Goal: Task Accomplishment & Management: Use online tool/utility

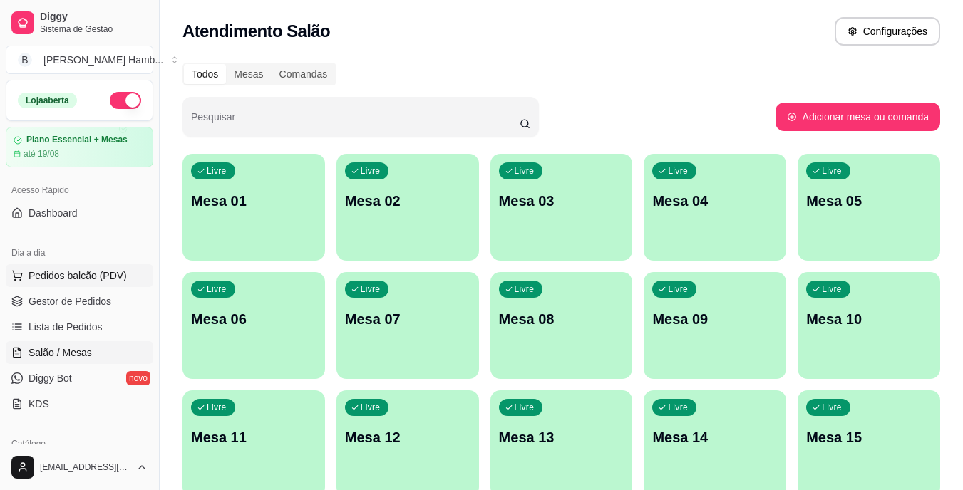
click at [94, 271] on span "Pedidos balcão (PDV)" at bounding box center [78, 276] width 98 height 14
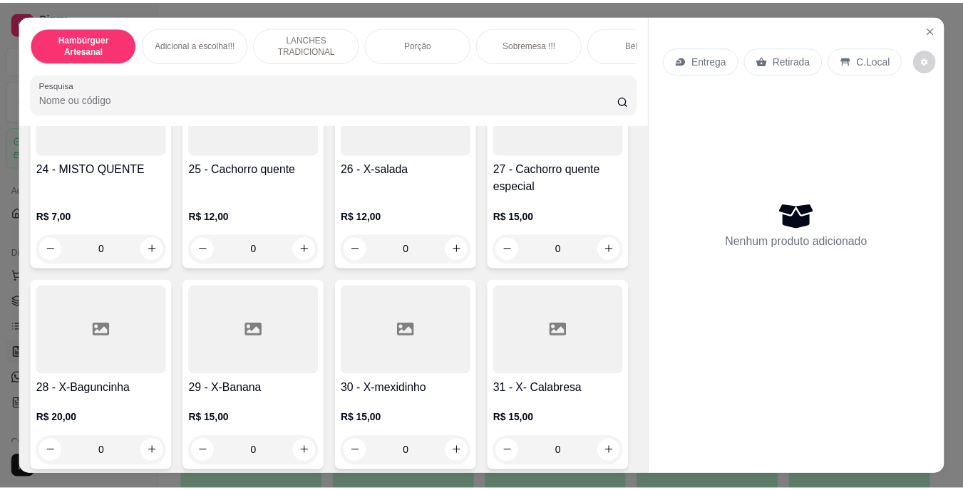
scroll to position [0, 3]
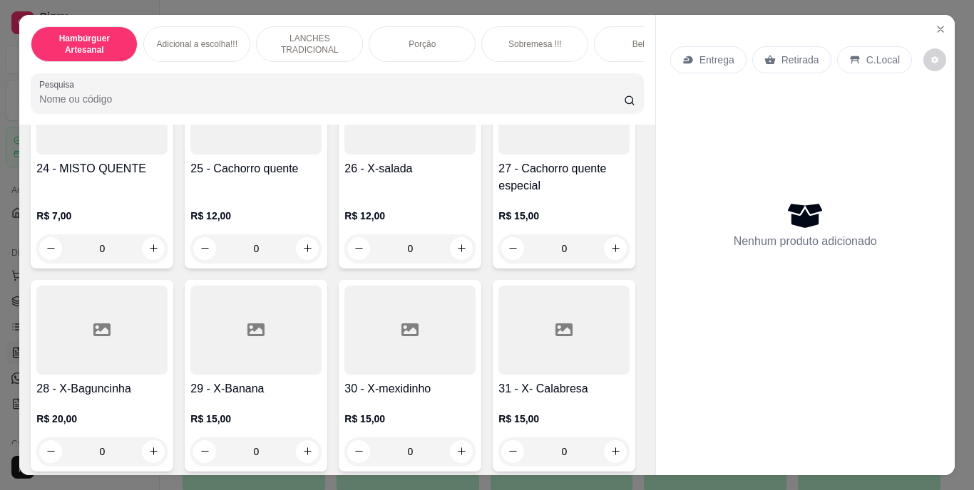
type input "1"
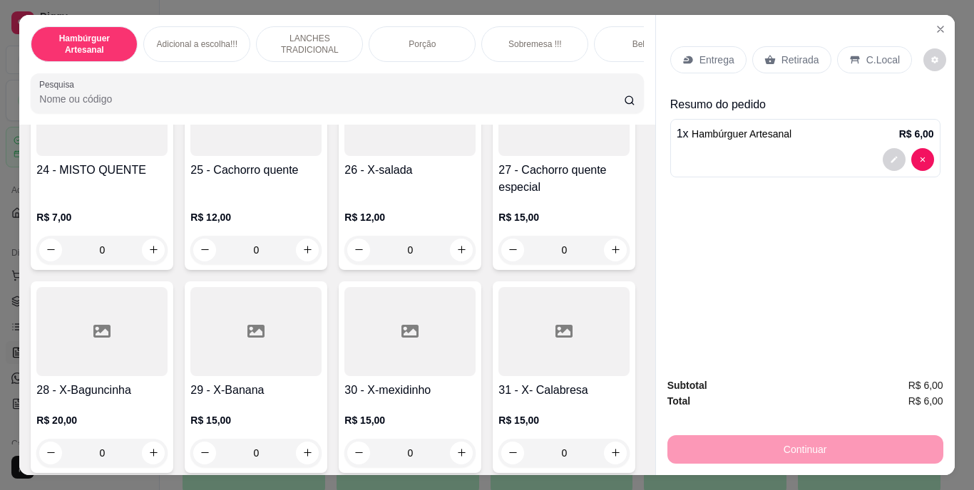
click at [787, 53] on p "Retirada" at bounding box center [800, 60] width 38 height 14
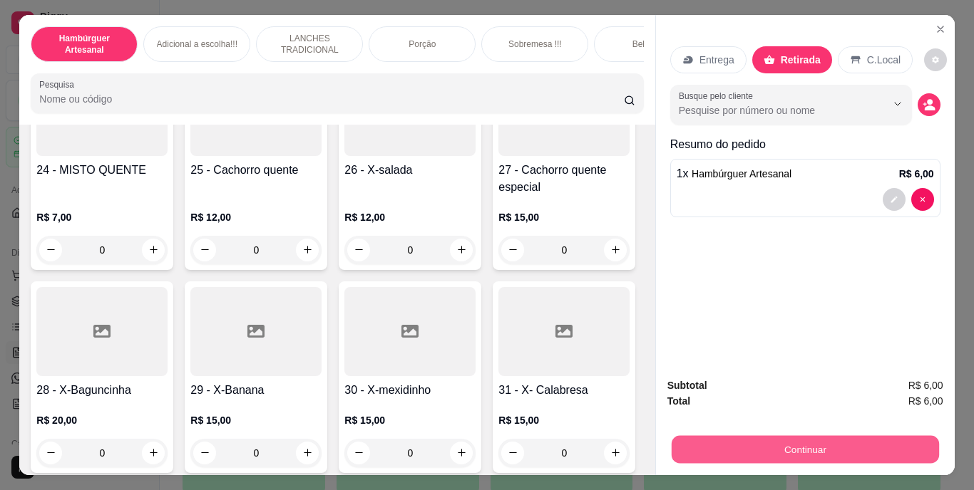
click at [746, 451] on button "Continuar" at bounding box center [804, 450] width 267 height 28
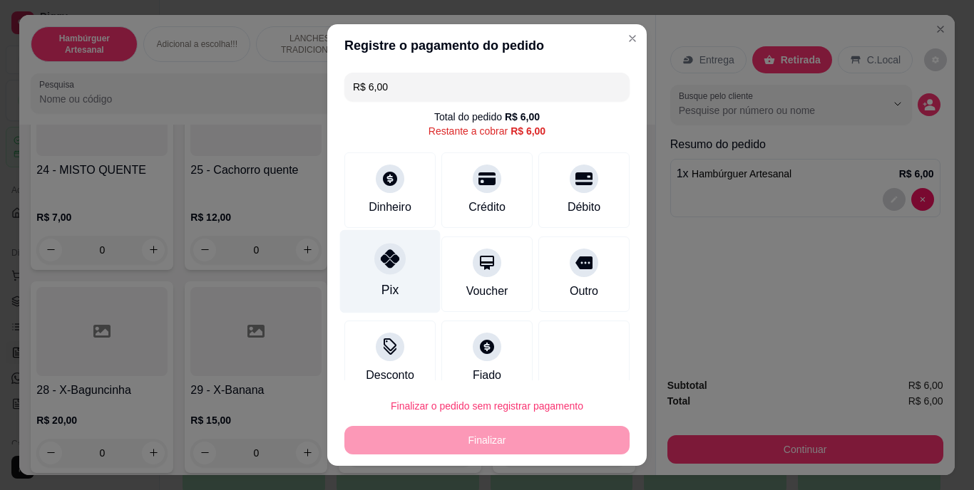
click at [381, 270] on div at bounding box center [389, 259] width 31 height 31
type input "R$ 0,00"
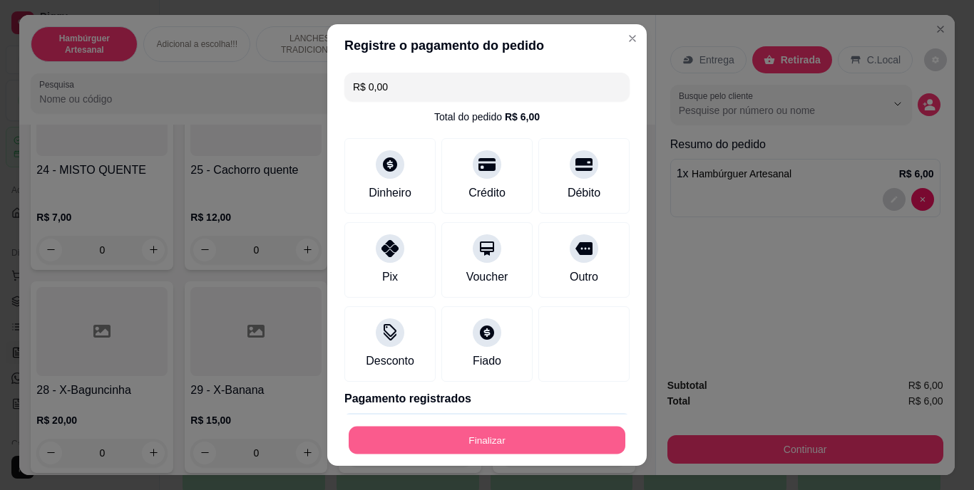
click at [541, 436] on button "Finalizar" at bounding box center [487, 440] width 277 height 28
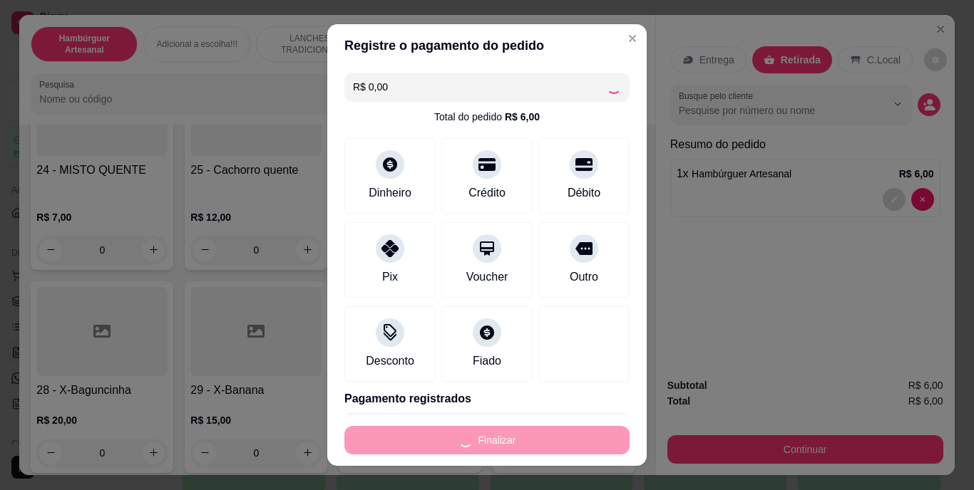
type input "0"
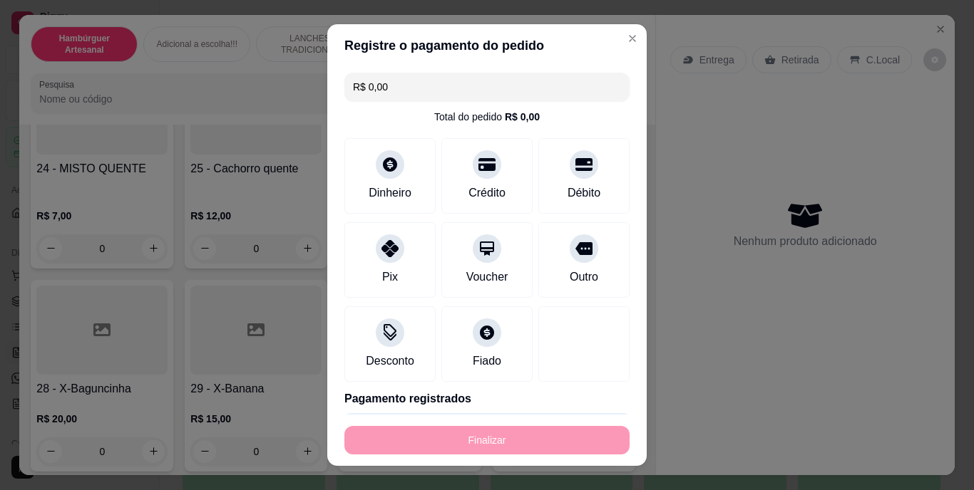
type input "-R$ 6,00"
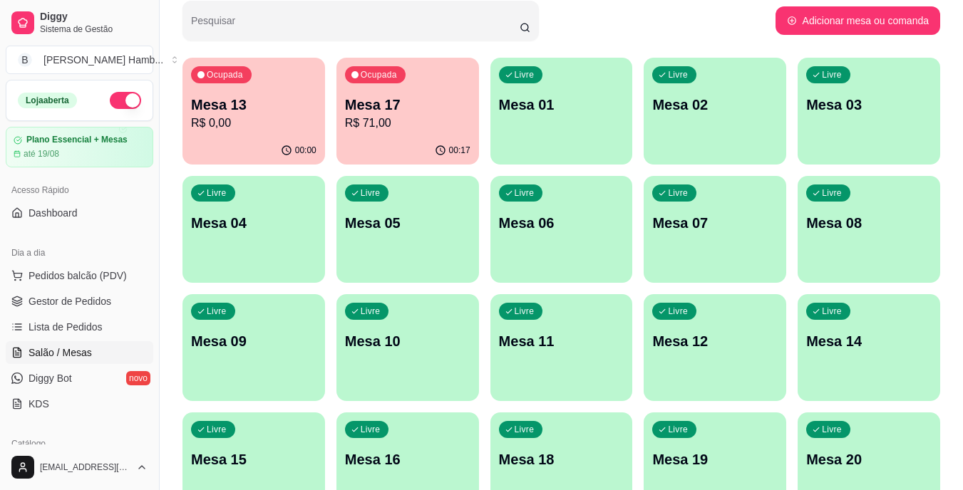
scroll to position [98, 0]
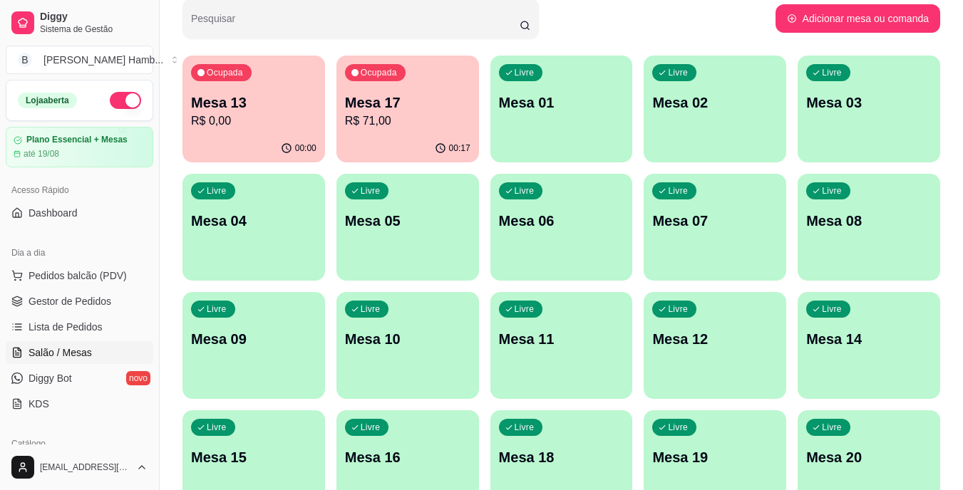
click at [395, 128] on p "R$ 71,00" at bounding box center [407, 121] width 125 height 17
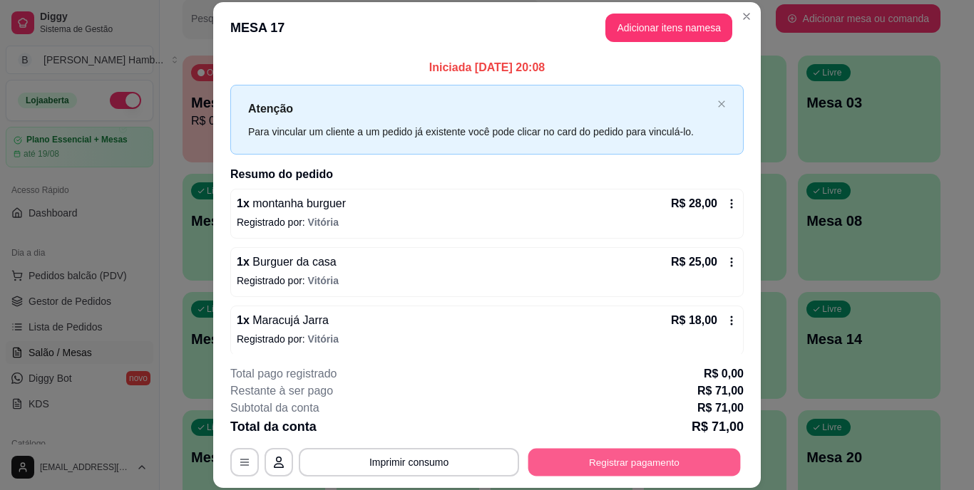
click at [644, 467] on button "Registrar pagamento" at bounding box center [634, 462] width 212 height 28
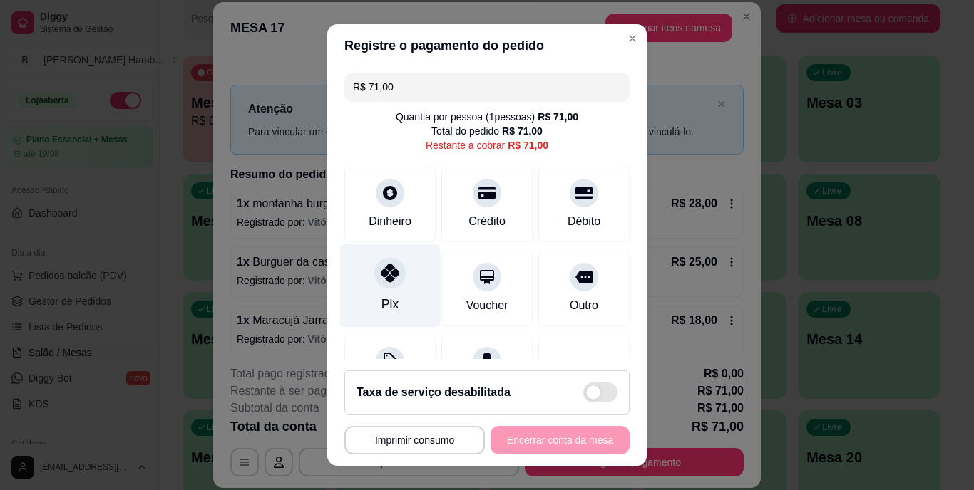
click at [384, 299] on div "Pix" at bounding box center [389, 305] width 17 height 19
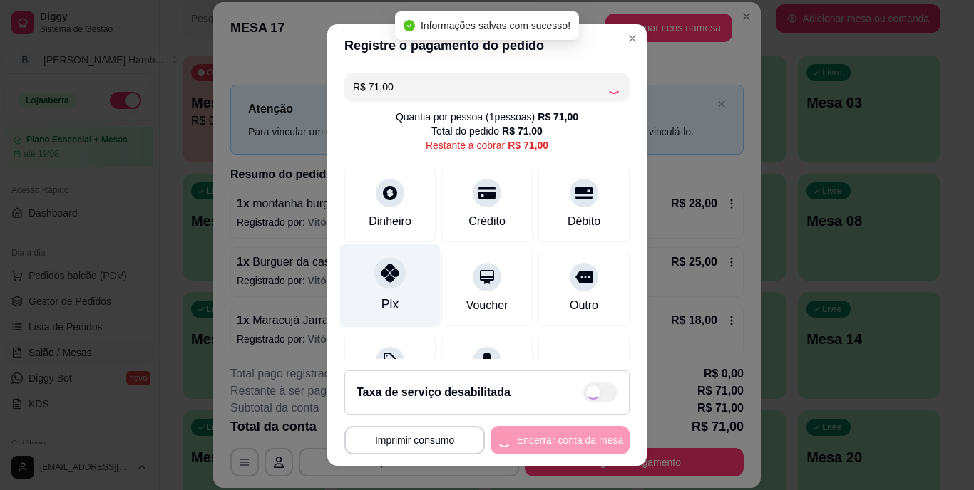
type input "R$ 0,00"
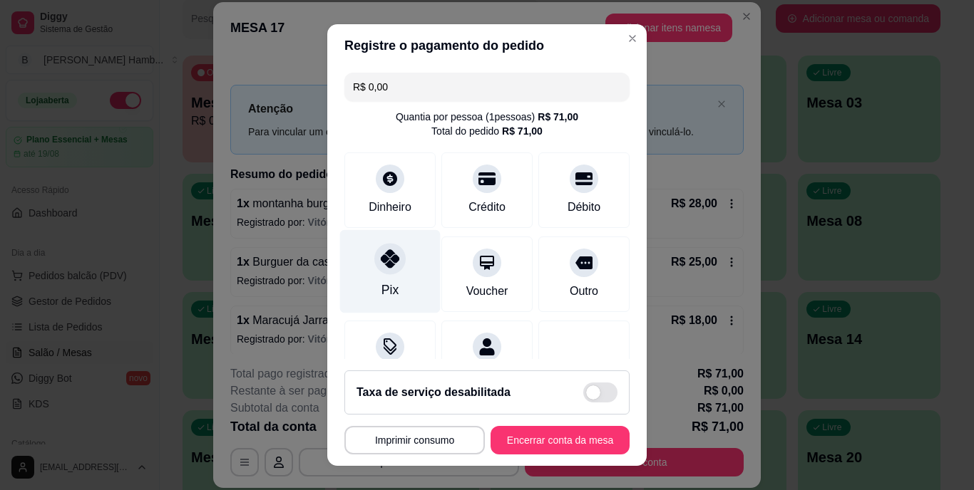
click at [389, 295] on div "Pix" at bounding box center [389, 291] width 17 height 19
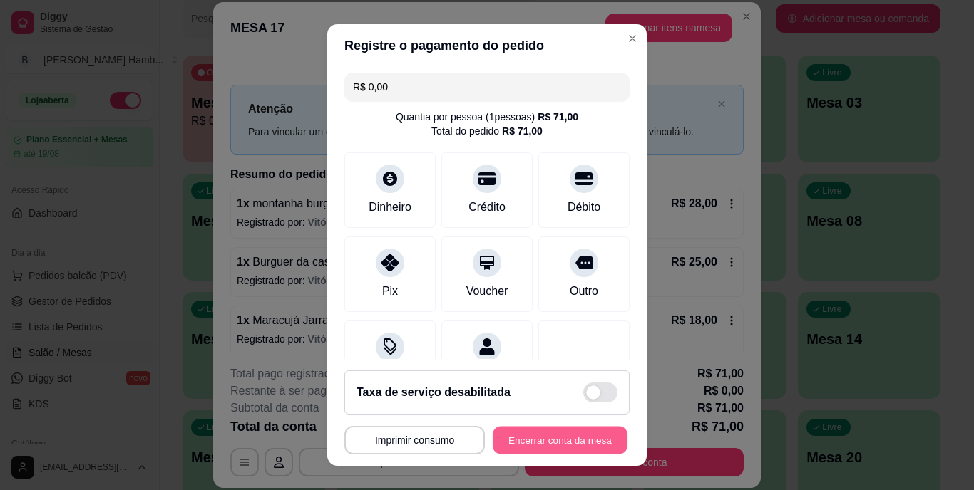
click at [570, 436] on button "Encerrar conta da mesa" at bounding box center [560, 440] width 135 height 28
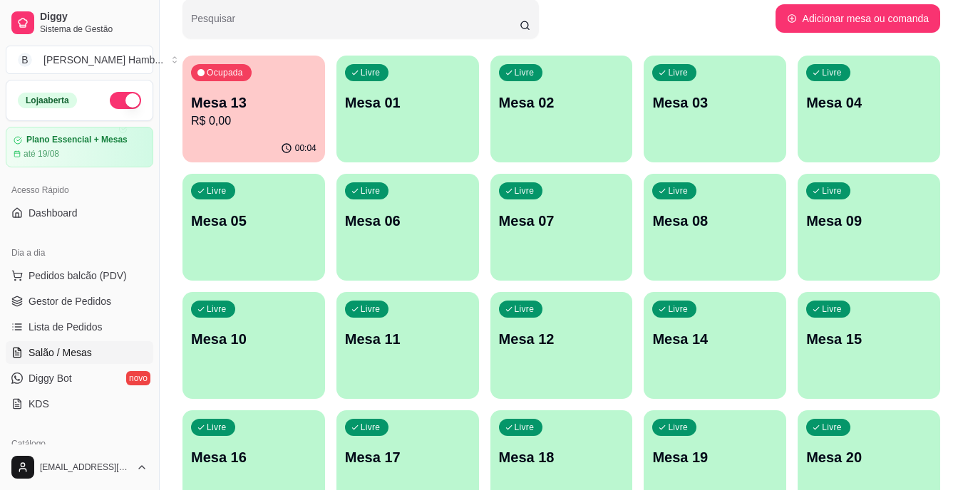
click at [86, 277] on span "Pedidos balcão (PDV)" at bounding box center [78, 276] width 98 height 14
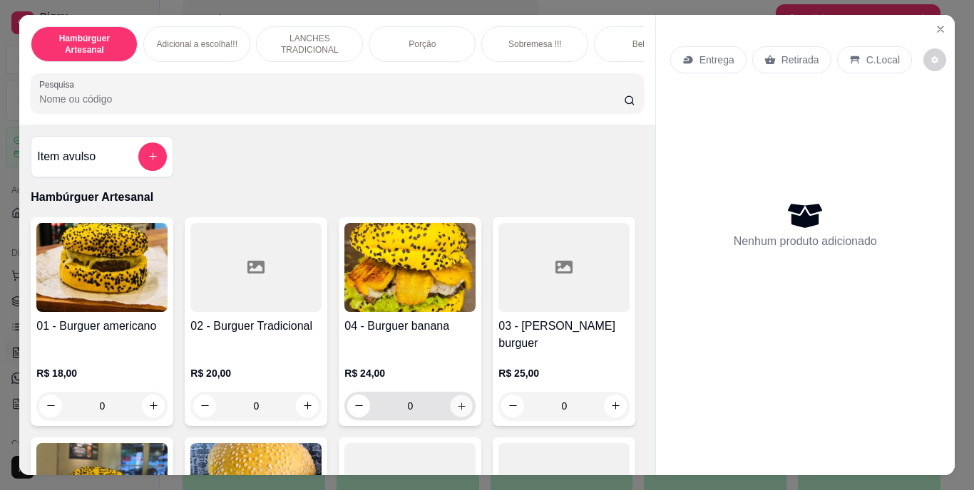
click at [456, 401] on icon "increase-product-quantity" at bounding box center [461, 406] width 11 height 11
type input "1"
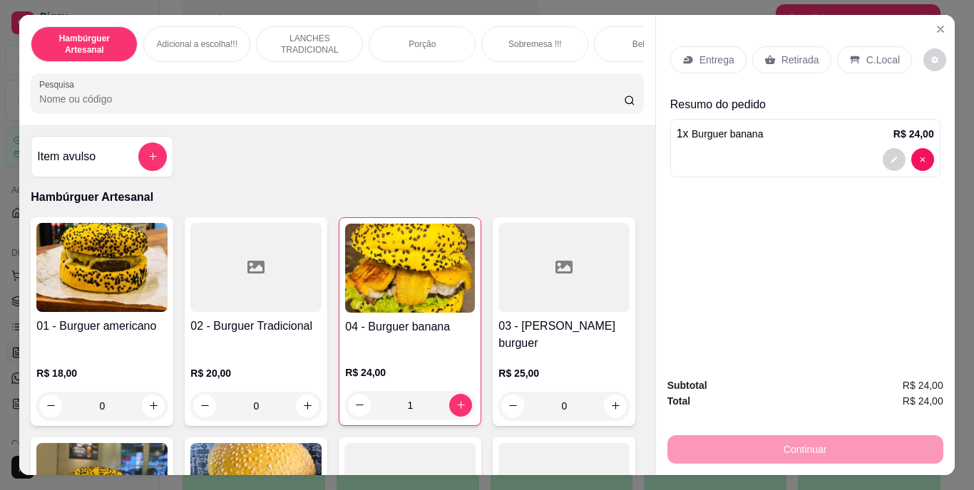
click at [795, 46] on div "Retirada" at bounding box center [791, 59] width 79 height 27
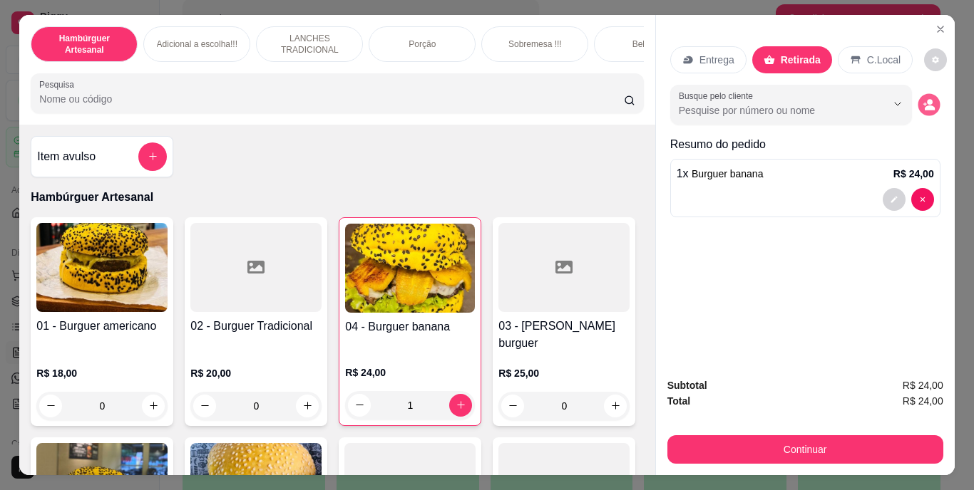
click at [923, 106] on button "decrease-product-quantity" at bounding box center [928, 104] width 22 height 22
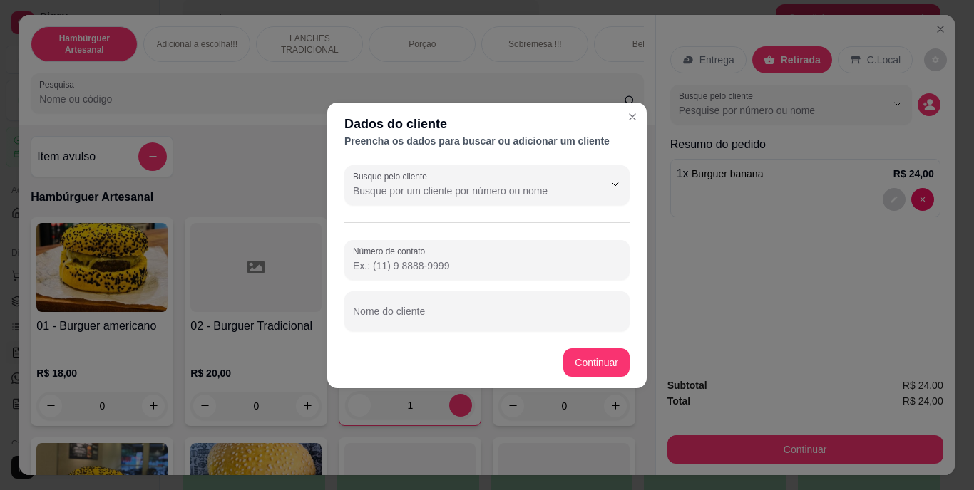
click at [502, 331] on div "Busque pelo cliente Número de contato Nome do cliente" at bounding box center [486, 249] width 319 height 178
click at [502, 317] on input "Nome do cliente" at bounding box center [487, 317] width 268 height 14
type input "ana juliia"
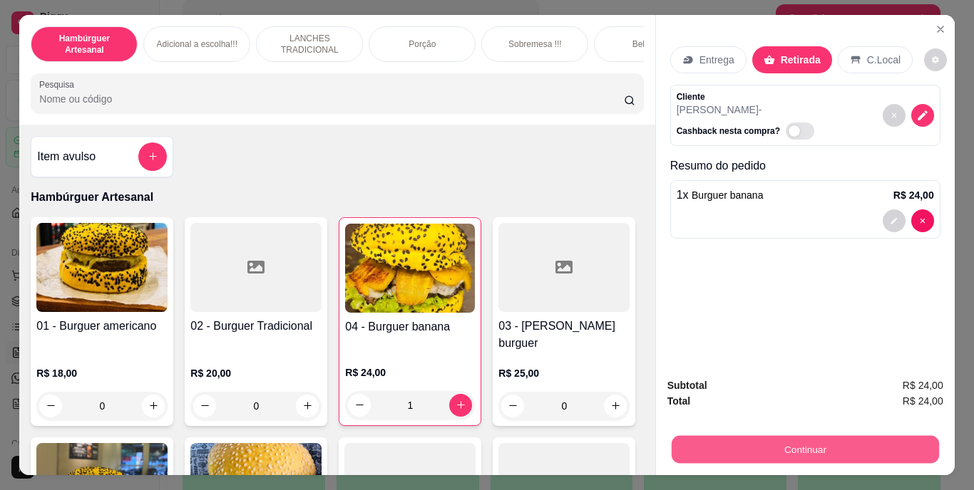
click at [761, 450] on button "Continuar" at bounding box center [804, 450] width 267 height 28
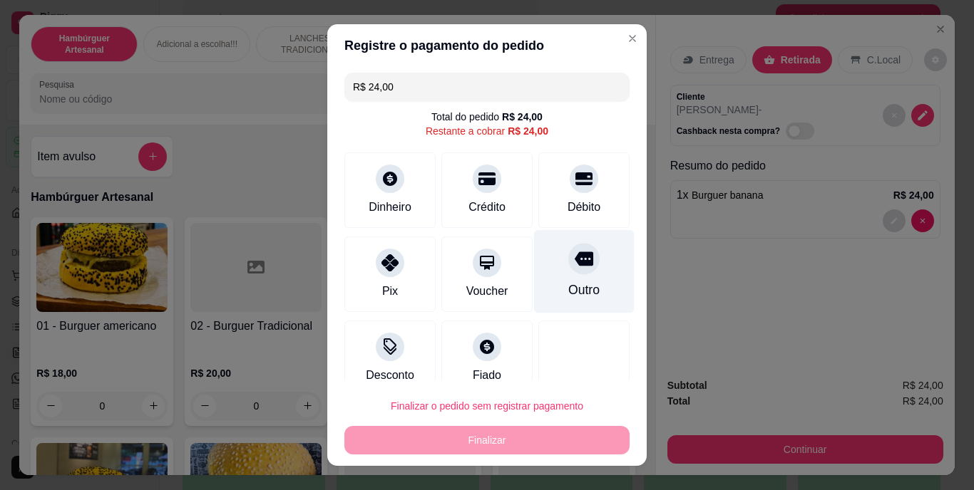
click at [575, 259] on icon at bounding box center [584, 259] width 19 height 14
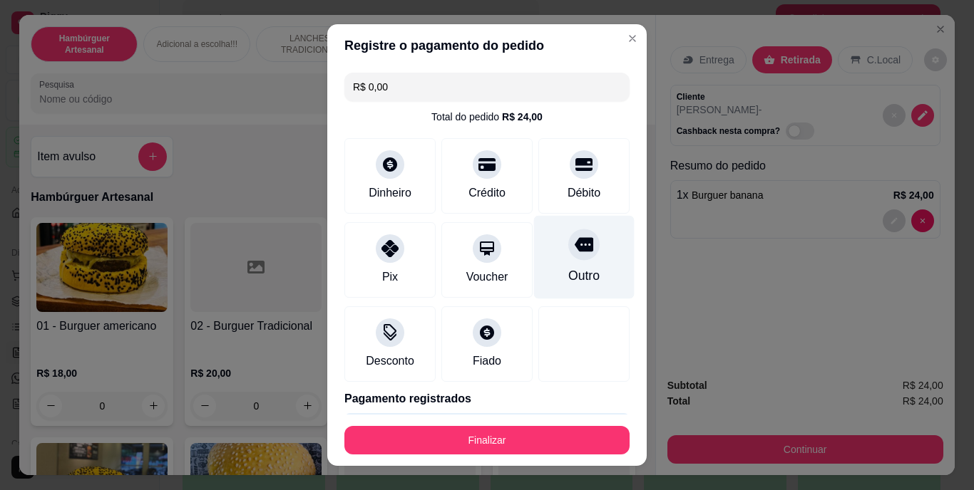
type input "R$ 0,00"
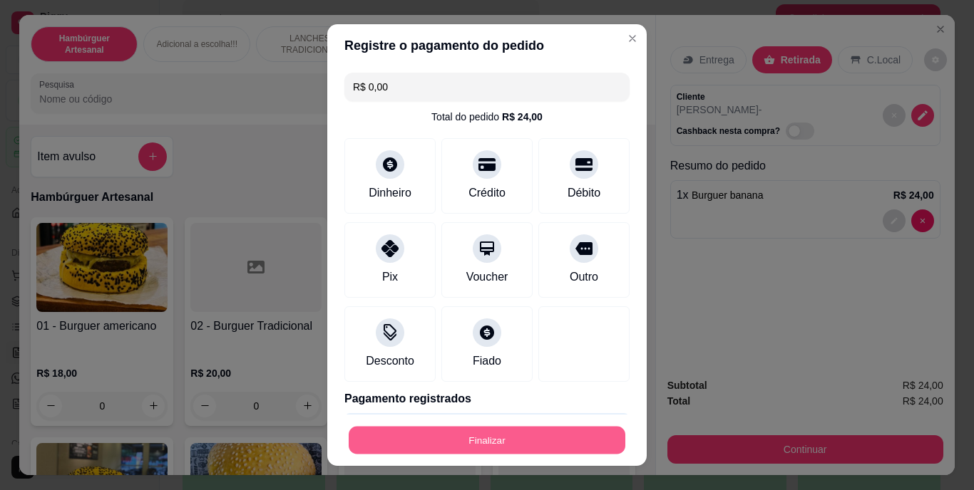
click at [485, 436] on button "Finalizar" at bounding box center [487, 440] width 277 height 28
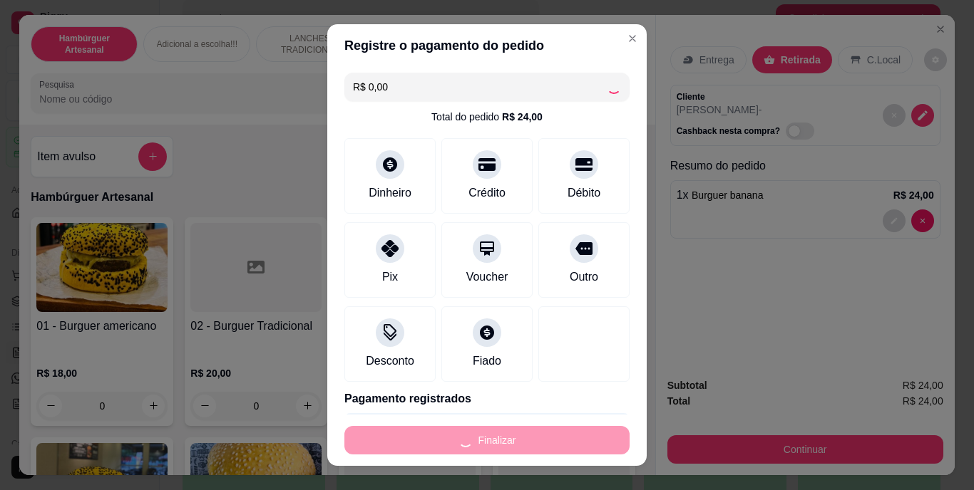
type input "0"
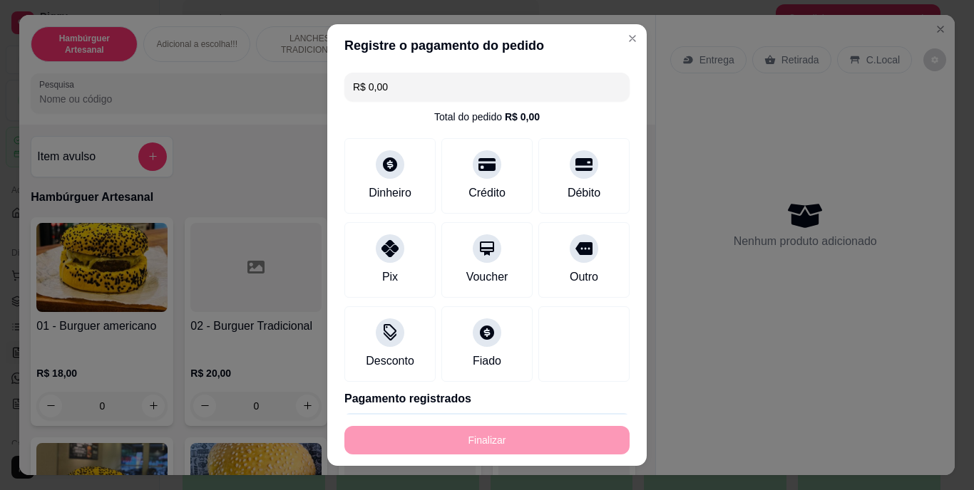
type input "-R$ 24,00"
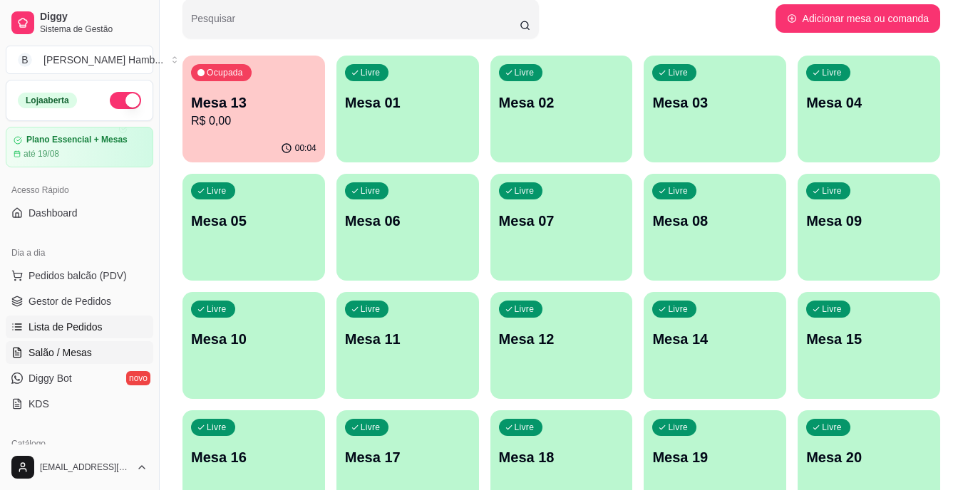
click at [37, 331] on span "Lista de Pedidos" at bounding box center [66, 327] width 74 height 14
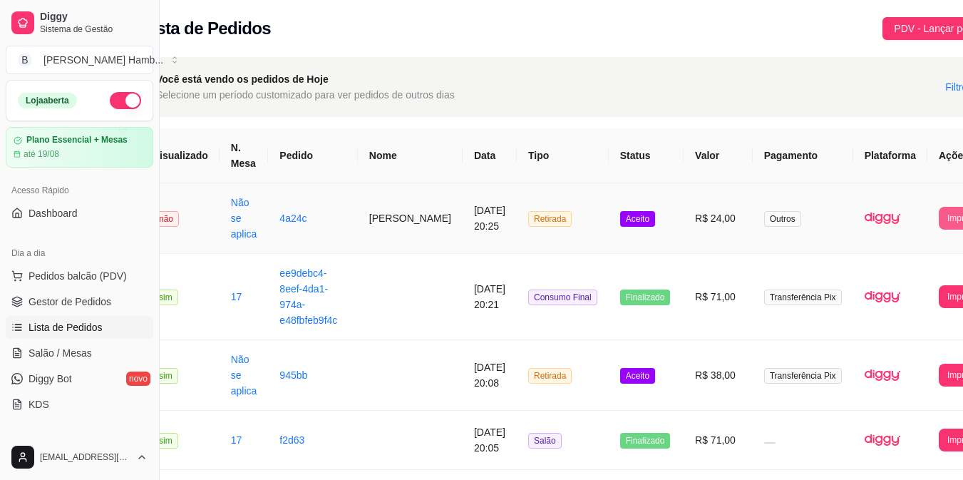
scroll to position [0, 41]
click at [939, 214] on button "Imprimir" at bounding box center [962, 218] width 46 height 22
click at [904, 287] on button "IMPRESSORA" at bounding box center [909, 282] width 75 height 22
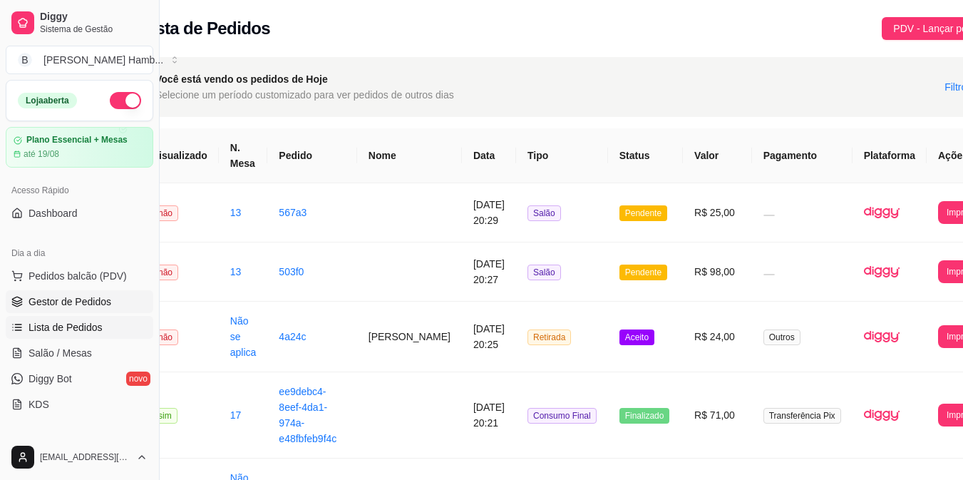
click at [62, 292] on link "Gestor de Pedidos" at bounding box center [80, 301] width 148 height 23
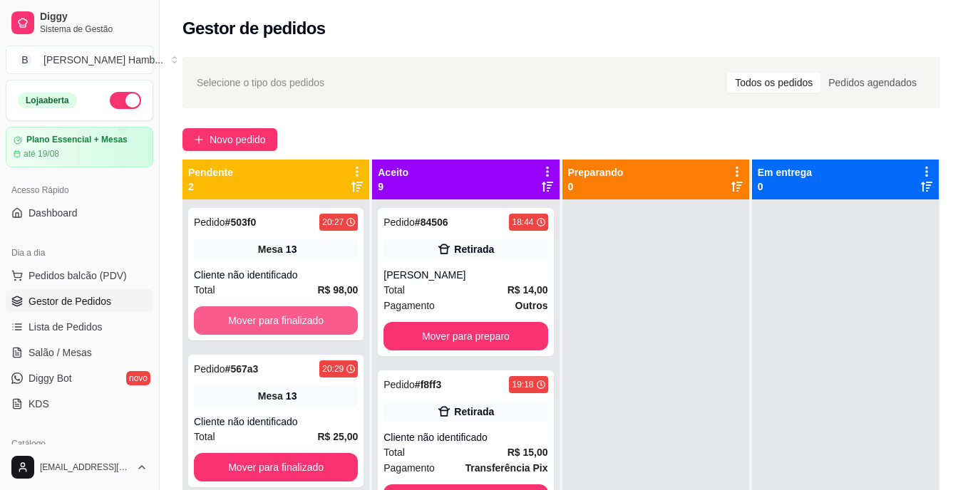
click at [309, 314] on button "Mover para finalizado" at bounding box center [276, 321] width 164 height 29
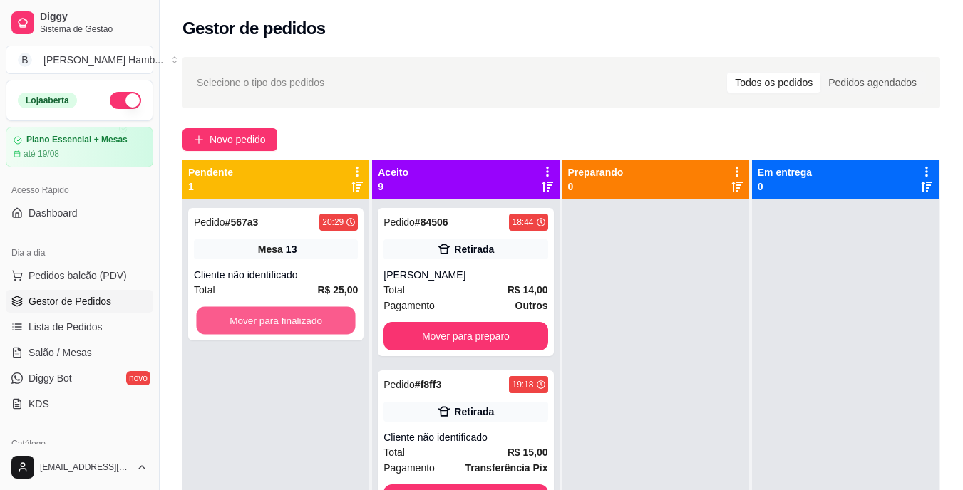
click at [309, 314] on button "Mover para finalizado" at bounding box center [275, 321] width 159 height 28
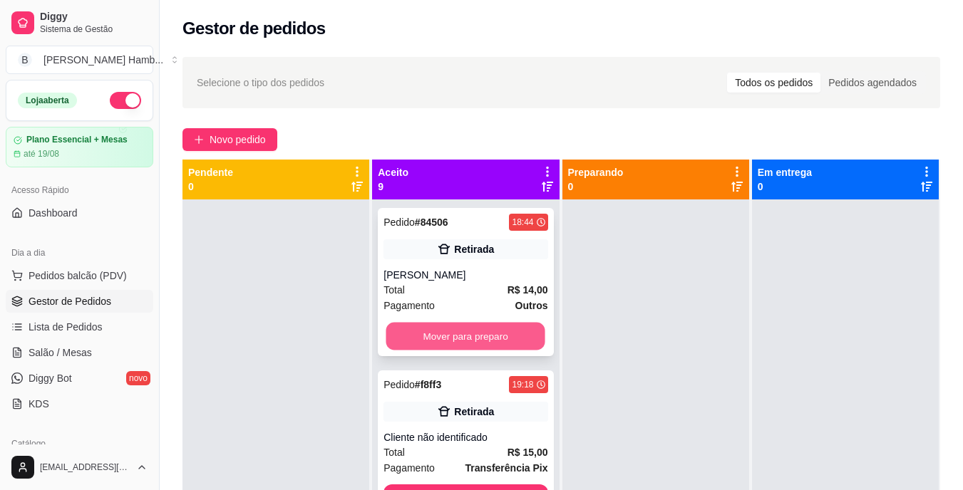
click at [411, 343] on button "Mover para preparo" at bounding box center [465, 337] width 159 height 28
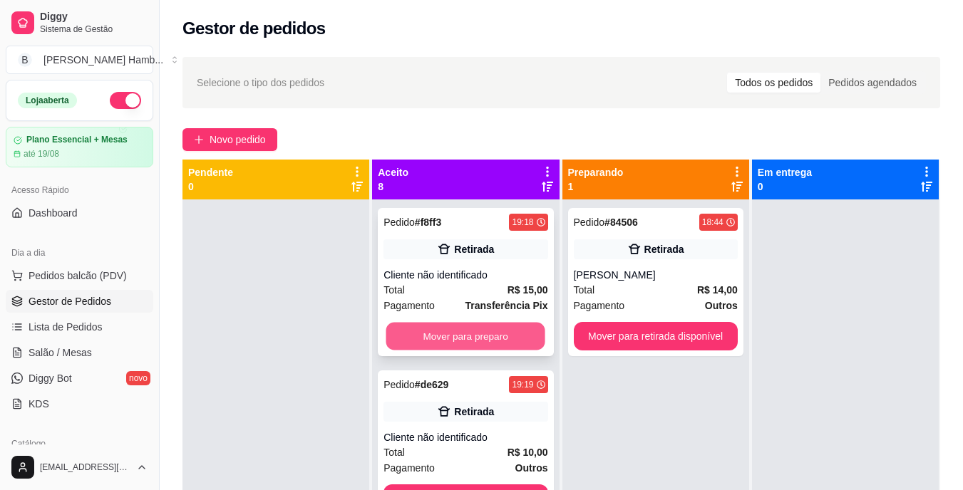
click at [428, 336] on button "Mover para preparo" at bounding box center [465, 337] width 159 height 28
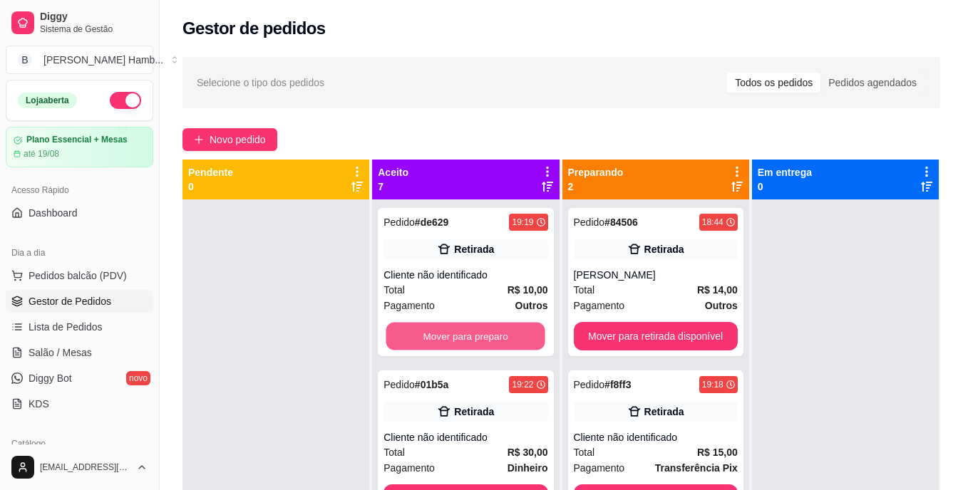
click at [428, 336] on button "Mover para preparo" at bounding box center [465, 337] width 159 height 28
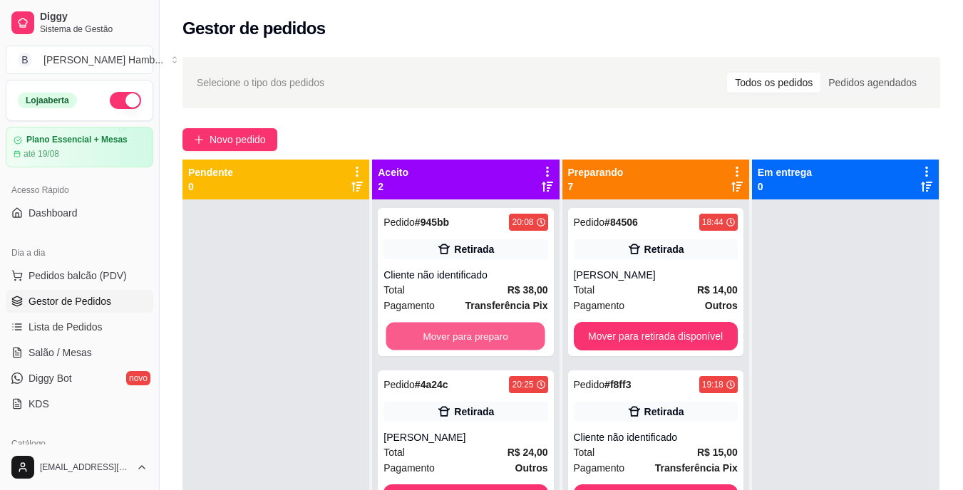
click at [428, 336] on button "Mover para preparo" at bounding box center [465, 337] width 159 height 28
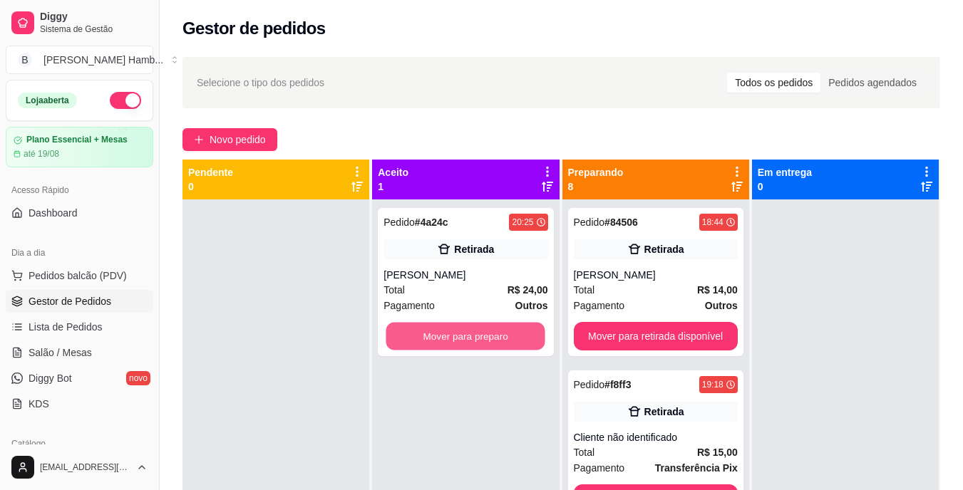
click at [428, 336] on button "Mover para preparo" at bounding box center [465, 337] width 159 height 28
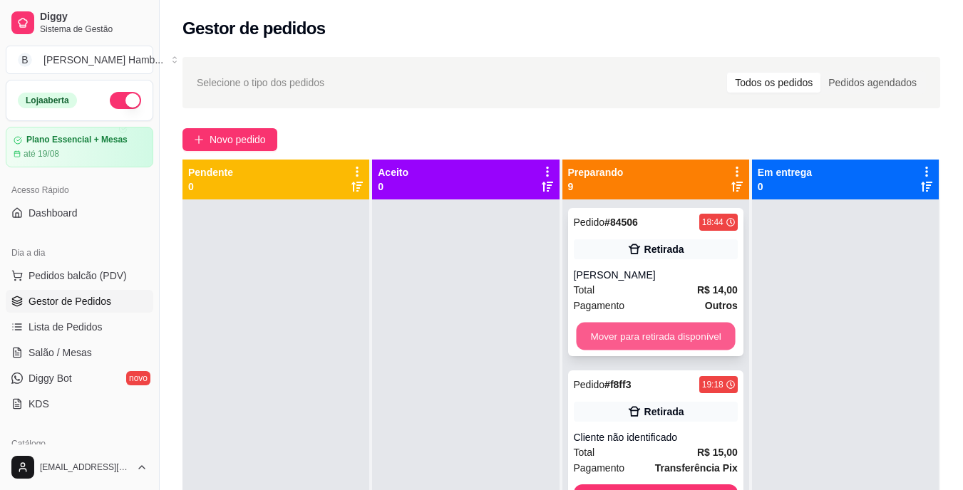
click at [602, 341] on button "Mover para retirada disponível" at bounding box center [655, 337] width 159 height 28
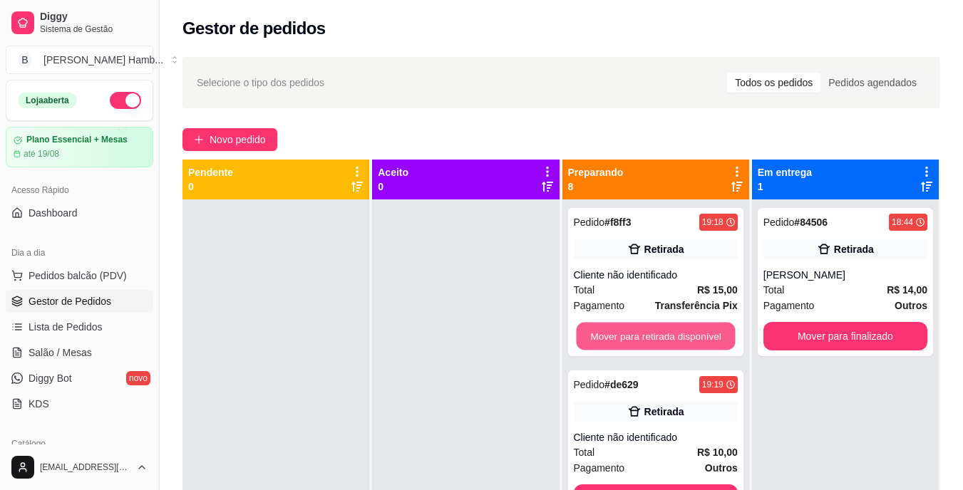
click at [602, 341] on button "Mover para retirada disponível" at bounding box center [655, 337] width 159 height 28
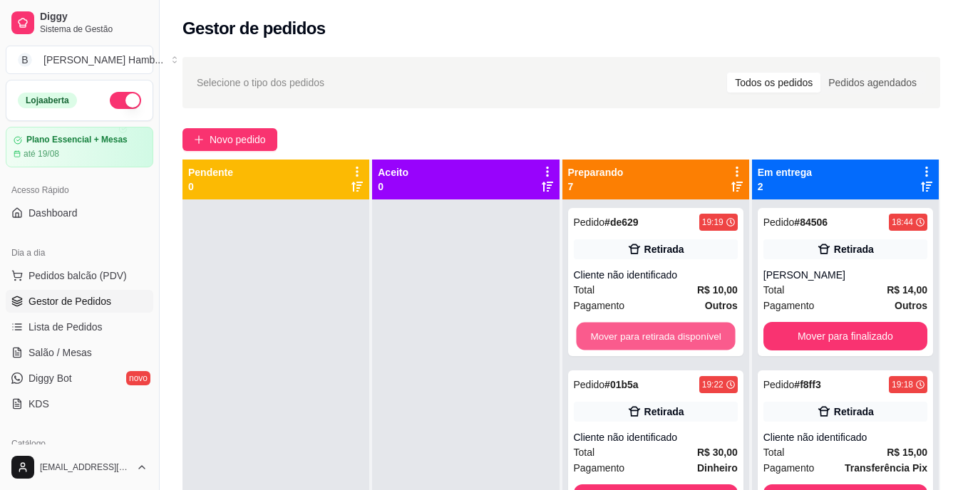
click at [602, 341] on button "Mover para retirada disponível" at bounding box center [655, 337] width 159 height 28
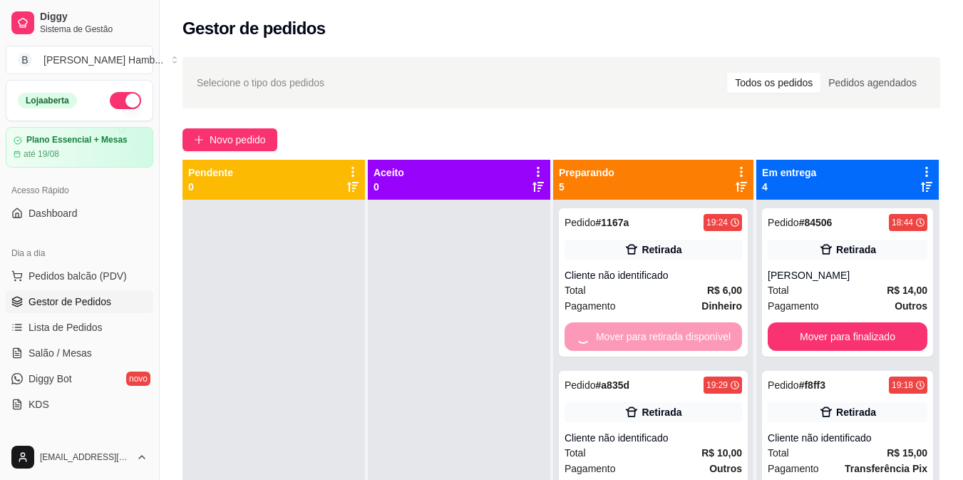
click at [602, 341] on div "Mover para retirada disponível" at bounding box center [654, 336] width 178 height 29
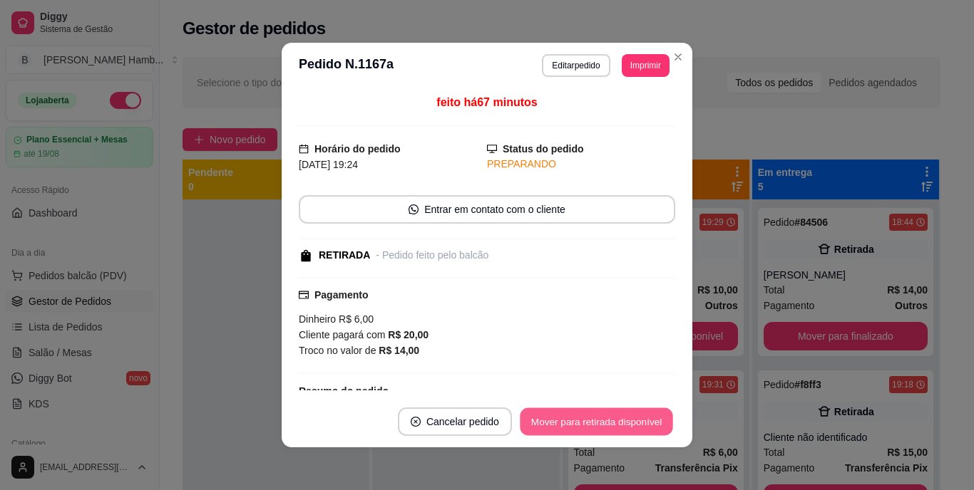
click at [583, 419] on button "Mover para retirada disponível" at bounding box center [596, 422] width 153 height 28
click at [583, 419] on button "Mover para finalizado" at bounding box center [616, 422] width 115 height 28
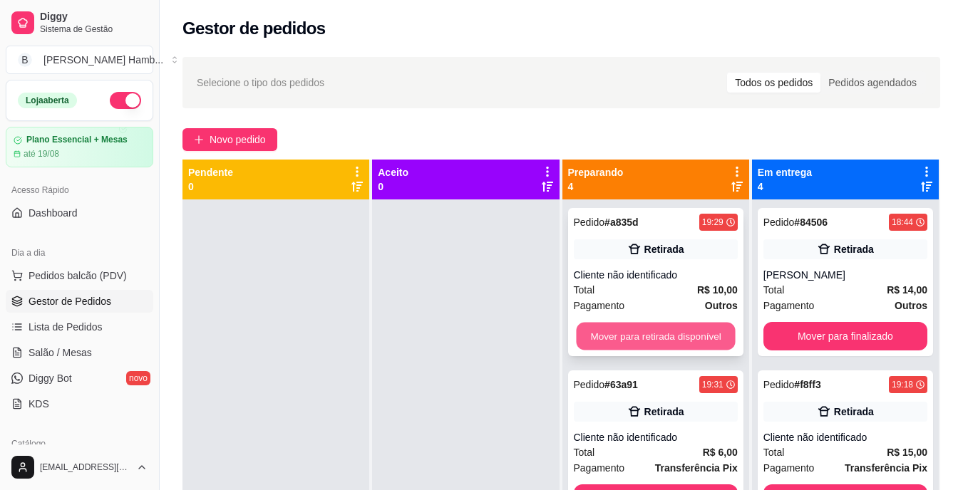
click at [697, 324] on button "Mover para retirada disponível" at bounding box center [655, 337] width 159 height 28
click at [694, 328] on button "Mover para retirada disponível" at bounding box center [655, 337] width 159 height 28
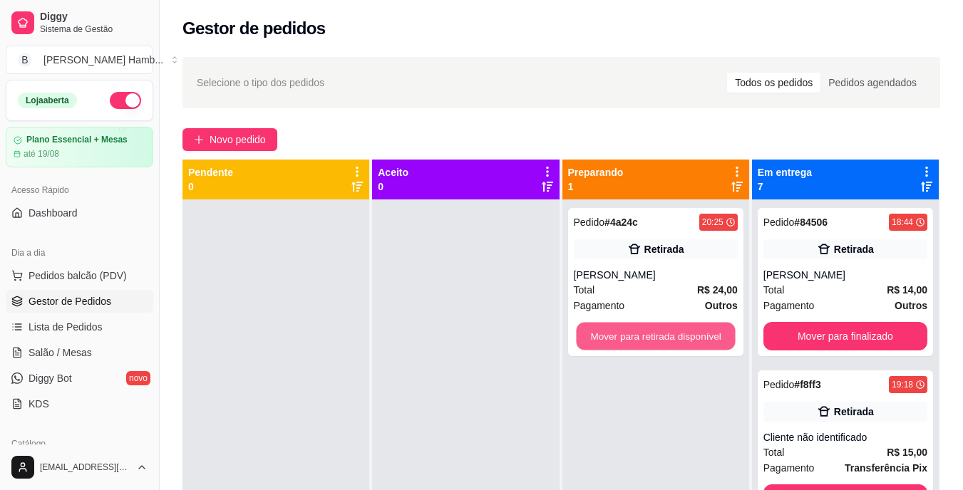
click at [694, 328] on button "Mover para retirada disponível" at bounding box center [655, 337] width 159 height 28
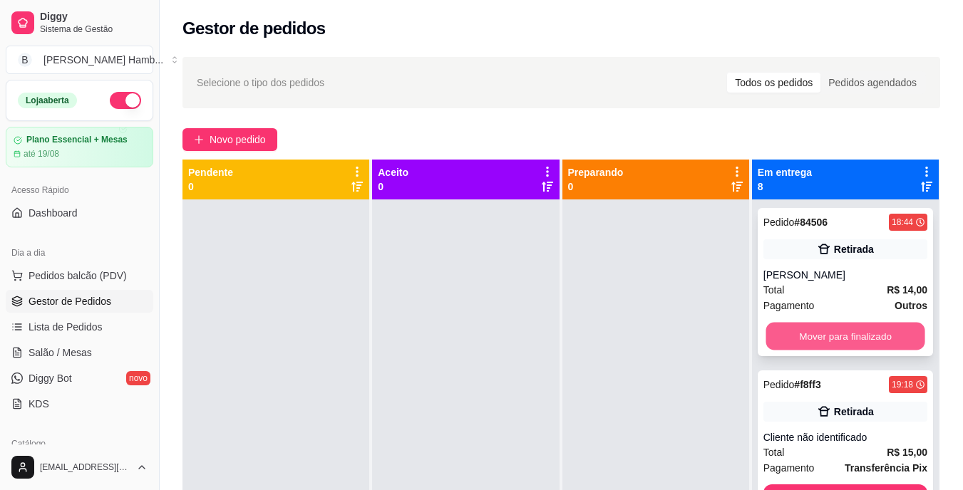
click at [800, 343] on button "Mover para finalizado" at bounding box center [845, 337] width 159 height 28
click at [800, 343] on button "Mover para finalizado" at bounding box center [846, 336] width 164 height 29
click at [800, 343] on button "Mover para finalizado" at bounding box center [845, 337] width 159 height 28
click at [800, 323] on button "Mover para finalizado" at bounding box center [845, 337] width 159 height 28
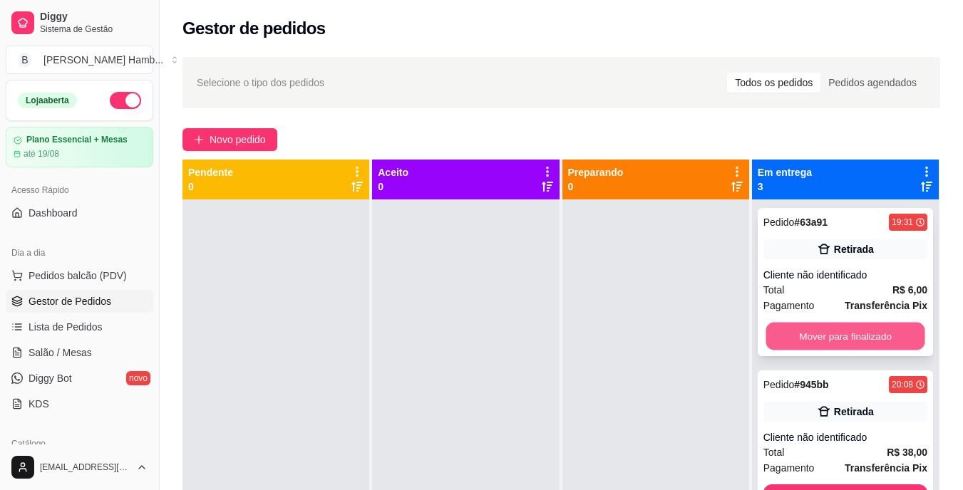
click at [789, 331] on button "Mover para finalizado" at bounding box center [845, 337] width 159 height 28
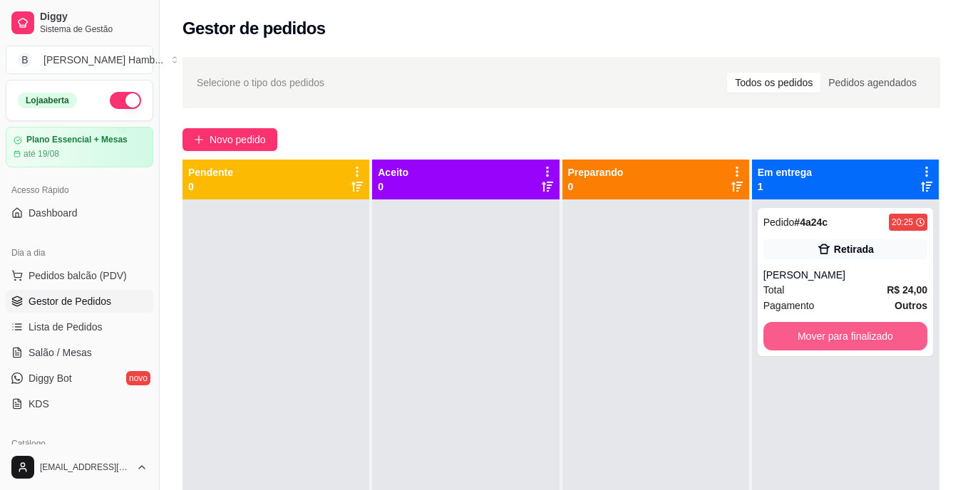
click at [789, 331] on button "Mover para finalizado" at bounding box center [846, 336] width 164 height 29
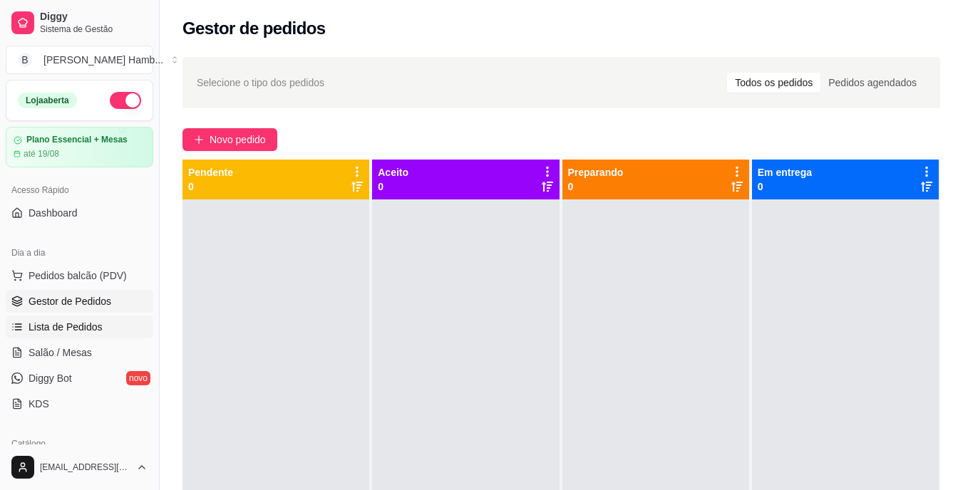
click at [102, 332] on link "Lista de Pedidos" at bounding box center [80, 327] width 148 height 23
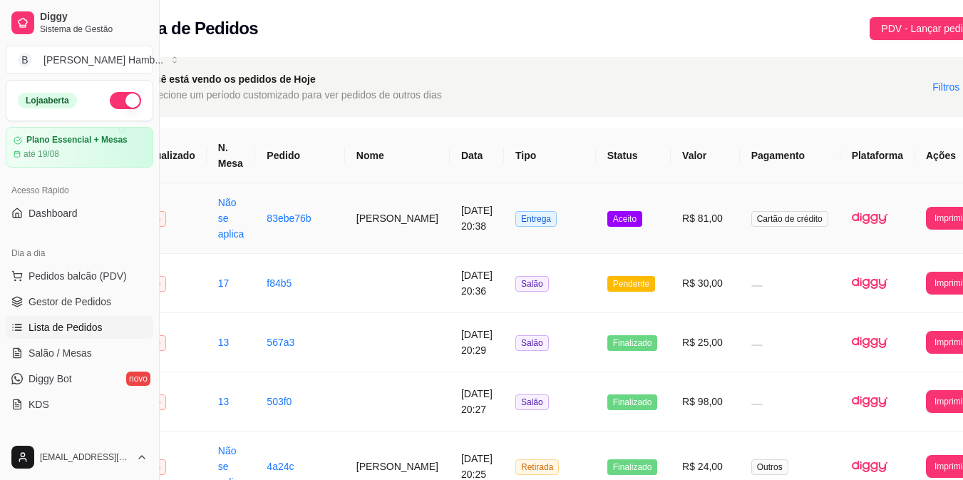
scroll to position [0, 63]
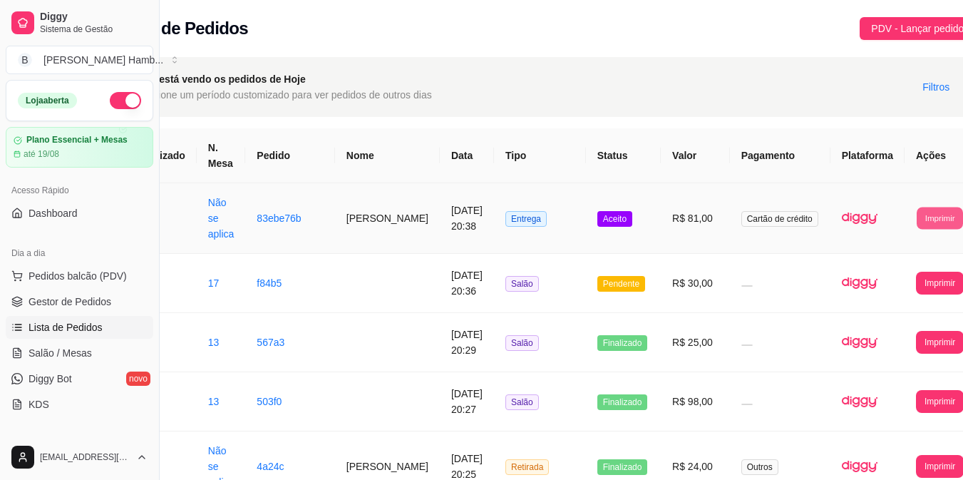
click at [917, 211] on button "Imprimir" at bounding box center [940, 218] width 46 height 22
click at [877, 282] on button "IMPRESSORA" at bounding box center [889, 282] width 75 height 22
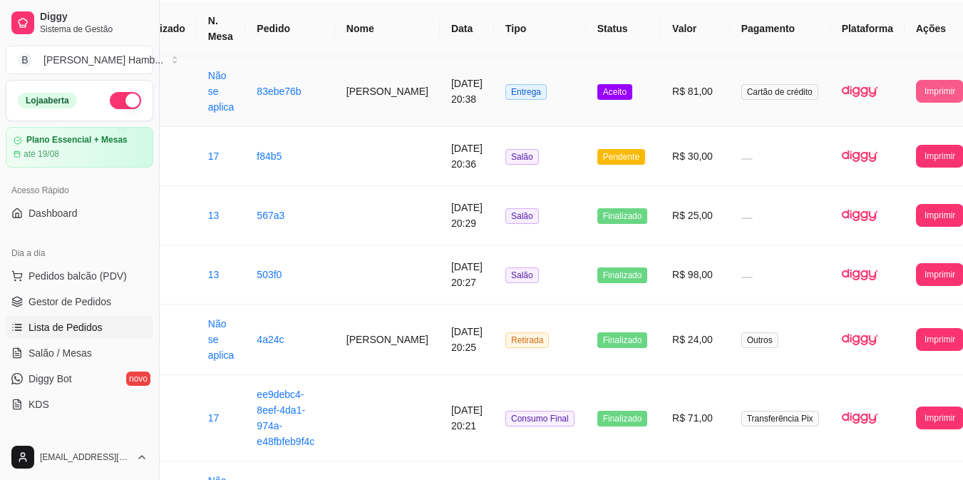
scroll to position [129, 63]
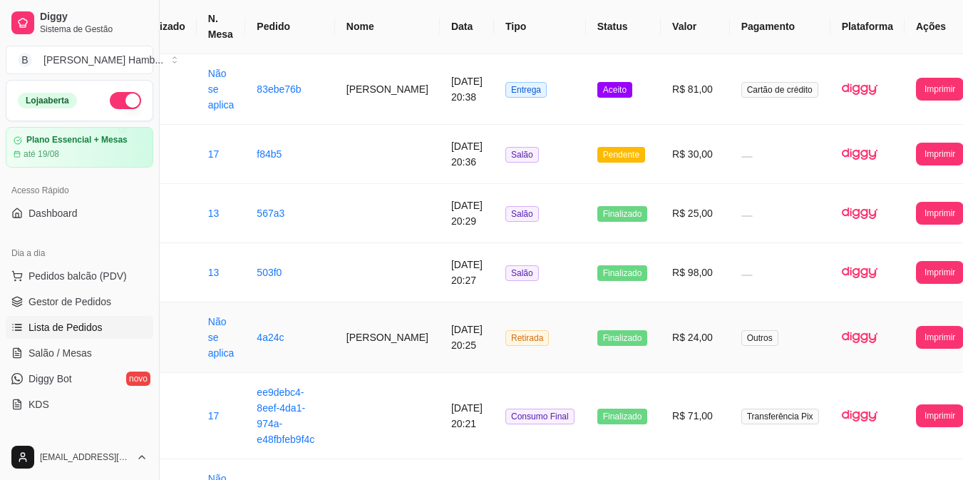
click at [669, 341] on td "R$ 24,00" at bounding box center [695, 337] width 69 height 71
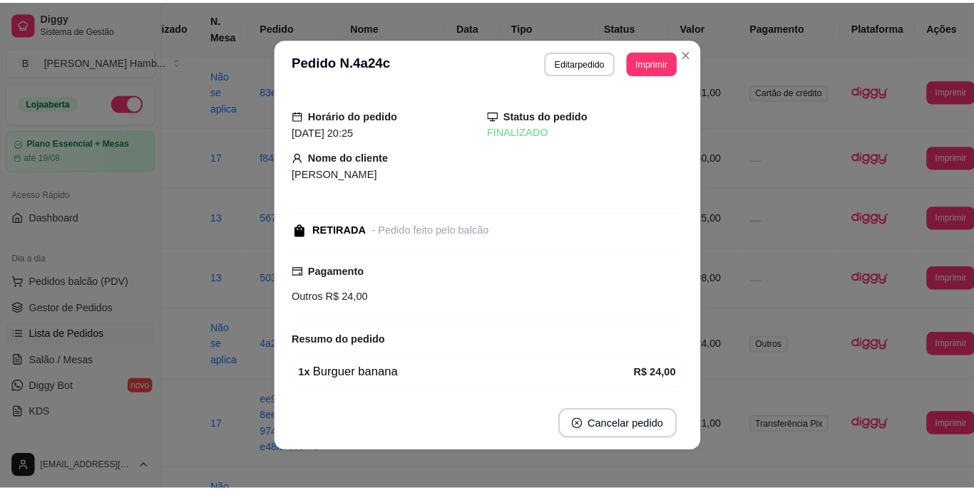
scroll to position [129, 53]
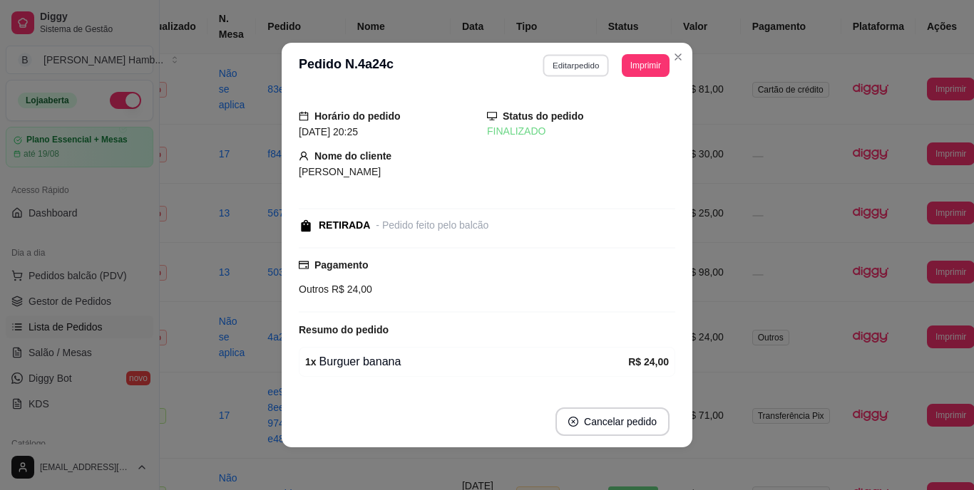
click at [589, 58] on button "Editar pedido" at bounding box center [576, 65] width 66 height 22
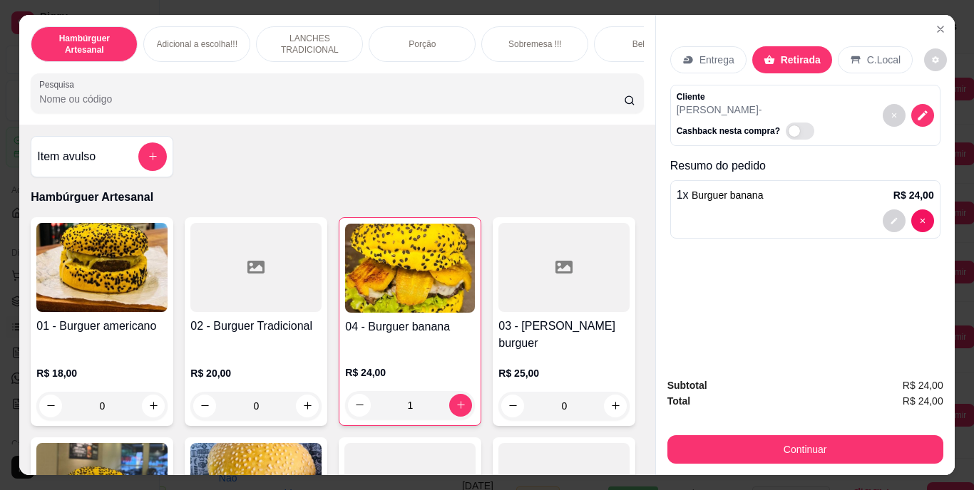
click at [500, 98] on input "Pesquisa" at bounding box center [331, 99] width 585 height 14
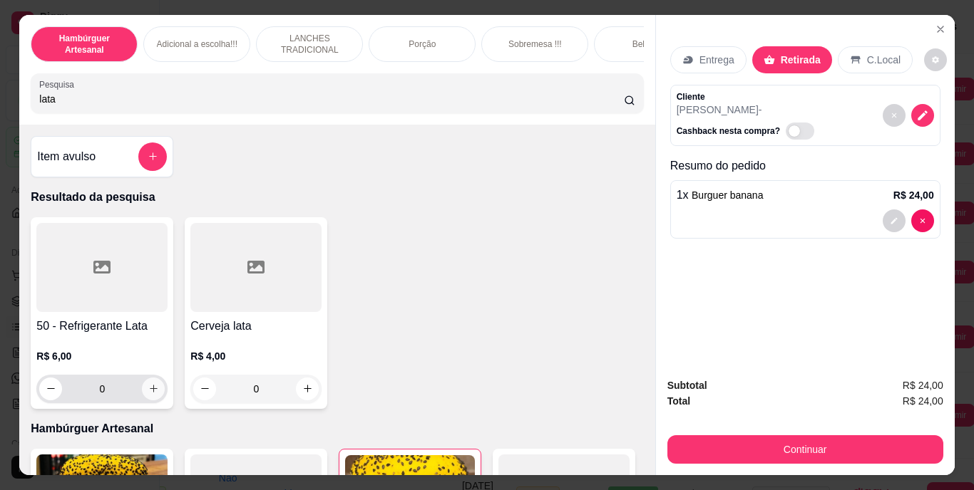
type input "lata"
click at [150, 394] on icon "increase-product-quantity" at bounding box center [153, 389] width 11 height 11
type input "1"
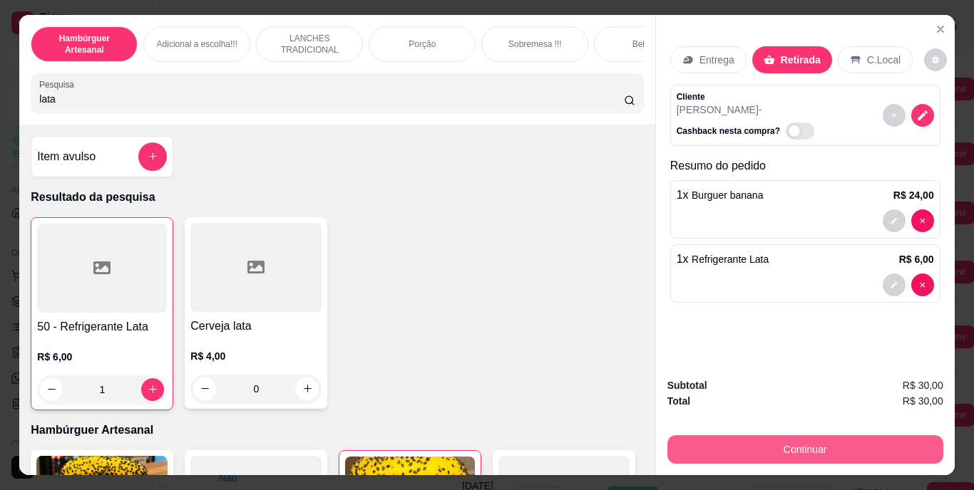
click at [674, 451] on button "Continuar" at bounding box center [805, 450] width 276 height 29
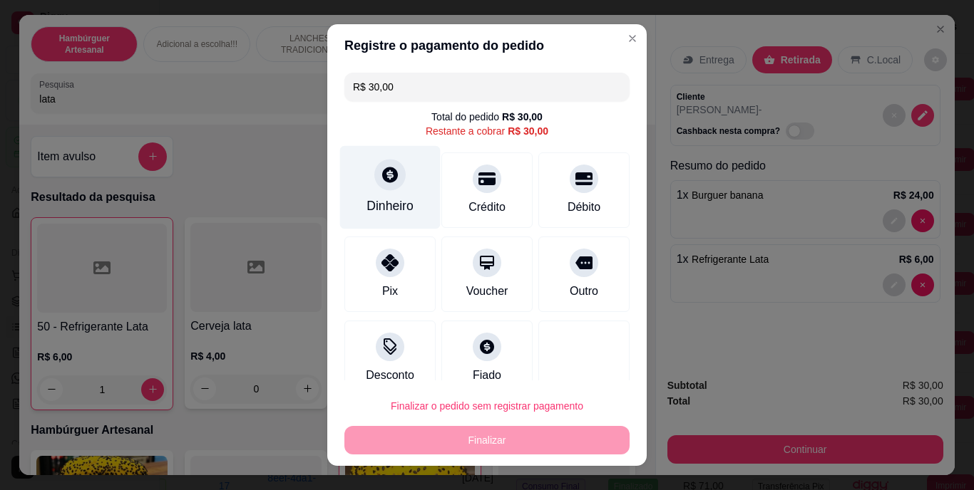
click at [390, 184] on icon at bounding box center [390, 175] width 19 height 19
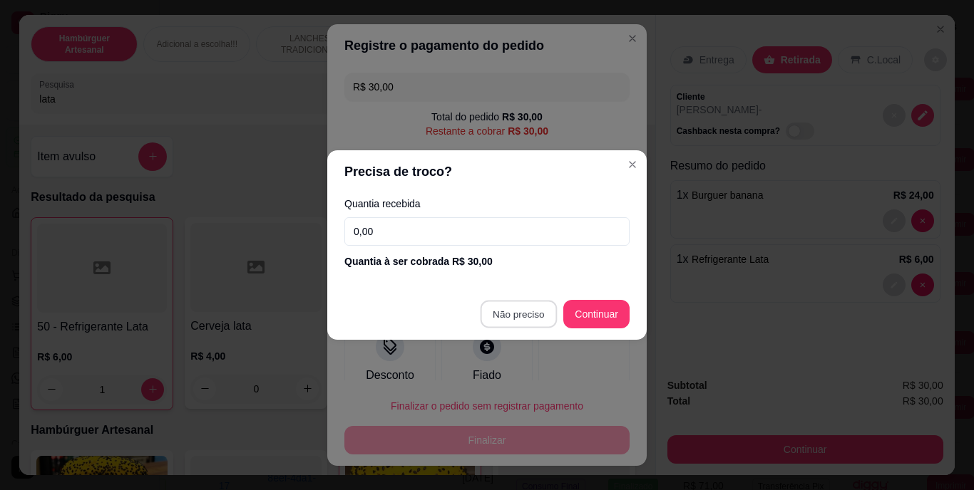
type input "R$ 0,00"
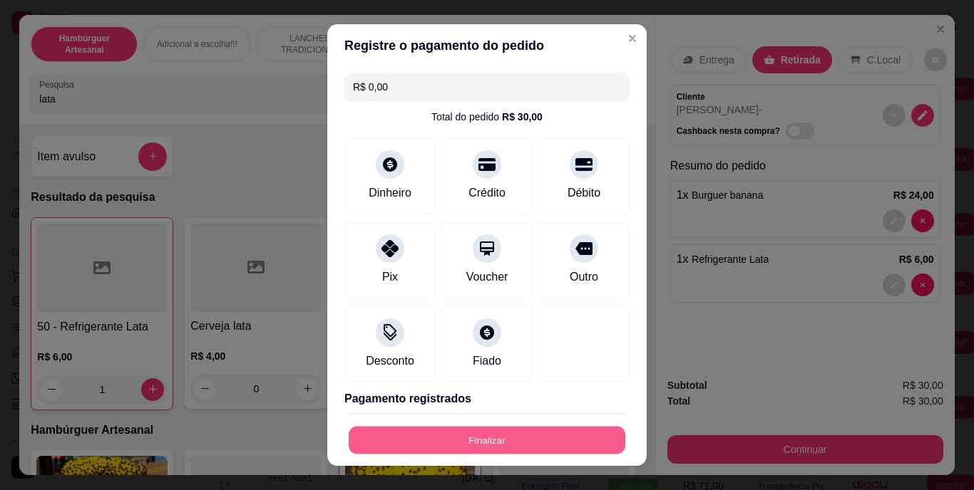
click at [483, 441] on button "Finalizar" at bounding box center [487, 440] width 277 height 28
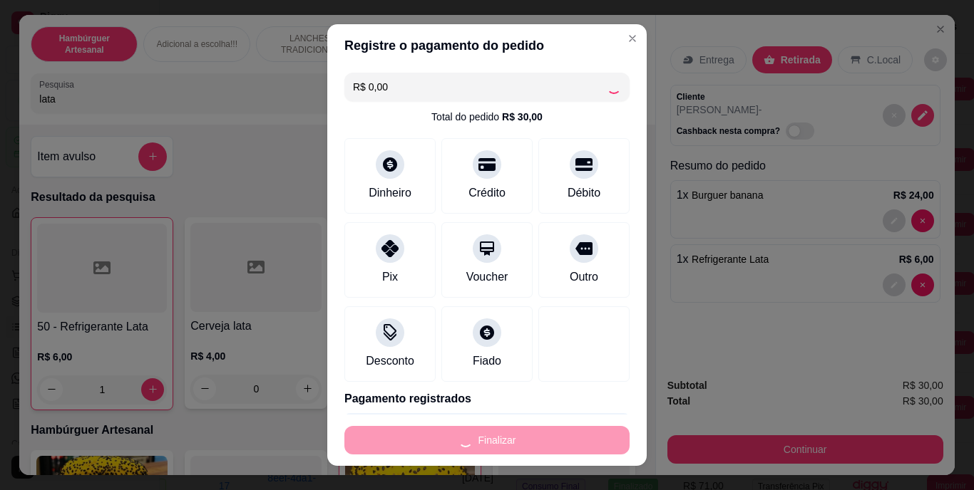
type input "0"
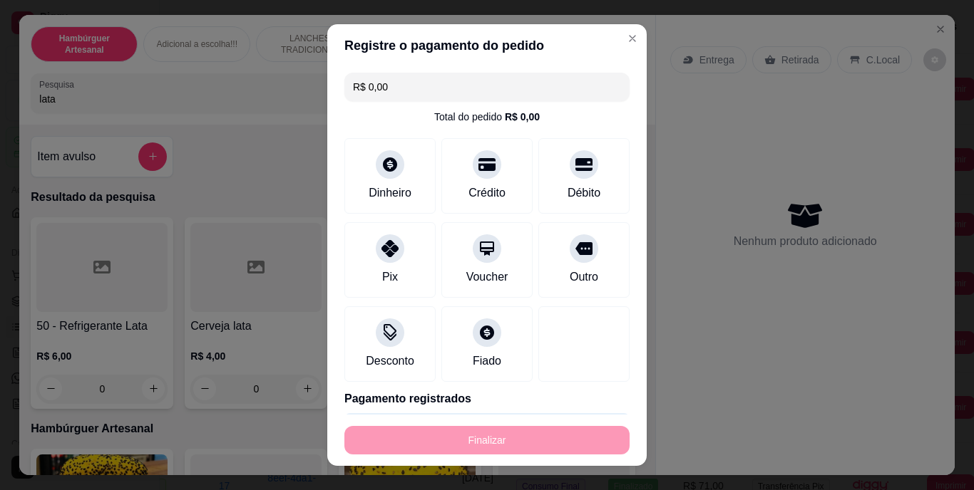
type input "-R$ 30,00"
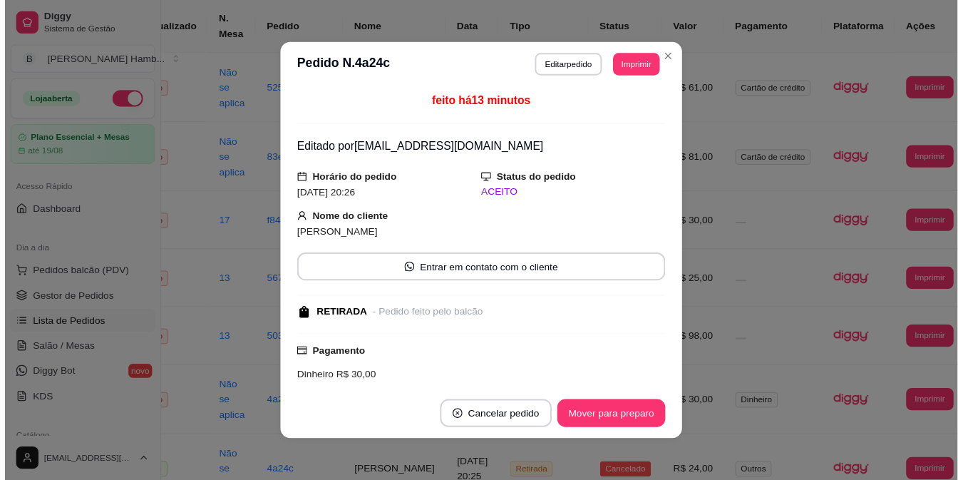
scroll to position [129, 47]
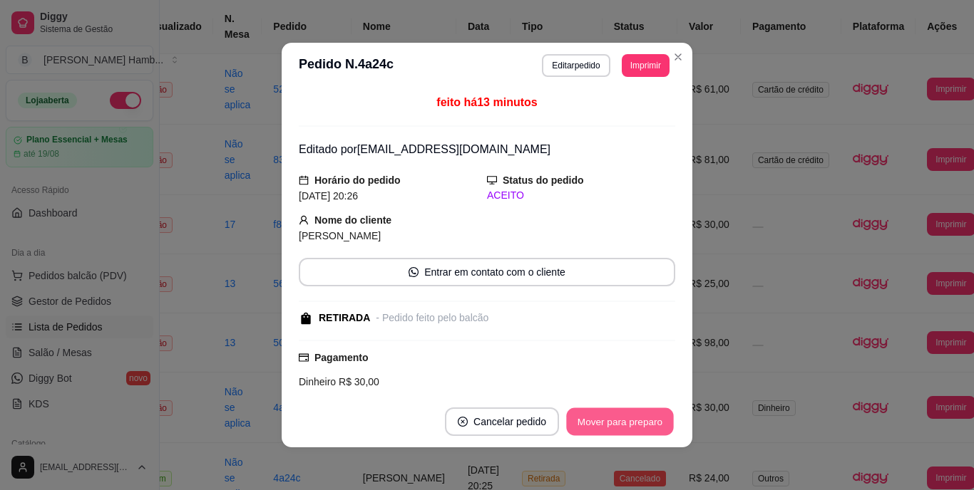
click at [639, 421] on button "Mover para preparo" at bounding box center [619, 422] width 107 height 28
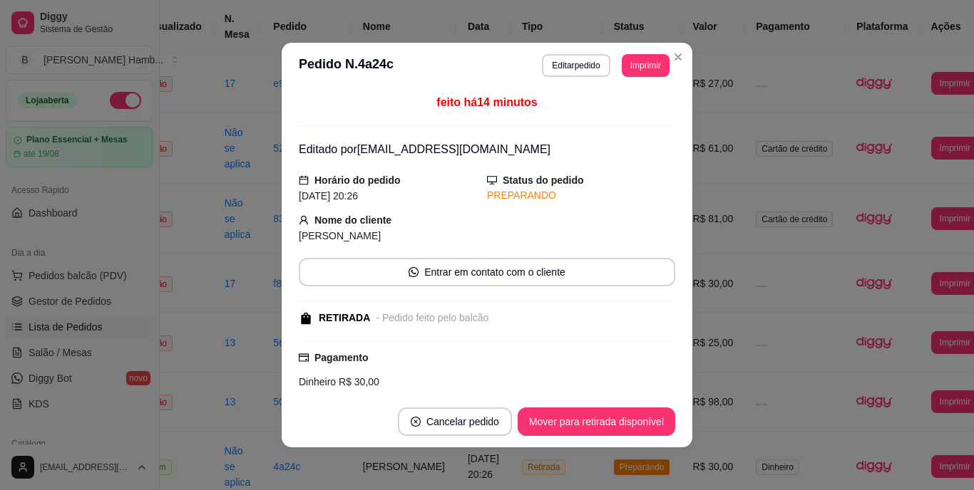
click at [623, 423] on button "Mover para retirada disponível" at bounding box center [597, 422] width 158 height 29
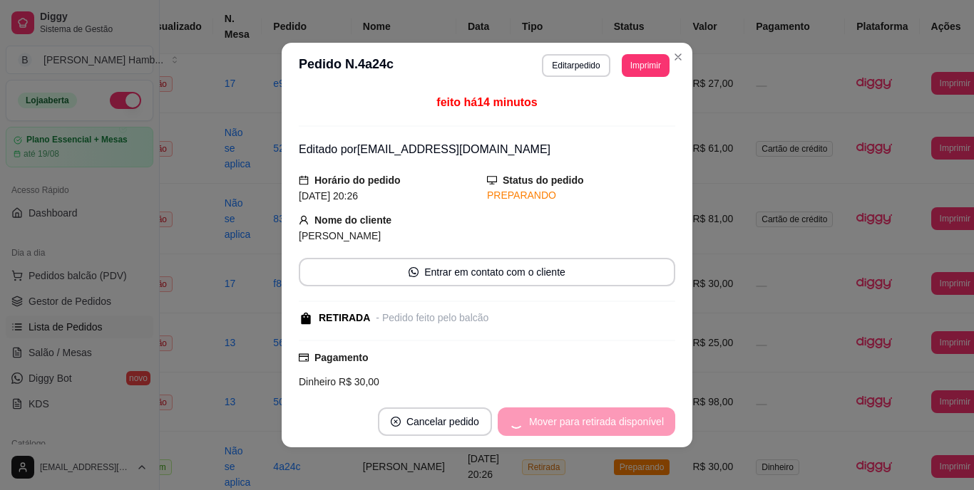
click at [623, 423] on div "Mover para retirada disponível" at bounding box center [587, 422] width 178 height 29
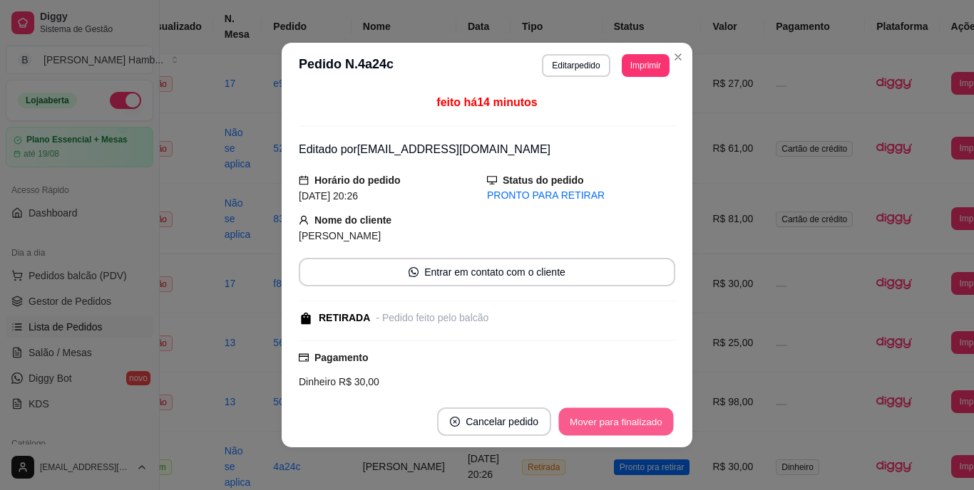
click at [602, 415] on button "Mover para finalizado" at bounding box center [616, 422] width 115 height 28
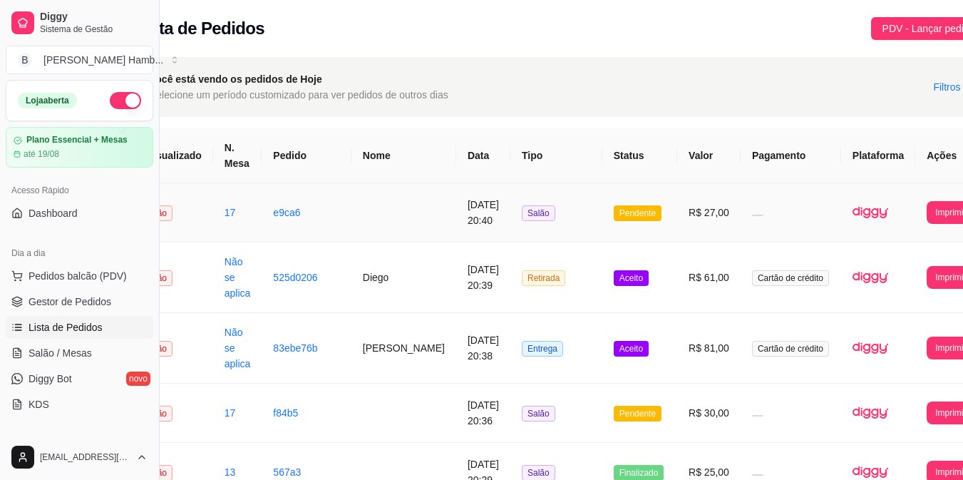
scroll to position [0, 58]
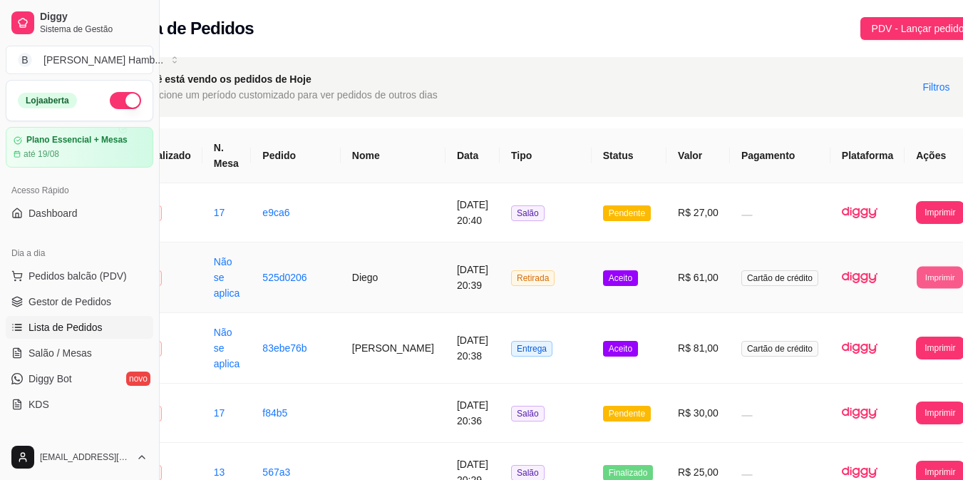
click at [917, 273] on button "Imprimir" at bounding box center [940, 277] width 46 height 22
click at [874, 340] on button "IMPRESSORA" at bounding box center [889, 341] width 75 height 22
click at [917, 217] on button "Imprimir" at bounding box center [940, 212] width 46 height 22
click at [878, 275] on button "IMPRESSORA" at bounding box center [889, 276] width 75 height 22
click at [72, 271] on span "Pedidos balcão (PDV)" at bounding box center [78, 276] width 98 height 14
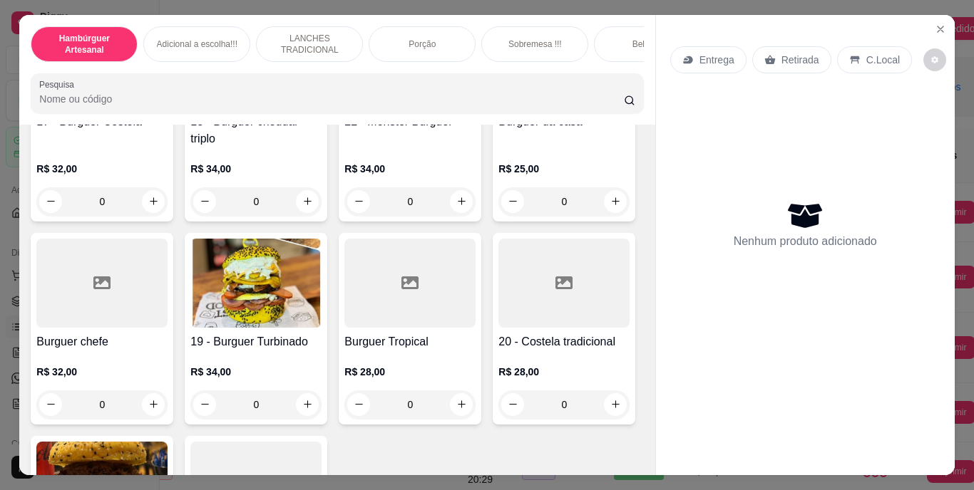
scroll to position [1052, 0]
type input "1"
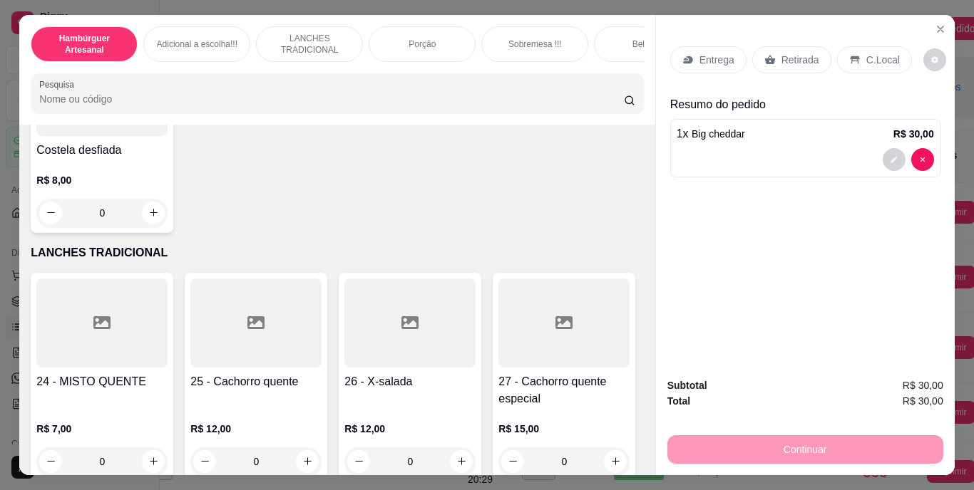
scroll to position [1950, 0]
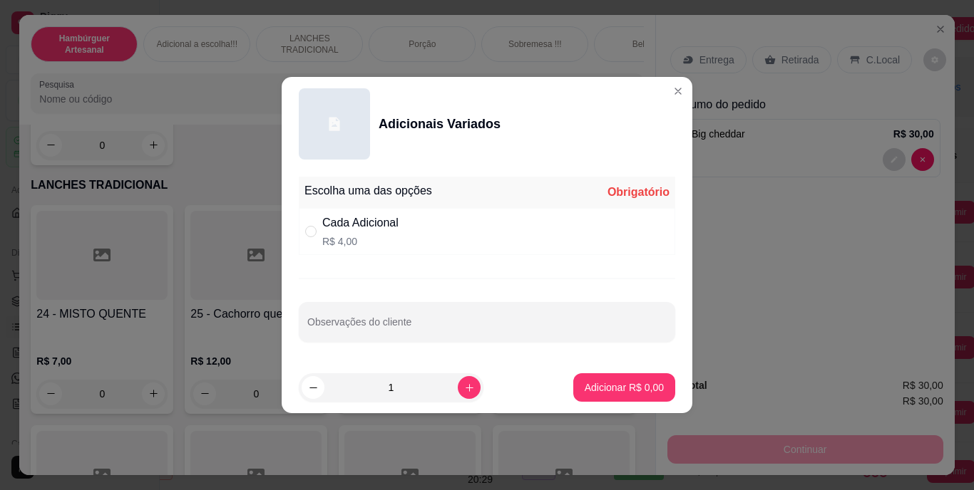
click at [314, 240] on div "Cada Adicional R$ 4,00" at bounding box center [487, 231] width 376 height 47
radio input "true"
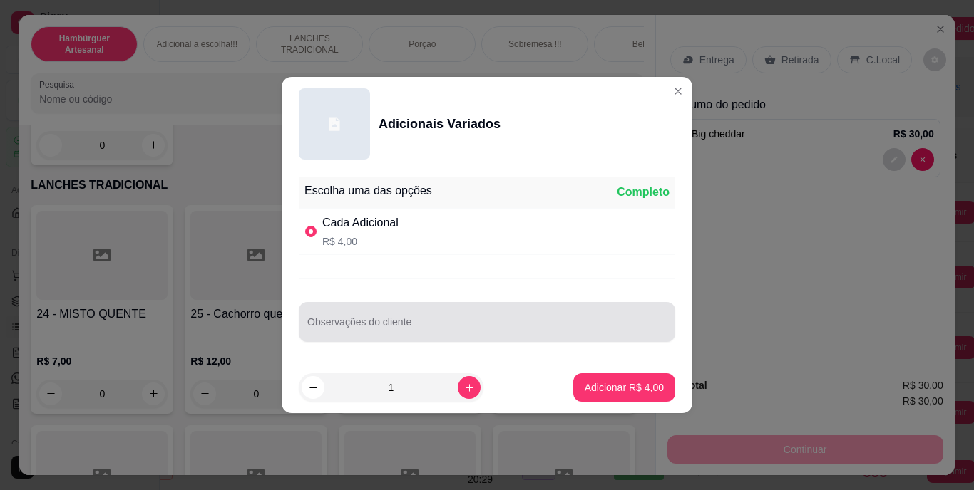
click at [369, 312] on div at bounding box center [486, 322] width 359 height 29
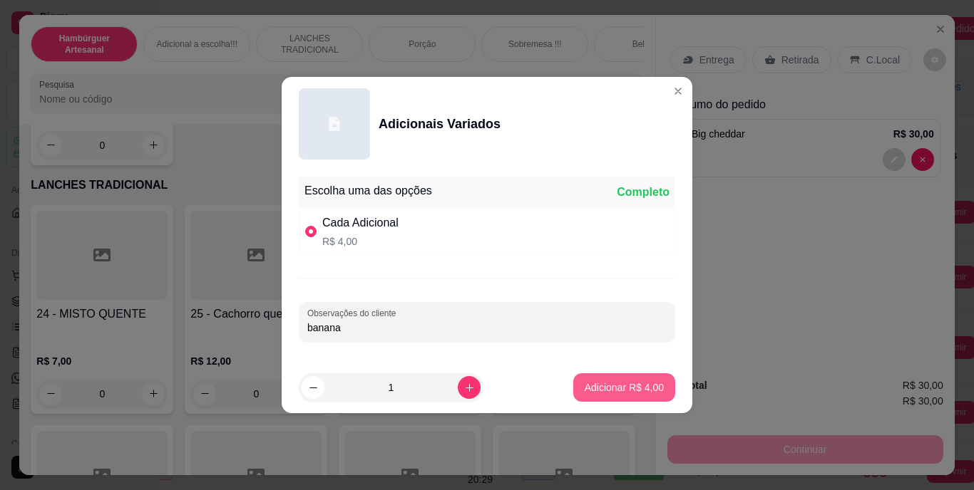
type input "banana"
click at [587, 383] on p "Adicionar R$ 4,00" at bounding box center [623, 388] width 77 height 14
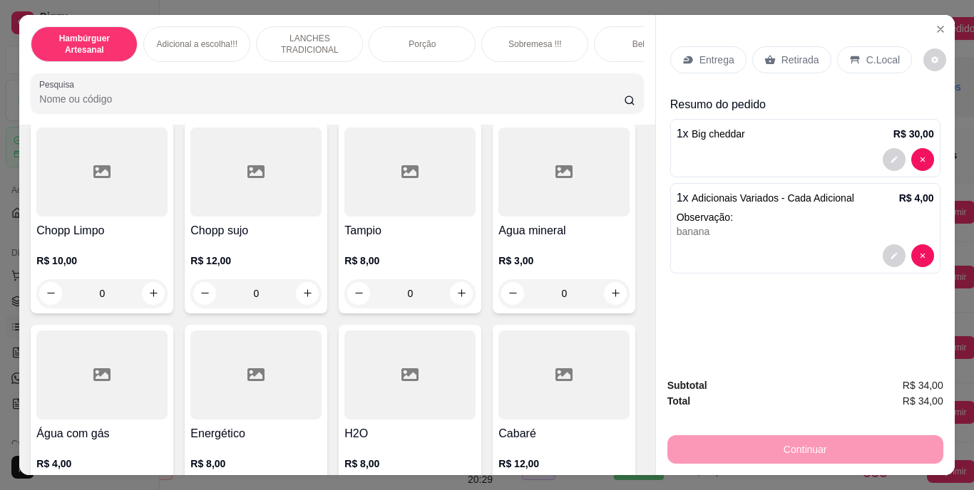
scroll to position [4096, 0]
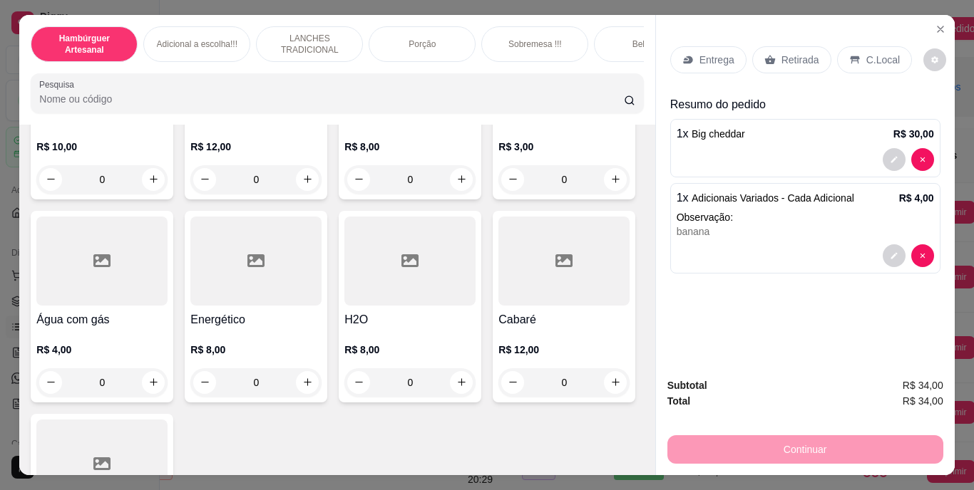
type input "1"
click at [884, 309] on button "decrease-product-quantity" at bounding box center [894, 320] width 22 height 22
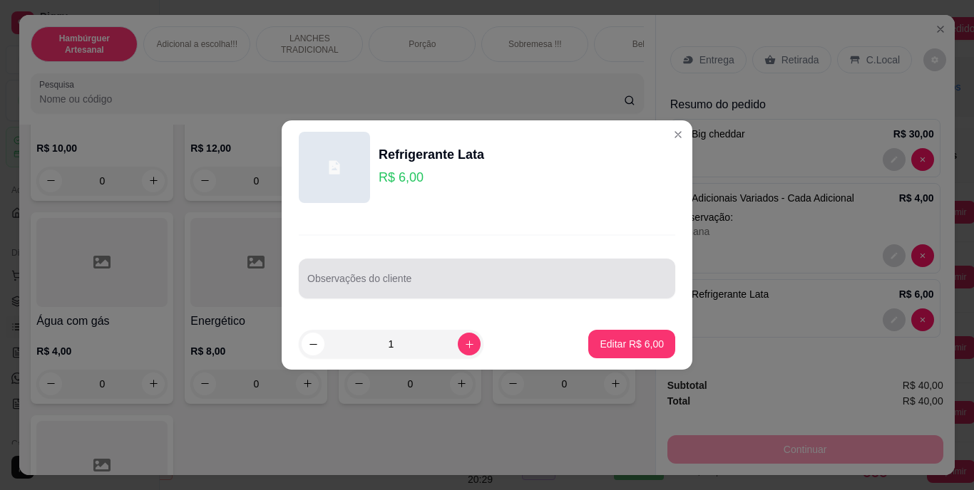
click at [561, 283] on input "Observações do cliente" at bounding box center [486, 284] width 359 height 14
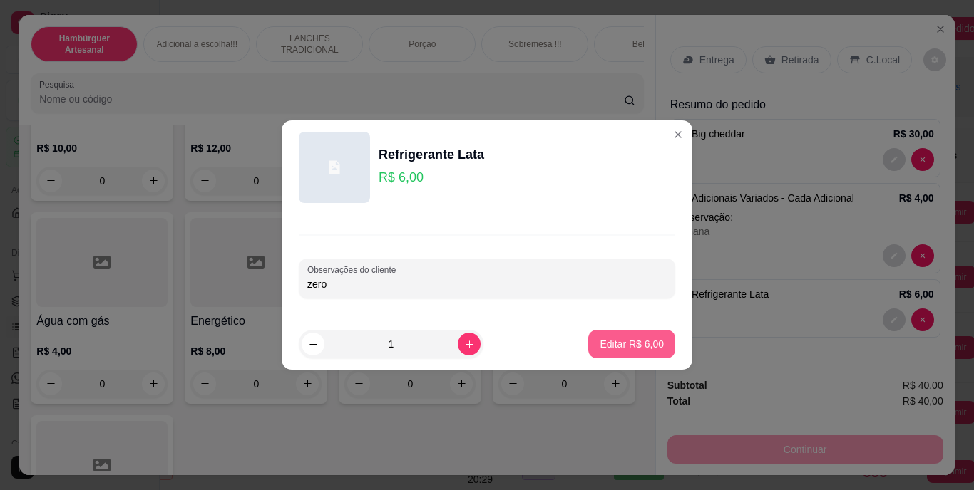
type input "zero"
click at [605, 339] on p "Editar R$ 6,00" at bounding box center [632, 344] width 62 height 14
type input "0"
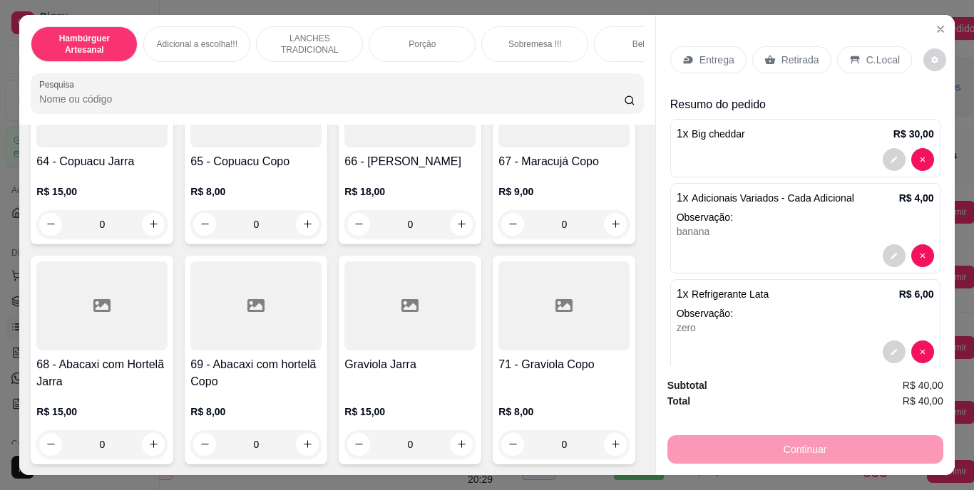
scroll to position [5367, 0]
type input "1"
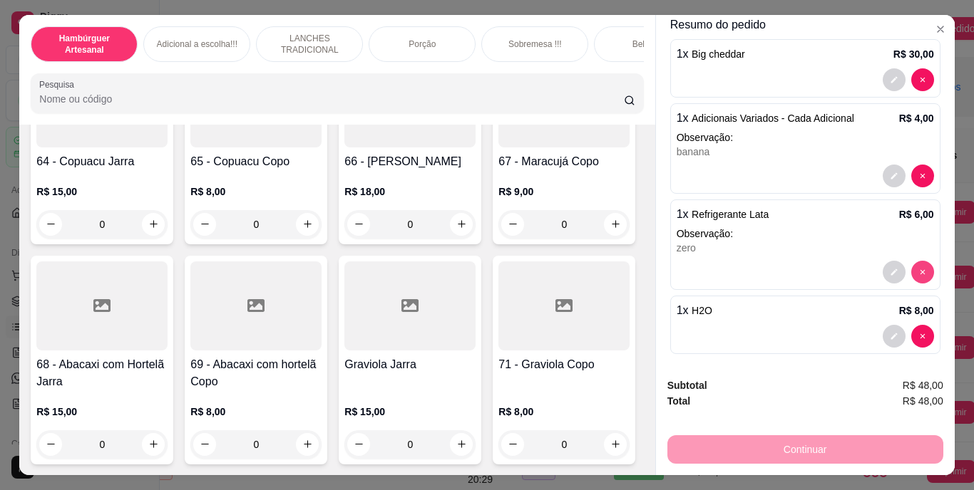
scroll to position [81, 0]
click at [890, 332] on icon "decrease-product-quantity" at bounding box center [893, 335] width 6 height 6
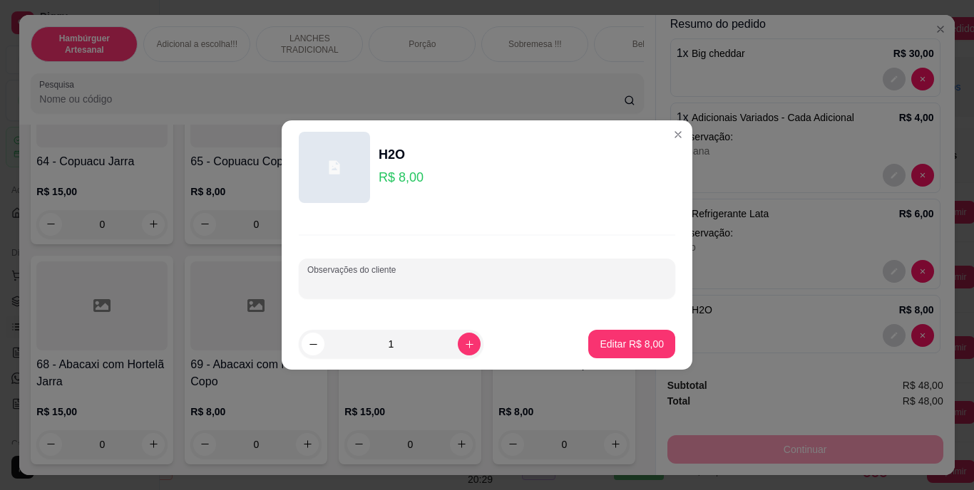
click at [587, 283] on input "Observações do cliente" at bounding box center [486, 284] width 359 height 14
type input "limao"
click at [639, 341] on p "Editar R$ 8,00" at bounding box center [632, 344] width 62 height 14
type input "0"
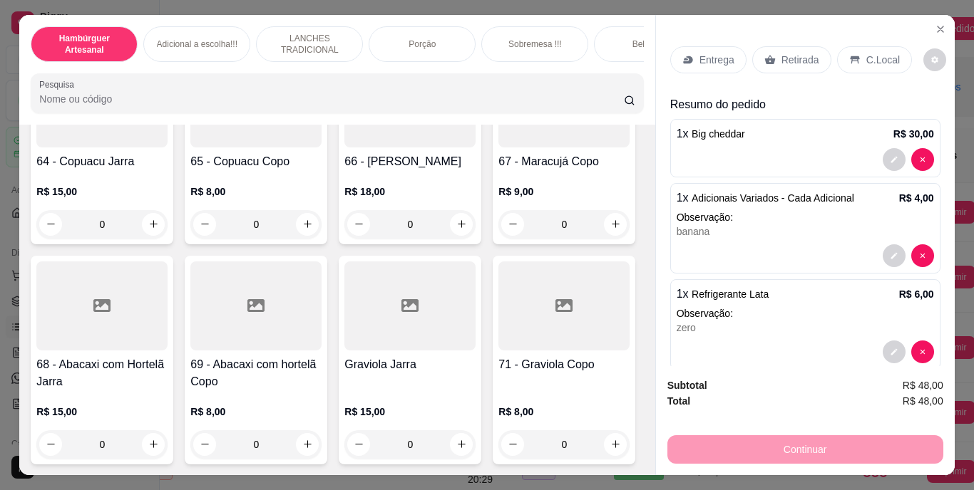
scroll to position [1, 0]
click at [715, 51] on p "Entrega" at bounding box center [716, 58] width 35 height 14
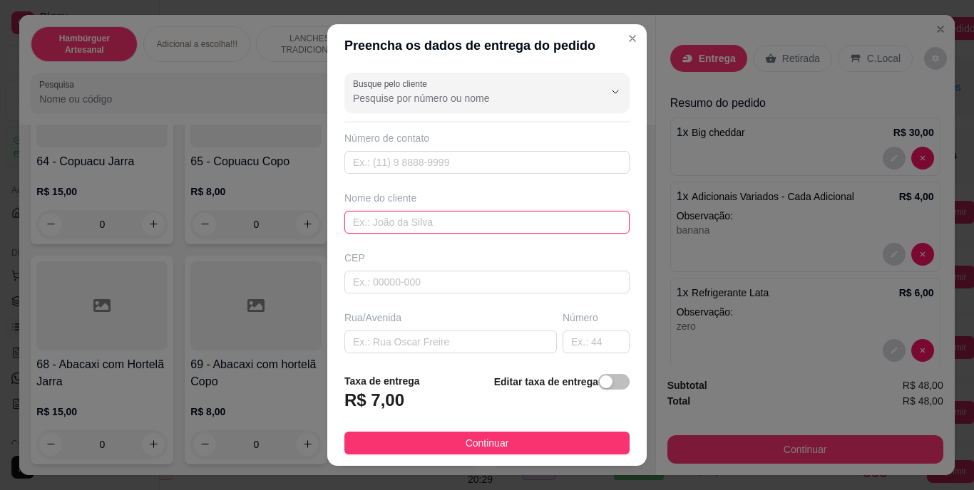
click at [463, 232] on input "text" at bounding box center [486, 222] width 285 height 23
type input "a"
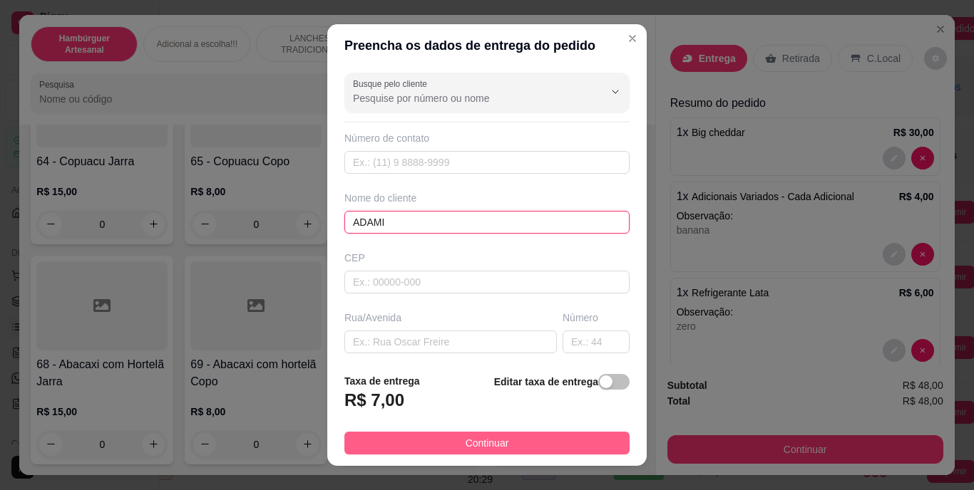
type input "ADAMI"
click at [435, 433] on button "Continuar" at bounding box center [486, 443] width 285 height 23
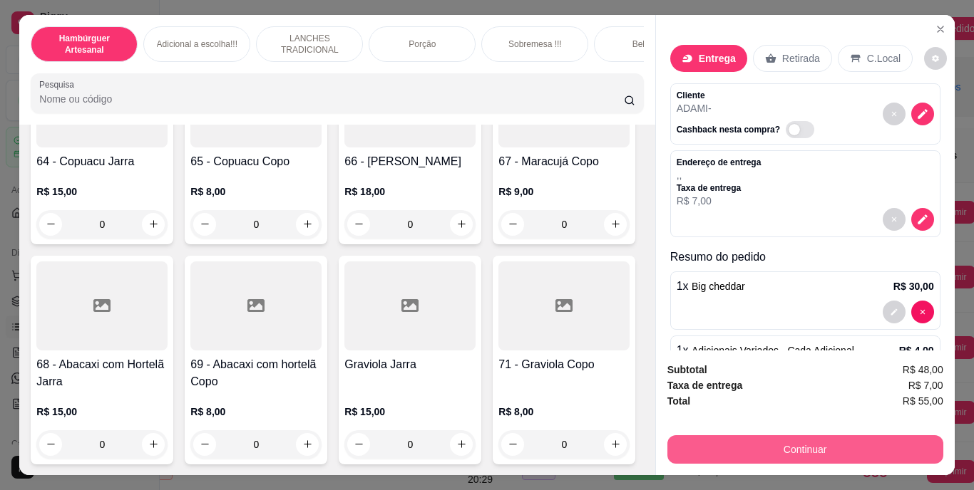
click at [722, 441] on button "Continuar" at bounding box center [805, 450] width 276 height 29
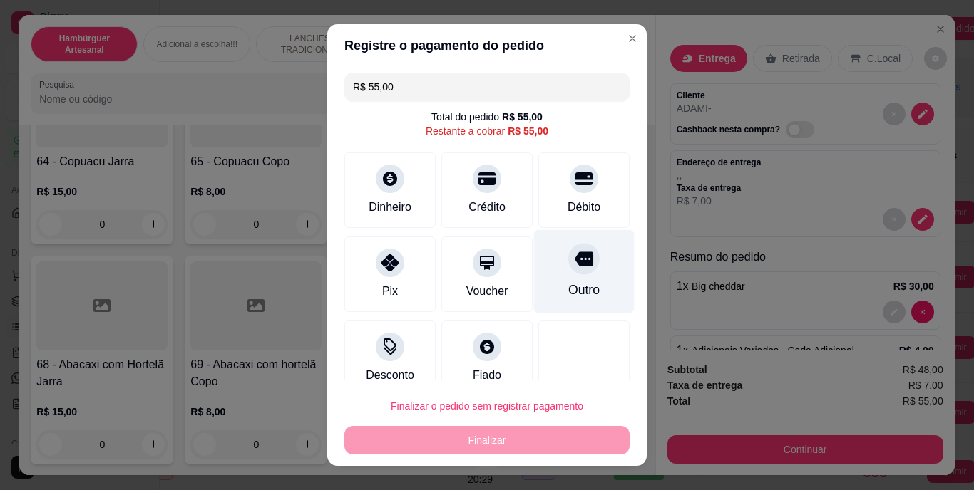
click at [575, 285] on div "Outro" at bounding box center [583, 291] width 31 height 19
type input "R$ 0,00"
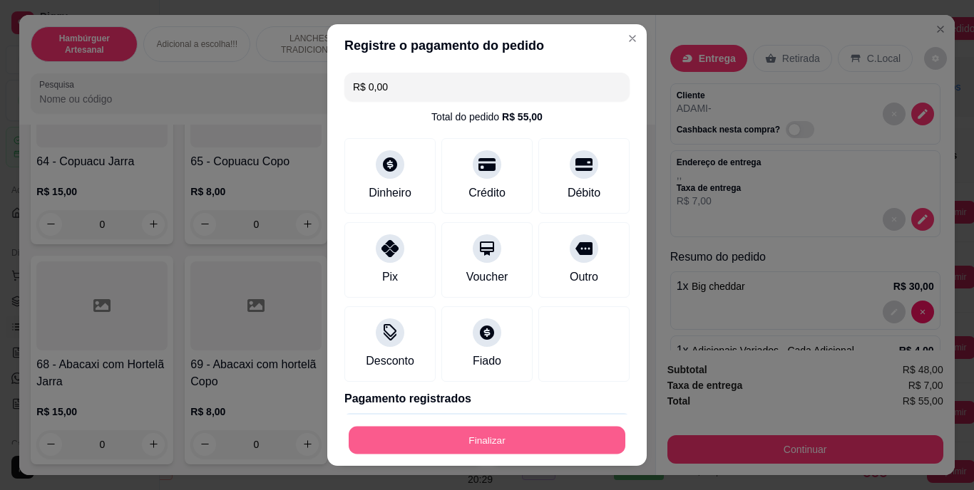
click at [520, 441] on button "Finalizar" at bounding box center [487, 440] width 277 height 28
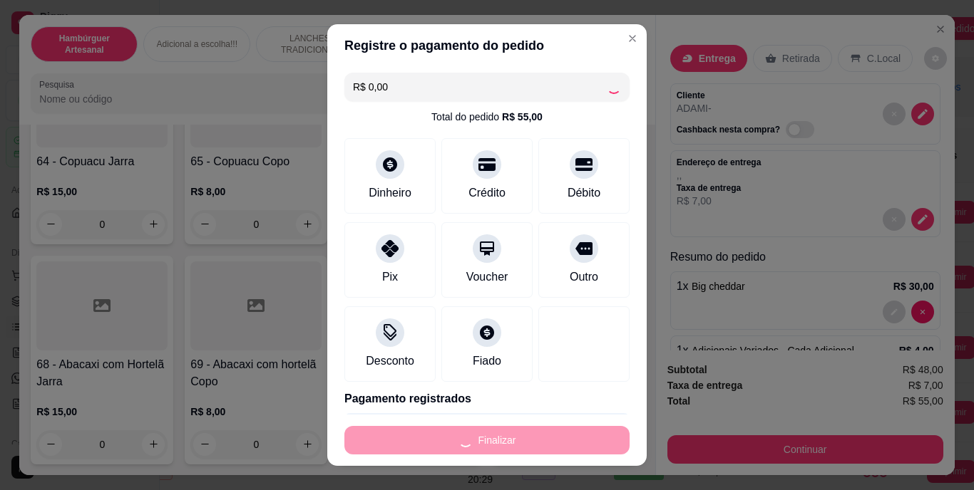
type input "0"
type input "-R$ 55,00"
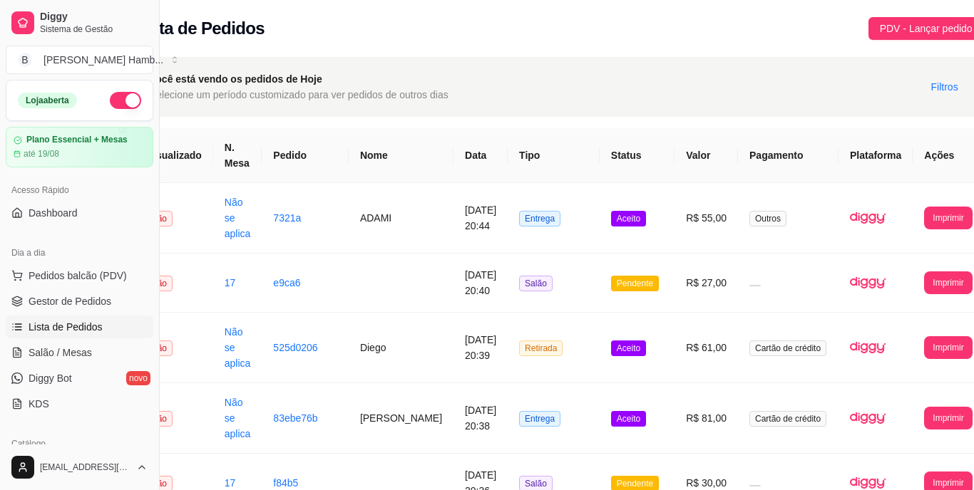
scroll to position [0, 45]
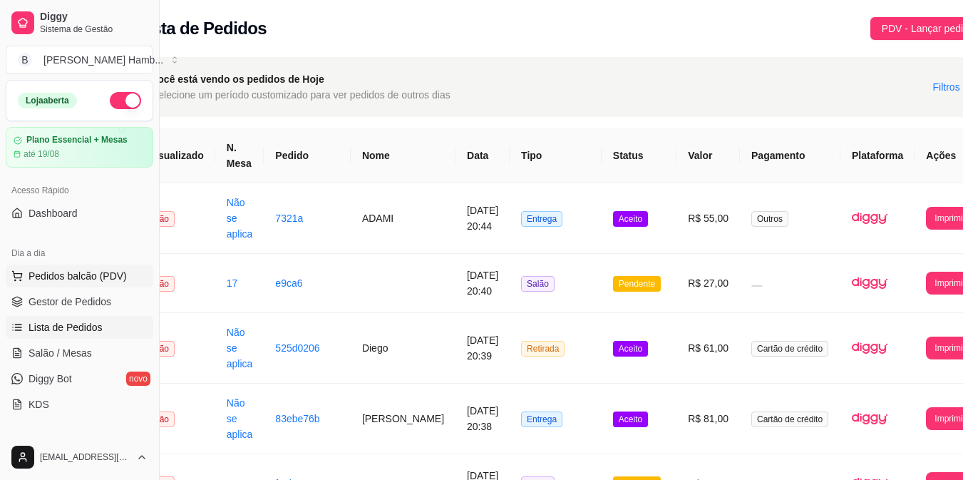
click at [118, 277] on span "Pedidos balcão (PDV)" at bounding box center [78, 276] width 98 height 14
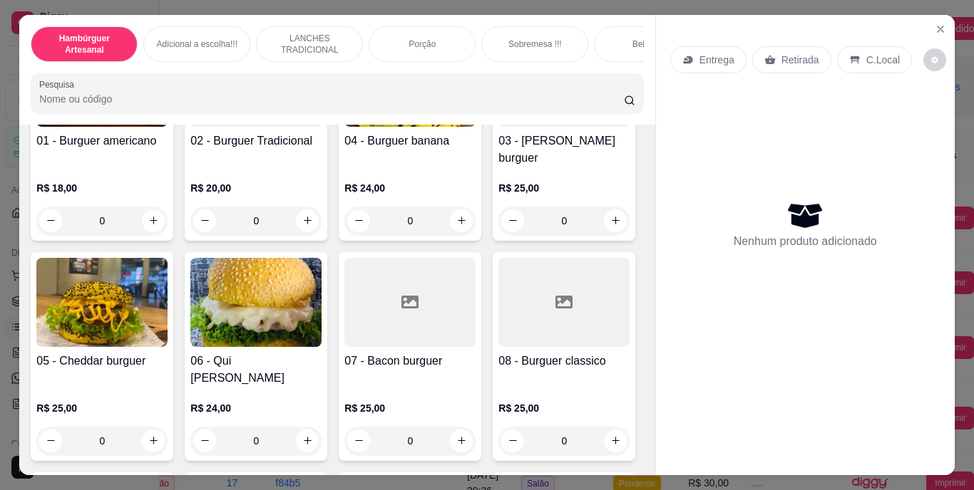
scroll to position [315, 0]
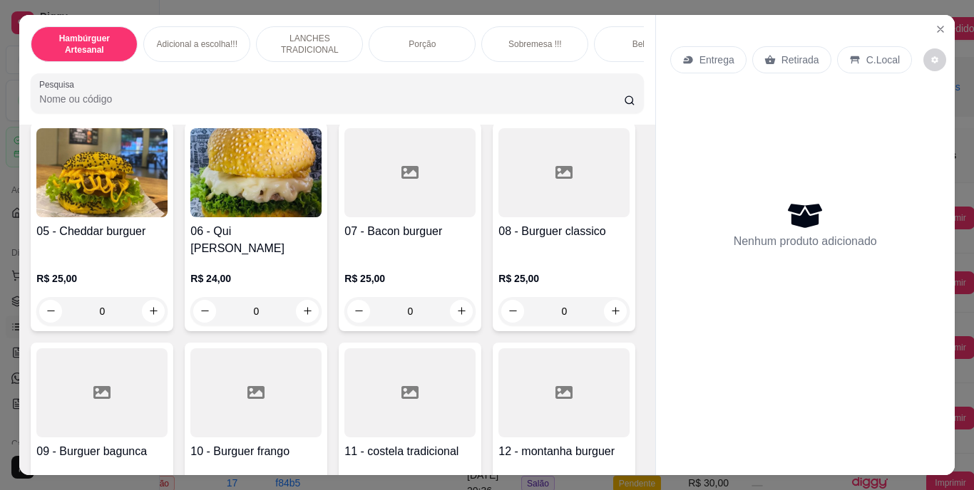
click at [610, 96] on icon "increase-product-quantity" at bounding box center [615, 91] width 11 height 11
type input "1"
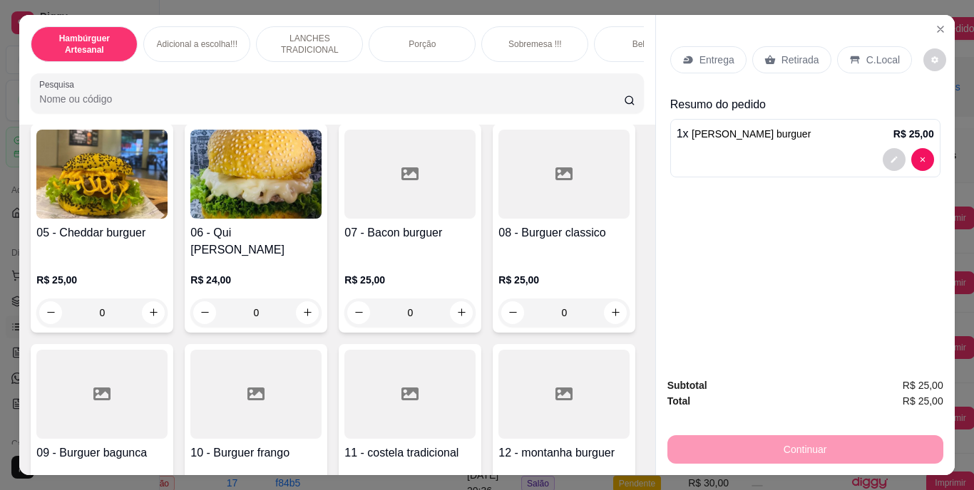
scroll to position [316, 0]
click at [792, 53] on p "Retirada" at bounding box center [800, 60] width 38 height 14
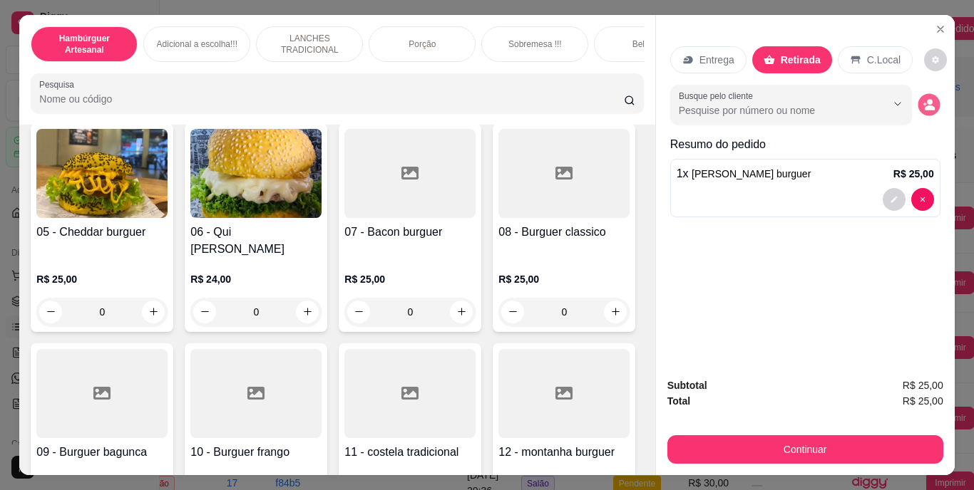
click at [918, 93] on button "decrease-product-quantity" at bounding box center [928, 104] width 22 height 22
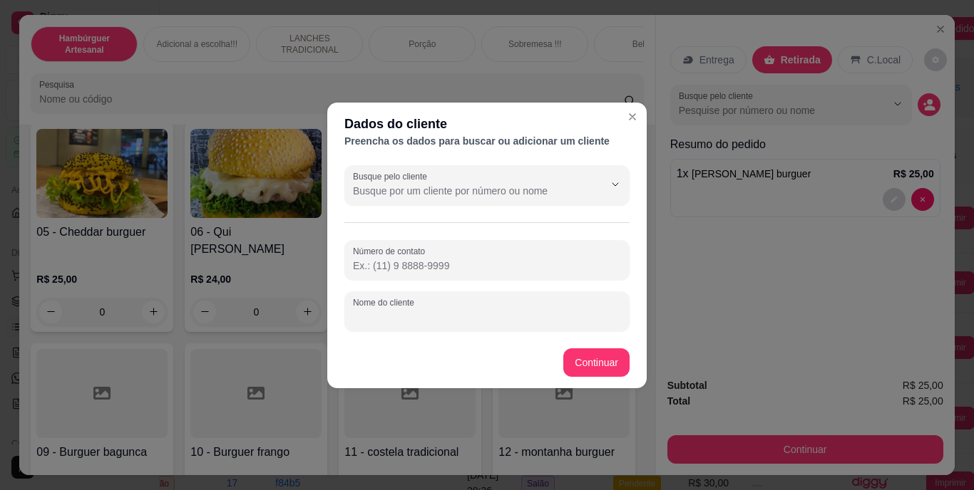
click at [510, 310] on input "Nome do cliente" at bounding box center [487, 317] width 268 height 14
type input "DJENIFER"
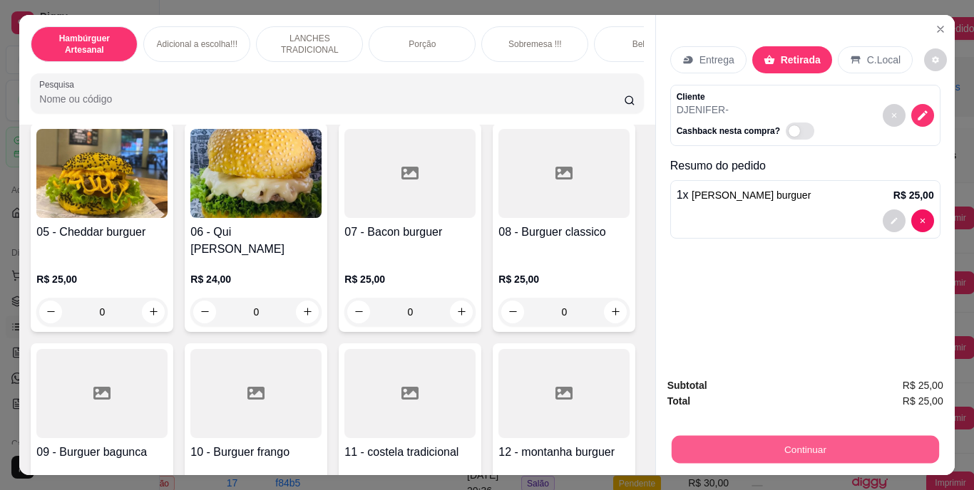
click at [726, 432] on div "Continuar" at bounding box center [805, 448] width 276 height 32
click at [726, 454] on button "Continuar" at bounding box center [804, 450] width 267 height 28
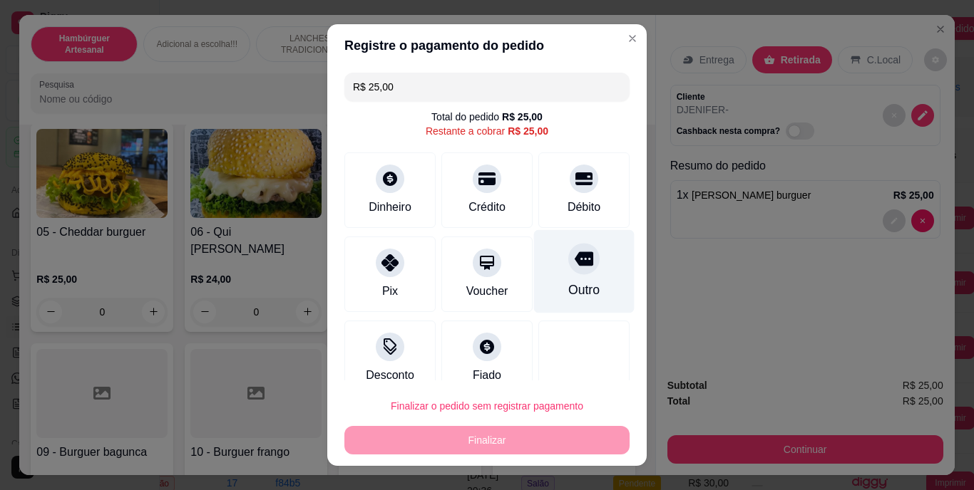
click at [565, 280] on div "Outro" at bounding box center [584, 271] width 101 height 83
type input "R$ 0,00"
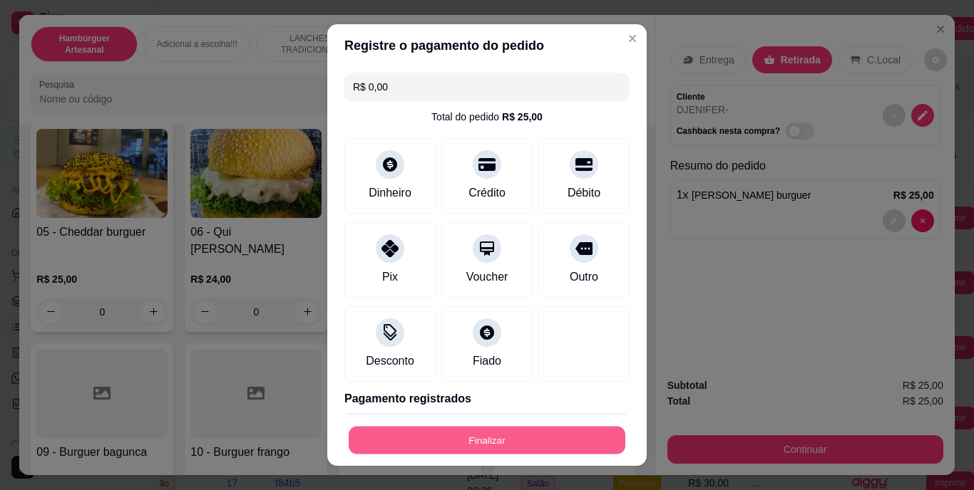
click at [532, 439] on button "Finalizar" at bounding box center [487, 440] width 277 height 28
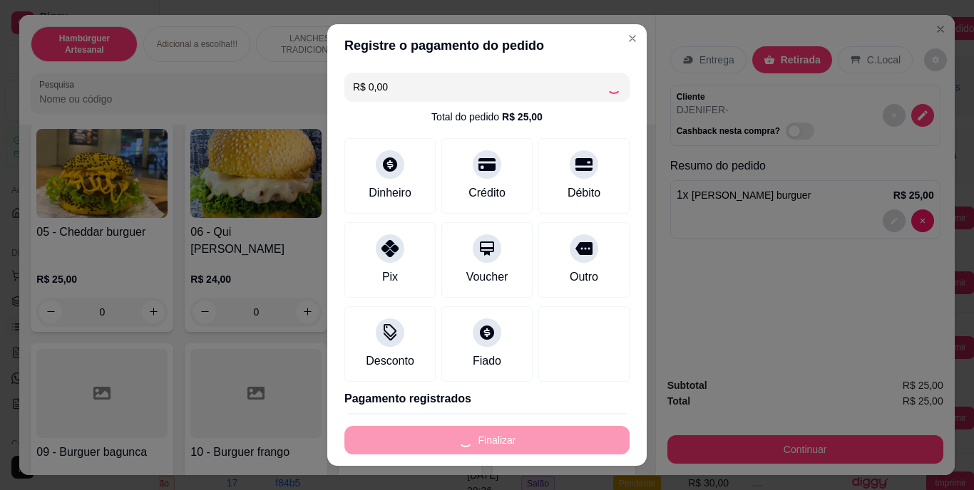
type input "0"
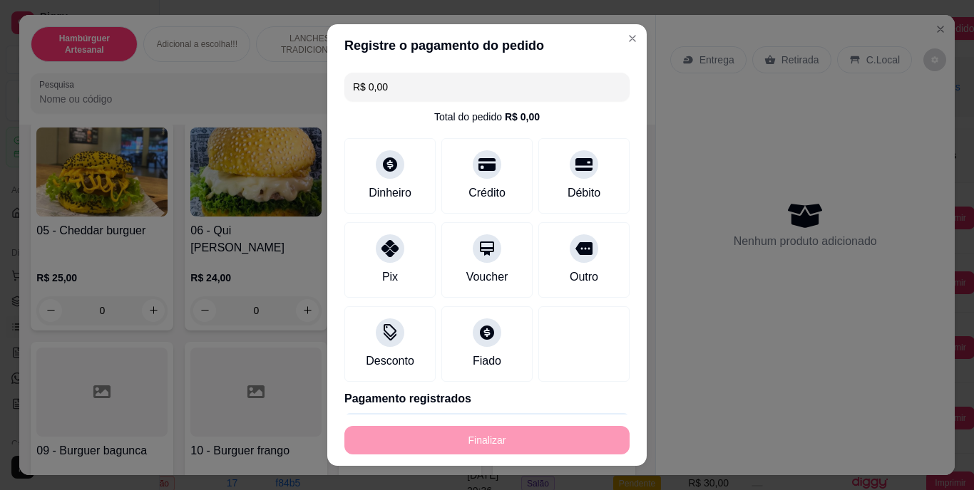
type input "-R$ 25,00"
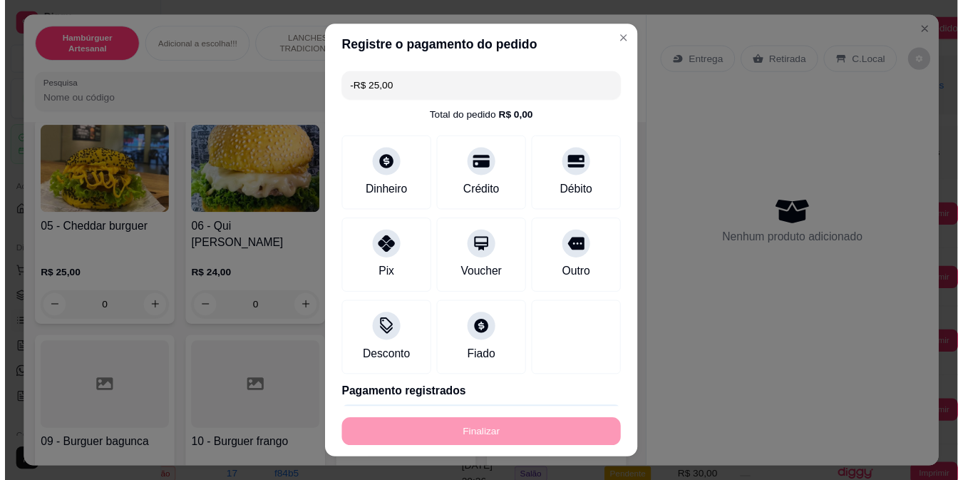
scroll to position [315, 0]
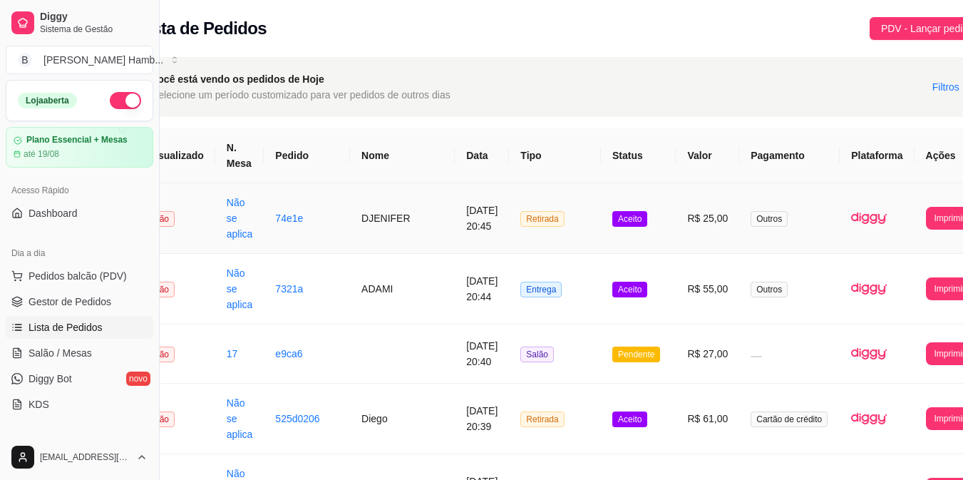
scroll to position [0, 56]
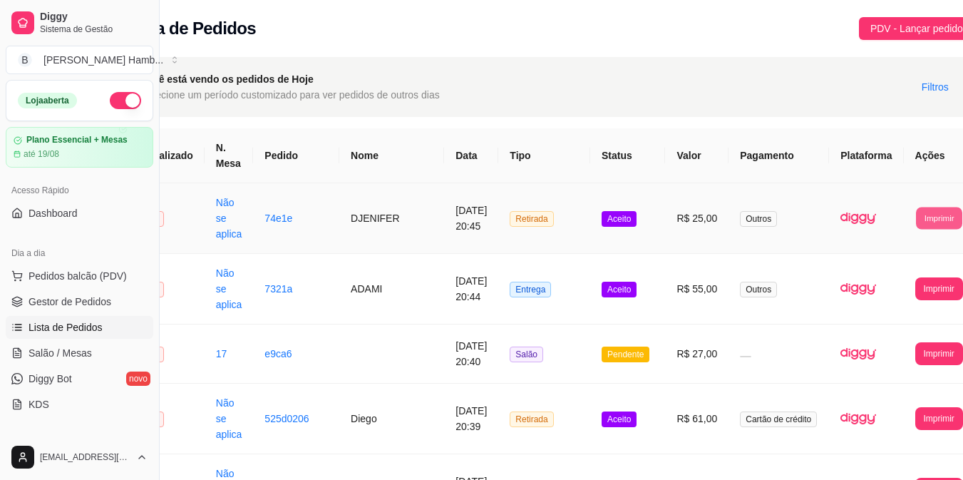
click at [916, 217] on button "Imprimir" at bounding box center [939, 218] width 46 height 22
click at [885, 278] on button "IMPRESSORA" at bounding box center [889, 282] width 75 height 22
click at [91, 274] on span "Pedidos balcão (PDV)" at bounding box center [78, 276] width 98 height 14
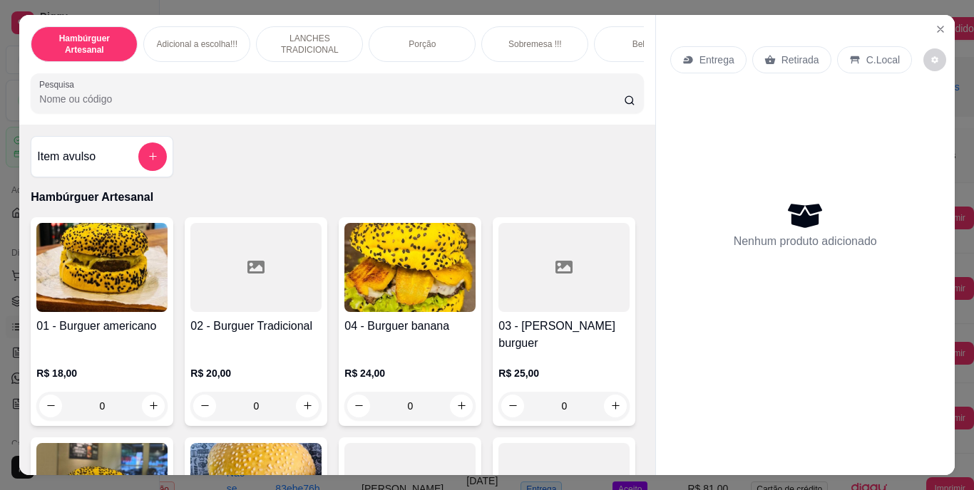
scroll to position [192, 0]
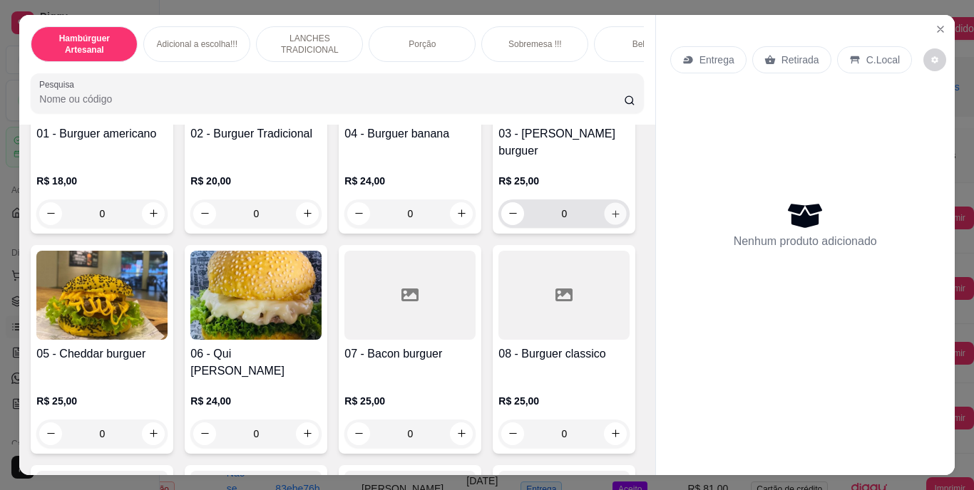
click at [610, 219] on icon "increase-product-quantity" at bounding box center [615, 213] width 11 height 11
type input "1"
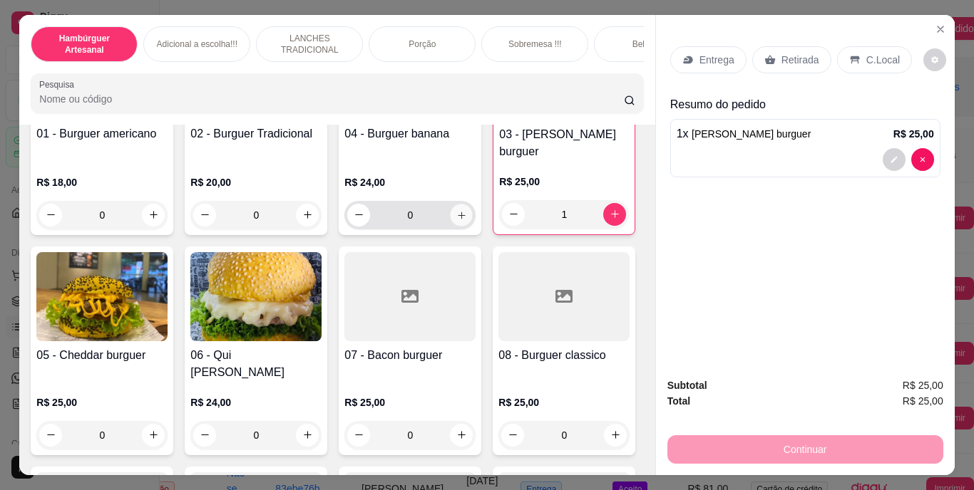
click at [456, 210] on icon "increase-product-quantity" at bounding box center [461, 215] width 11 height 11
type input "1"
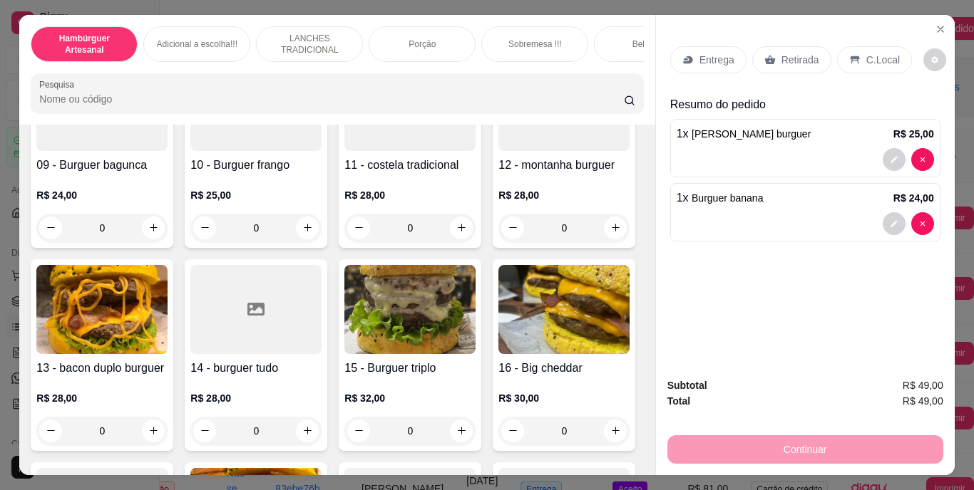
scroll to position [686, 0]
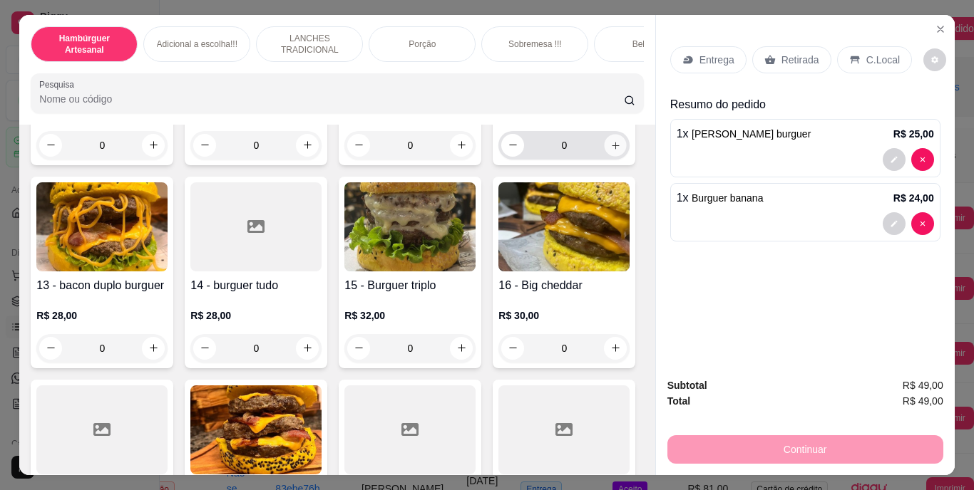
click at [610, 150] on icon "increase-product-quantity" at bounding box center [615, 145] width 11 height 11
type input "1"
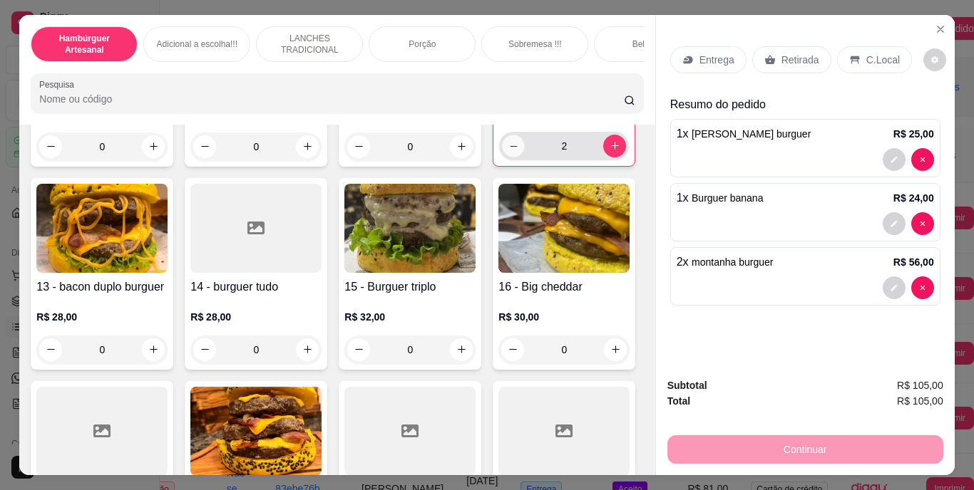
click at [508, 151] on icon "decrease-product-quantity" at bounding box center [513, 145] width 11 height 11
type input "1"
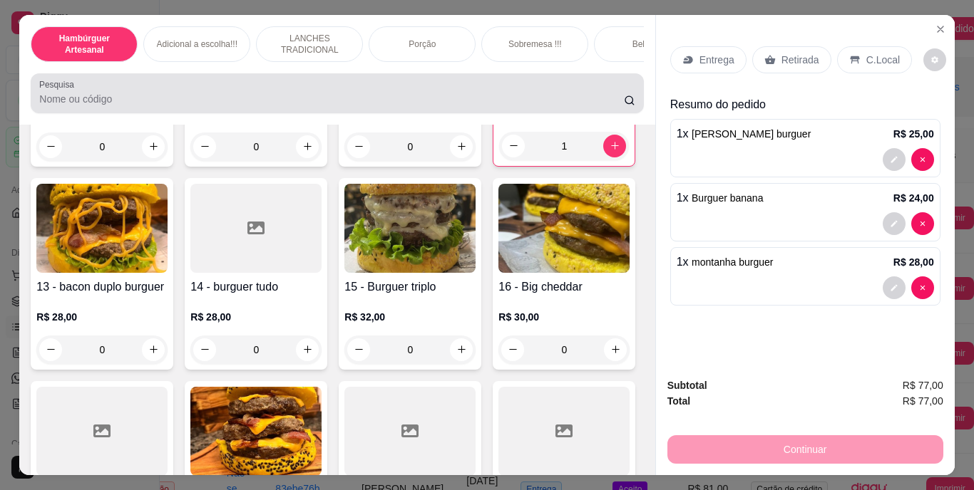
click at [401, 86] on div at bounding box center [336, 93] width 595 height 29
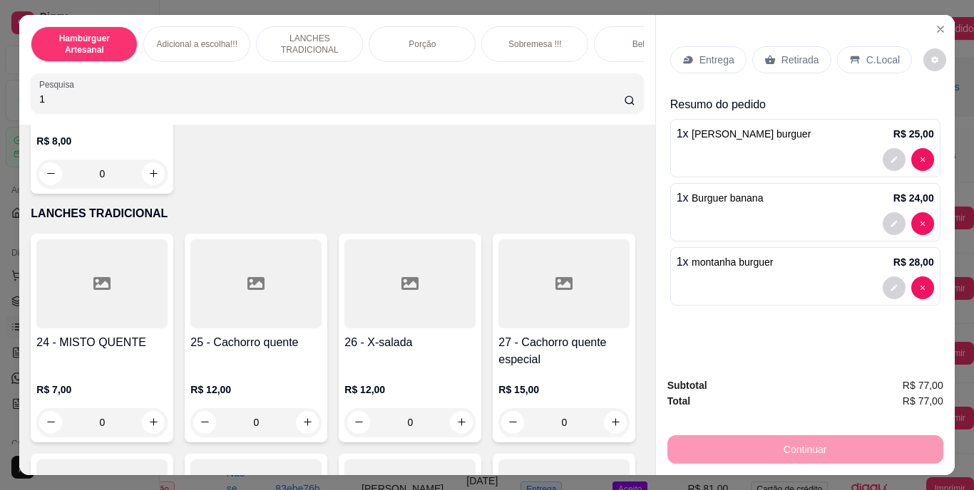
scroll to position [917, 0]
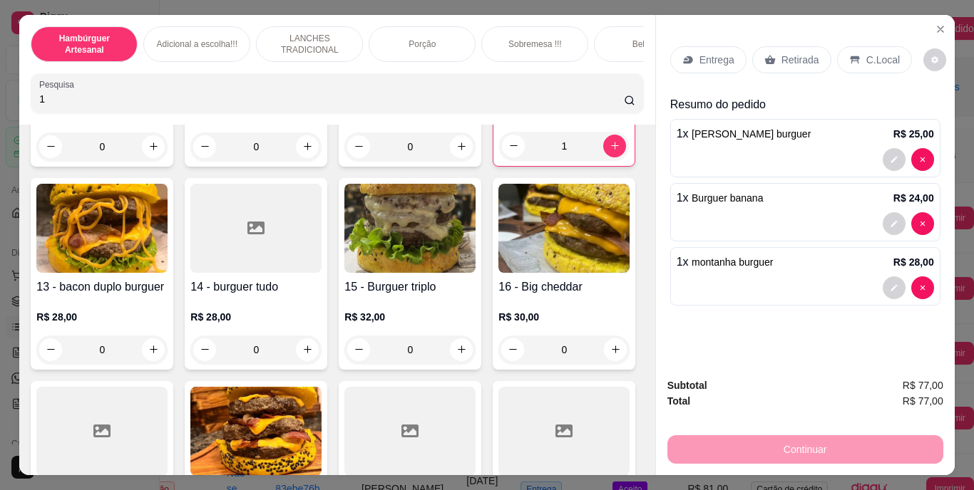
type input "1"
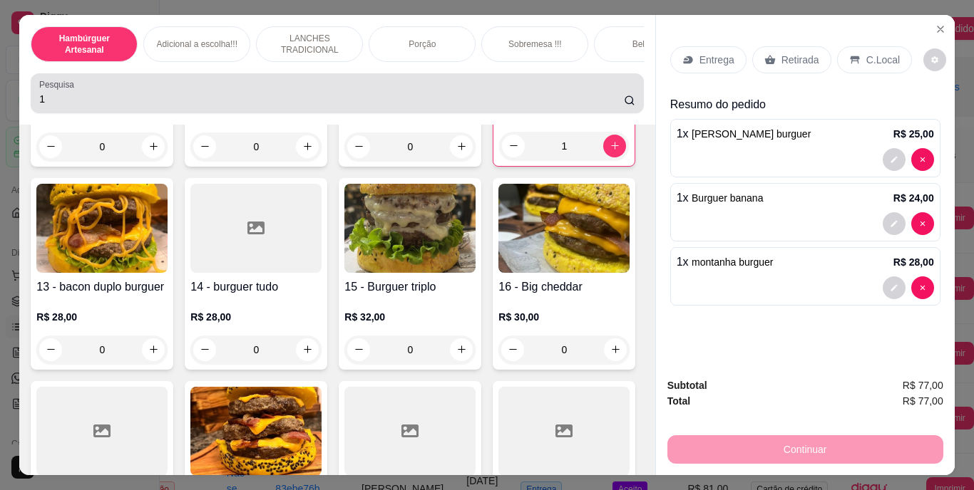
click at [401, 86] on div "1" at bounding box center [336, 93] width 595 height 29
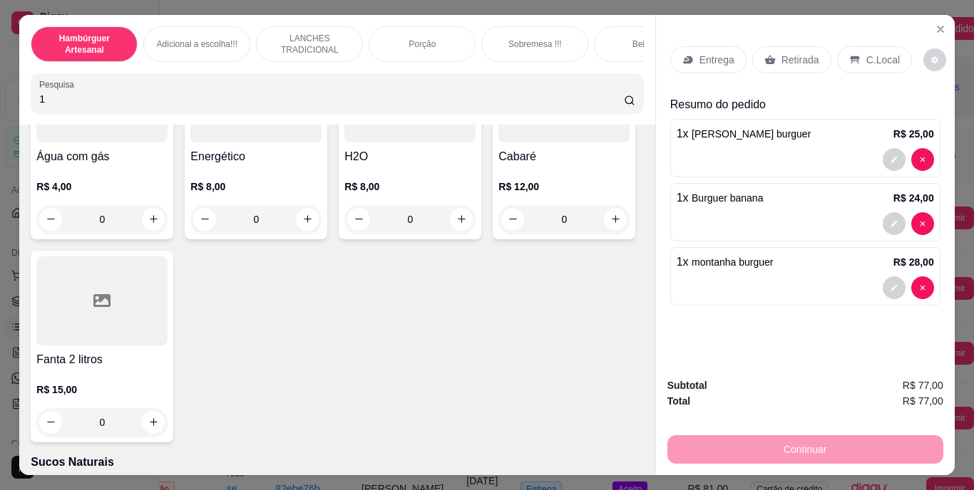
scroll to position [4477, 0]
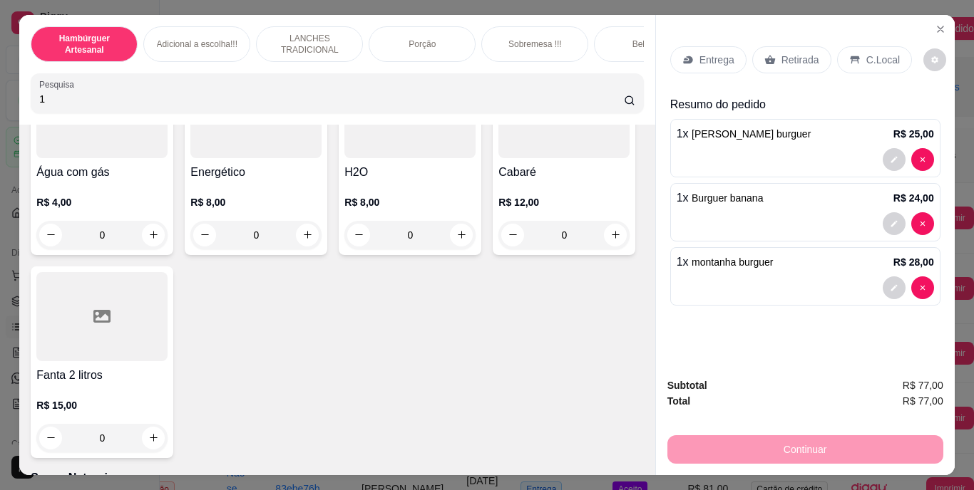
type input "1"
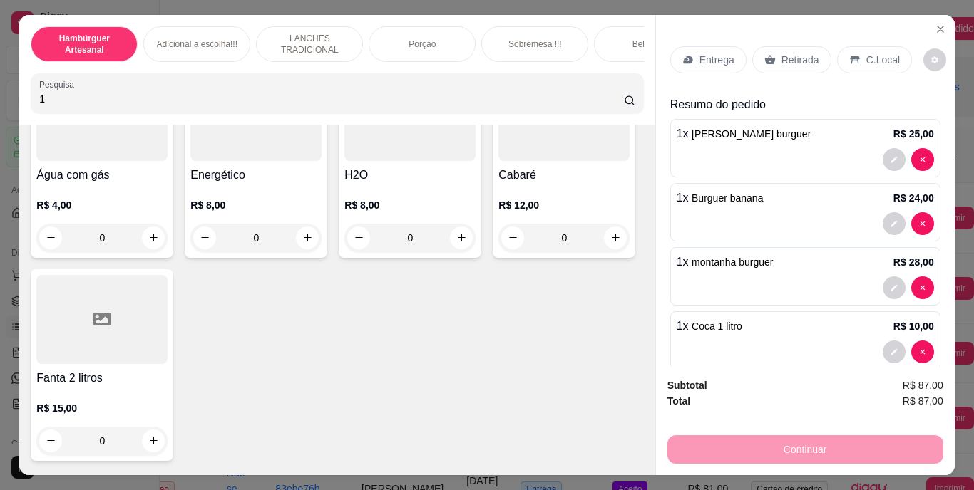
scroll to position [4478, 0]
click at [782, 46] on div "Retirada" at bounding box center [791, 59] width 79 height 27
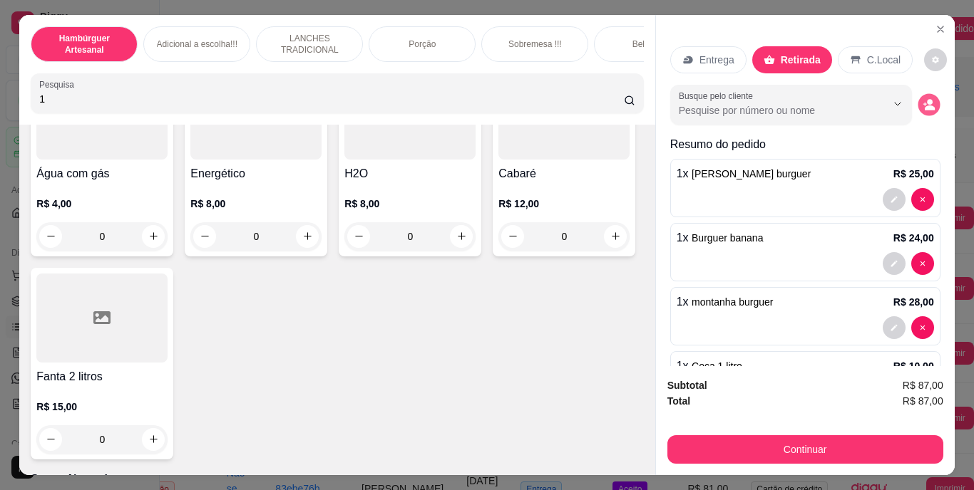
click at [922, 98] on icon "decrease-product-quantity" at bounding box center [928, 104] width 12 height 12
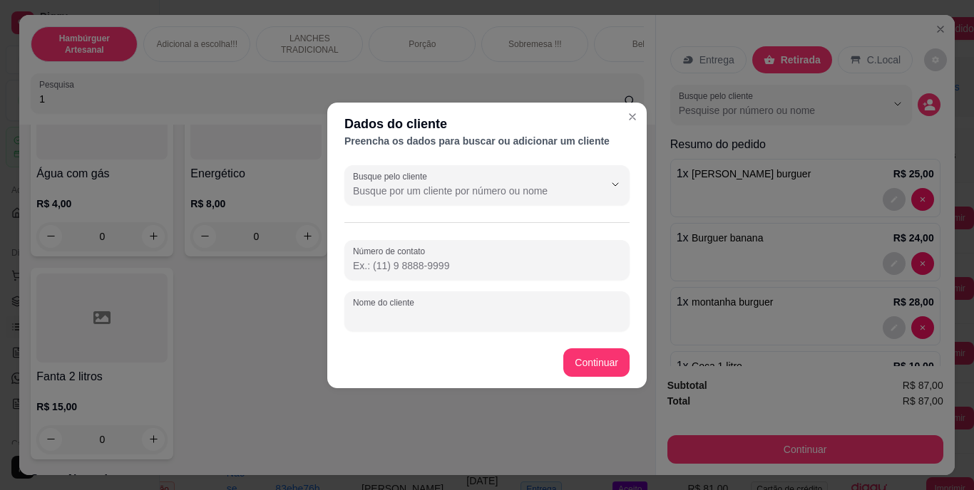
click at [513, 315] on input "Nome do cliente" at bounding box center [487, 317] width 268 height 14
type input "DANUBIA"
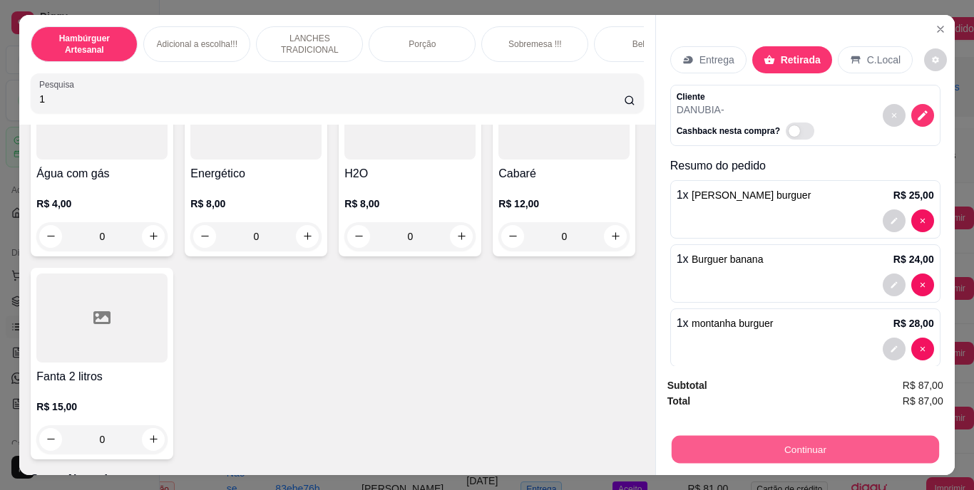
click at [734, 436] on button "Continuar" at bounding box center [804, 450] width 267 height 28
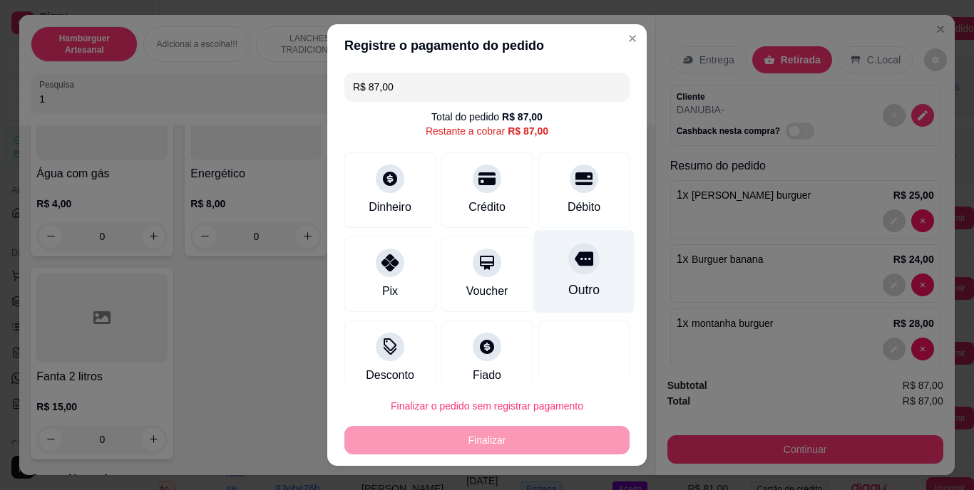
click at [560, 280] on div "Outro" at bounding box center [584, 271] width 101 height 83
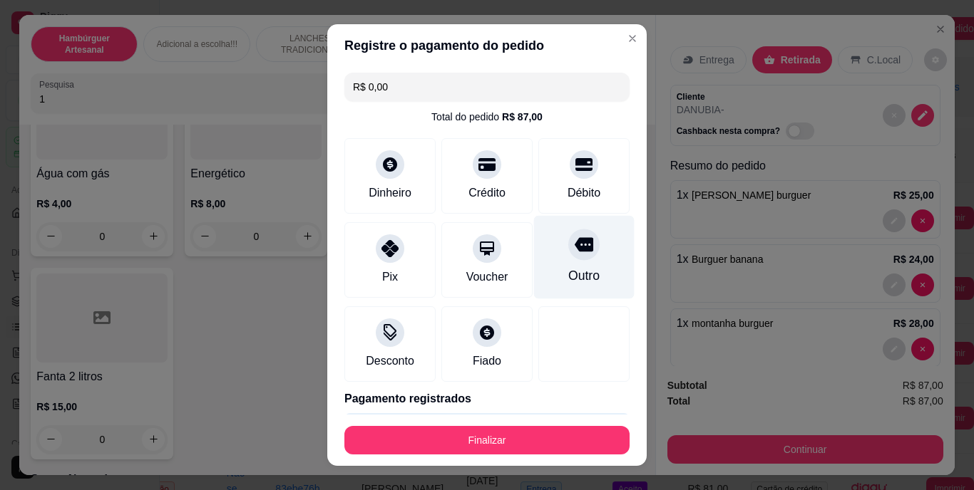
type input "R$ 0,00"
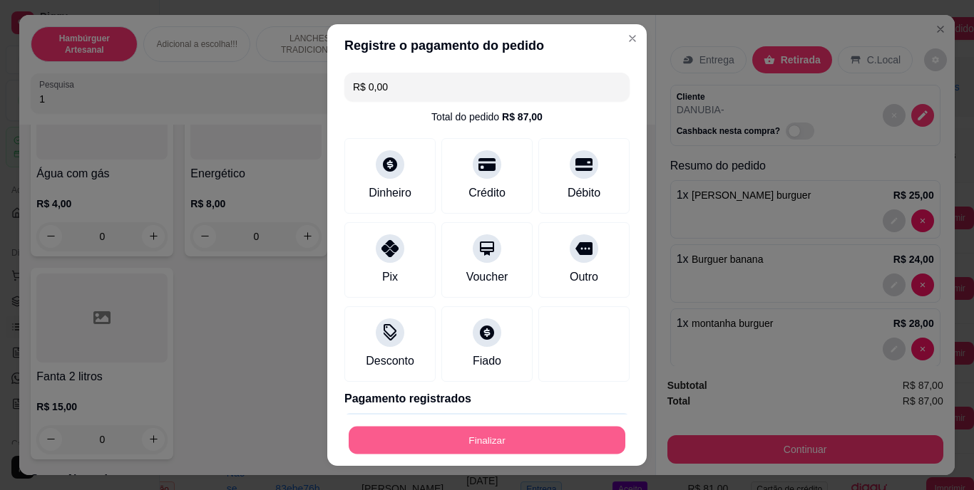
click at [513, 435] on button "Finalizar" at bounding box center [487, 440] width 277 height 28
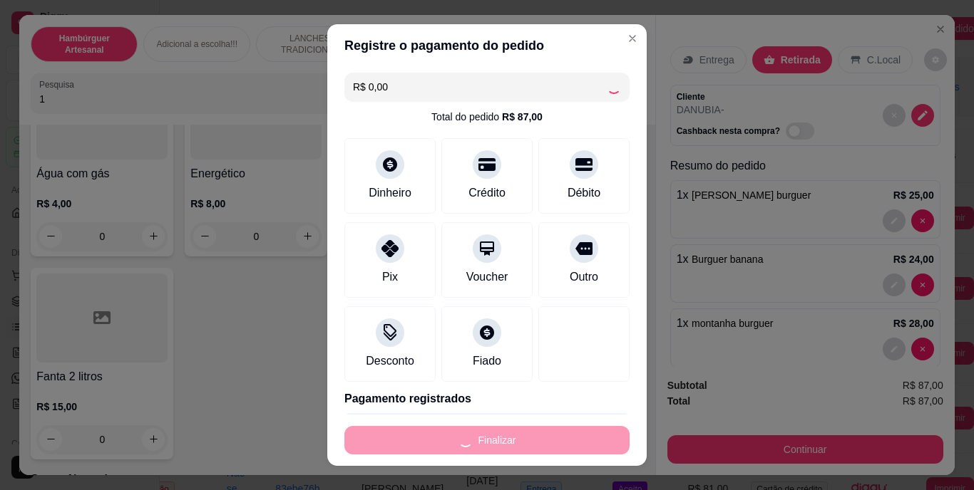
type input "0"
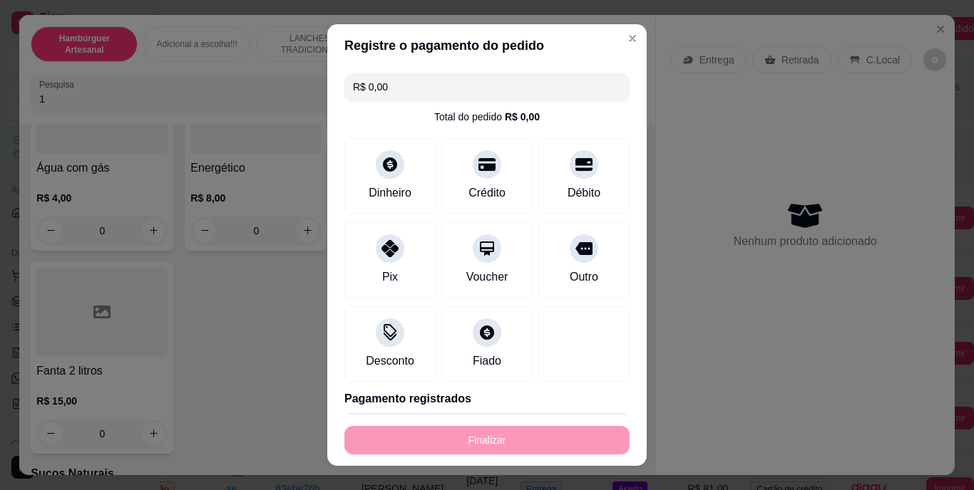
type input "-R$ 87,00"
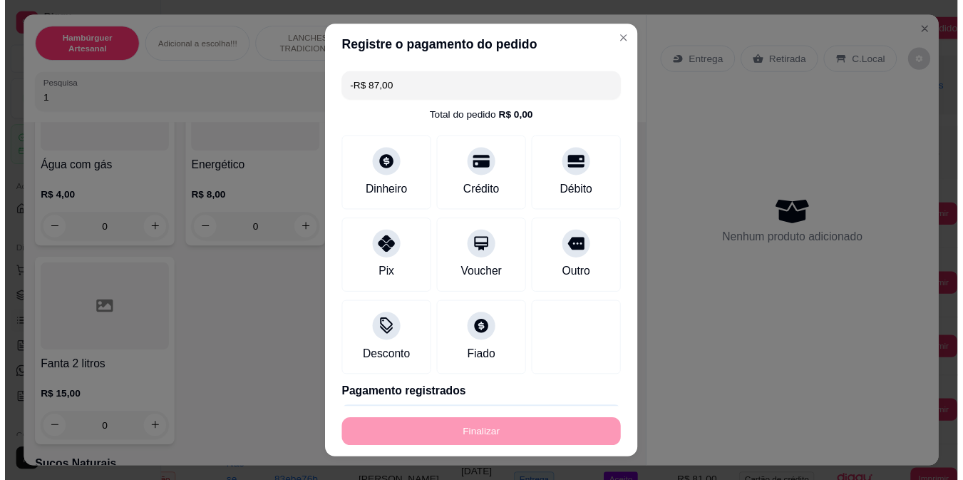
scroll to position [4473, 0]
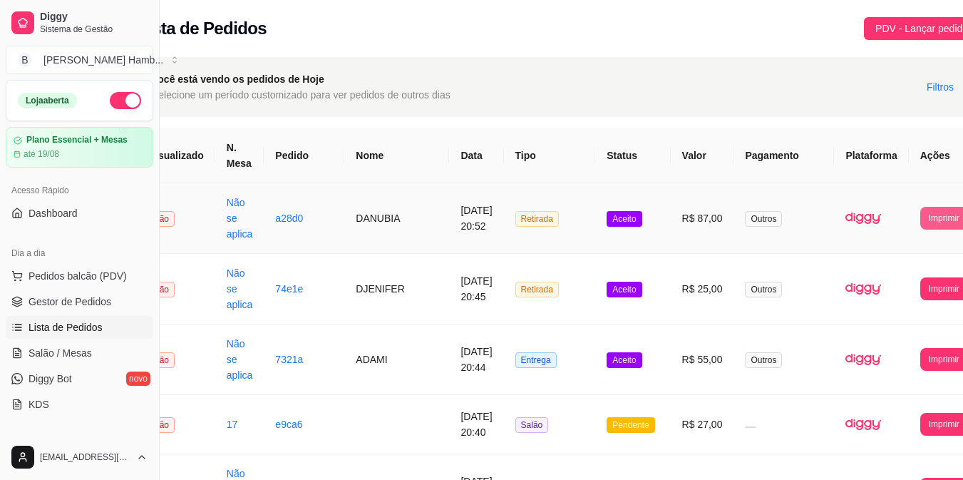
click at [920, 225] on button "Imprimir" at bounding box center [944, 218] width 48 height 23
click at [887, 277] on button "IMPRESSORA" at bounding box center [896, 282] width 75 height 22
click at [101, 280] on span "Pedidos balcão (PDV)" at bounding box center [78, 276] width 98 height 14
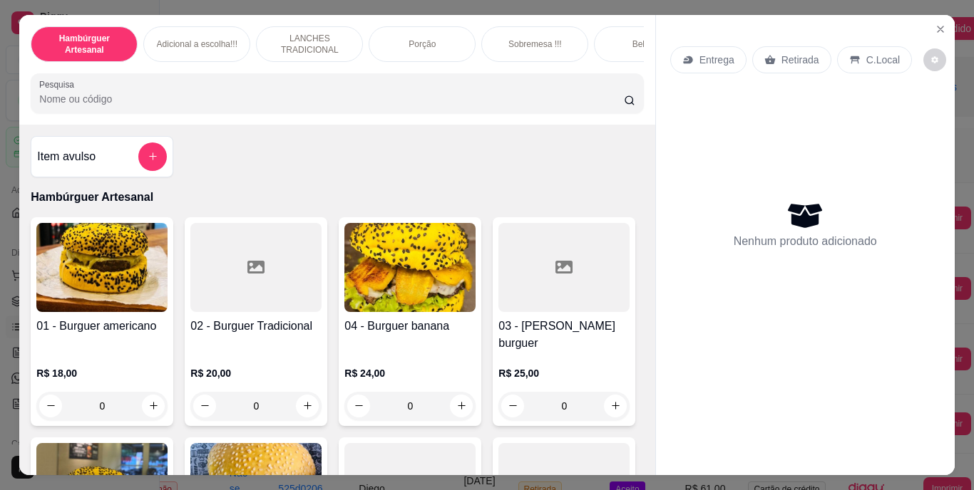
click at [246, 106] on input "Pesquisa" at bounding box center [331, 99] width 585 height 14
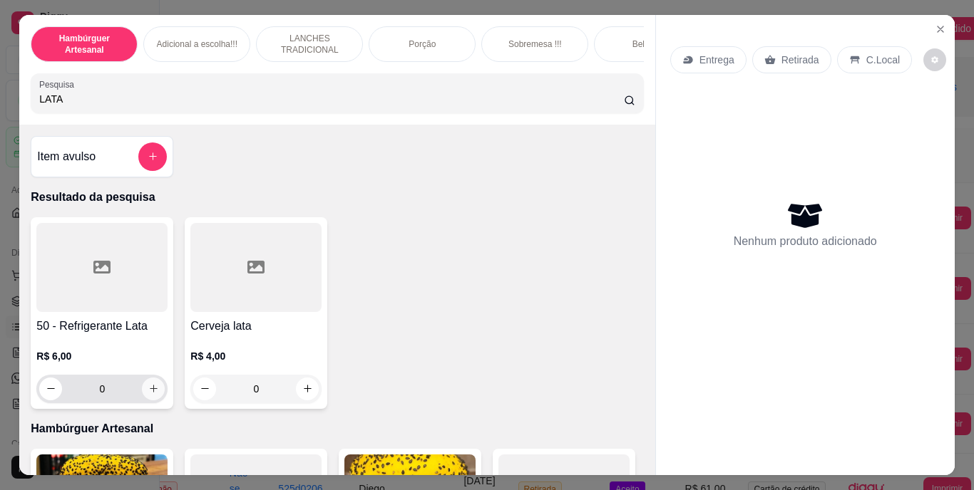
type input "LATA"
click at [150, 391] on icon "increase-product-quantity" at bounding box center [153, 389] width 7 height 7
type input "1"
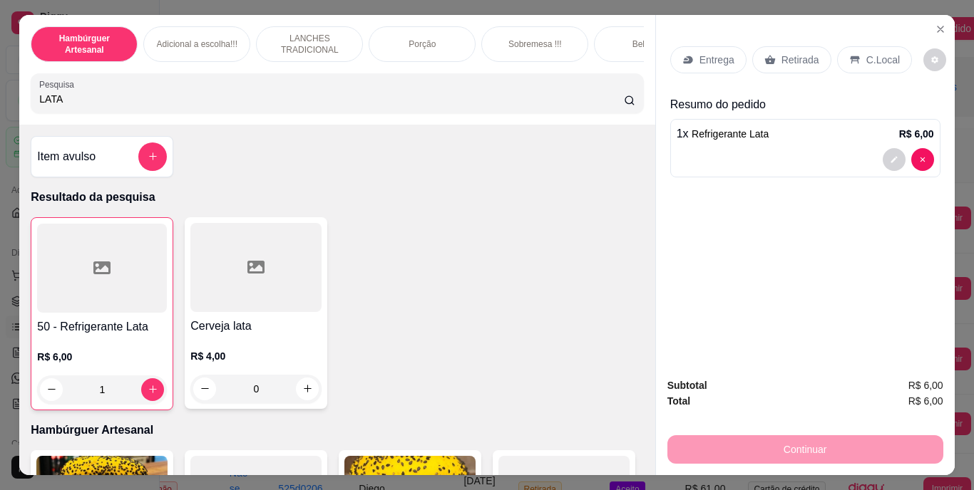
click at [791, 58] on p "Retirada" at bounding box center [800, 60] width 38 height 14
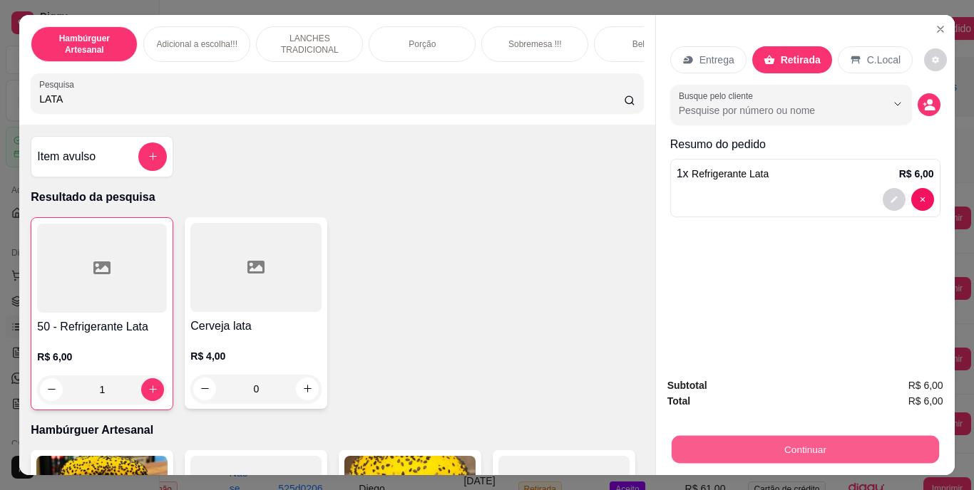
click at [726, 438] on button "Continuar" at bounding box center [804, 450] width 267 height 28
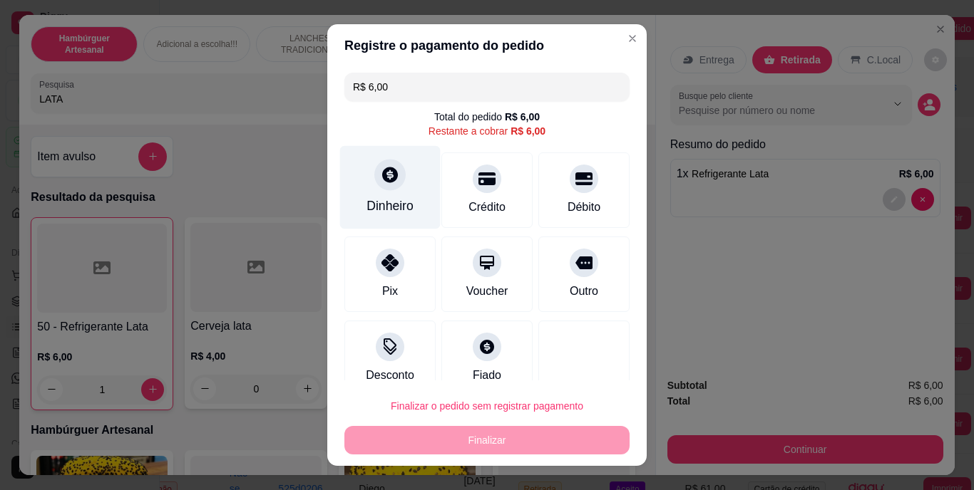
click at [390, 195] on div "Dinheiro" at bounding box center [390, 187] width 101 height 83
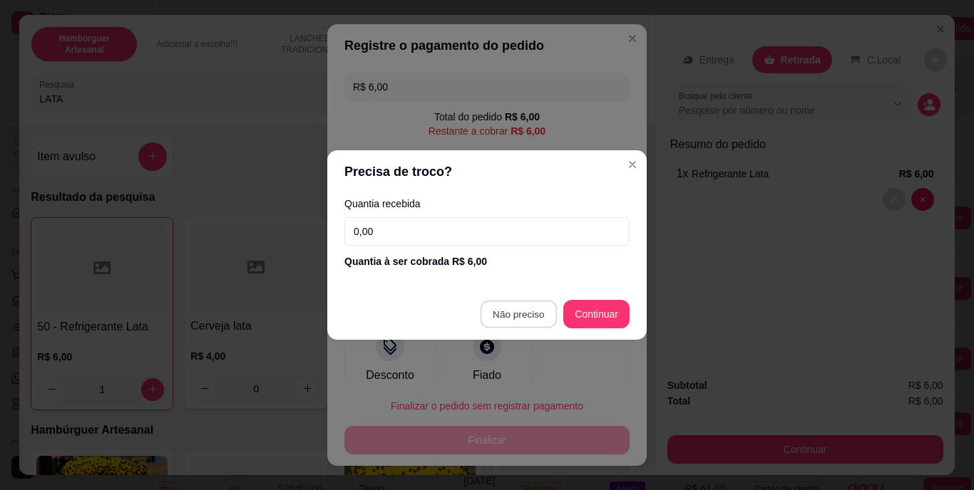
type input "R$ 0,00"
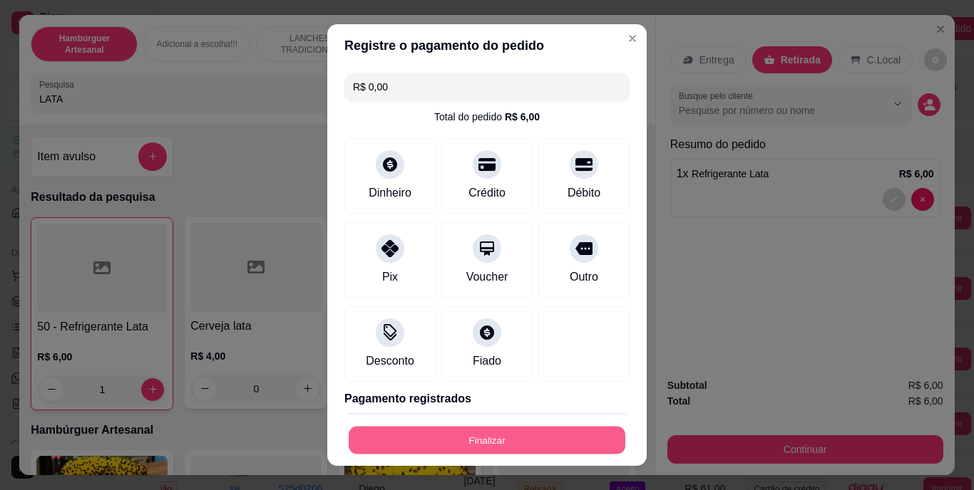
click at [485, 438] on button "Finalizar" at bounding box center [487, 440] width 277 height 28
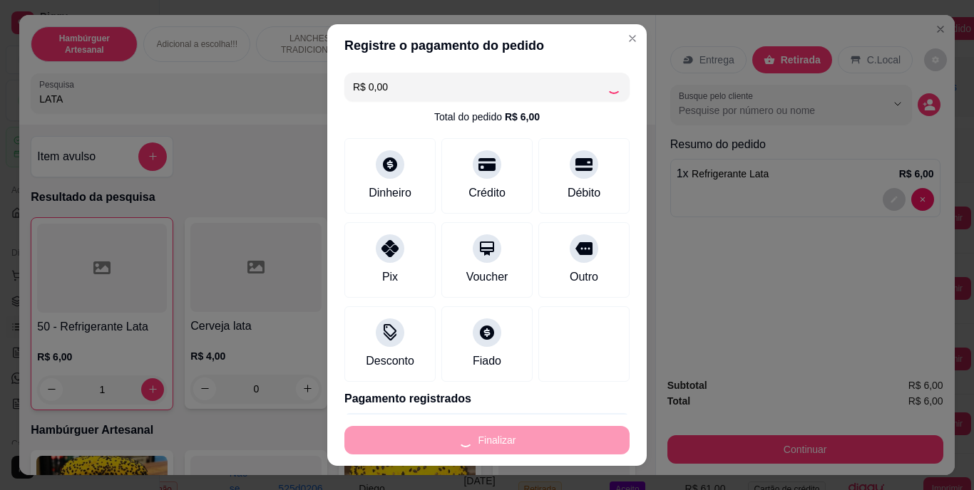
type input "0"
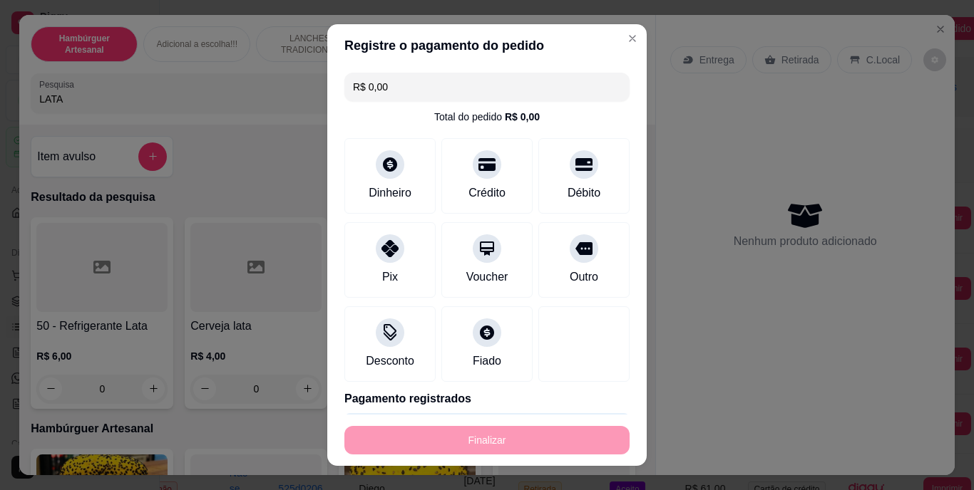
type input "-R$ 6,00"
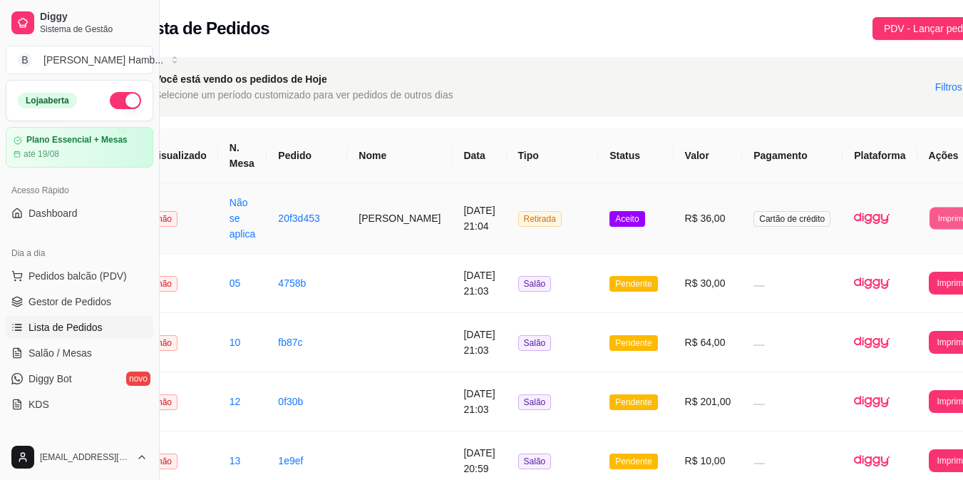
click at [930, 212] on button "Imprimir" at bounding box center [953, 218] width 46 height 22
click at [911, 284] on button "IMPRESSORA" at bounding box center [905, 282] width 75 height 22
click at [66, 349] on span "Salão / Mesas" at bounding box center [60, 353] width 63 height 14
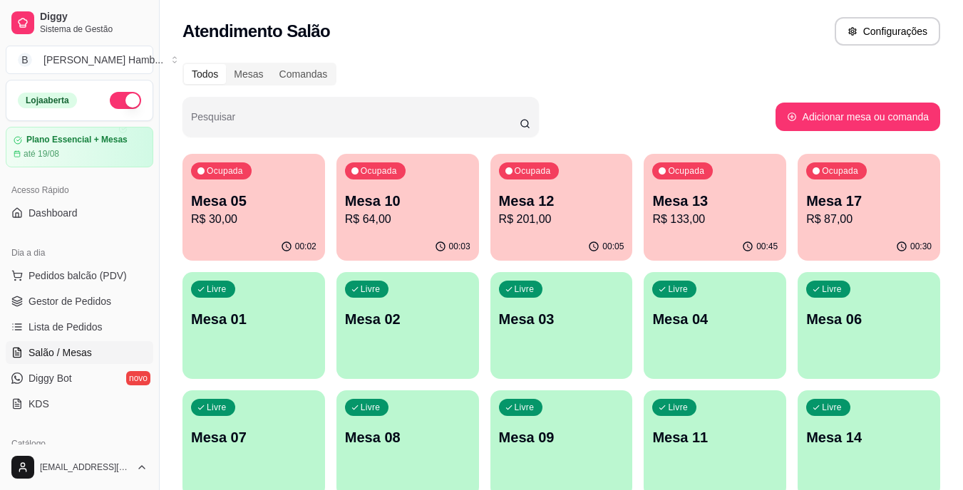
click at [732, 464] on div "Livre Mesa 11" at bounding box center [715, 436] width 143 height 90
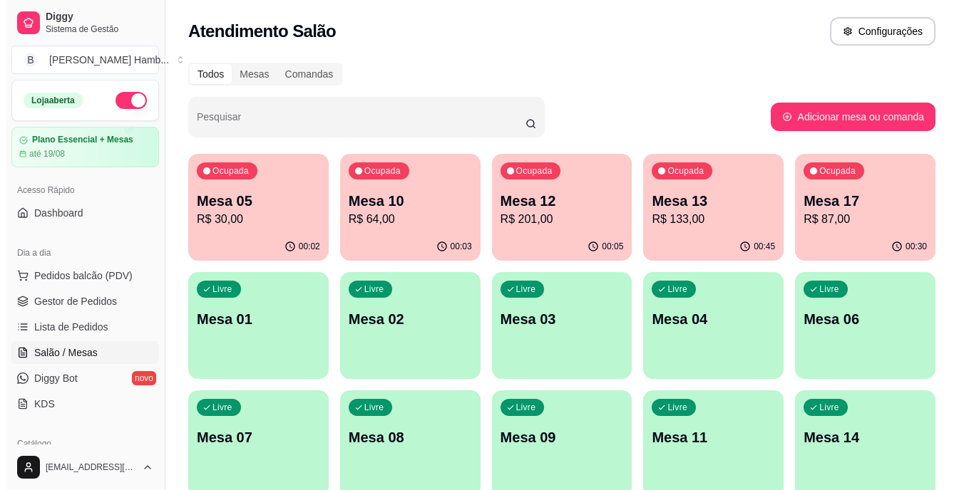
scroll to position [126, 0]
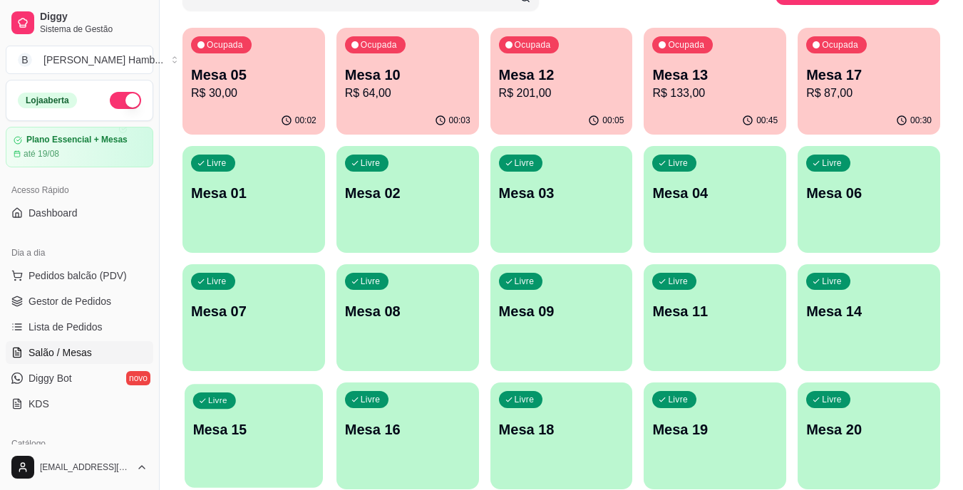
click at [276, 431] on p "Mesa 15" at bounding box center [254, 430] width 122 height 19
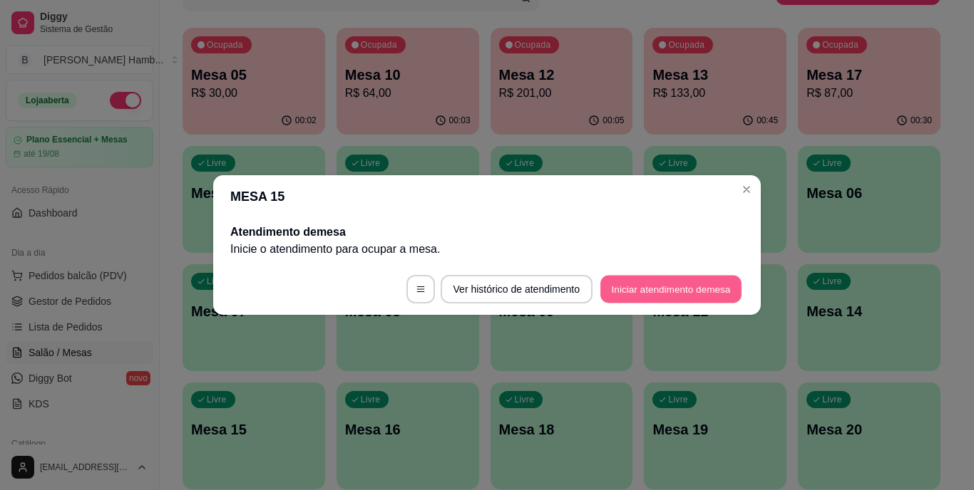
click at [612, 297] on button "Iniciar atendimento de mesa" at bounding box center [670, 290] width 141 height 28
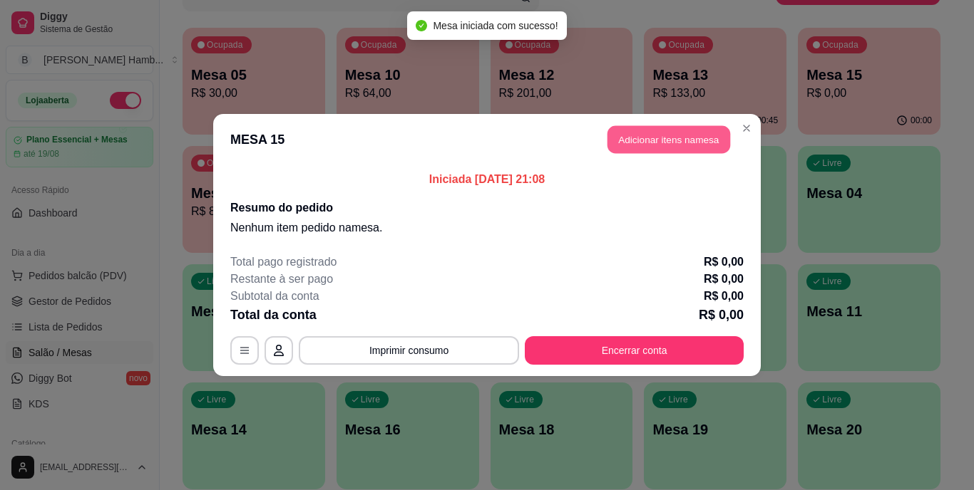
click at [676, 136] on button "Adicionar itens na mesa" at bounding box center [668, 140] width 123 height 28
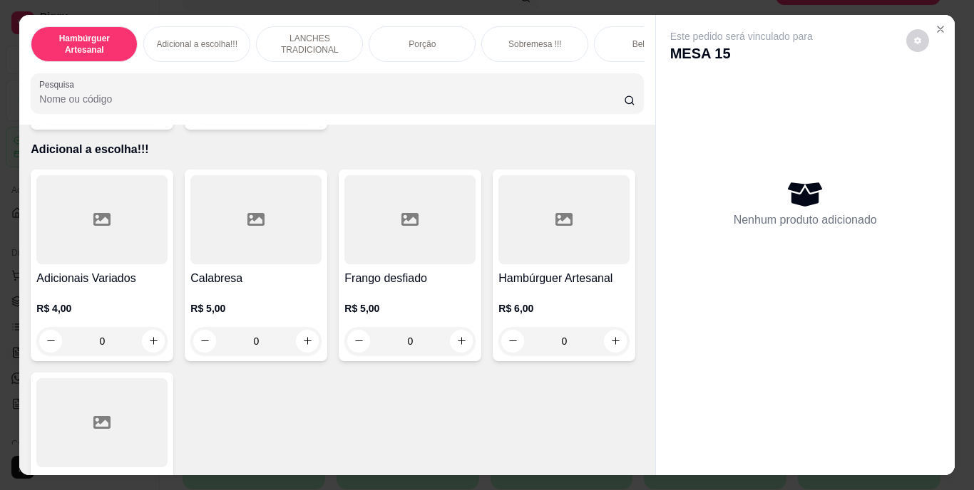
scroll to position [1568, 0]
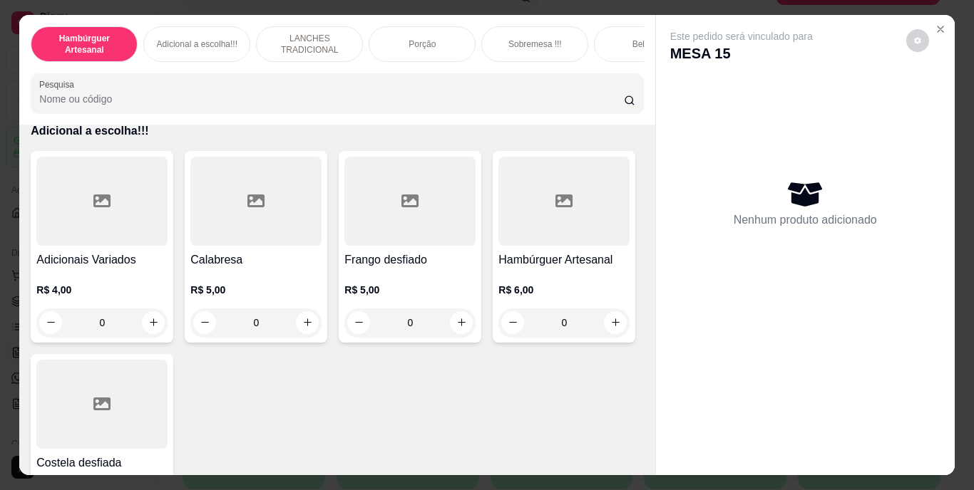
type input "1"
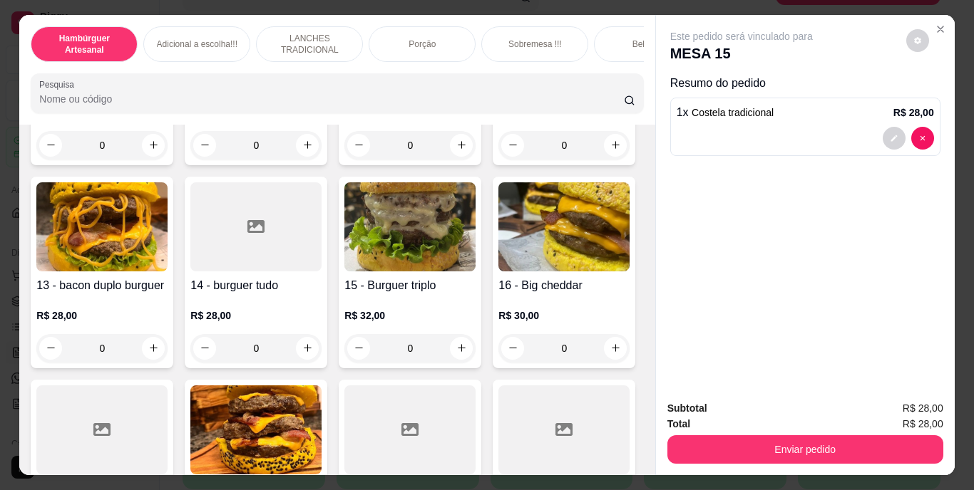
scroll to position [678, 0]
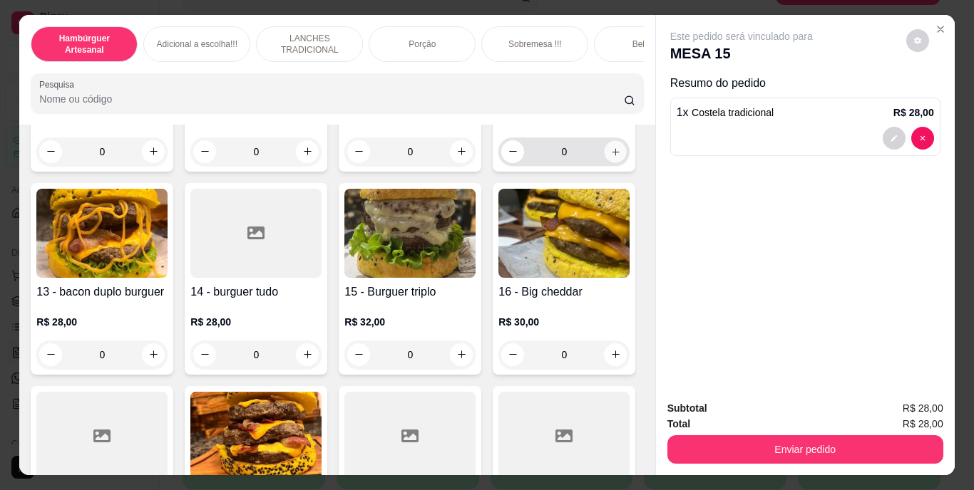
click at [610, 157] on icon "increase-product-quantity" at bounding box center [615, 151] width 11 height 11
type input "1"
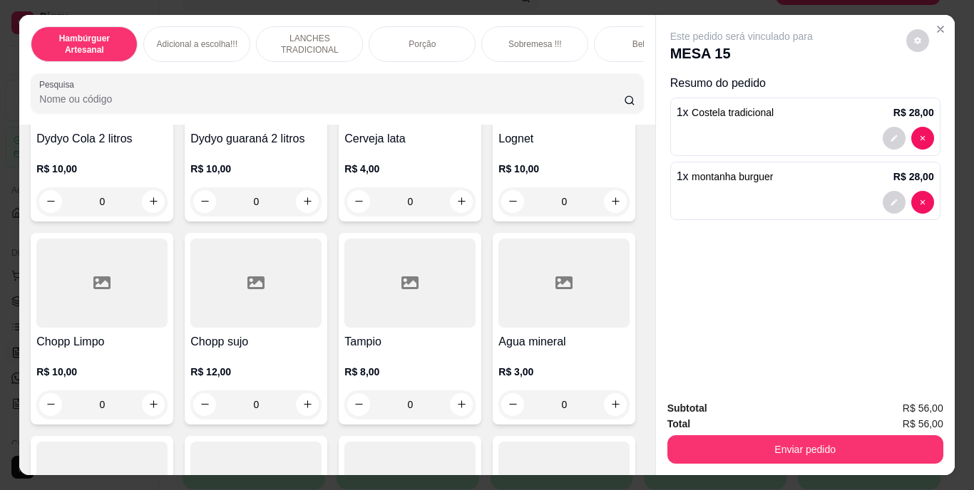
scroll to position [3940, 0]
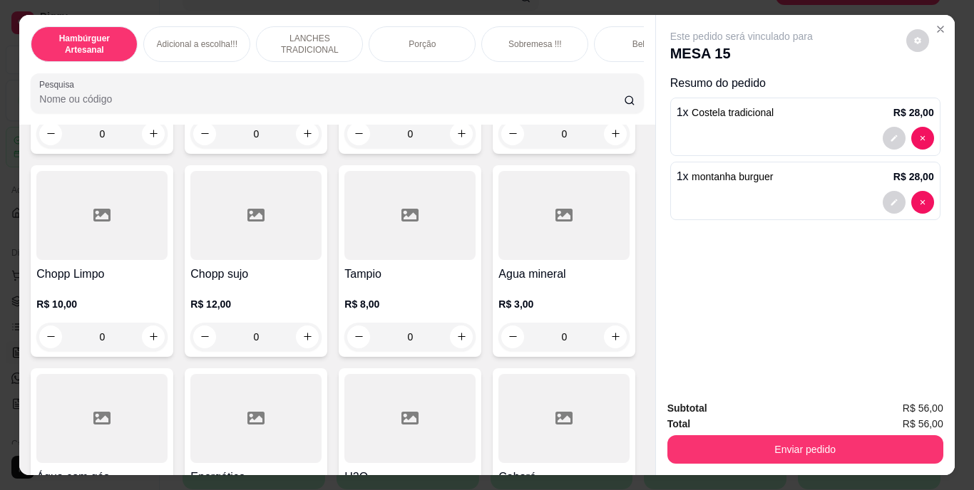
type input "1"
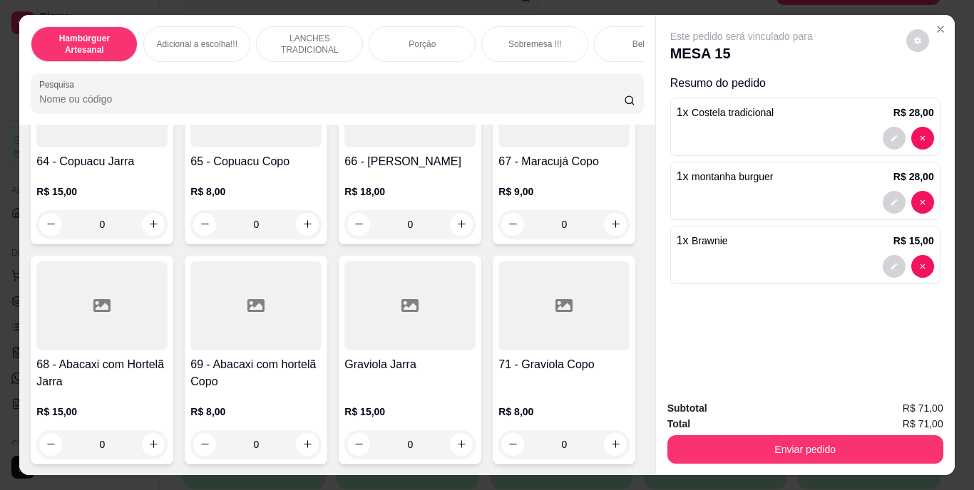
scroll to position [5688, 0]
click at [456, 26] on icon "increase-product-quantity" at bounding box center [461, 21] width 11 height 11
type input "1"
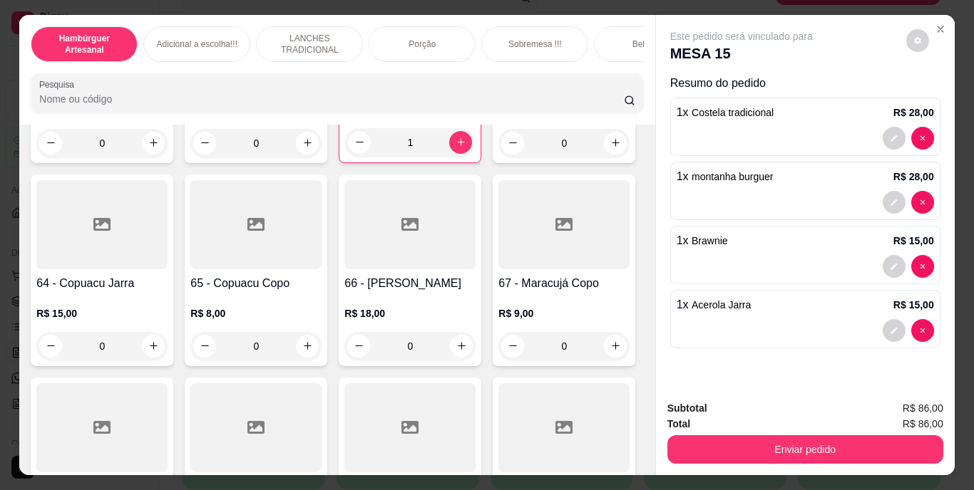
scroll to position [4886, 0]
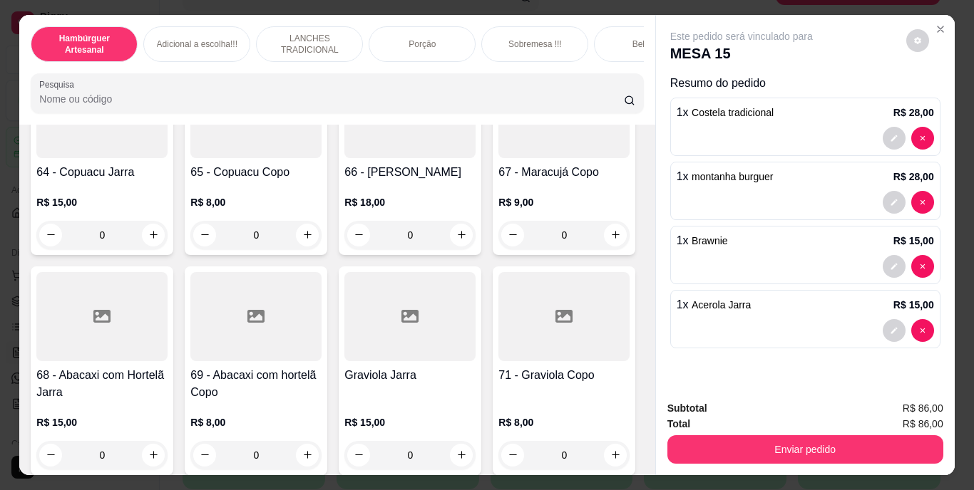
type input "1"
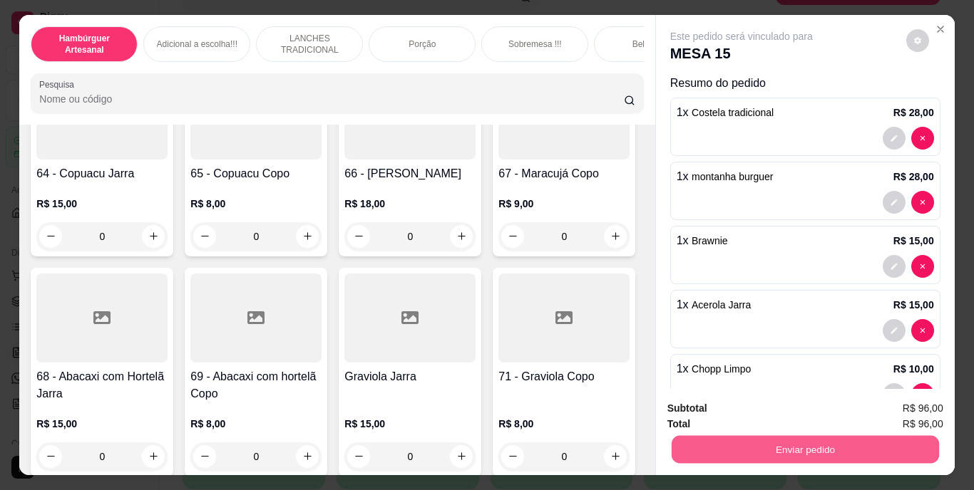
click at [695, 443] on button "Enviar pedido" at bounding box center [804, 450] width 267 height 28
click at [764, 410] on button "Não registrar e enviar pedido" at bounding box center [758, 409] width 144 height 26
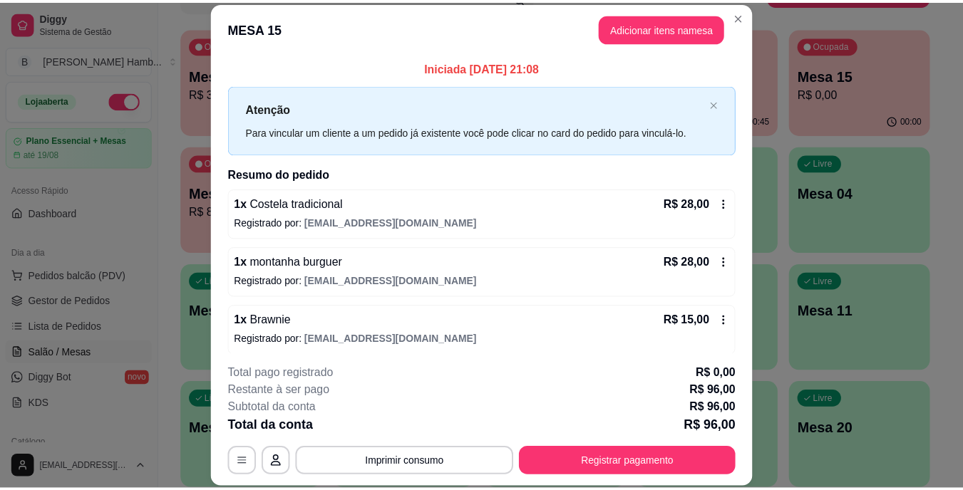
scroll to position [70, 0]
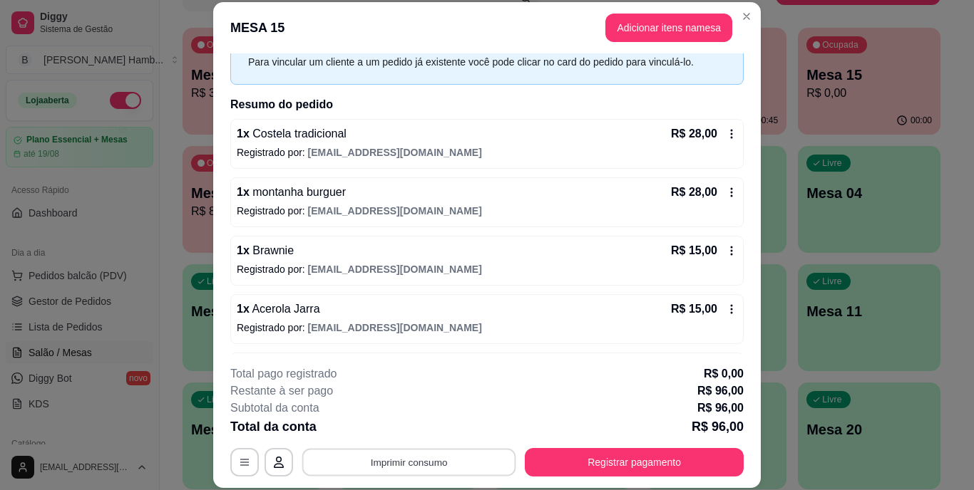
click at [444, 468] on button "Imprimir consumo" at bounding box center [409, 462] width 214 height 28
click at [426, 433] on button "IMPRESSORA" at bounding box center [408, 429] width 100 height 22
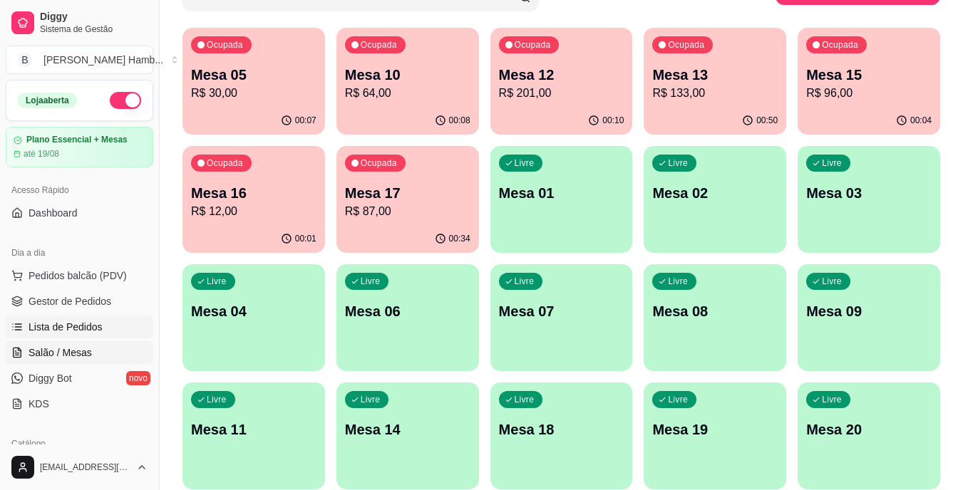
click at [100, 325] on link "Lista de Pedidos" at bounding box center [80, 327] width 148 height 23
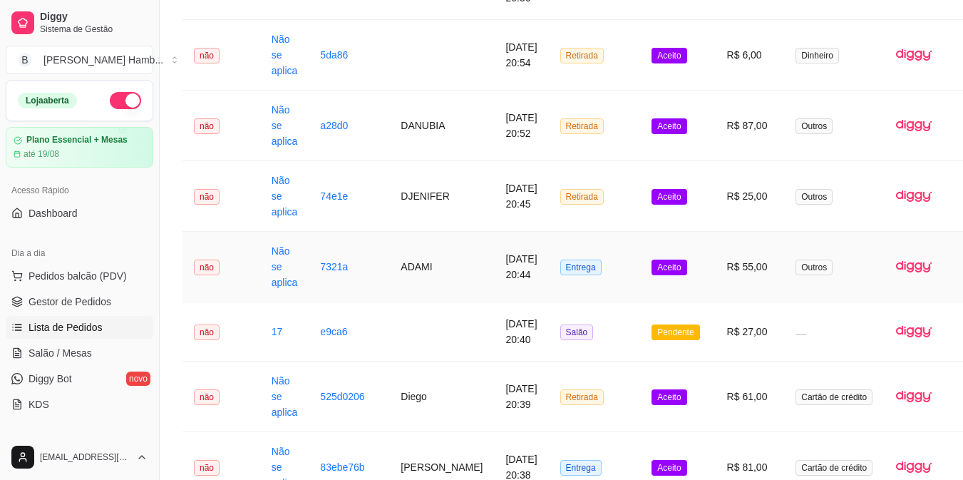
scroll to position [648, 58]
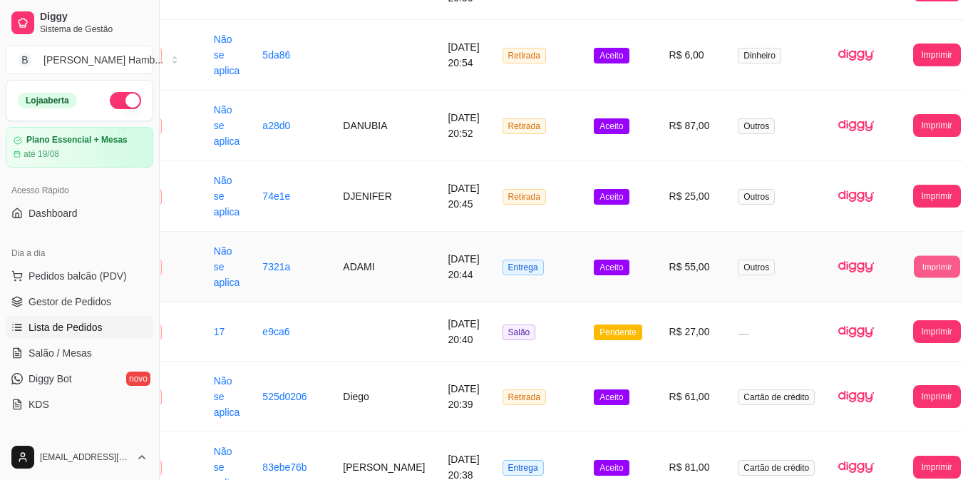
click at [914, 267] on button "Imprimir" at bounding box center [937, 266] width 46 height 22
click at [887, 331] on button "IMPRESSORA" at bounding box center [889, 330] width 75 height 22
click at [887, 331] on div "Escolha a impressora IMPRESSORA" at bounding box center [901, 312] width 107 height 60
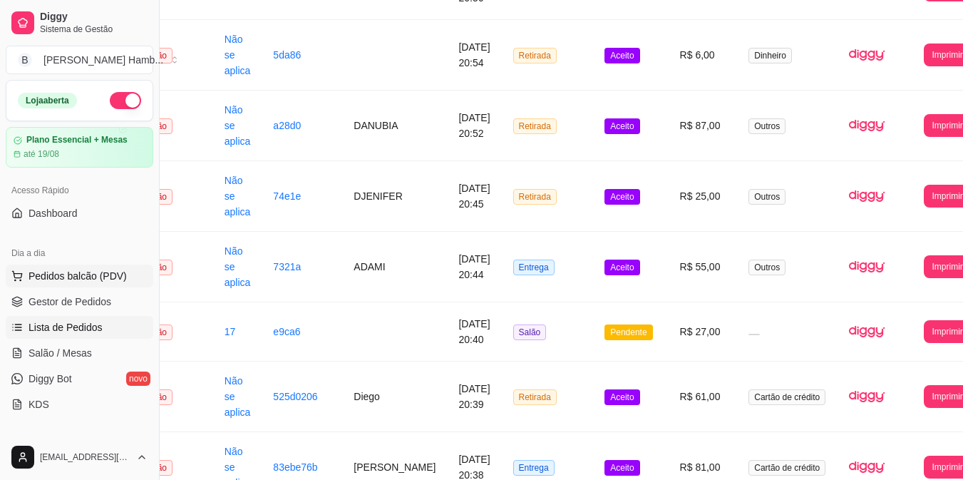
click at [101, 277] on span "Pedidos balcão (PDV)" at bounding box center [78, 276] width 98 height 14
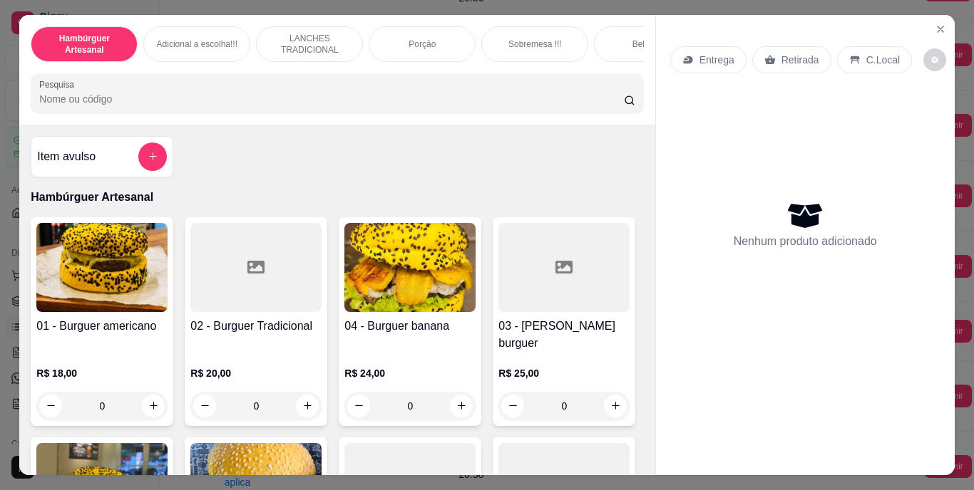
click at [277, 108] on div at bounding box center [336, 93] width 595 height 29
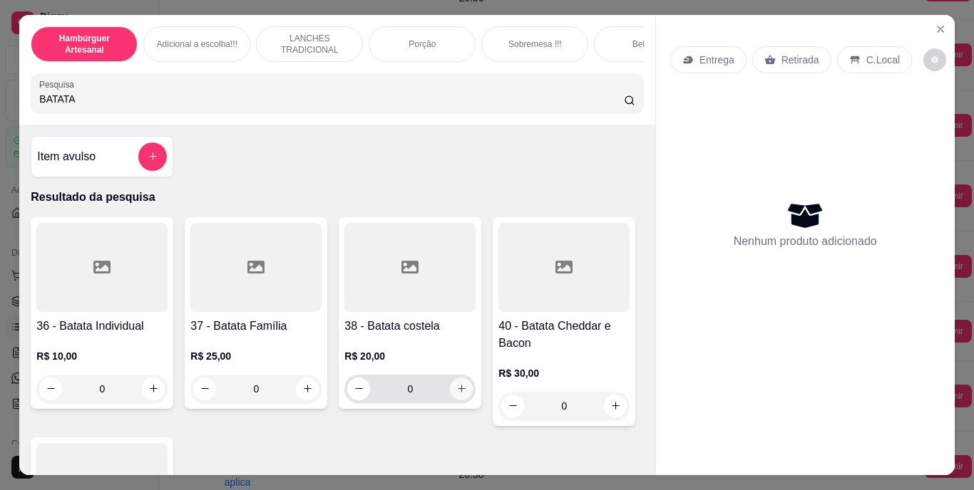
type input "BATATA"
click at [458, 400] on button "increase-product-quantity" at bounding box center [462, 389] width 22 height 22
type input "1"
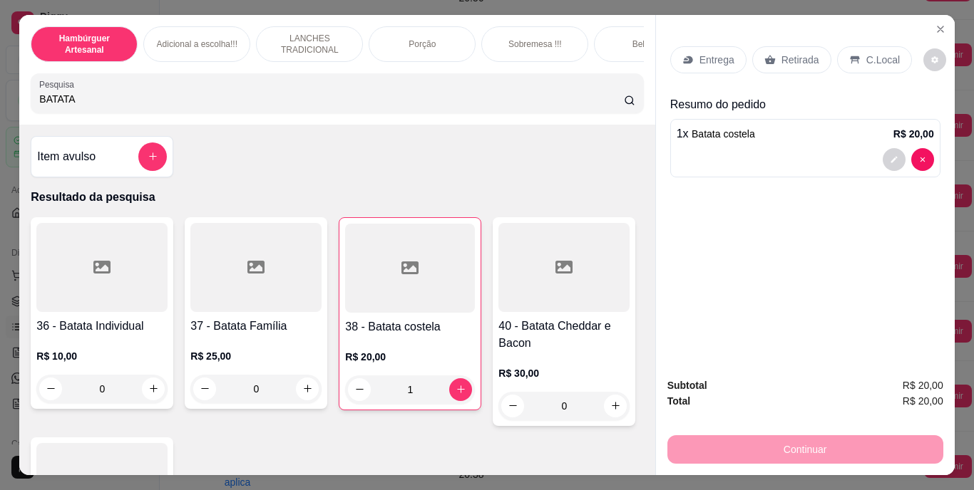
click at [716, 53] on p "Entrega" at bounding box center [716, 60] width 35 height 14
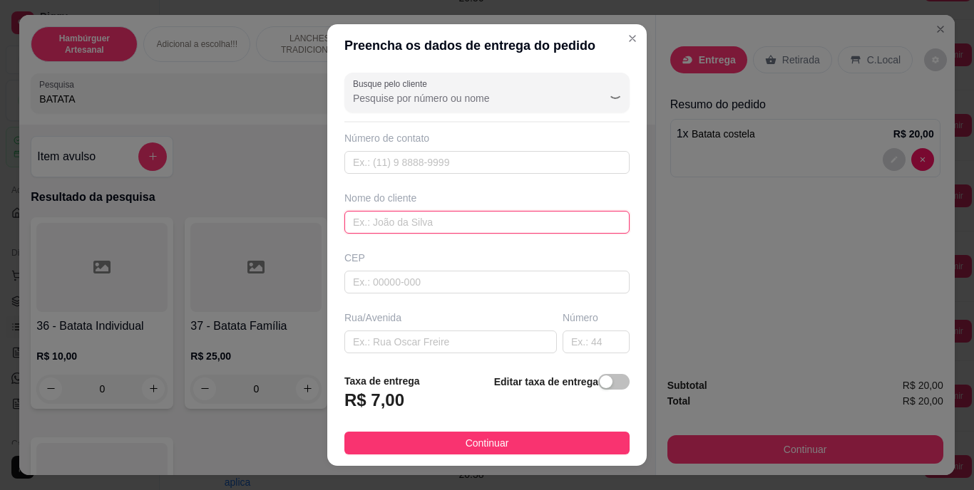
click at [516, 218] on input "text" at bounding box center [486, 222] width 285 height 23
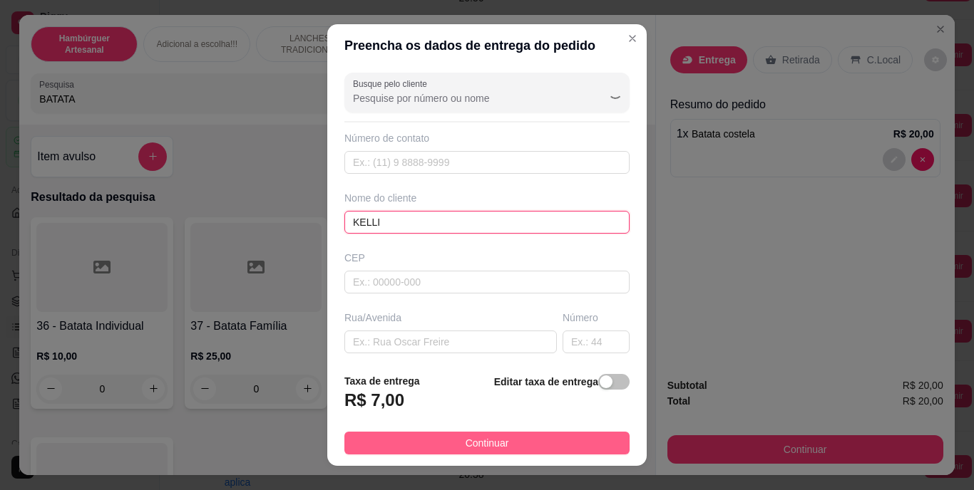
type input "KELLI"
click at [472, 436] on span "Continuar" at bounding box center [487, 444] width 43 height 16
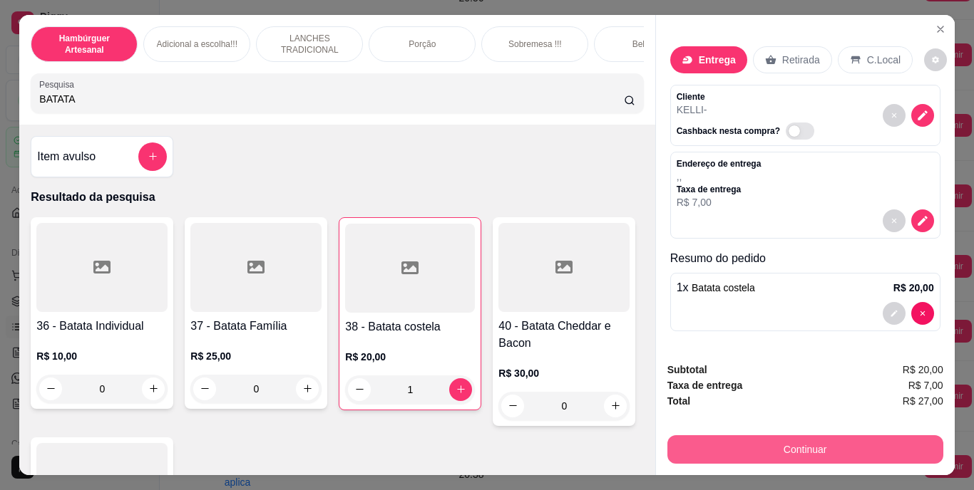
click at [771, 442] on button "Continuar" at bounding box center [805, 450] width 276 height 29
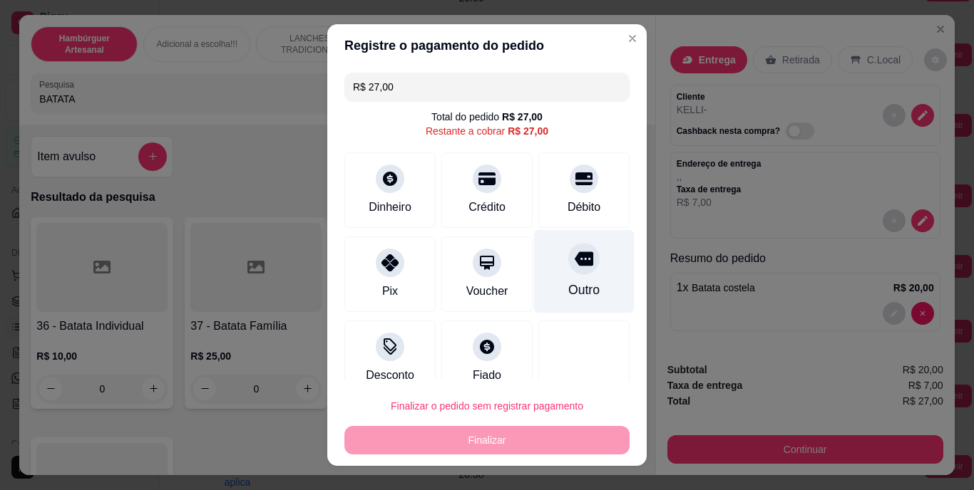
click at [572, 289] on div "Outro" at bounding box center [583, 291] width 31 height 19
type input "R$ 0,00"
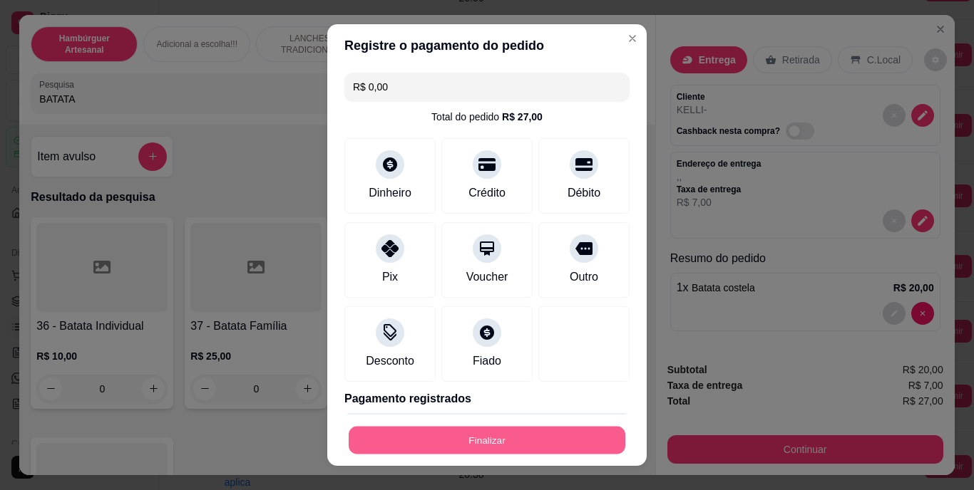
click at [565, 433] on button "Finalizar" at bounding box center [487, 440] width 277 height 28
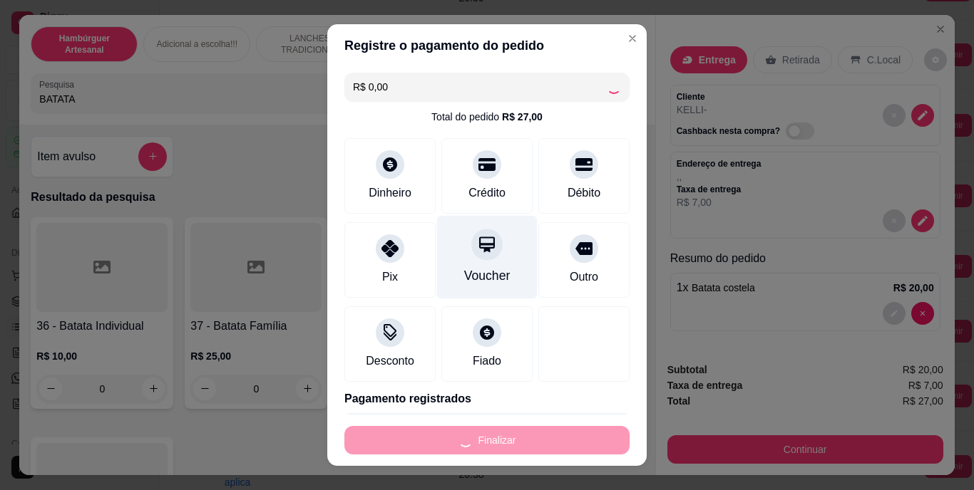
type input "0"
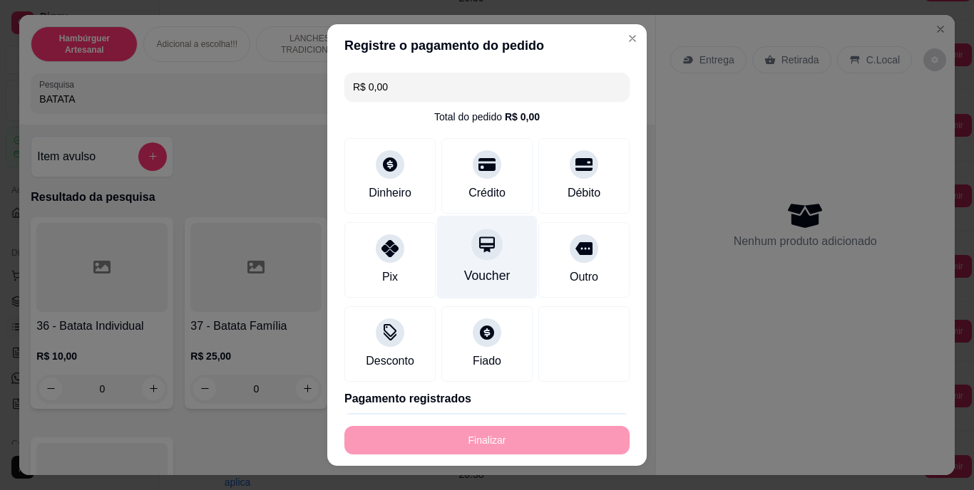
type input "-R$ 27,00"
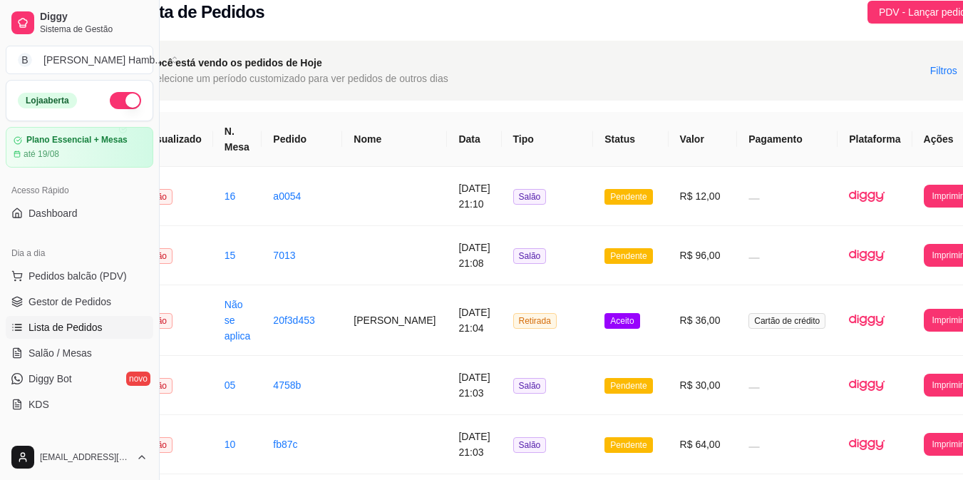
scroll to position [0, 47]
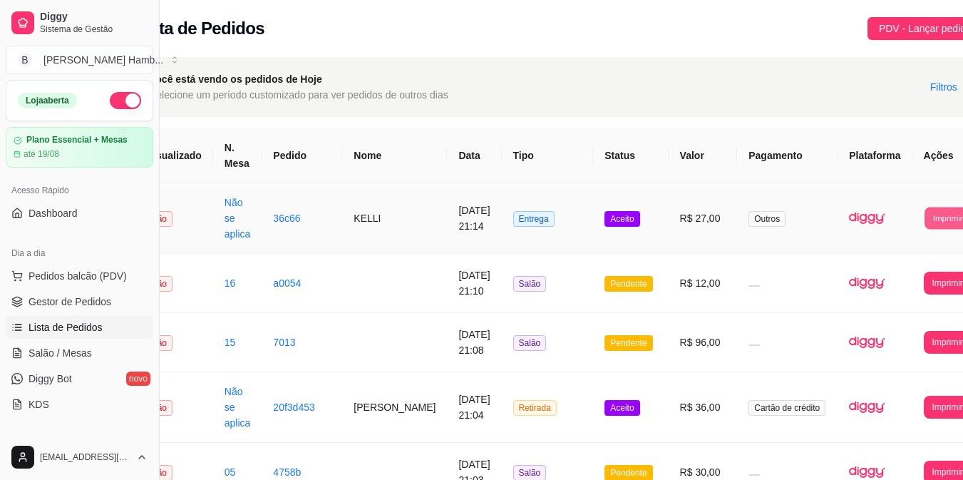
click at [925, 212] on button "Imprimir" at bounding box center [948, 218] width 46 height 22
click at [893, 275] on button "IMPRESSORA" at bounding box center [900, 282] width 75 height 22
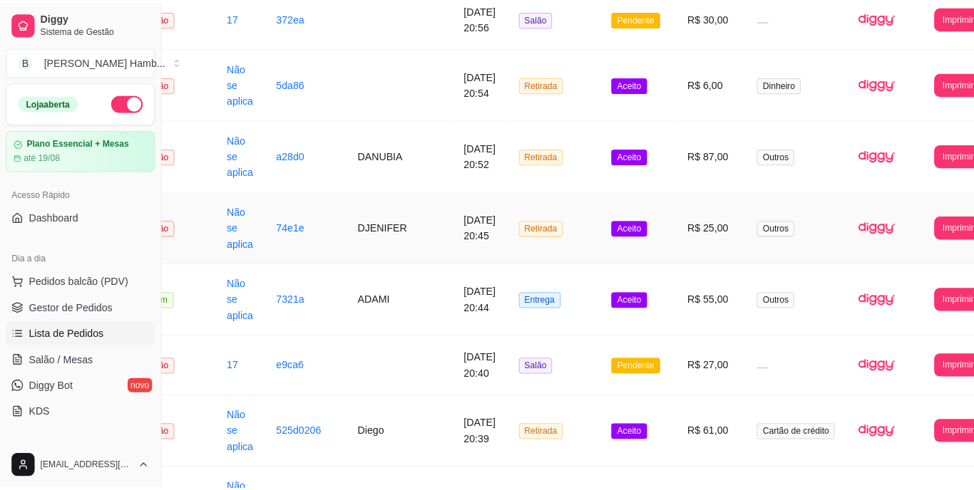
scroll to position [690, 47]
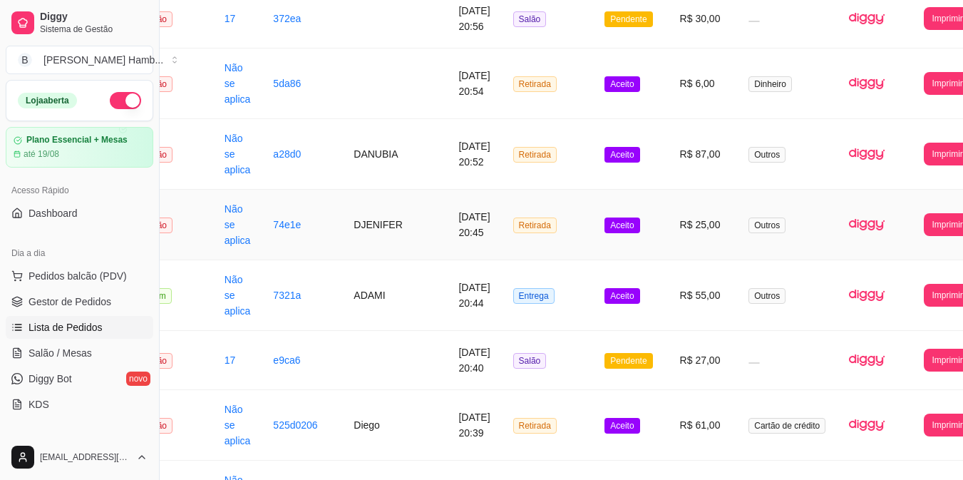
click at [468, 245] on td "16/08/2025 às 20:45" at bounding box center [474, 225] width 54 height 71
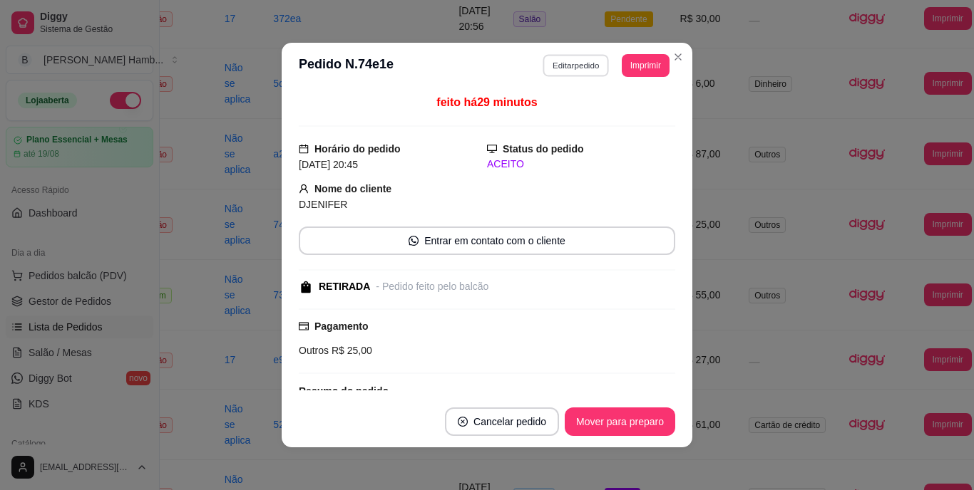
click at [574, 63] on button "Editar pedido" at bounding box center [576, 65] width 66 height 22
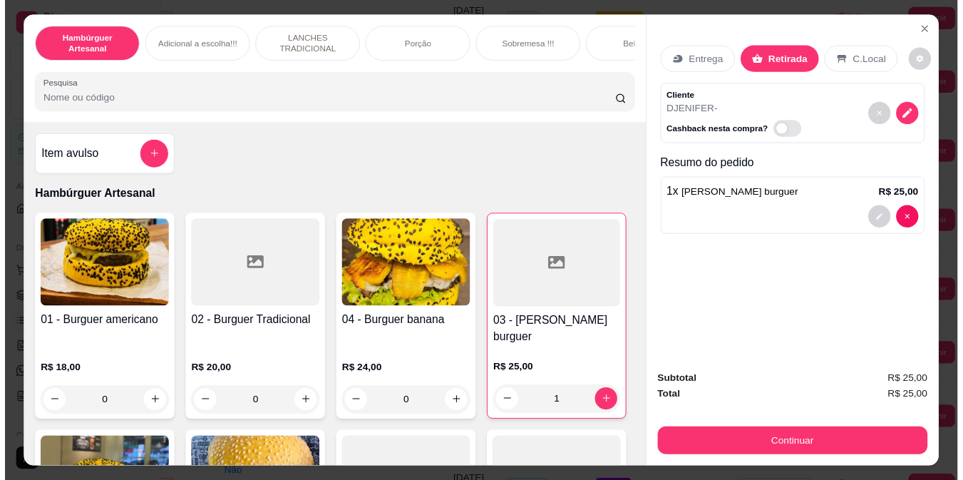
scroll to position [162, 0]
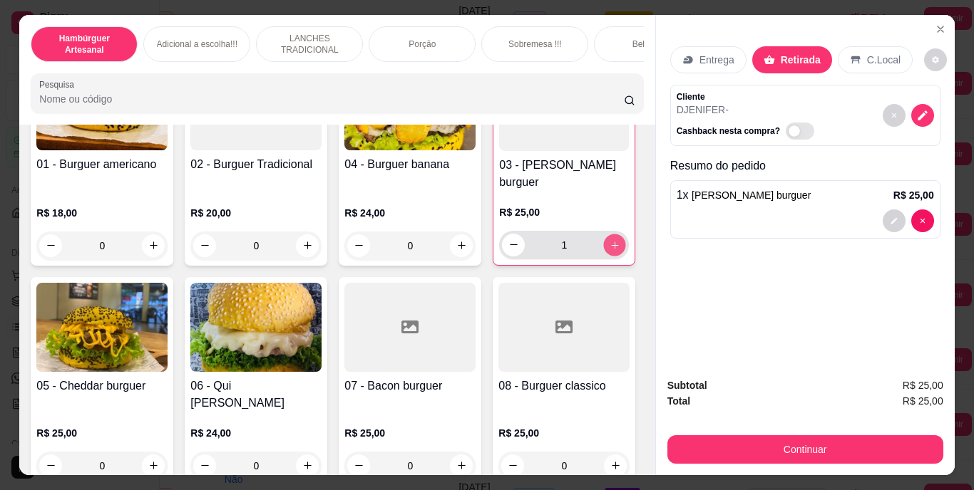
click at [604, 256] on button "increase-product-quantity" at bounding box center [615, 245] width 22 height 22
type input "2"
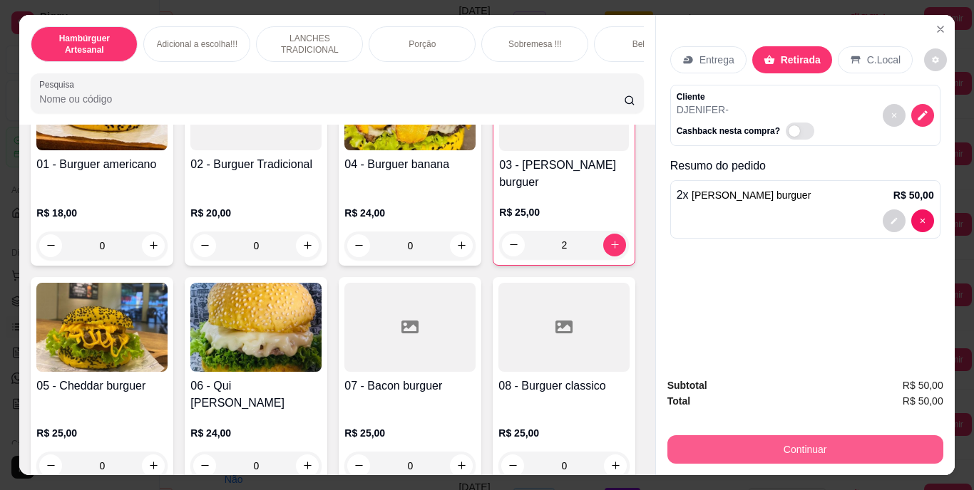
click at [734, 440] on button "Continuar" at bounding box center [805, 450] width 276 height 29
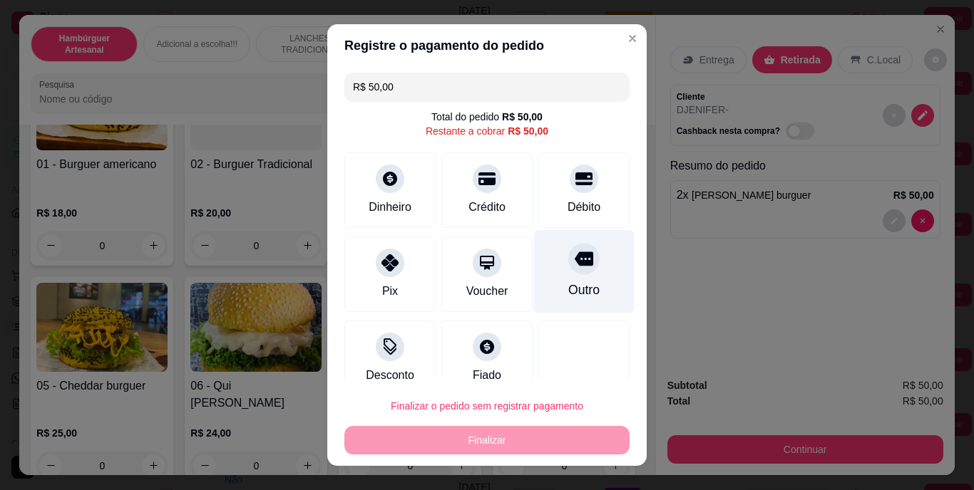
click at [568, 274] on div "Outro" at bounding box center [584, 271] width 101 height 83
type input "R$ 0,00"
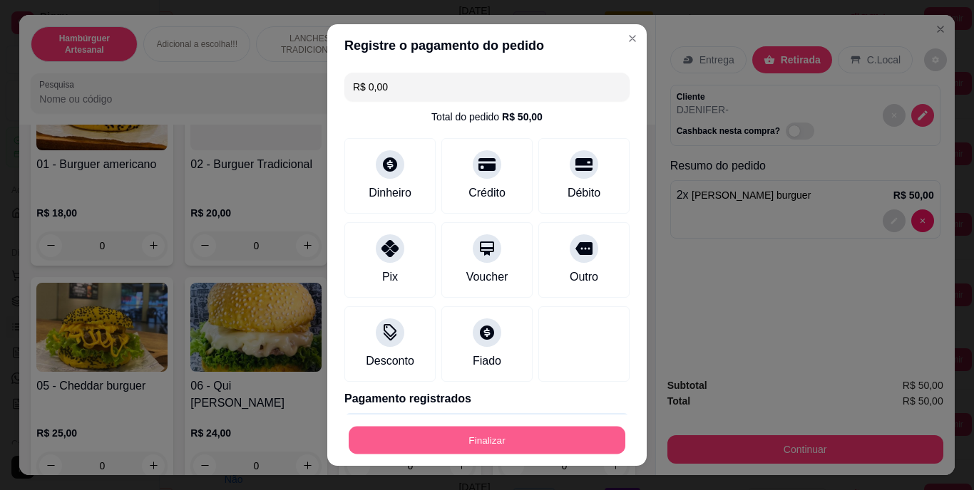
click at [532, 441] on button "Finalizar" at bounding box center [487, 440] width 277 height 28
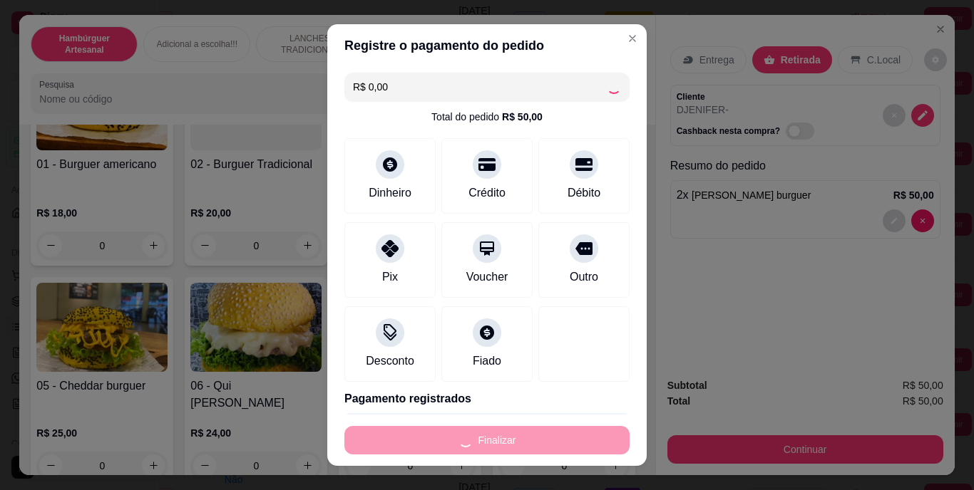
type input "0"
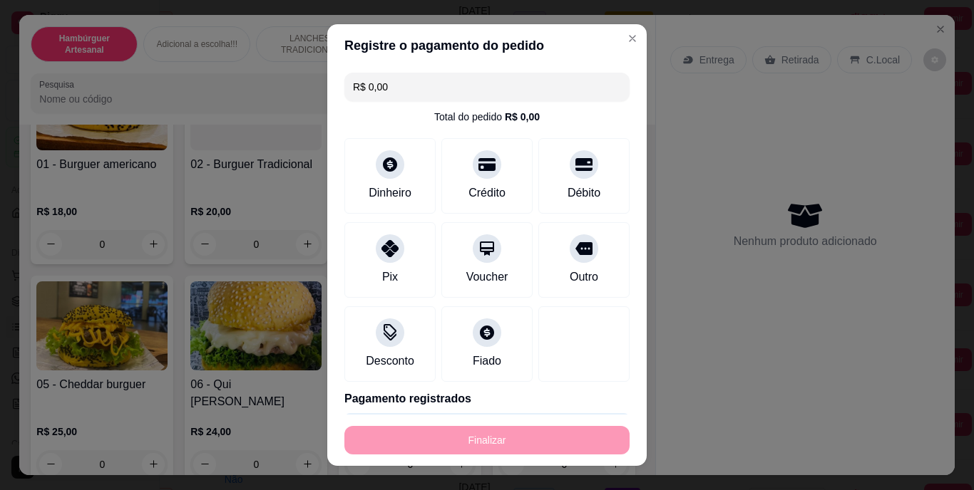
type input "-R$ 50,00"
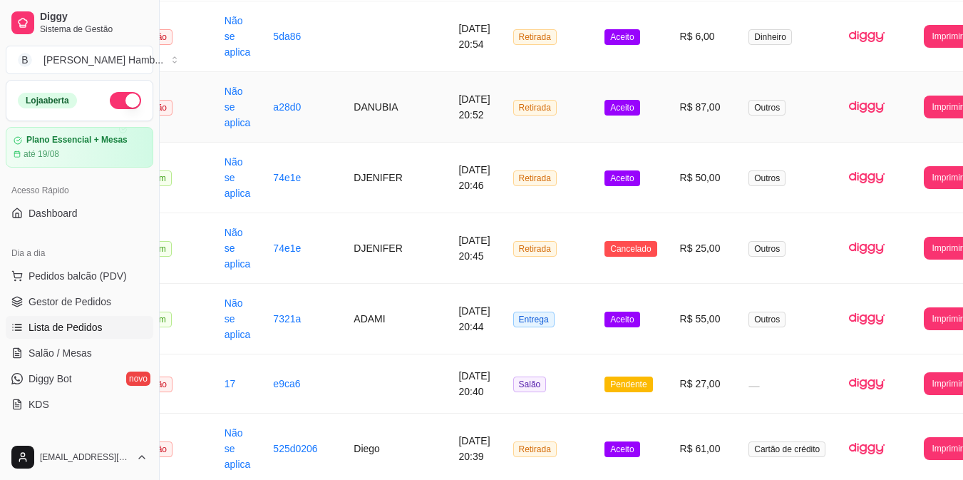
scroll to position [798, 47]
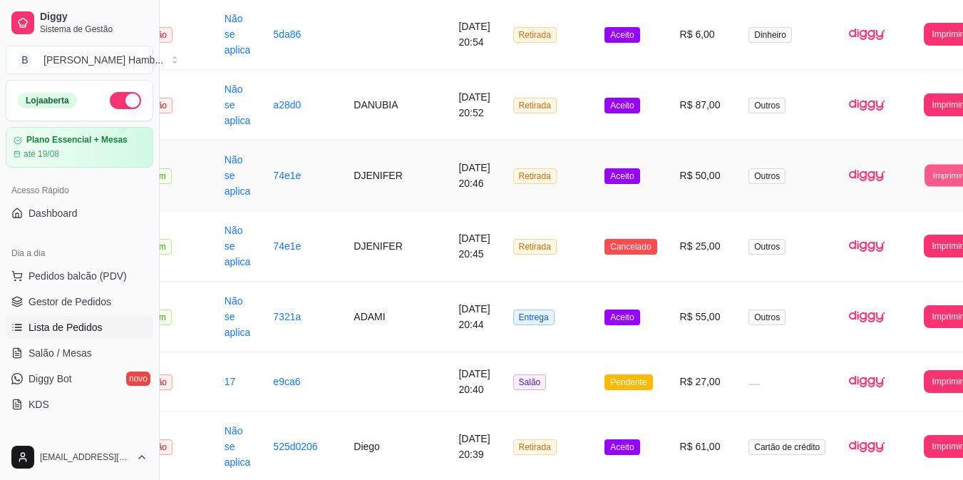
click at [925, 170] on button "Imprimir" at bounding box center [948, 175] width 46 height 22
click at [898, 242] on button "IMPRESSORA" at bounding box center [900, 239] width 75 height 22
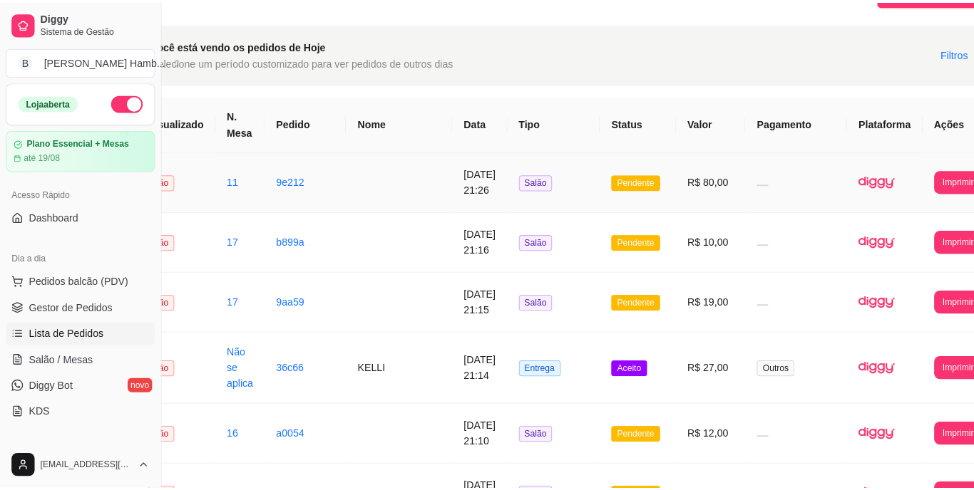
scroll to position [0, 47]
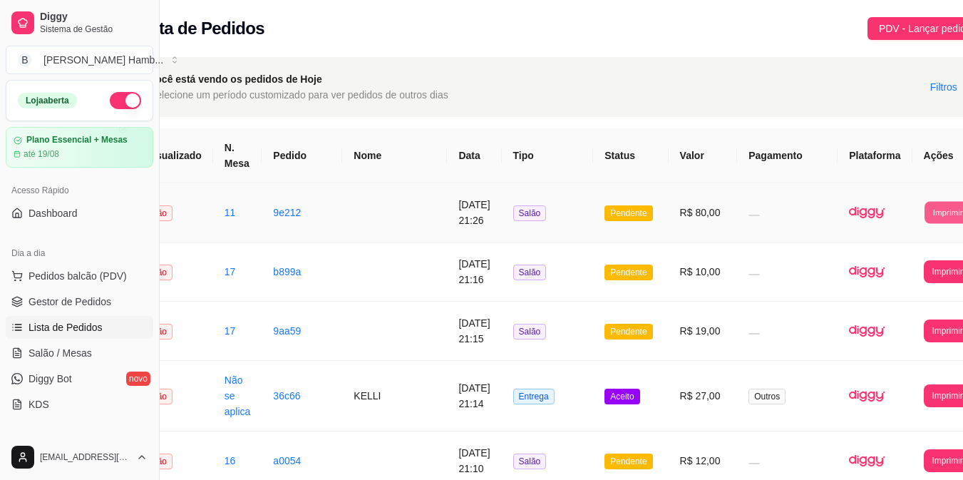
click at [932, 220] on button "Imprimir" at bounding box center [948, 212] width 46 height 22
click at [916, 267] on button "IMPRESSORA" at bounding box center [900, 276] width 75 height 22
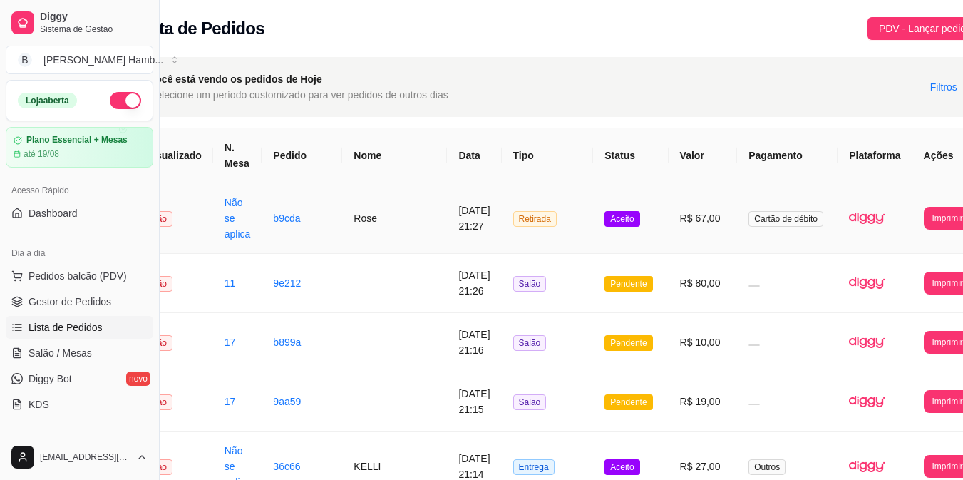
click at [920, 202] on td "**********" at bounding box center [948, 218] width 71 height 71
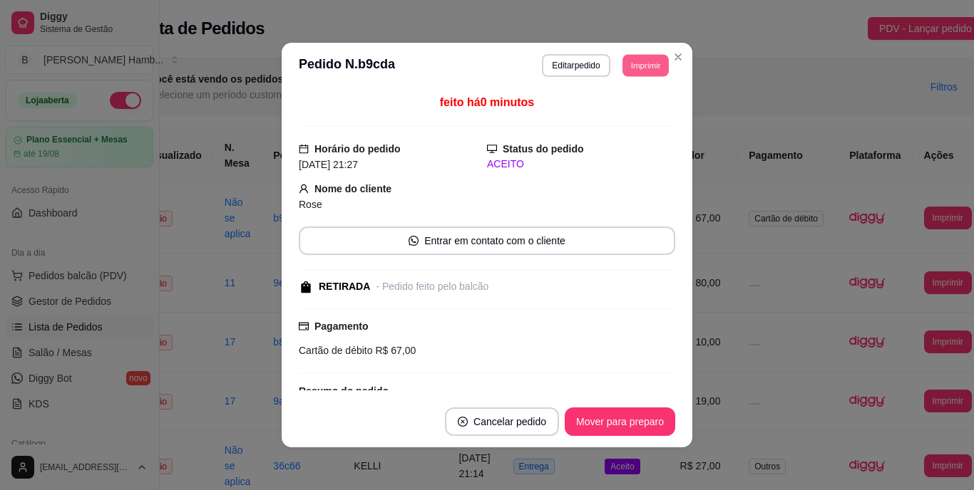
click at [642, 68] on button "Imprimir" at bounding box center [645, 65] width 46 height 22
click at [617, 105] on button "IMPRESSORA" at bounding box center [613, 115] width 100 height 22
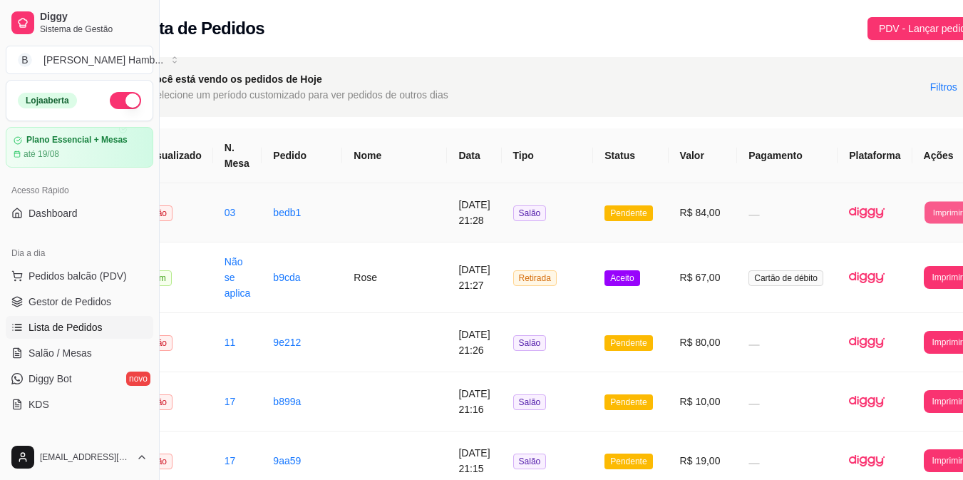
click at [926, 212] on button "Imprimir" at bounding box center [948, 212] width 46 height 22
click at [878, 282] on button "IMPRESSORA" at bounding box center [900, 276] width 75 height 22
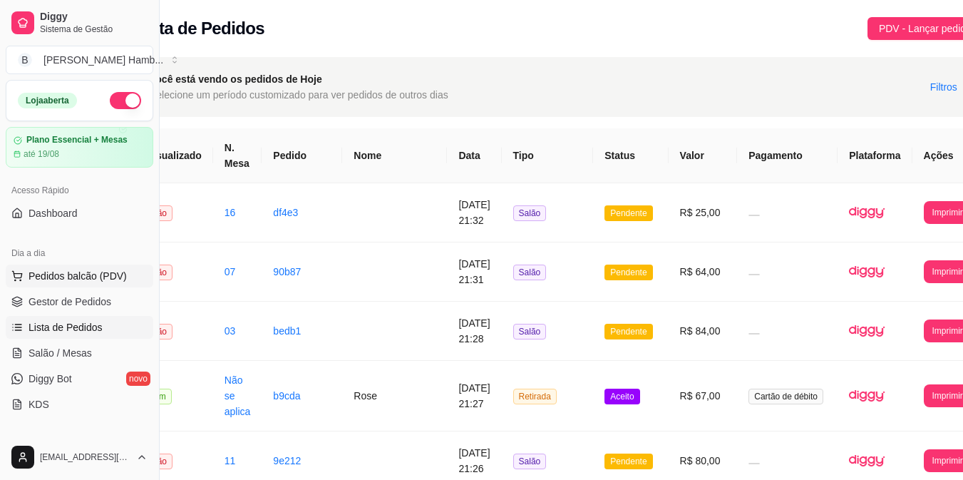
click at [54, 269] on span "Pedidos balcão (PDV)" at bounding box center [78, 276] width 98 height 14
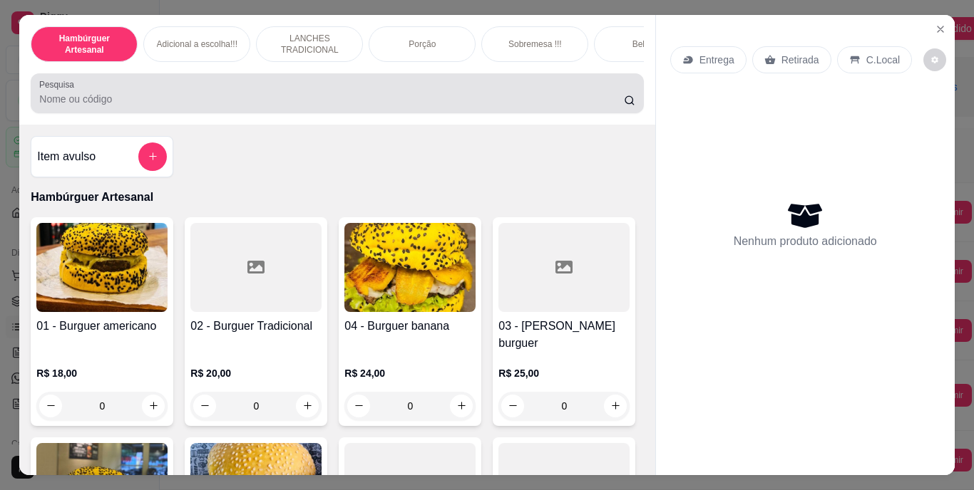
click at [340, 91] on div at bounding box center [336, 93] width 595 height 29
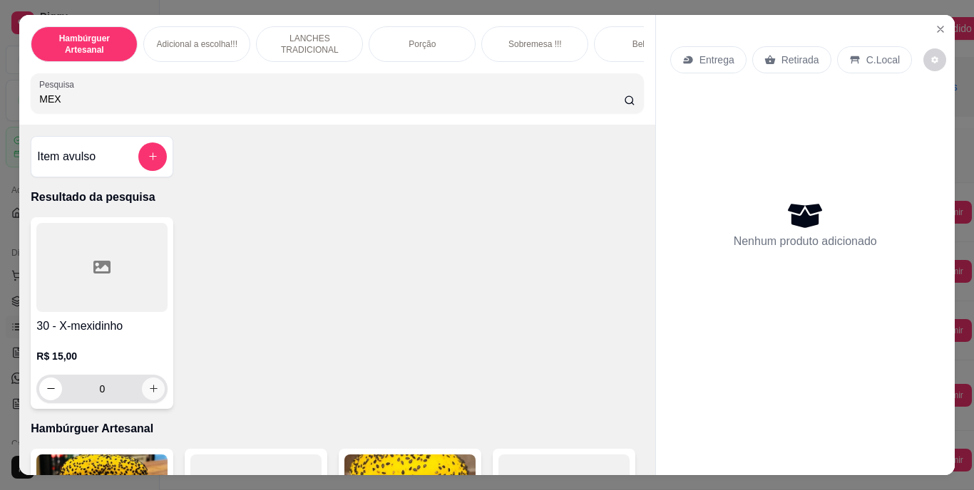
type input "MEX"
click at [150, 391] on icon "increase-product-quantity" at bounding box center [153, 389] width 11 height 11
type input "1"
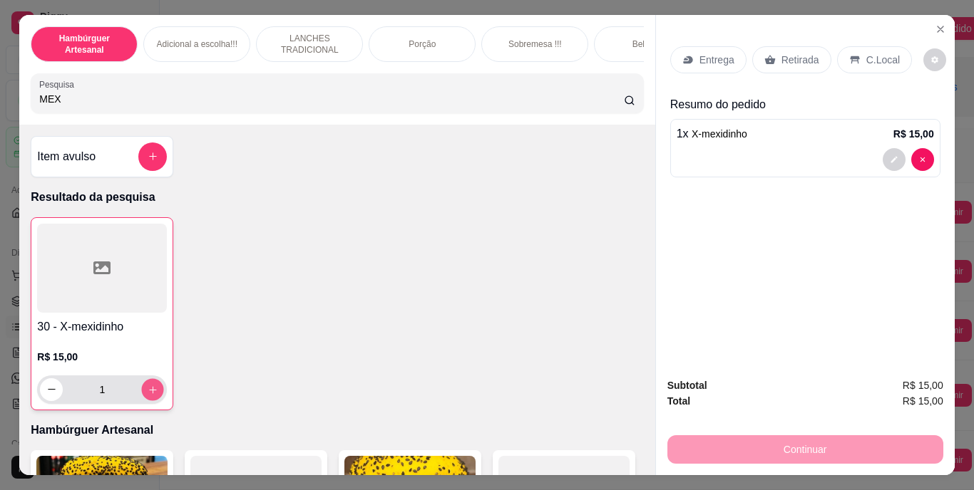
click at [150, 391] on icon "increase-product-quantity" at bounding box center [153, 389] width 11 height 11
type input "2"
click at [789, 54] on p "Retirada" at bounding box center [800, 60] width 38 height 14
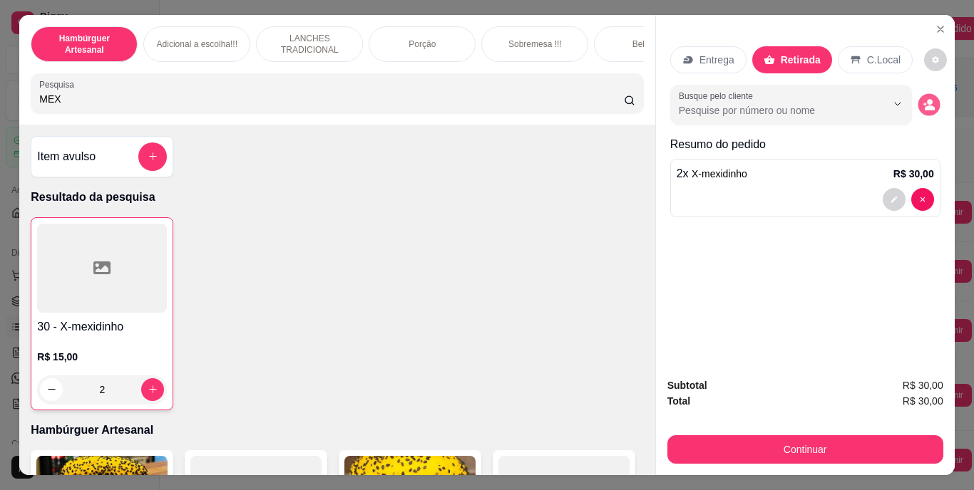
click at [928, 98] on icon "decrease-product-quantity" at bounding box center [928, 104] width 12 height 12
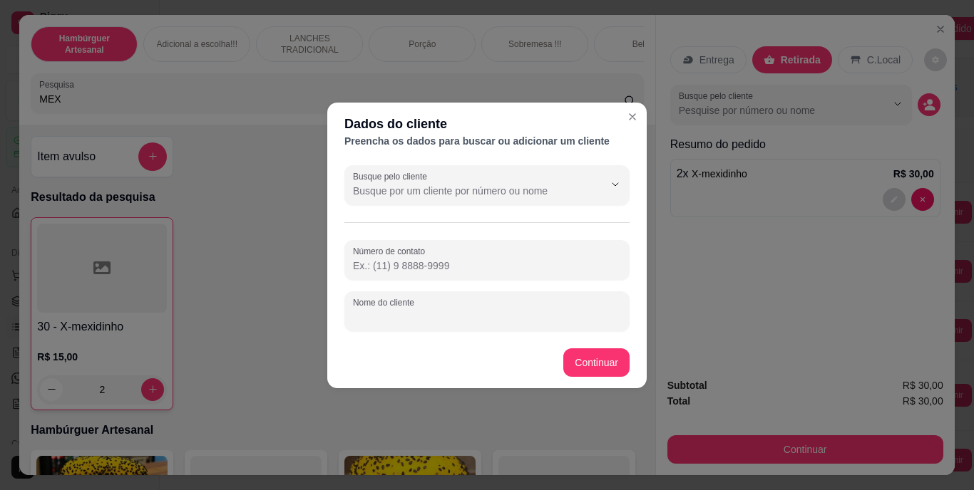
click at [541, 310] on input "Nome do cliente" at bounding box center [487, 317] width 268 height 14
type input "TAINA TA AQUI"
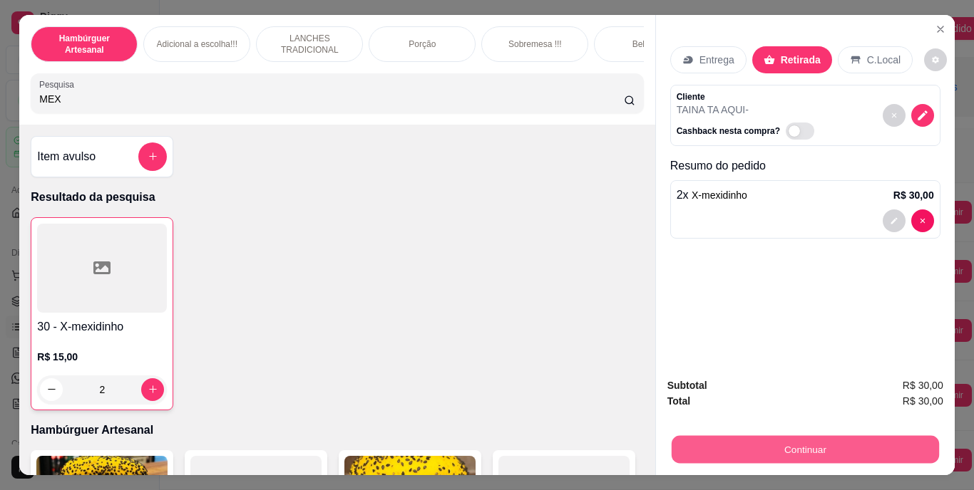
click at [756, 436] on button "Continuar" at bounding box center [804, 450] width 267 height 28
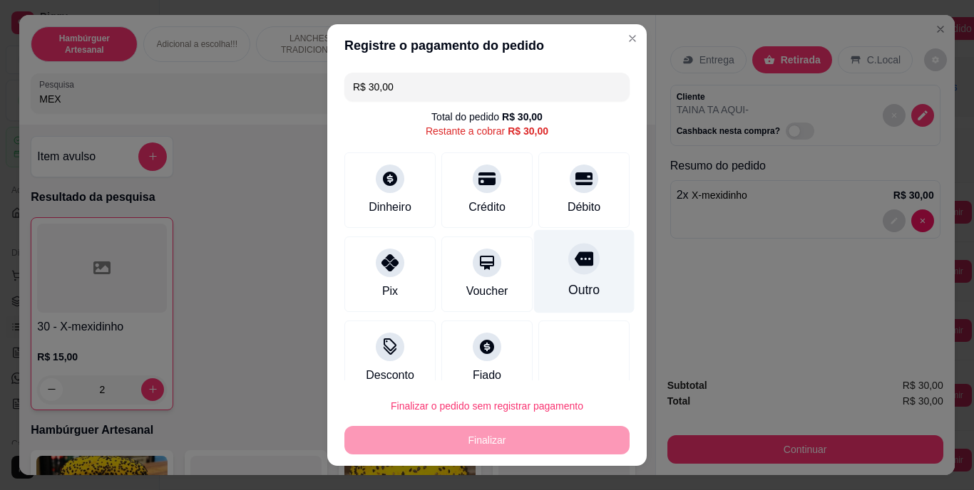
click at [571, 285] on div "Outro" at bounding box center [583, 291] width 31 height 19
type input "R$ 0,00"
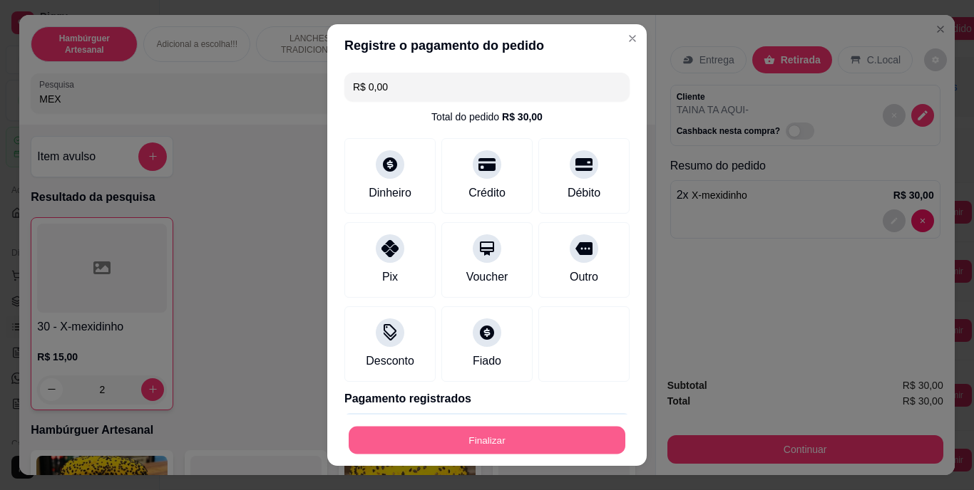
click at [531, 433] on button "Finalizar" at bounding box center [487, 440] width 277 height 28
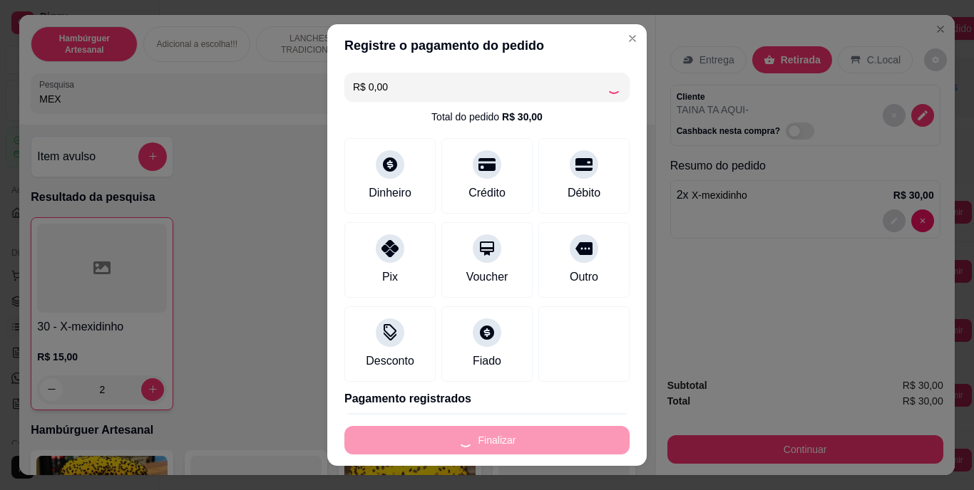
type input "0"
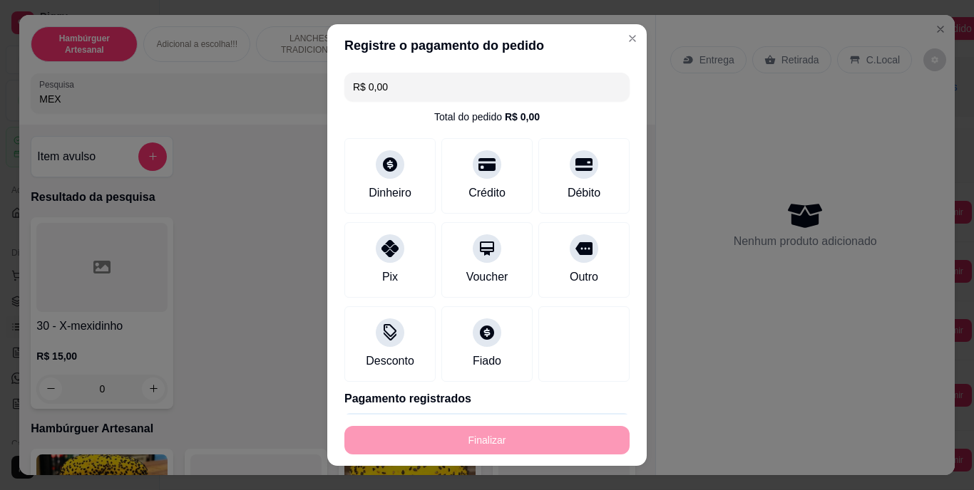
type input "-R$ 30,00"
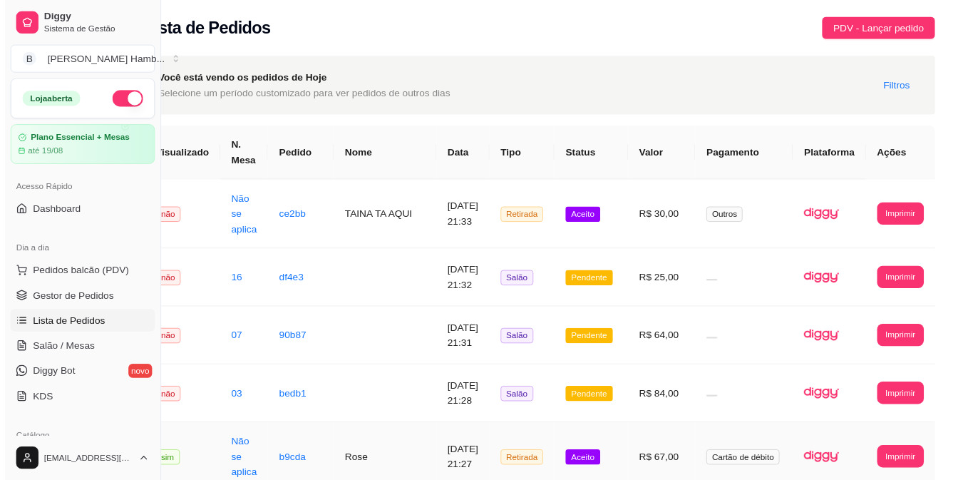
scroll to position [0, 19]
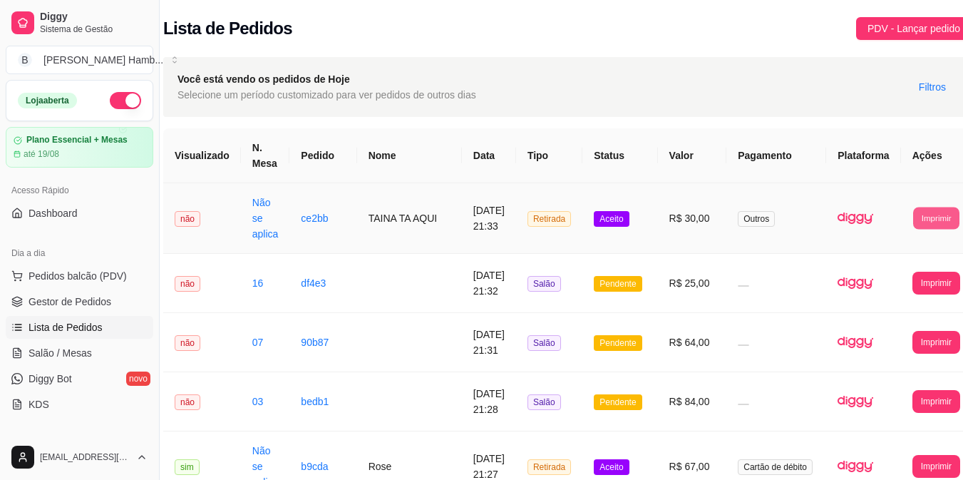
click at [913, 216] on button "Imprimir" at bounding box center [936, 218] width 46 height 22
click at [878, 264] on button "IMPRESSORA" at bounding box center [878, 268] width 100 height 22
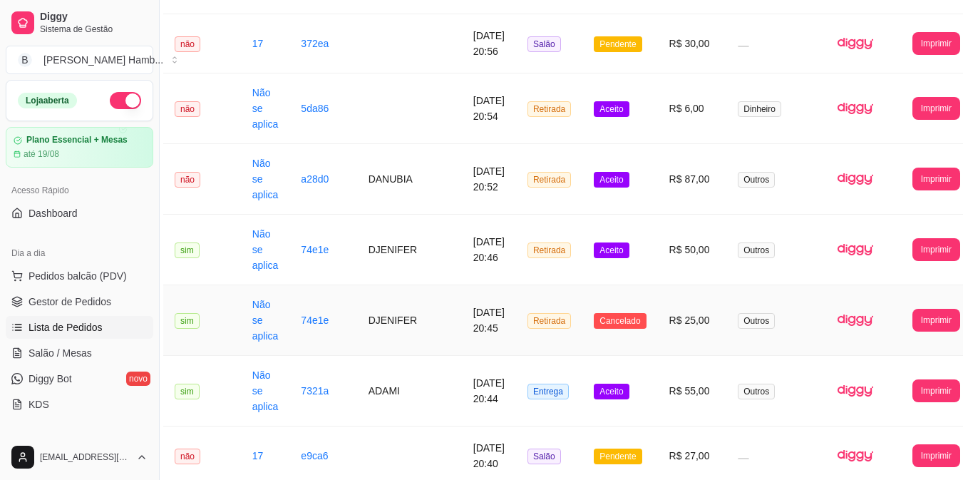
scroll to position [1161, 19]
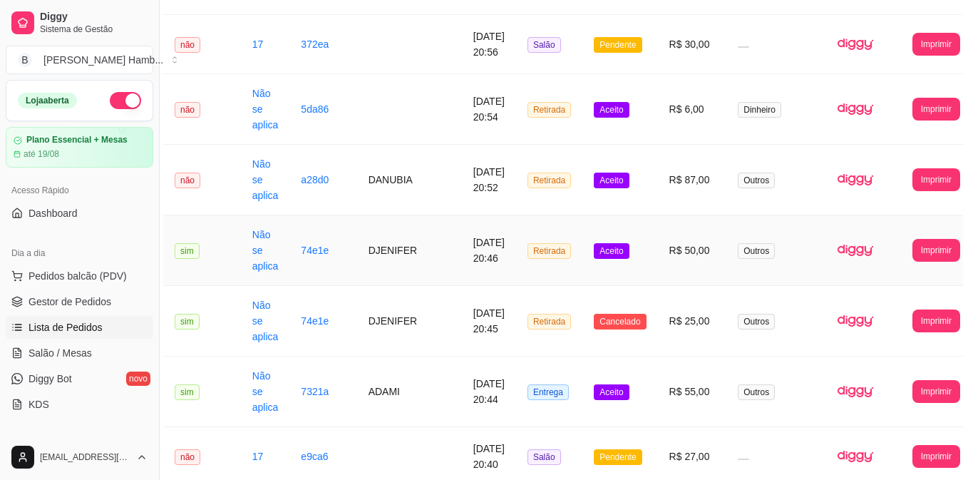
click at [462, 258] on td "16/08/2025 às 20:46" at bounding box center [489, 250] width 54 height 71
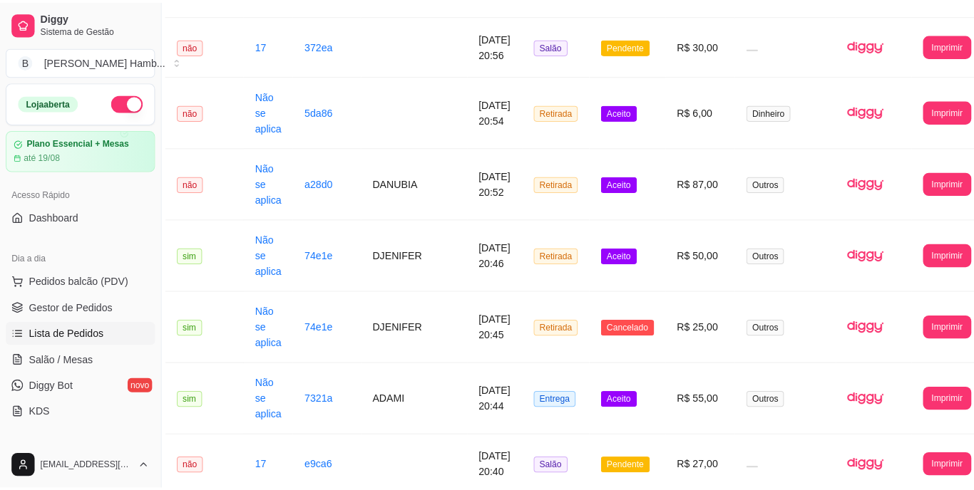
scroll to position [1161, 9]
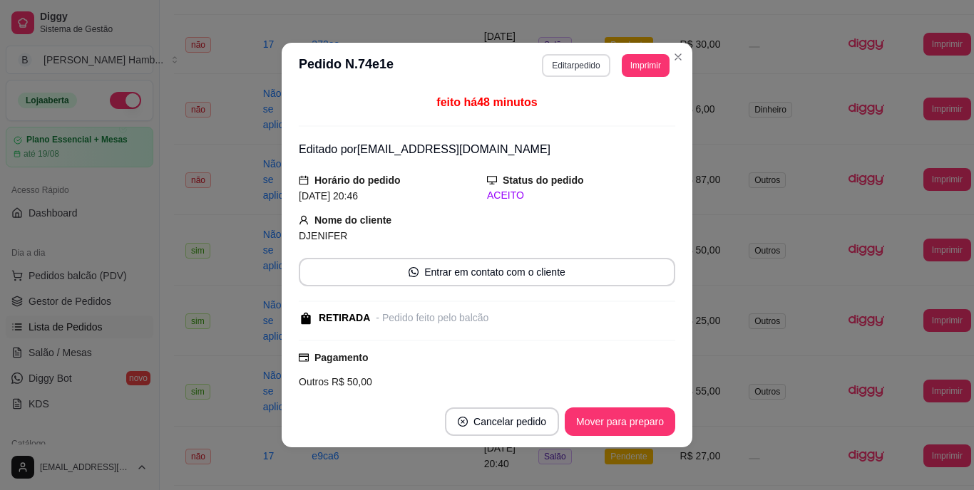
click at [586, 56] on button "Editar pedido" at bounding box center [576, 65] width 68 height 23
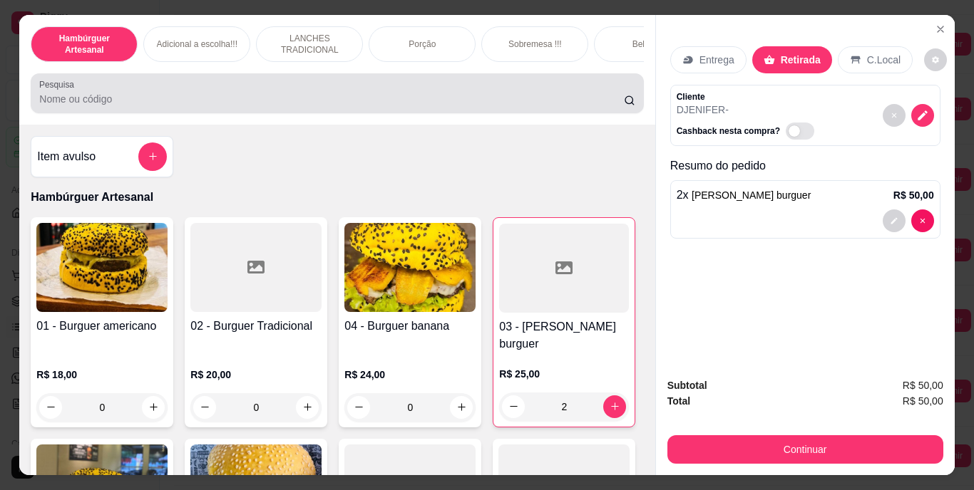
click at [416, 90] on div at bounding box center [336, 93] width 595 height 29
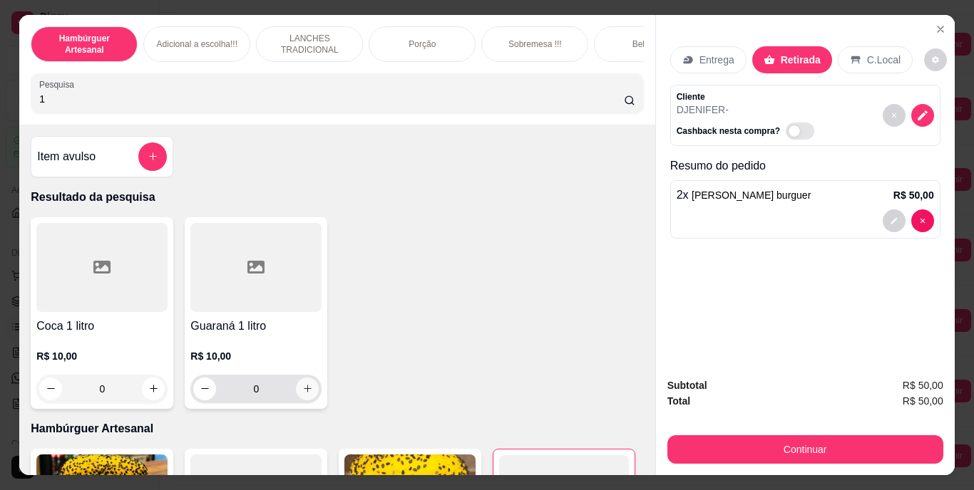
type input "1"
click at [300, 400] on button "increase-product-quantity" at bounding box center [308, 389] width 22 height 22
type input "1"
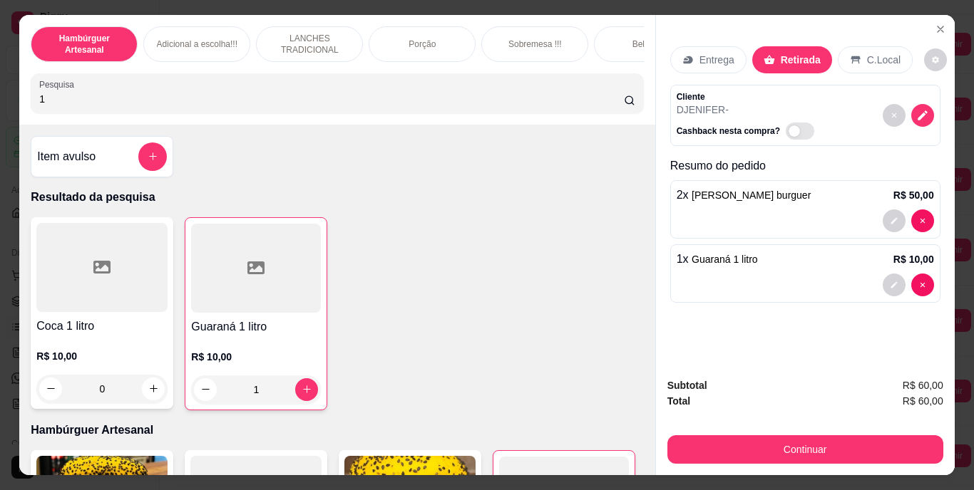
click at [368, 106] on input "1" at bounding box center [331, 99] width 585 height 14
type input "1"
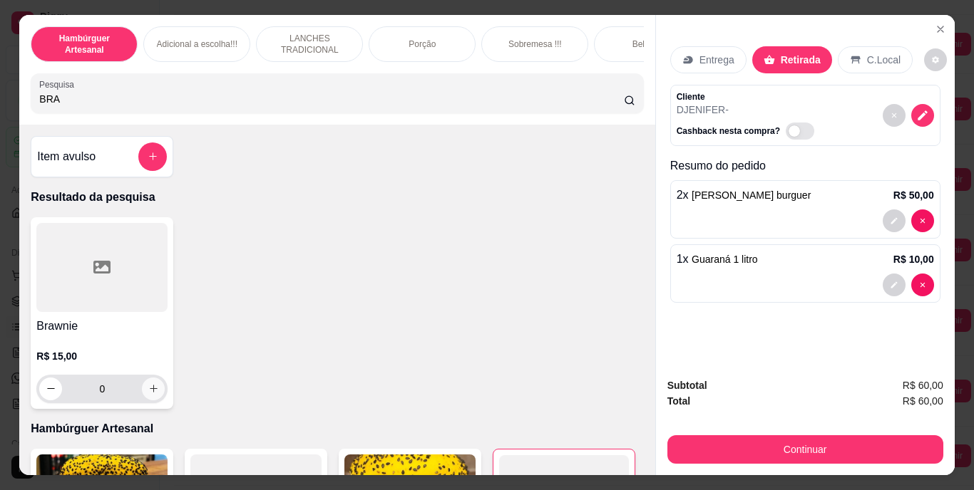
type input "BRA"
click at [148, 394] on icon "increase-product-quantity" at bounding box center [153, 389] width 11 height 11
type input "1"
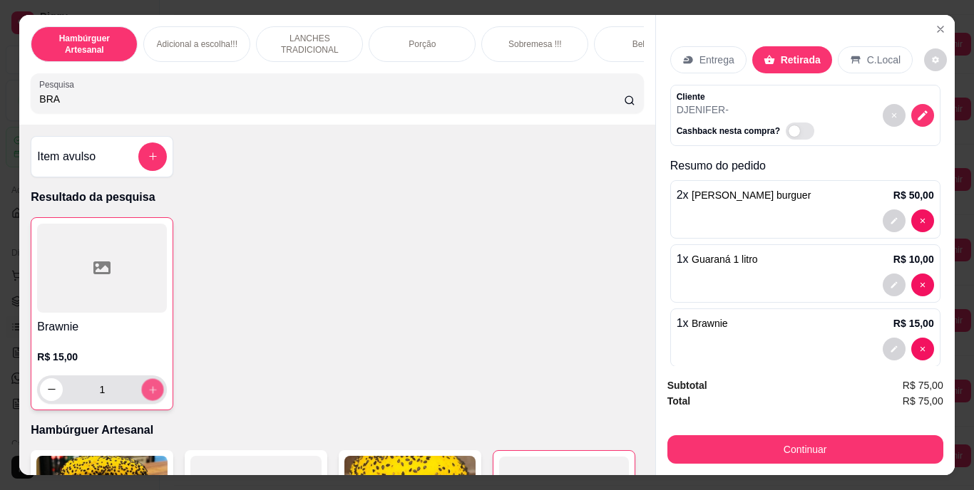
click at [148, 395] on icon "increase-product-quantity" at bounding box center [153, 389] width 11 height 11
type input "2"
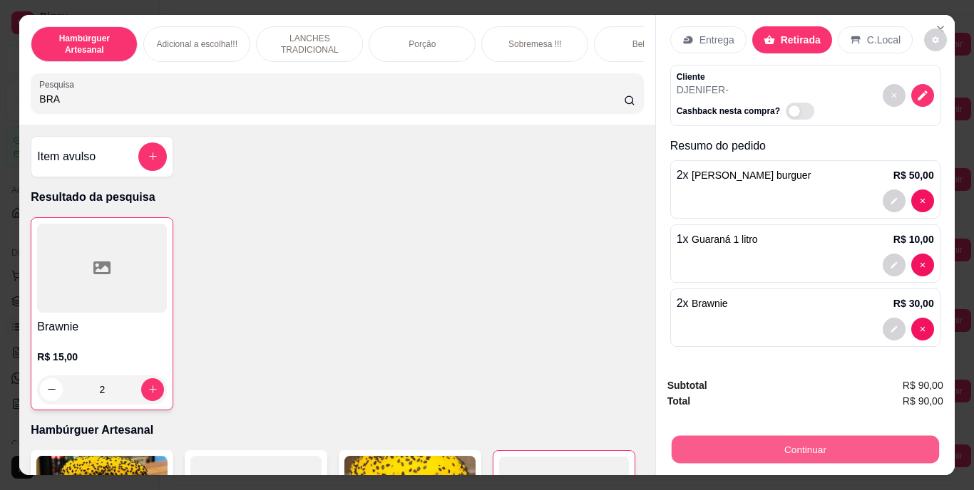
click at [731, 439] on button "Continuar" at bounding box center [804, 450] width 267 height 28
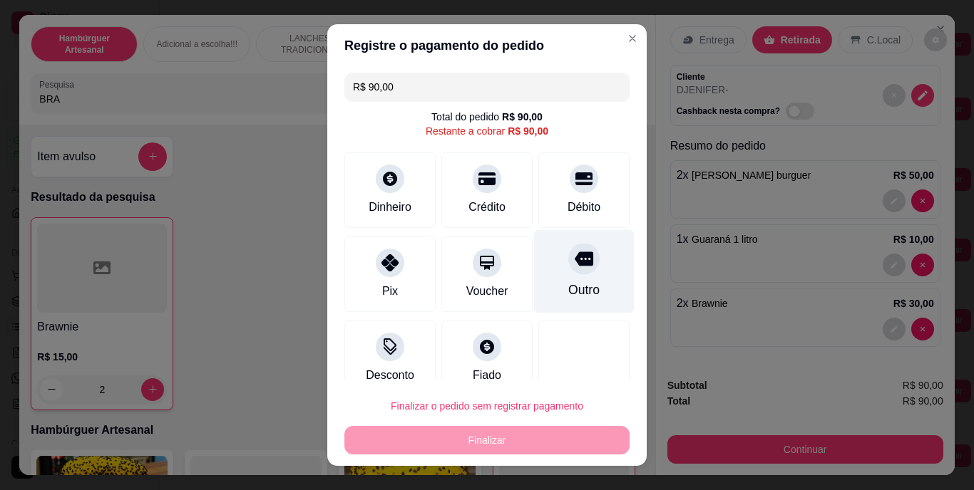
click at [569, 287] on div "Outro" at bounding box center [583, 291] width 31 height 19
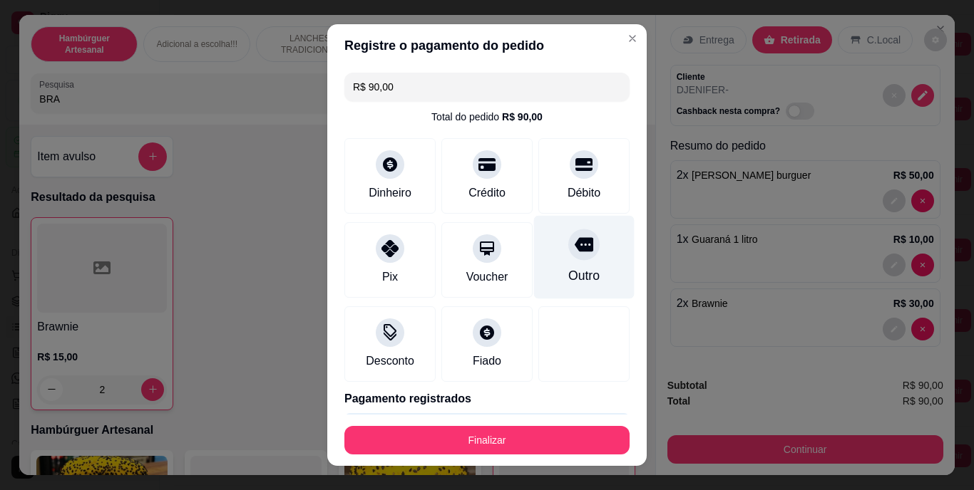
type input "R$ 0,00"
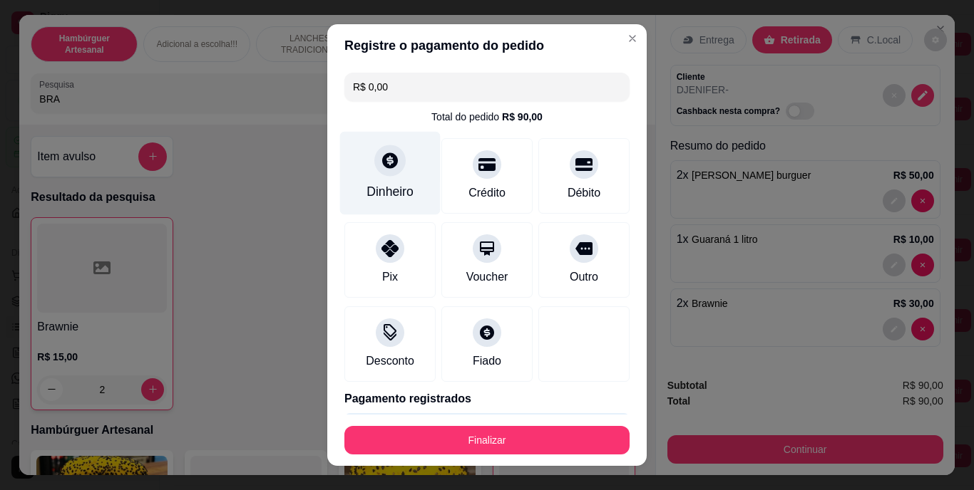
click at [374, 181] on div "Dinheiro" at bounding box center [390, 173] width 101 height 83
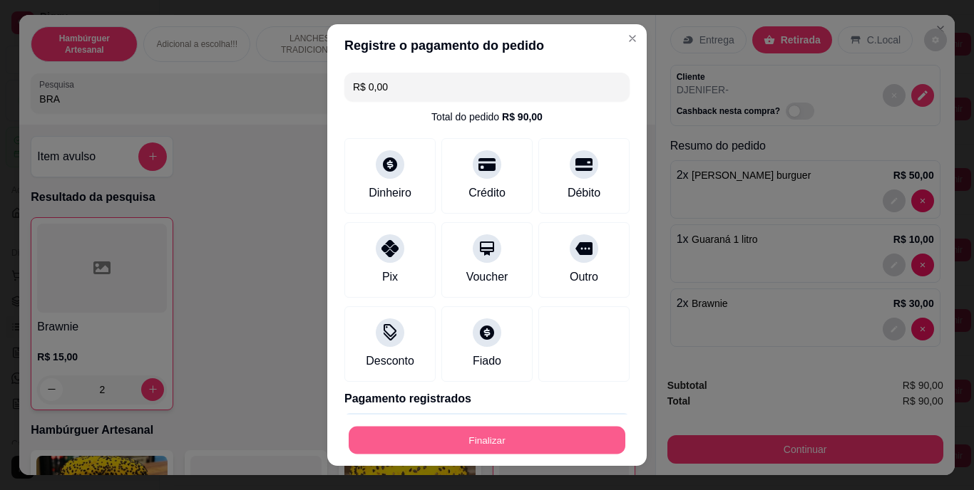
click at [500, 434] on button "Finalizar" at bounding box center [487, 440] width 277 height 28
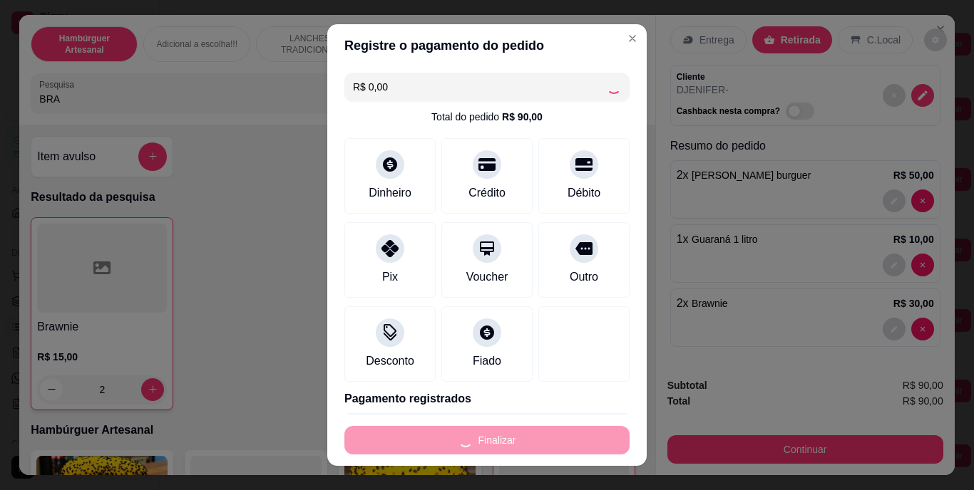
type input "0"
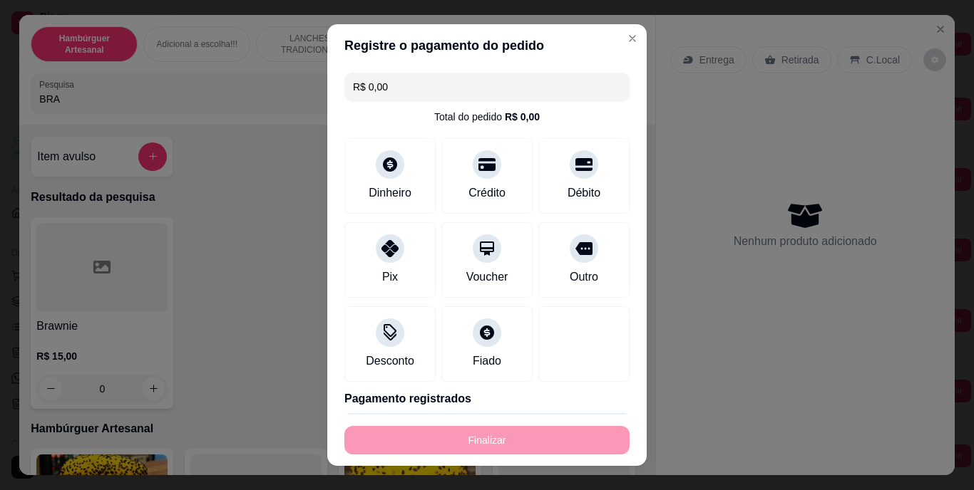
type input "-R$ 90,00"
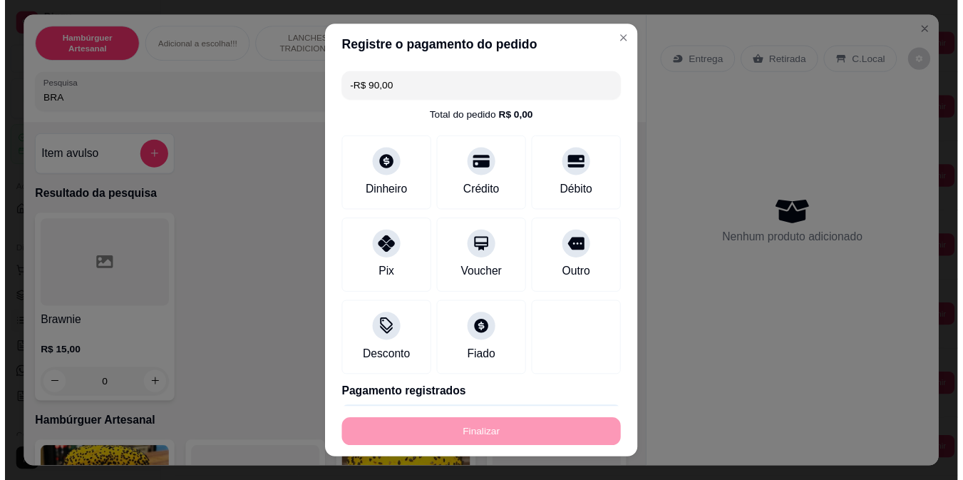
scroll to position [0, 0]
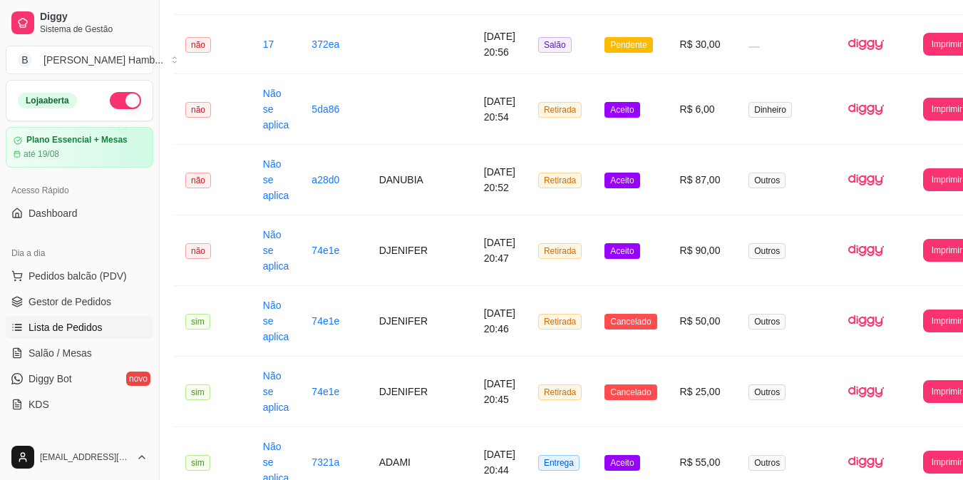
click at [87, 282] on span "Pedidos balcão (PDV)" at bounding box center [78, 276] width 98 height 14
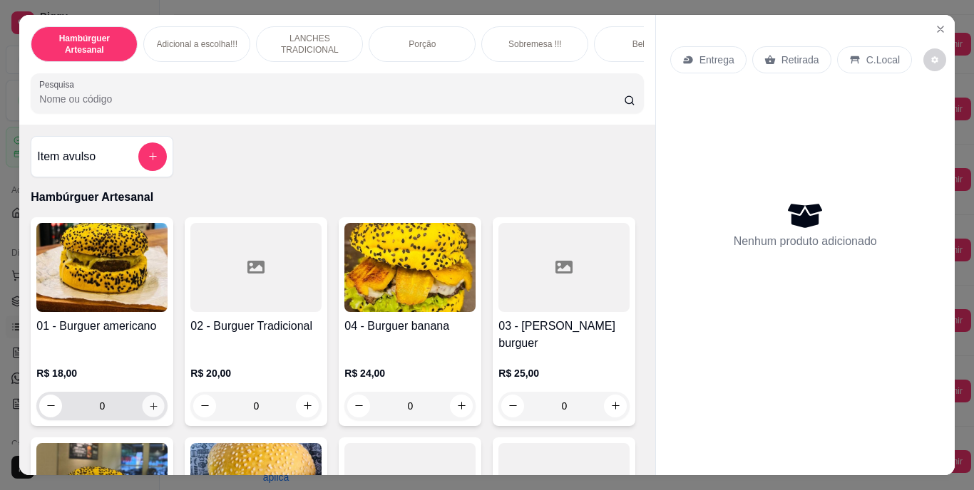
click at [148, 401] on icon "increase-product-quantity" at bounding box center [153, 406] width 11 height 11
type input "1"
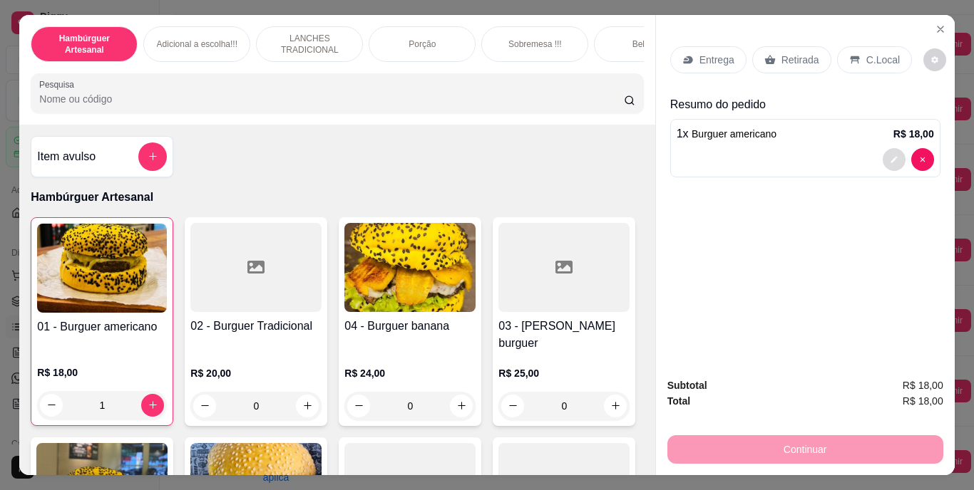
click at [890, 157] on icon "decrease-product-quantity" at bounding box center [894, 159] width 9 height 9
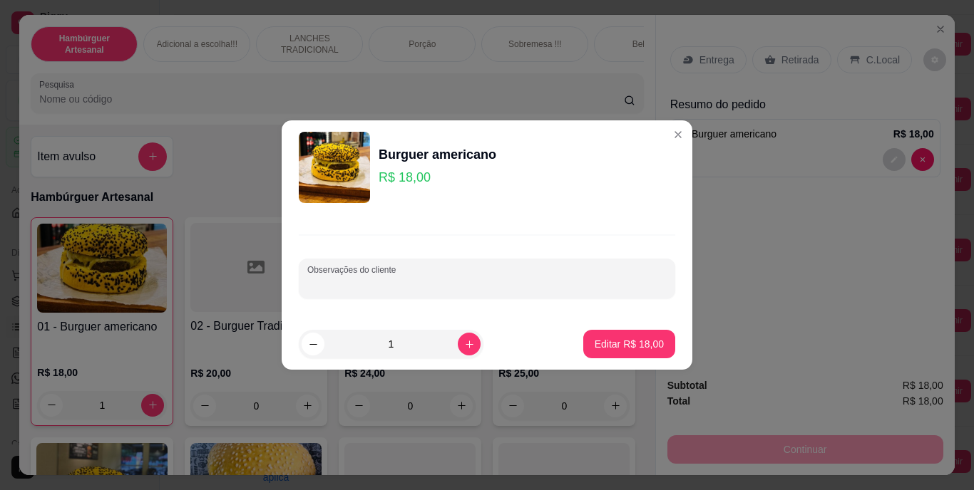
click at [557, 278] on input "Observações do cliente" at bounding box center [486, 284] width 359 height 14
type input "PAO HANBURGUER E QUEIJO"
click at [595, 342] on p "Editar R$ 18,00" at bounding box center [628, 344] width 67 height 14
type input "0"
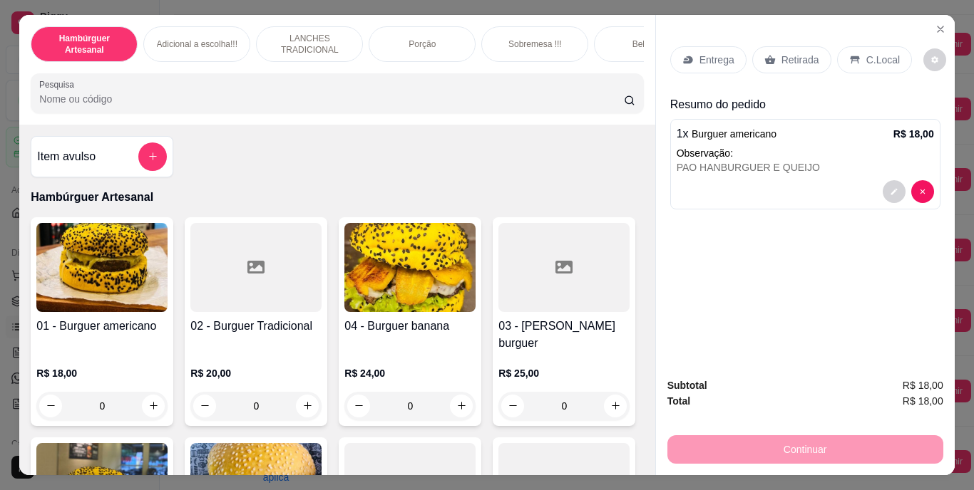
click at [787, 53] on p "Retirada" at bounding box center [800, 60] width 38 height 14
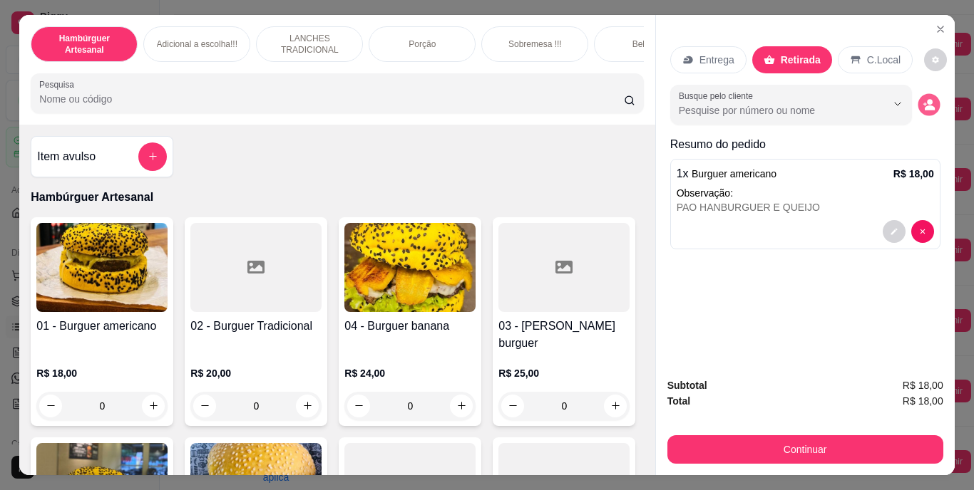
click at [927, 101] on icon "decrease-product-quantity" at bounding box center [928, 104] width 12 height 12
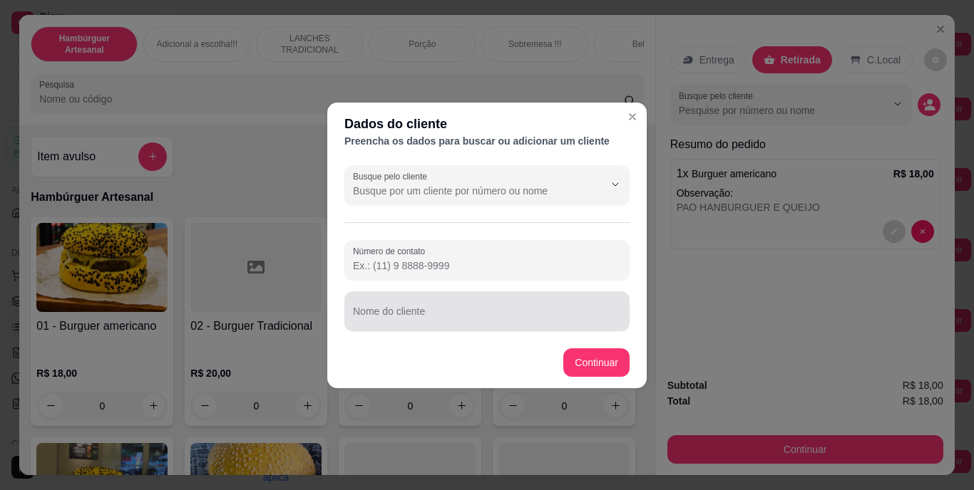
click at [584, 314] on input "Nome do cliente" at bounding box center [487, 317] width 268 height 14
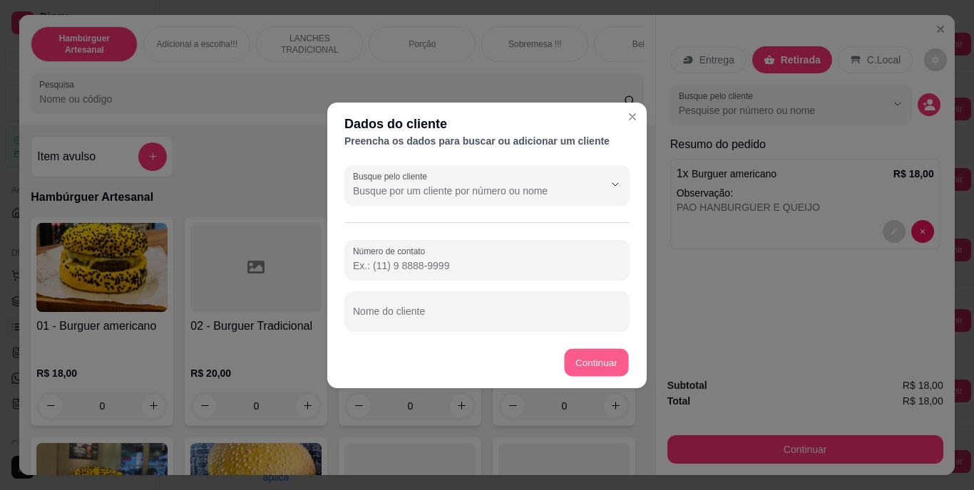
click at [596, 362] on button "Continuar" at bounding box center [597, 363] width 64 height 28
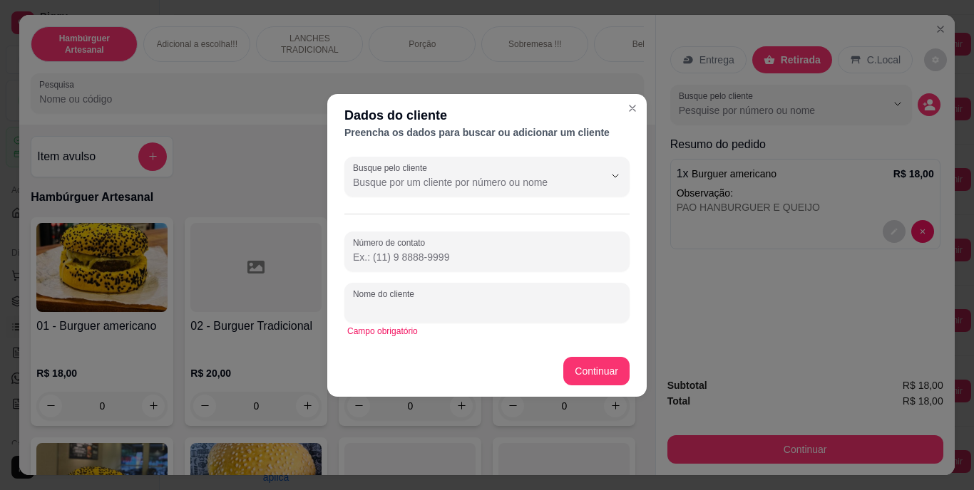
click at [550, 305] on input "Nome do cliente" at bounding box center [487, 309] width 268 height 14
type input "N"
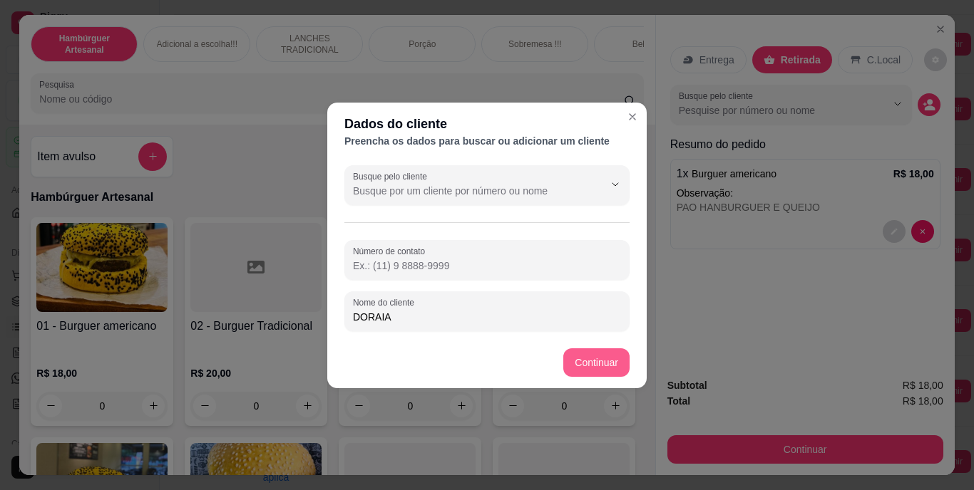
type input "DORAIA"
click at [574, 347] on footer "Continuar" at bounding box center [486, 362] width 319 height 51
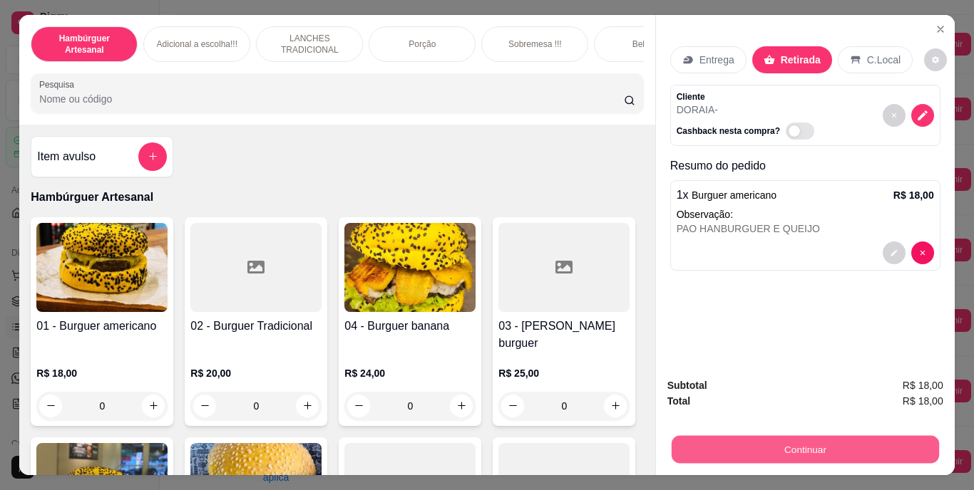
click at [736, 436] on button "Continuar" at bounding box center [804, 450] width 267 height 28
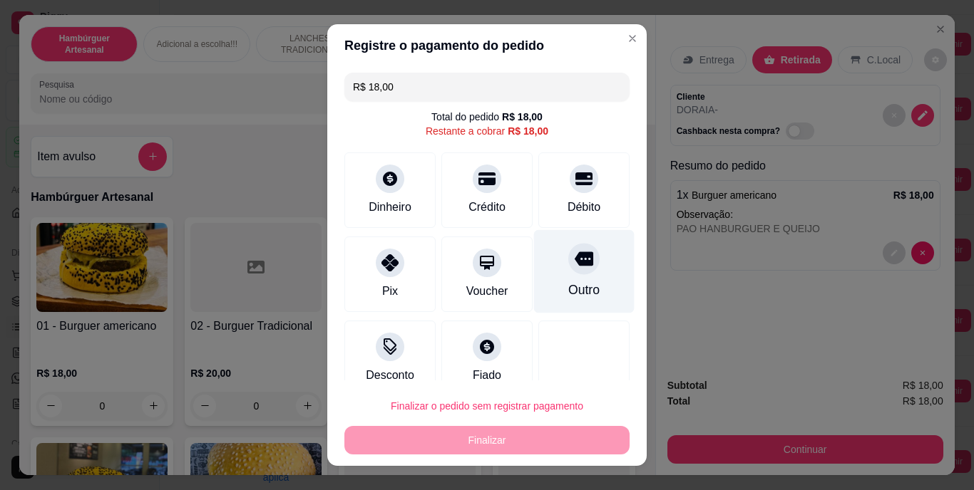
click at [568, 290] on div "Outro" at bounding box center [583, 291] width 31 height 19
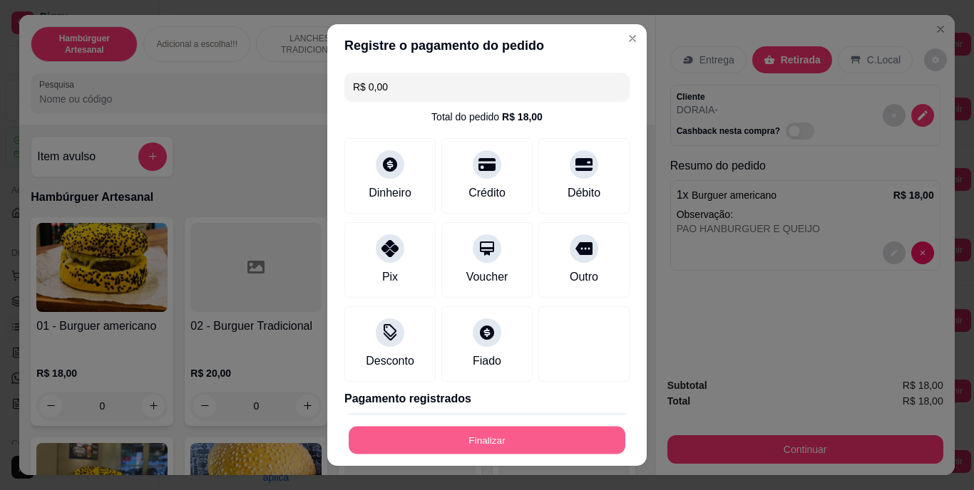
click at [525, 436] on button "Finalizar" at bounding box center [487, 440] width 277 height 28
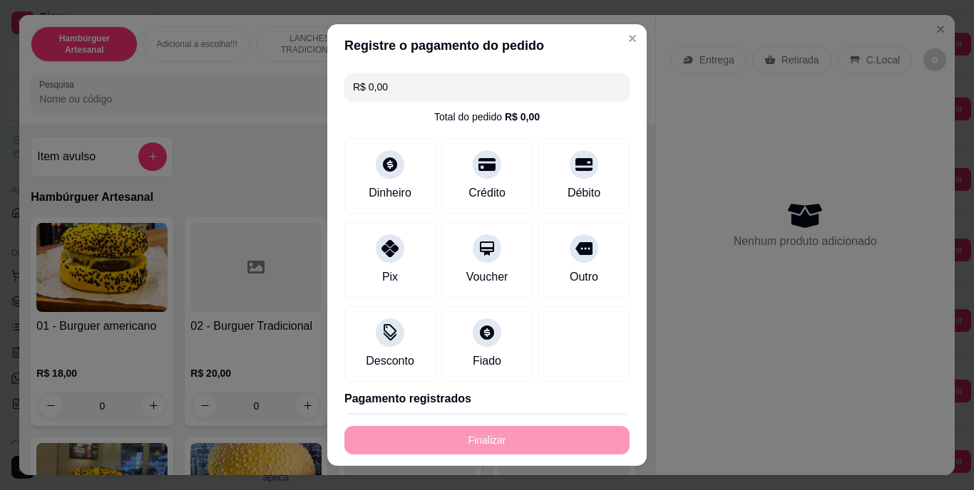
type input "-R$ 18,00"
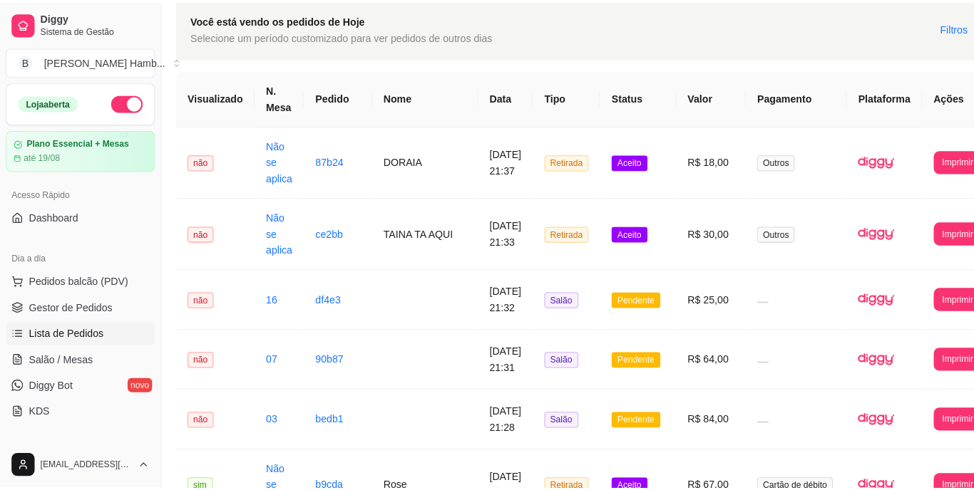
scroll to position [0, 9]
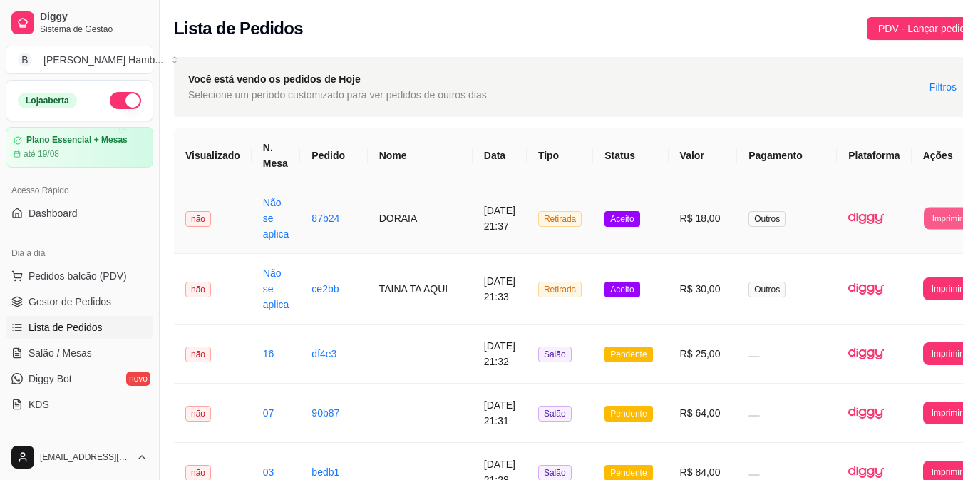
click at [924, 214] on button "Imprimir" at bounding box center [947, 218] width 46 height 22
click at [876, 278] on button "IMPRESSORA" at bounding box center [889, 268] width 100 height 22
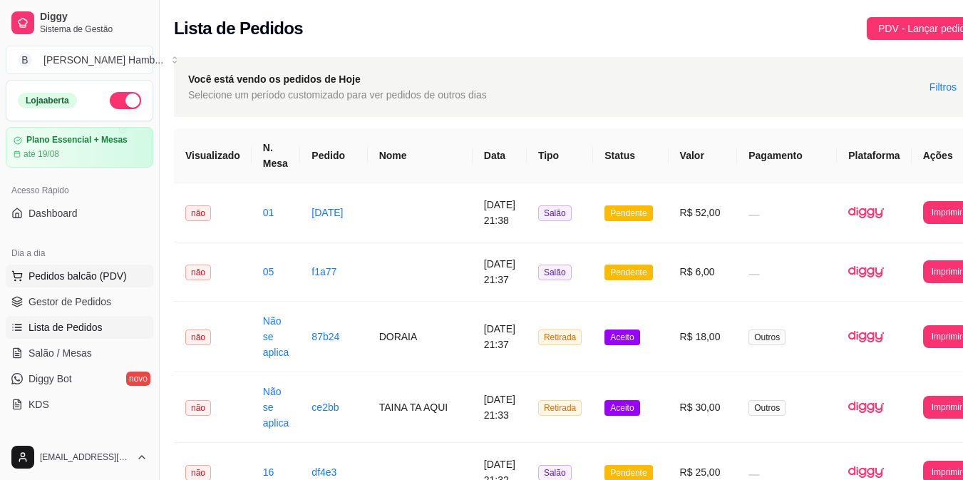
click at [120, 272] on span "Pedidos balcão (PDV)" at bounding box center [78, 276] width 98 height 14
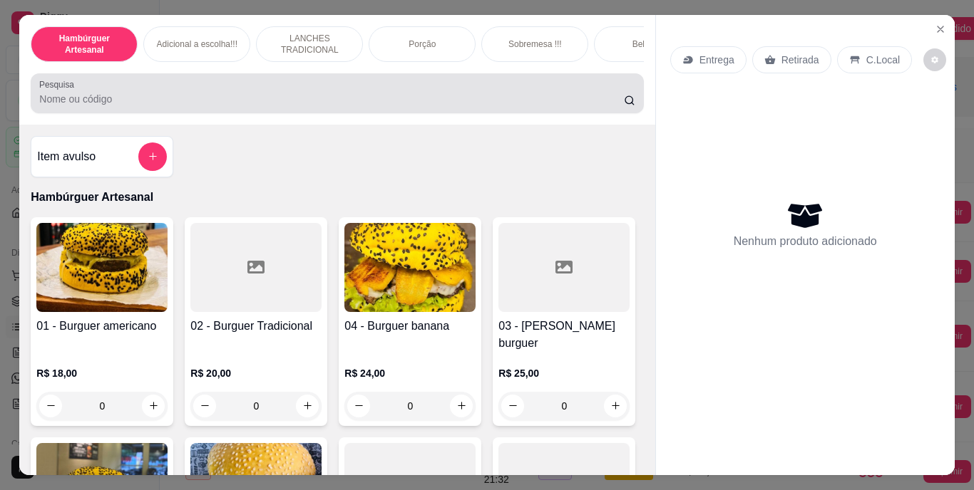
click at [329, 113] on div "Pesquisa" at bounding box center [337, 93] width 612 height 40
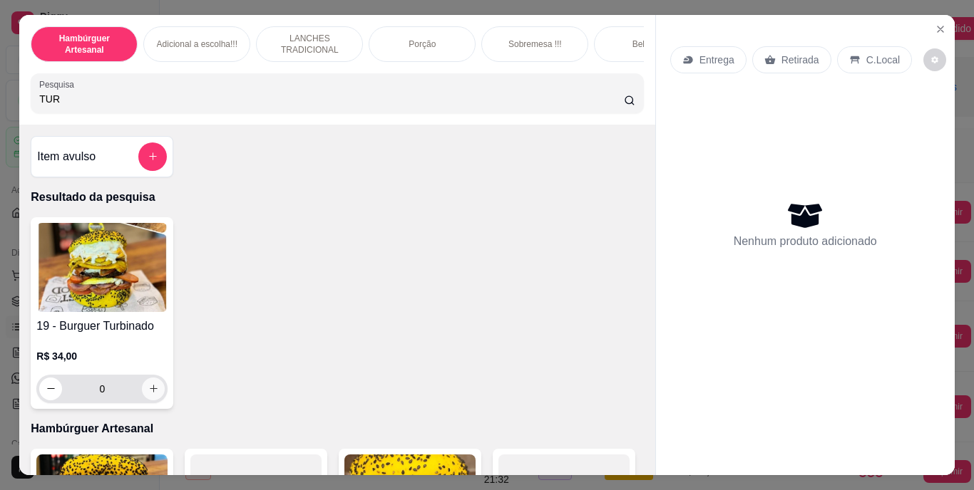
type input "TUR"
click at [148, 400] on button "increase-product-quantity" at bounding box center [154, 389] width 22 height 22
type input "1"
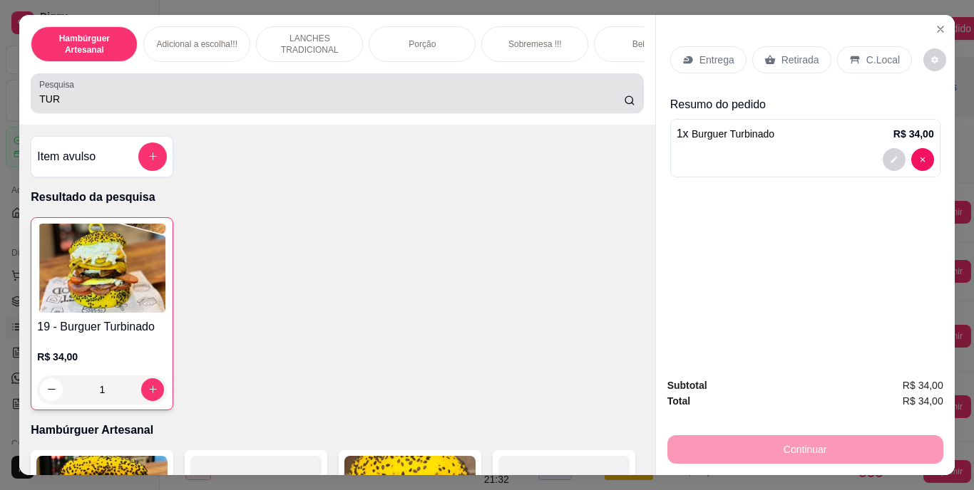
click at [262, 95] on div "TUR" at bounding box center [336, 93] width 595 height 29
type input "T"
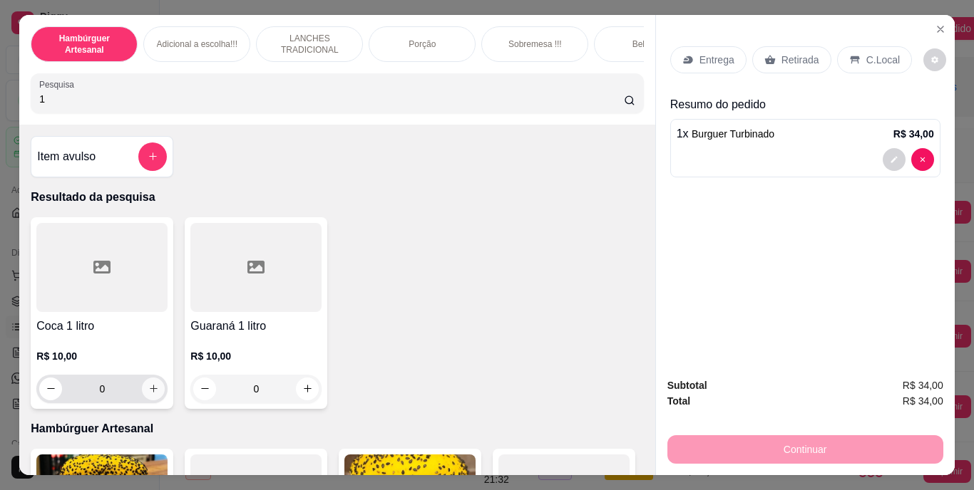
type input "1"
click at [149, 388] on button "increase-product-quantity" at bounding box center [154, 389] width 22 height 22
type input "1"
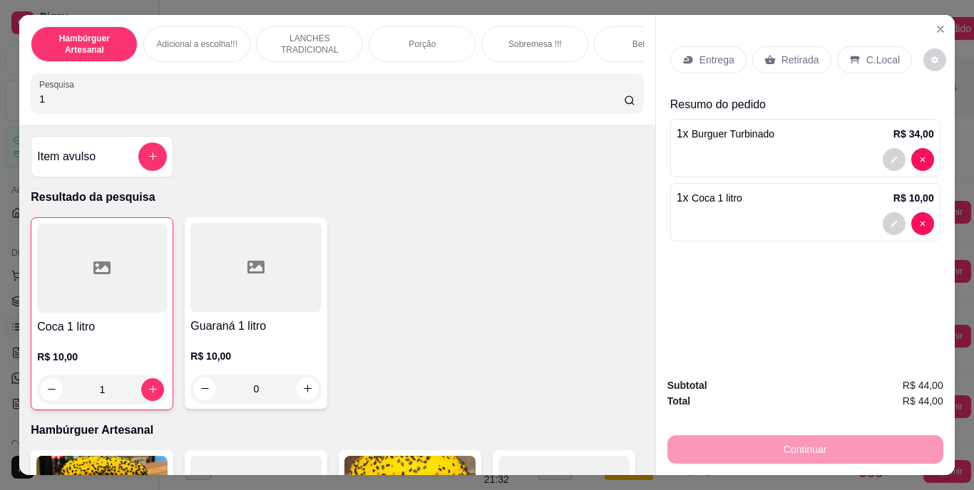
click at [701, 53] on p "Entrega" at bounding box center [716, 60] width 35 height 14
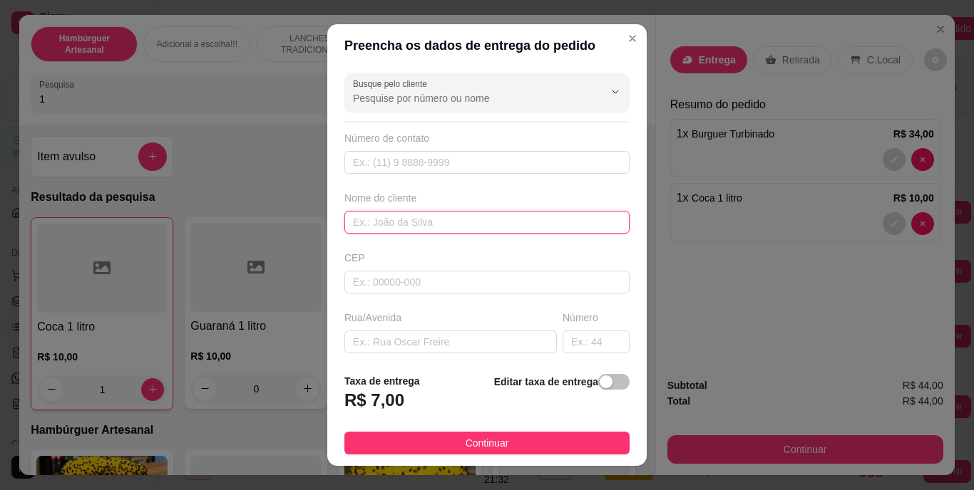
click at [538, 227] on input "text" at bounding box center [486, 222] width 285 height 23
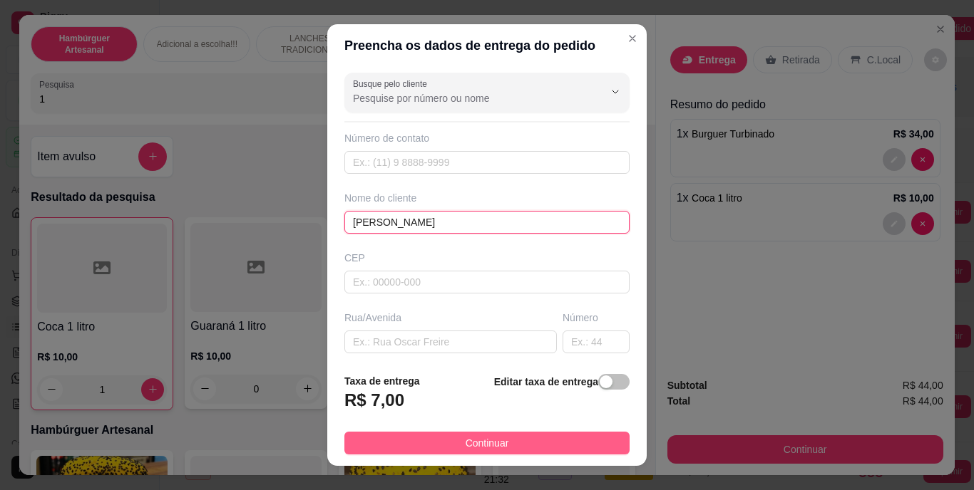
type input "[PERSON_NAME]"
click at [482, 442] on span "Continuar" at bounding box center [487, 444] width 43 height 16
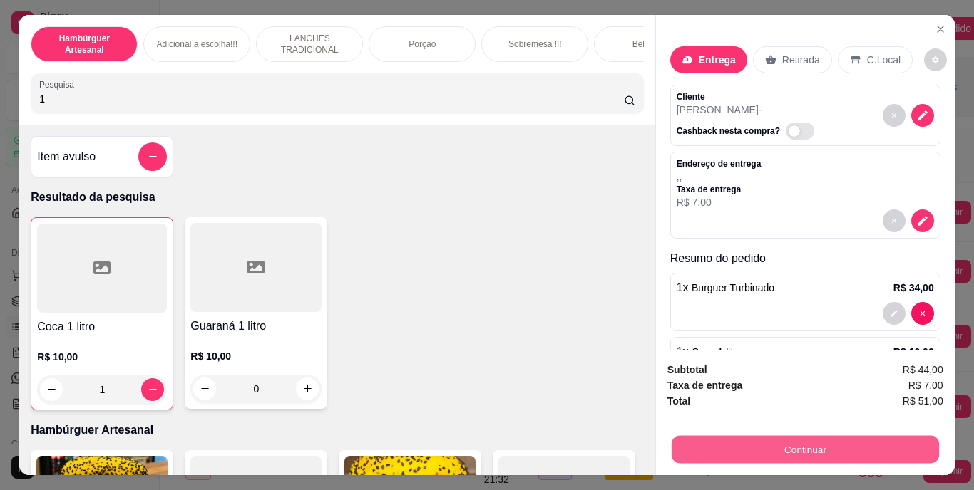
click at [714, 455] on button "Continuar" at bounding box center [804, 450] width 267 height 28
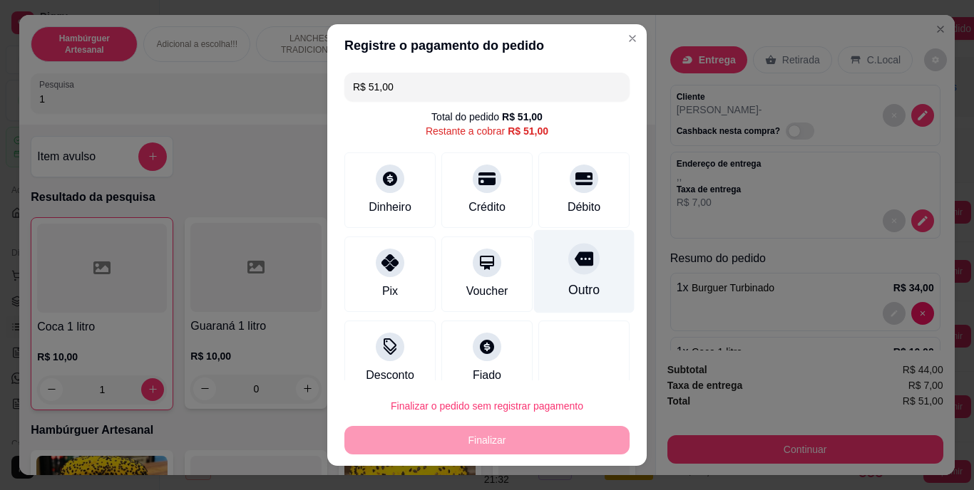
click at [568, 289] on div "Outro" at bounding box center [583, 291] width 31 height 19
type input "R$ 0,00"
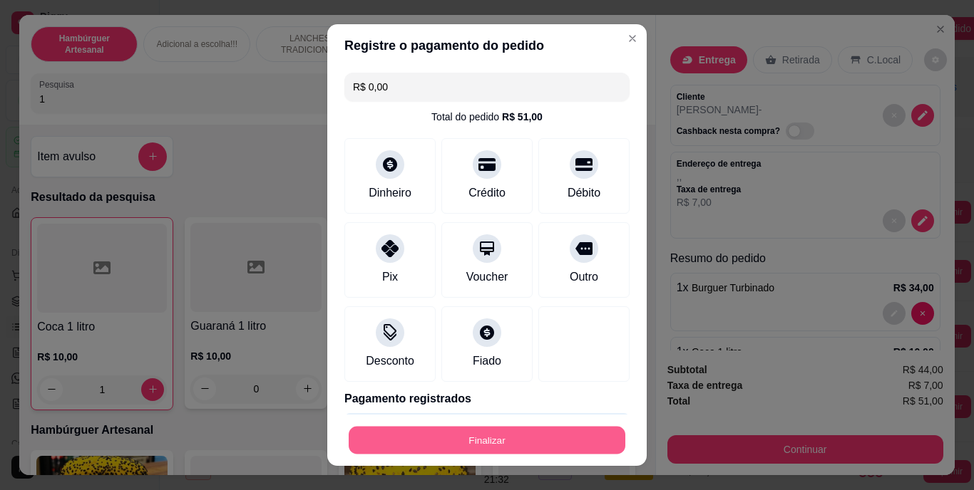
click at [516, 435] on button "Finalizar" at bounding box center [487, 440] width 277 height 28
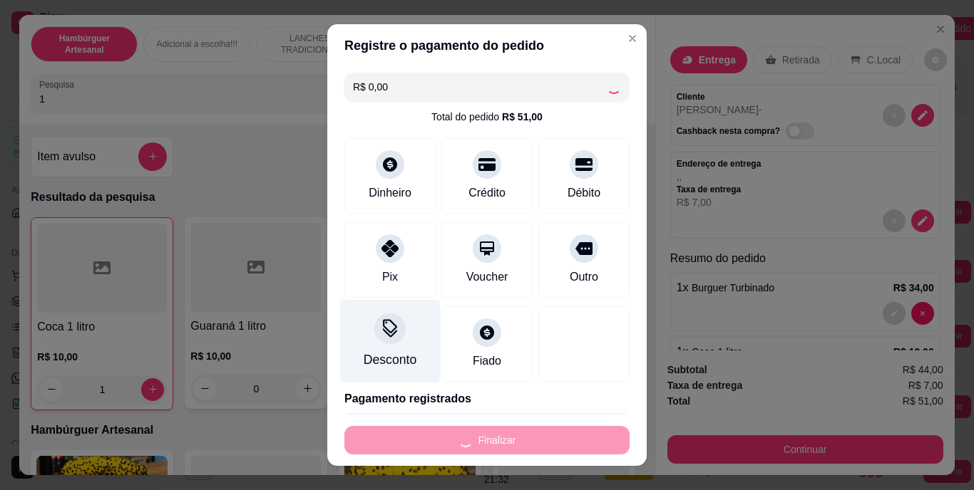
type input "0"
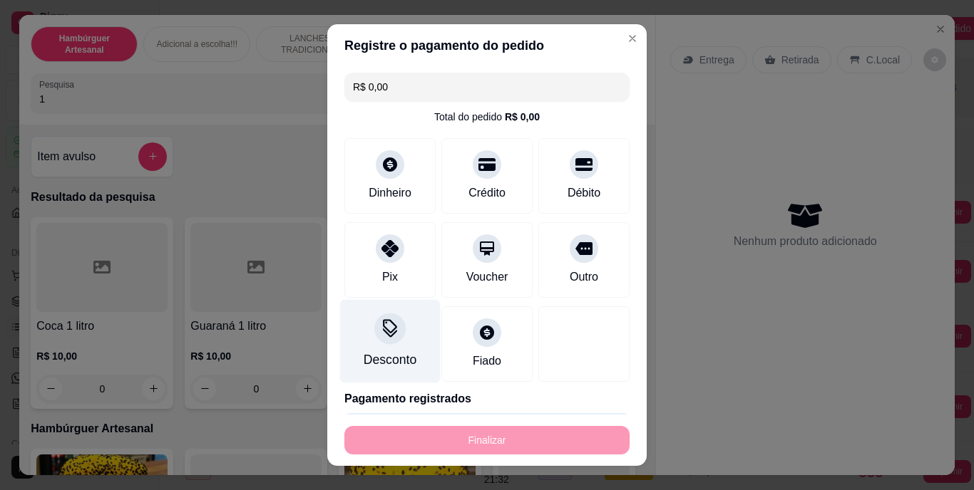
type input "-R$ 51,00"
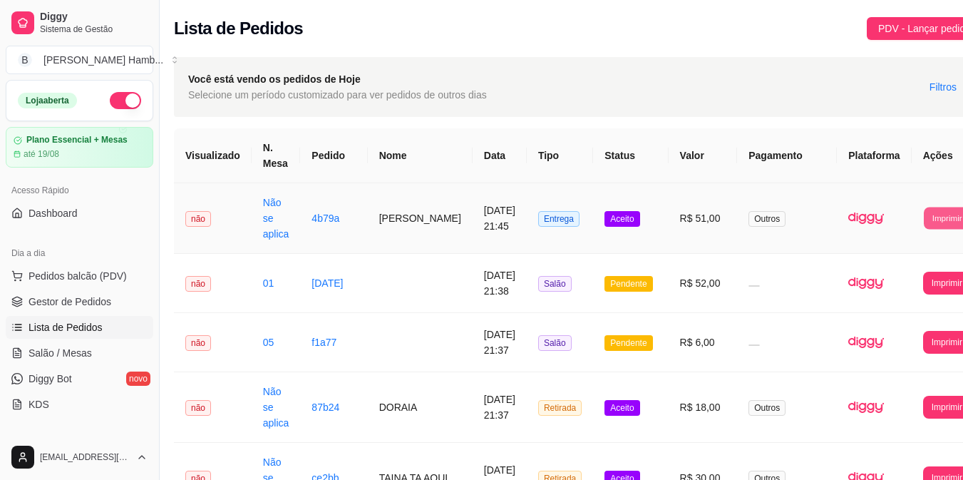
click at [924, 215] on button "Imprimir" at bounding box center [947, 218] width 46 height 22
click at [876, 265] on button "IMPRESSORA" at bounding box center [889, 268] width 100 height 22
click at [126, 280] on button "Pedidos balcão (PDV)" at bounding box center [80, 275] width 148 height 23
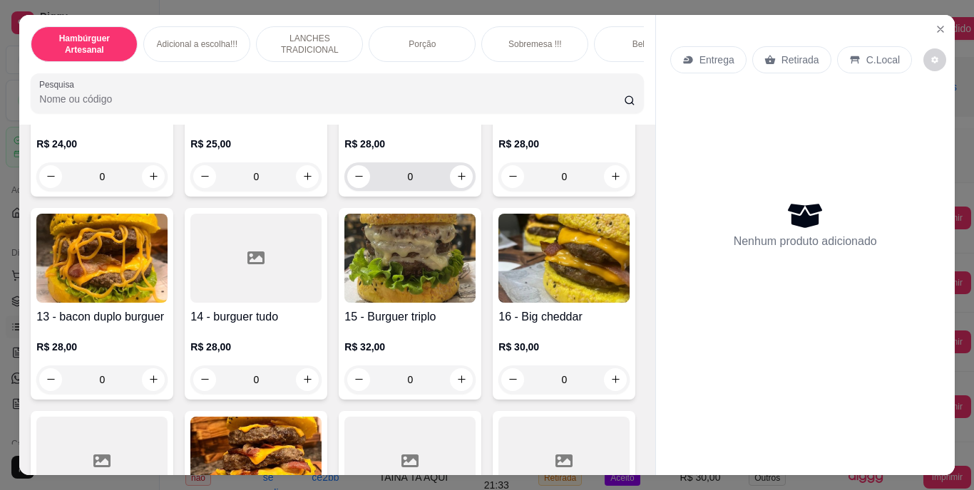
scroll to position [833, 0]
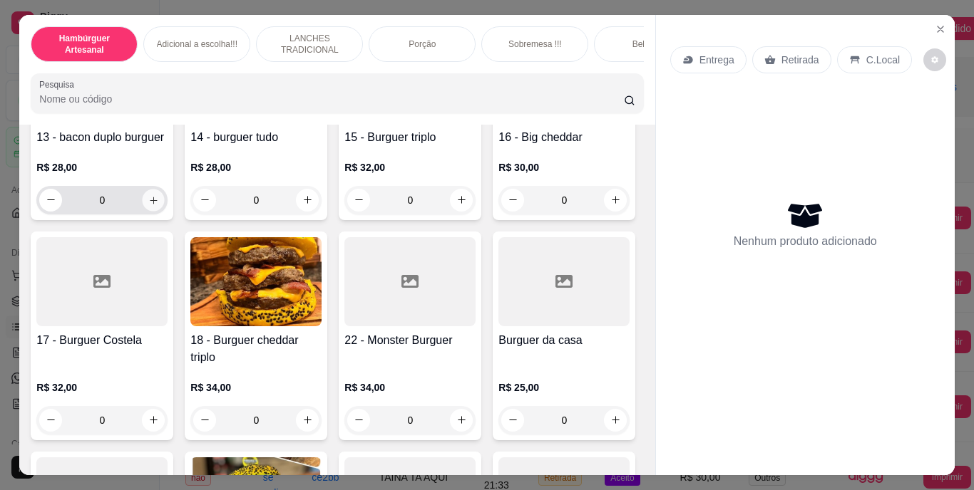
click at [149, 205] on icon "increase-product-quantity" at bounding box center [153, 200] width 11 height 11
type input "1"
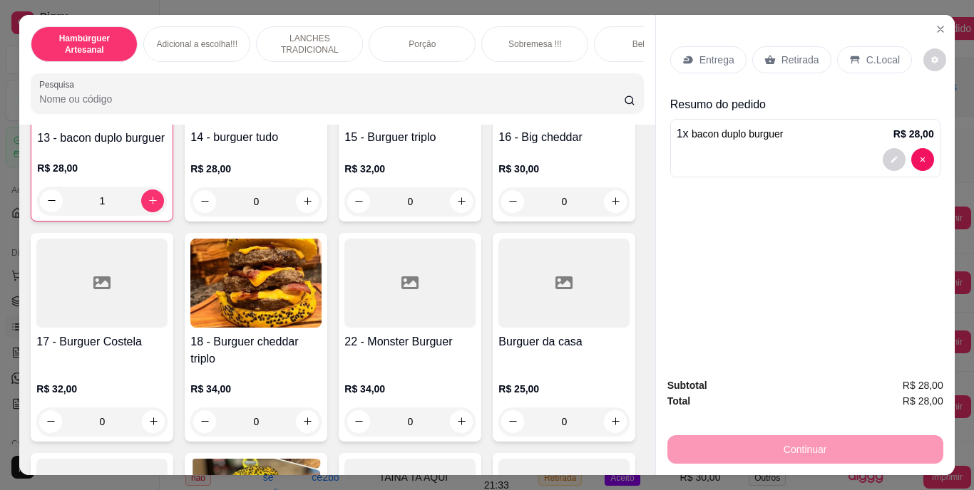
click at [332, 101] on input "Pesquisa" at bounding box center [331, 99] width 585 height 14
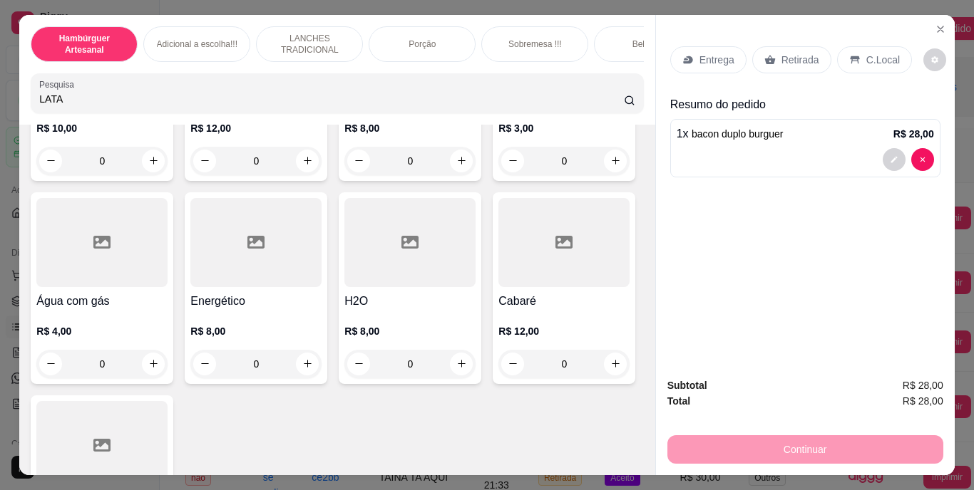
scroll to position [4374, 0]
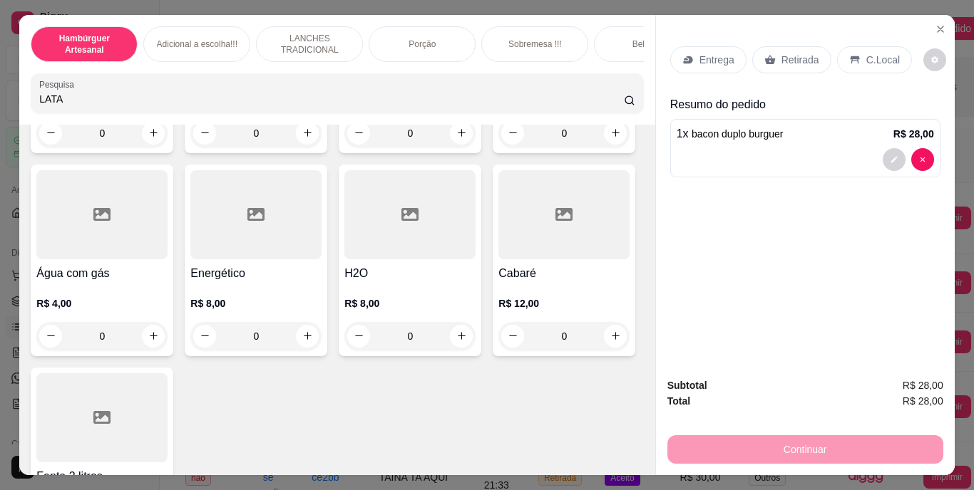
type input "LATA"
type input "1"
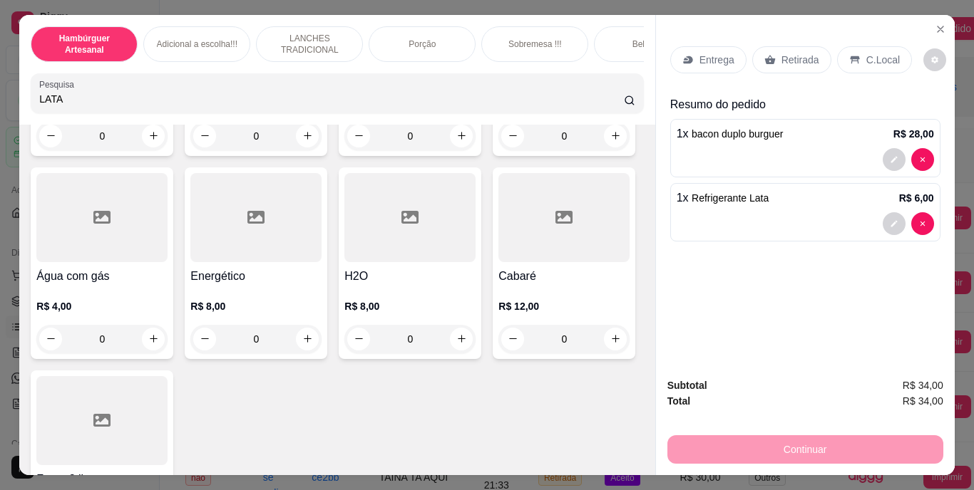
scroll to position [4376, 0]
click at [890, 220] on icon "decrease-product-quantity" at bounding box center [894, 224] width 9 height 9
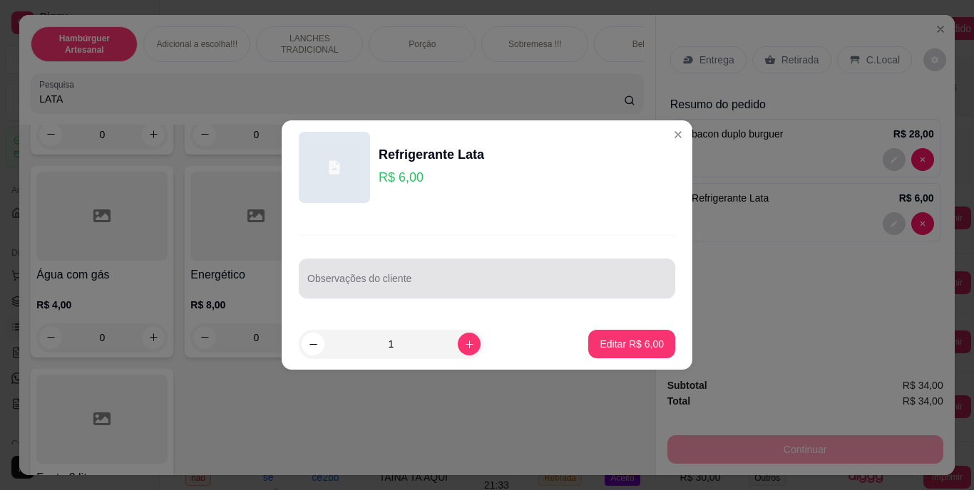
click at [528, 297] on div "Observações do cliente" at bounding box center [487, 279] width 376 height 40
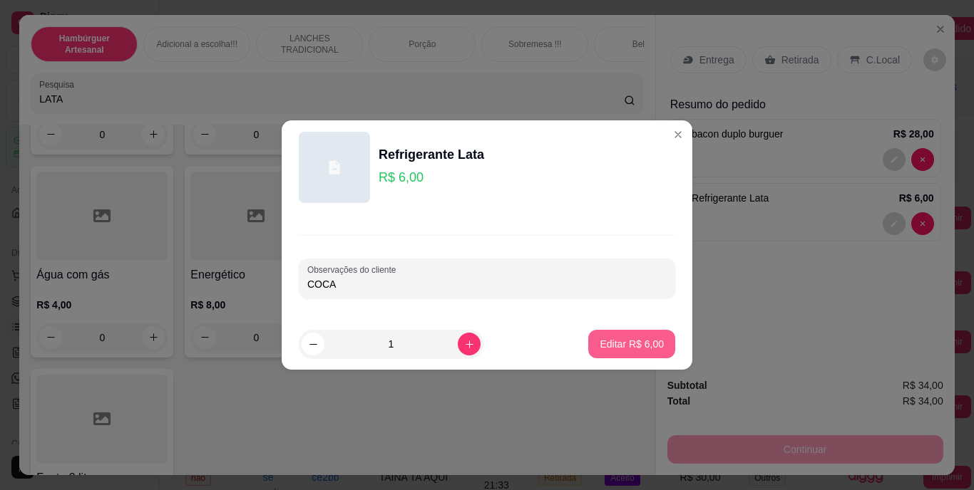
type input "COCA"
click at [632, 348] on p "Editar R$ 6,00" at bounding box center [632, 344] width 62 height 14
type input "0"
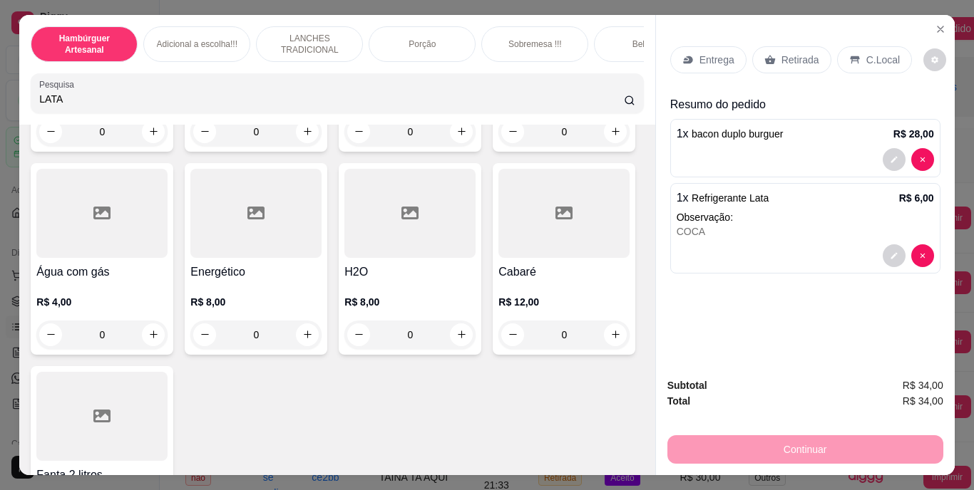
scroll to position [4374, 0]
click at [701, 58] on p "Entrega" at bounding box center [716, 60] width 35 height 14
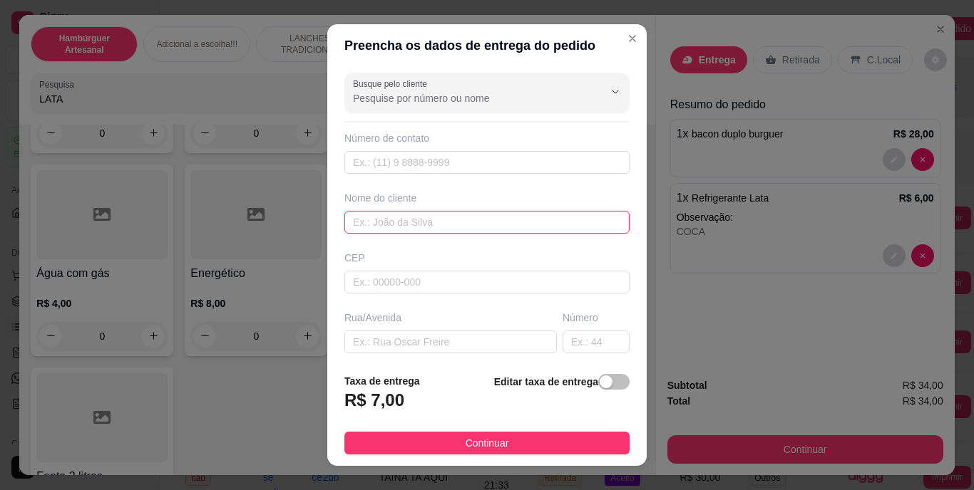
click at [490, 221] on input "text" at bounding box center [486, 222] width 285 height 23
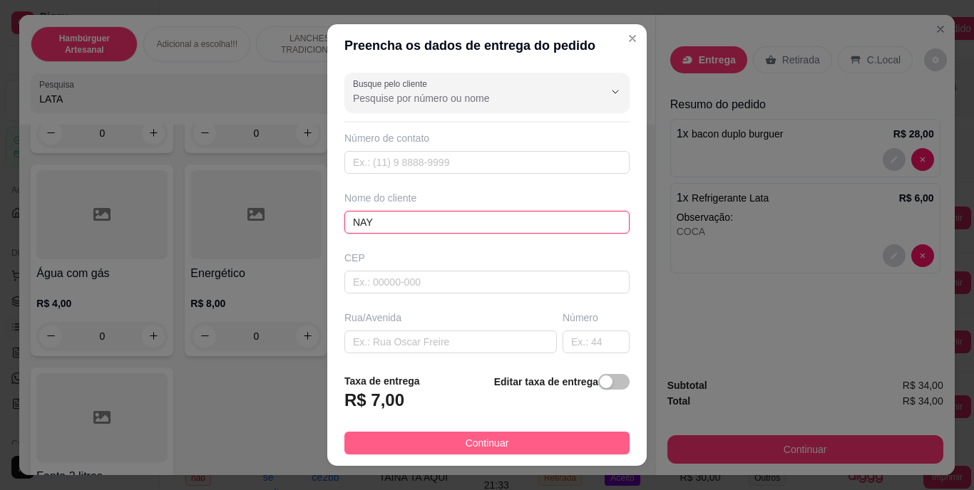
type input "NAY"
click at [469, 447] on span "Continuar" at bounding box center [487, 444] width 43 height 16
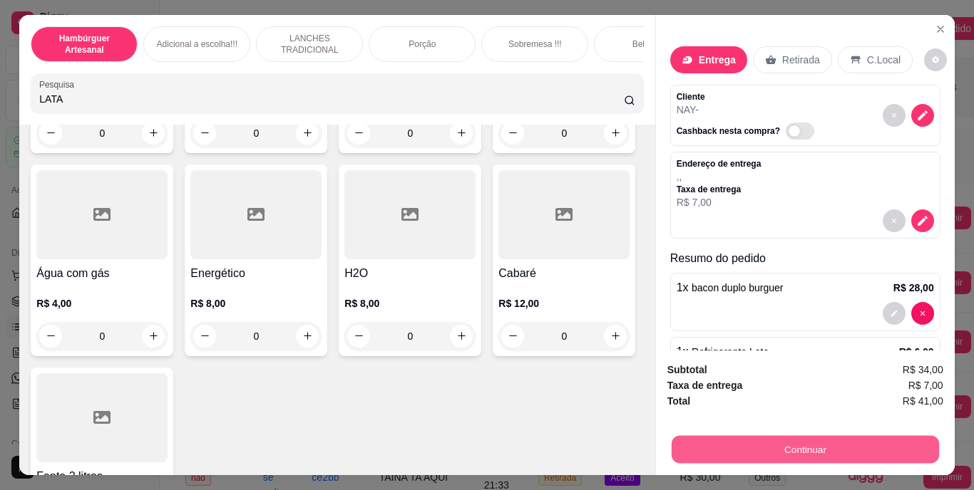
click at [741, 436] on button "Continuar" at bounding box center [804, 450] width 267 height 28
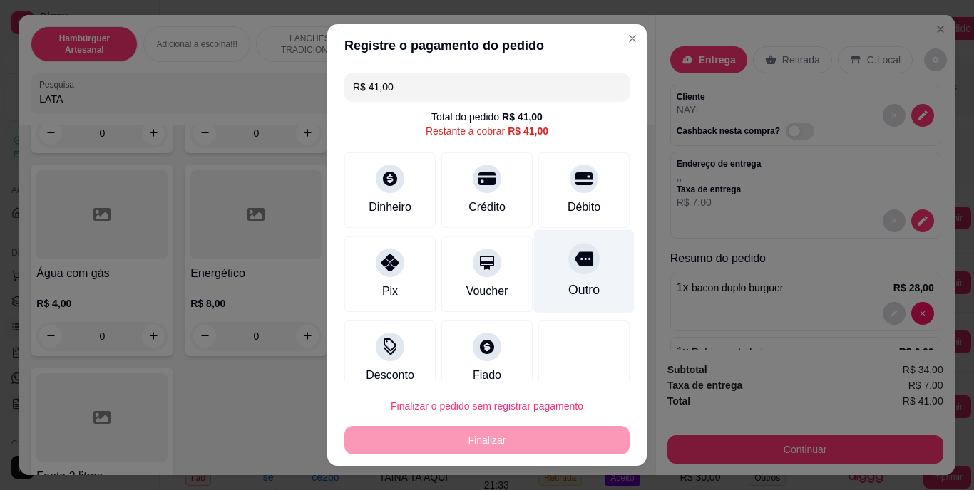
click at [563, 278] on div "Outro" at bounding box center [584, 271] width 101 height 83
type input "R$ 0,00"
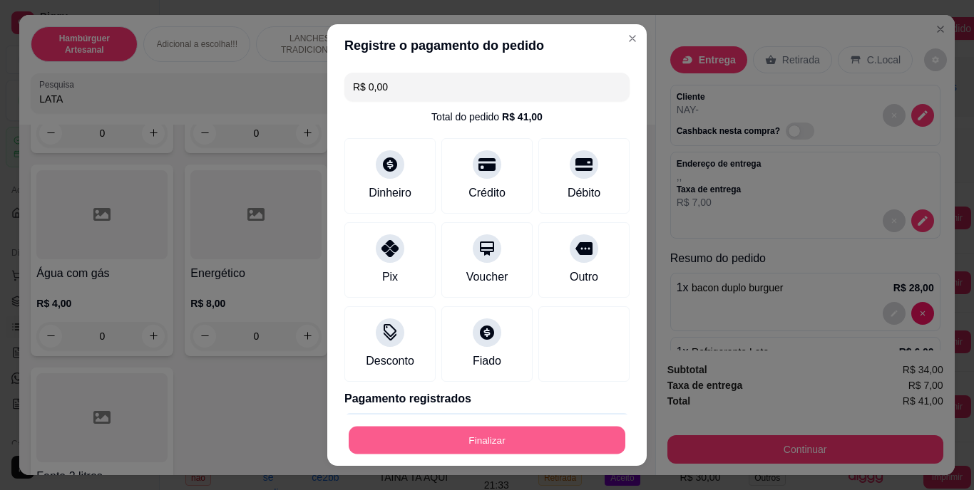
click at [513, 441] on button "Finalizar" at bounding box center [487, 440] width 277 height 28
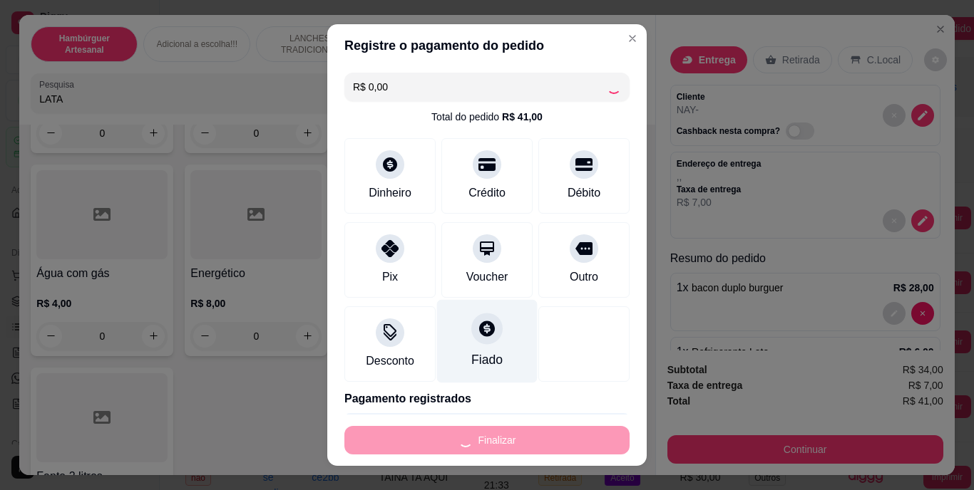
type input "0"
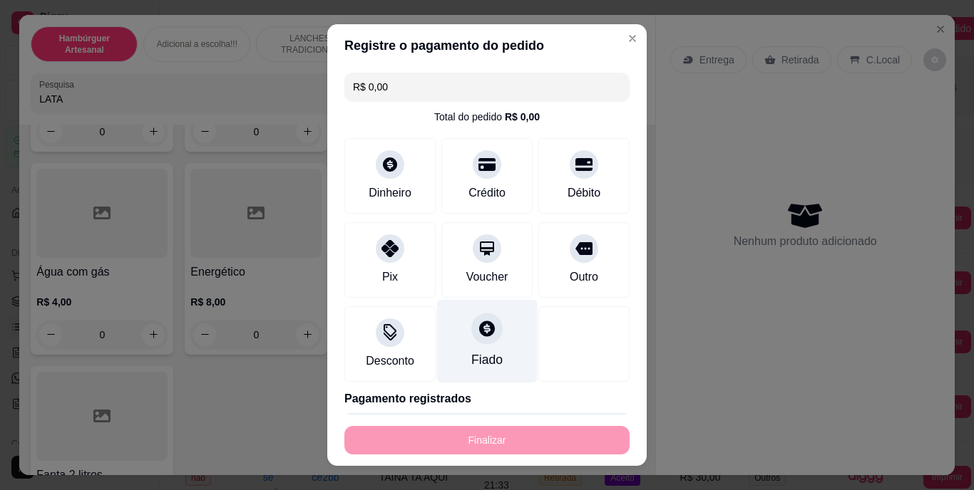
type input "-R$ 41,00"
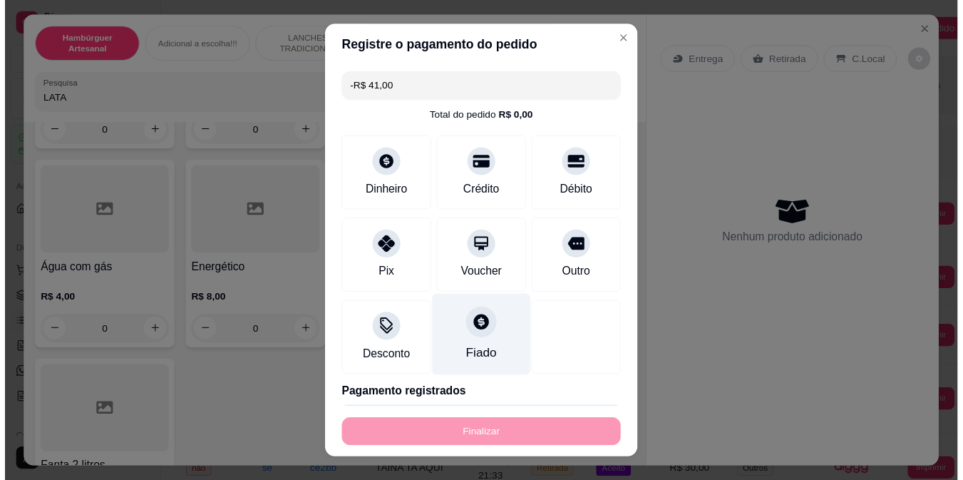
scroll to position [4356, 0]
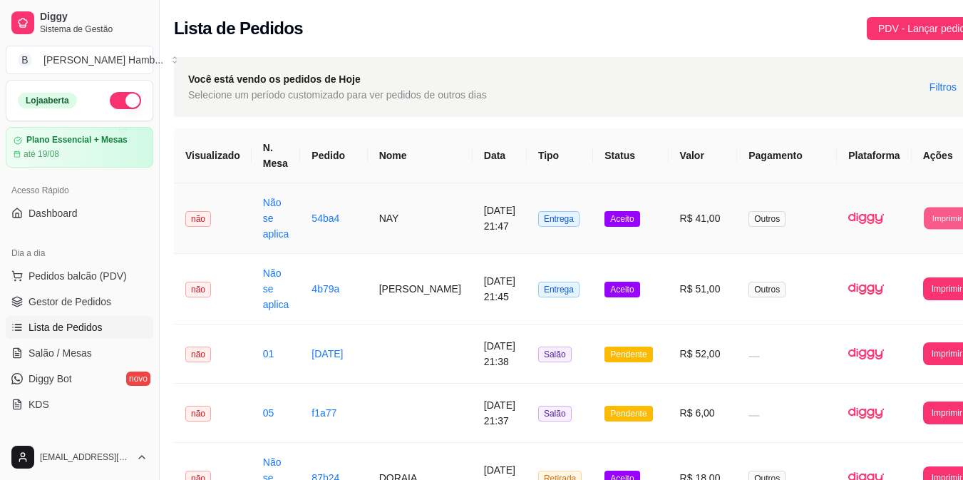
click at [924, 213] on button "Imprimir" at bounding box center [947, 218] width 46 height 22
click at [908, 270] on button "IMPRESSORA" at bounding box center [888, 268] width 100 height 22
click at [64, 355] on span "Salão / Mesas" at bounding box center [60, 353] width 63 height 14
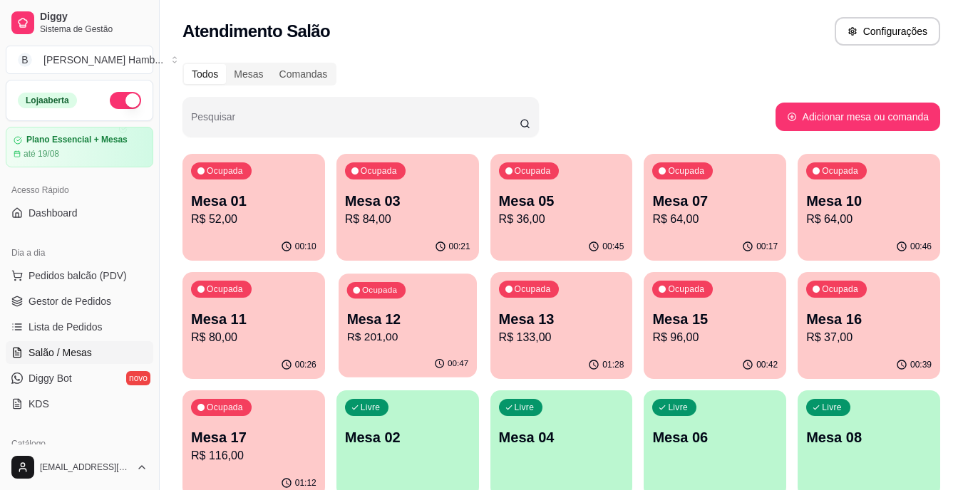
click at [361, 317] on p "Mesa 12" at bounding box center [407, 319] width 122 height 19
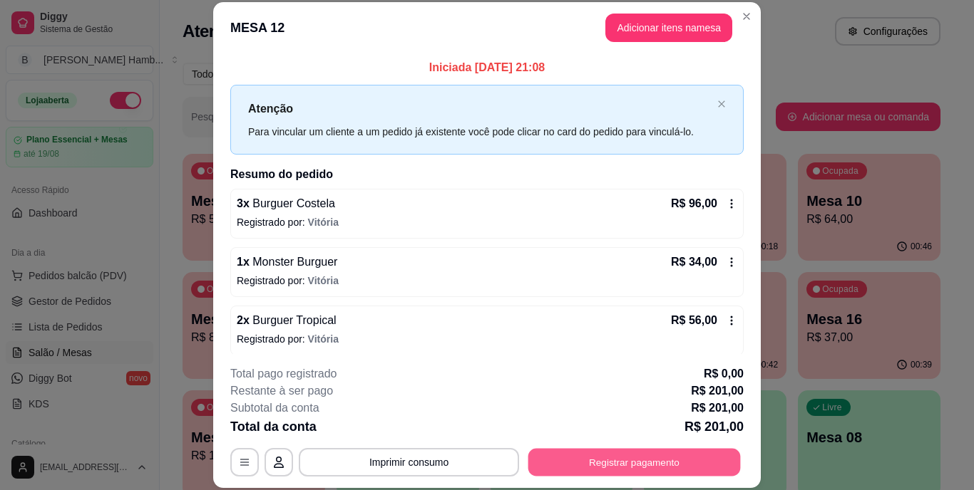
click at [692, 453] on button "Registrar pagamento" at bounding box center [634, 462] width 212 height 28
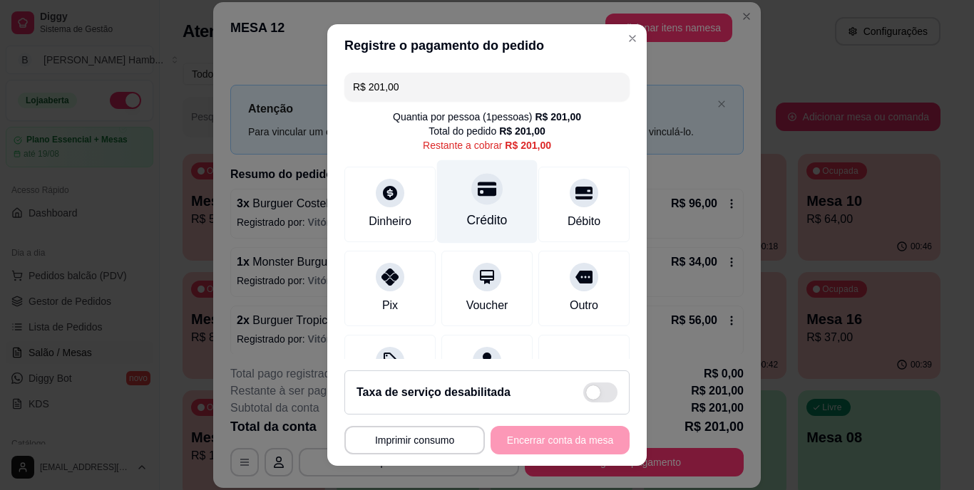
click at [446, 199] on div "Crédito" at bounding box center [487, 201] width 101 height 83
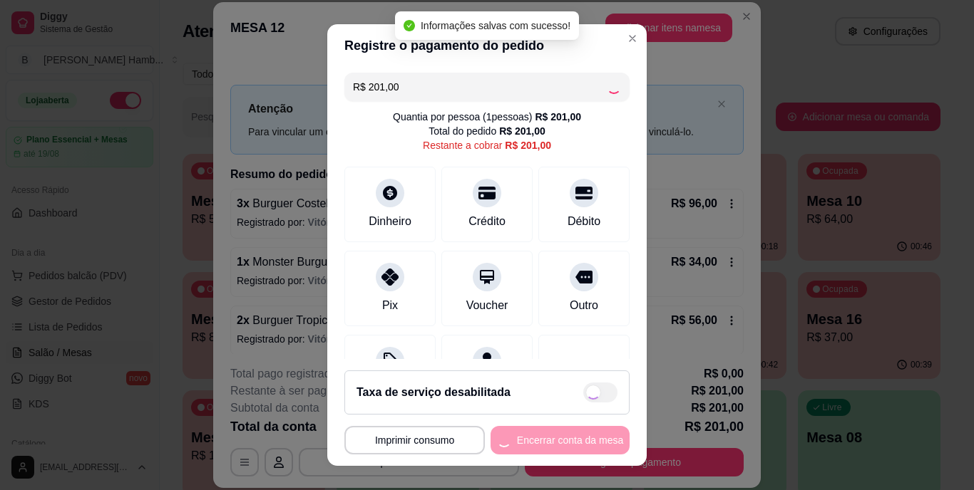
type input "R$ 0,00"
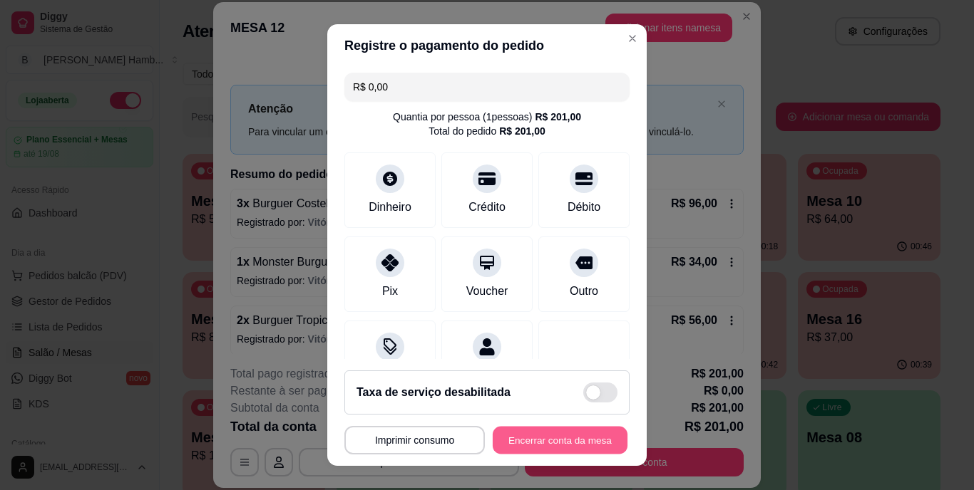
click at [572, 436] on button "Encerrar conta da mesa" at bounding box center [560, 440] width 135 height 28
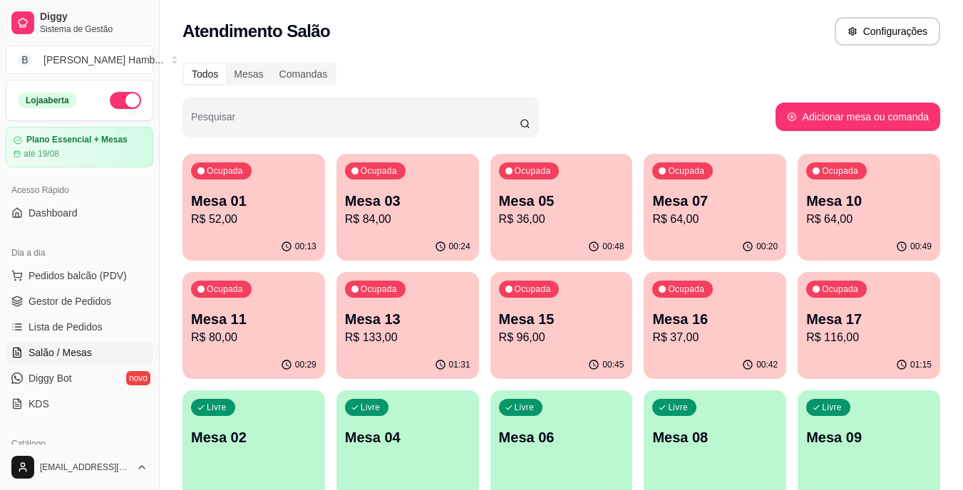
click at [709, 315] on p "Mesa 16" at bounding box center [714, 319] width 125 height 20
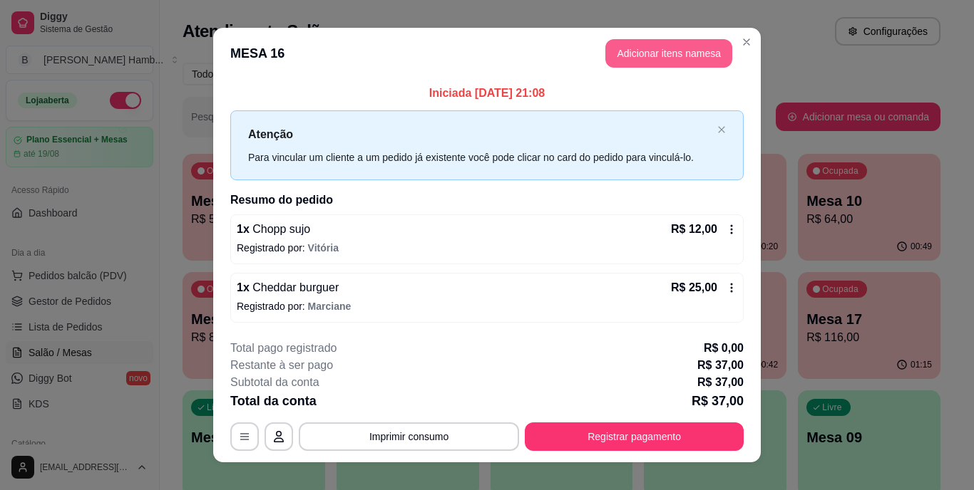
click at [687, 50] on button "Adicionar itens na mesa" at bounding box center [668, 53] width 127 height 29
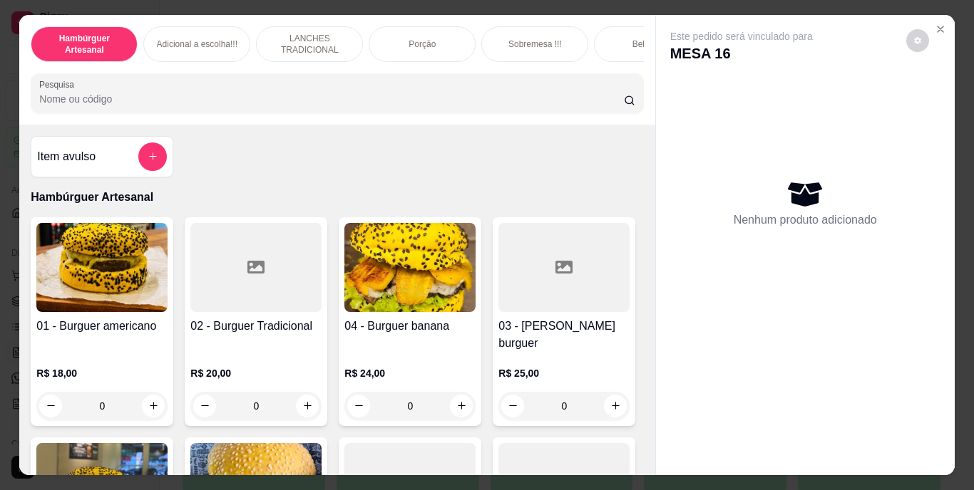
click at [525, 205] on p "Hambúrguer Artesanal" at bounding box center [337, 197] width 612 height 17
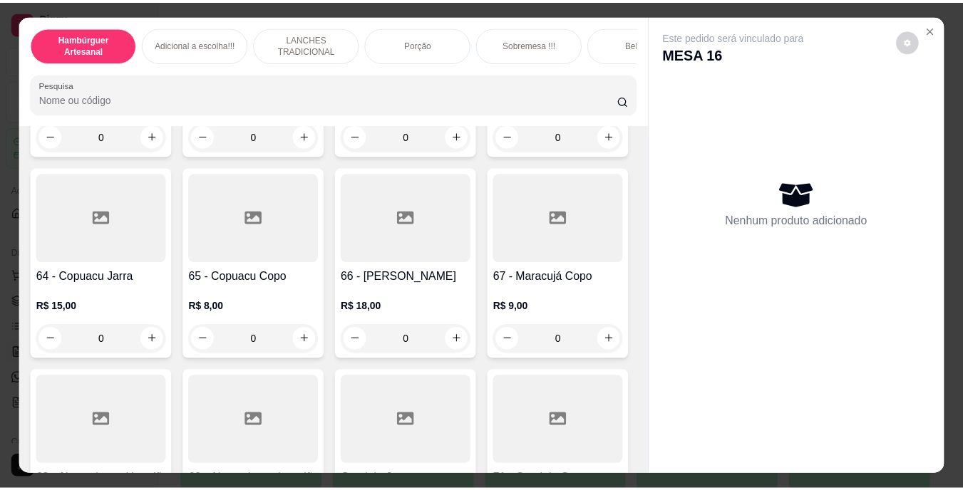
scroll to position [4919, 0]
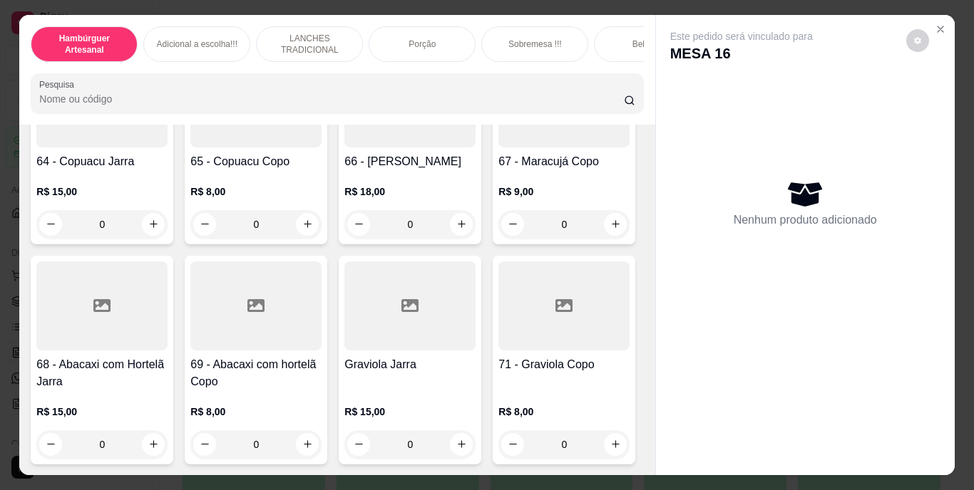
type input "1"
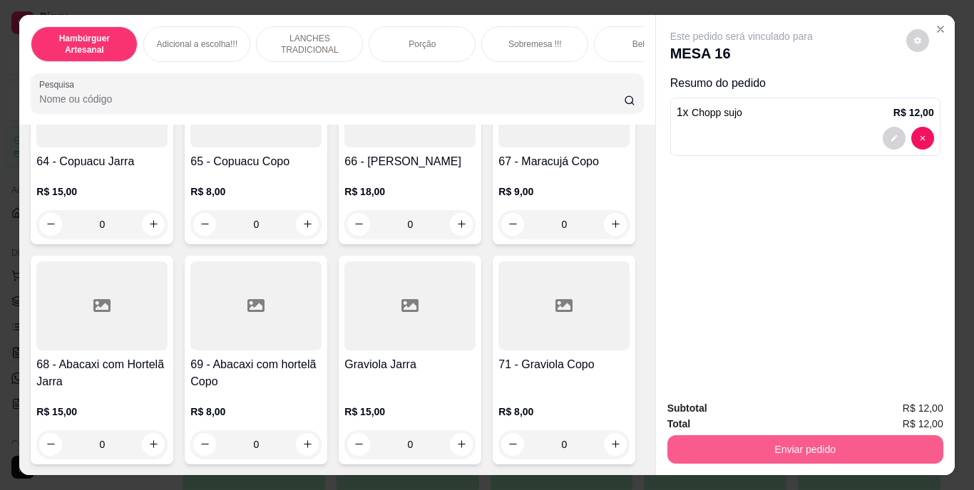
click at [775, 441] on button "Enviar pedido" at bounding box center [805, 450] width 276 height 29
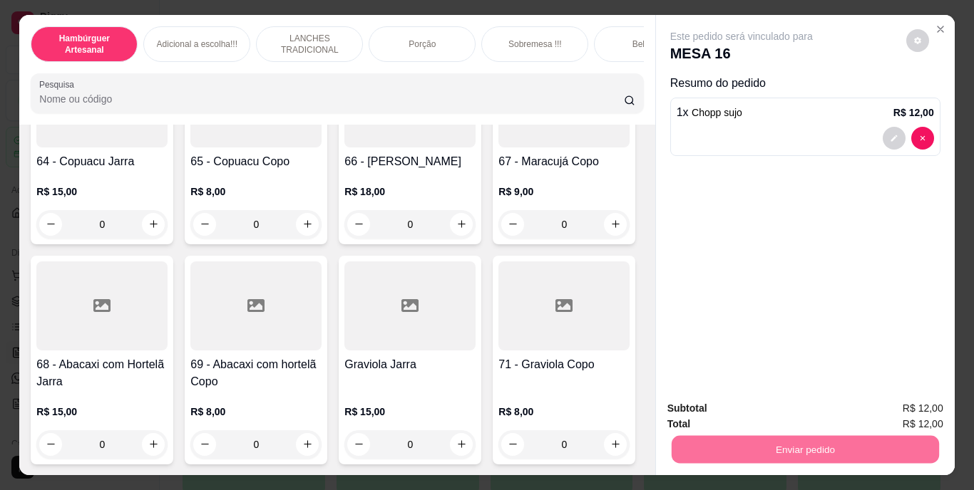
click at [758, 399] on button "Não registrar e enviar pedido" at bounding box center [758, 409] width 148 height 27
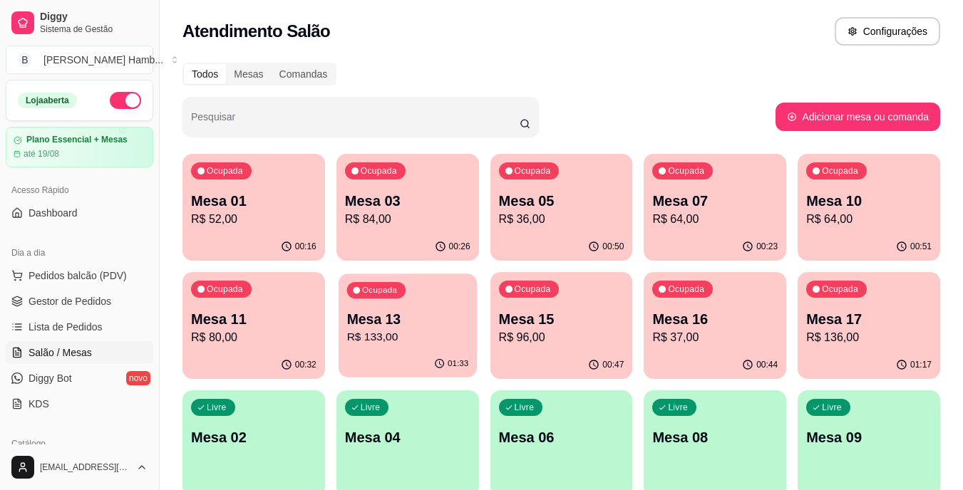
click at [371, 334] on p "R$ 133,00" at bounding box center [407, 337] width 122 height 16
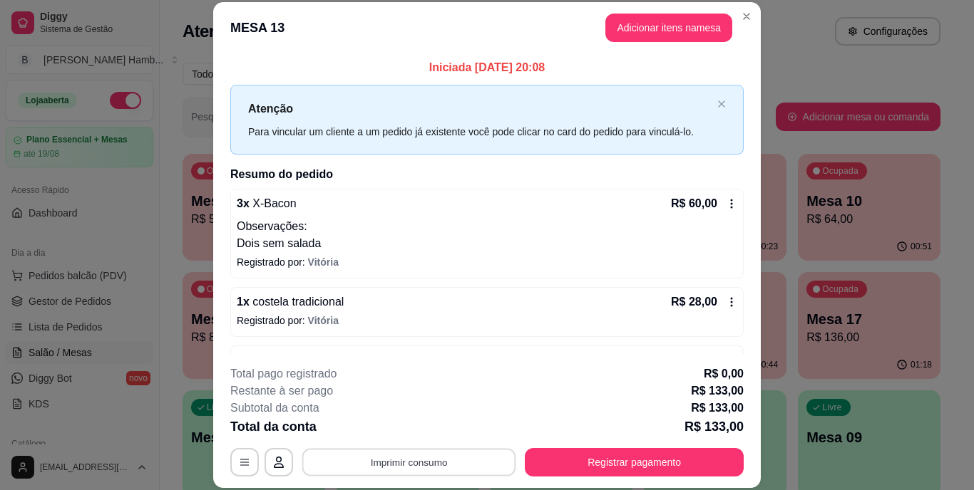
click at [379, 461] on button "Imprimir consumo" at bounding box center [409, 462] width 214 height 28
click at [384, 433] on button "IMPRESSORA" at bounding box center [408, 429] width 100 height 22
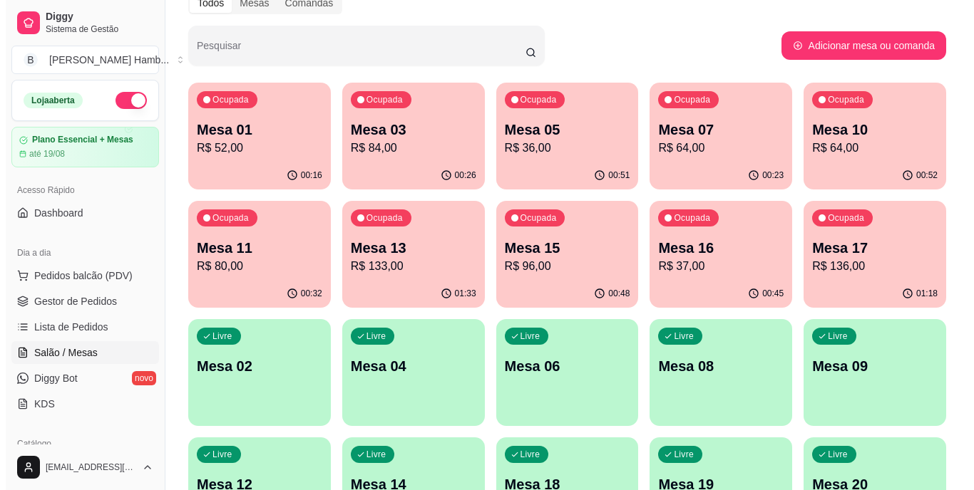
scroll to position [183, 0]
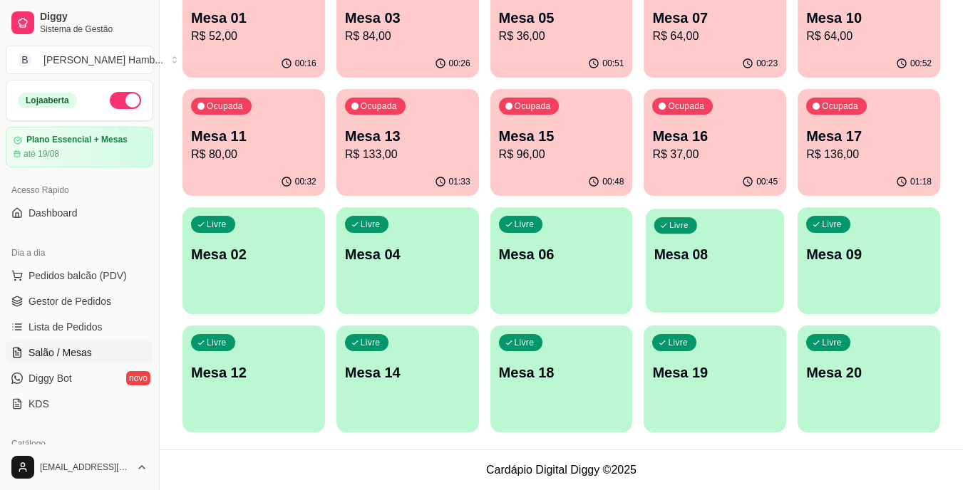
click at [688, 274] on div "Livre Mesa 08" at bounding box center [715, 252] width 138 height 87
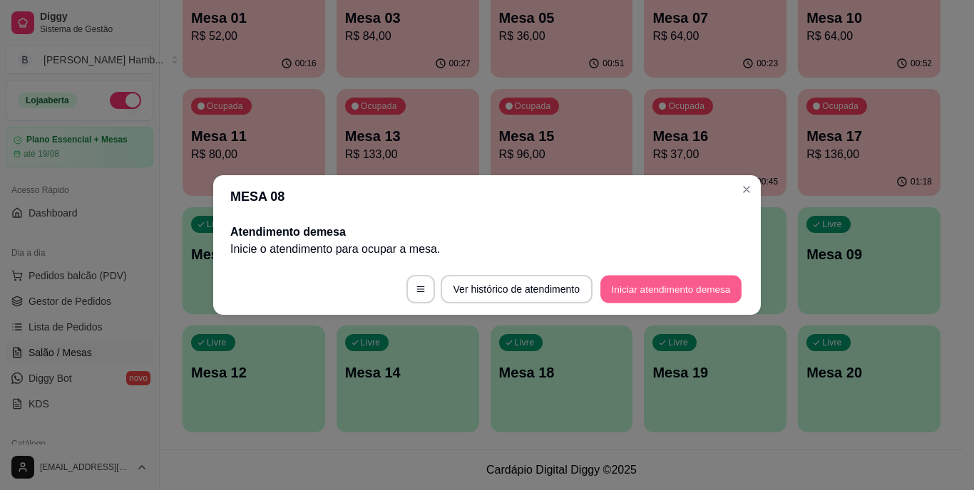
click at [672, 284] on button "Iniciar atendimento de mesa" at bounding box center [670, 290] width 141 height 28
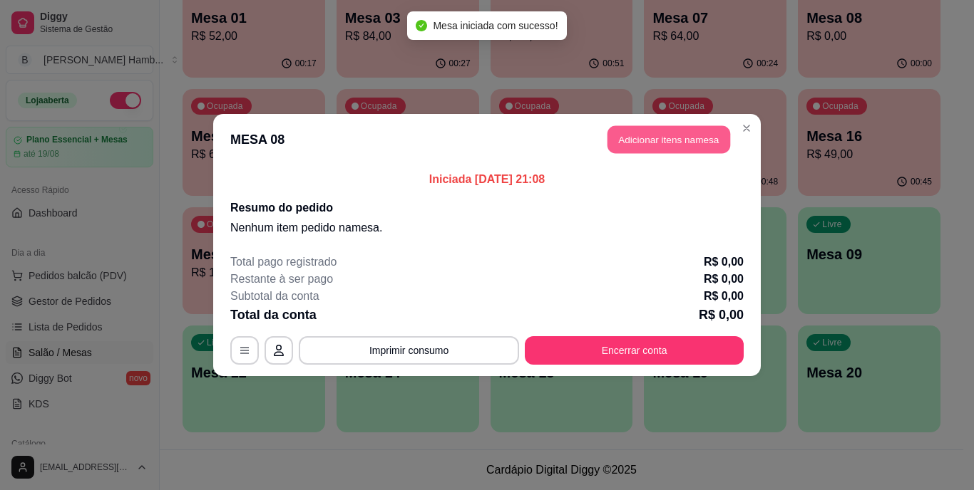
click at [700, 130] on button "Adicionar itens na mesa" at bounding box center [668, 140] width 123 height 28
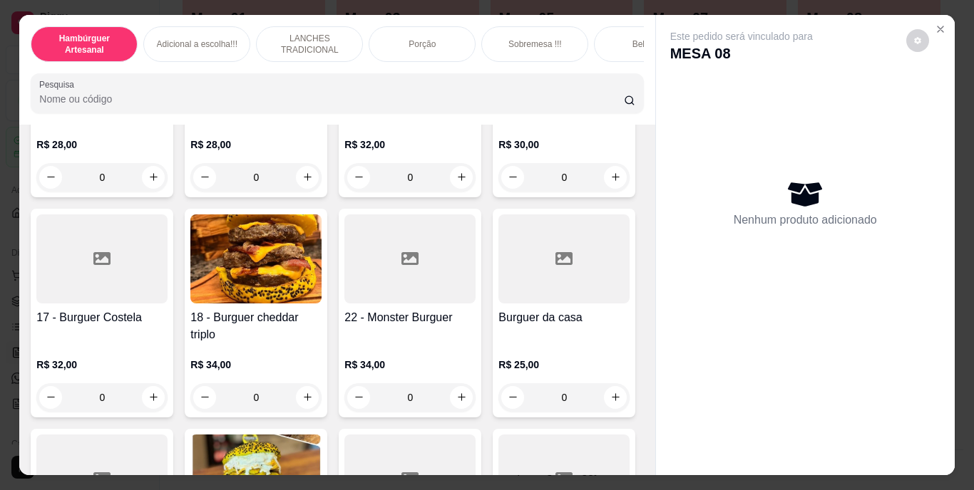
scroll to position [998, 0]
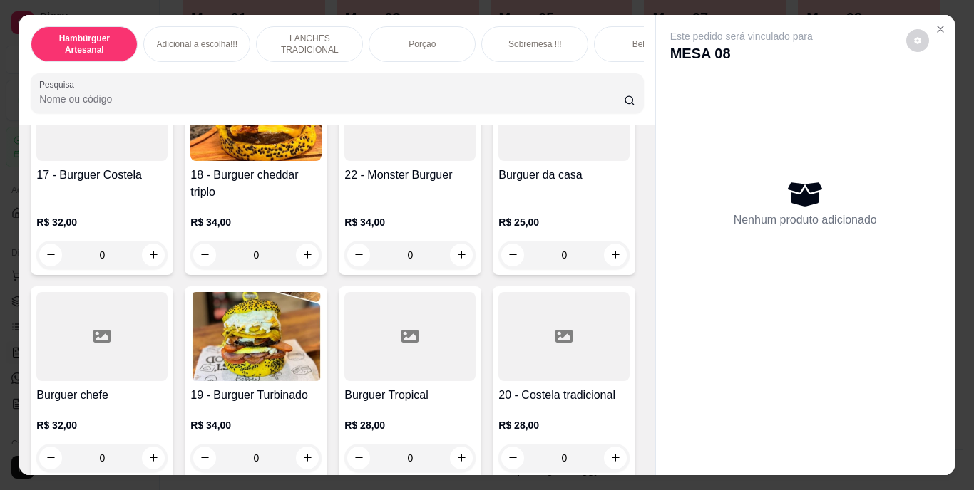
click at [605, 46] on button "increase-product-quantity" at bounding box center [616, 35] width 22 height 22
type input "1"
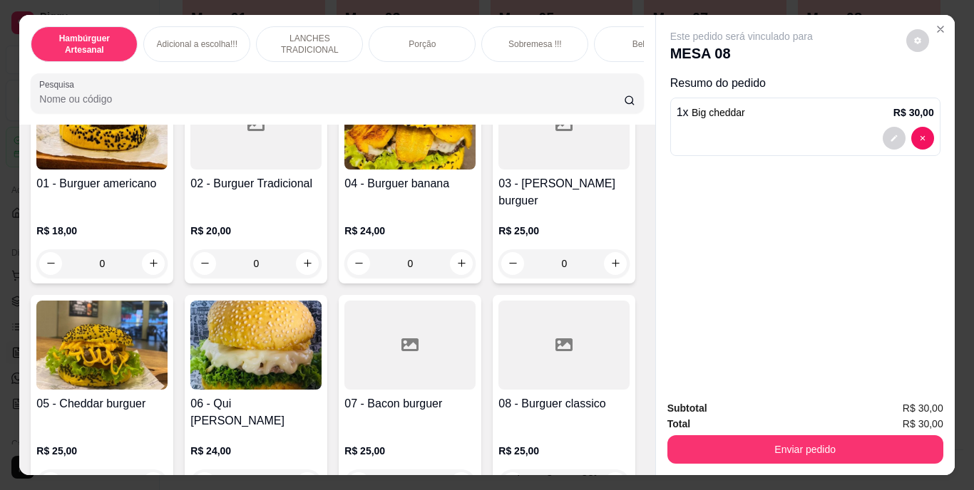
scroll to position [0, 0]
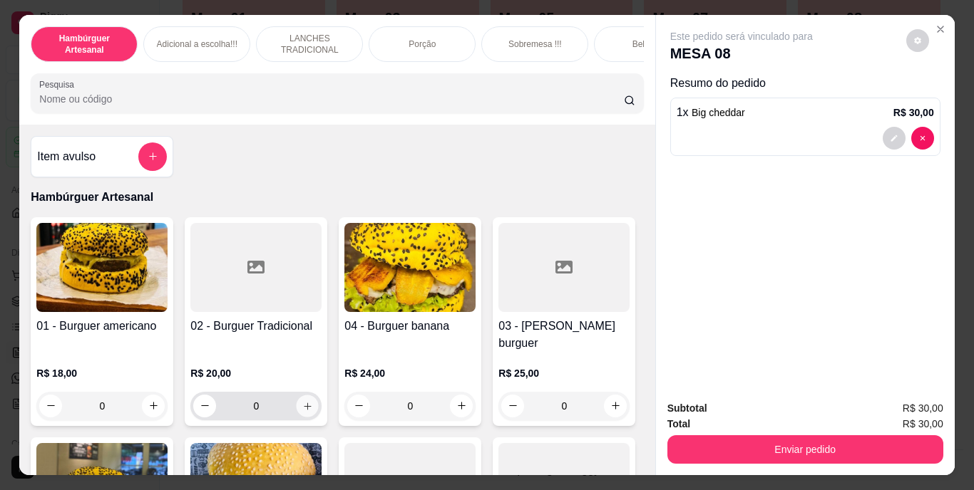
click at [305, 401] on icon "increase-product-quantity" at bounding box center [307, 406] width 11 height 11
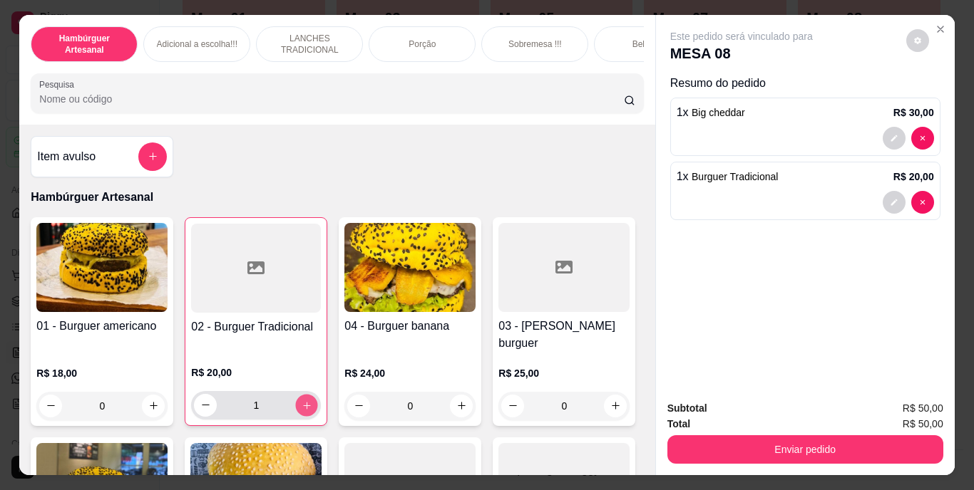
click at [305, 400] on icon "increase-product-quantity" at bounding box center [307, 405] width 11 height 11
type input "2"
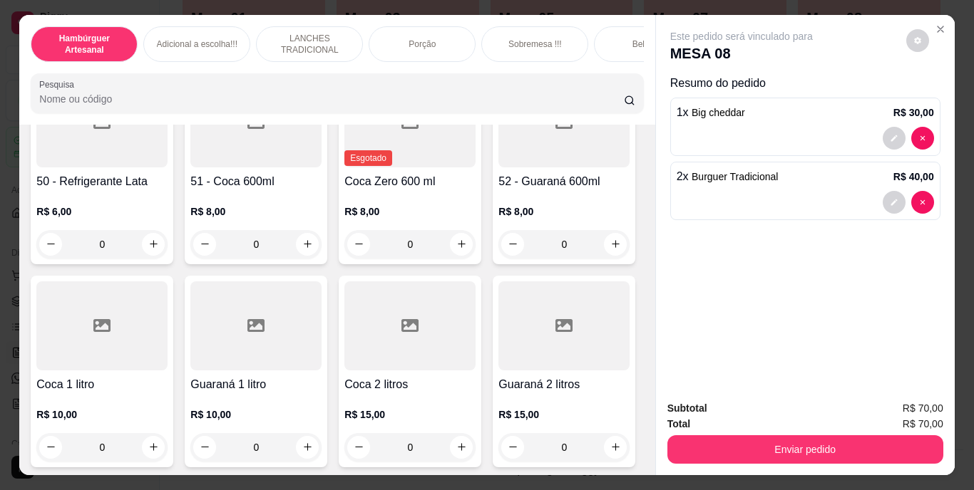
scroll to position [3279, 0]
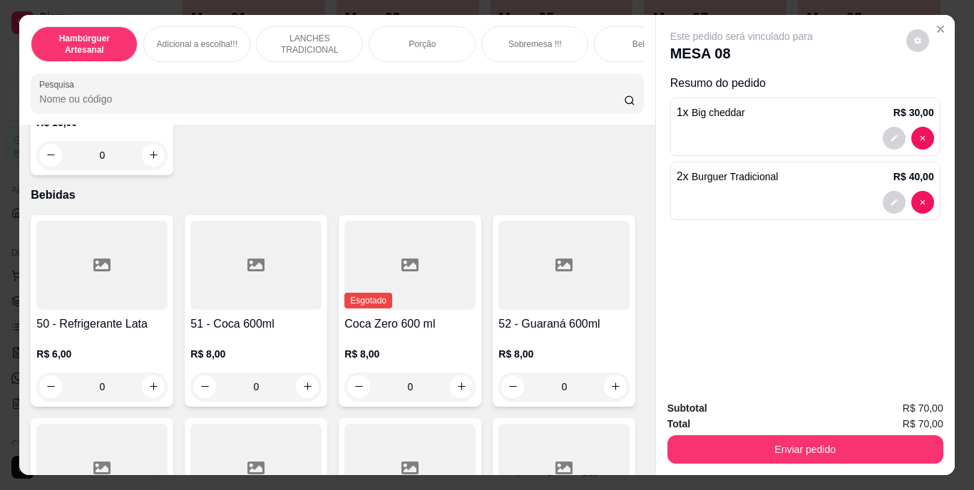
type input "1"
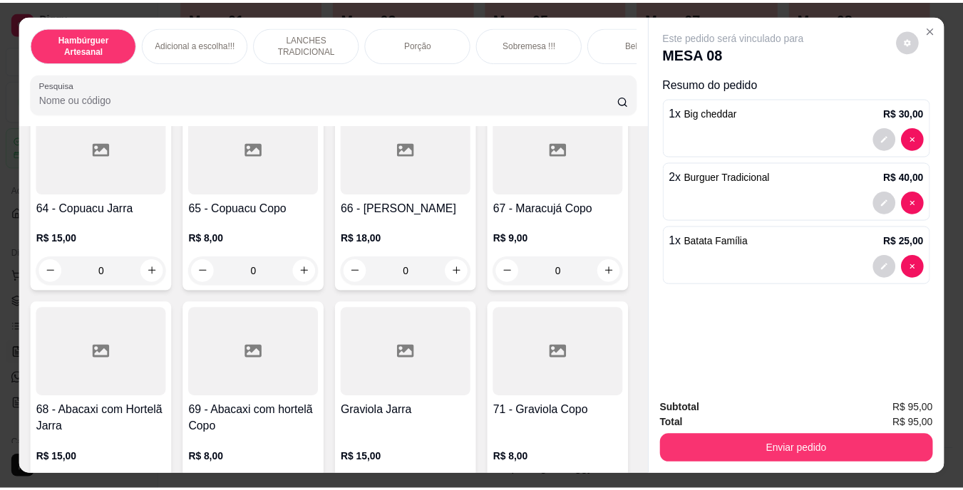
scroll to position [4990, 0]
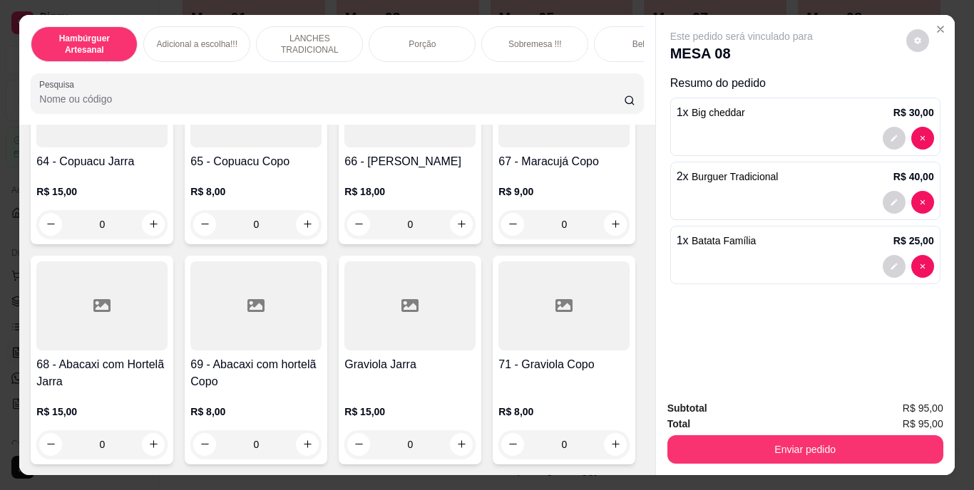
type input "1"
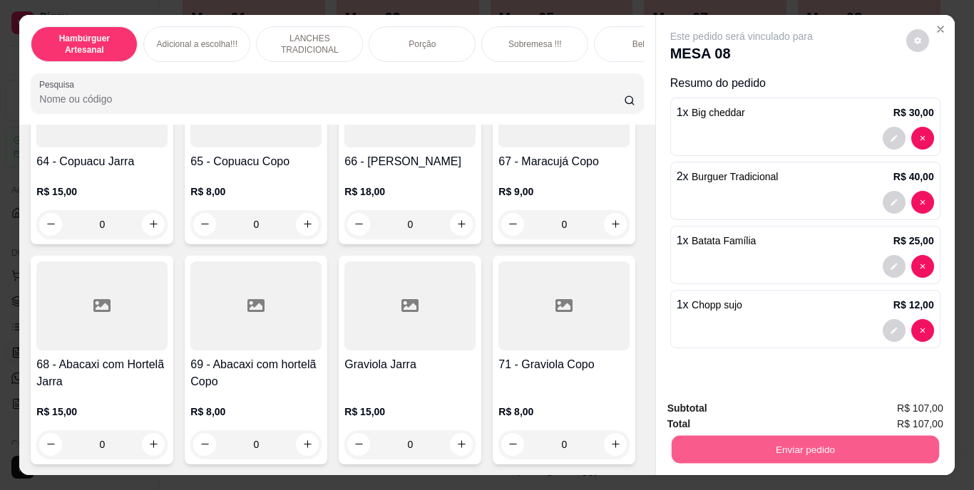
click at [775, 439] on button "Enviar pedido" at bounding box center [804, 450] width 267 height 28
click at [762, 408] on button "Não registrar e enviar pedido" at bounding box center [758, 409] width 148 height 27
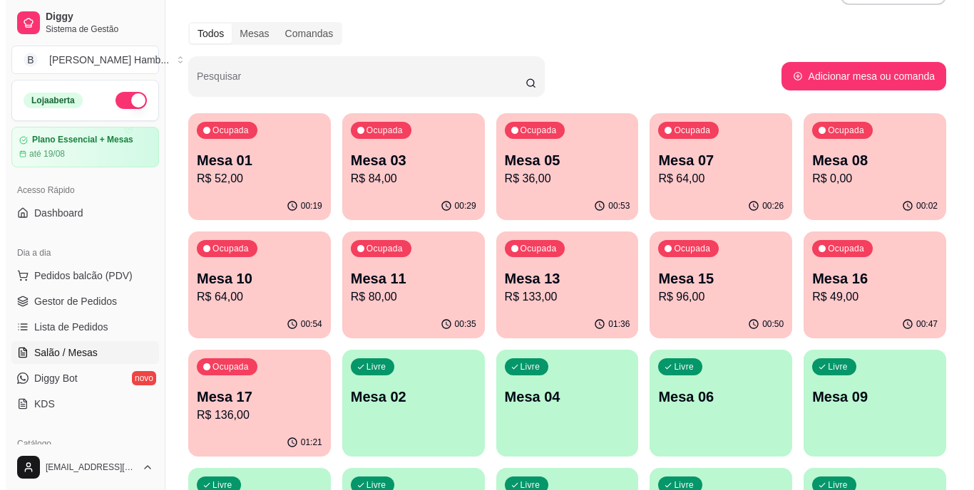
scroll to position [112, 0]
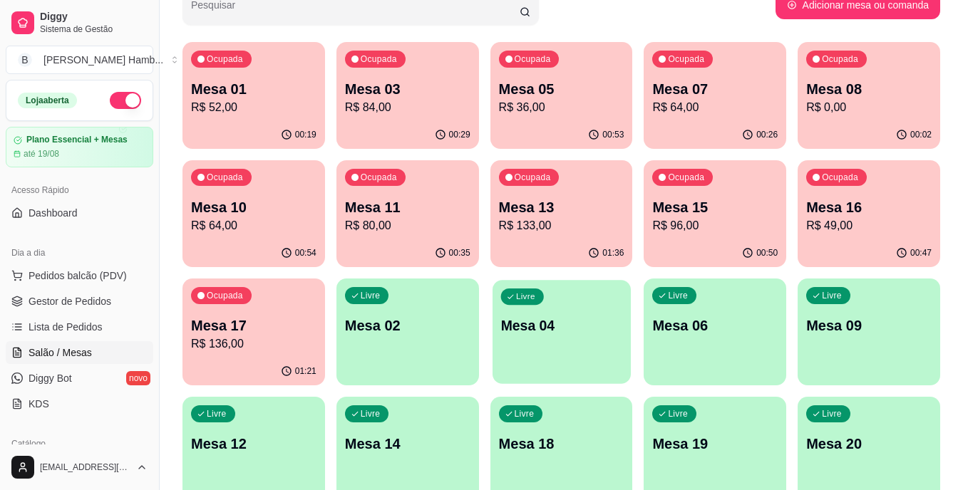
click at [546, 329] on p "Mesa 04" at bounding box center [561, 326] width 122 height 19
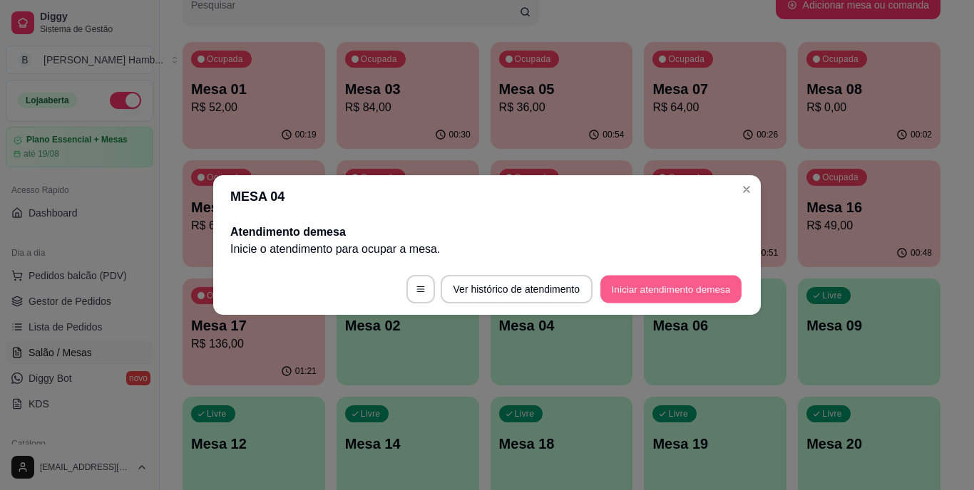
click at [657, 287] on button "Iniciar atendimento de mesa" at bounding box center [670, 290] width 141 height 28
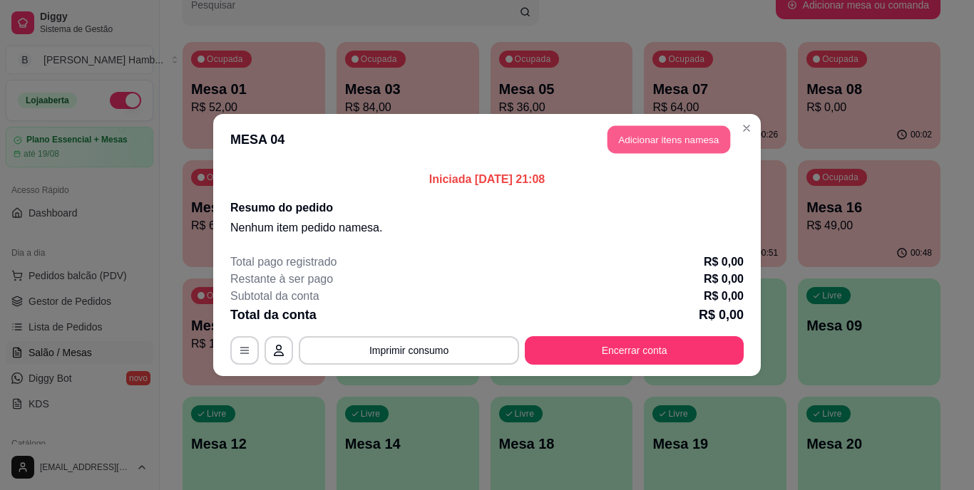
click at [669, 130] on button "Adicionar itens na mesa" at bounding box center [668, 140] width 123 height 28
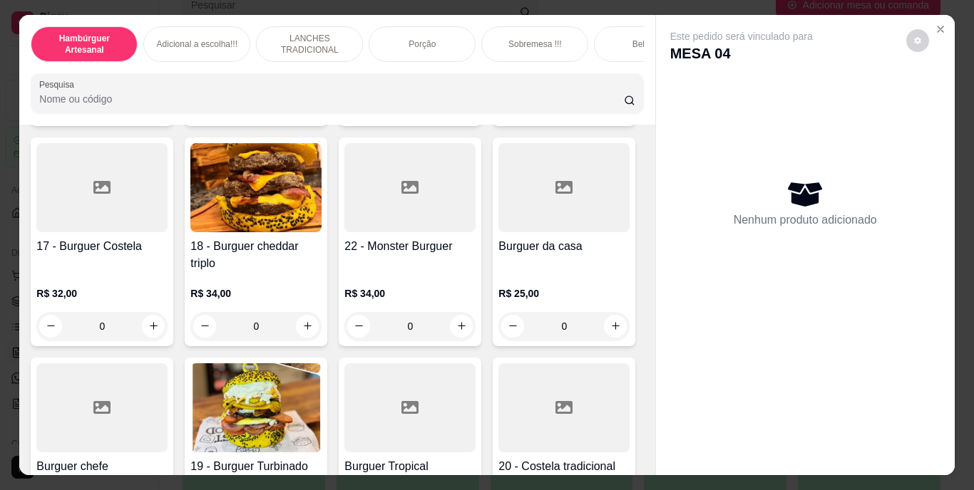
scroll to position [1069, 0]
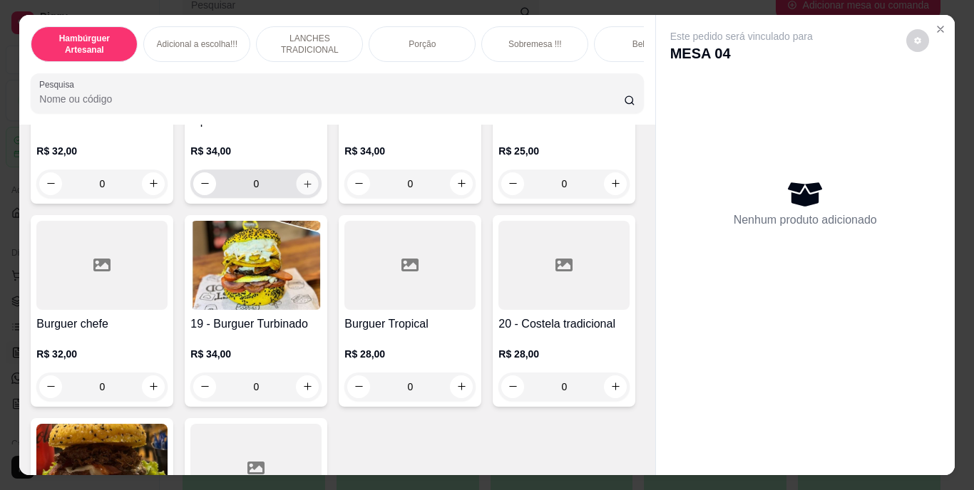
click at [319, 195] on button "increase-product-quantity" at bounding box center [308, 184] width 22 height 22
type input "1"
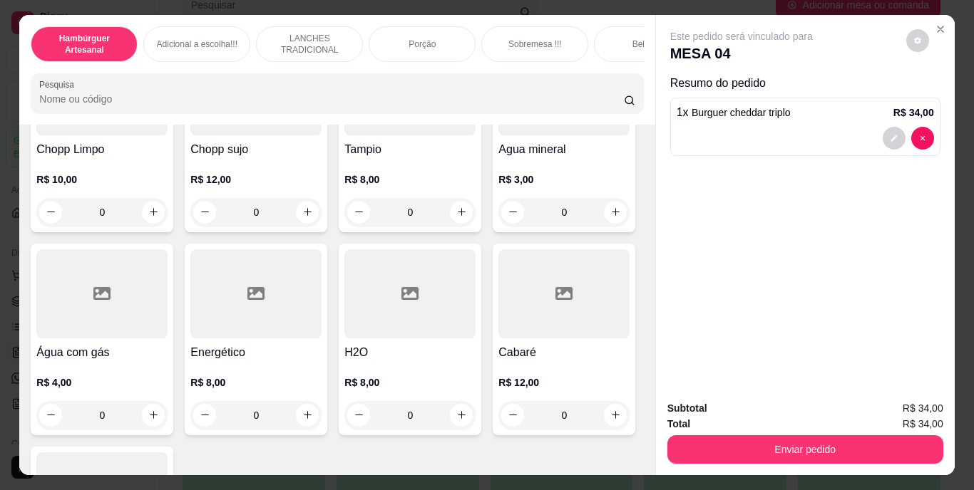
scroll to position [4206, 0]
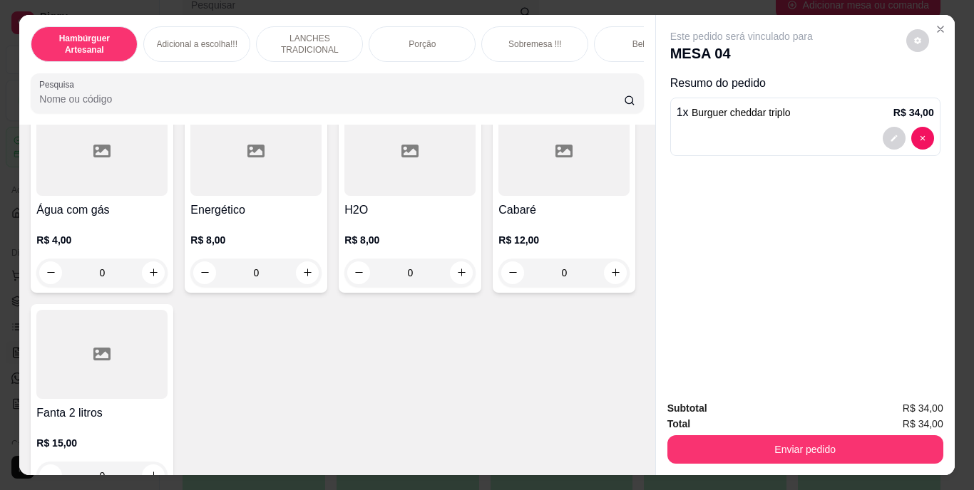
type input "1"
click at [890, 198] on icon "decrease-product-quantity" at bounding box center [894, 202] width 9 height 9
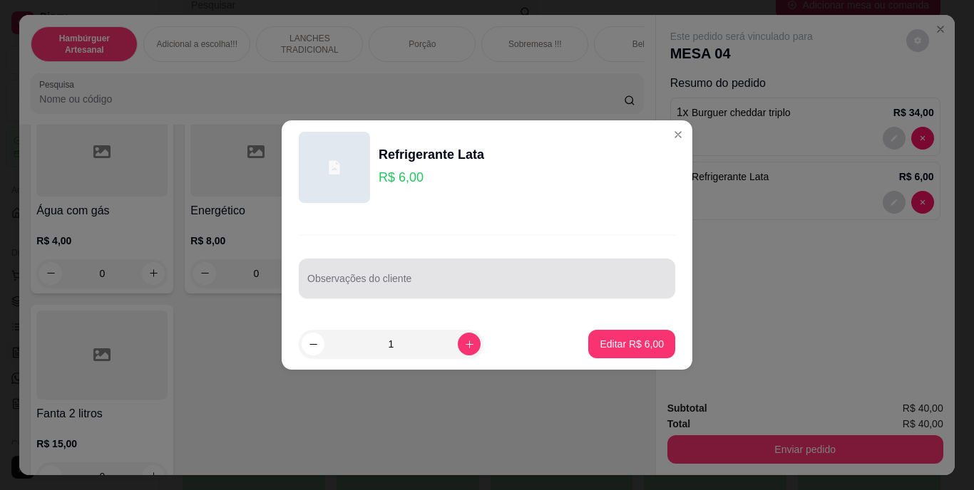
click at [503, 272] on div at bounding box center [486, 278] width 359 height 29
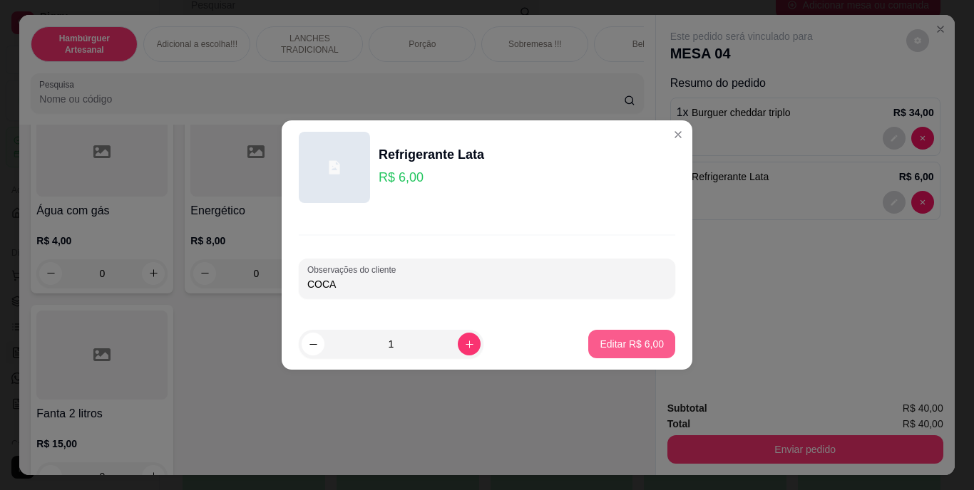
type input "COCA"
click at [601, 349] on p "Editar R$ 6,00" at bounding box center [632, 344] width 62 height 14
type input "0"
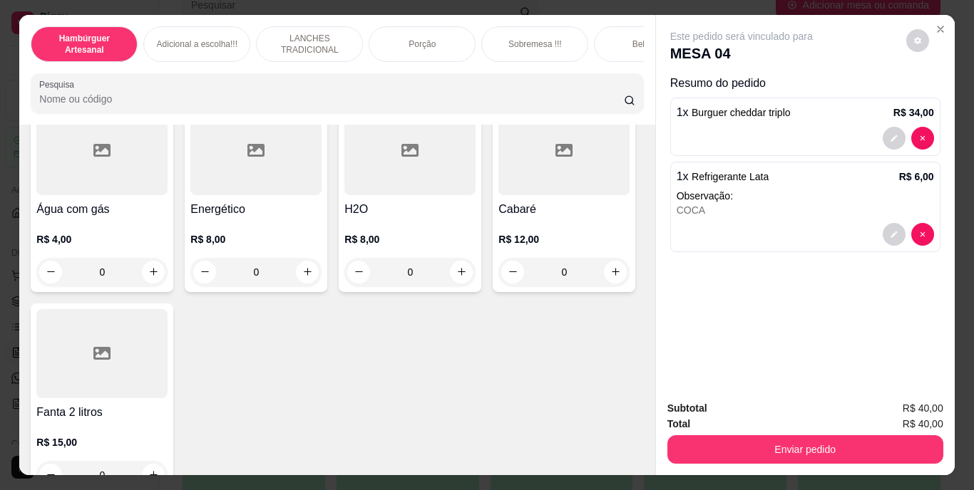
scroll to position [4206, 0]
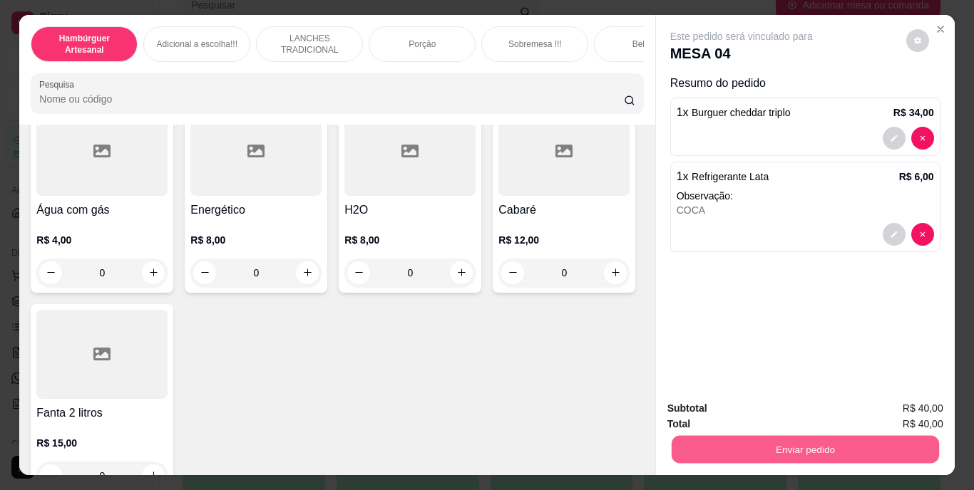
click at [767, 438] on button "Enviar pedido" at bounding box center [804, 450] width 267 height 28
click at [788, 411] on button "Não registrar e enviar pedido" at bounding box center [758, 409] width 144 height 26
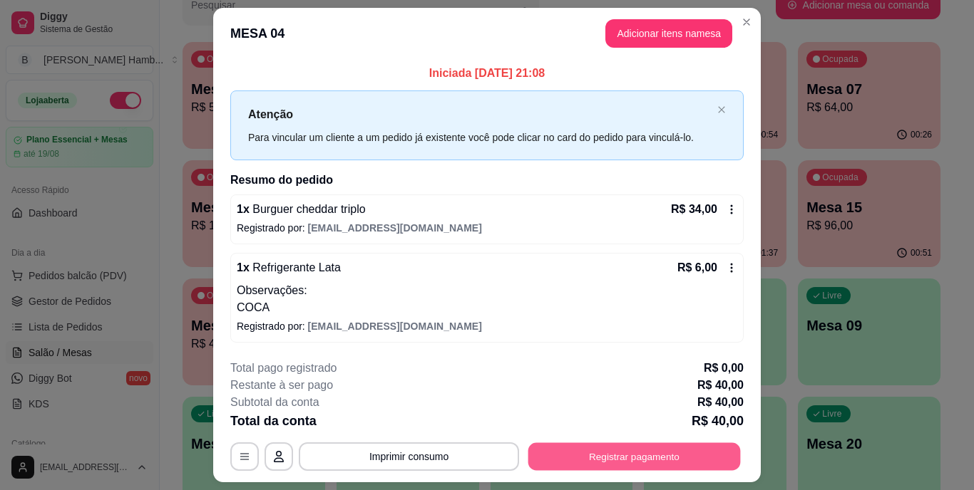
click at [605, 452] on button "Registrar pagamento" at bounding box center [634, 457] width 212 height 28
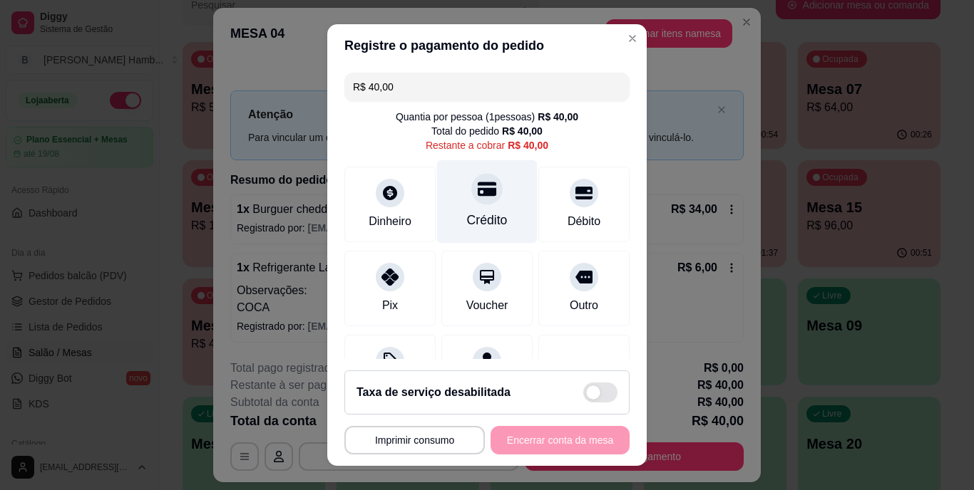
click at [484, 215] on div "Crédito" at bounding box center [487, 221] width 41 height 19
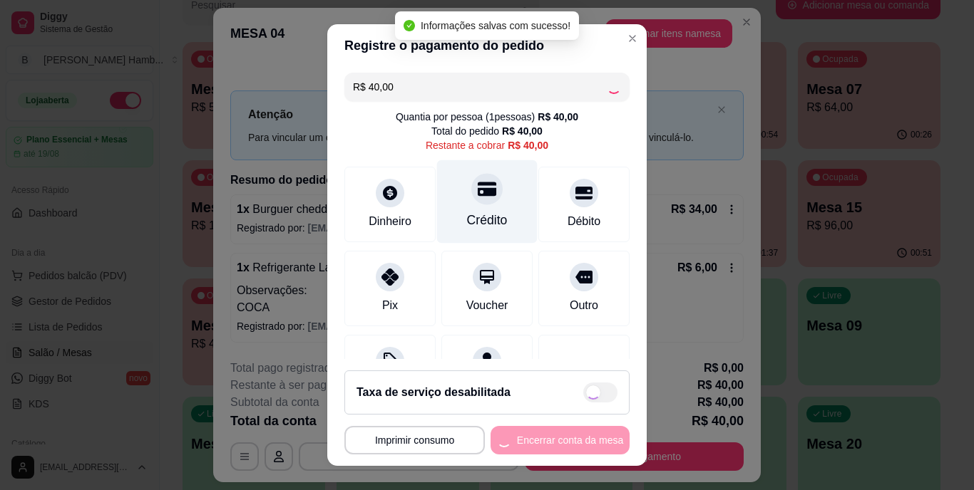
type input "R$ 0,00"
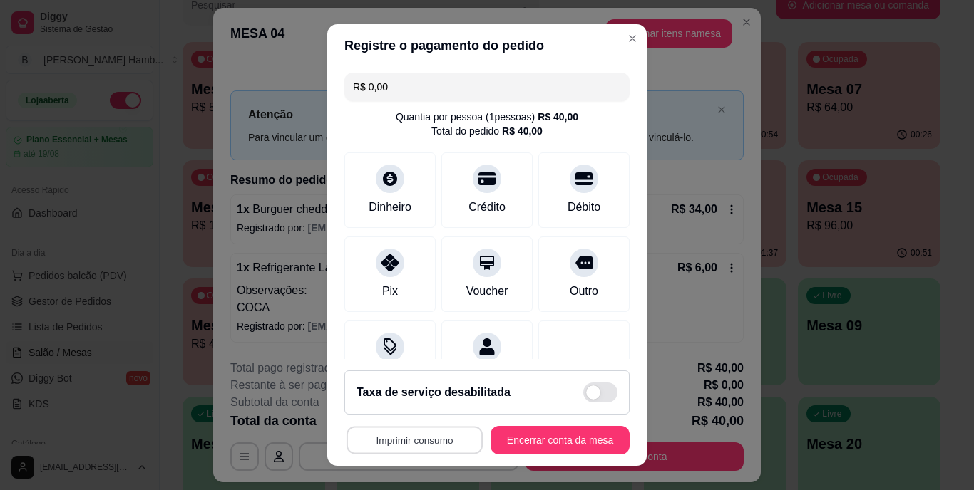
click at [428, 432] on button "Imprimir consumo" at bounding box center [414, 440] width 136 height 28
click at [429, 411] on button "IMPRESSORA" at bounding box center [411, 407] width 100 height 22
click at [569, 438] on button "Encerrar conta da mesa" at bounding box center [560, 440] width 135 height 28
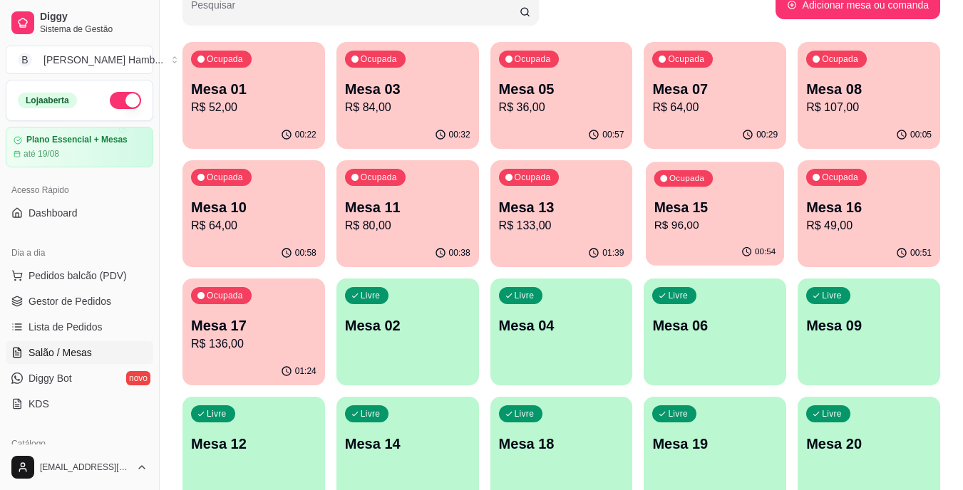
click at [682, 212] on p "Mesa 15" at bounding box center [715, 207] width 122 height 19
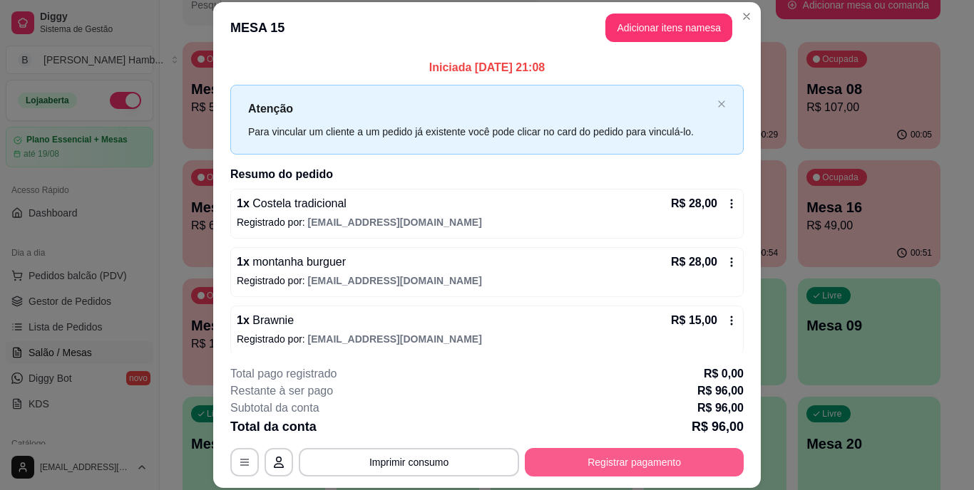
click at [557, 466] on button "Registrar pagamento" at bounding box center [634, 462] width 219 height 29
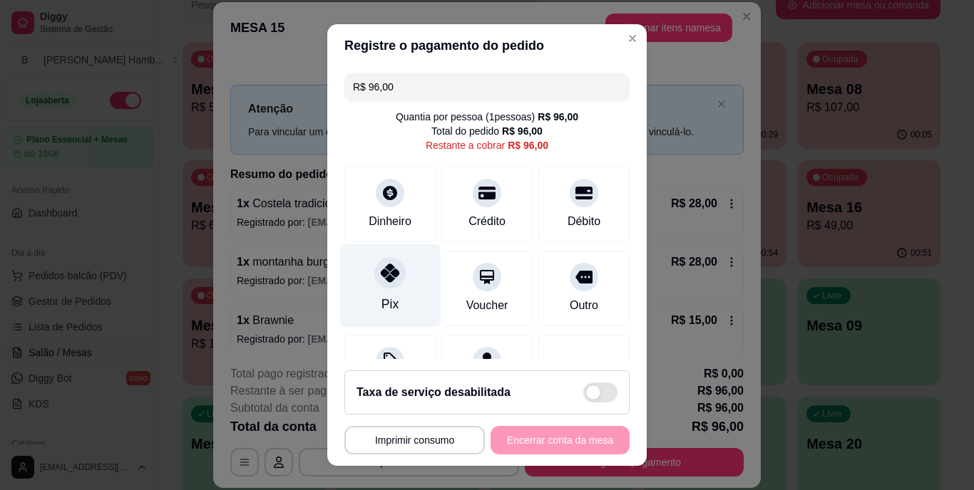
click at [361, 295] on div "Pix" at bounding box center [390, 286] width 101 height 83
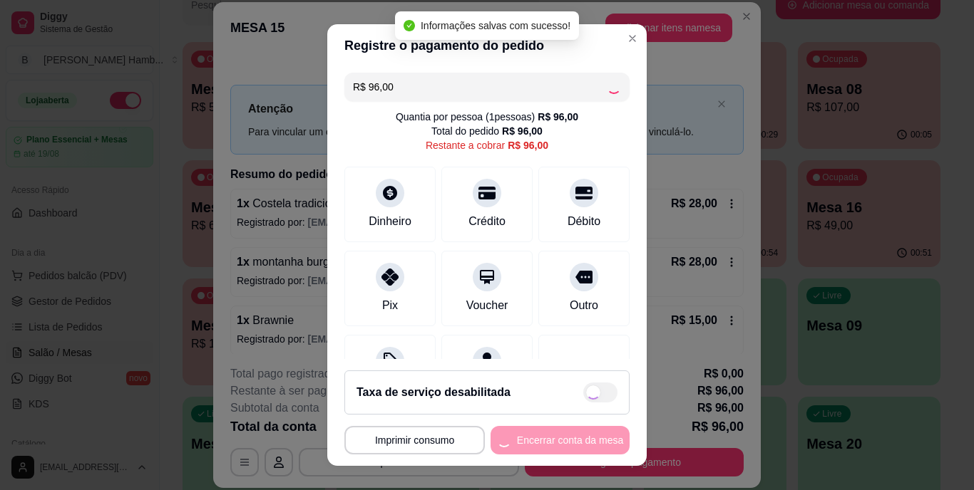
type input "R$ 0,00"
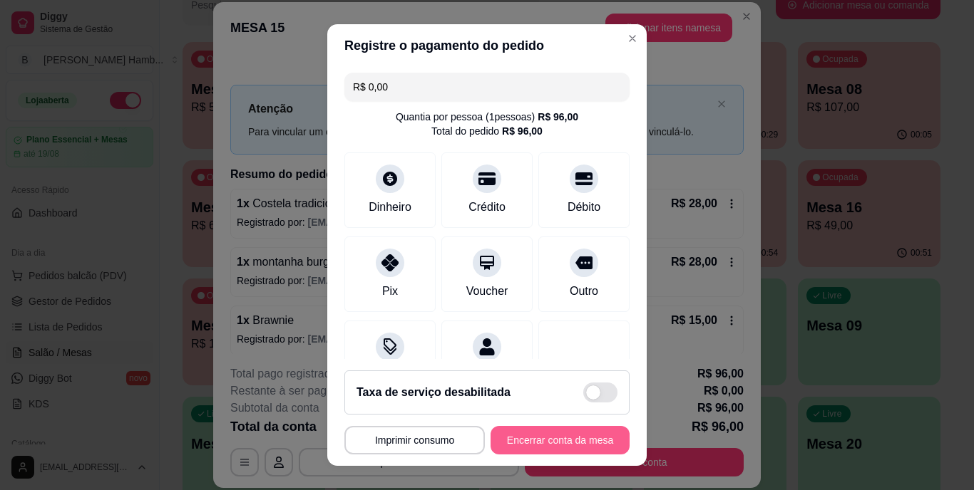
click at [558, 439] on button "Encerrar conta da mesa" at bounding box center [559, 440] width 139 height 29
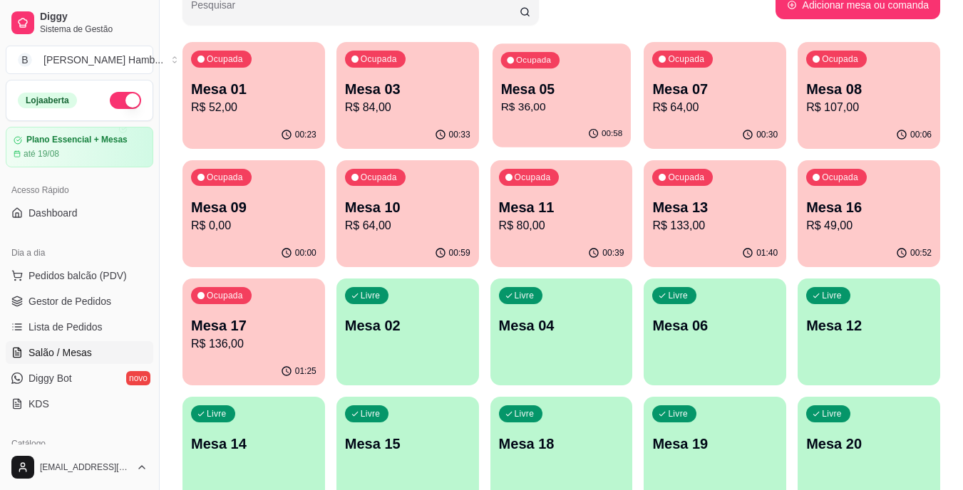
click at [547, 94] on p "Mesa 05" at bounding box center [561, 89] width 122 height 19
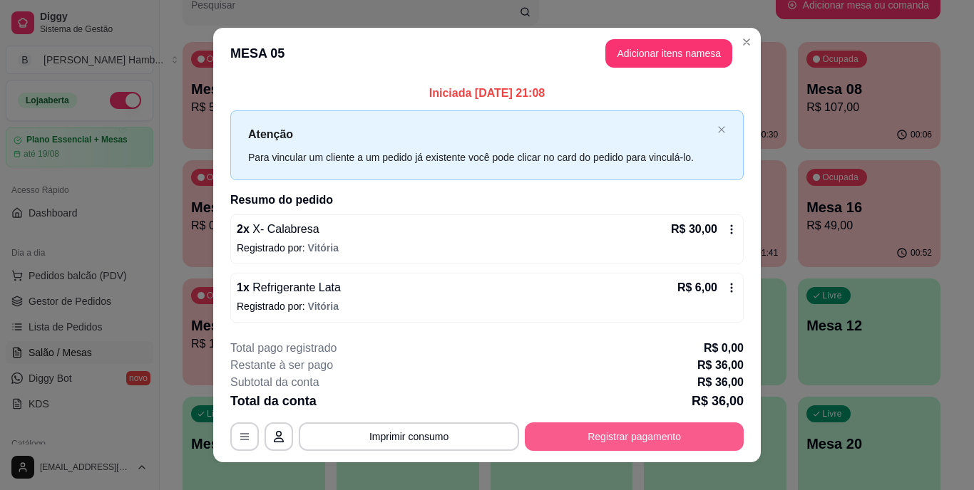
click at [602, 439] on button "Registrar pagamento" at bounding box center [634, 437] width 219 height 29
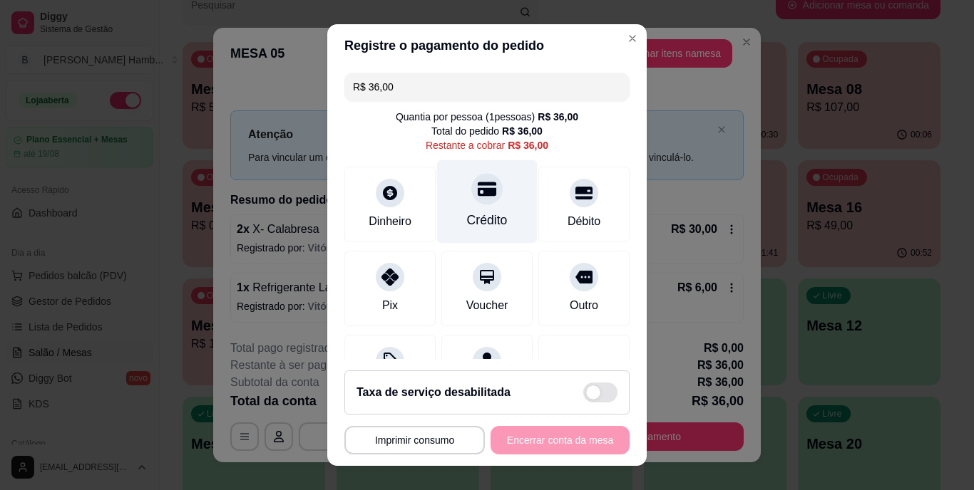
click at [496, 207] on div "Crédito" at bounding box center [487, 201] width 101 height 83
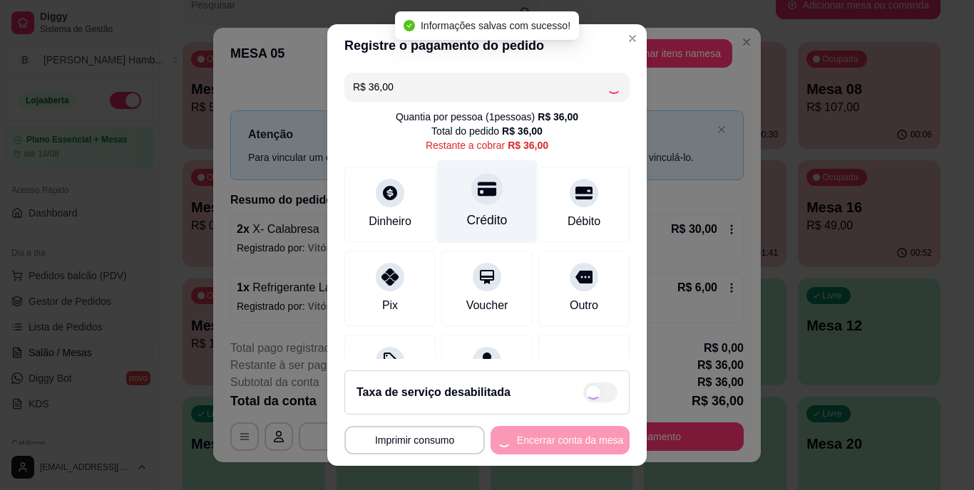
type input "R$ 0,00"
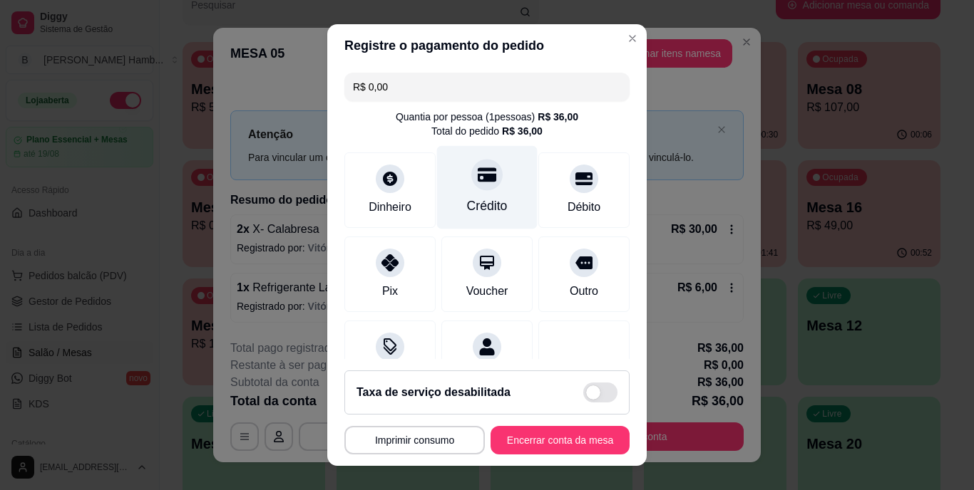
click at [484, 197] on div "Crédito" at bounding box center [487, 206] width 41 height 19
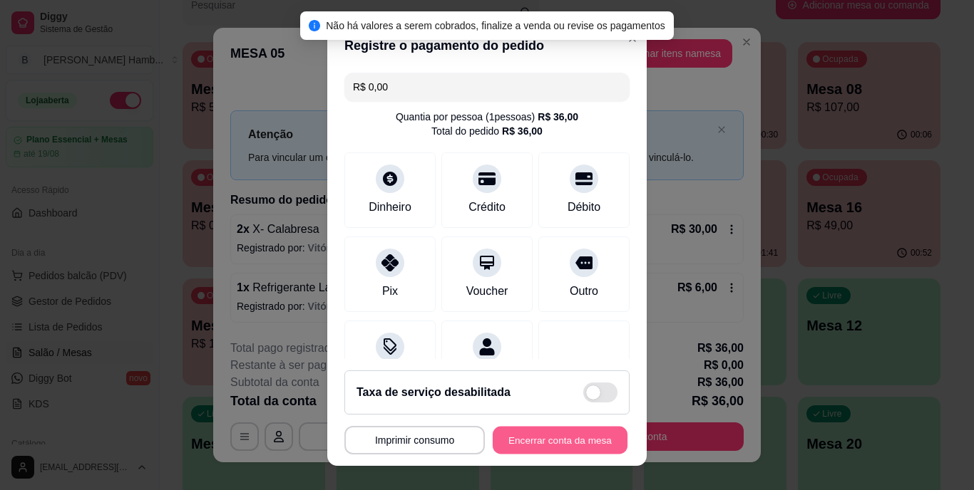
click at [518, 441] on button "Encerrar conta da mesa" at bounding box center [560, 440] width 135 height 28
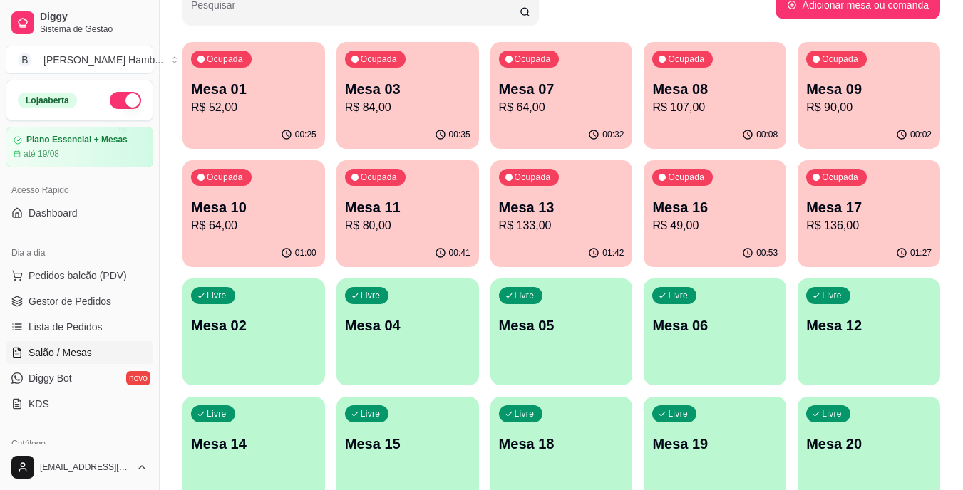
click at [271, 185] on div "Ocupada Mesa 10 R$ 64,00" at bounding box center [254, 199] width 143 height 79
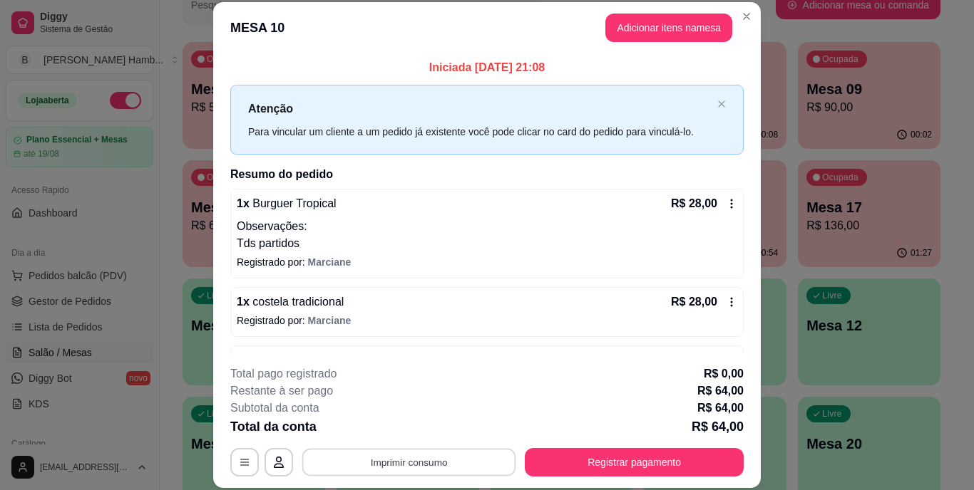
click at [411, 458] on button "Imprimir consumo" at bounding box center [409, 462] width 214 height 28
click at [413, 421] on button "IMPRESSORA" at bounding box center [407, 429] width 103 height 23
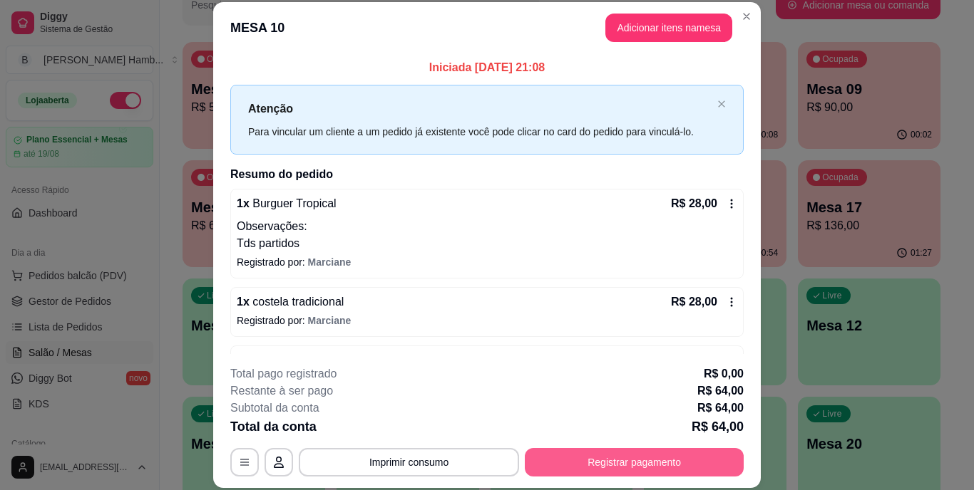
click at [608, 462] on button "Registrar pagamento" at bounding box center [634, 462] width 219 height 29
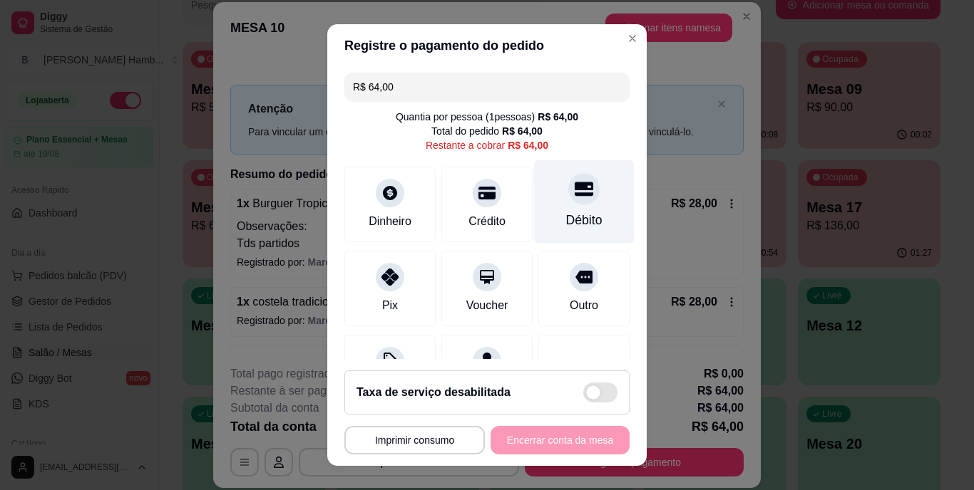
click at [575, 185] on icon at bounding box center [584, 190] width 19 height 14
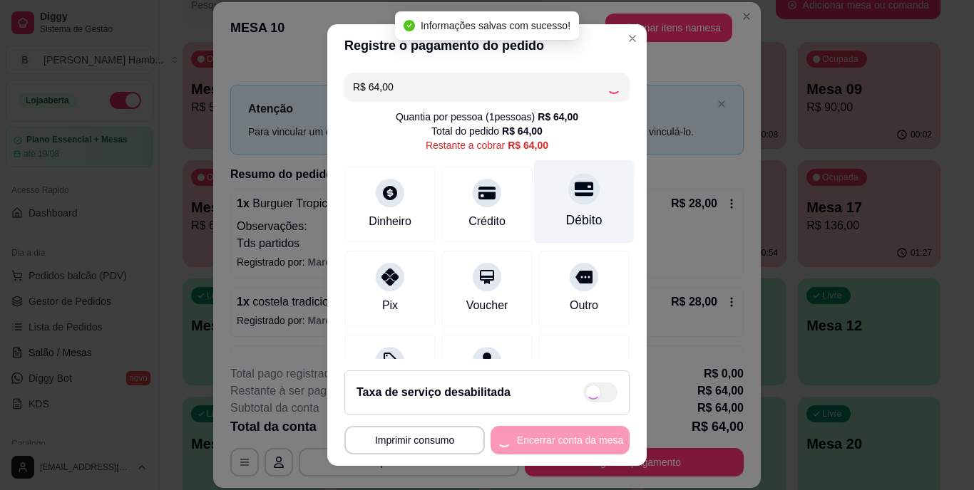
type input "R$ 0,00"
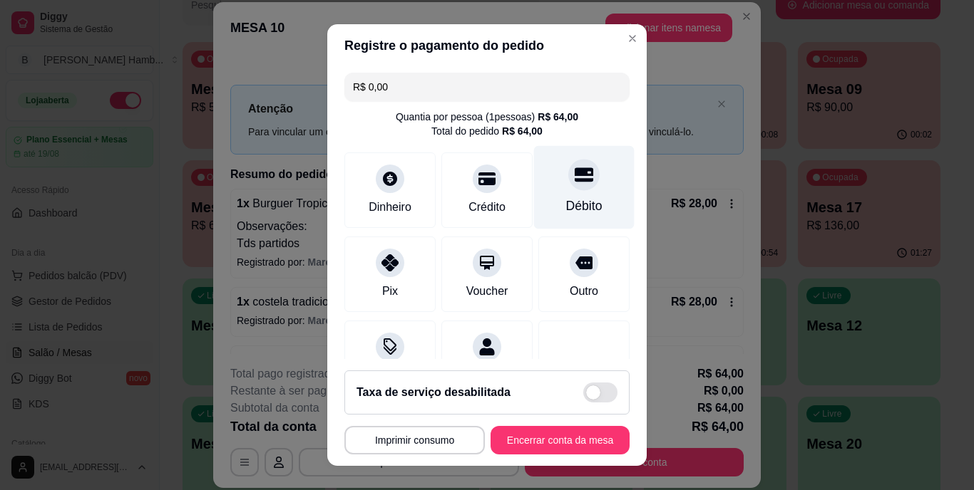
click at [568, 185] on div at bounding box center [583, 175] width 31 height 31
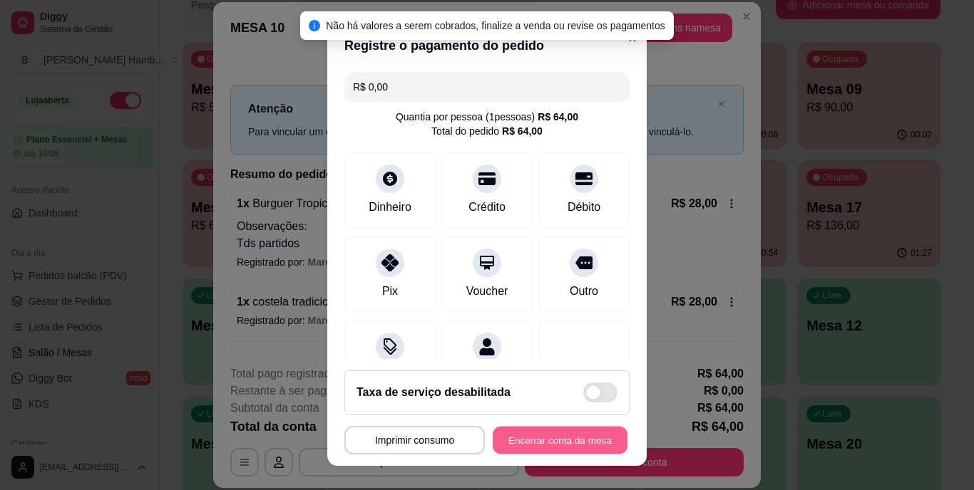
click at [540, 443] on button "Encerrar conta da mesa" at bounding box center [560, 440] width 135 height 28
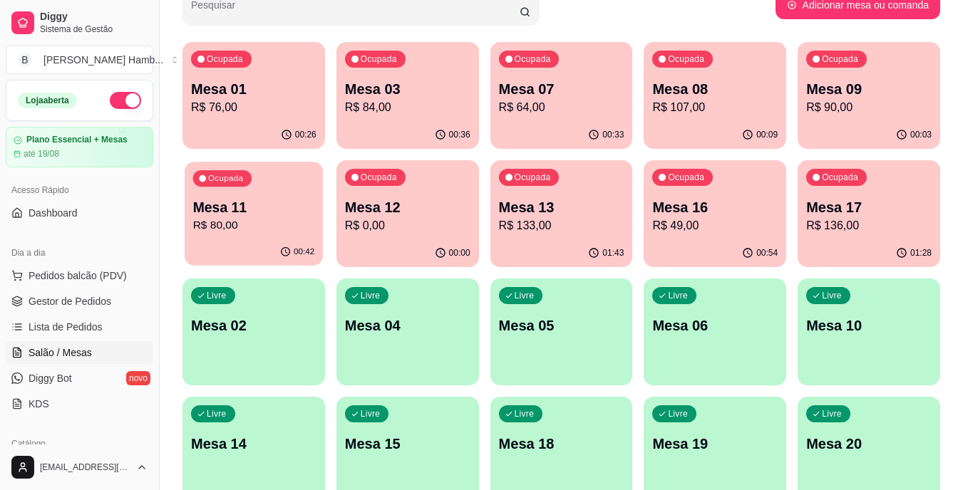
click at [305, 212] on p "Mesa 11" at bounding box center [254, 207] width 122 height 19
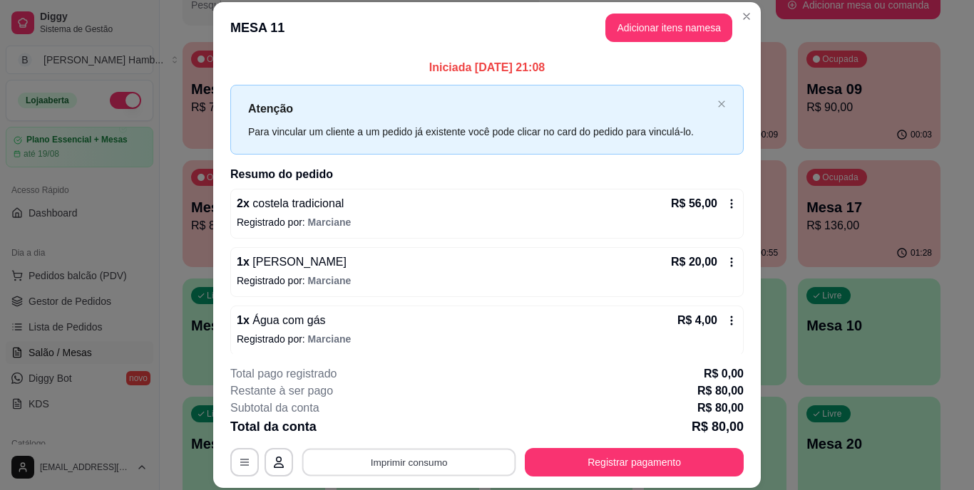
click at [382, 461] on button "Imprimir consumo" at bounding box center [409, 462] width 214 height 28
click at [401, 426] on button "IMPRESSORA" at bounding box center [407, 429] width 103 height 23
click at [401, 426] on div "Total da conta R$ 80,00" at bounding box center [486, 427] width 513 height 20
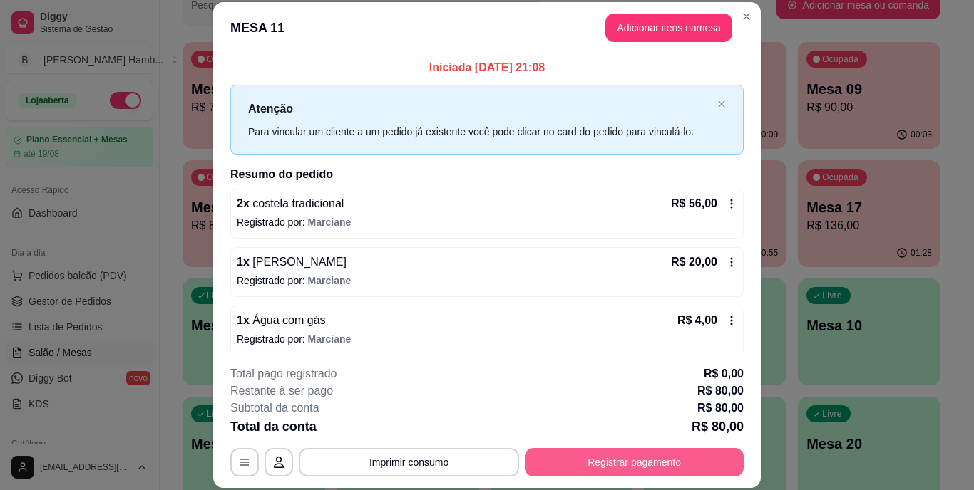
click at [657, 456] on button "Registrar pagamento" at bounding box center [634, 462] width 219 height 29
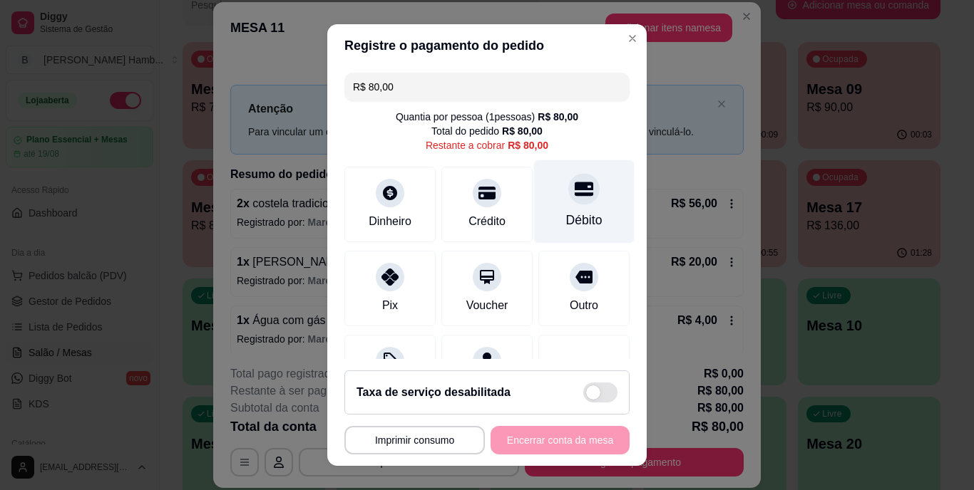
click at [568, 200] on div at bounding box center [583, 189] width 31 height 31
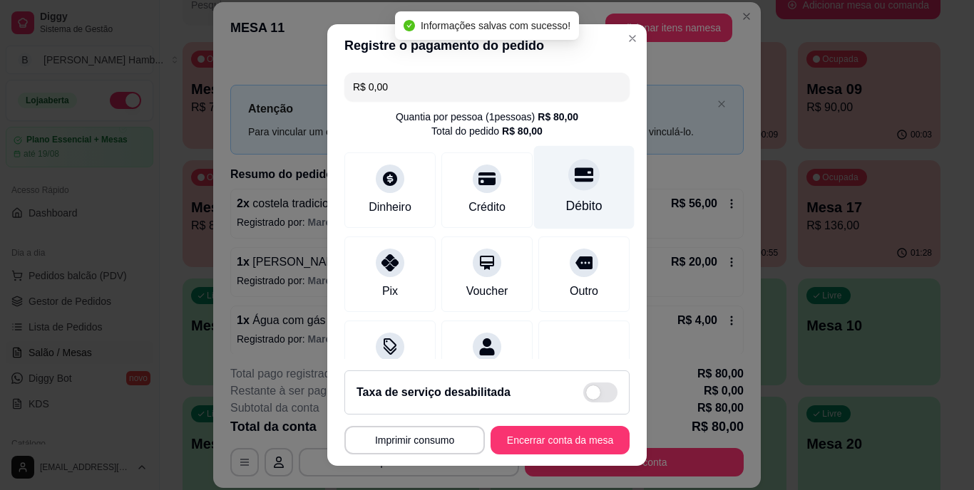
type input "R$ 0,00"
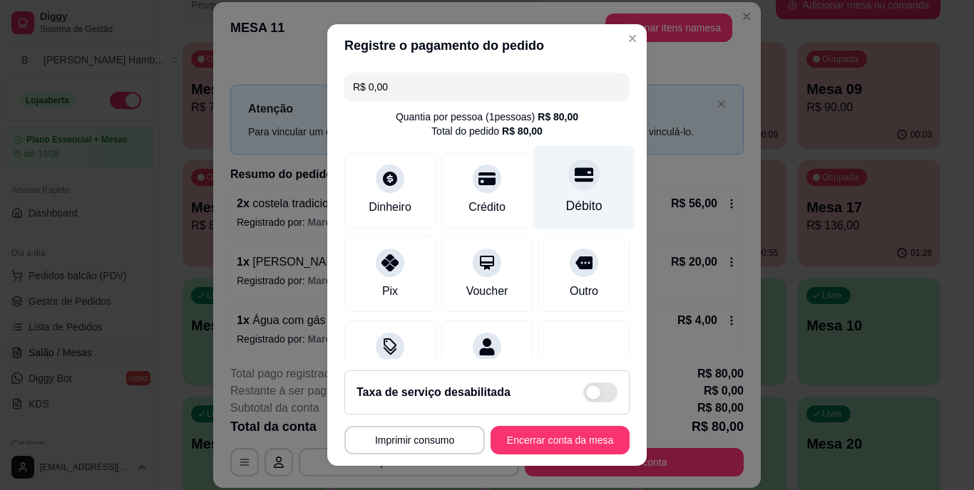
click at [577, 206] on div "Débito" at bounding box center [584, 206] width 36 height 19
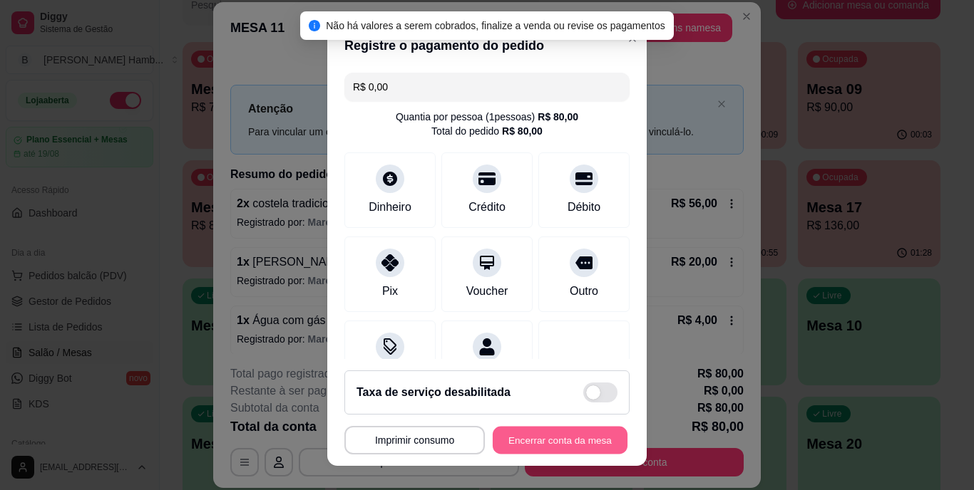
click at [565, 438] on button "Encerrar conta da mesa" at bounding box center [560, 440] width 135 height 28
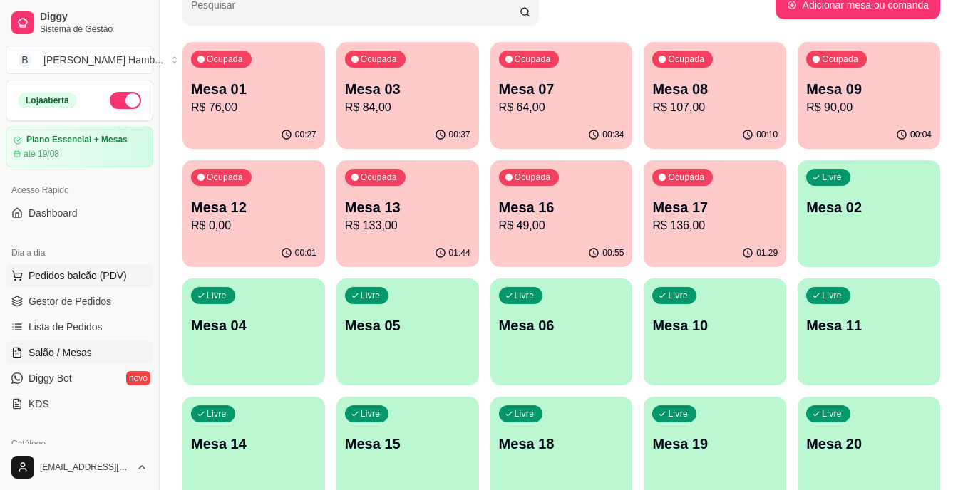
click at [93, 279] on span "Pedidos balcão (PDV)" at bounding box center [78, 276] width 98 height 14
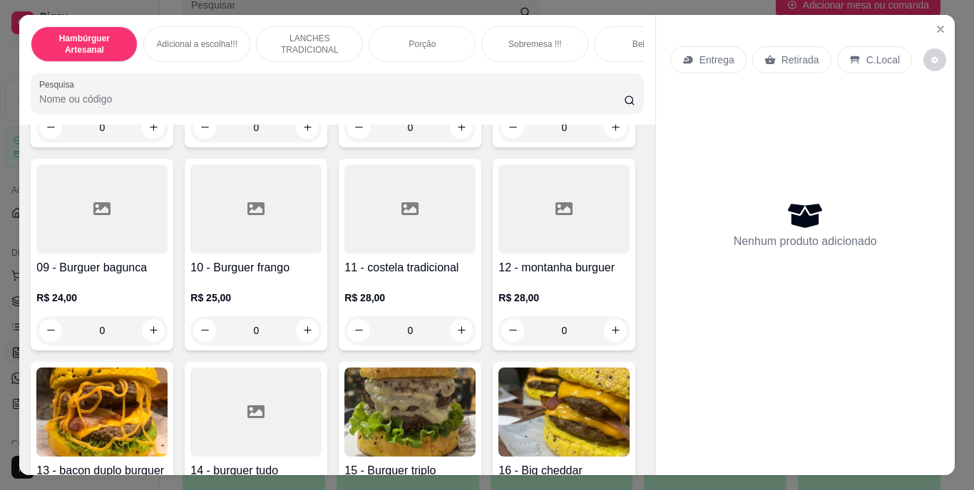
scroll to position [642, 0]
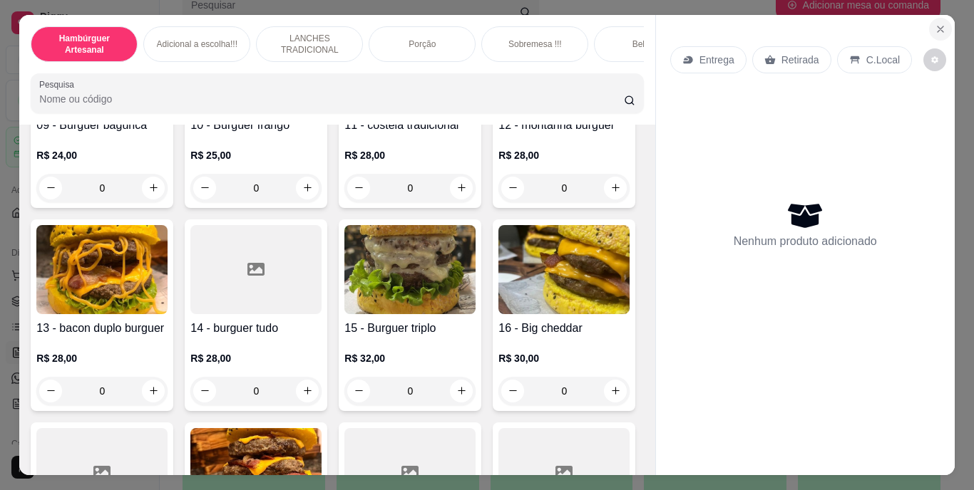
click at [935, 24] on icon "Close" at bounding box center [940, 29] width 11 height 11
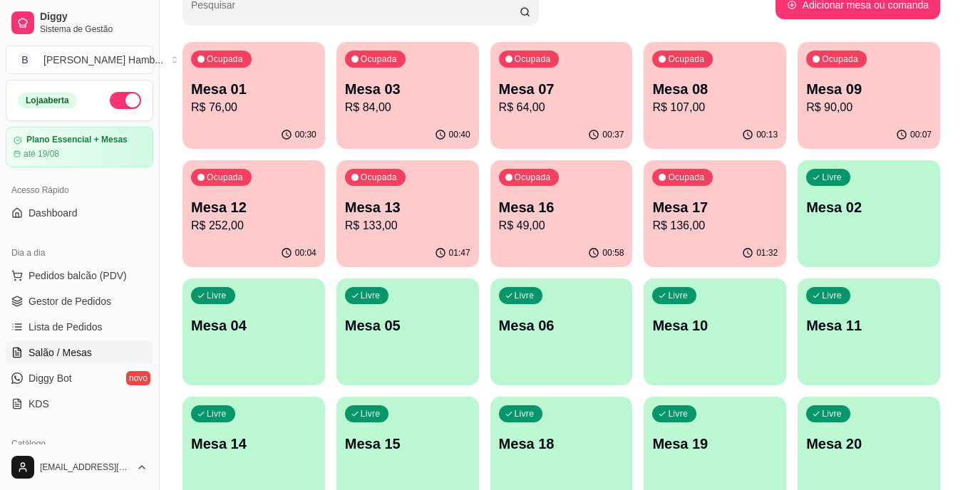
click at [392, 86] on p "Mesa 03" at bounding box center [407, 89] width 125 height 20
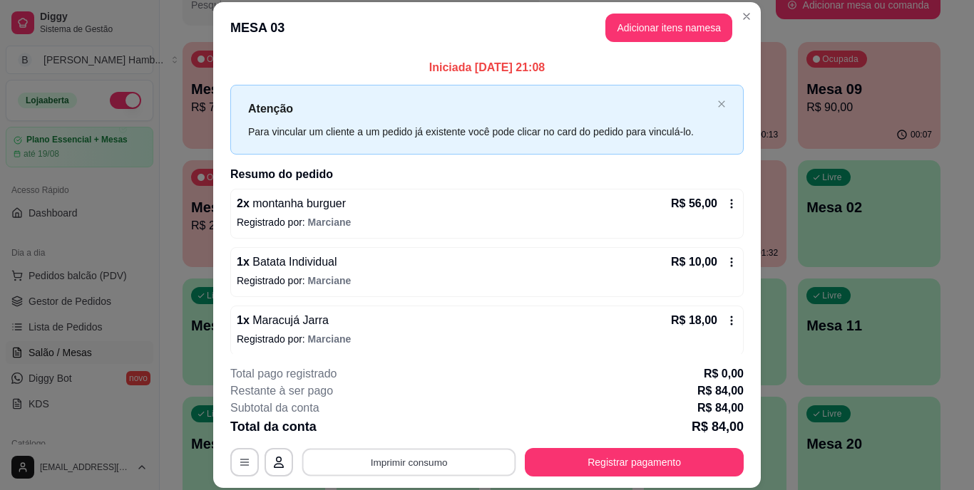
click at [376, 454] on button "Imprimir consumo" at bounding box center [409, 462] width 214 height 28
click at [391, 432] on button "IMPRESSORA" at bounding box center [407, 429] width 103 height 23
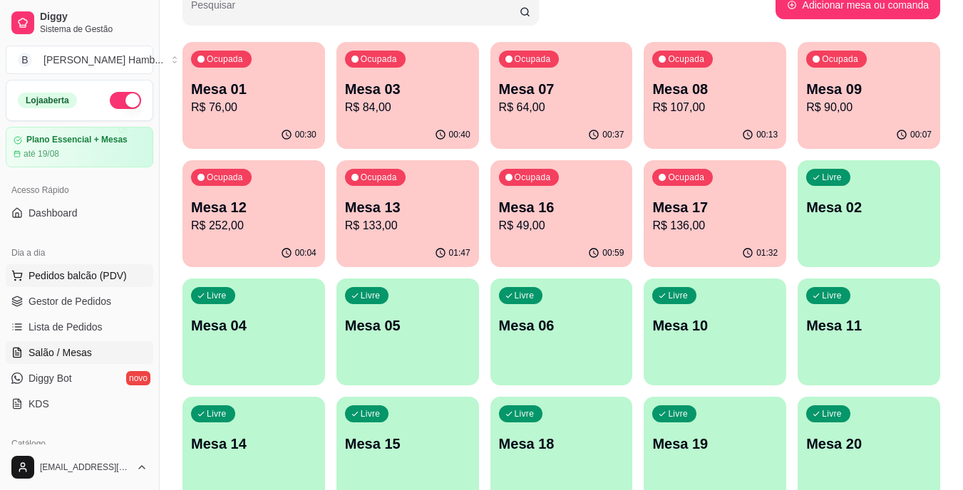
click at [91, 267] on button "Pedidos balcão (PDV)" at bounding box center [80, 275] width 148 height 23
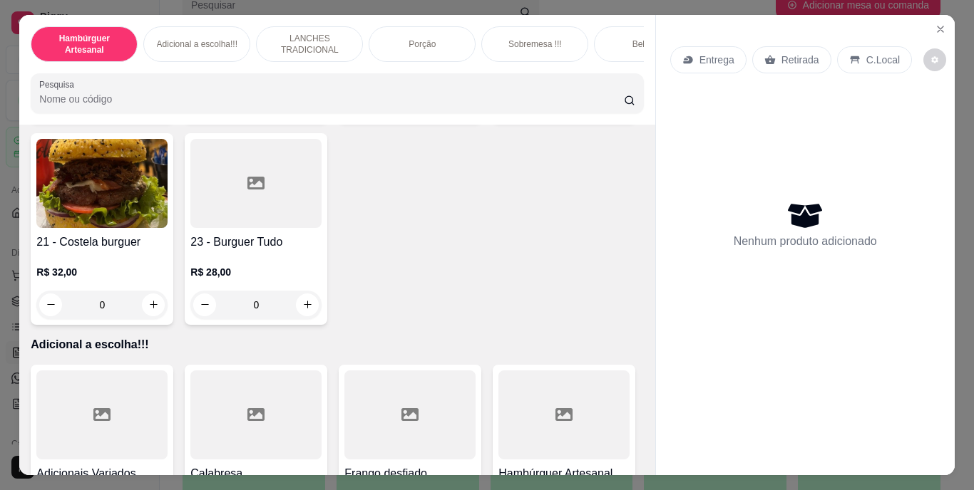
scroll to position [1497, 0]
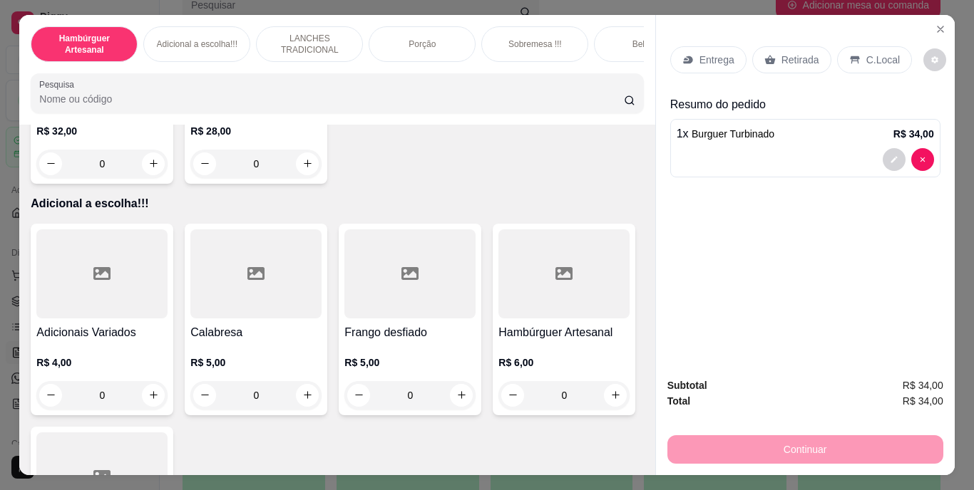
type input "1"
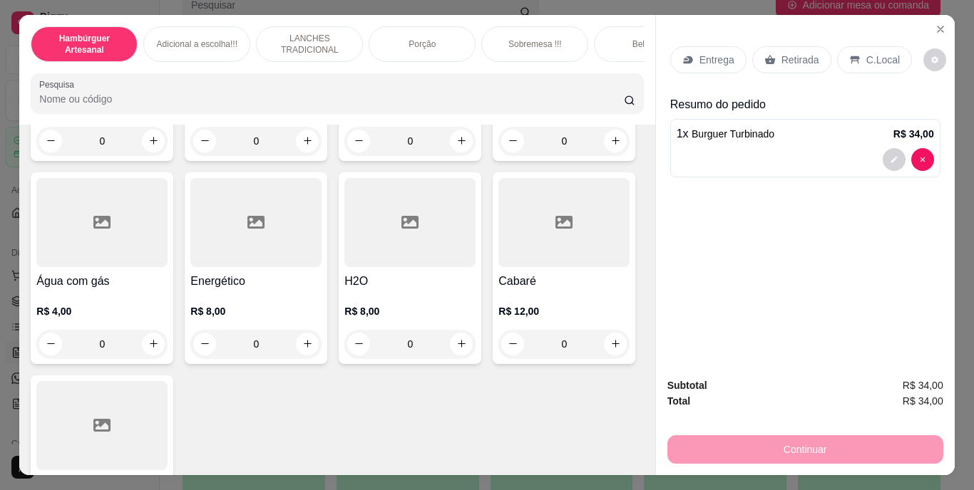
scroll to position [4277, 0]
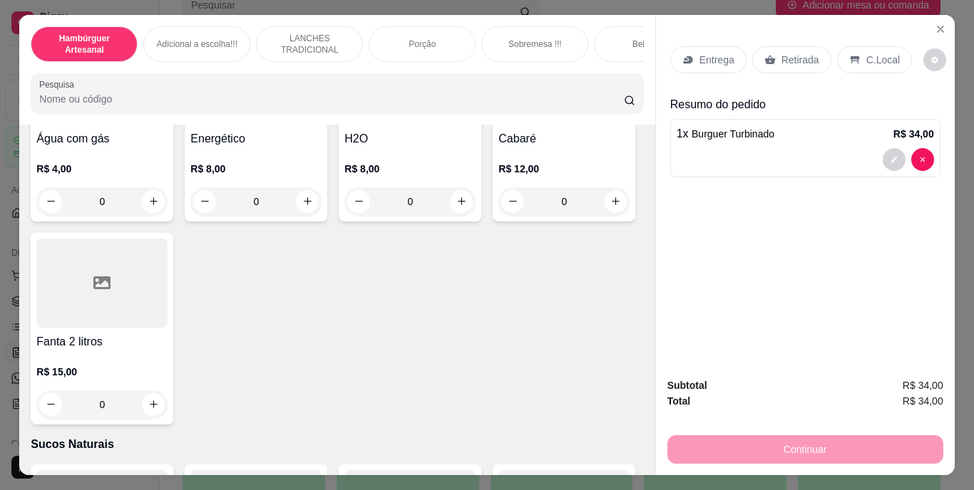
type input "1"
click at [683, 56] on icon at bounding box center [687, 60] width 9 height 8
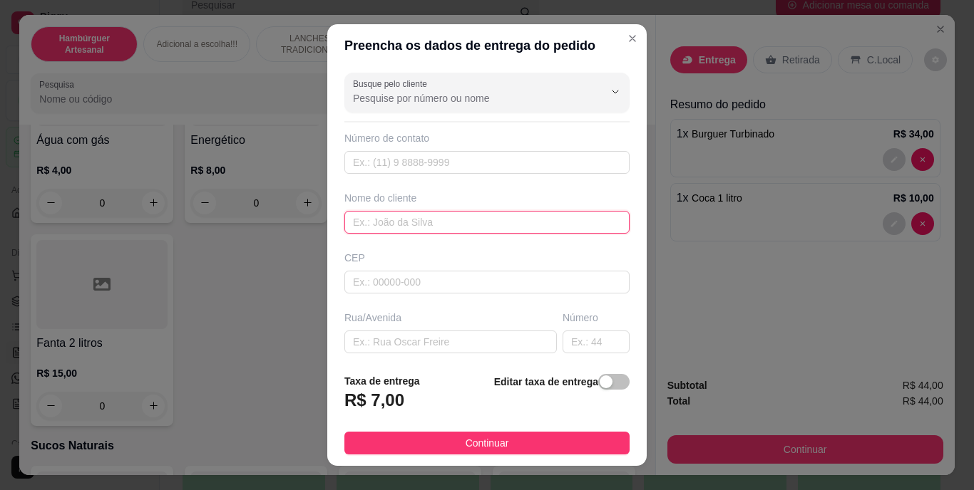
click at [413, 230] on input "text" at bounding box center [486, 222] width 285 height 23
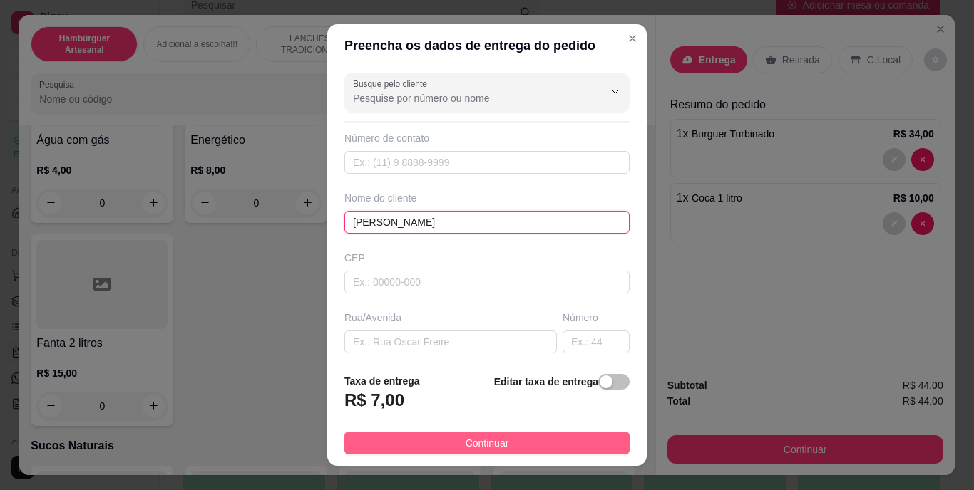
type input "[PERSON_NAME]"
click at [411, 435] on button "Continuar" at bounding box center [486, 443] width 285 height 23
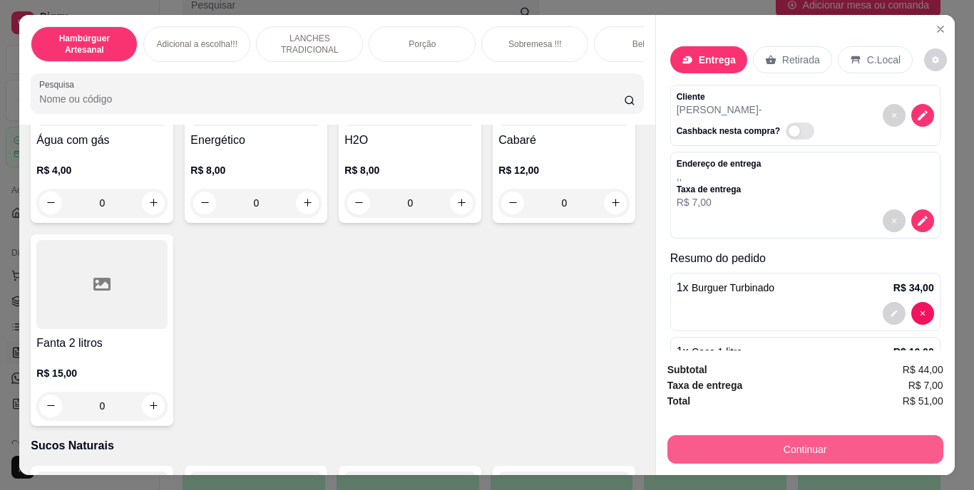
click at [725, 438] on button "Continuar" at bounding box center [805, 450] width 276 height 29
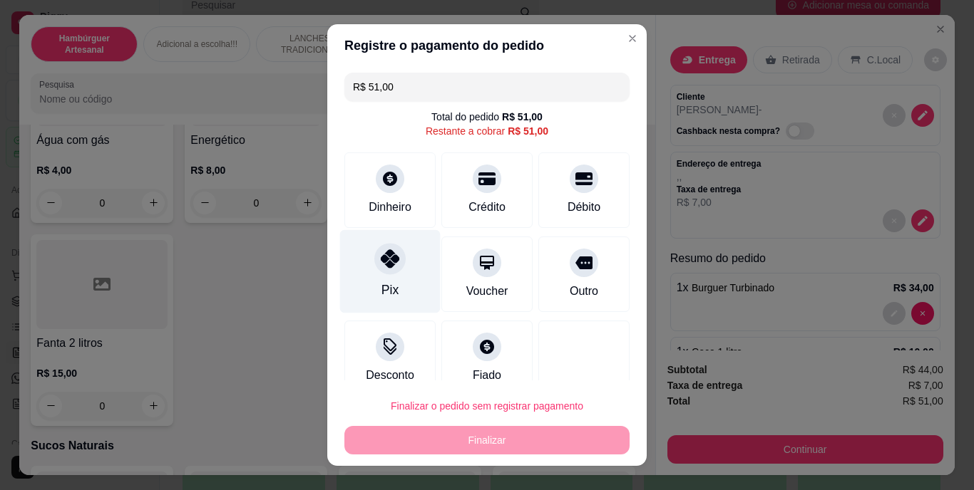
click at [374, 267] on div at bounding box center [389, 259] width 31 height 31
type input "R$ 0,00"
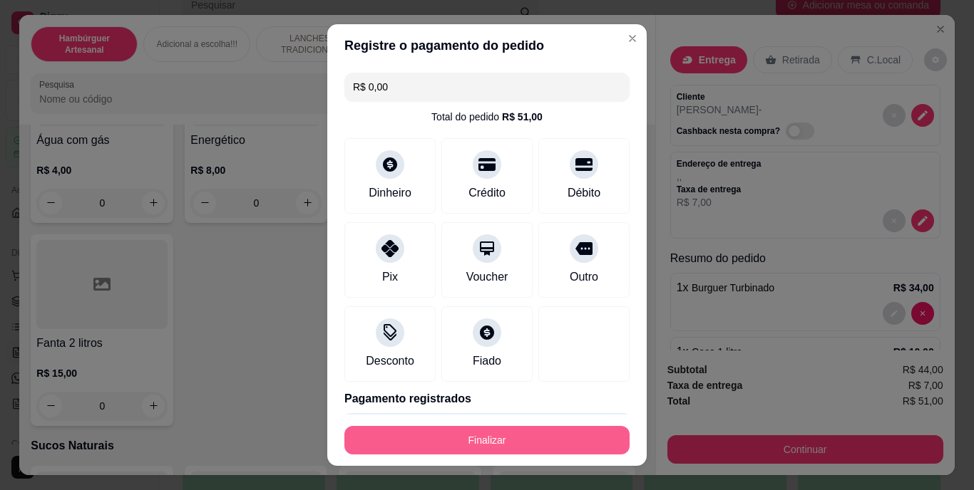
click at [421, 440] on button "Finalizar" at bounding box center [486, 440] width 285 height 29
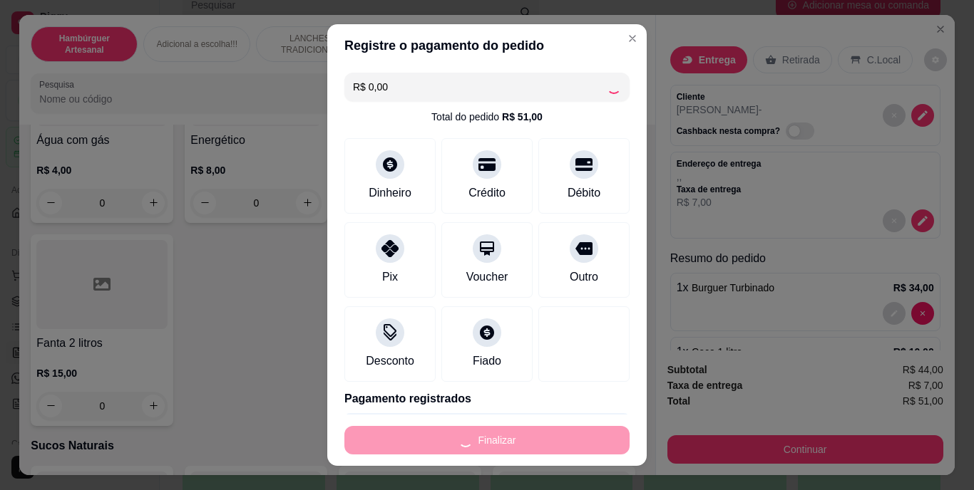
type input "0"
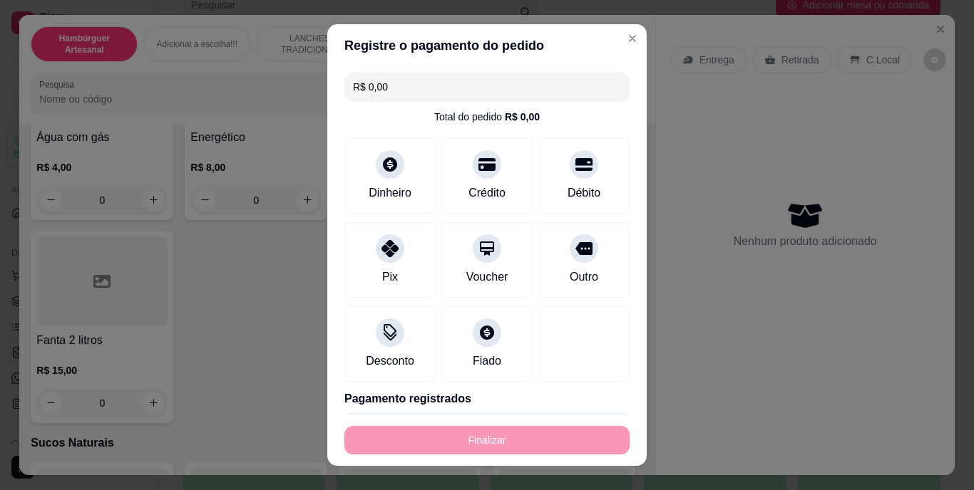
type input "-R$ 51,00"
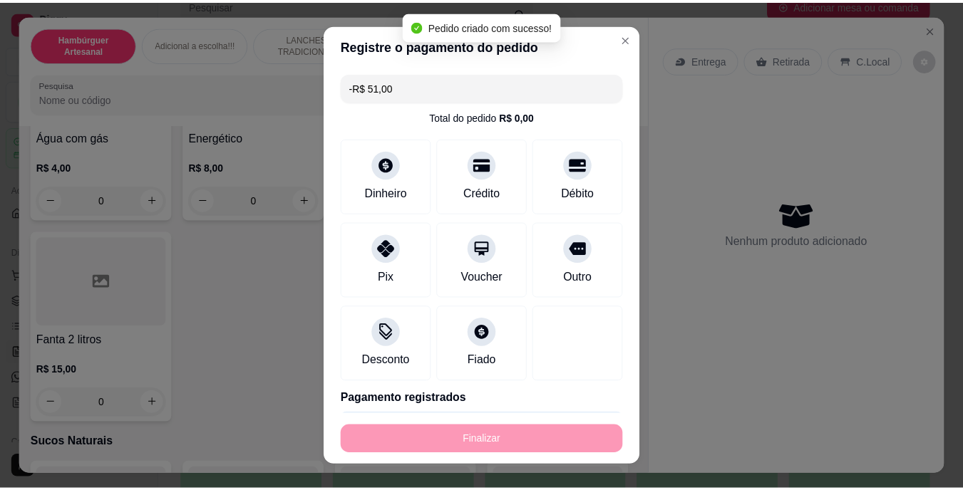
scroll to position [4276, 0]
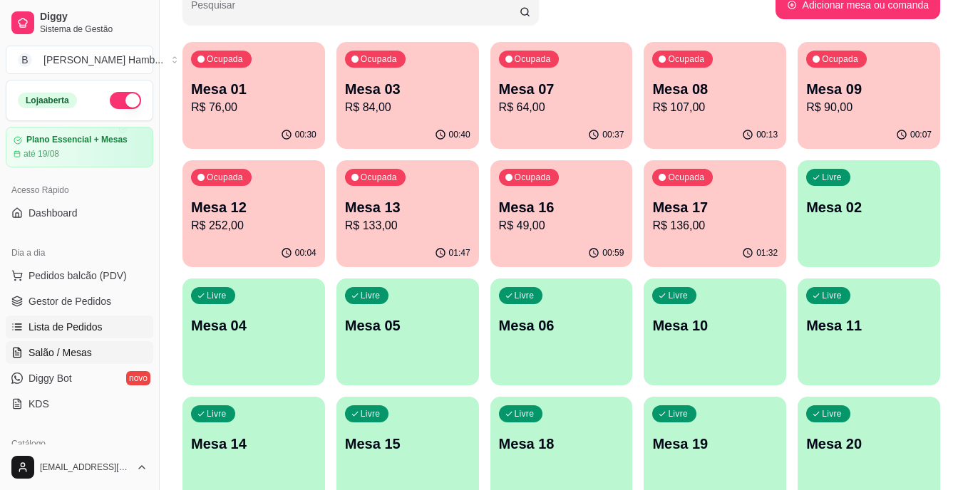
click at [96, 327] on span "Lista de Pedidos" at bounding box center [66, 327] width 74 height 14
click at [98, 326] on span "Lista de Pedidos" at bounding box center [66, 327] width 74 height 14
click at [103, 300] on span "Gestor de Pedidos" at bounding box center [70, 301] width 83 height 14
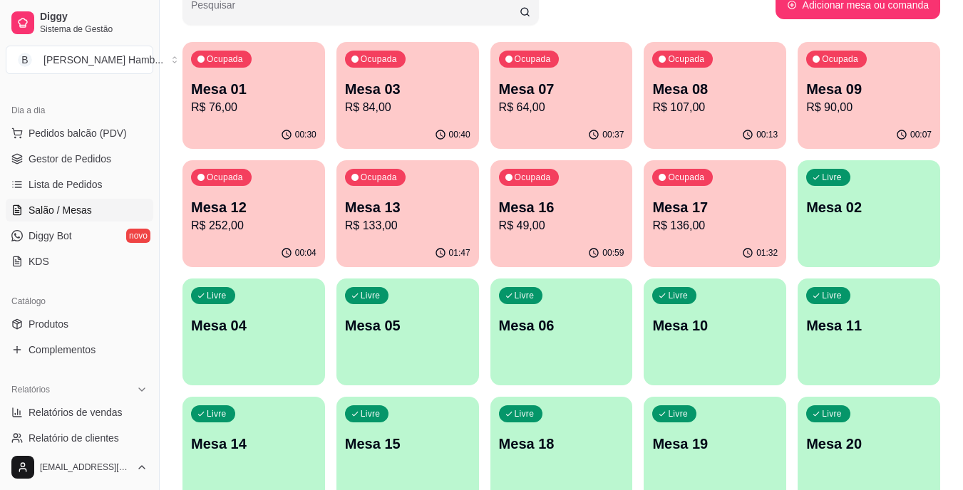
scroll to position [71, 0]
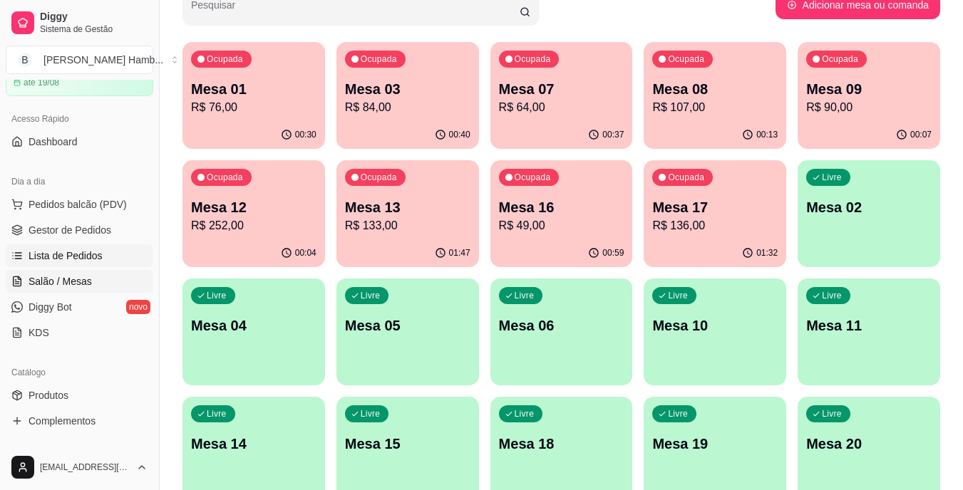
click at [100, 257] on link "Lista de Pedidos" at bounding box center [80, 256] width 148 height 23
click at [108, 226] on span "Gestor de Pedidos" at bounding box center [70, 230] width 83 height 14
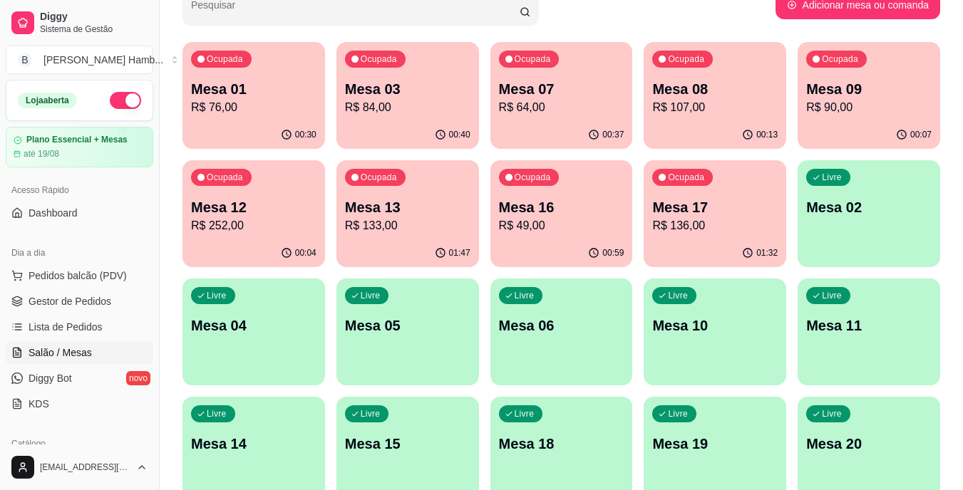
scroll to position [0, 0]
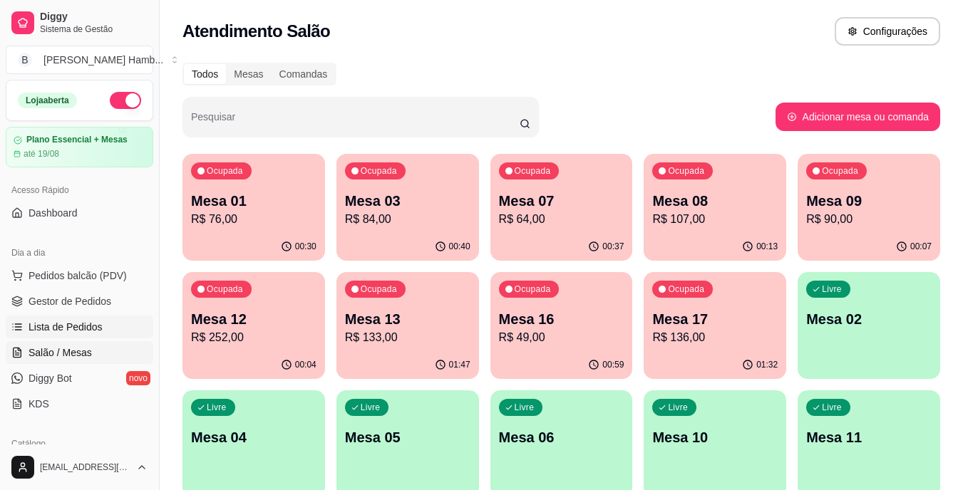
click at [128, 328] on link "Lista de Pedidos" at bounding box center [80, 327] width 148 height 23
click at [119, 326] on link "Lista de Pedidos" at bounding box center [80, 327] width 148 height 23
click at [98, 307] on span "Gestor de Pedidos" at bounding box center [70, 301] width 83 height 14
click at [88, 325] on span "Lista de Pedidos" at bounding box center [66, 327] width 74 height 14
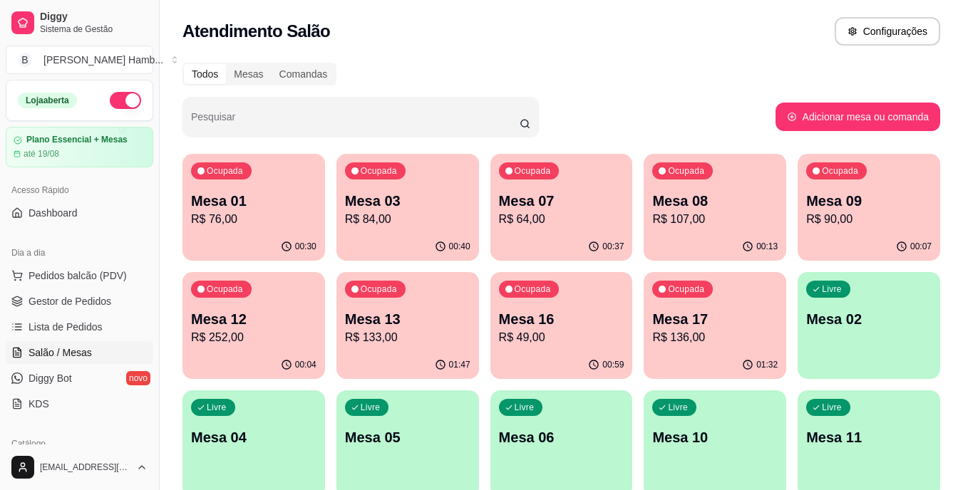
click at [722, 92] on div "Todos Mesas Comandas Pesquisar Adicionar mesa ou comanda Ocupada Mesa 01 R$ 76,…" at bounding box center [561, 343] width 803 height 579
click at [78, 324] on span "Lista de Pedidos" at bounding box center [66, 327] width 74 height 14
click at [830, 200] on p "Mesa 09" at bounding box center [869, 201] width 122 height 19
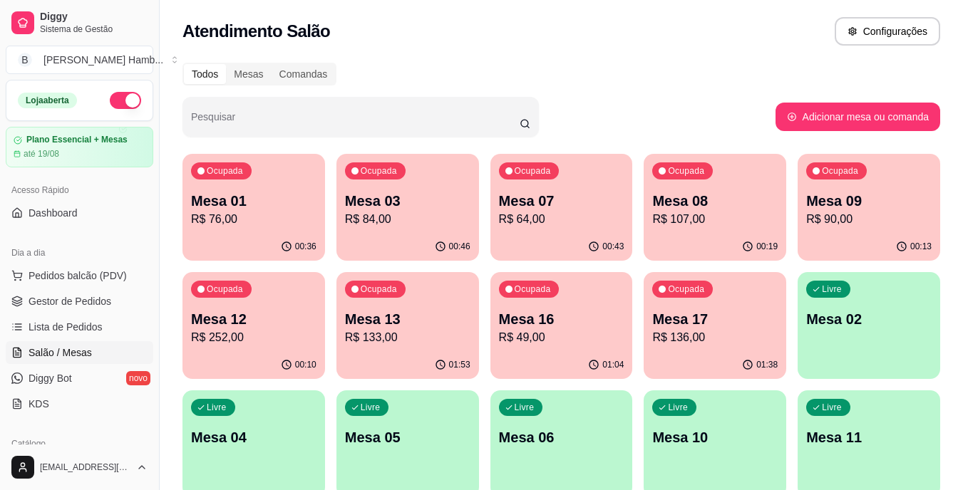
click at [718, 189] on div "Ocupada Mesa 08 R$ 107,00" at bounding box center [715, 193] width 143 height 79
click at [513, 221] on p "R$ 64,00" at bounding box center [561, 219] width 125 height 17
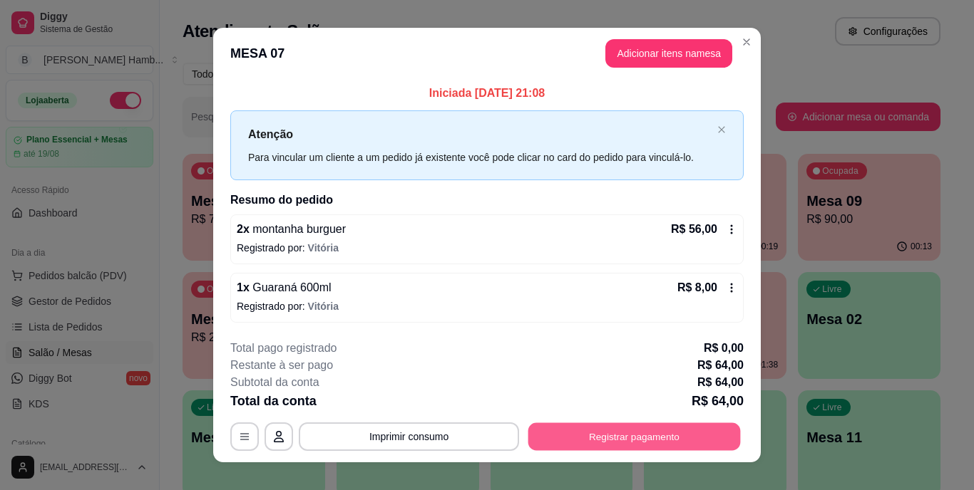
click at [610, 430] on button "Registrar pagamento" at bounding box center [634, 437] width 212 height 28
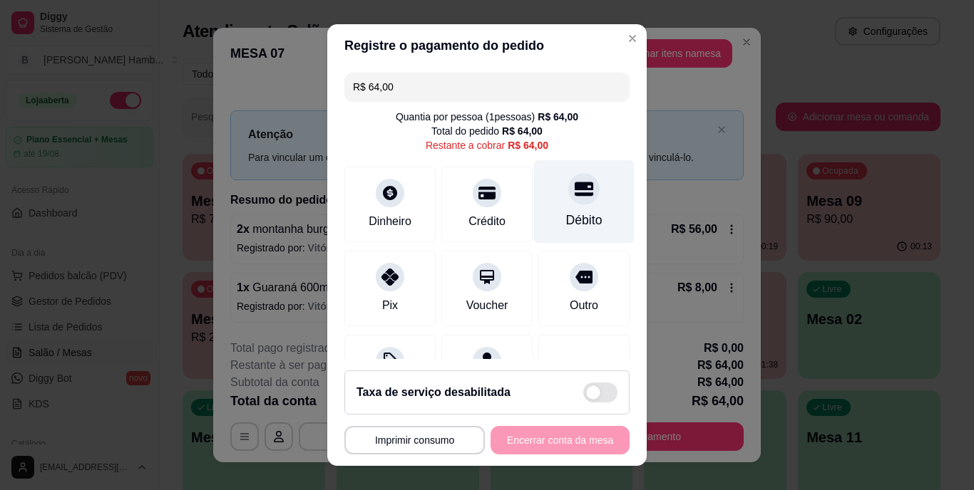
click at [575, 195] on icon at bounding box center [584, 190] width 19 height 14
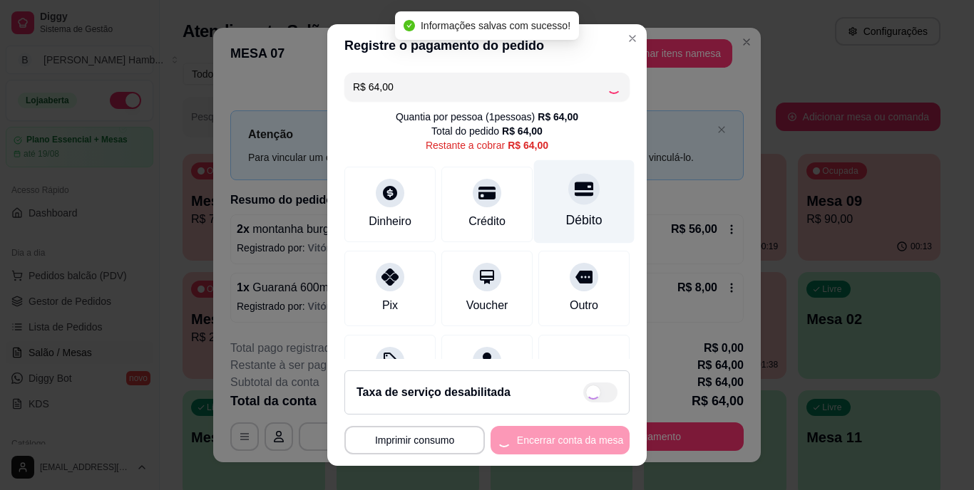
type input "R$ 0,00"
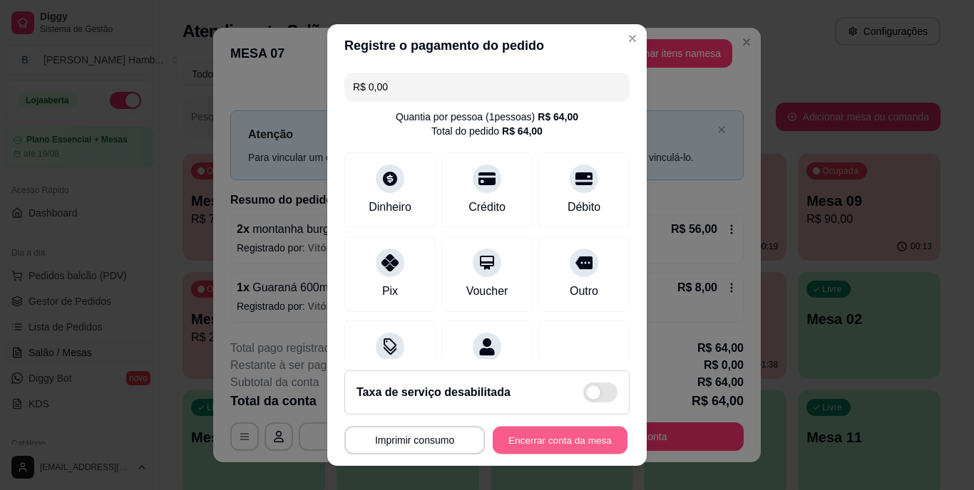
click at [521, 433] on button "Encerrar conta da mesa" at bounding box center [560, 440] width 135 height 28
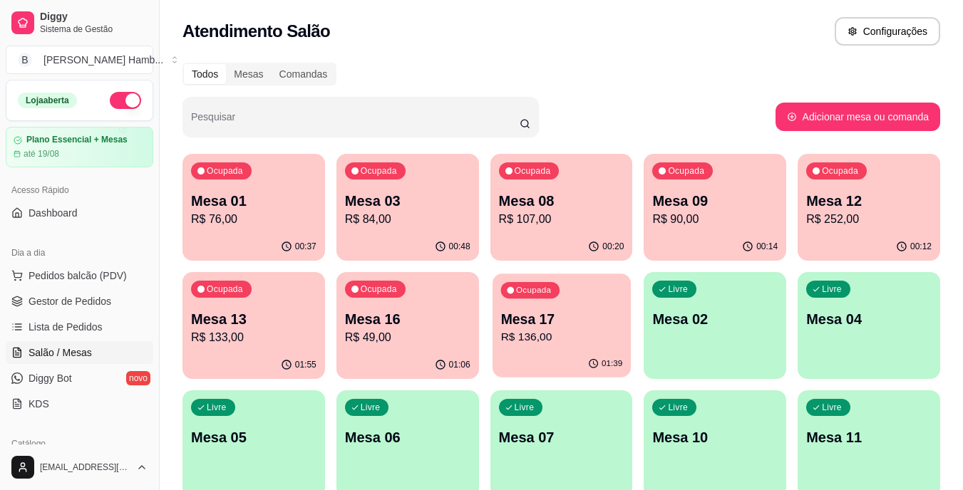
click at [568, 320] on p "Mesa 17" at bounding box center [561, 319] width 122 height 19
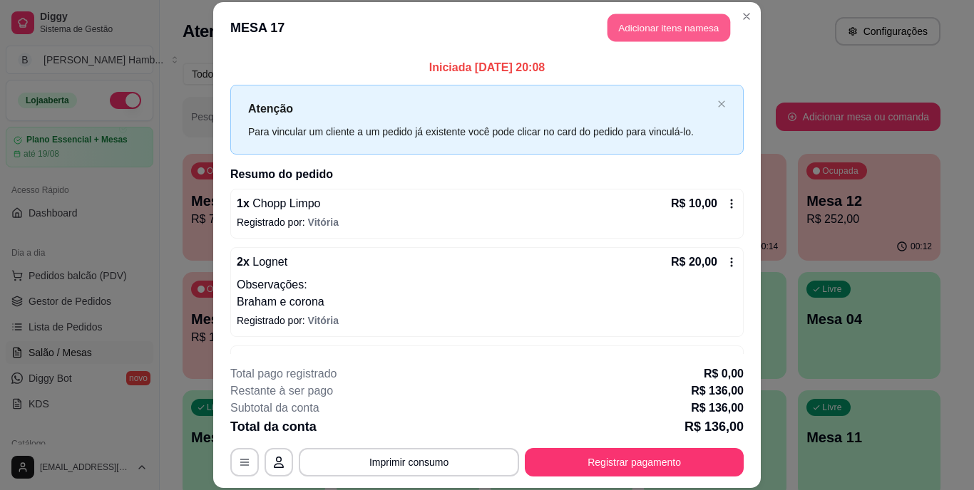
click at [645, 32] on button "Adicionar itens na mesa" at bounding box center [668, 28] width 123 height 28
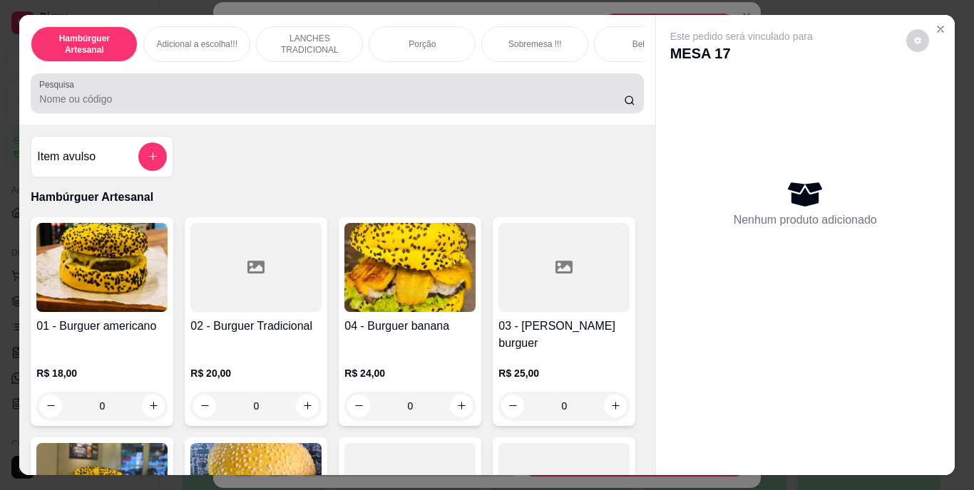
click at [552, 90] on div at bounding box center [336, 93] width 595 height 29
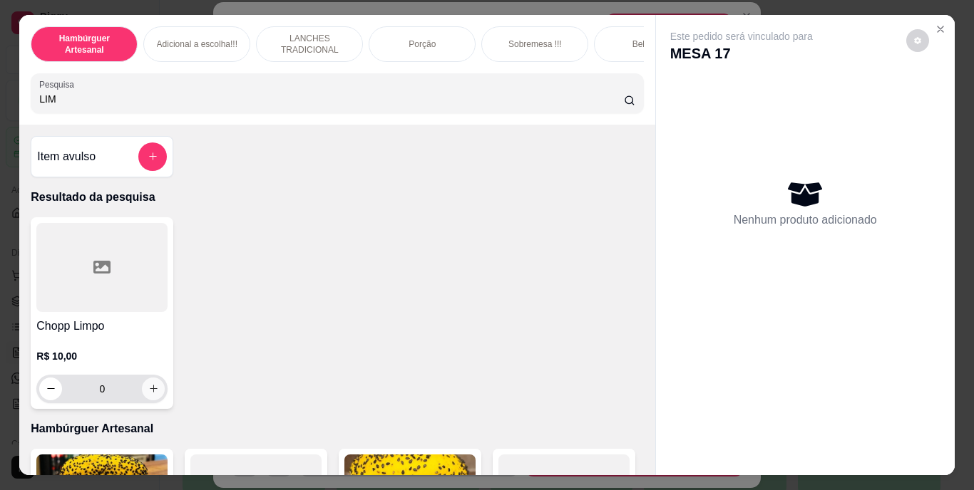
type input "LIM"
click at [148, 389] on icon "increase-product-quantity" at bounding box center [153, 389] width 11 height 11
type input "1"
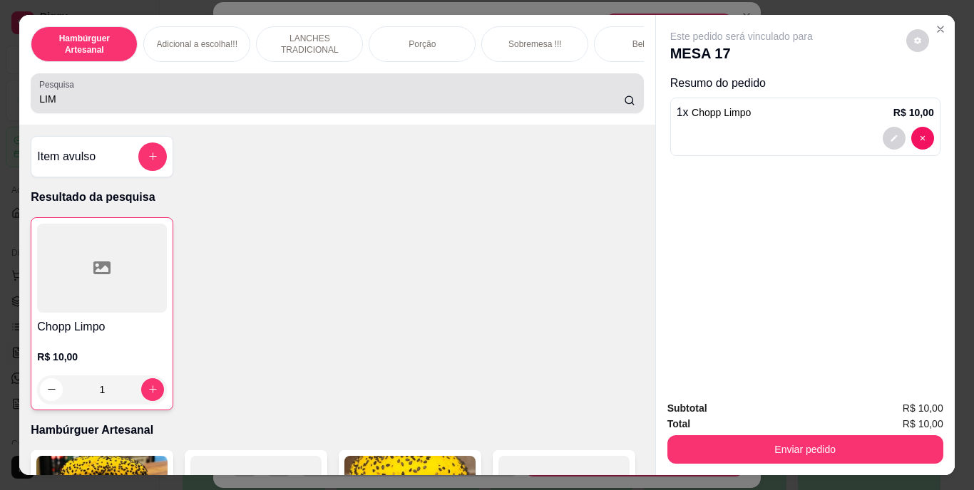
click at [280, 93] on div "LIM" at bounding box center [336, 93] width 595 height 29
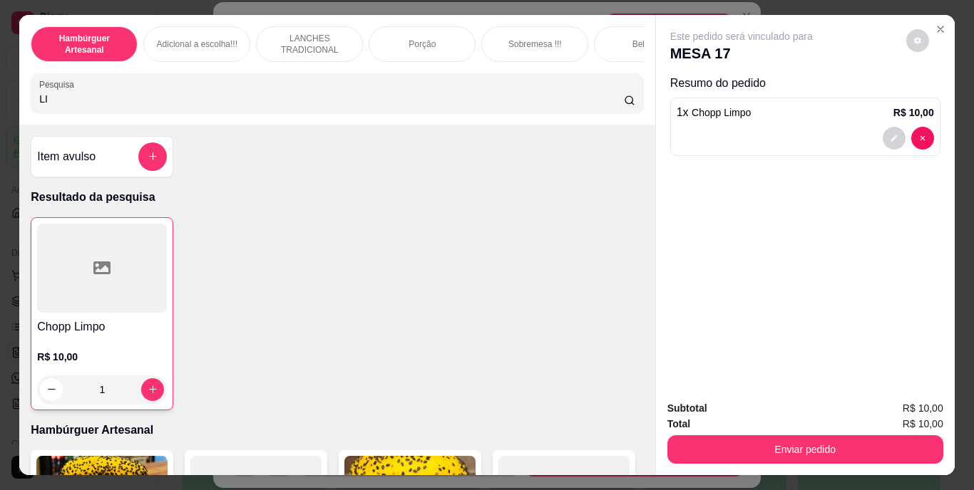
type input "L"
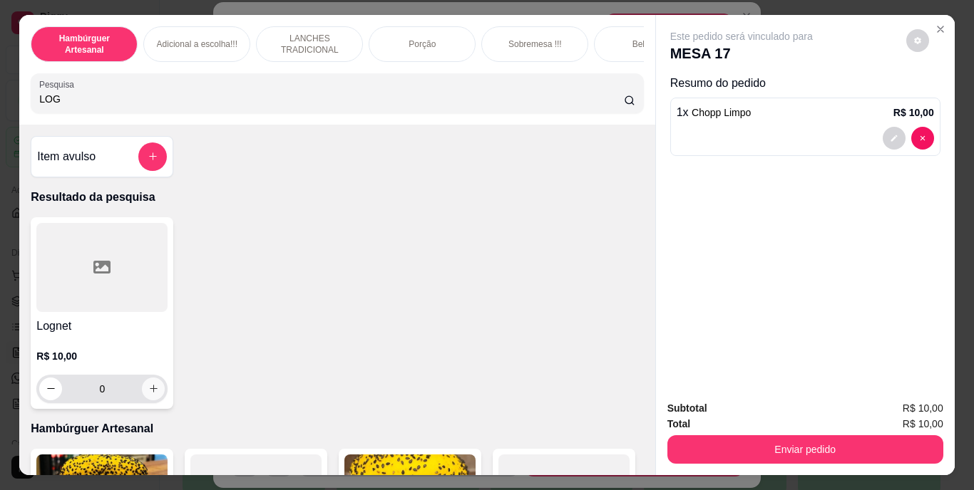
type input "LOG"
click at [156, 399] on button "increase-product-quantity" at bounding box center [154, 389] width 22 height 22
type input "1"
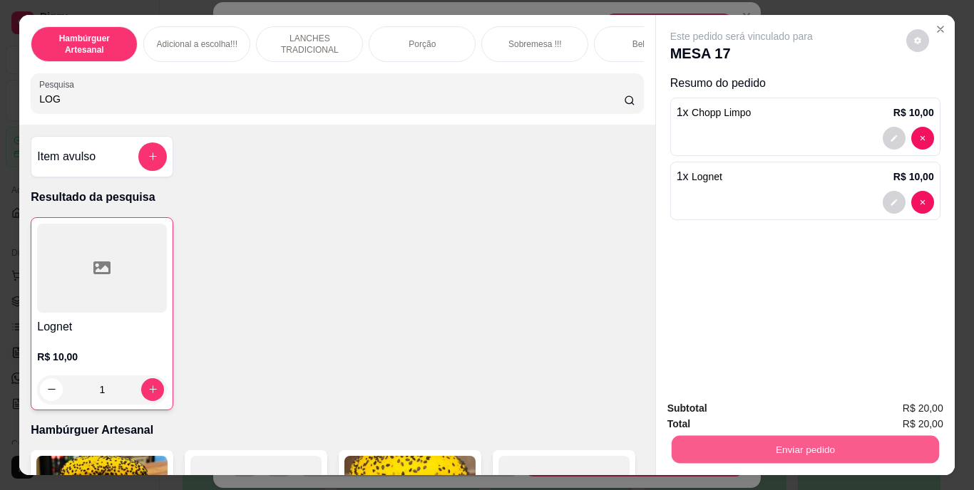
click at [731, 442] on button "Enviar pedido" at bounding box center [804, 450] width 267 height 28
click at [734, 411] on button "Não registrar e enviar pedido" at bounding box center [758, 409] width 144 height 26
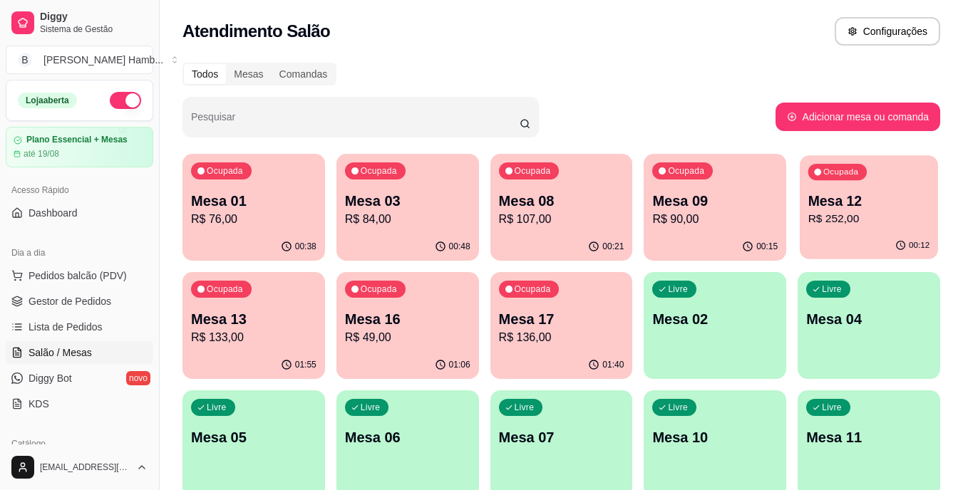
click at [856, 205] on p "Mesa 12" at bounding box center [869, 201] width 122 height 19
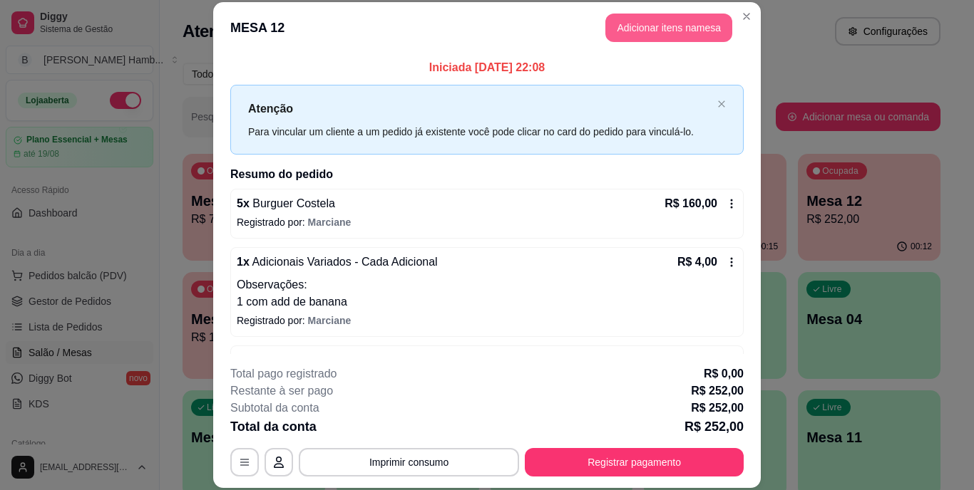
click at [679, 31] on button "Adicionar itens na mesa" at bounding box center [668, 28] width 127 height 29
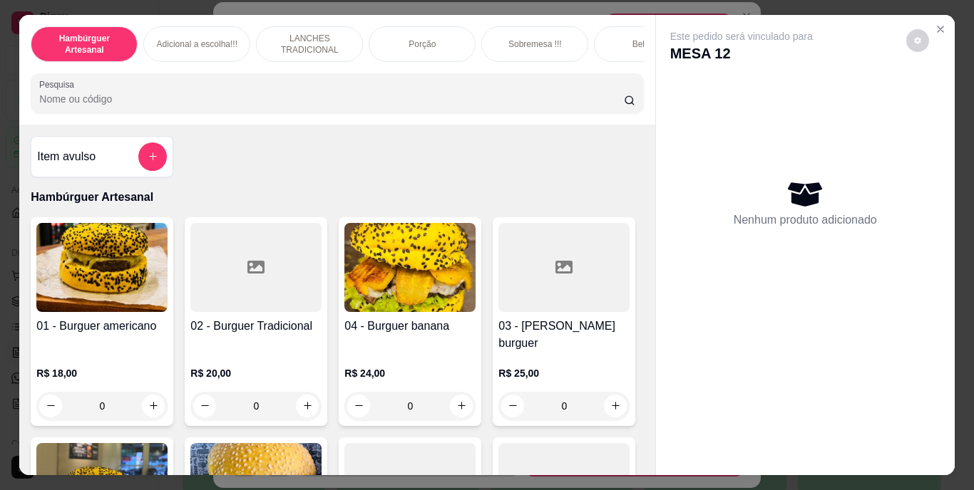
click at [553, 98] on input "Pesquisa" at bounding box center [331, 99] width 585 height 14
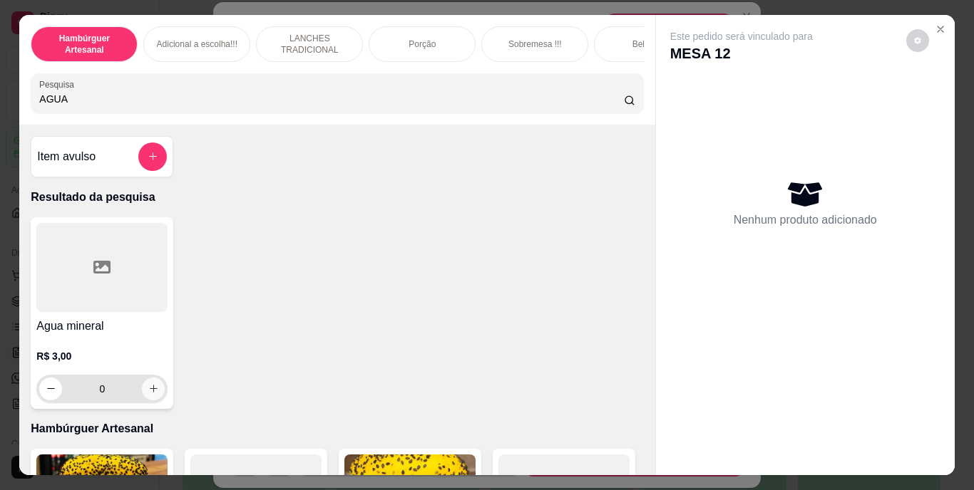
type input "AGUA"
click at [148, 394] on icon "increase-product-quantity" at bounding box center [153, 389] width 11 height 11
type input "1"
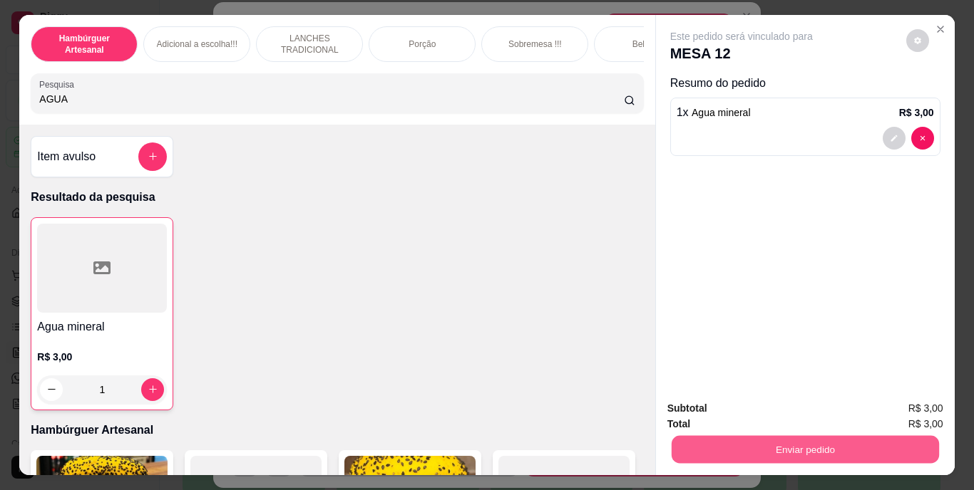
click at [716, 443] on button "Enviar pedido" at bounding box center [804, 450] width 267 height 28
click at [708, 399] on button "Não registrar e enviar pedido" at bounding box center [758, 409] width 144 height 26
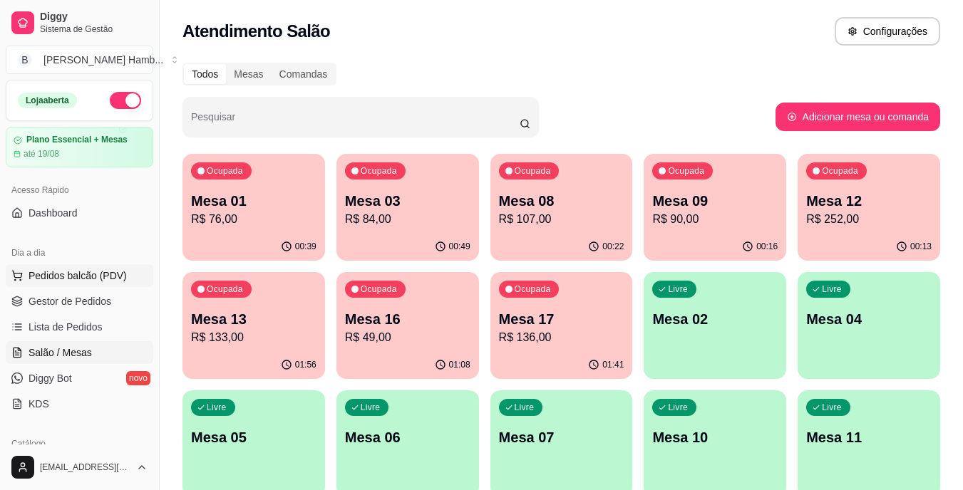
click at [105, 272] on span "Pedidos balcão (PDV)" at bounding box center [78, 276] width 98 height 14
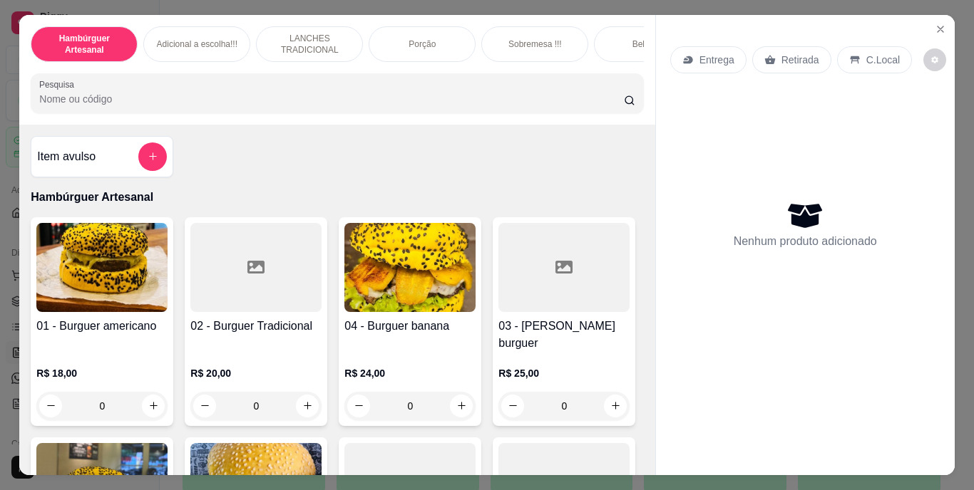
click at [773, 56] on div "Retirada" at bounding box center [791, 59] width 79 height 27
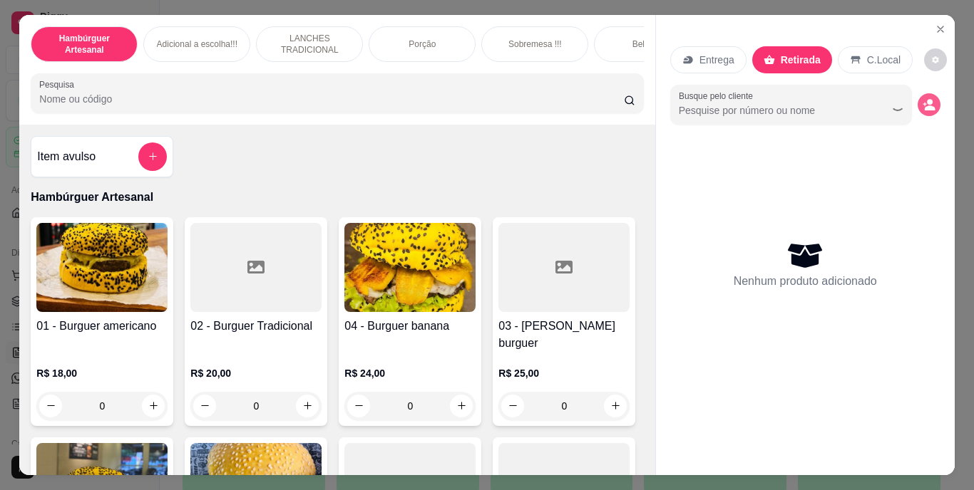
click at [927, 99] on circle "decrease-product-quantity" at bounding box center [930, 102] width 6 height 6
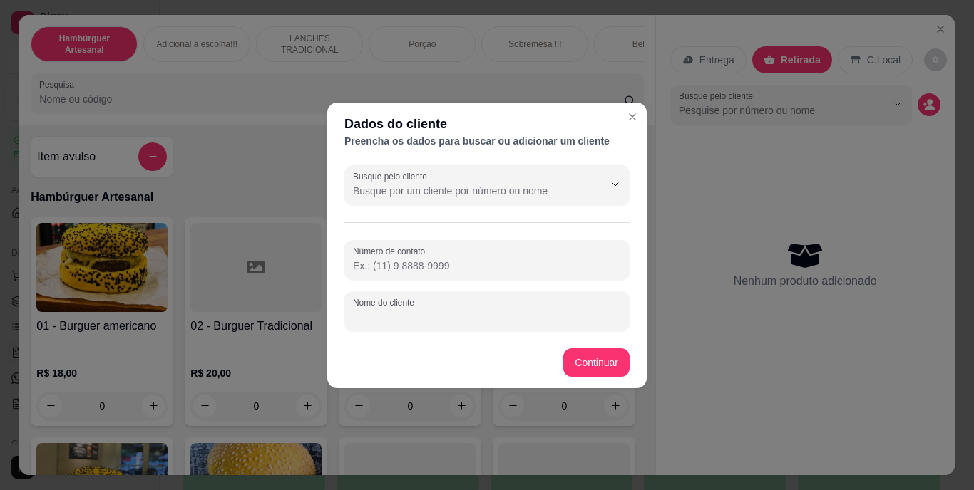
click at [520, 311] on input "Nome do cliente" at bounding box center [487, 317] width 268 height 14
type input "TA AQUI DOUGUAL"
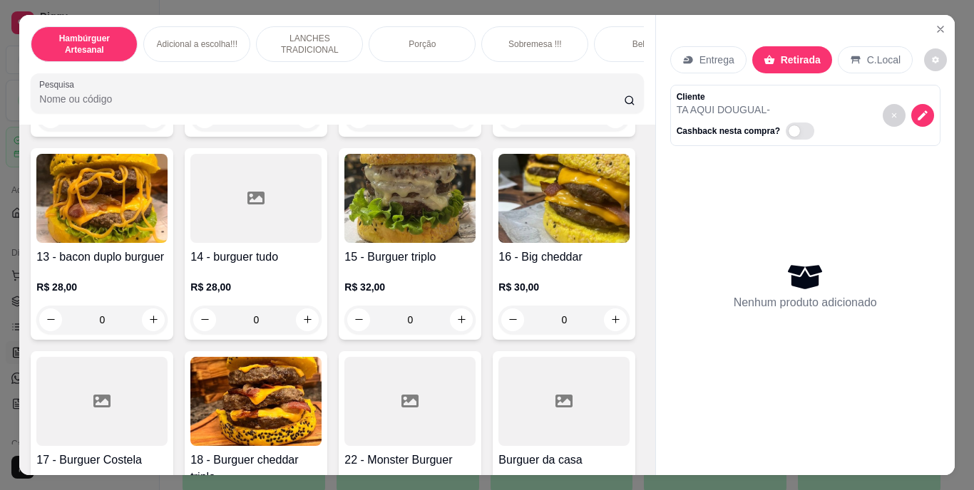
scroll to position [784, 0]
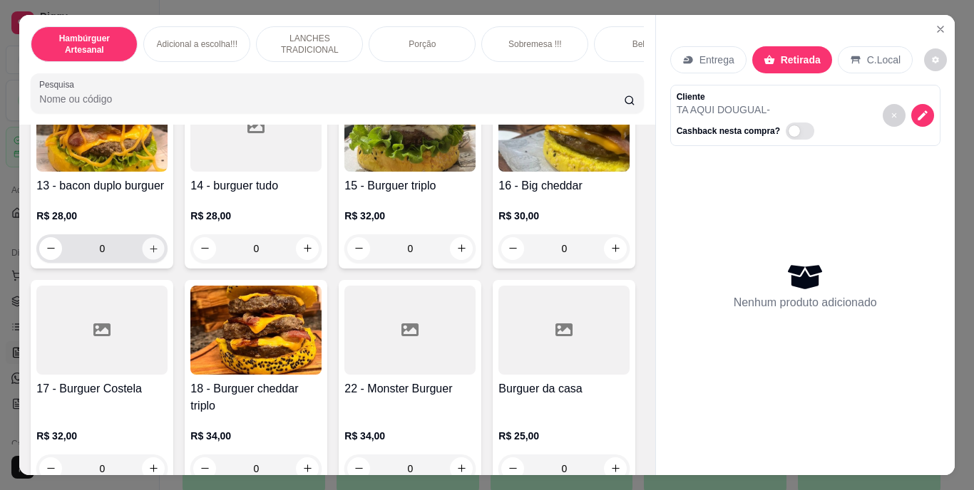
click at [150, 252] on icon "increase-product-quantity" at bounding box center [153, 248] width 7 height 7
type input "1"
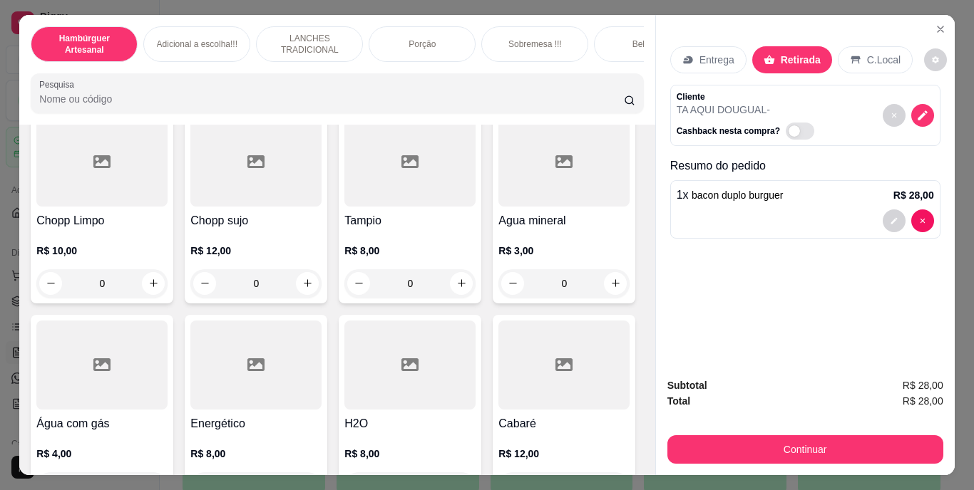
scroll to position [4064, 0]
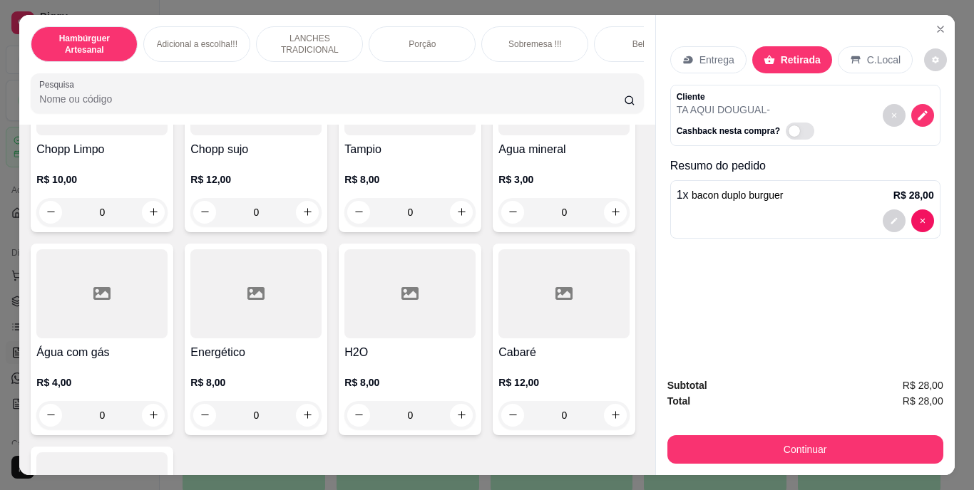
type input "1"
click at [890, 281] on icon "decrease-product-quantity" at bounding box center [894, 285] width 9 height 9
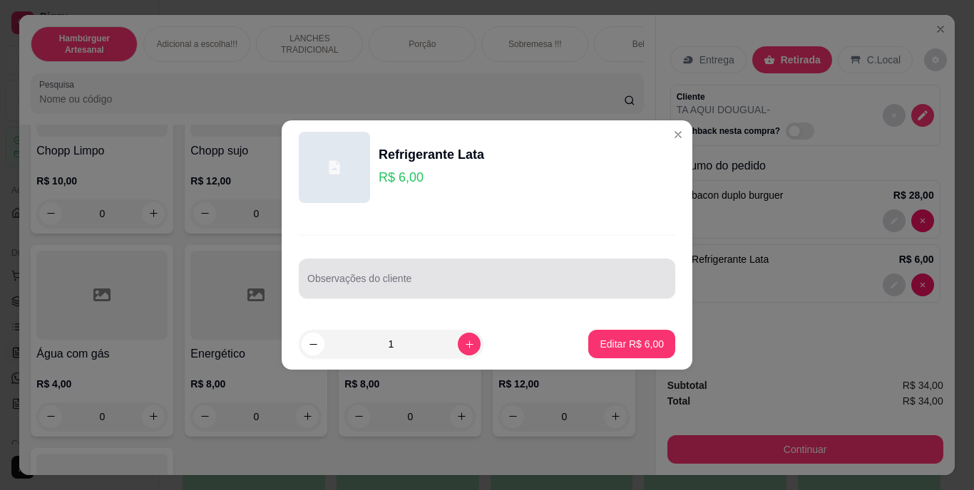
click at [539, 295] on div "Observações do cliente" at bounding box center [487, 279] width 376 height 40
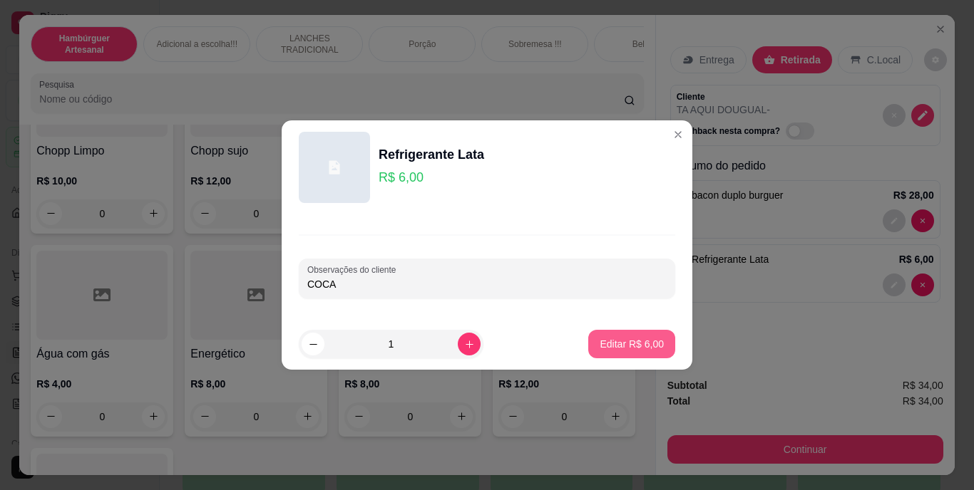
type input "COCA"
click at [619, 346] on p "Editar R$ 6,00" at bounding box center [632, 344] width 64 height 14
type input "0"
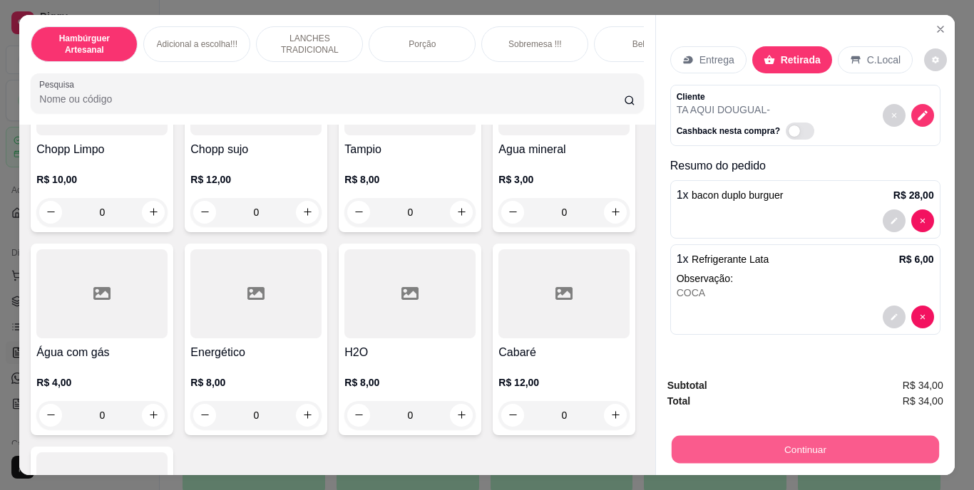
click at [759, 441] on button "Continuar" at bounding box center [804, 450] width 267 height 28
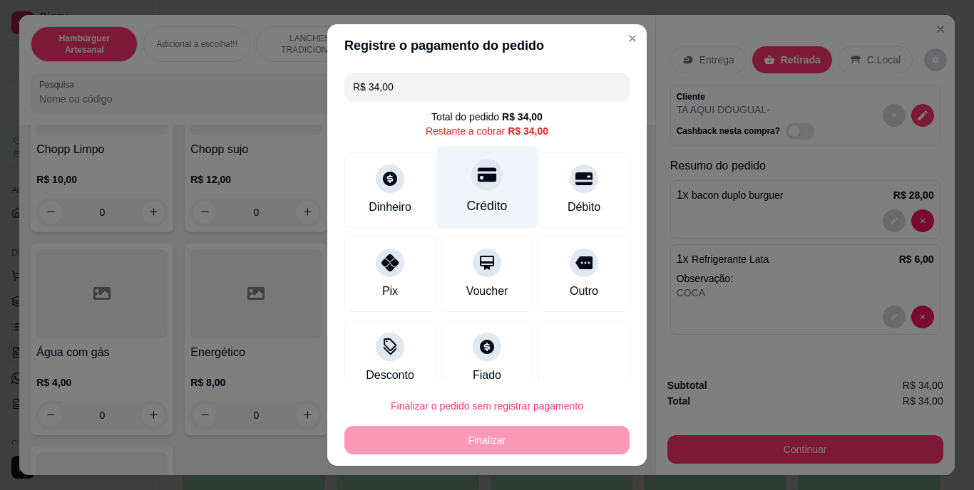
click at [490, 188] on div "Crédito" at bounding box center [487, 187] width 101 height 83
type input "R$ 0,00"
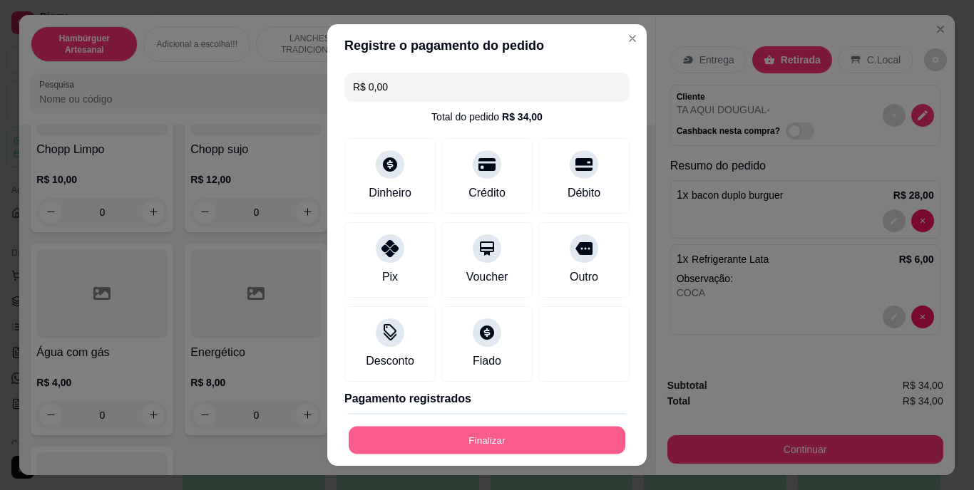
click at [432, 441] on button "Finalizar" at bounding box center [487, 440] width 277 height 28
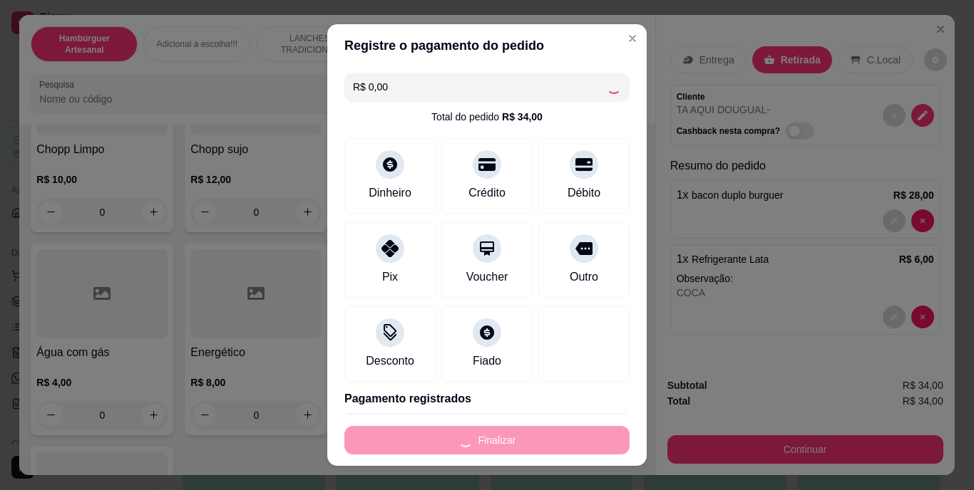
type input "0"
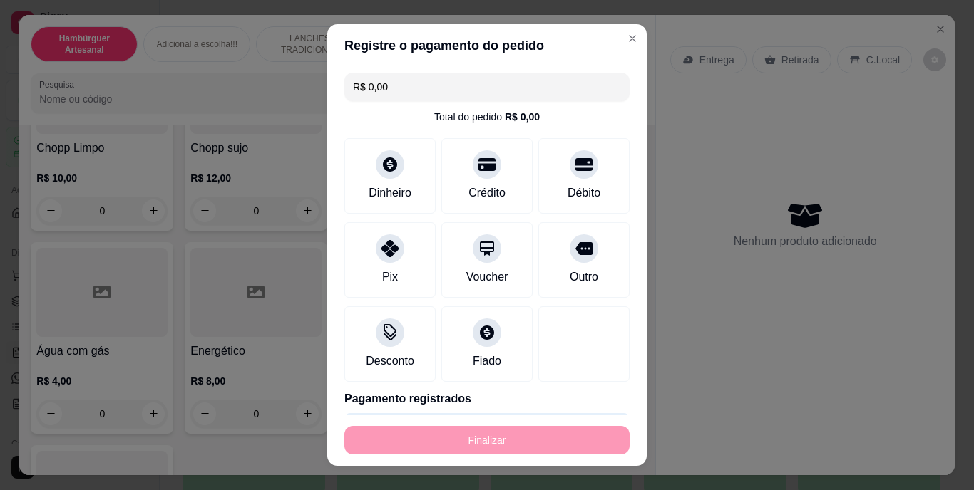
type input "-R$ 34,00"
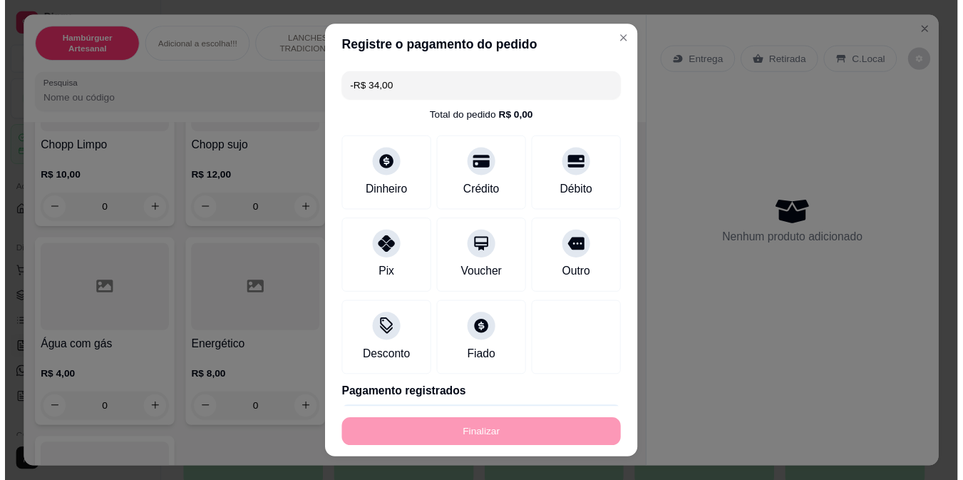
scroll to position [4045, 0]
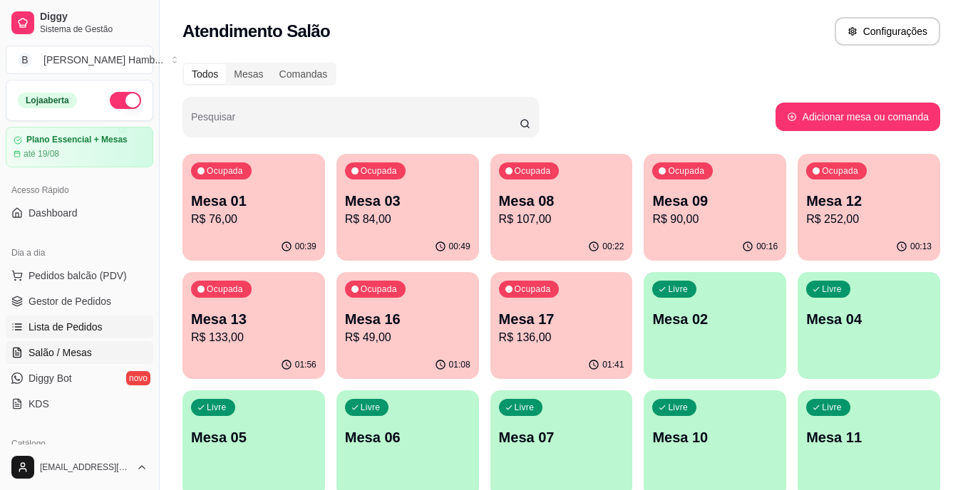
click at [95, 327] on span "Lista de Pedidos" at bounding box center [66, 327] width 74 height 14
click at [95, 322] on span "Lista de Pedidos" at bounding box center [66, 327] width 74 height 14
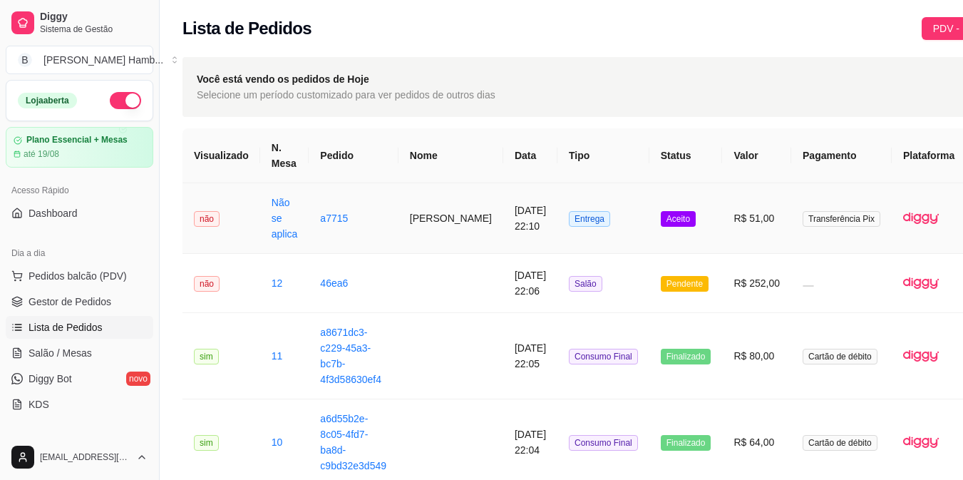
click at [791, 240] on td "Transferência Pix" at bounding box center [841, 218] width 101 height 71
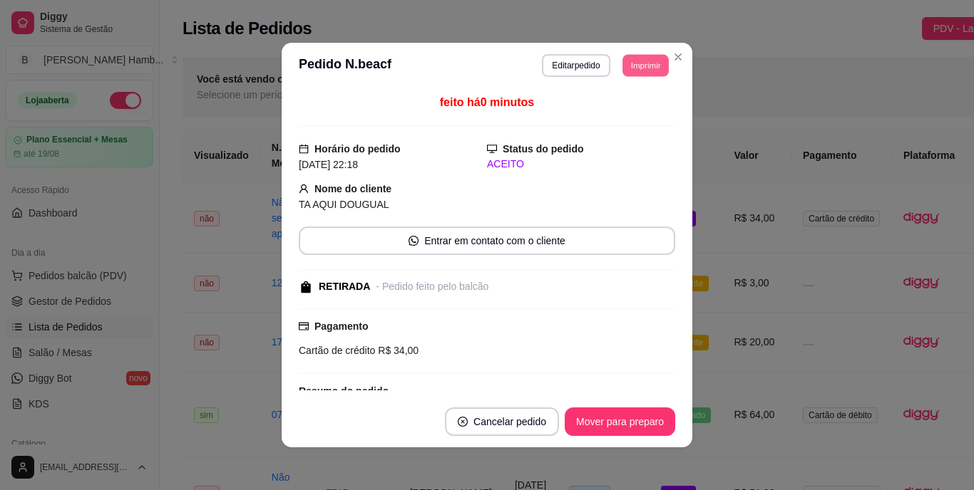
click at [648, 64] on button "Imprimir" at bounding box center [645, 65] width 46 height 22
click at [597, 120] on button "IMPRESSORA" at bounding box center [613, 115] width 100 height 22
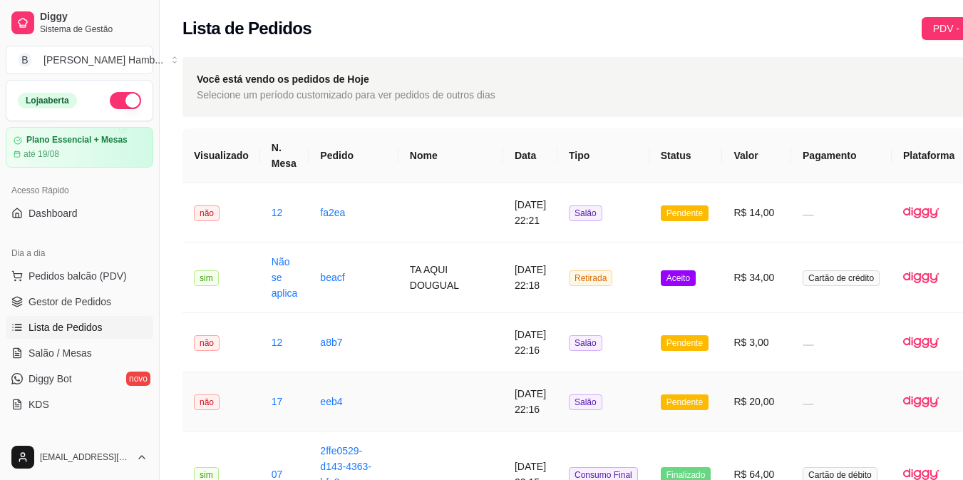
scroll to position [71, 0]
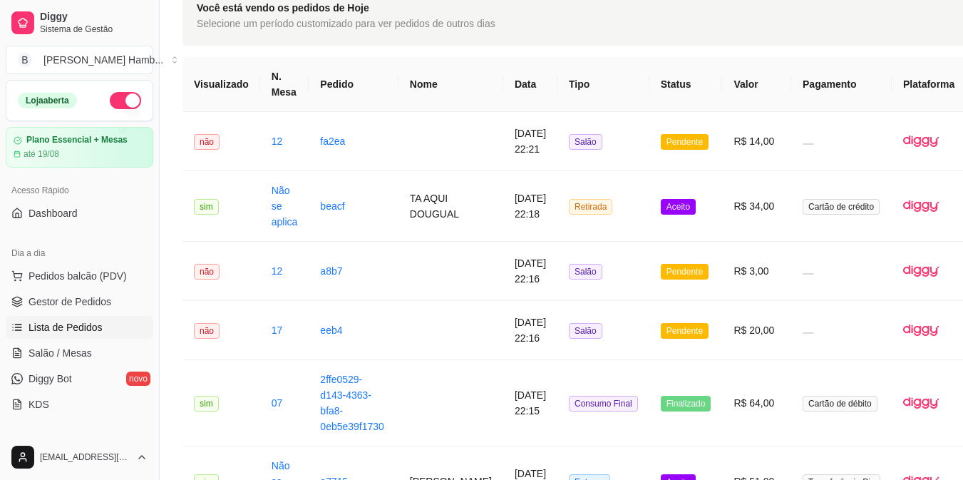
click at [79, 329] on span "Lista de Pedidos" at bounding box center [66, 327] width 74 height 14
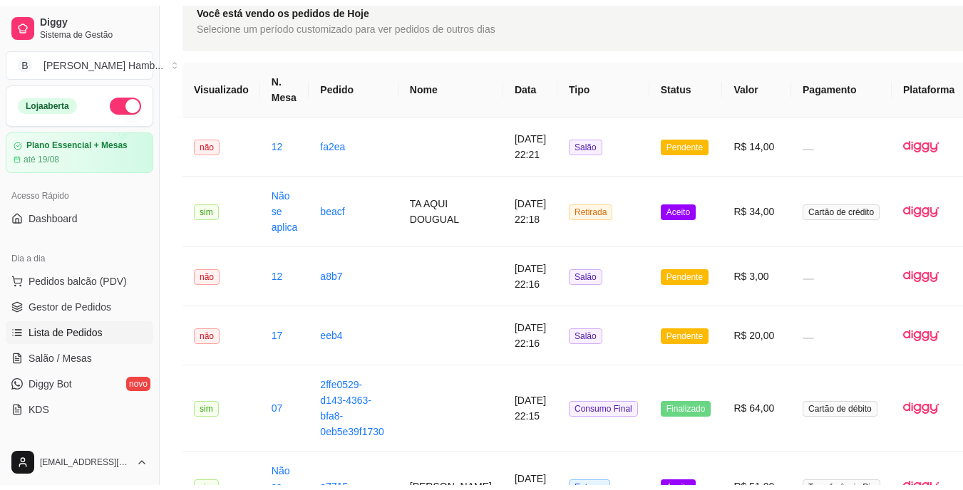
scroll to position [0, 0]
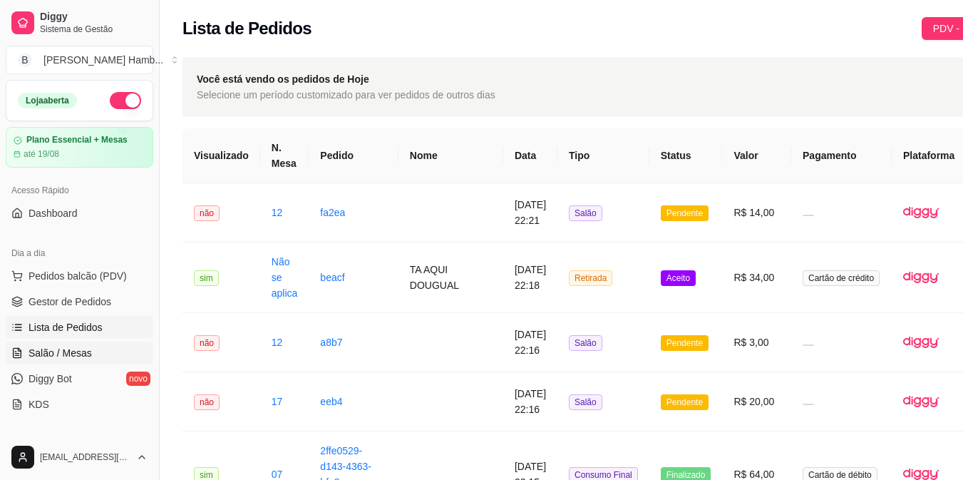
click at [70, 353] on span "Salão / Mesas" at bounding box center [60, 353] width 63 height 14
click at [63, 346] on span "Salão / Mesas" at bounding box center [60, 353] width 63 height 14
click at [66, 349] on span "Salão / Mesas" at bounding box center [60, 353] width 63 height 14
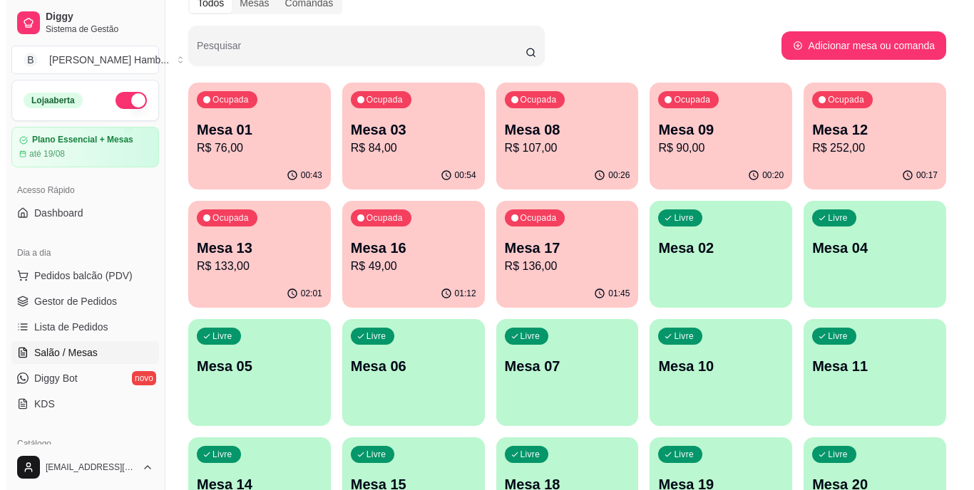
scroll to position [143, 0]
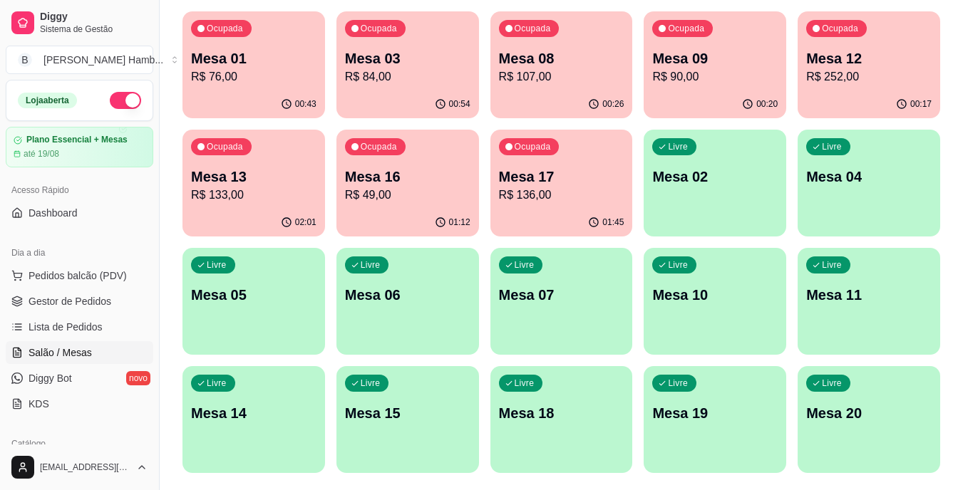
click at [416, 430] on div "Livre Mesa 15" at bounding box center [407, 411] width 143 height 90
click at [417, 179] on p "Mesa 16" at bounding box center [407, 177] width 125 height 20
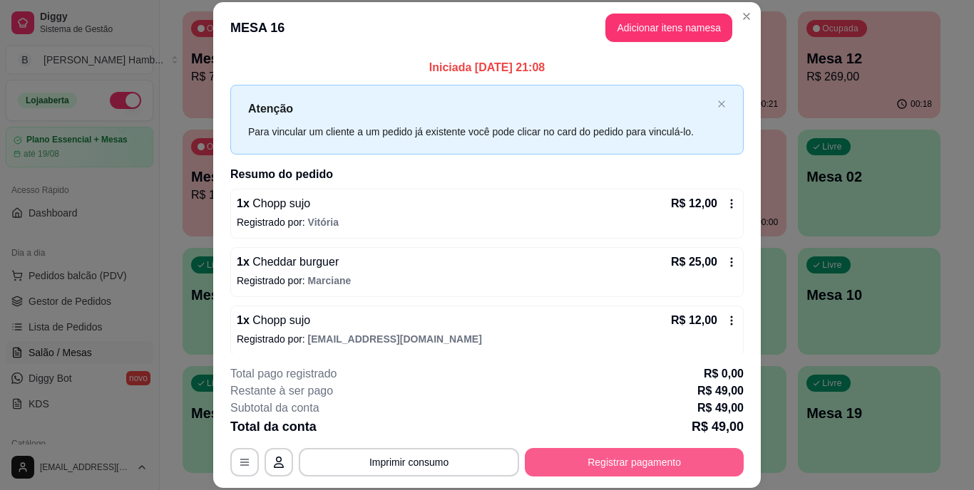
click at [600, 461] on button "Registrar pagamento" at bounding box center [634, 462] width 219 height 29
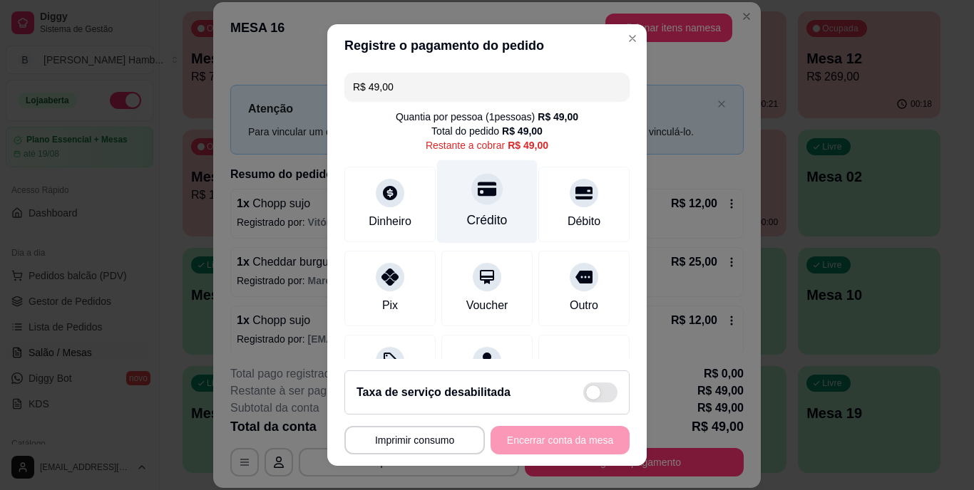
click at [482, 185] on div at bounding box center [486, 189] width 31 height 31
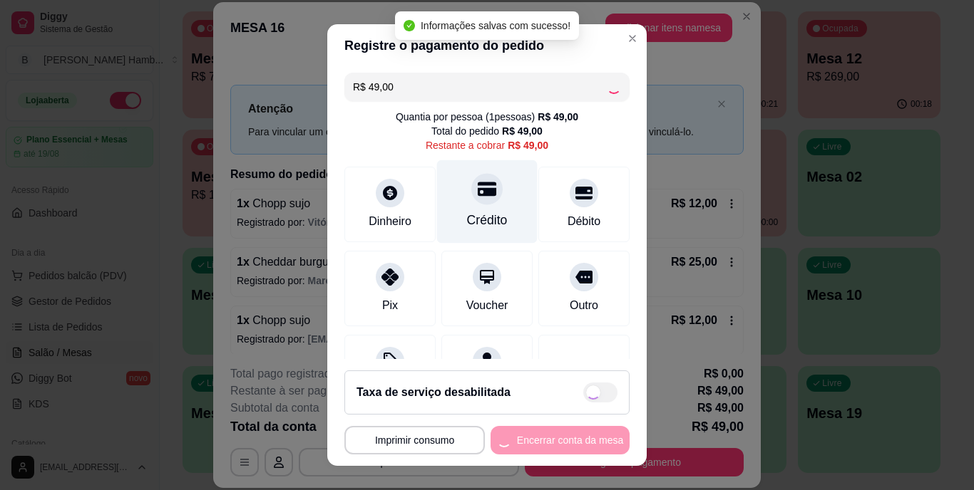
type input "R$ 0,00"
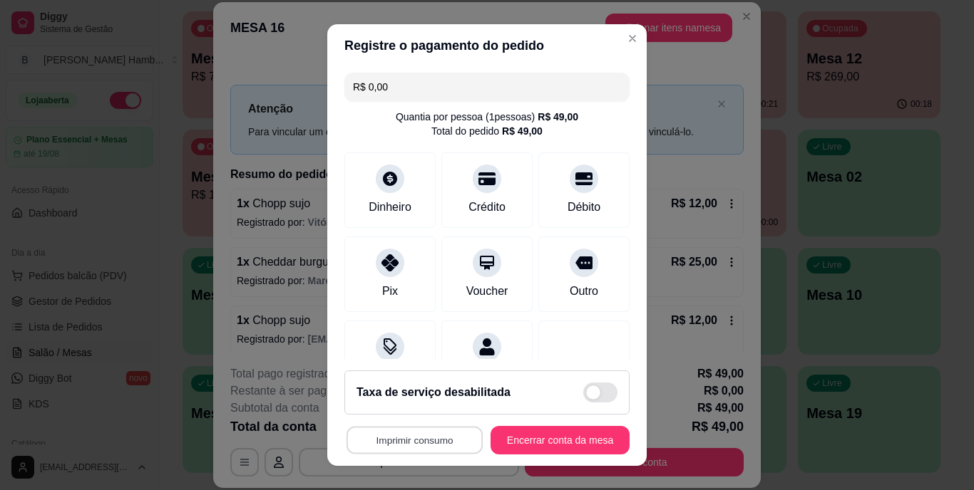
click at [404, 446] on button "Imprimir consumo" at bounding box center [414, 440] width 136 height 28
click at [415, 409] on button "IMPRESSORA" at bounding box center [410, 407] width 103 height 23
click at [556, 443] on button "Encerrar conta da mesa" at bounding box center [559, 440] width 139 height 29
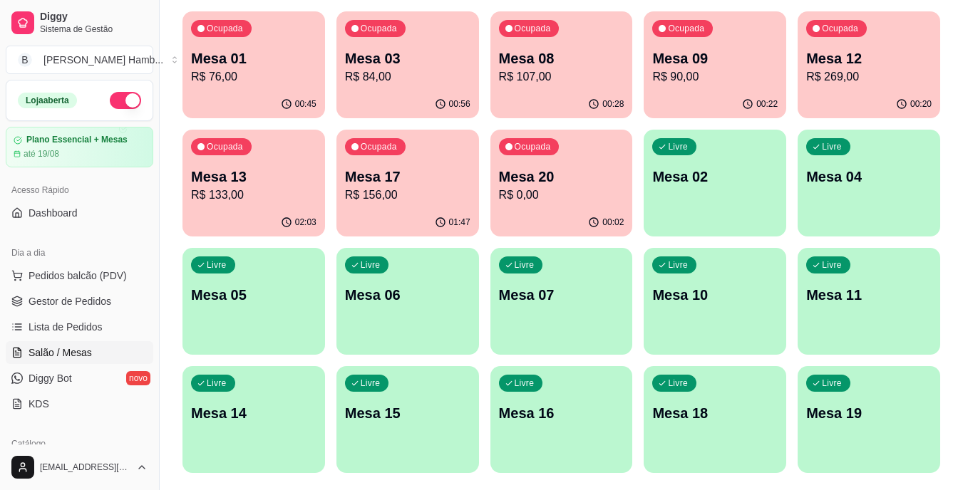
click at [257, 71] on p "R$ 76,00" at bounding box center [253, 76] width 125 height 17
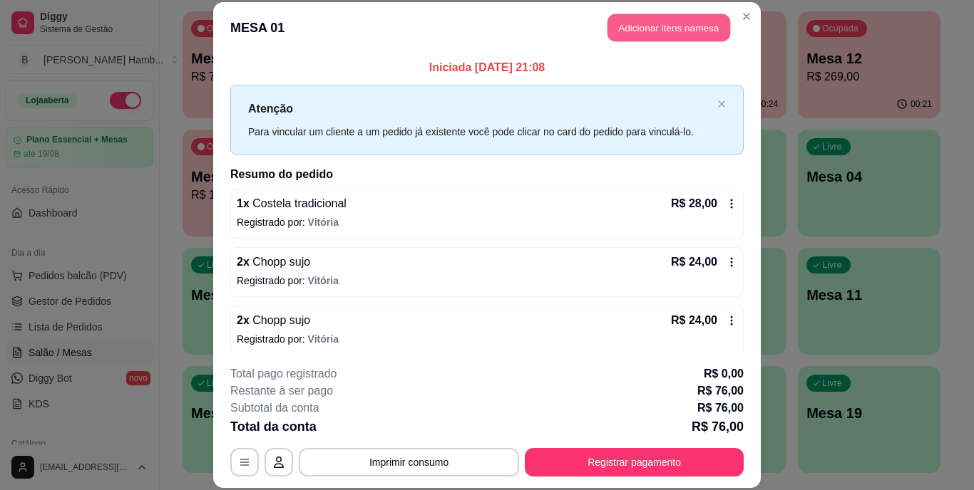
click at [664, 26] on button "Adicionar itens na mesa" at bounding box center [668, 28] width 123 height 28
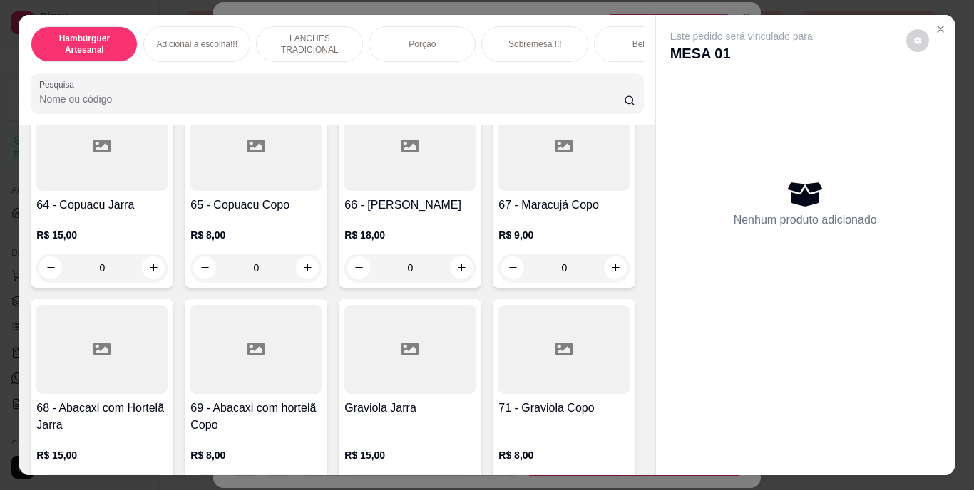
scroll to position [5062, 0]
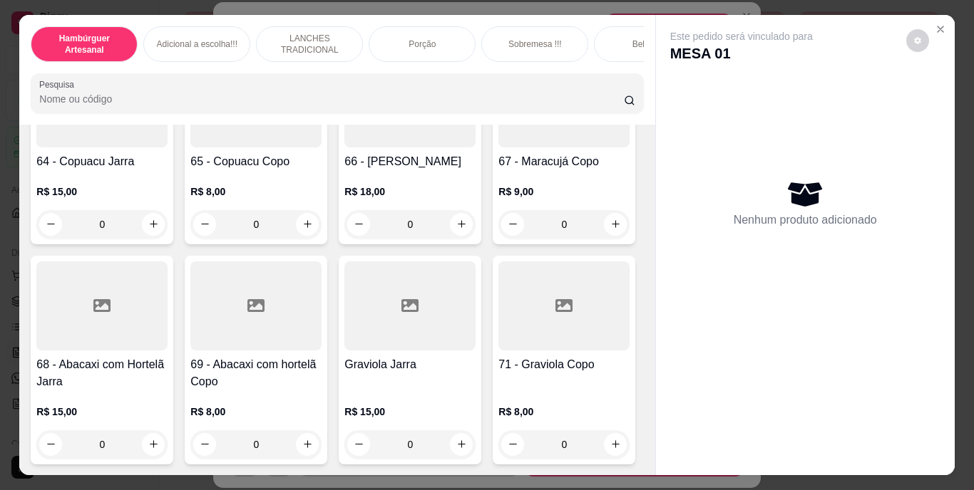
type input "1"
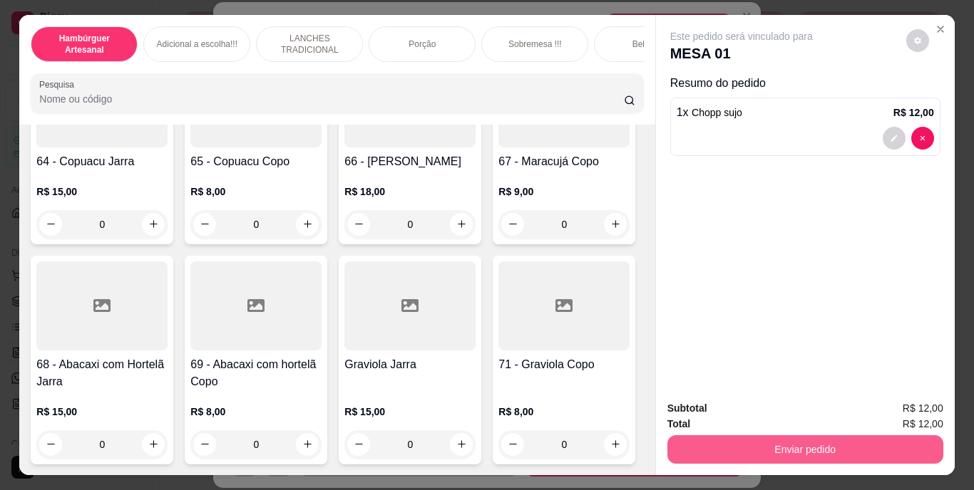
click at [734, 446] on button "Enviar pedido" at bounding box center [805, 450] width 276 height 29
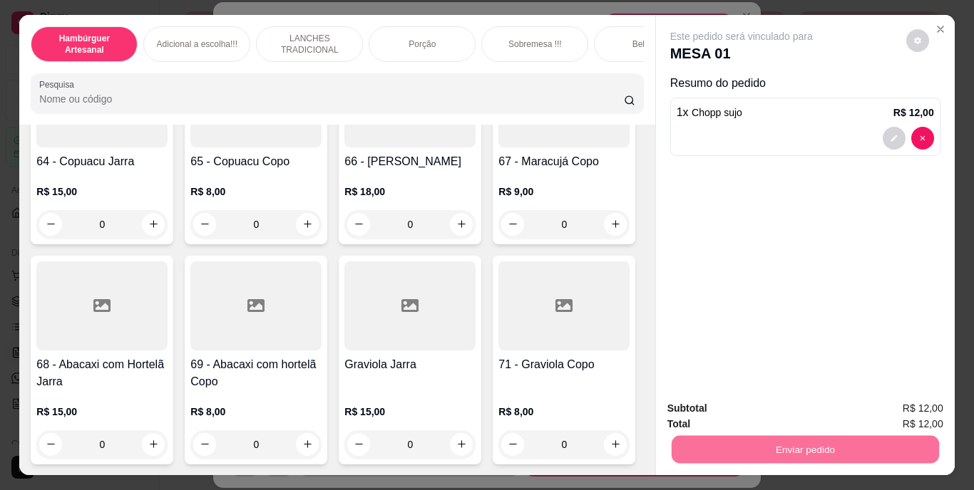
click at [753, 402] on button "Não registrar e enviar pedido" at bounding box center [758, 409] width 148 height 27
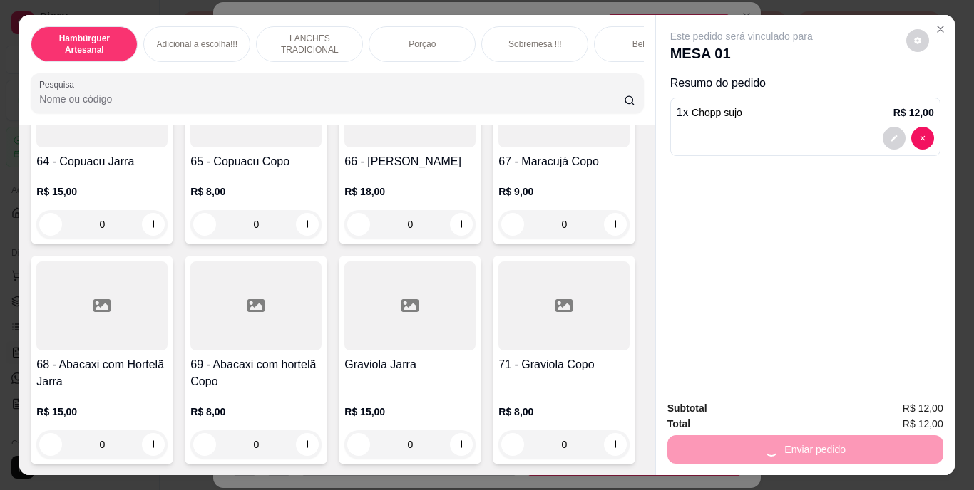
scroll to position [4848, 0]
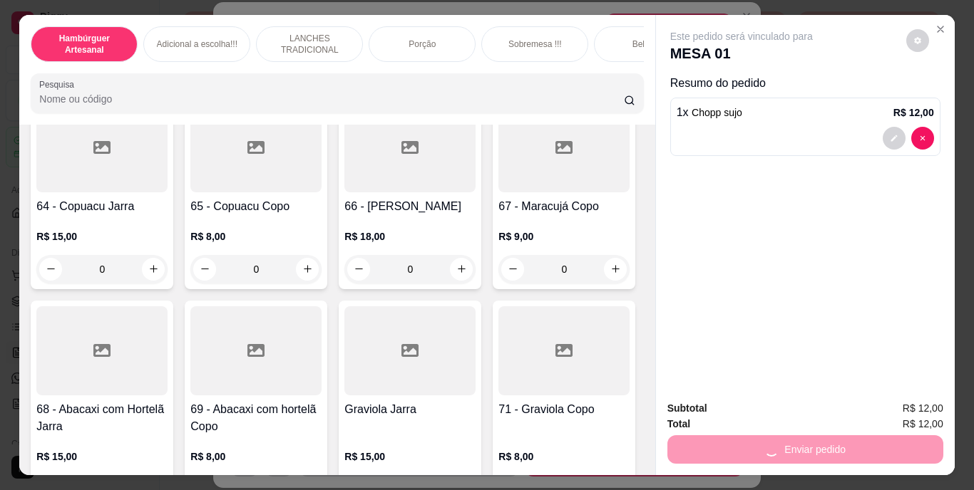
click at [800, 440] on div "Enviar pedido" at bounding box center [805, 448] width 276 height 32
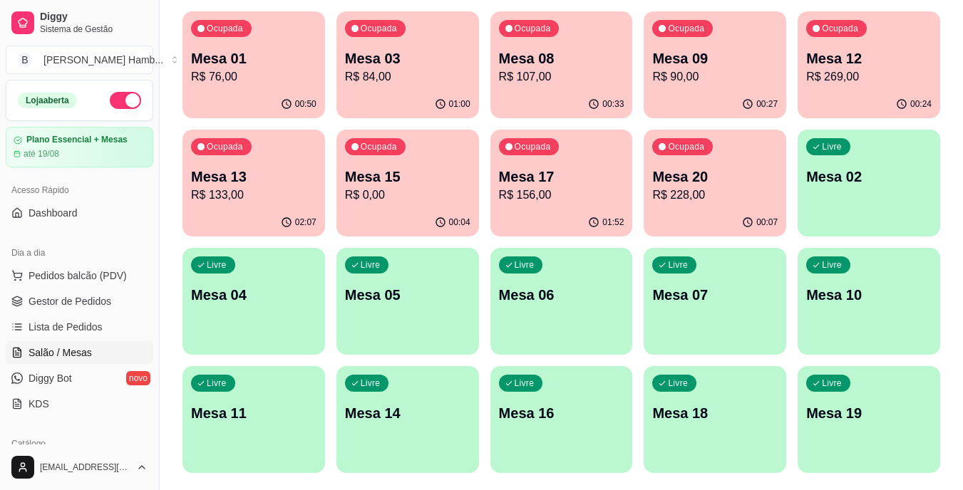
click at [246, 75] on p "R$ 76,00" at bounding box center [253, 76] width 125 height 17
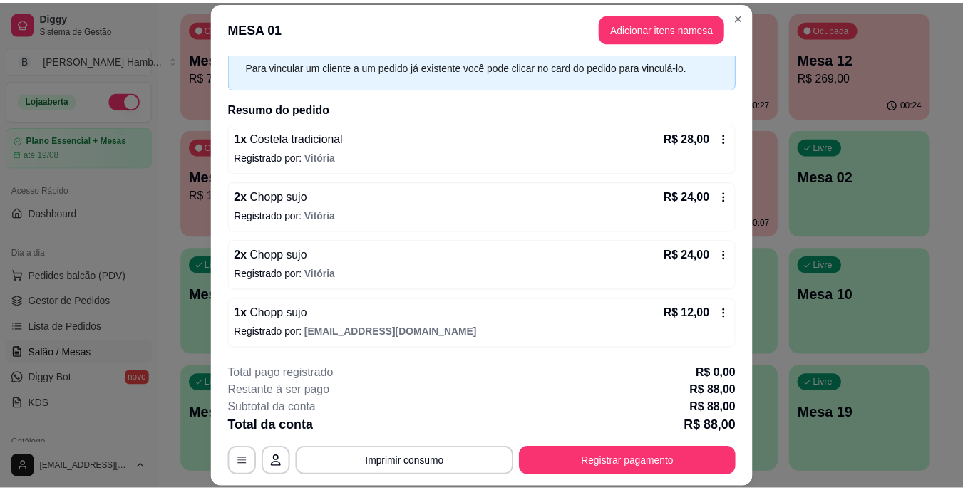
scroll to position [0, 0]
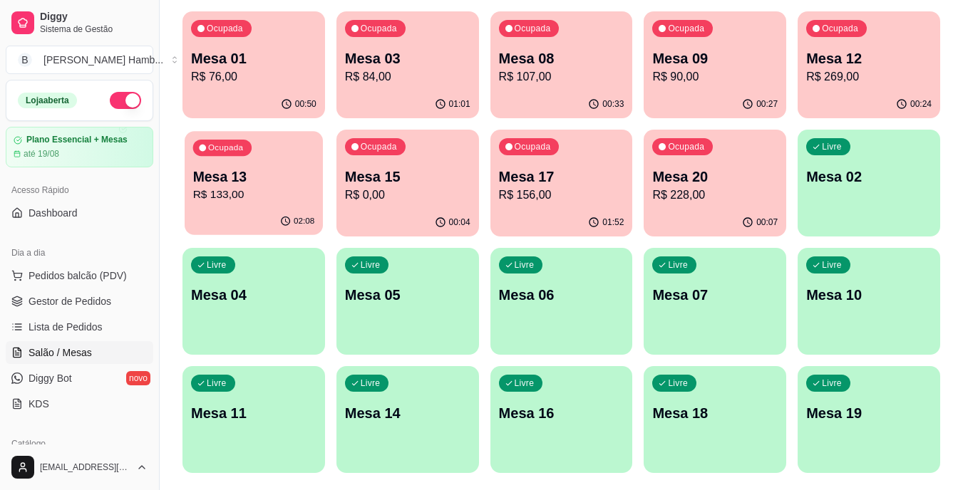
click at [238, 212] on div "02:08" at bounding box center [254, 221] width 138 height 27
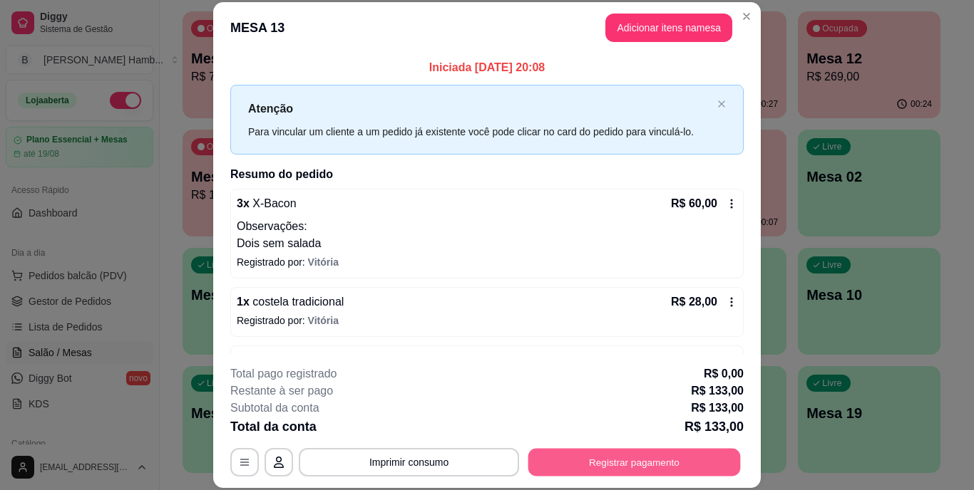
click at [618, 461] on button "Registrar pagamento" at bounding box center [634, 462] width 212 height 28
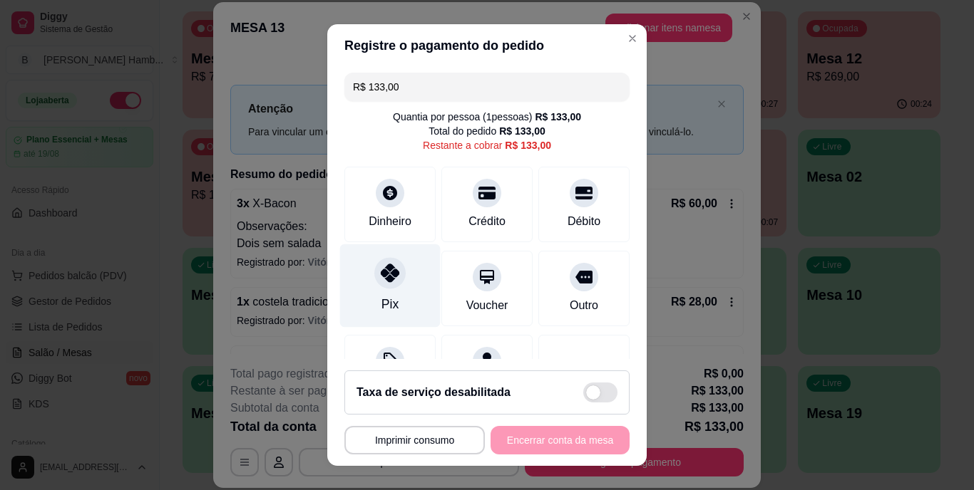
click at [384, 287] on div at bounding box center [389, 273] width 31 height 31
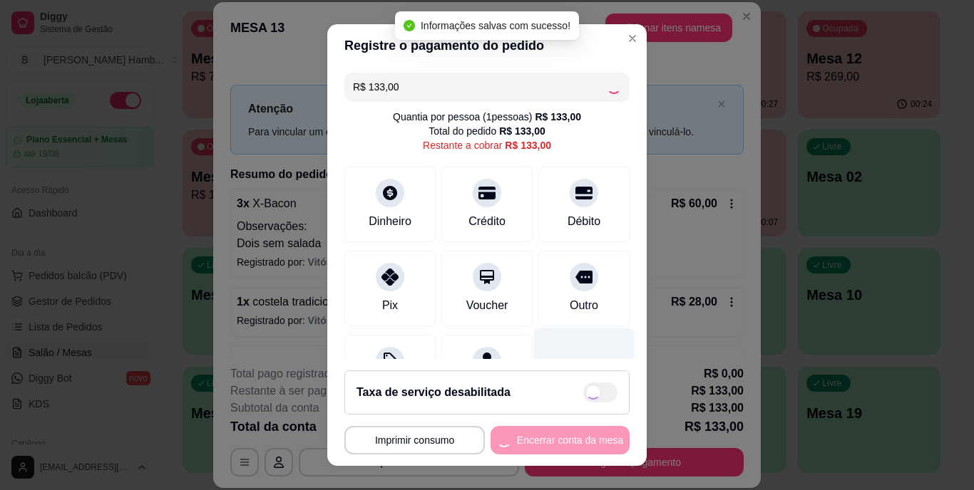
type input "R$ 0,00"
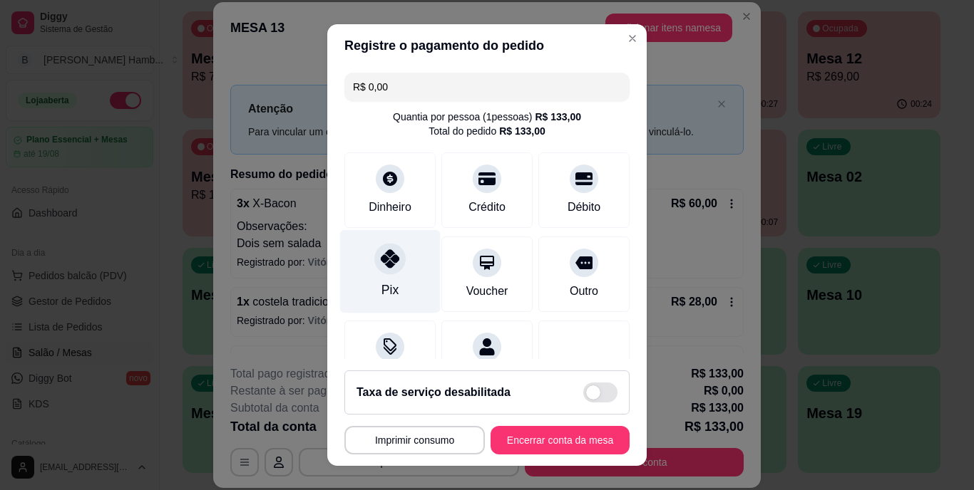
click at [381, 282] on div "Pix" at bounding box center [389, 291] width 17 height 19
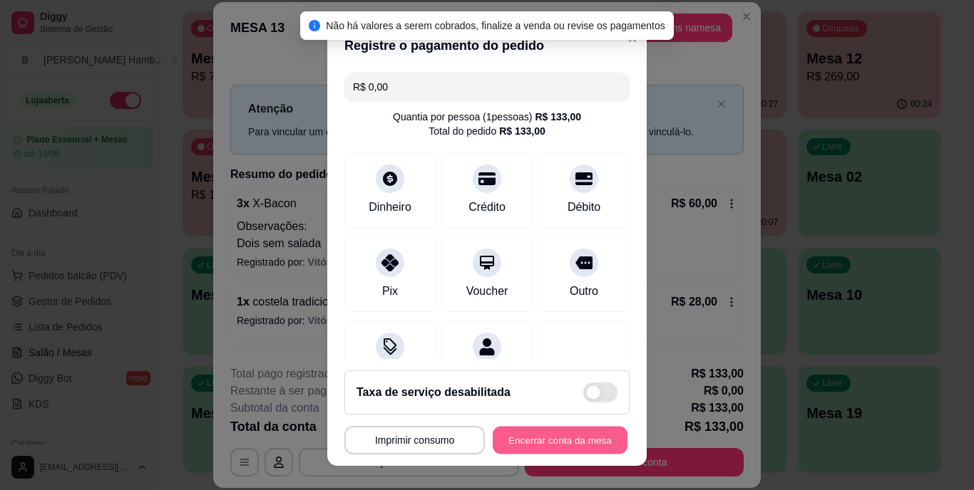
click at [516, 428] on button "Encerrar conta da mesa" at bounding box center [560, 440] width 135 height 28
click at [443, 440] on button "Imprimir consumo" at bounding box center [414, 440] width 136 height 28
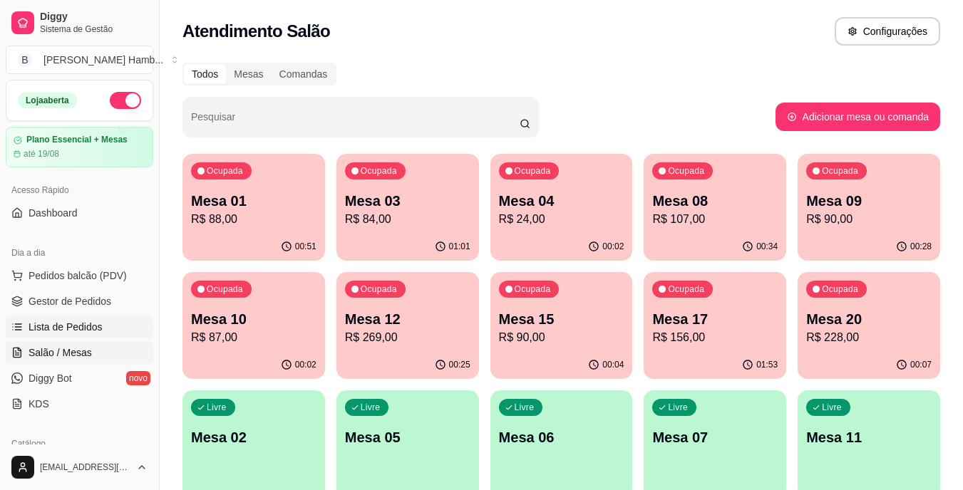
click at [74, 328] on span "Lista de Pedidos" at bounding box center [66, 327] width 74 height 14
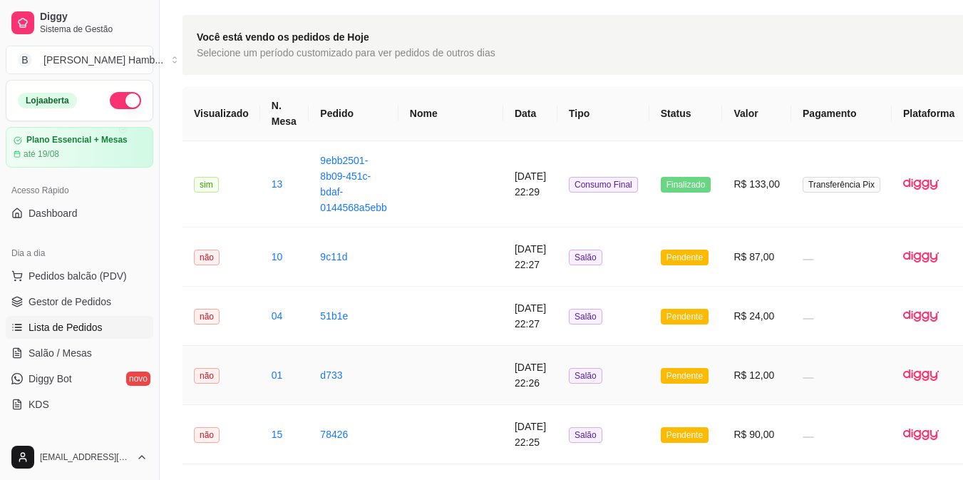
scroll to position [39, 0]
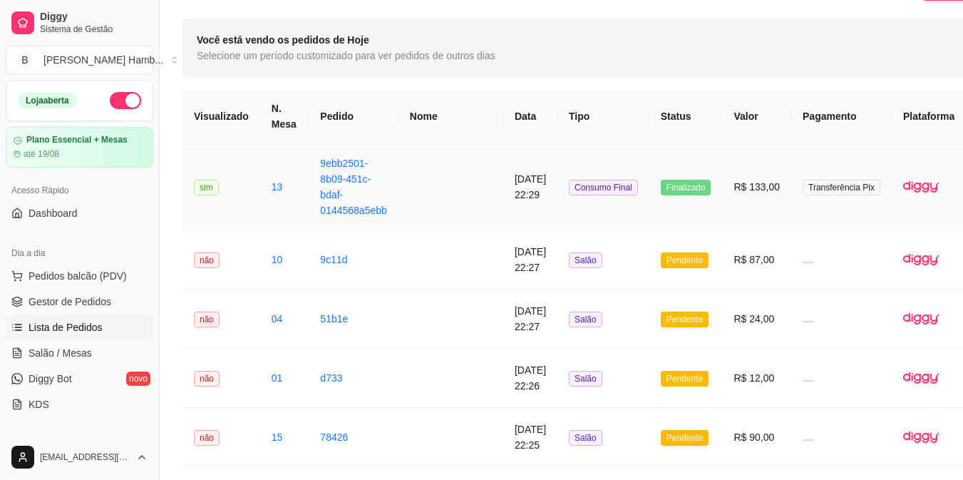
click at [918, 222] on div "Escolha a impressora IMPRESSORA" at bounding box center [904, 233] width 117 height 63
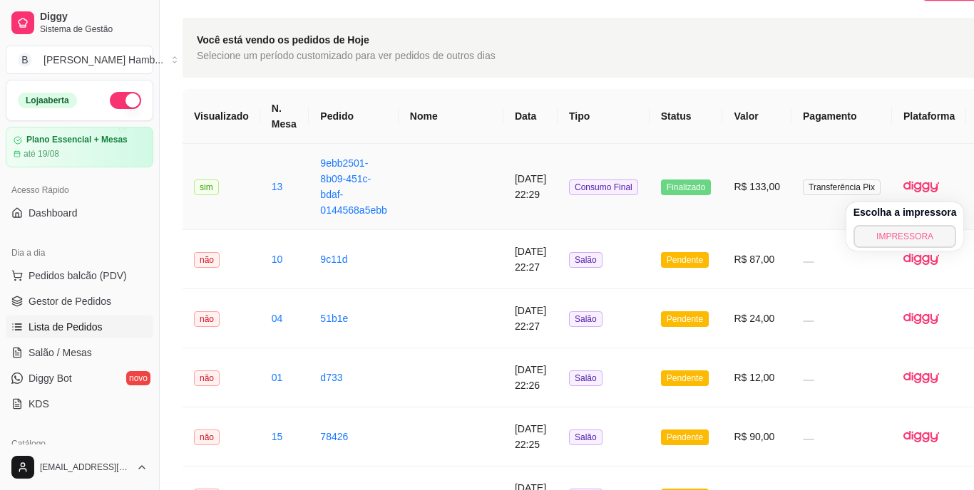
click at [917, 229] on button "IMPRESSORA" at bounding box center [904, 236] width 103 height 23
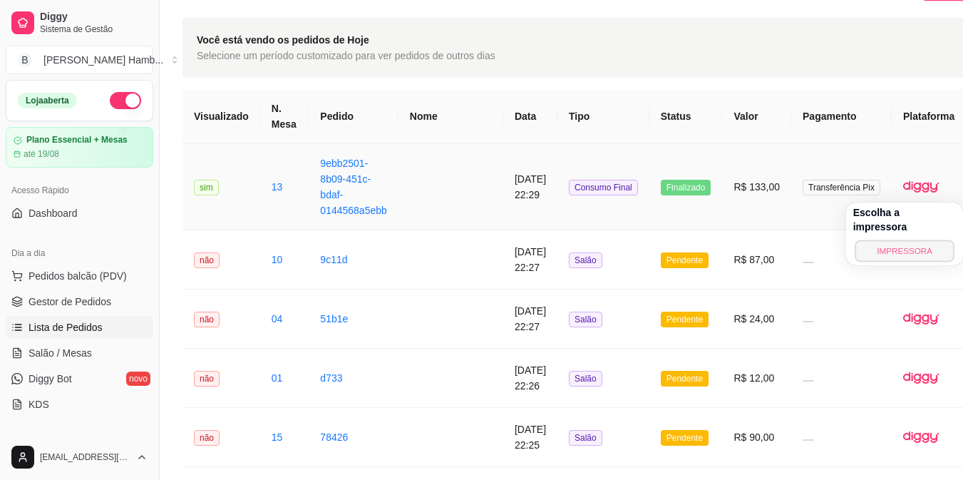
click at [917, 240] on button "IMPRESSORA" at bounding box center [905, 251] width 100 height 22
click at [51, 346] on span "Salão / Mesas" at bounding box center [60, 353] width 63 height 14
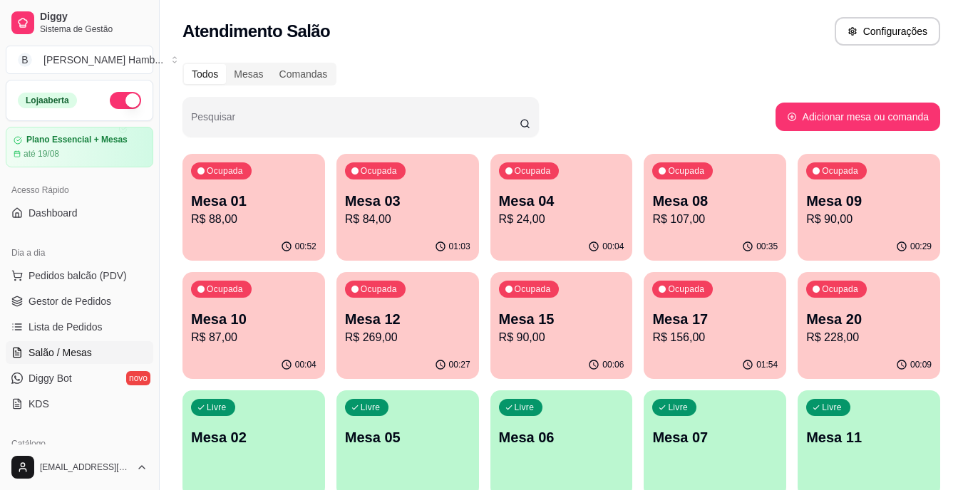
click at [361, 209] on p "Mesa 03" at bounding box center [407, 201] width 125 height 20
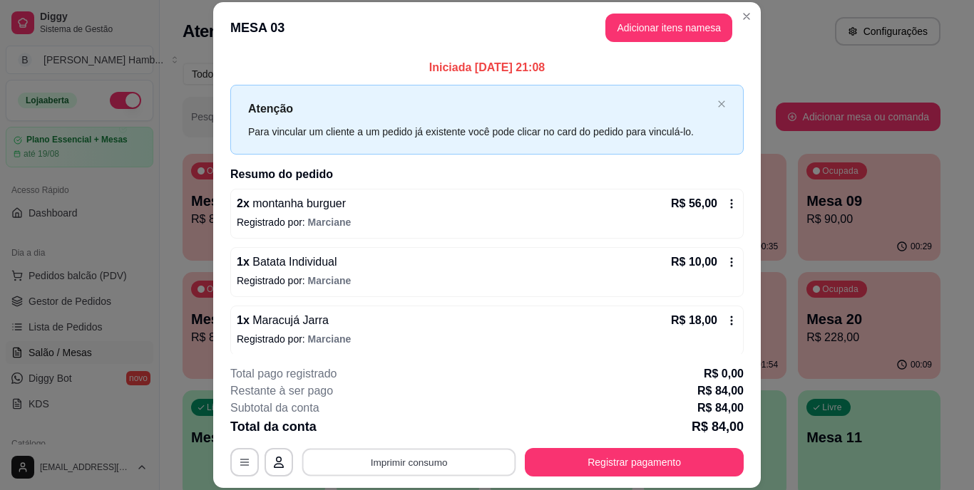
click at [408, 456] on button "Imprimir consumo" at bounding box center [409, 462] width 214 height 28
click at [412, 422] on button "IMPRESSORA" at bounding box center [407, 429] width 103 height 23
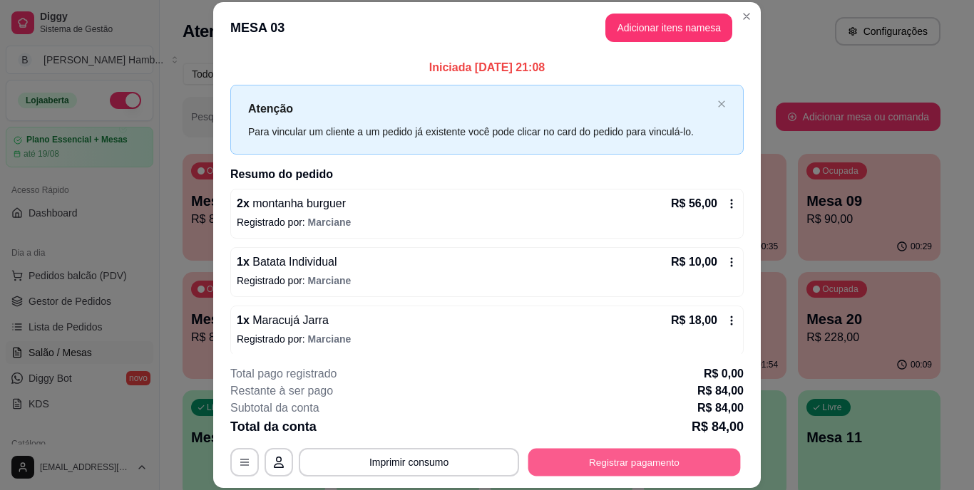
click at [608, 460] on button "Registrar pagamento" at bounding box center [634, 462] width 212 height 28
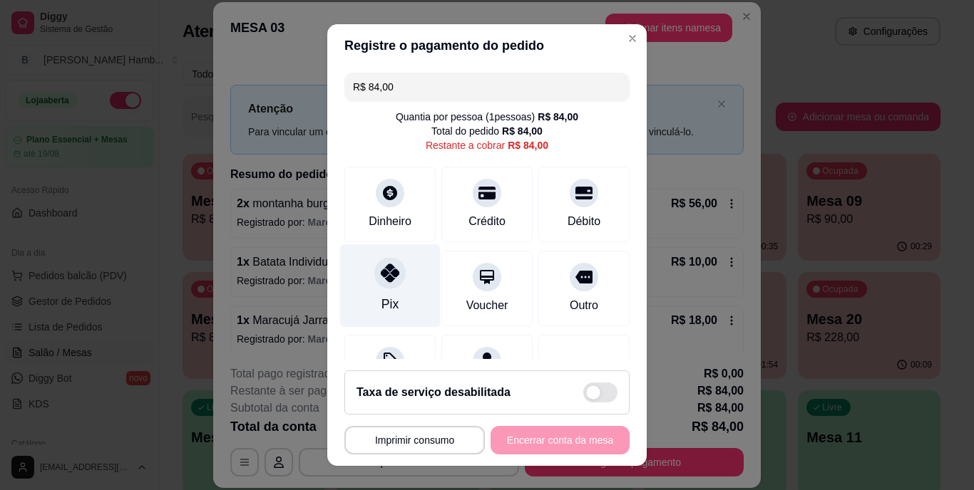
click at [390, 279] on icon at bounding box center [390, 273] width 19 height 19
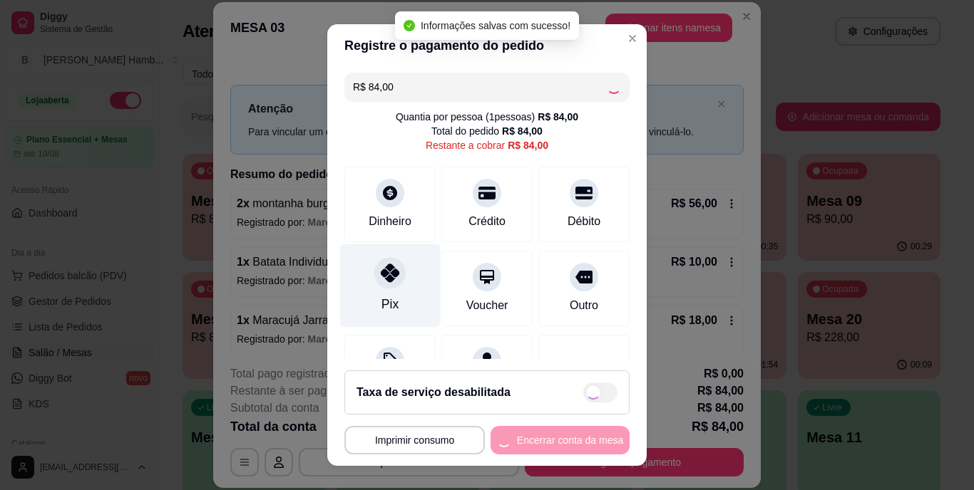
type input "R$ 0,00"
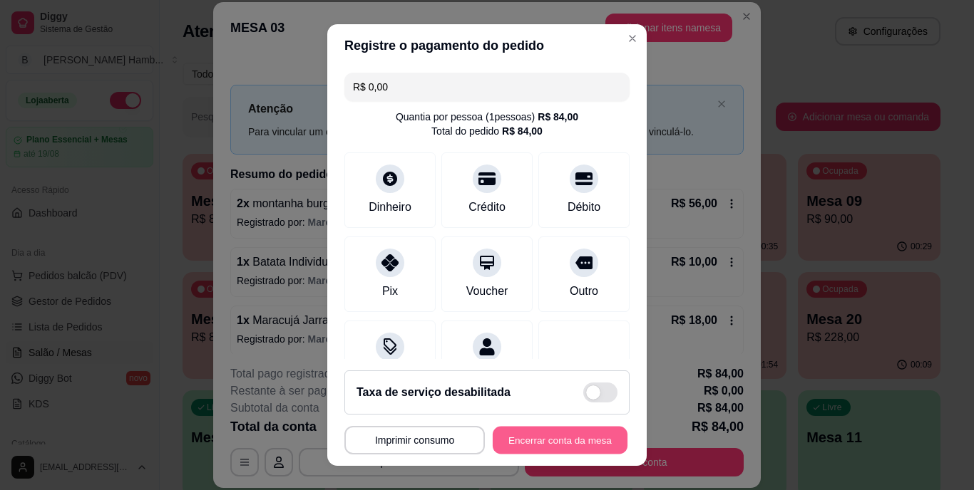
click at [562, 438] on button "Encerrar conta da mesa" at bounding box center [560, 440] width 135 height 28
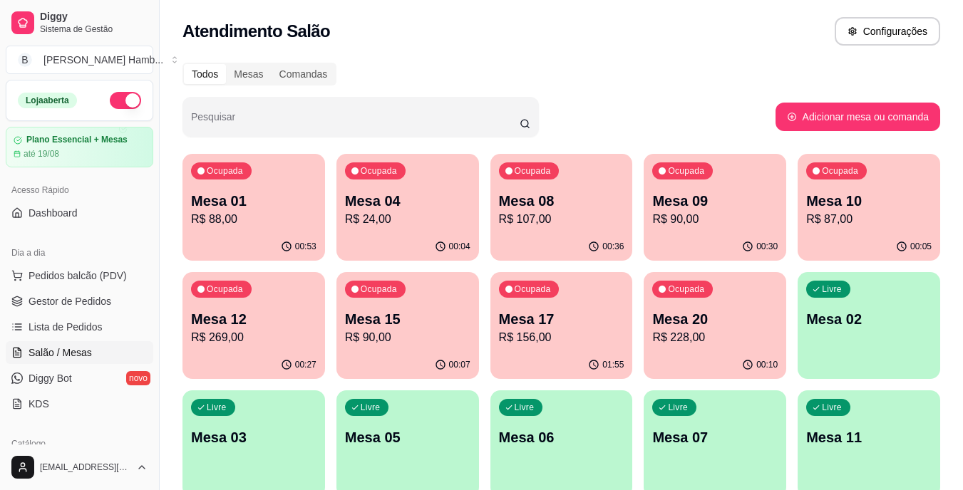
click at [724, 219] on p "R$ 90,00" at bounding box center [714, 219] width 125 height 17
click at [530, 237] on div "00:36" at bounding box center [562, 245] width 138 height 27
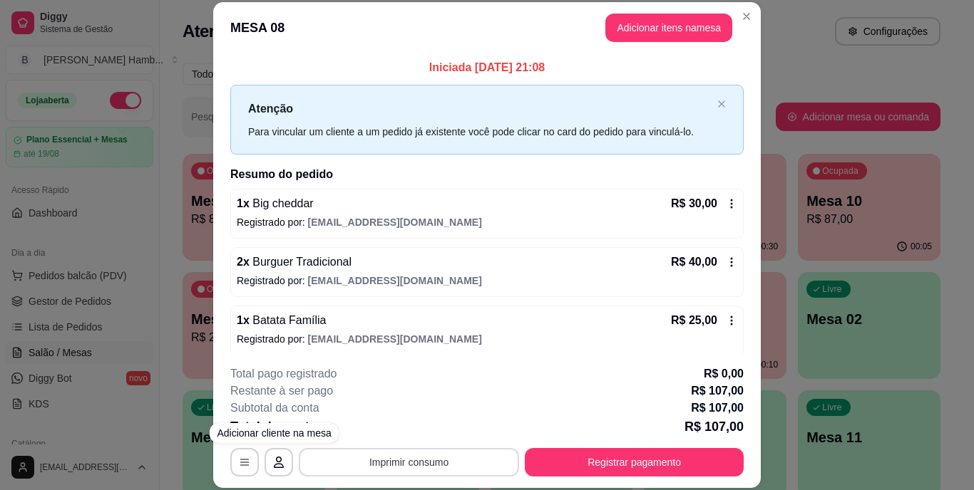
click at [324, 461] on button "Imprimir consumo" at bounding box center [409, 462] width 220 height 29
click at [389, 426] on button "IMPRESSORA" at bounding box center [408, 429] width 100 height 22
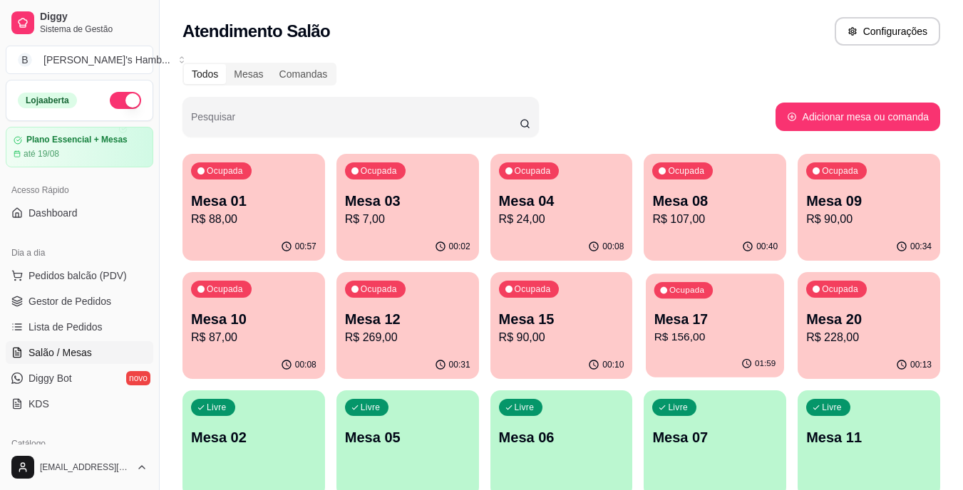
click at [707, 300] on div "Ocupada Mesa 17 R$ 156,00" at bounding box center [715, 312] width 138 height 77
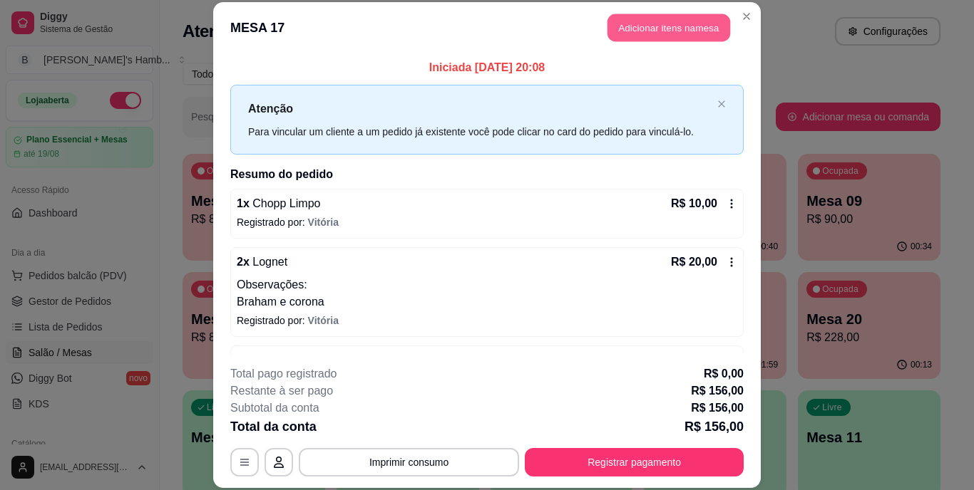
click at [662, 25] on button "Adicionar itens na mesa" at bounding box center [668, 28] width 123 height 28
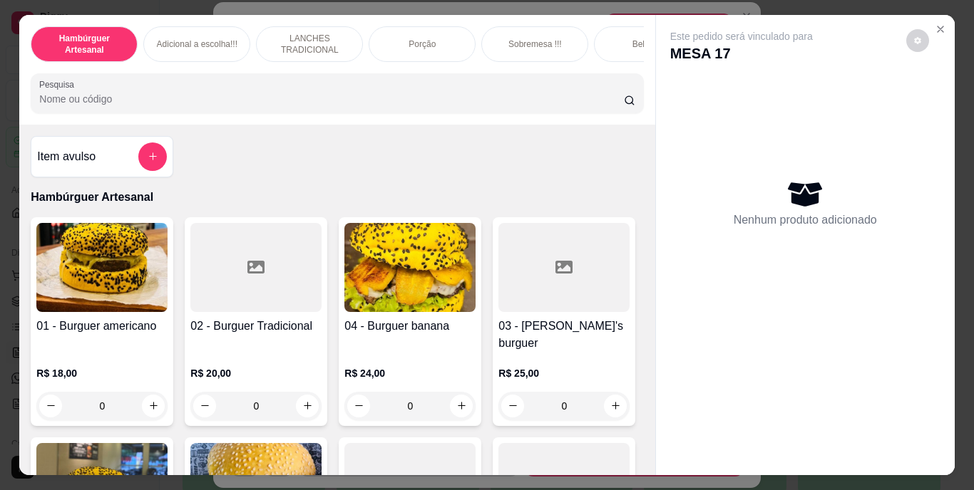
click at [438, 106] on input "Pesquisa" at bounding box center [331, 99] width 585 height 14
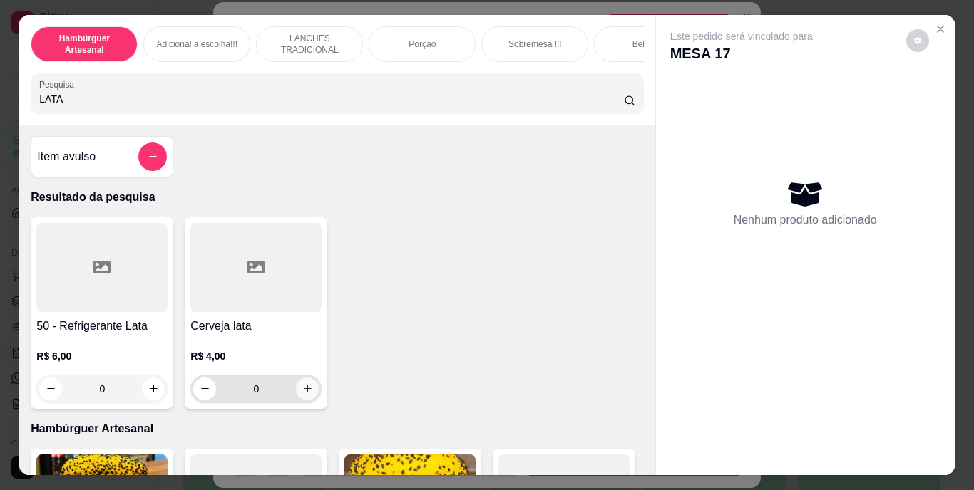
type input "LATA"
click at [304, 393] on icon "increase-product-quantity" at bounding box center [307, 389] width 11 height 11
type input "1"
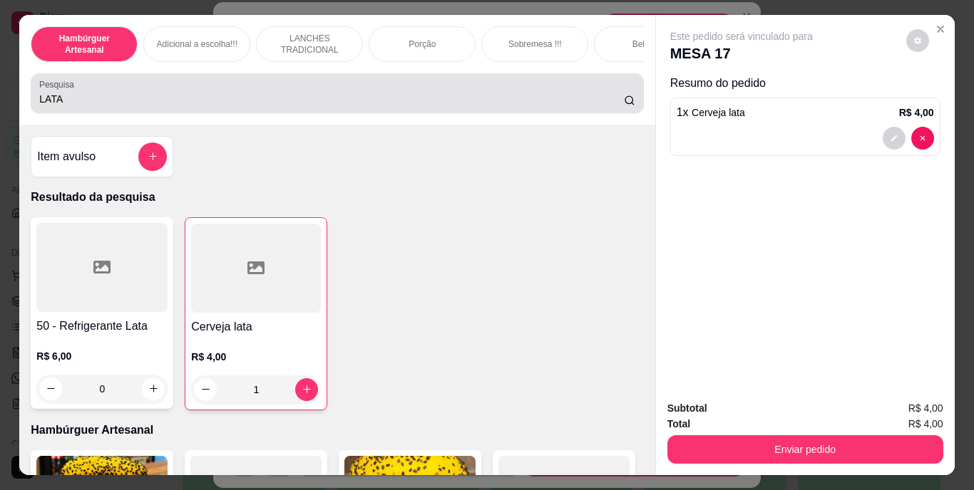
click at [358, 96] on div "LATA" at bounding box center [336, 93] width 595 height 29
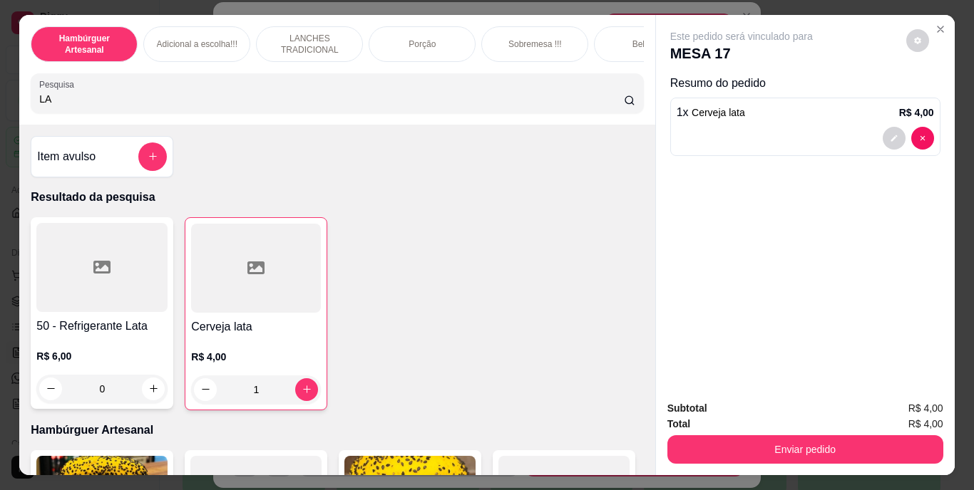
type input "L"
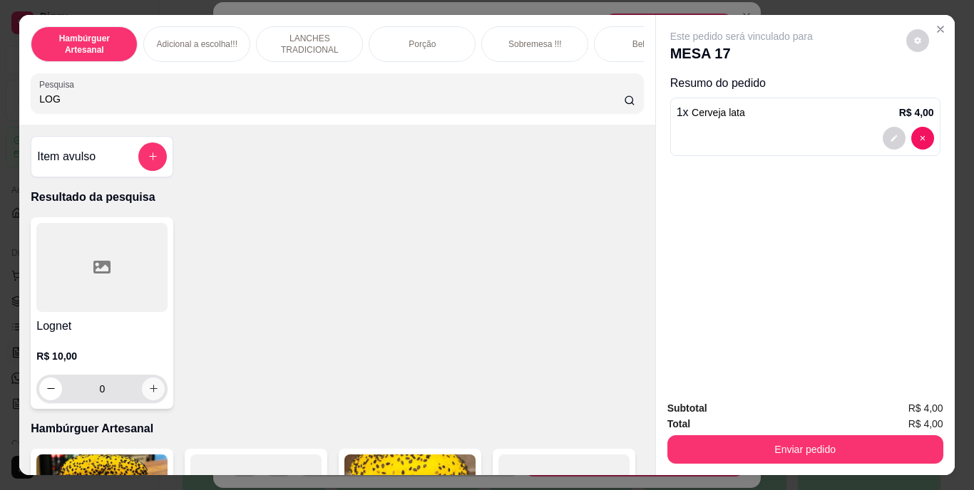
type input "LOG"
click at [148, 392] on icon "increase-product-quantity" at bounding box center [153, 389] width 11 height 11
type input "1"
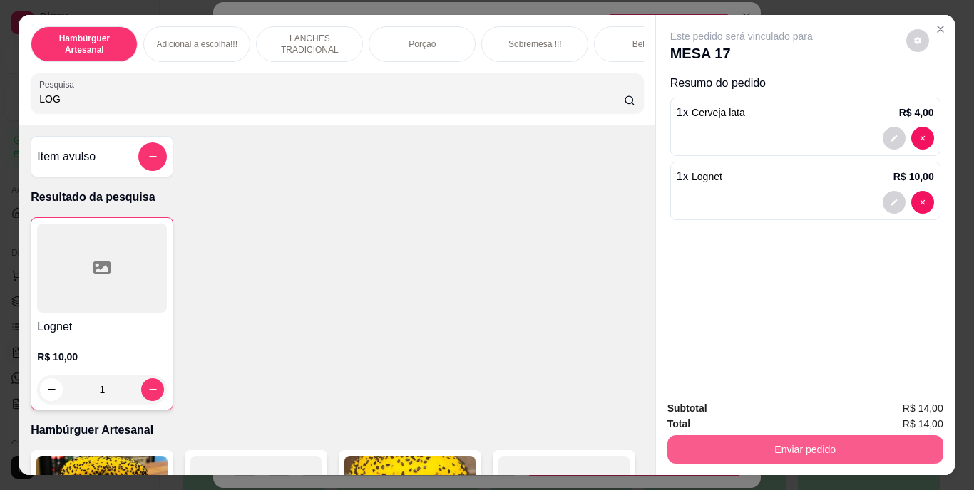
click at [694, 441] on button "Enviar pedido" at bounding box center [805, 450] width 276 height 29
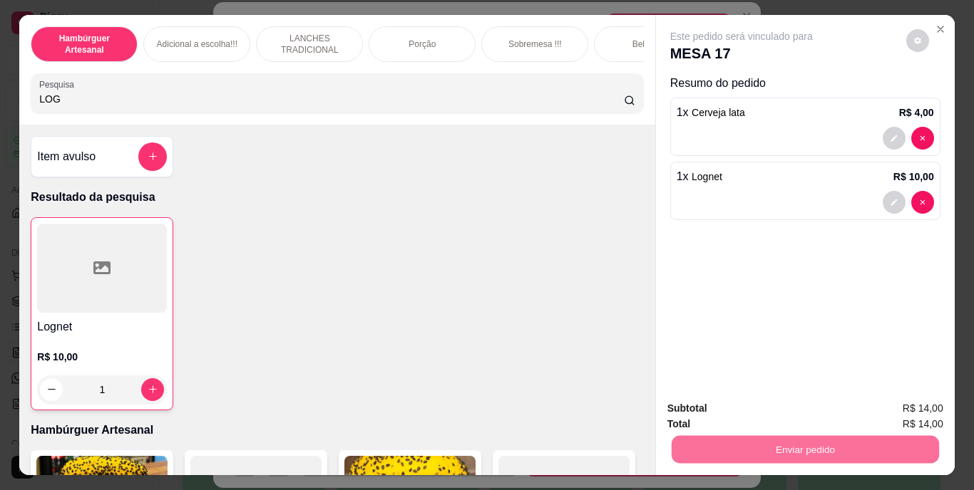
click at [719, 402] on button "Não registrar e enviar pedido" at bounding box center [758, 409] width 144 height 26
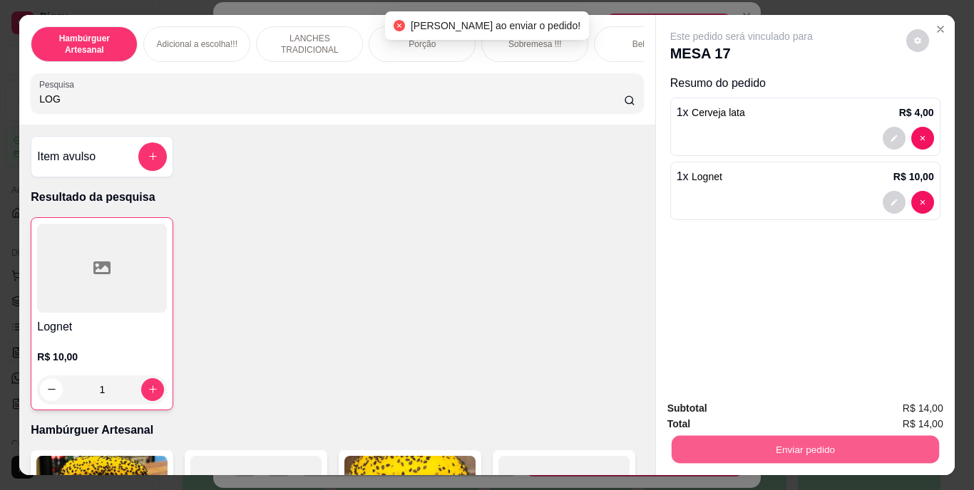
click at [728, 436] on button "Enviar pedido" at bounding box center [804, 450] width 267 height 28
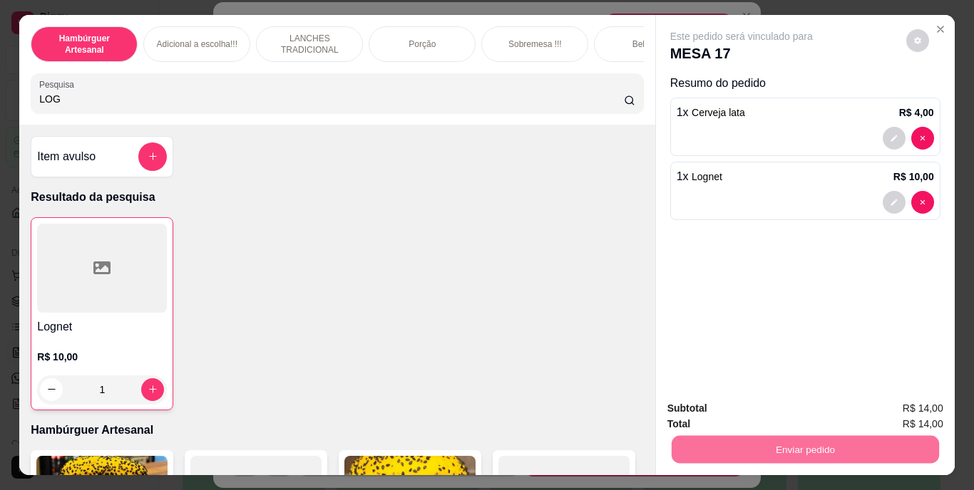
click at [718, 406] on button "Não registrar e enviar pedido" at bounding box center [758, 409] width 144 height 26
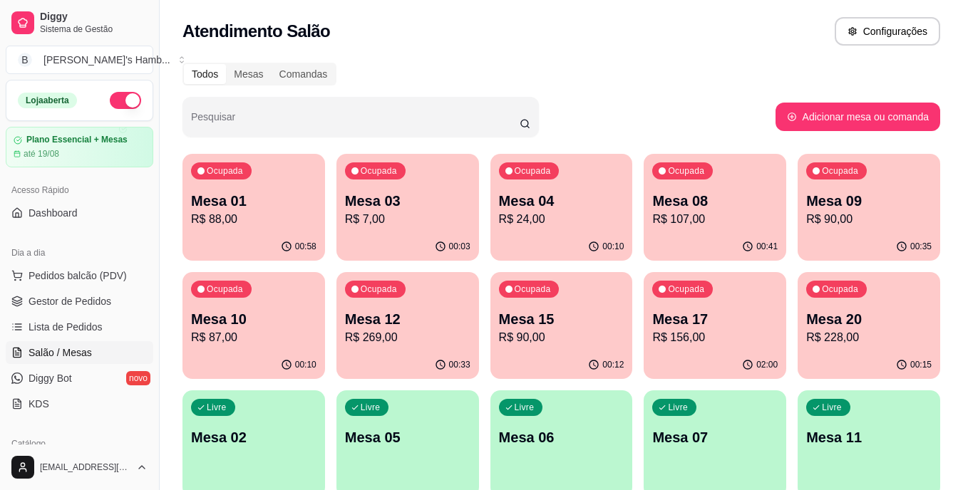
click at [62, 350] on span "Salão / Mesas" at bounding box center [60, 353] width 63 height 14
click at [856, 197] on p "Mesa 09" at bounding box center [868, 201] width 125 height 20
click at [697, 192] on p "Mesa 08" at bounding box center [715, 201] width 122 height 19
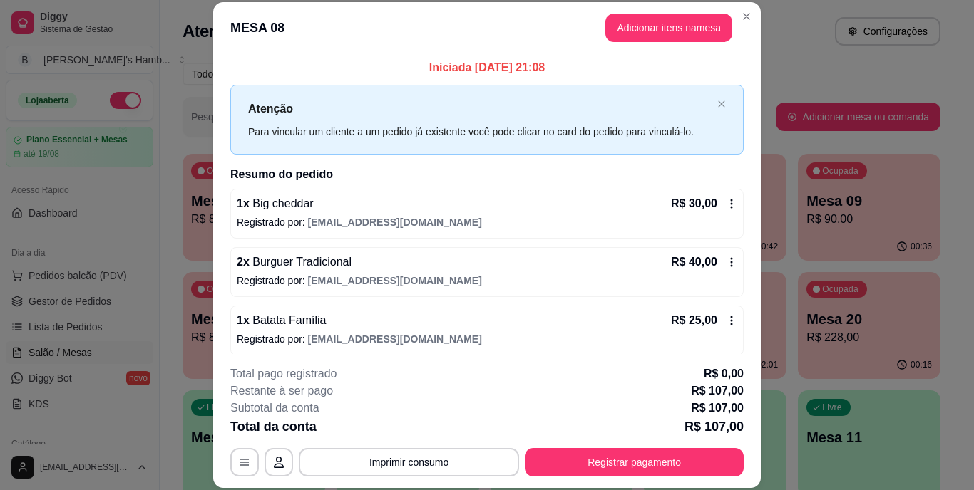
scroll to position [66, 0]
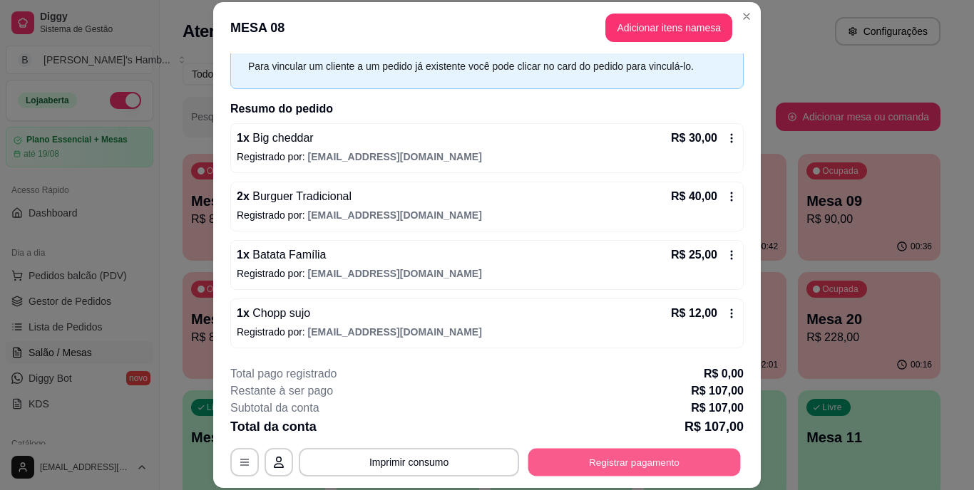
click at [649, 456] on button "Registrar pagamento" at bounding box center [634, 462] width 212 height 28
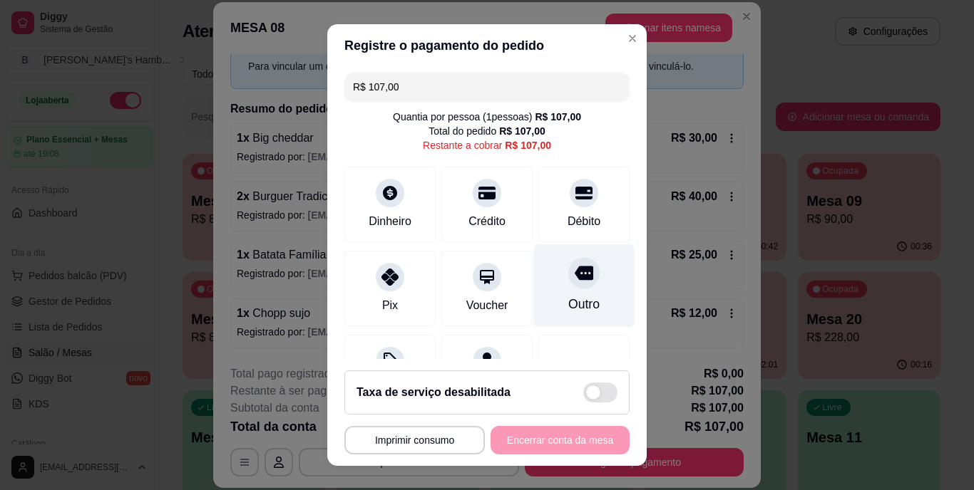
click at [572, 296] on div "Outro" at bounding box center [583, 305] width 31 height 19
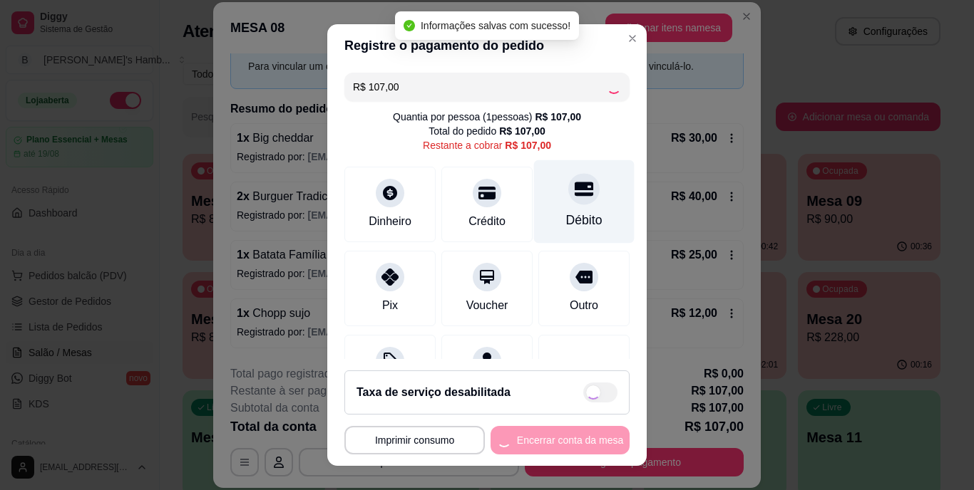
type input "R$ 0,00"
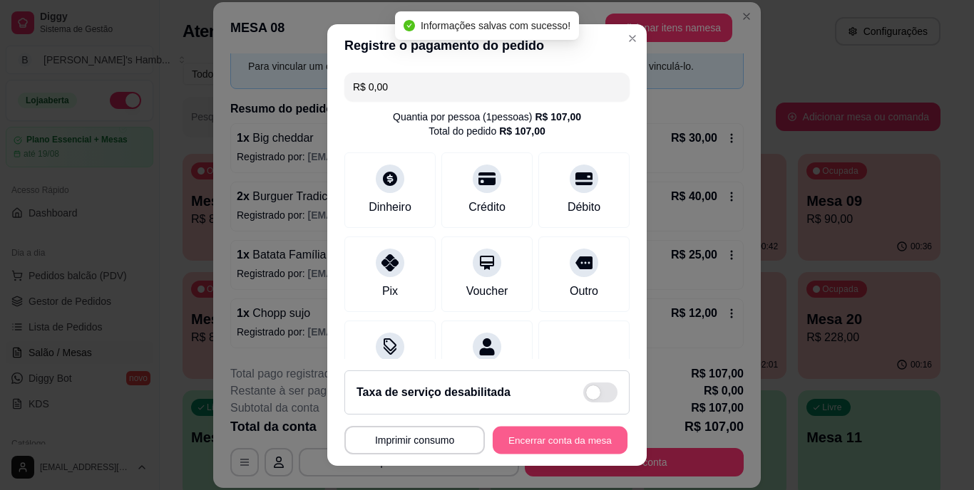
click at [571, 432] on button "Encerrar conta da mesa" at bounding box center [560, 440] width 135 height 28
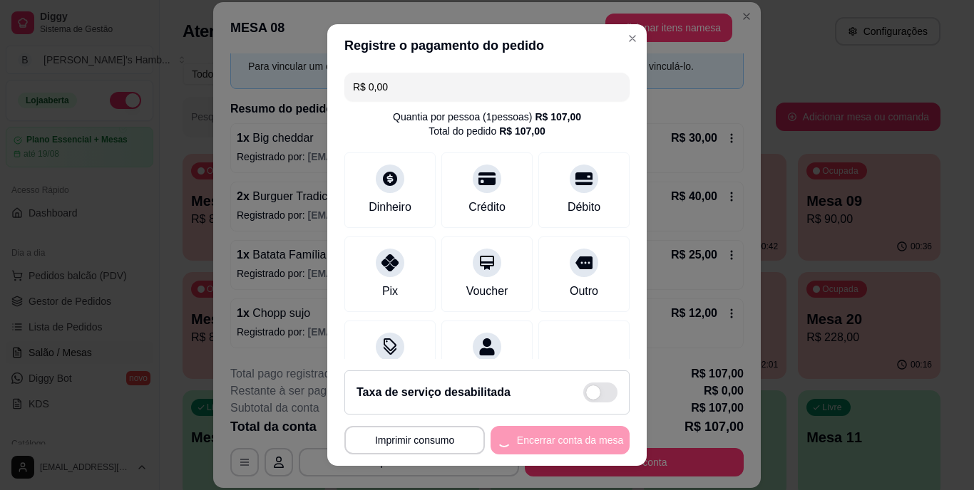
scroll to position [0, 0]
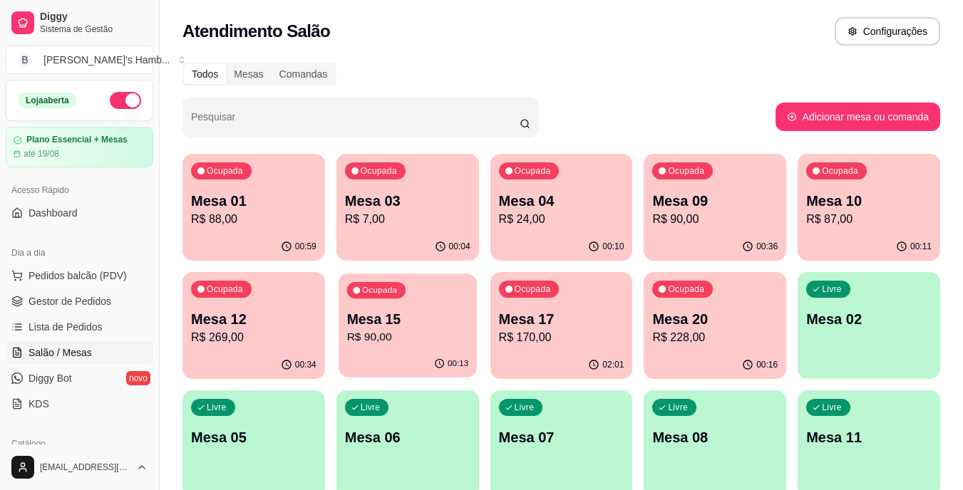
click at [391, 344] on p "R$ 90,00" at bounding box center [407, 337] width 122 height 16
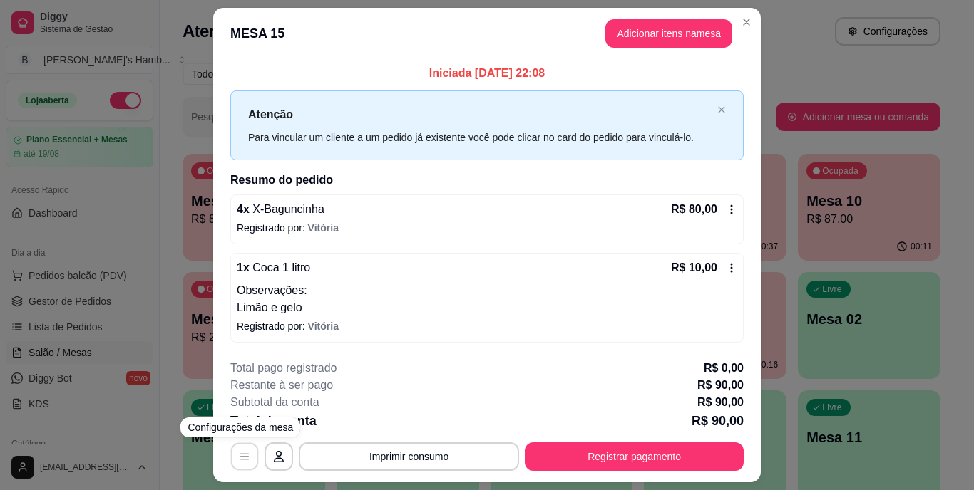
click at [239, 452] on icon "button" at bounding box center [244, 456] width 11 height 11
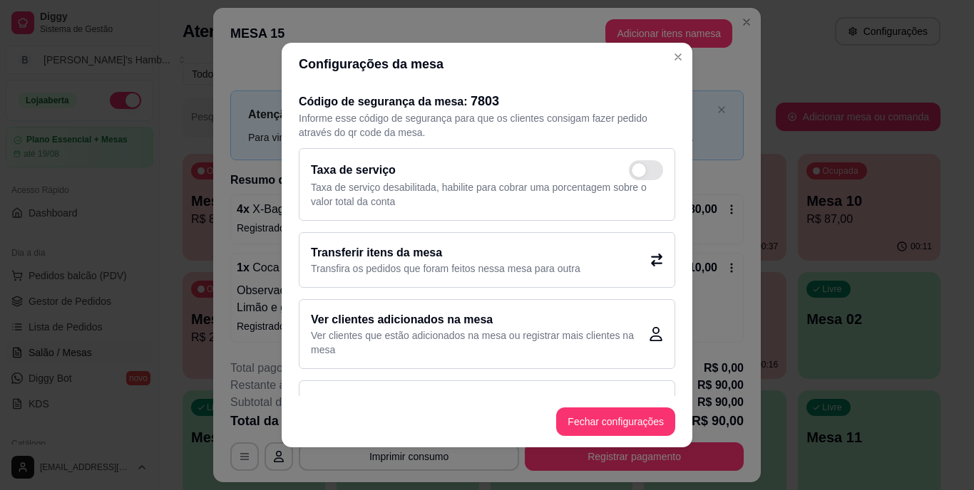
click at [651, 257] on icon at bounding box center [656, 260] width 11 height 13
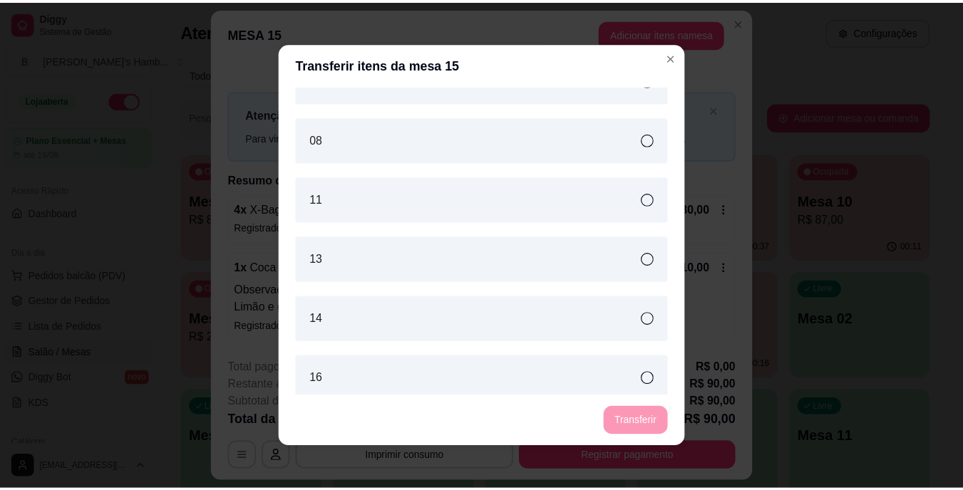
scroll to position [345, 0]
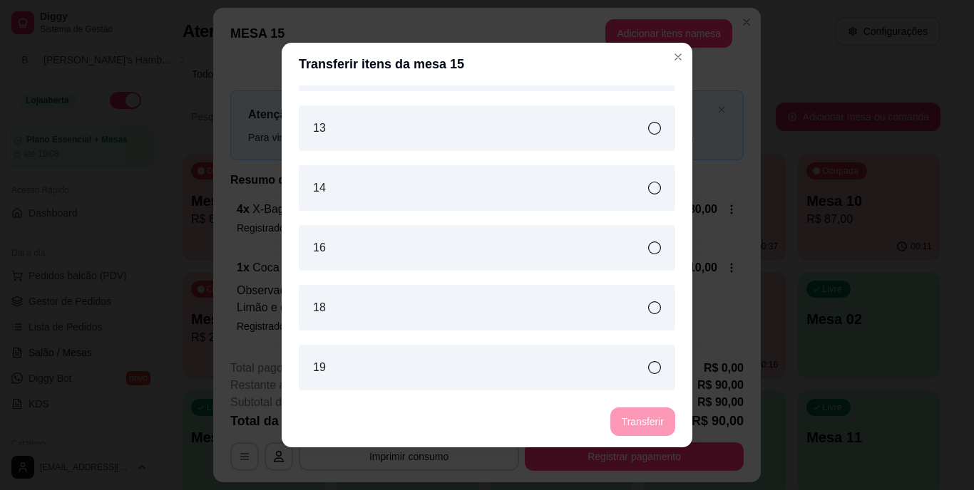
click at [629, 243] on div "16" at bounding box center [487, 248] width 376 height 46
click at [617, 419] on button "Transferir" at bounding box center [642, 422] width 65 height 29
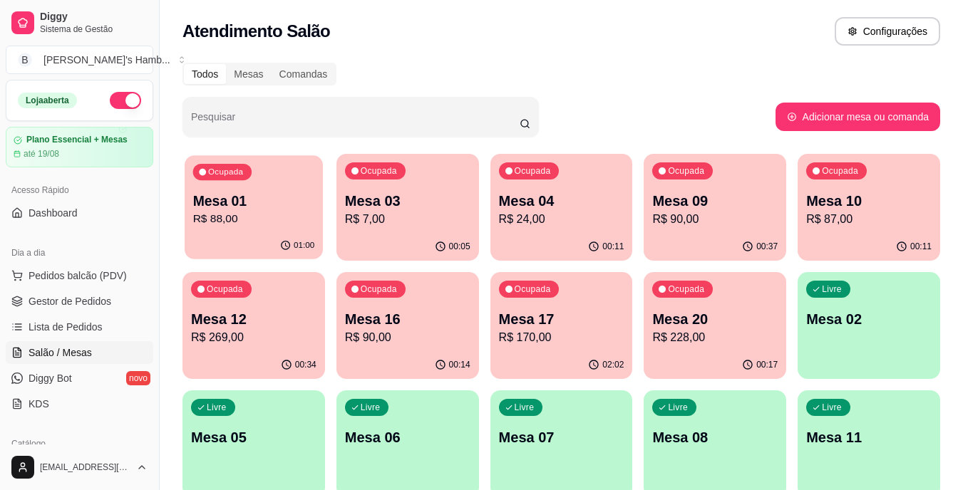
click at [219, 222] on p "R$ 88,00" at bounding box center [254, 219] width 122 height 16
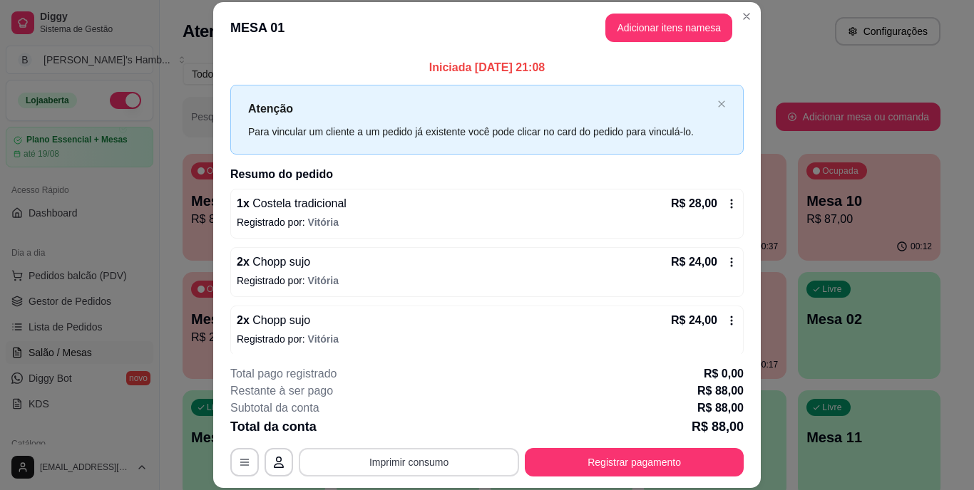
click at [366, 457] on button "Imprimir consumo" at bounding box center [409, 462] width 220 height 29
click at [395, 431] on button "IMPRESSORA" at bounding box center [408, 429] width 100 height 22
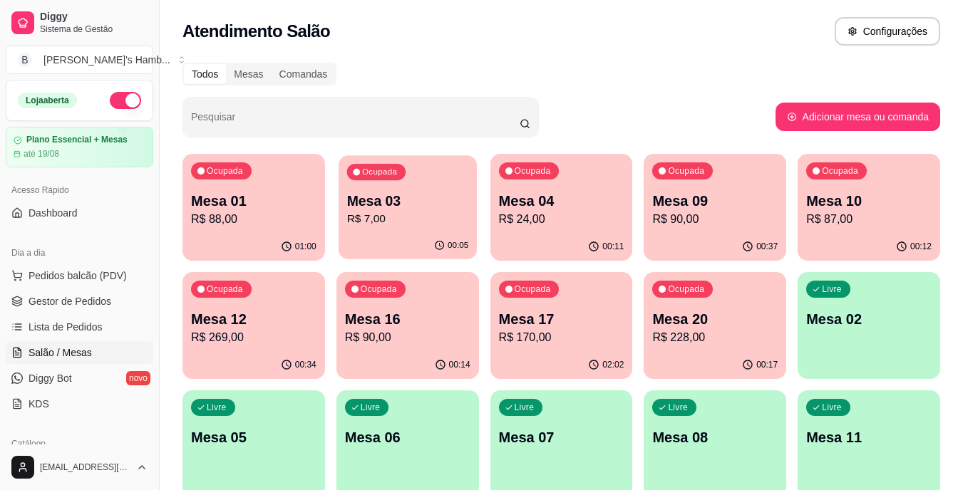
click at [416, 230] on div "Ocupada Mesa 03 R$ 7,00" at bounding box center [408, 193] width 138 height 77
click at [539, 227] on p "R$ 24,00" at bounding box center [561, 219] width 122 height 16
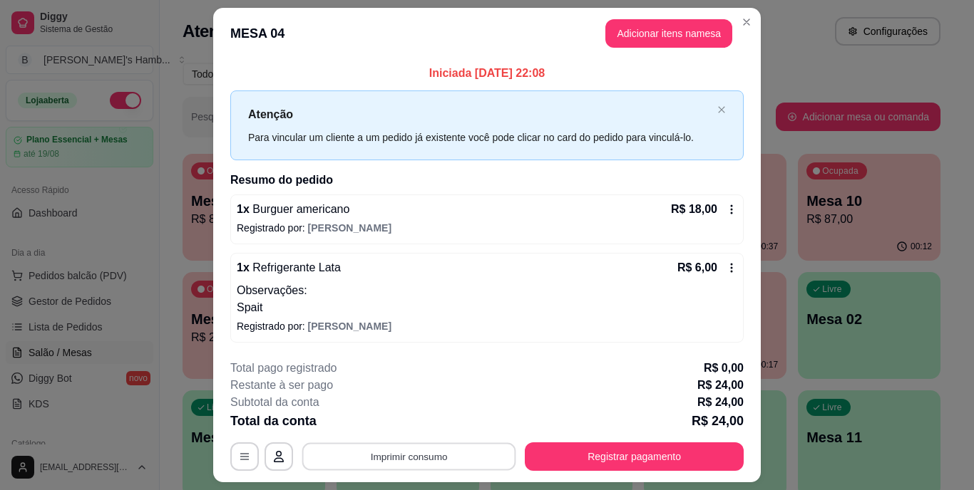
click at [462, 455] on button "Imprimir consumo" at bounding box center [409, 457] width 214 height 28
click at [391, 419] on button "IMPRESSORA" at bounding box center [407, 424] width 103 height 23
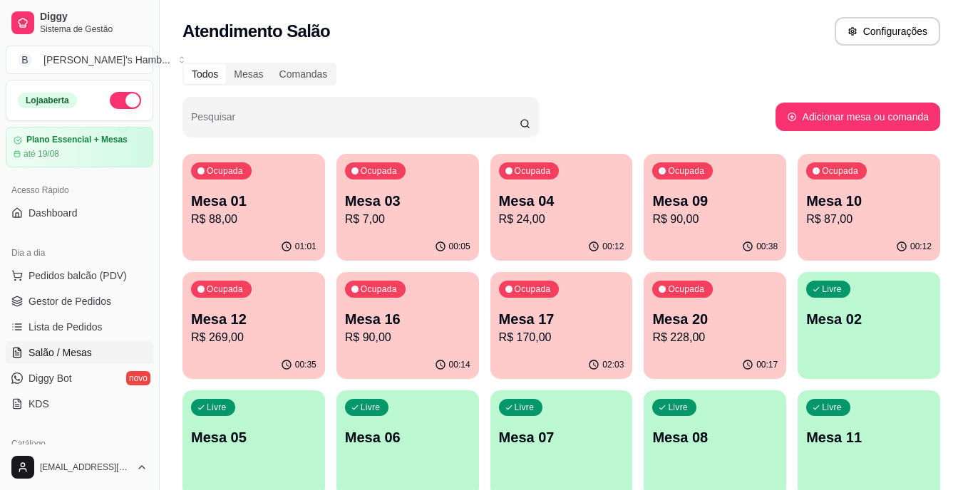
click at [687, 227] on p "R$ 90,00" at bounding box center [714, 219] width 125 height 17
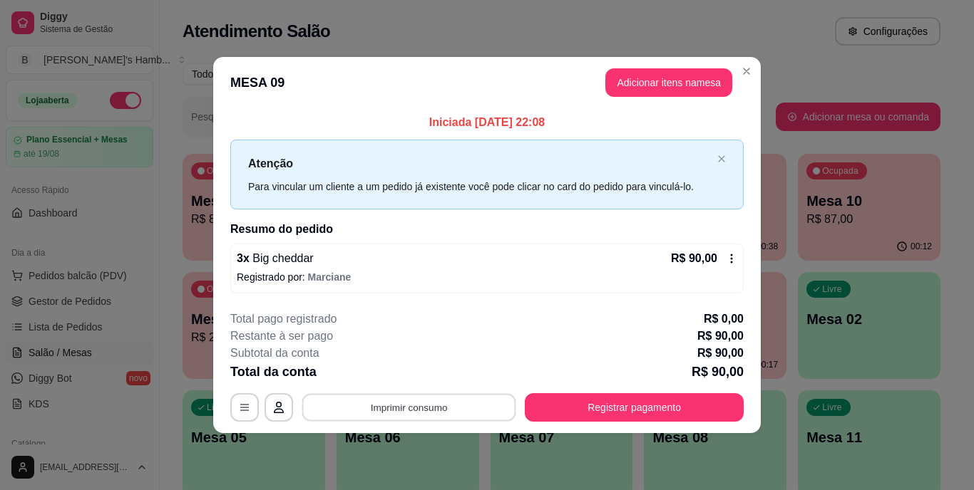
click at [377, 396] on button "Imprimir consumo" at bounding box center [409, 408] width 214 height 28
click at [413, 374] on button "IMPRESSORA" at bounding box center [412, 375] width 103 height 23
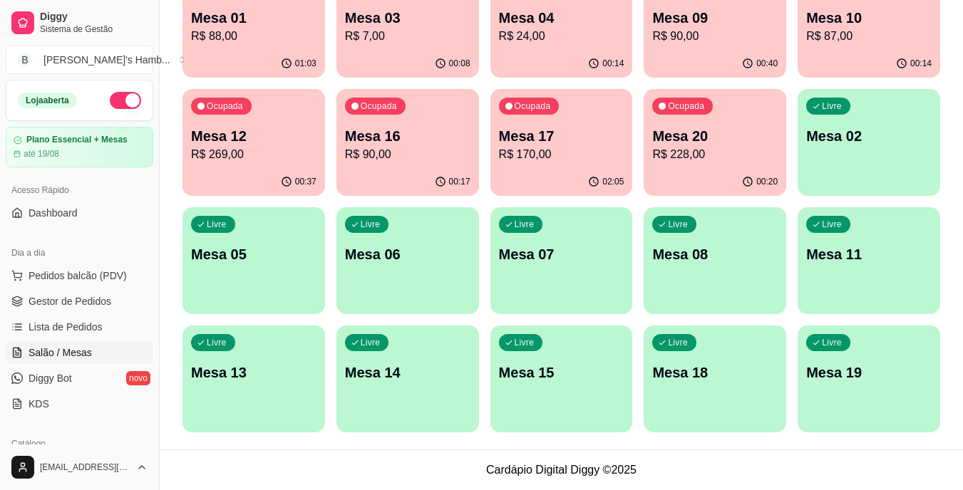
scroll to position [0, 0]
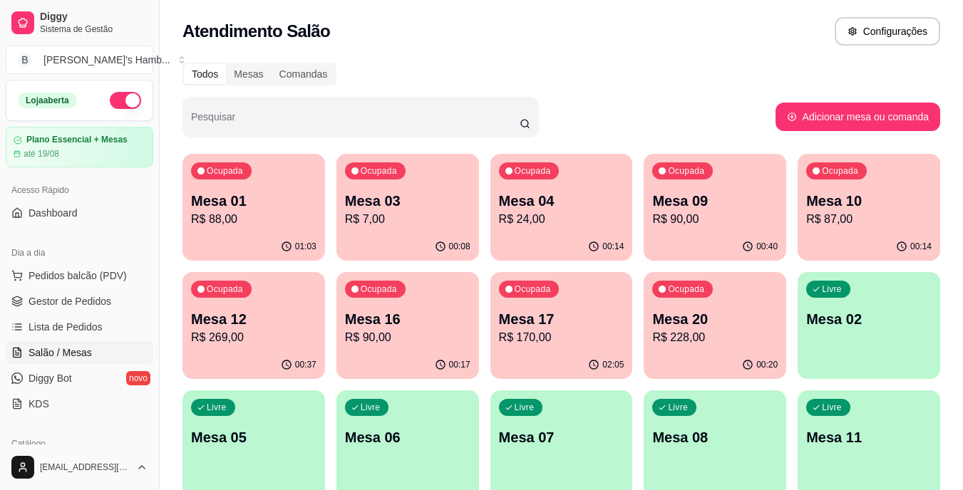
click at [606, 110] on div "Pesquisar" at bounding box center [479, 117] width 593 height 40
click at [74, 282] on span "Pedidos balcão (PDV)" at bounding box center [78, 276] width 98 height 14
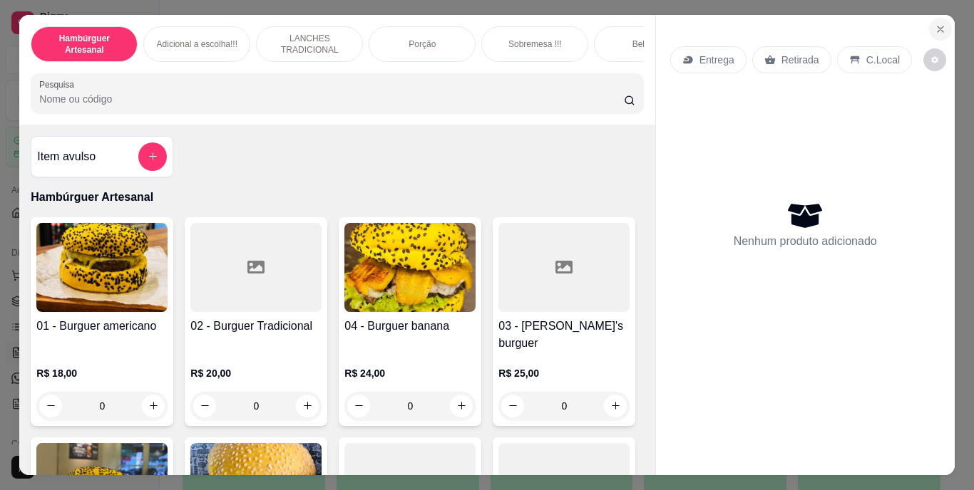
click at [937, 26] on icon "Close" at bounding box center [940, 29] width 6 height 6
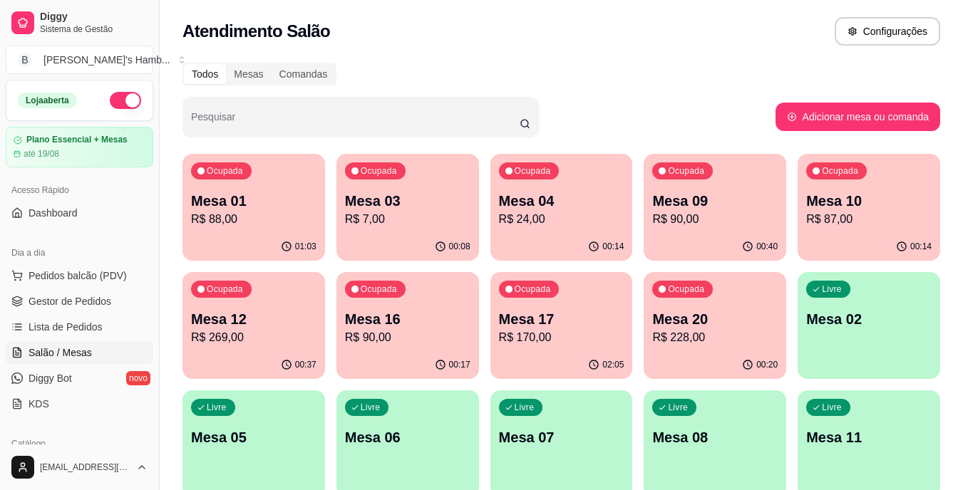
click at [62, 348] on span "Salão / Mesas" at bounding box center [60, 353] width 63 height 14
click at [621, 81] on div "Todos Mesas Comandas" at bounding box center [562, 74] width 758 height 23
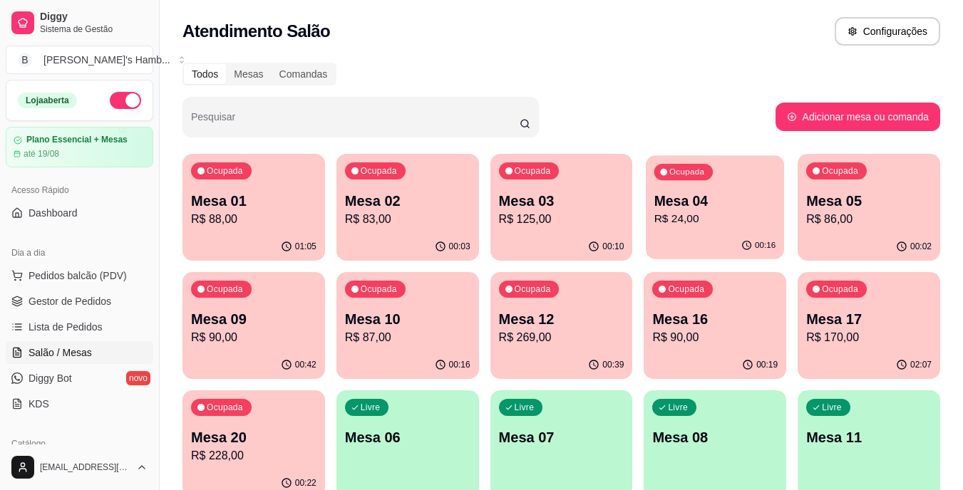
click at [674, 199] on p "Mesa 04" at bounding box center [715, 201] width 122 height 19
click at [847, 208] on p "Mesa 05" at bounding box center [868, 201] width 125 height 20
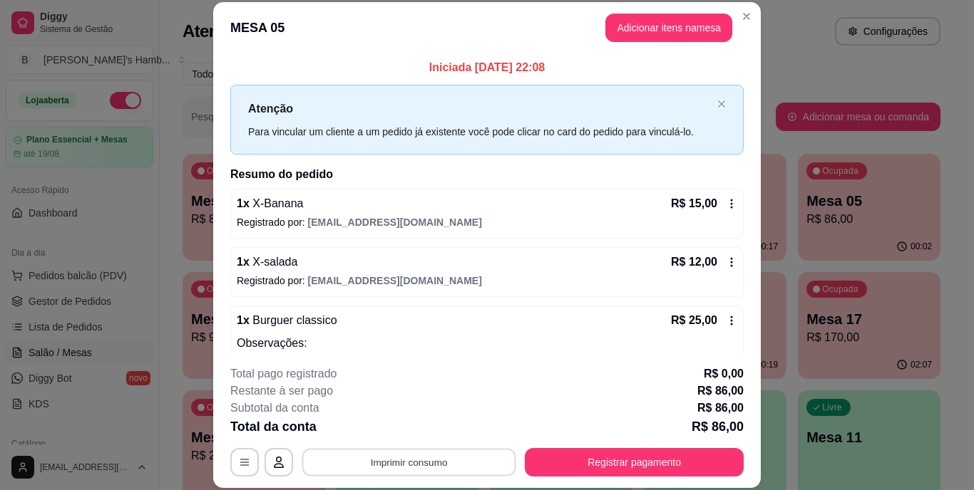
click at [374, 463] on button "Imprimir consumo" at bounding box center [409, 462] width 214 height 28
click at [379, 423] on button "IMPRESSORA" at bounding box center [408, 429] width 100 height 22
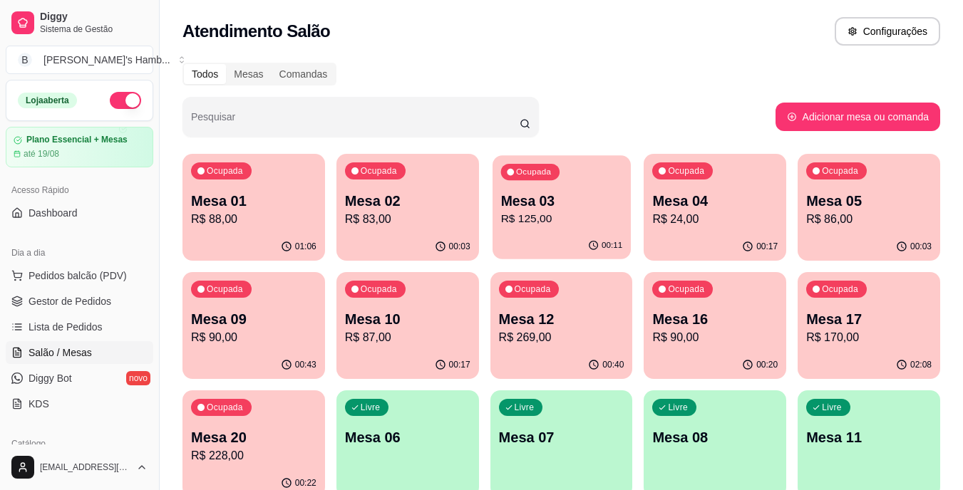
click at [544, 213] on p "R$ 125,00" at bounding box center [561, 219] width 122 height 16
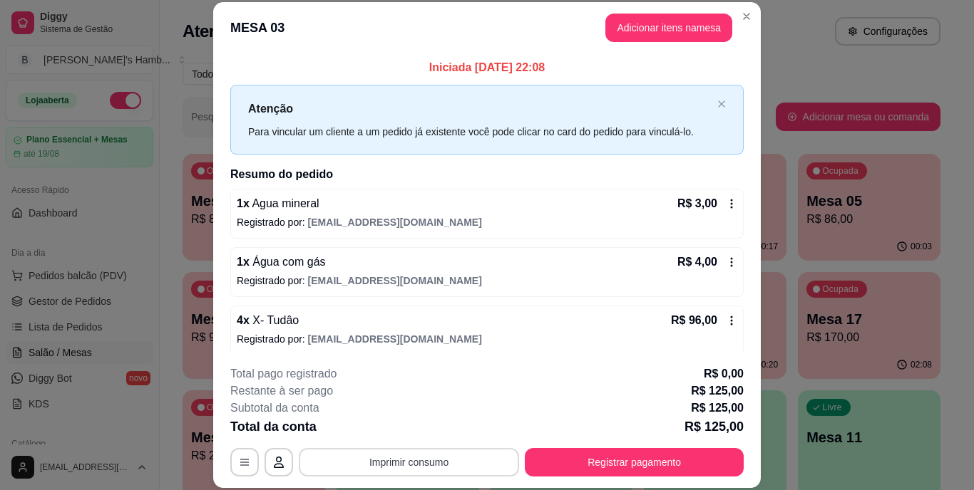
click at [366, 459] on button "Imprimir consumo" at bounding box center [409, 462] width 220 height 29
click at [394, 421] on button "IMPRESSORA" at bounding box center [407, 429] width 103 height 23
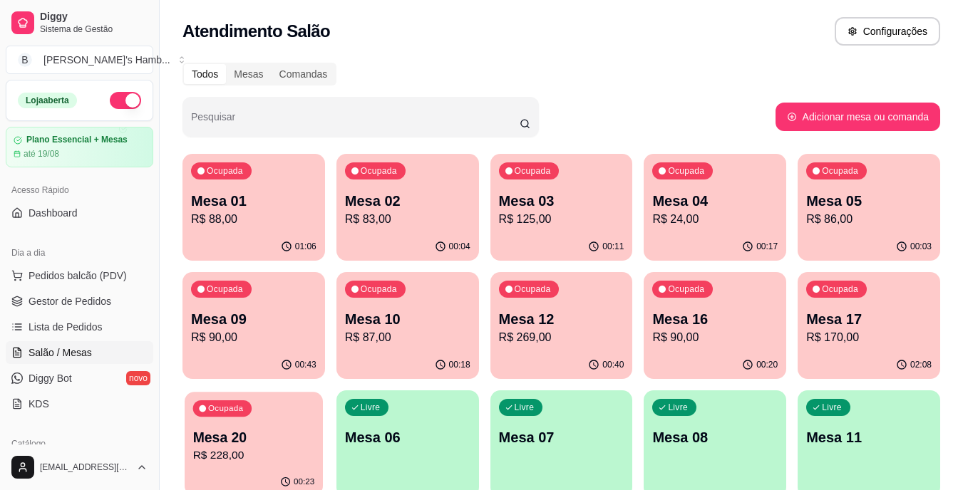
click at [252, 453] on p "R$ 228,00" at bounding box center [254, 456] width 122 height 16
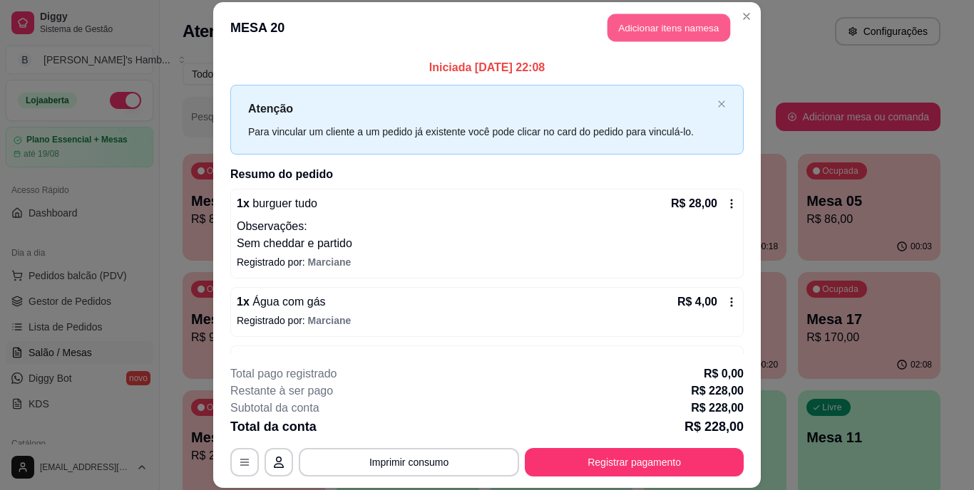
click at [662, 29] on button "Adicionar itens na mesa" at bounding box center [668, 28] width 123 height 28
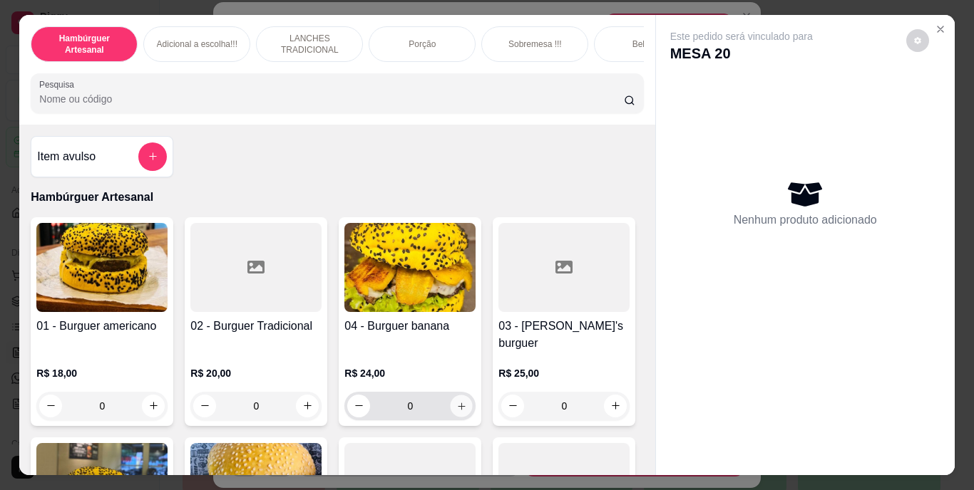
click at [456, 401] on icon "increase-product-quantity" at bounding box center [461, 406] width 11 height 11
type input "1"
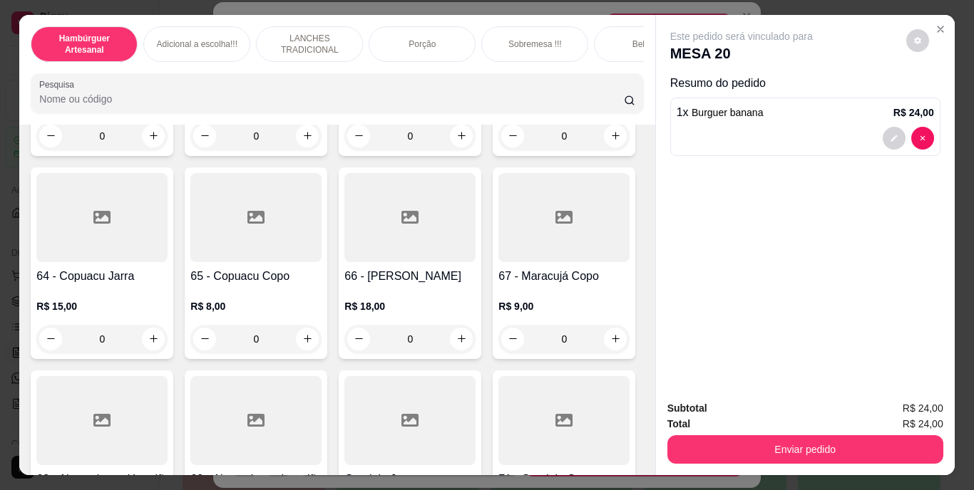
scroll to position [4705, 0]
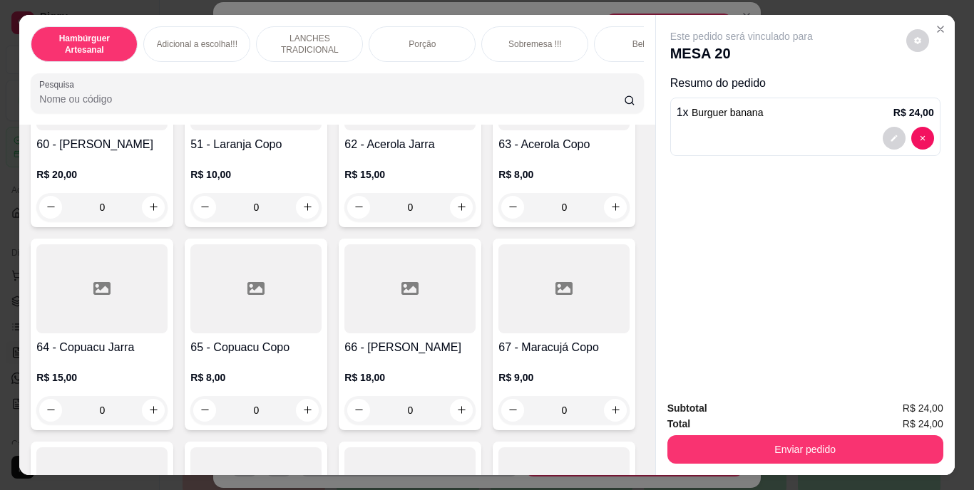
type input "1"
click at [891, 191] on button "decrease-product-quantity" at bounding box center [894, 202] width 22 height 22
click at [883, 192] on button "decrease-product-quantity" at bounding box center [894, 202] width 23 height 23
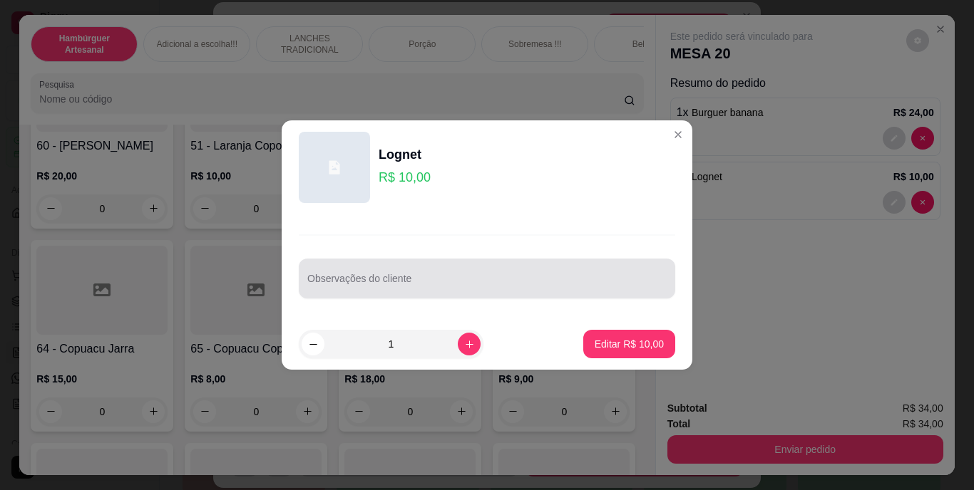
click at [484, 263] on div "Observações do cliente" at bounding box center [487, 279] width 376 height 40
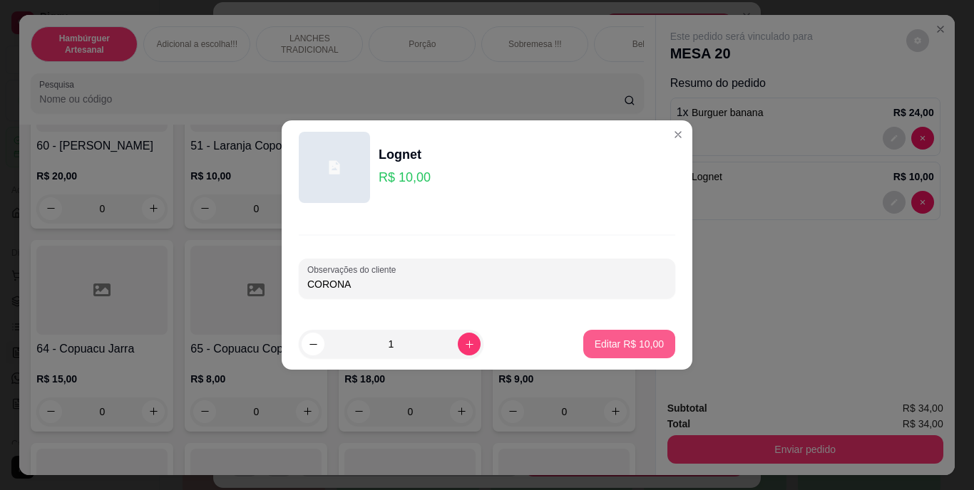
type input "CORONA"
click at [639, 334] on button "Editar R$ 10,00" at bounding box center [629, 345] width 89 height 28
type input "0"
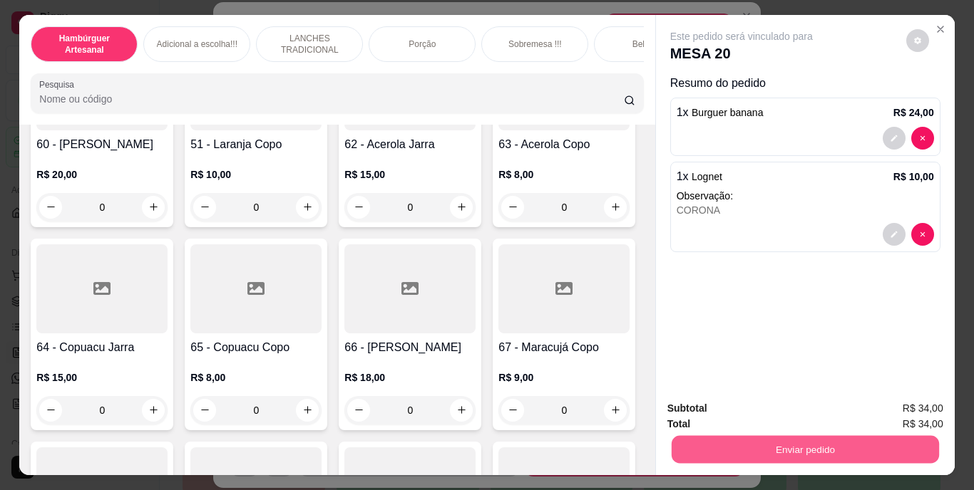
click at [820, 446] on button "Enviar pedido" at bounding box center [804, 450] width 267 height 28
click at [801, 411] on button "Não registrar e enviar pedido" at bounding box center [758, 409] width 148 height 27
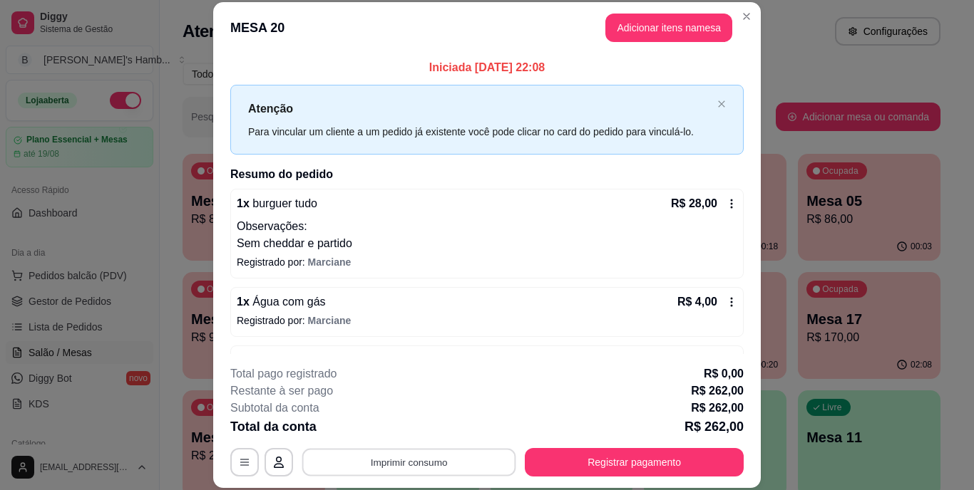
click at [471, 466] on button "Imprimir consumo" at bounding box center [409, 462] width 214 height 28
click at [418, 430] on button "IMPRESSORA" at bounding box center [407, 429] width 103 height 23
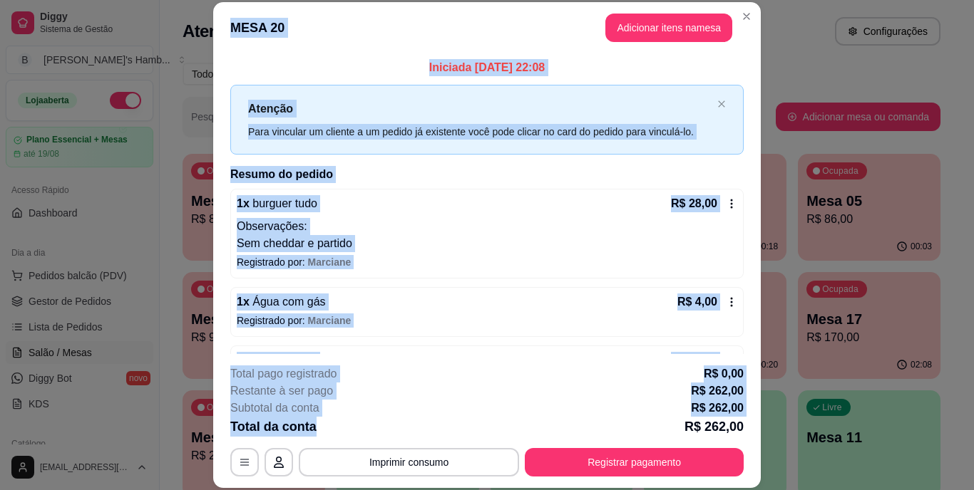
scroll to position [43, 0]
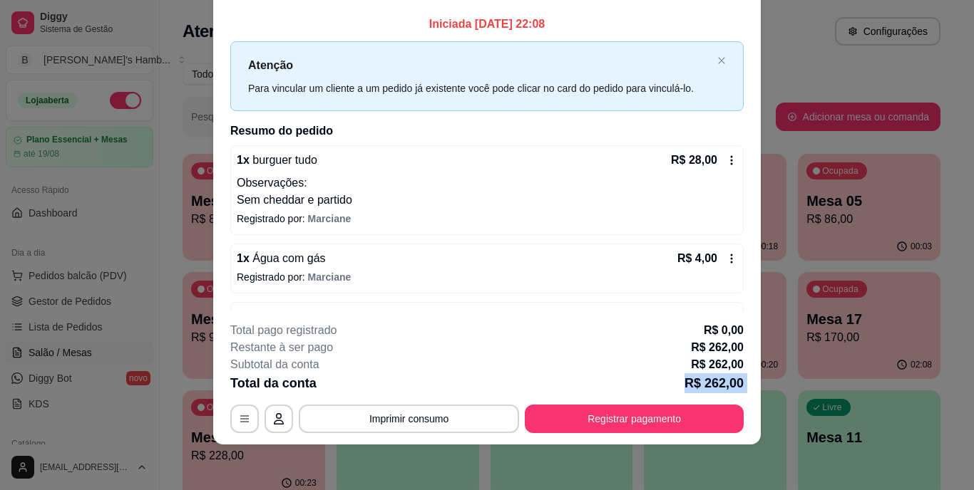
drag, startPoint x: 418, startPoint y: 430, endPoint x: 423, endPoint y: 443, distance: 13.5
click at [423, 443] on footer "**********" at bounding box center [487, 378] width 548 height 134
click at [367, 416] on button "Imprimir consumo" at bounding box center [409, 419] width 214 height 28
click at [394, 385] on button "IMPRESSORA" at bounding box center [407, 386] width 103 height 23
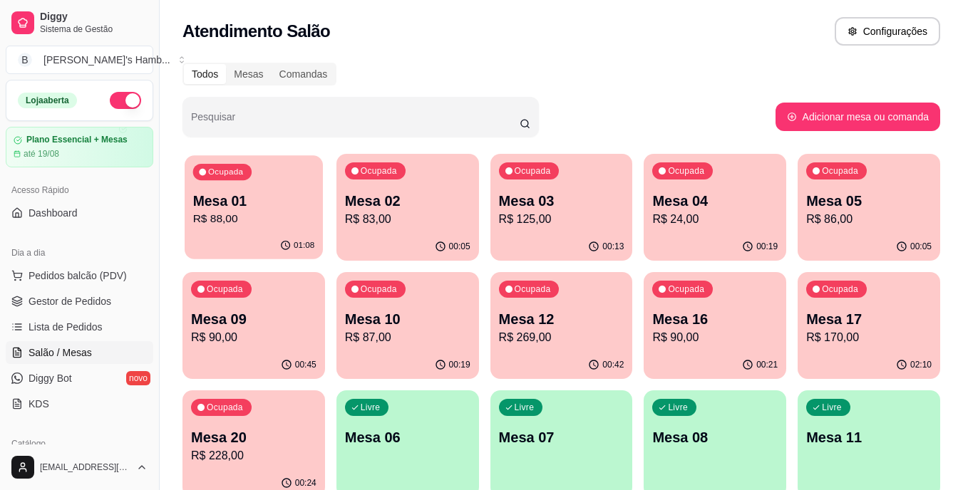
click at [228, 210] on div "Mesa 01 R$ 88,00" at bounding box center [254, 210] width 122 height 36
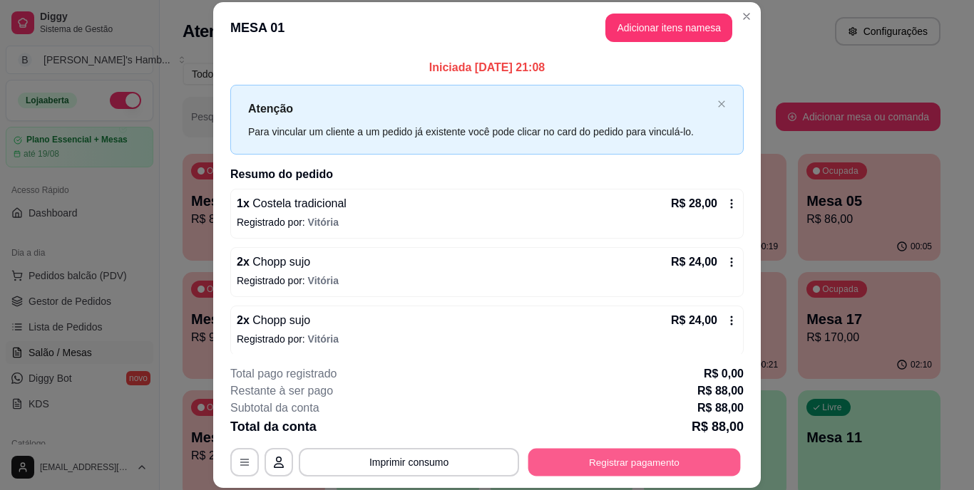
click at [629, 455] on button "Registrar pagamento" at bounding box center [634, 462] width 212 height 28
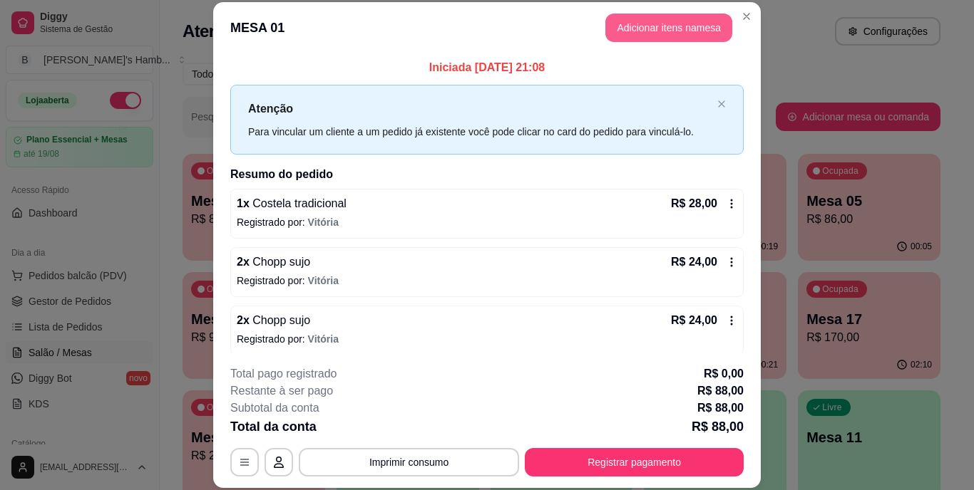
click at [644, 25] on button "Adicionar itens na mesa" at bounding box center [668, 28] width 127 height 29
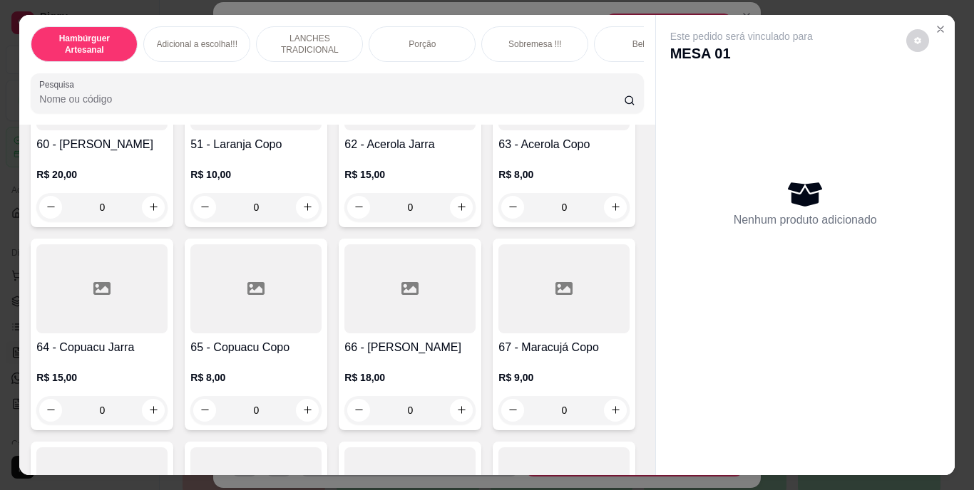
scroll to position [4919, 0]
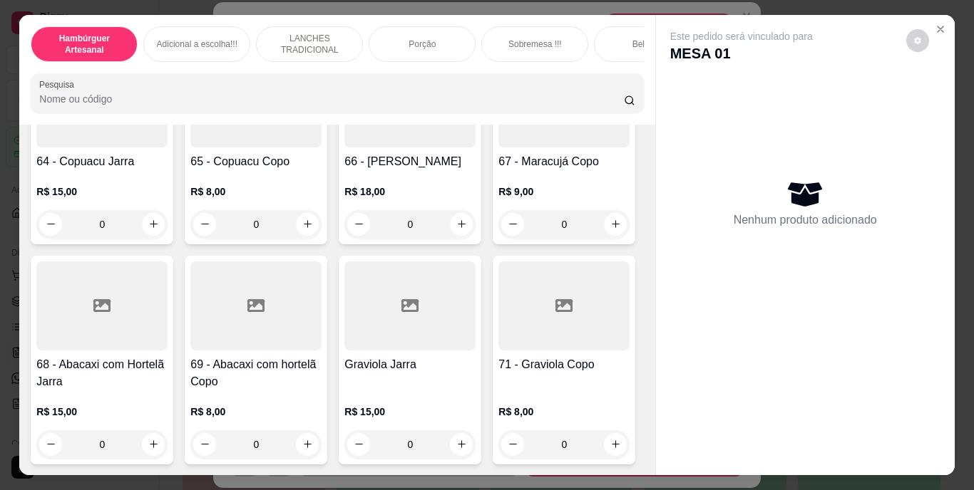
type input "1"
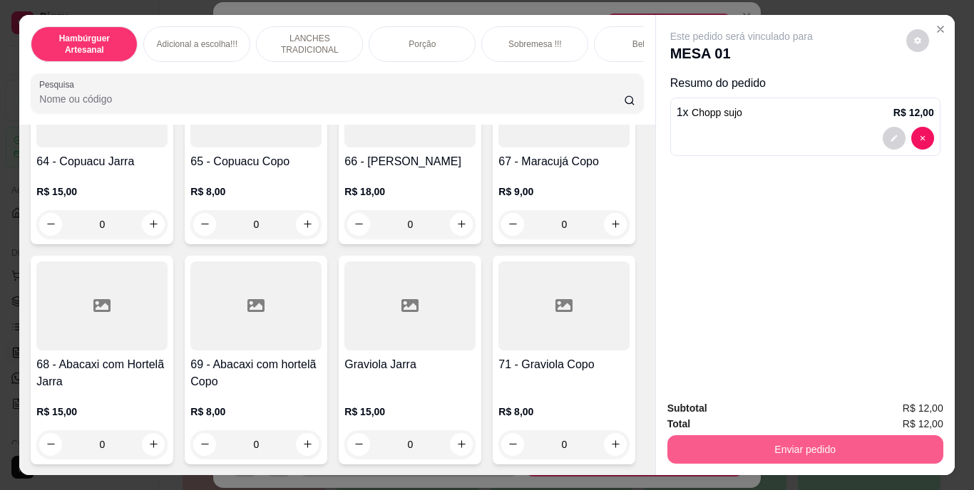
click at [811, 445] on button "Enviar pedido" at bounding box center [805, 450] width 276 height 29
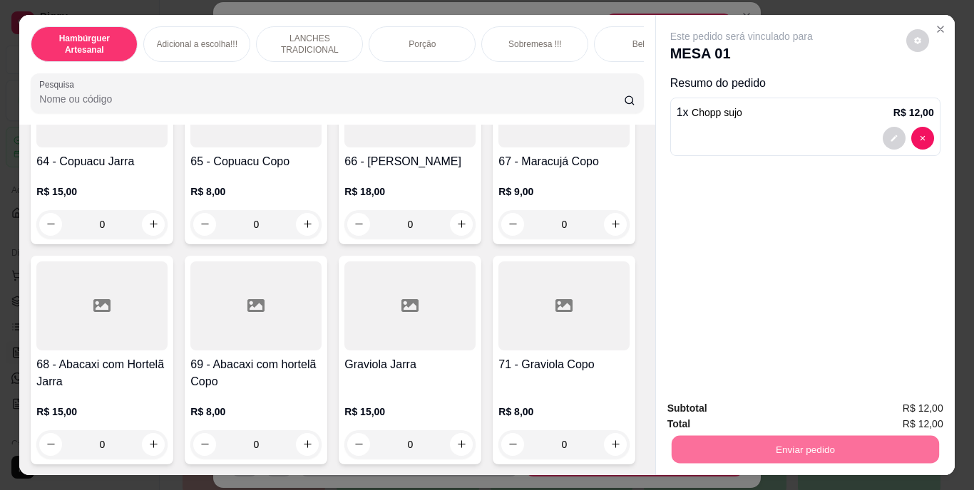
click at [775, 410] on button "Não registrar e enviar pedido" at bounding box center [758, 409] width 144 height 26
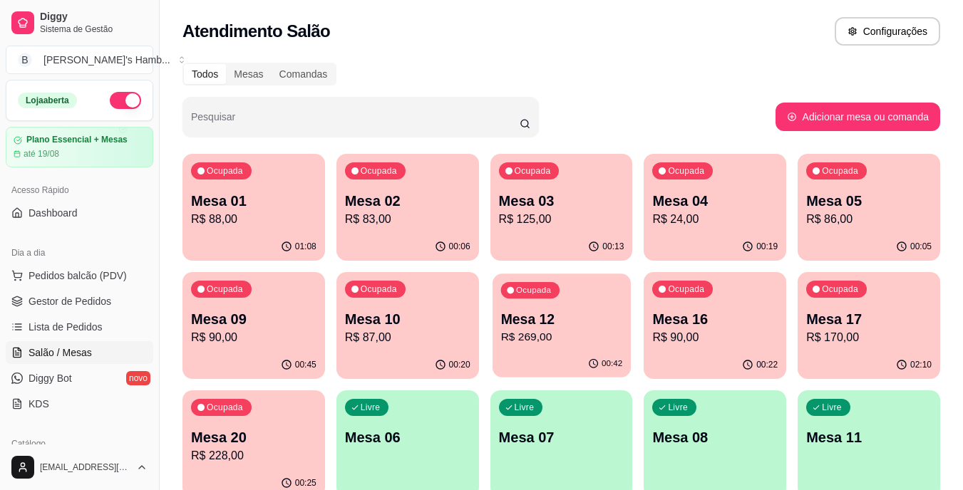
click at [510, 330] on p "R$ 269,00" at bounding box center [561, 337] width 122 height 16
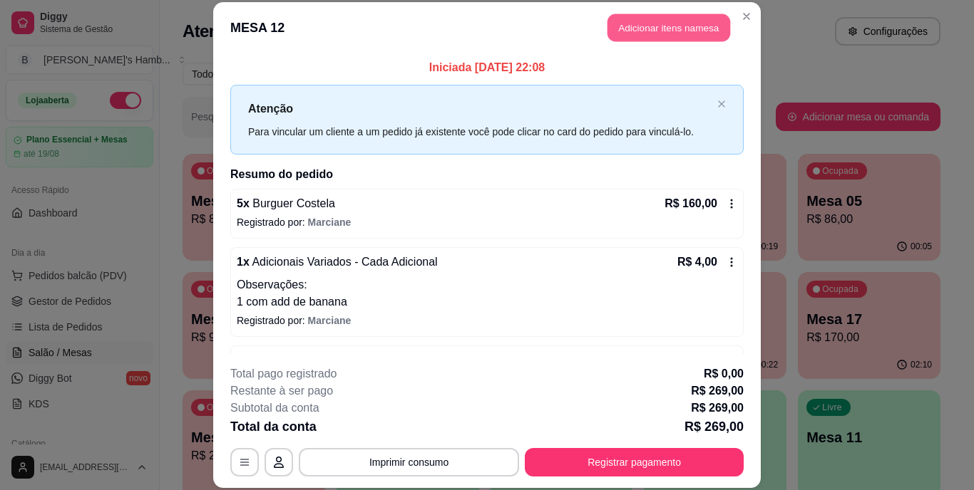
click at [693, 19] on button "Adicionar itens na mesa" at bounding box center [668, 28] width 123 height 28
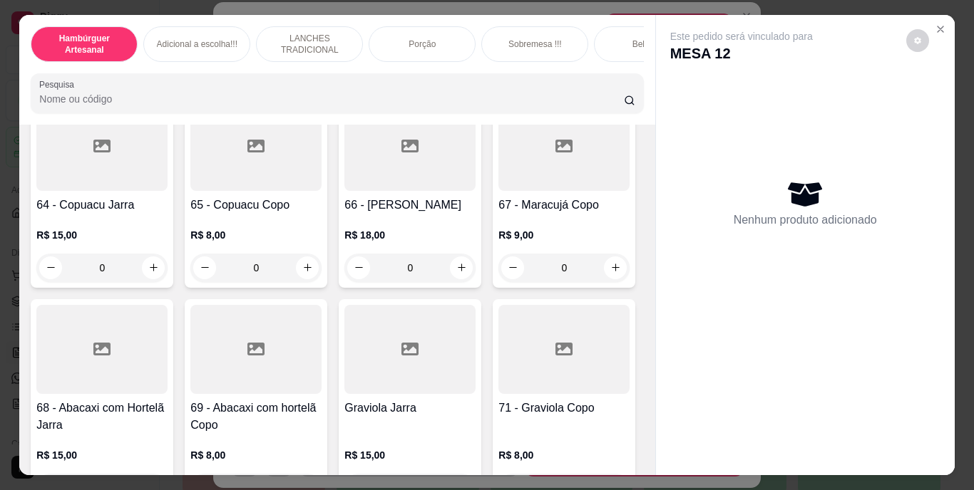
scroll to position [5062, 0]
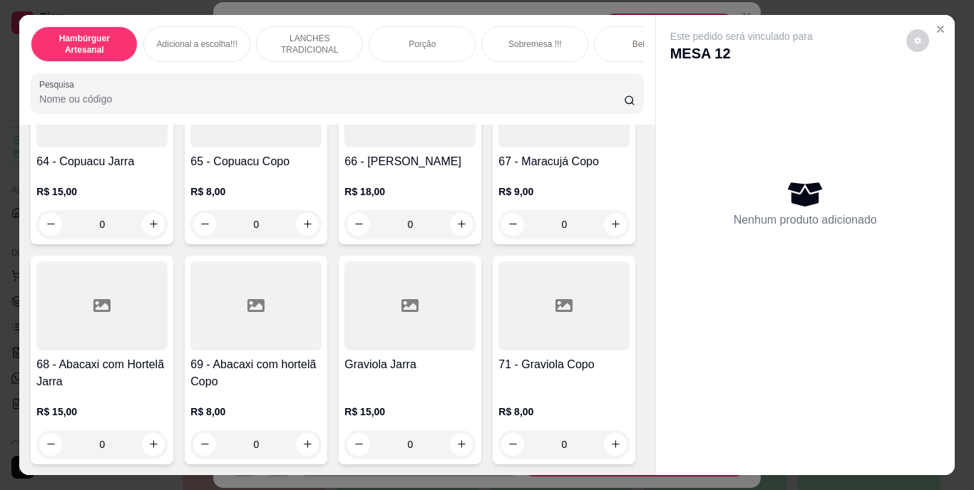
type input "1"
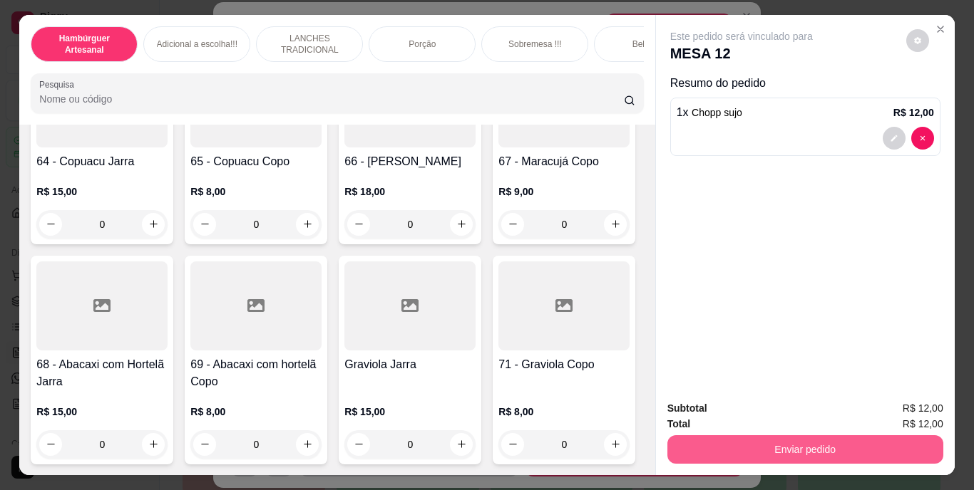
click at [765, 437] on button "Enviar pedido" at bounding box center [805, 450] width 276 height 29
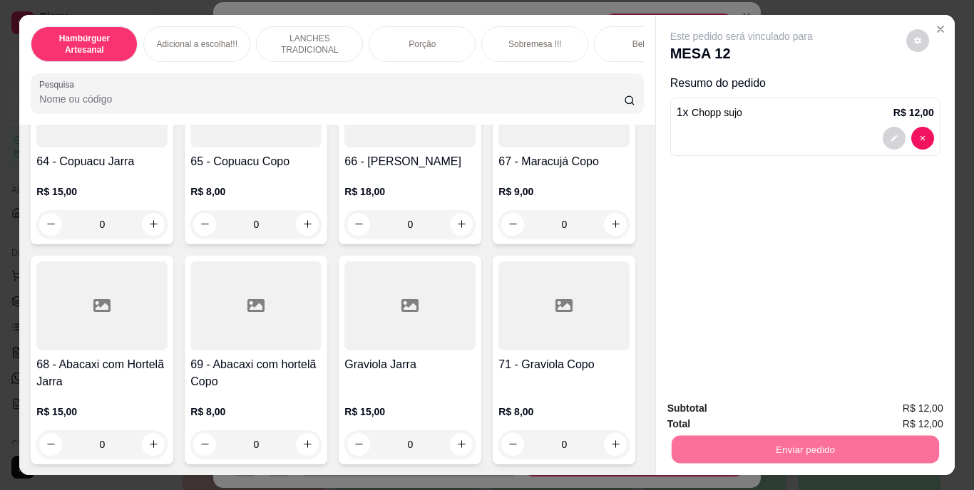
click at [738, 401] on button "Não registrar e enviar pedido" at bounding box center [758, 409] width 148 height 27
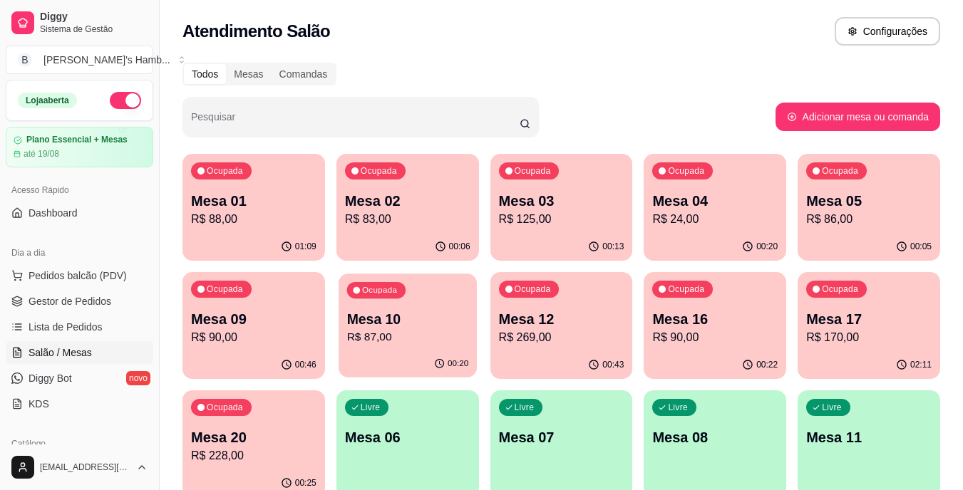
click at [386, 324] on p "Mesa 10" at bounding box center [407, 319] width 122 height 19
click at [404, 324] on p "Mesa 10" at bounding box center [407, 319] width 122 height 19
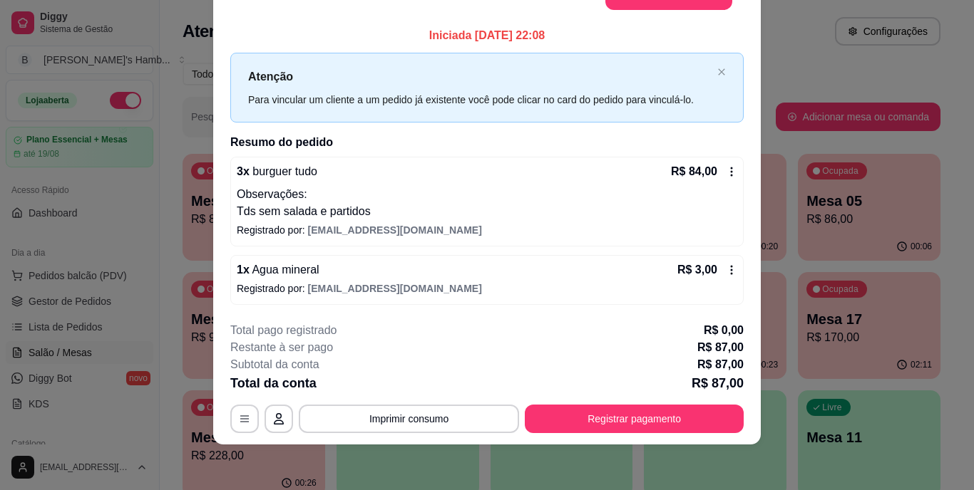
scroll to position [0, 0]
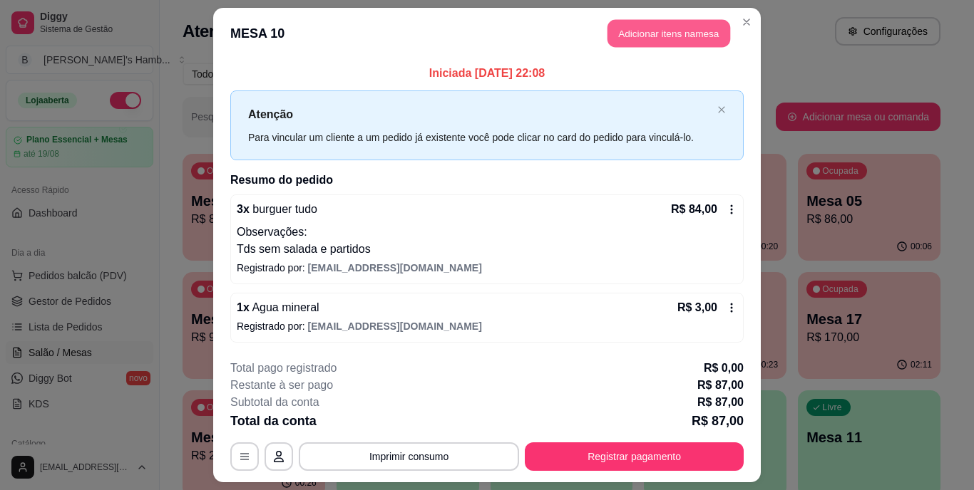
click at [623, 29] on button "Adicionar itens na mesa" at bounding box center [668, 34] width 123 height 28
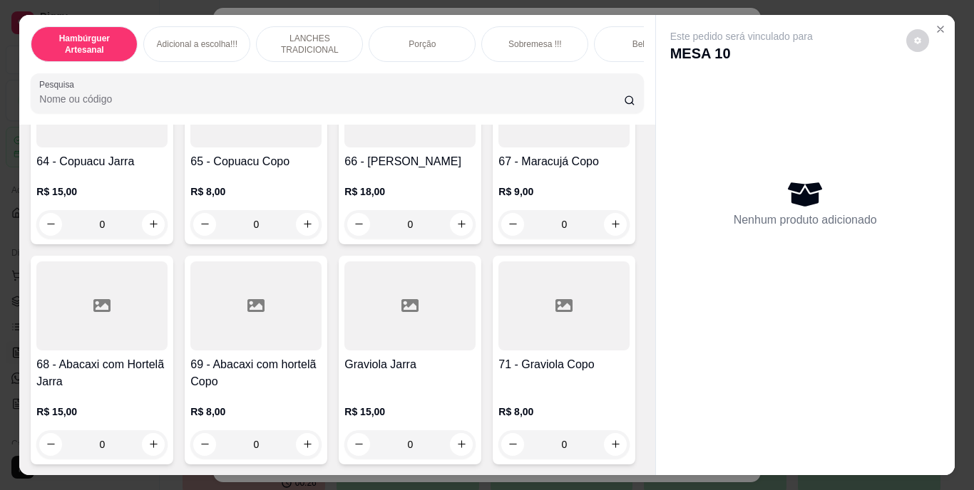
scroll to position [5062, 0]
type input "1"
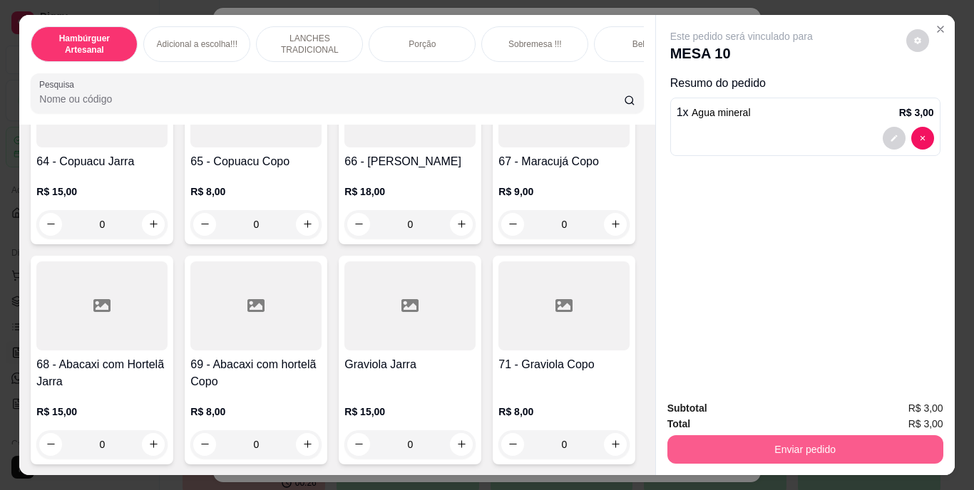
click at [781, 436] on button "Enviar pedido" at bounding box center [805, 450] width 276 height 29
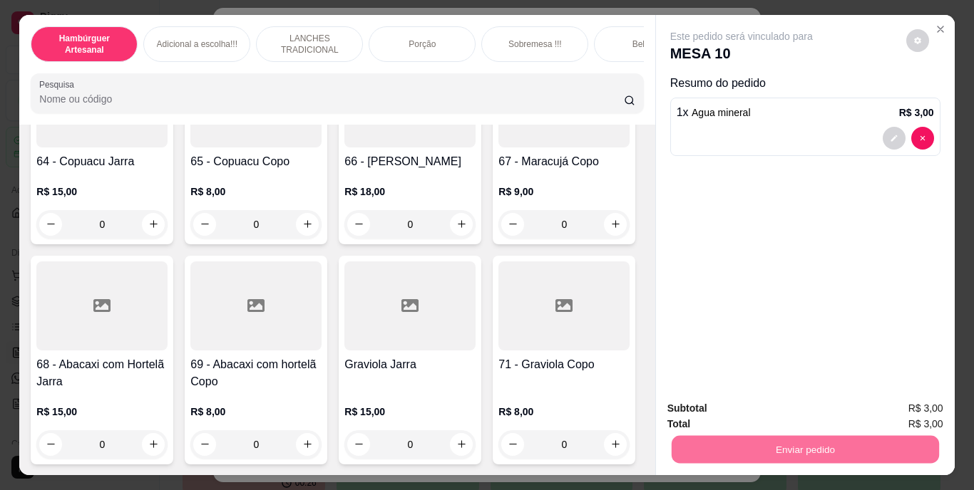
click at [763, 402] on button "Não registrar e enviar pedido" at bounding box center [758, 409] width 148 height 27
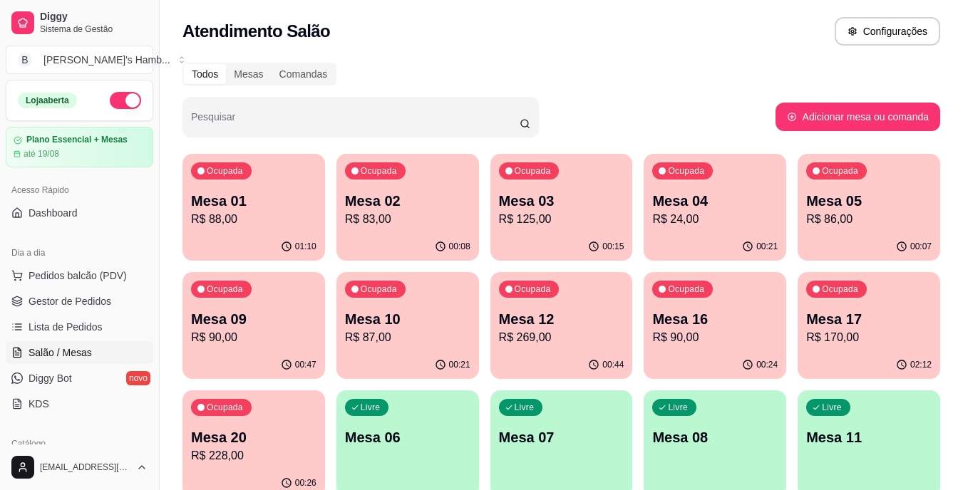
click at [855, 299] on div "Ocupada Mesa 17 R$ 170,00" at bounding box center [869, 311] width 143 height 79
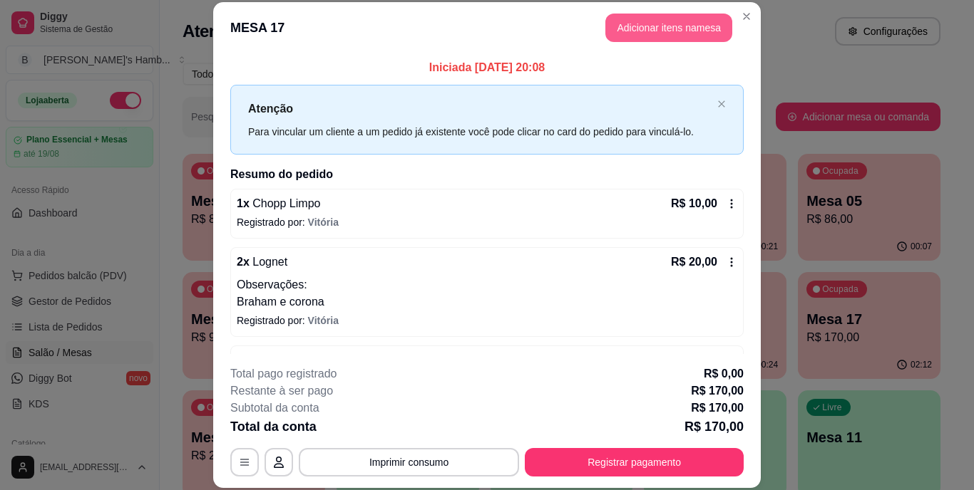
click at [658, 31] on button "Adicionar itens na mesa" at bounding box center [668, 28] width 127 height 29
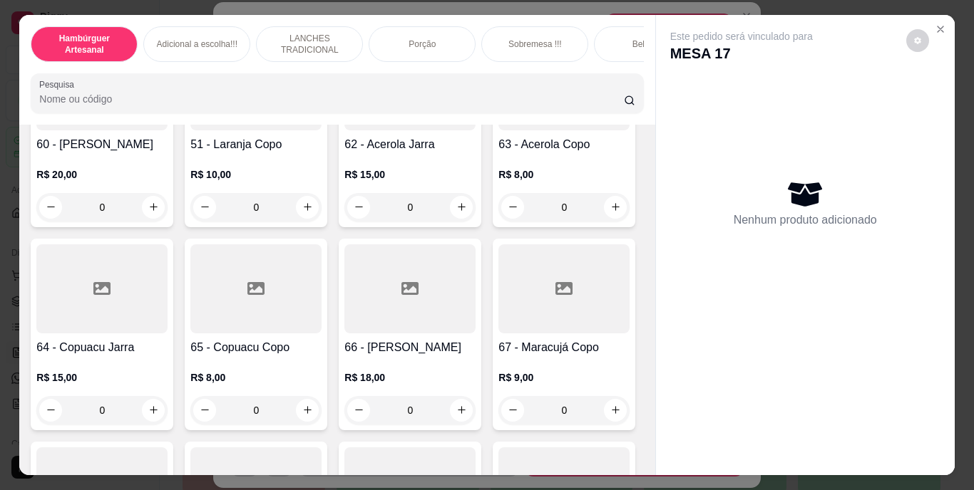
scroll to position [4848, 0]
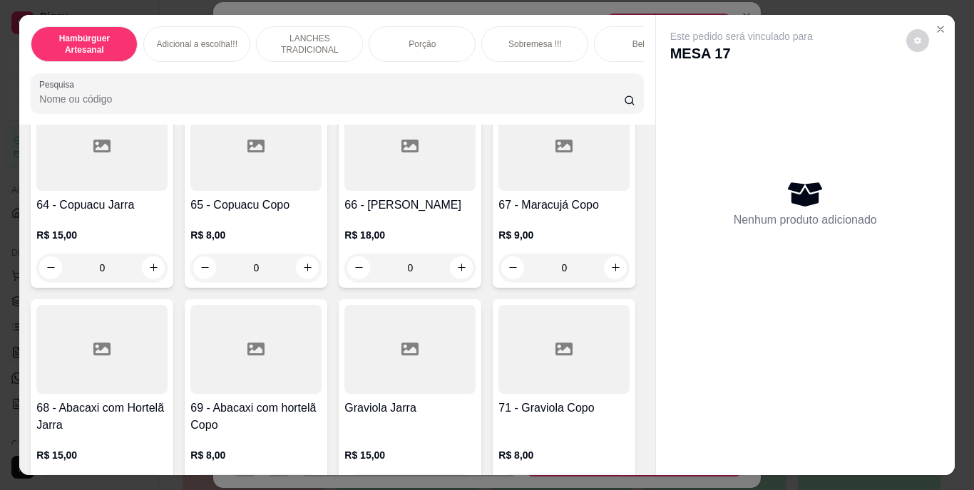
type input "1"
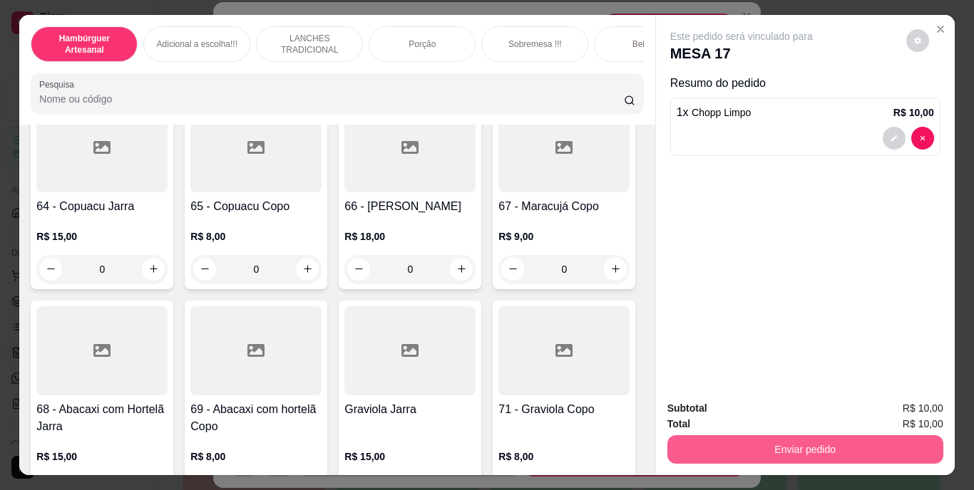
click at [887, 436] on button "Enviar pedido" at bounding box center [805, 450] width 276 height 29
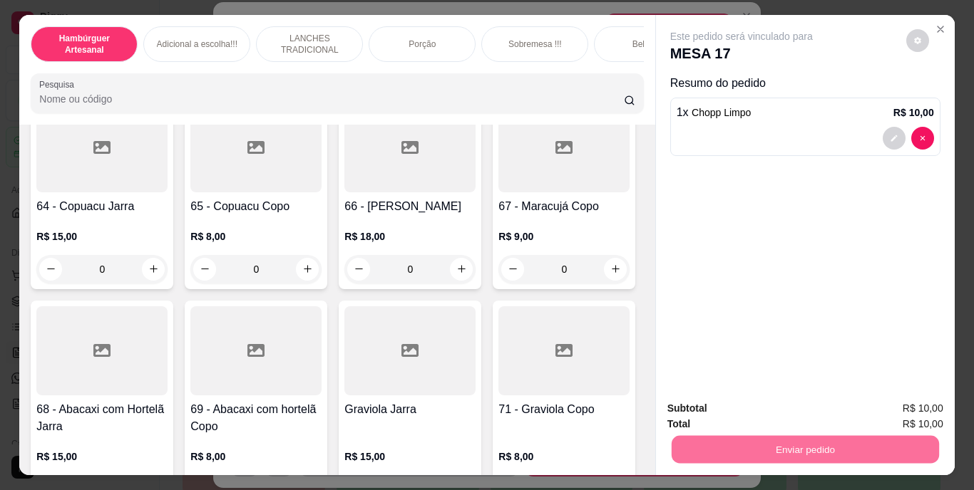
click at [818, 404] on button "Não registrar e enviar pedido" at bounding box center [758, 409] width 148 height 27
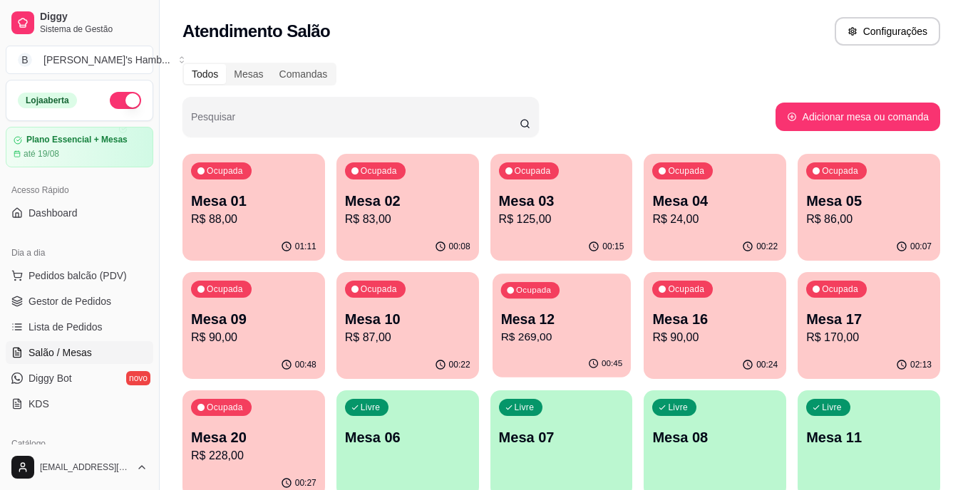
click at [513, 314] on p "Mesa 12" at bounding box center [561, 319] width 122 height 19
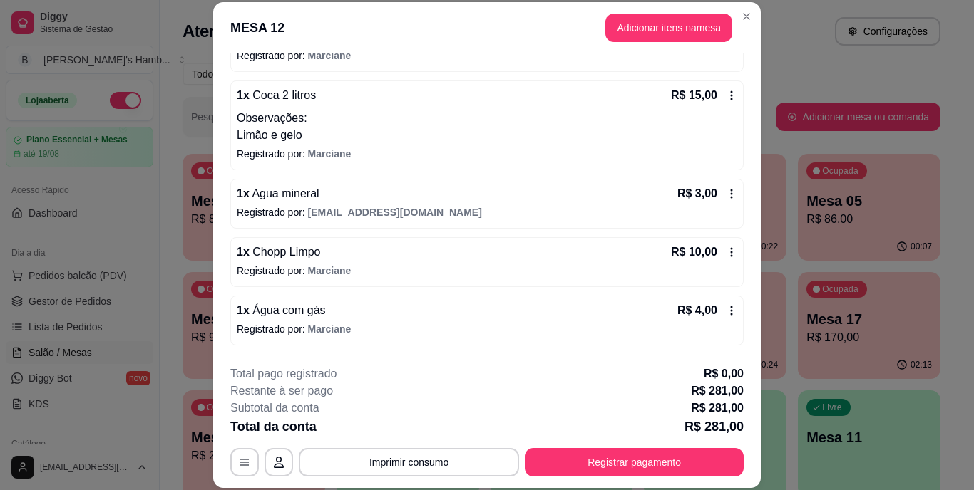
scroll to position [555, 0]
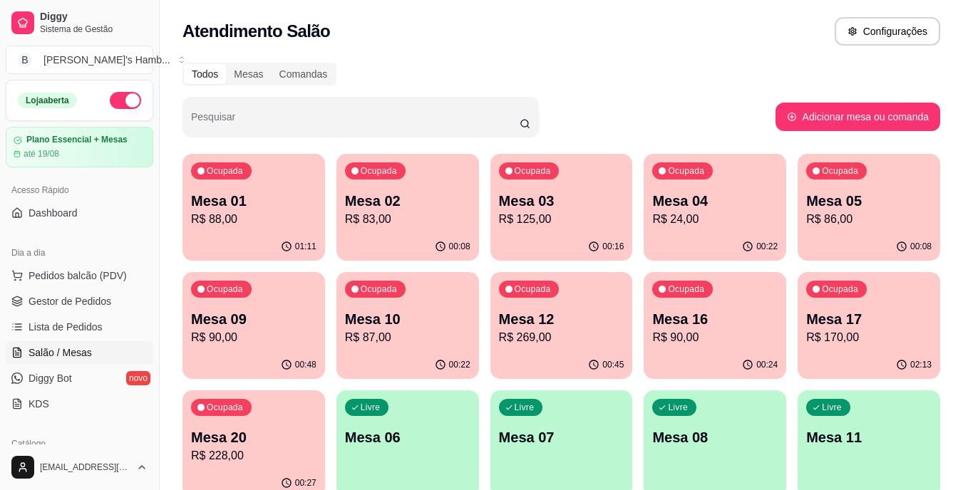
click at [272, 361] on div "00:48" at bounding box center [254, 365] width 143 height 28
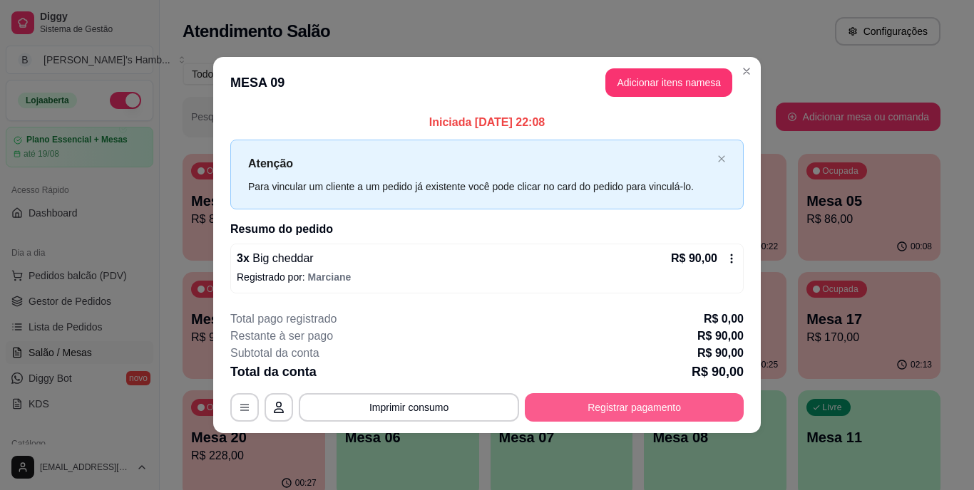
click at [604, 413] on button "Registrar pagamento" at bounding box center [634, 408] width 219 height 29
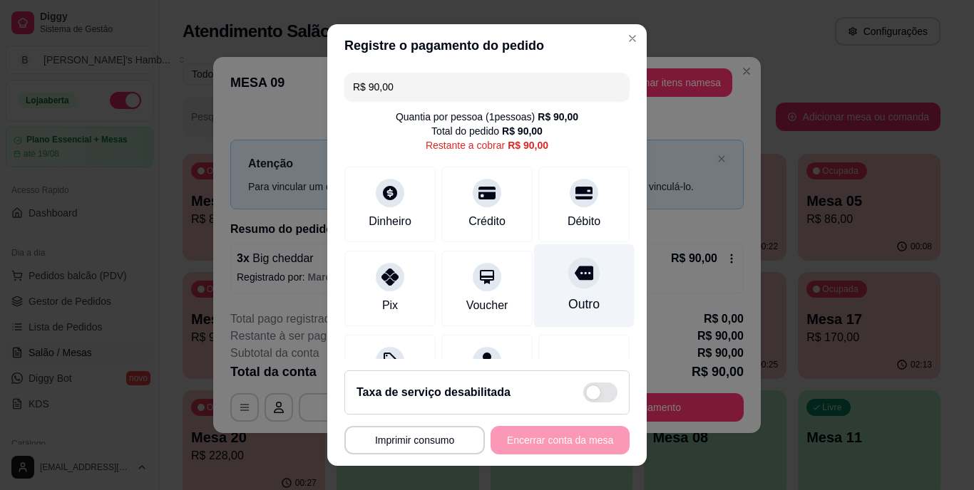
click at [575, 278] on icon at bounding box center [584, 274] width 19 height 14
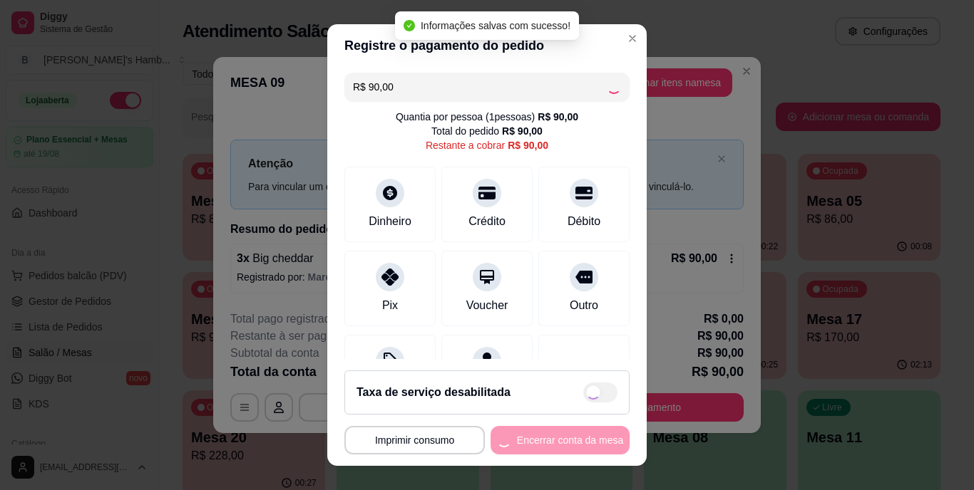
type input "R$ 0,00"
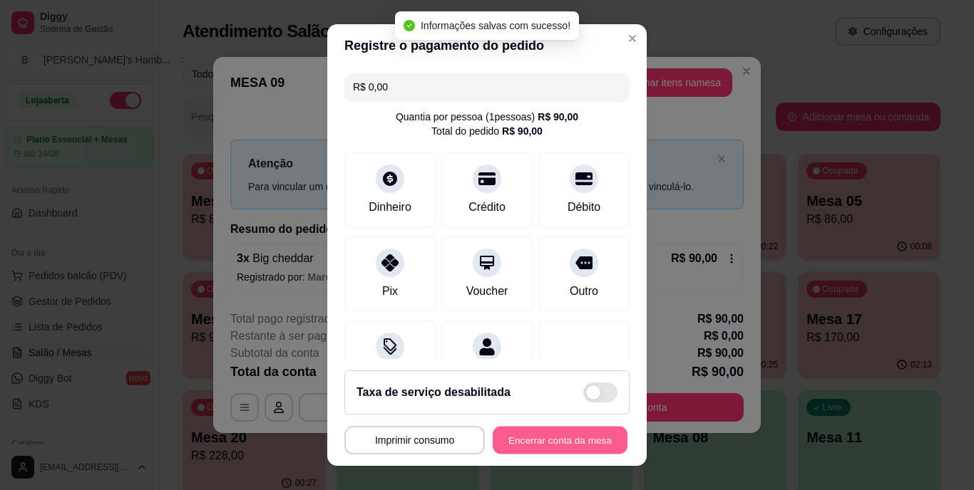
click at [550, 444] on button "Encerrar conta da mesa" at bounding box center [560, 440] width 135 height 28
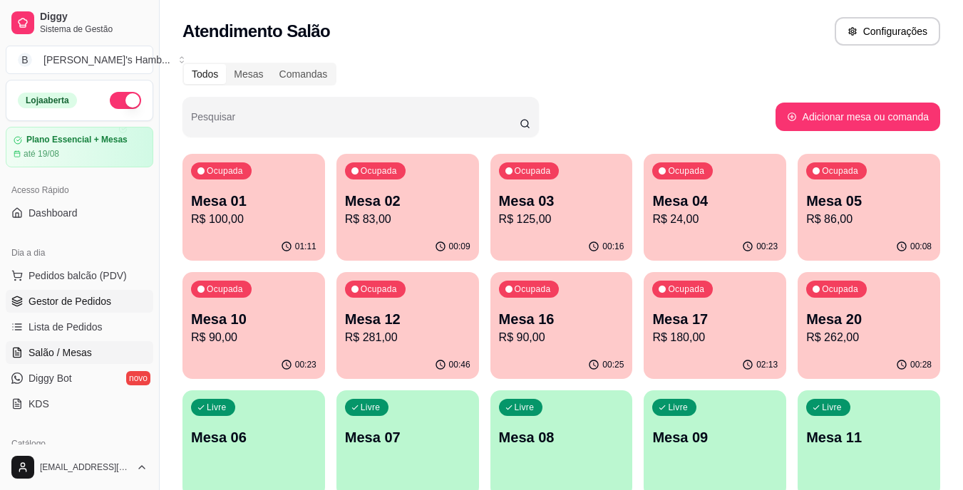
click at [88, 308] on span "Gestor de Pedidos" at bounding box center [70, 301] width 83 height 14
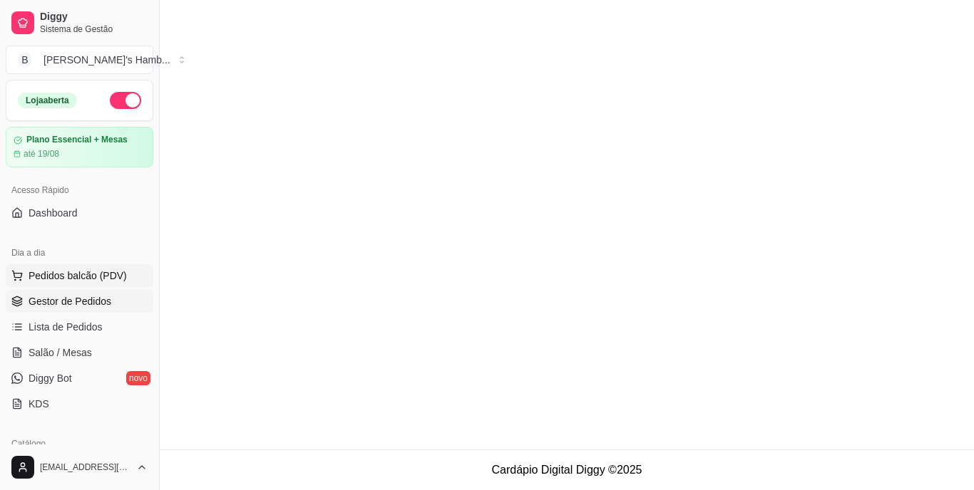
click at [113, 276] on span "Pedidos balcão (PDV)" at bounding box center [78, 276] width 98 height 14
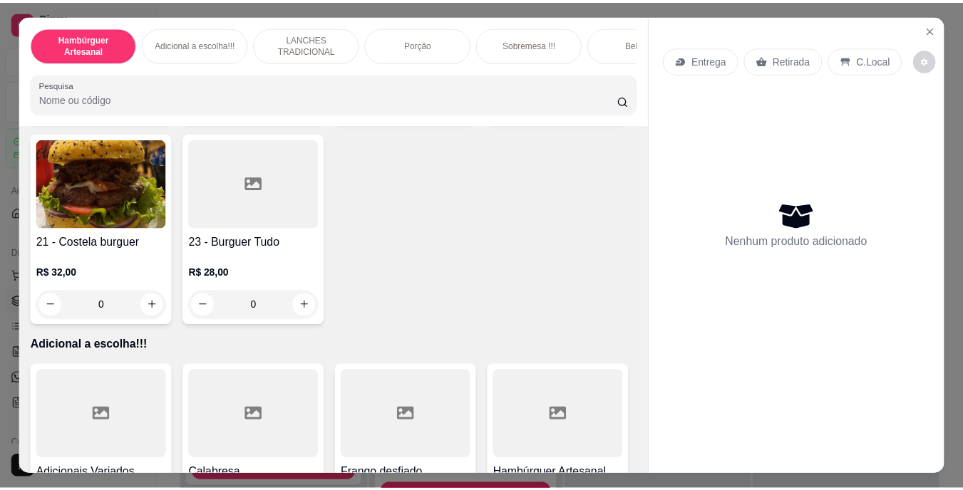
scroll to position [998, 0]
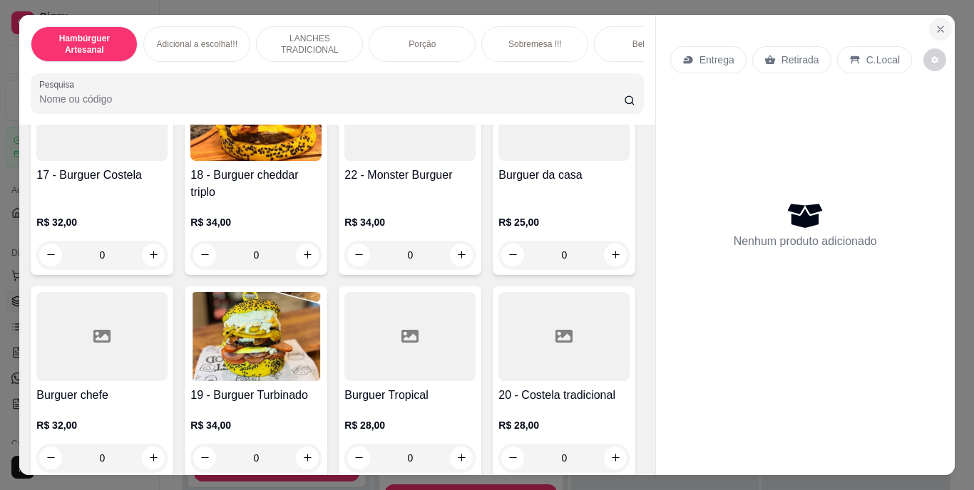
click at [942, 24] on button "Close" at bounding box center [940, 29] width 23 height 23
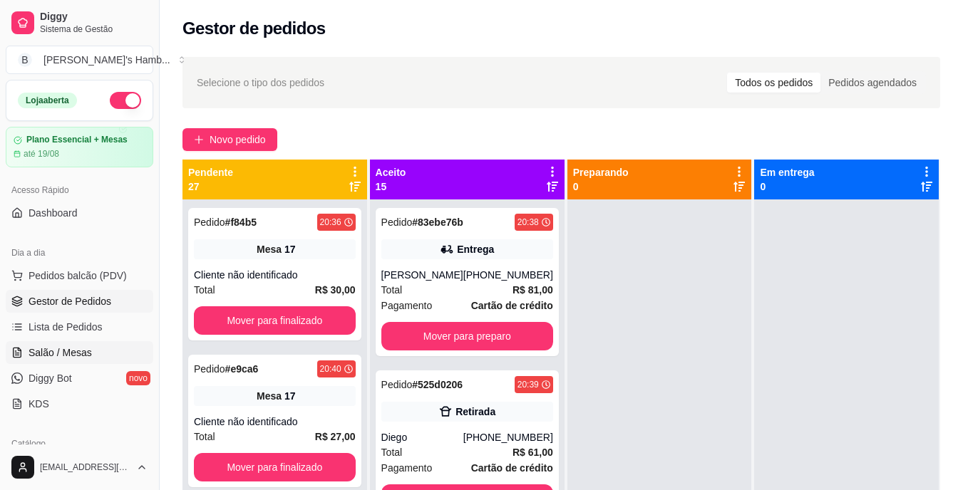
click at [93, 345] on link "Salão / Mesas" at bounding box center [80, 352] width 148 height 23
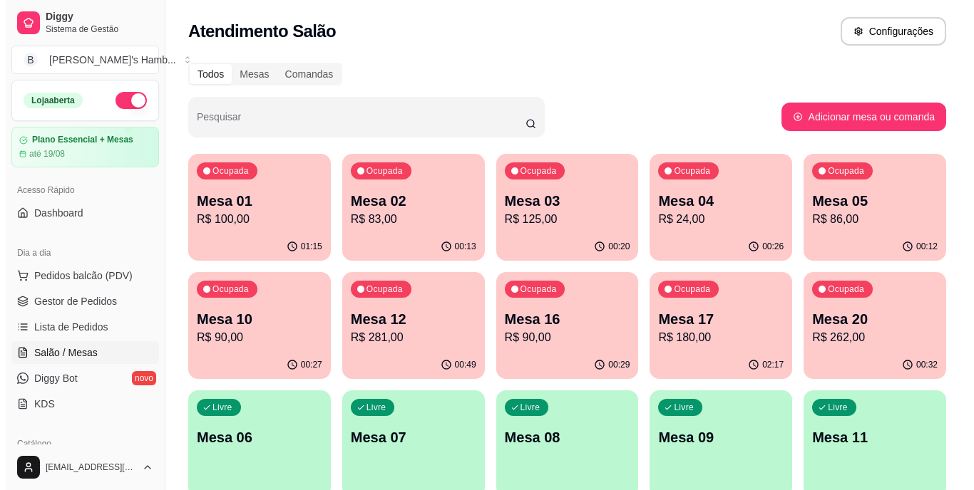
scroll to position [71, 0]
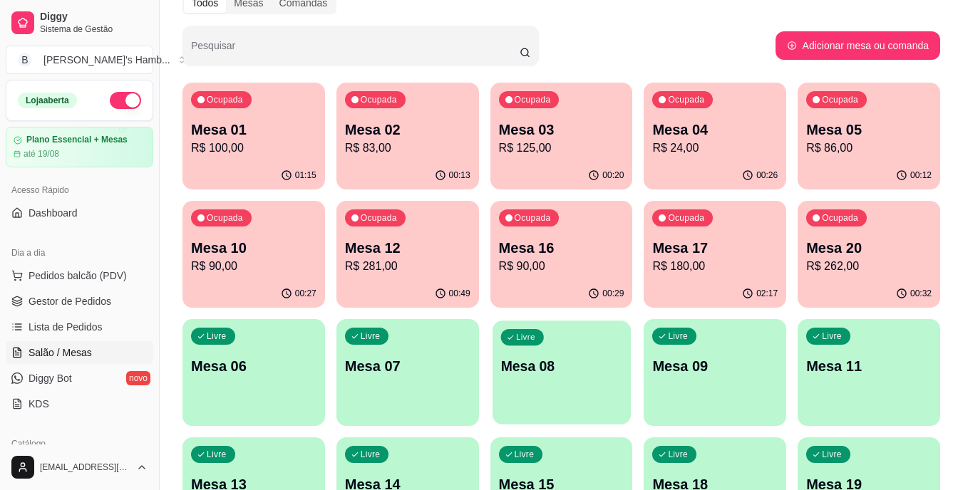
click at [538, 375] on p "Mesa 08" at bounding box center [561, 366] width 122 height 19
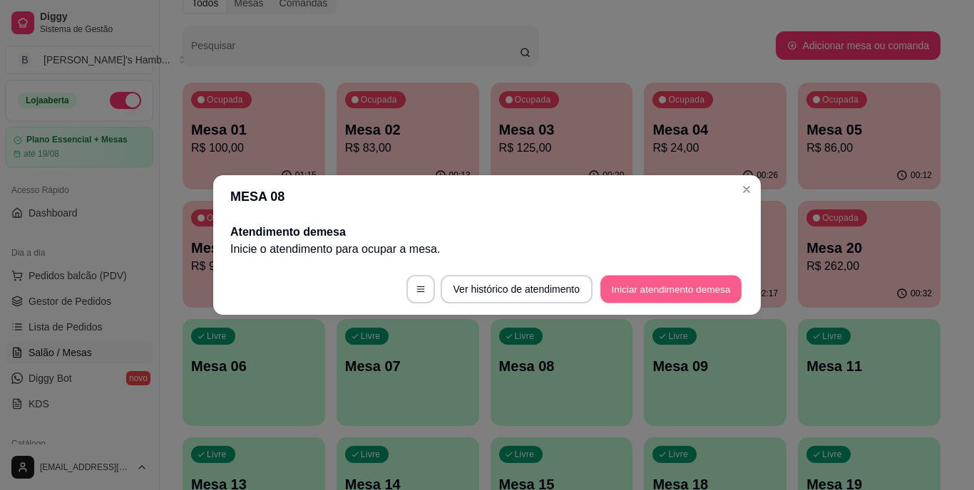
click at [654, 280] on button "Iniciar atendimento de mesa" at bounding box center [670, 290] width 141 height 28
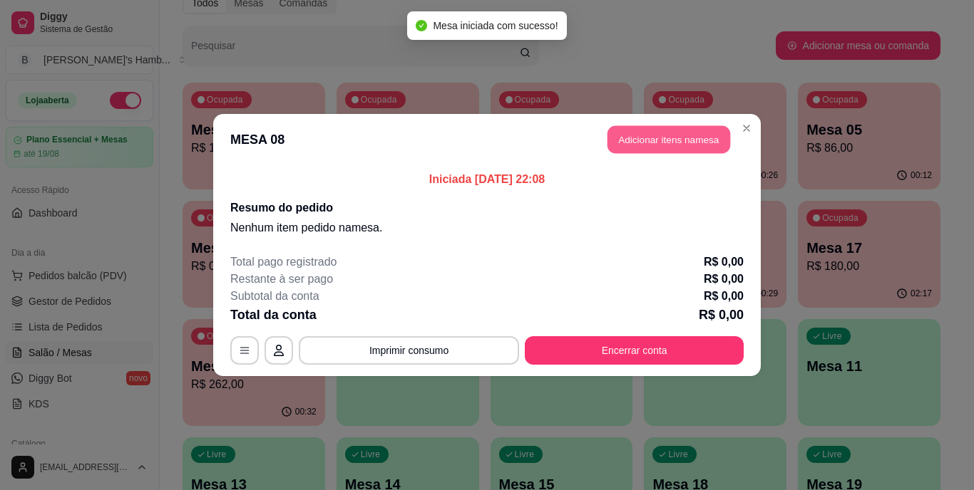
click at [712, 141] on button "Adicionar itens na mesa" at bounding box center [668, 140] width 123 height 28
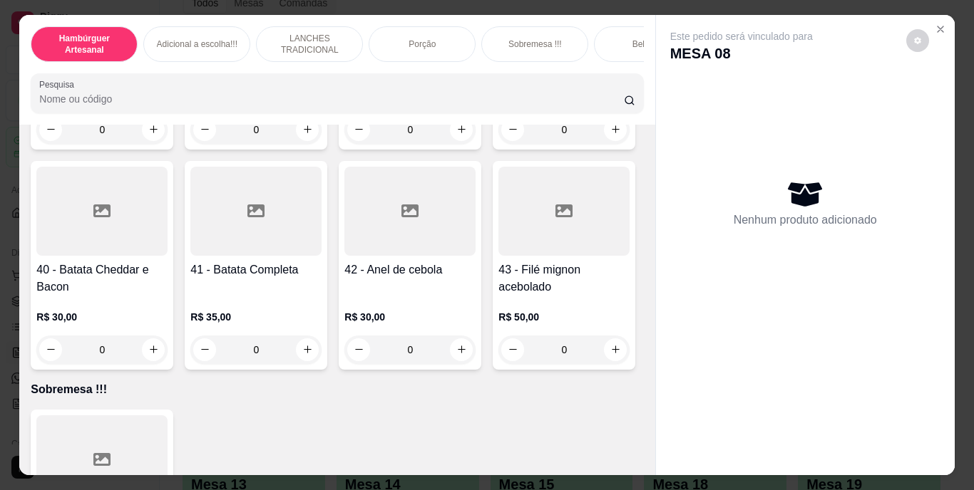
scroll to position [2994, 0]
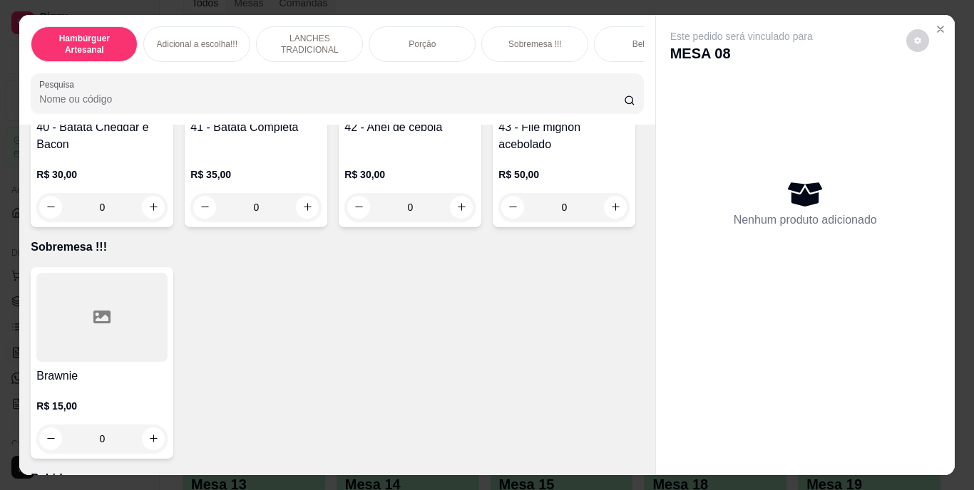
type input "1"
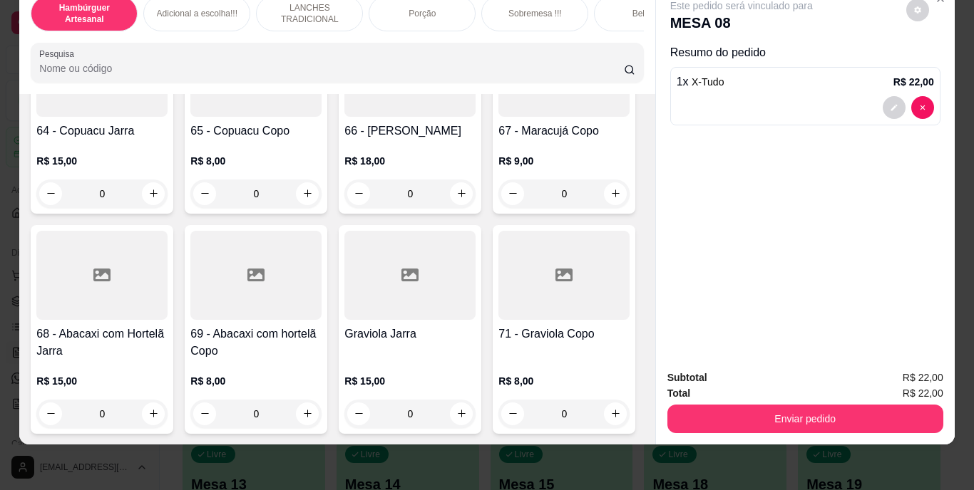
scroll to position [5623, 0]
type input "1"
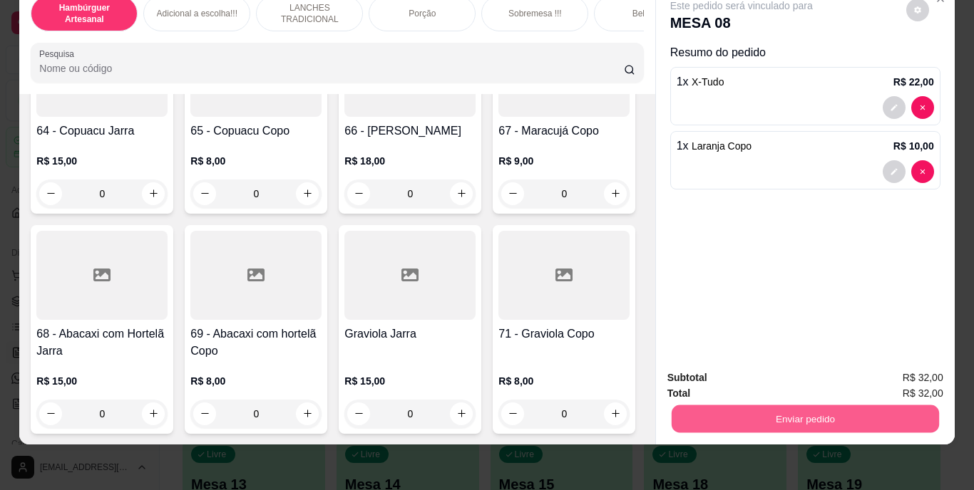
click at [756, 410] on button "Enviar pedido" at bounding box center [804, 420] width 267 height 28
click at [771, 366] on button "Não registrar e enviar pedido" at bounding box center [758, 373] width 144 height 26
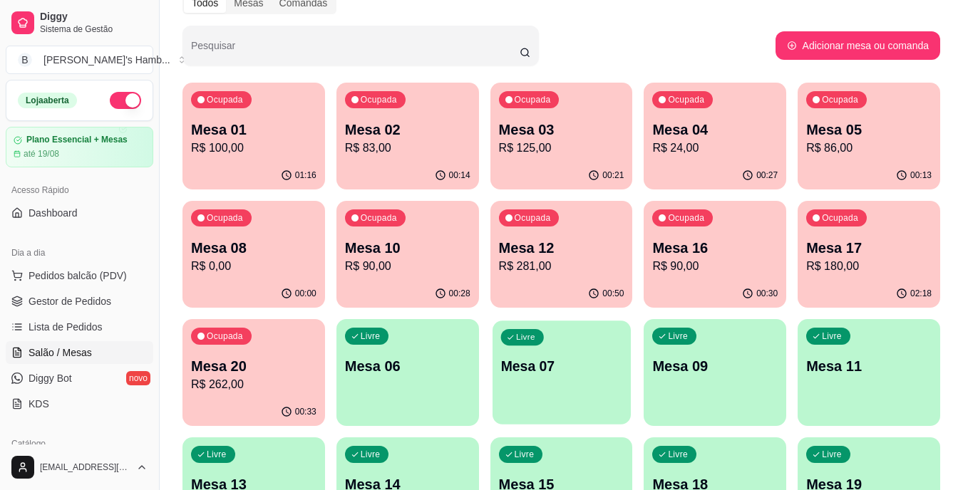
click at [545, 379] on div "Livre Mesa 07" at bounding box center [562, 364] width 138 height 87
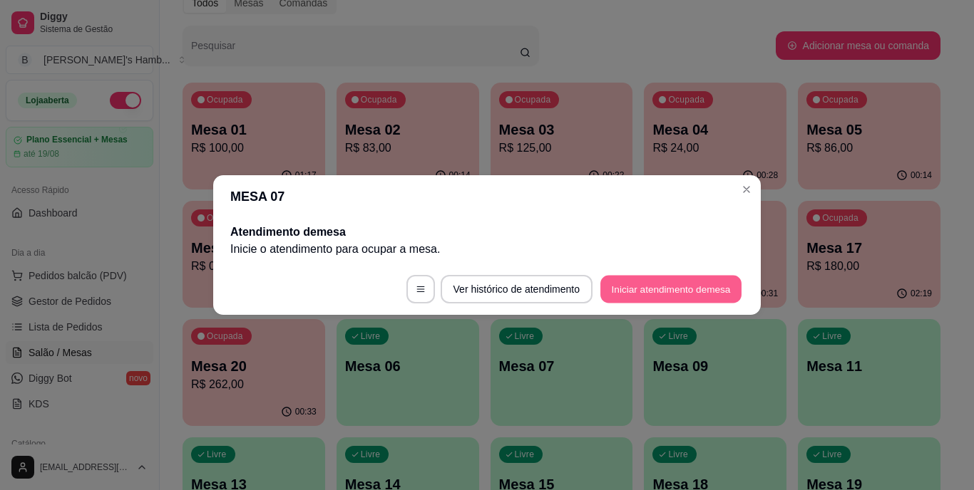
click at [632, 284] on button "Iniciar atendimento de mesa" at bounding box center [670, 290] width 141 height 28
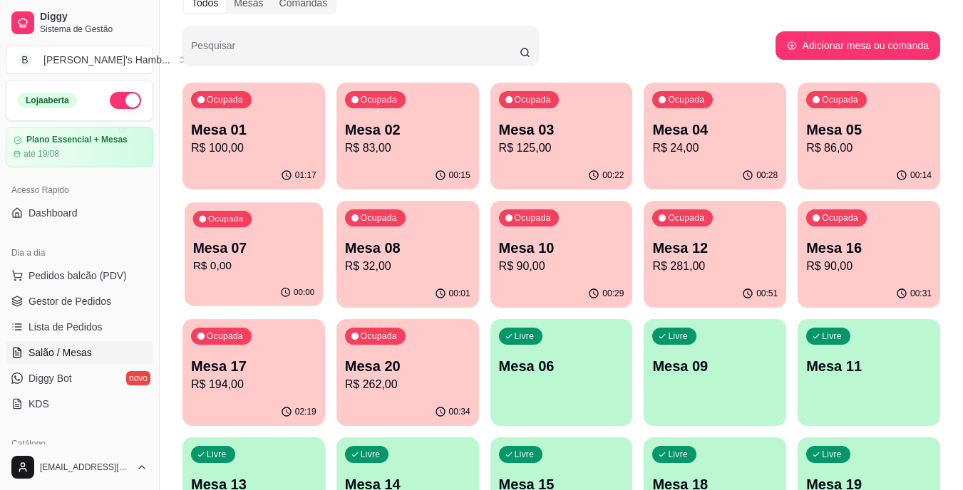
click at [236, 247] on p "Mesa 07" at bounding box center [254, 248] width 122 height 19
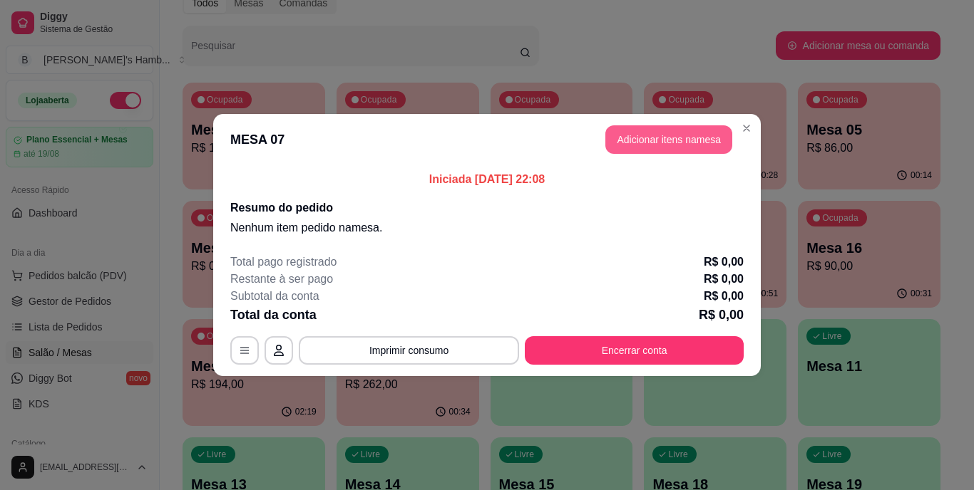
click at [673, 133] on button "Adicionar itens na mesa" at bounding box center [668, 139] width 127 height 29
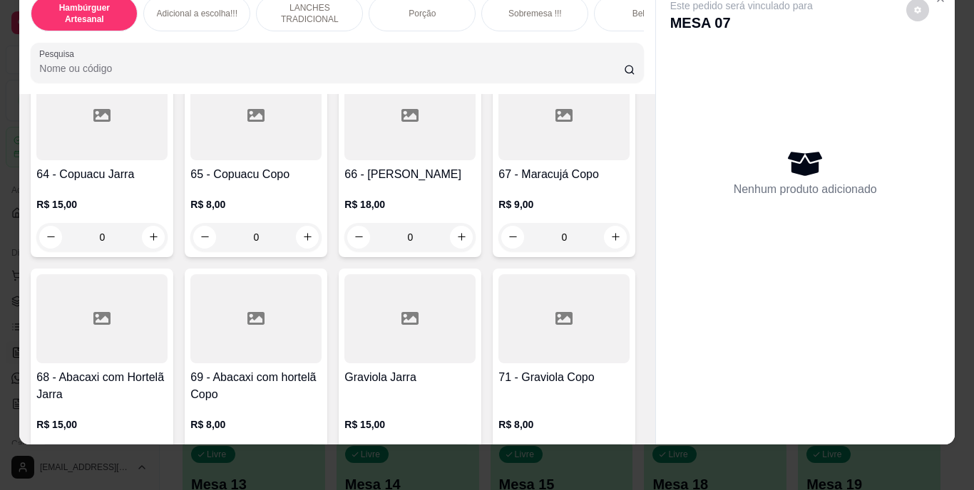
scroll to position [4919, 0]
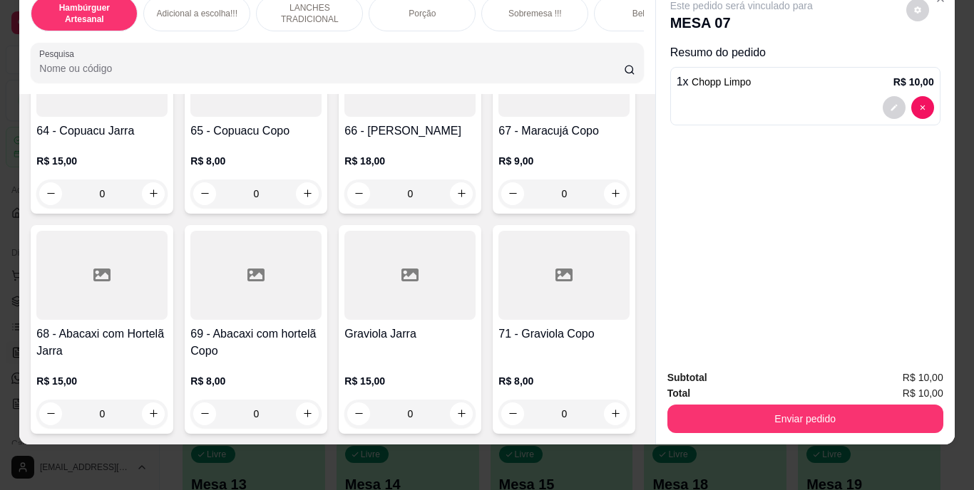
type input "2"
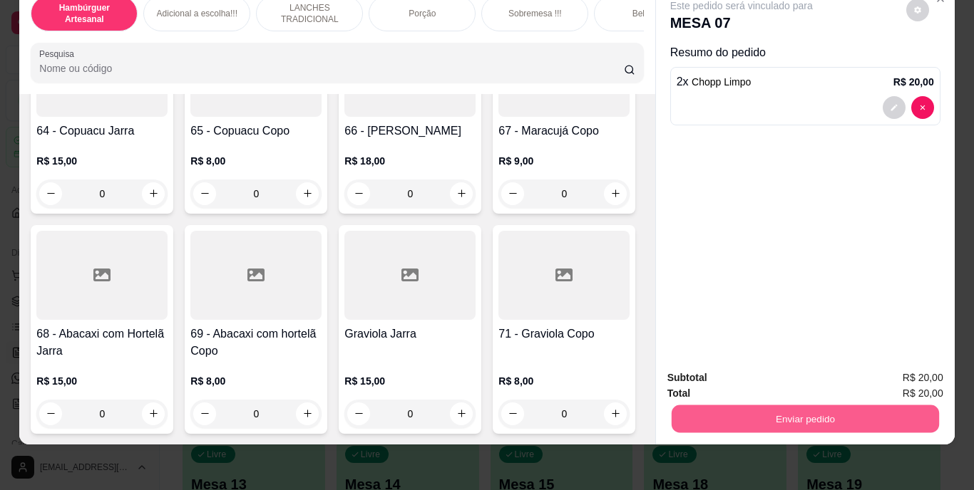
click at [813, 408] on button "Enviar pedido" at bounding box center [804, 420] width 267 height 28
click at [784, 368] on button "Não registrar e enviar pedido" at bounding box center [758, 373] width 144 height 26
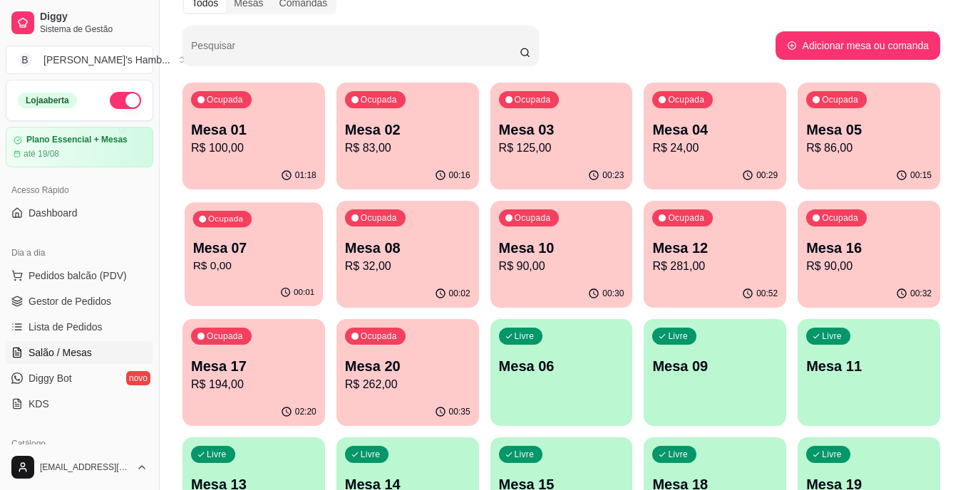
click at [256, 262] on p "R$ 0,00" at bounding box center [254, 266] width 122 height 16
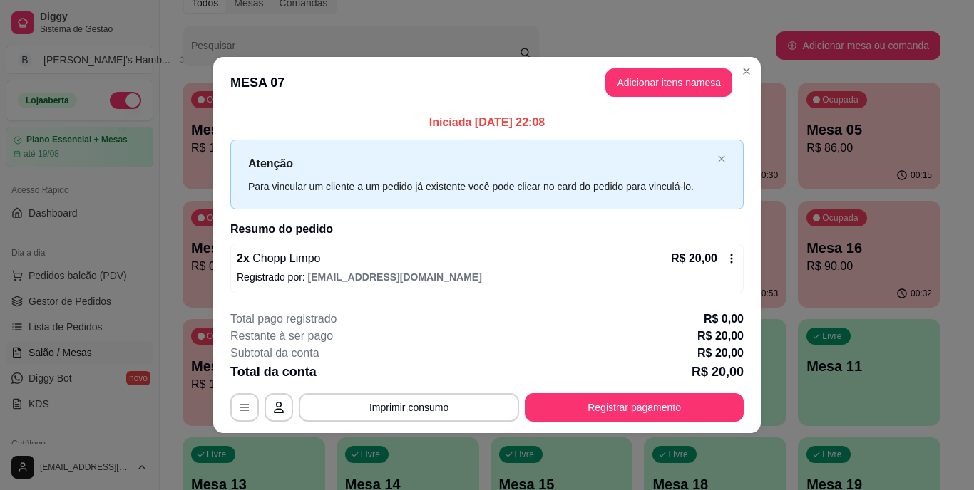
click at [729, 255] on icon at bounding box center [731, 258] width 11 height 11
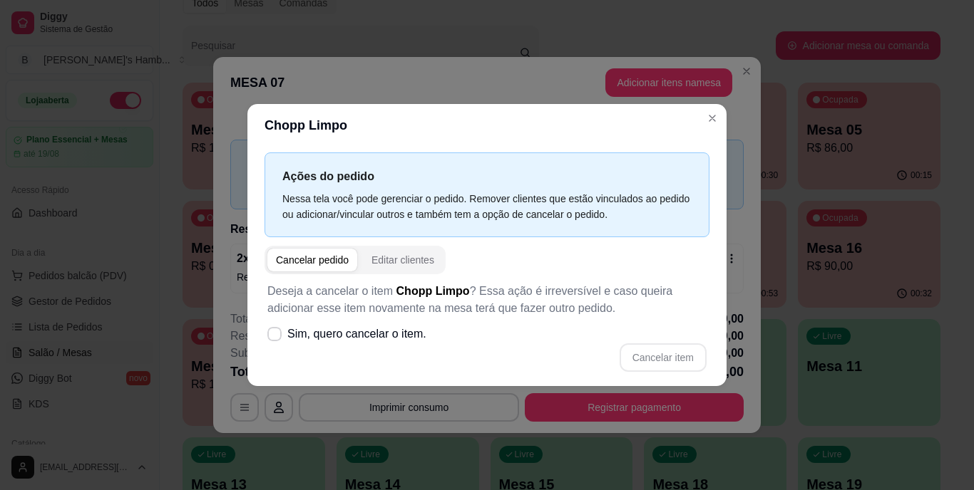
click at [314, 260] on div "Cancelar pedido" at bounding box center [312, 260] width 73 height 14
click at [271, 331] on icon at bounding box center [274, 334] width 11 height 8
click at [271, 337] on input "Sim, quero cancelar o item." at bounding box center [271, 341] width 9 height 9
checkbox input "true"
click at [639, 357] on button "Cancelar item" at bounding box center [662, 358] width 85 height 28
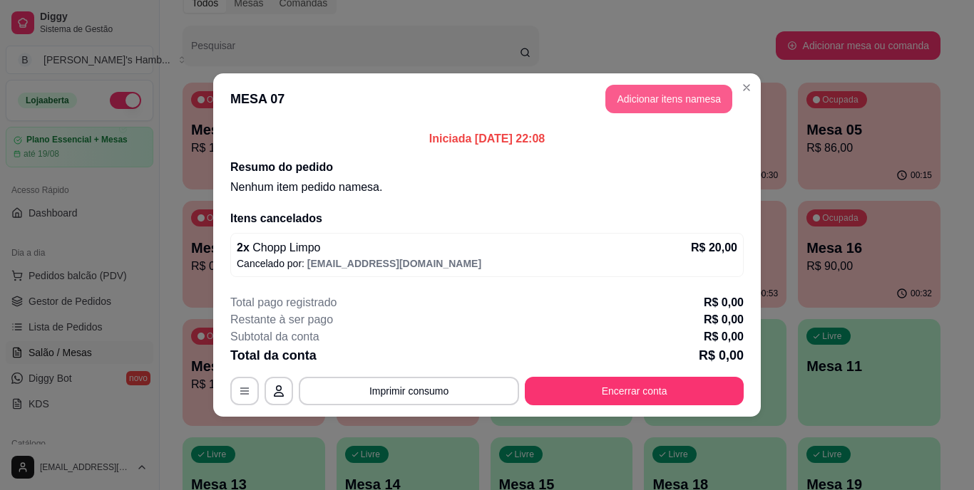
click at [672, 99] on button "Adicionar itens na mesa" at bounding box center [668, 99] width 127 height 29
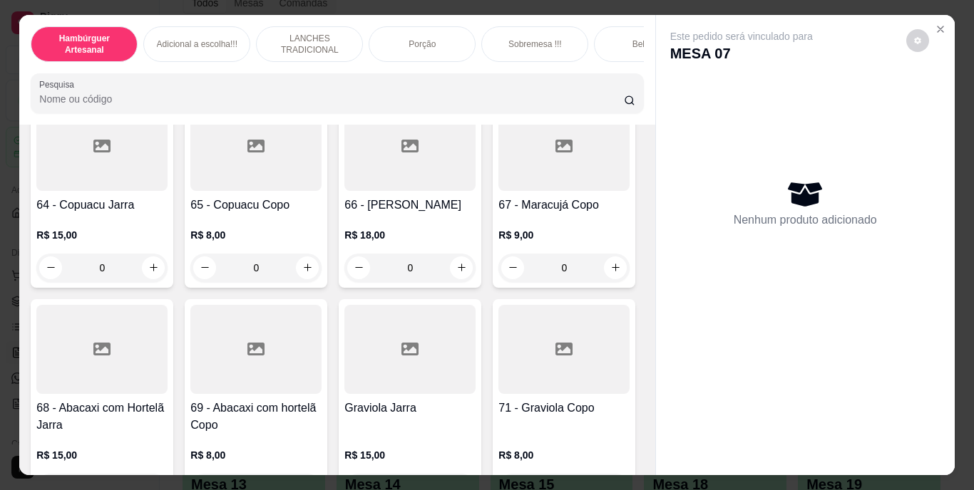
scroll to position [4990, 0]
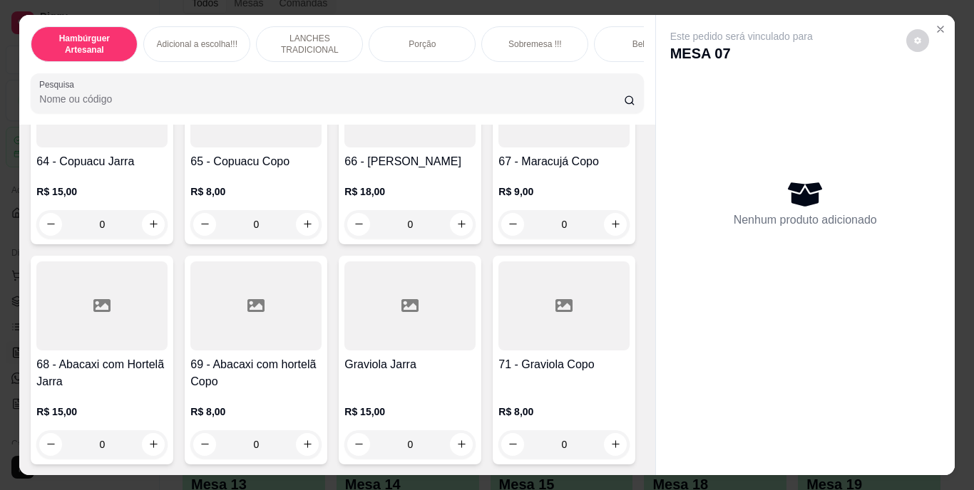
type input "1"
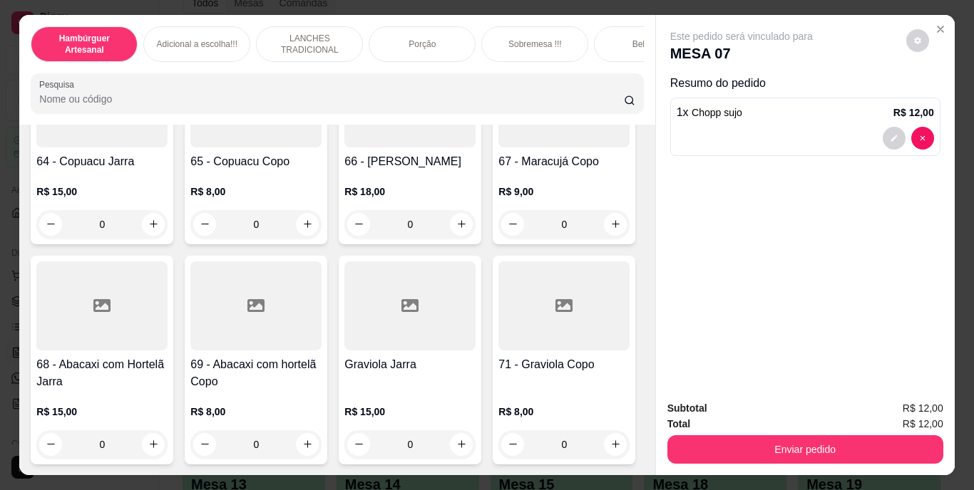
type input "1"
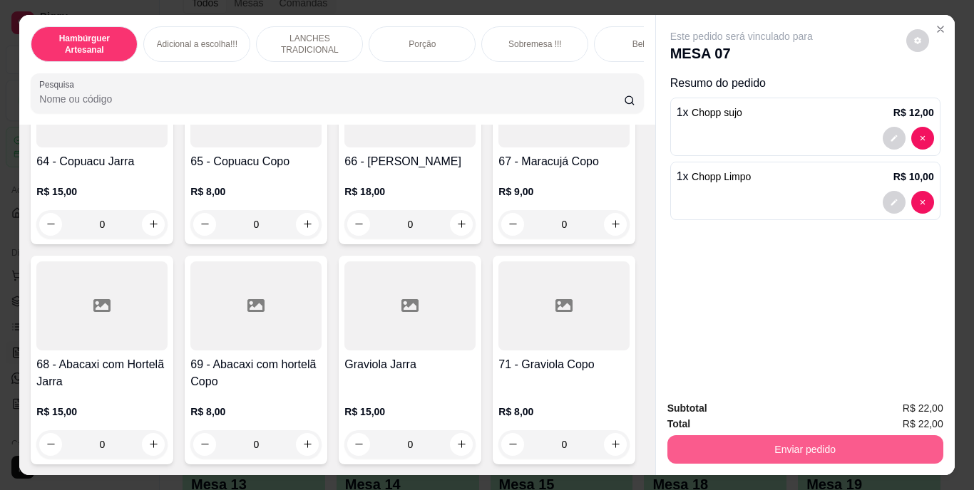
click at [838, 444] on button "Enviar pedido" at bounding box center [805, 450] width 276 height 29
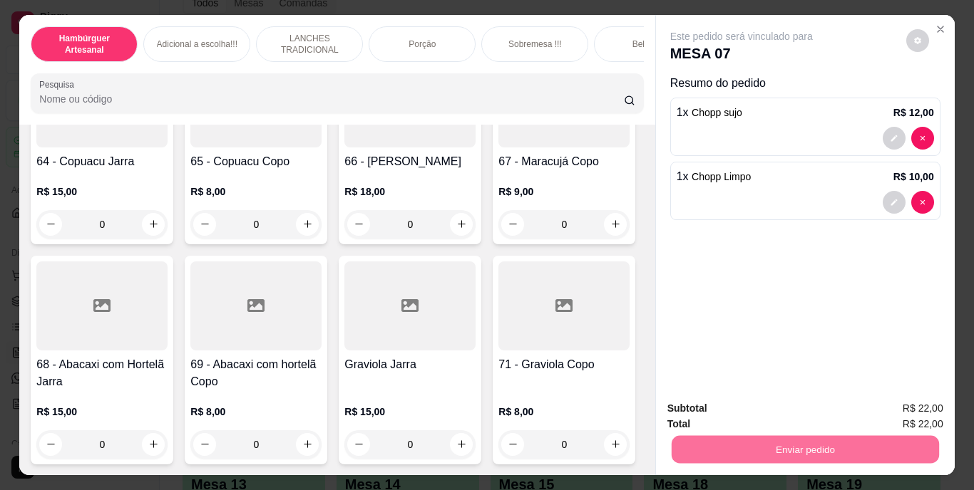
click at [782, 408] on button "Não registrar e enviar pedido" at bounding box center [758, 409] width 144 height 26
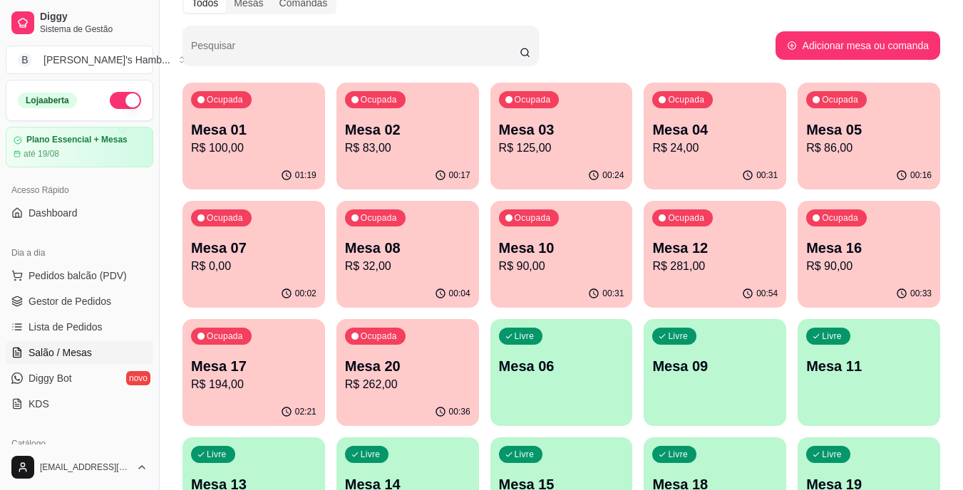
click at [557, 294] on div "00:31" at bounding box center [561, 294] width 143 height 28
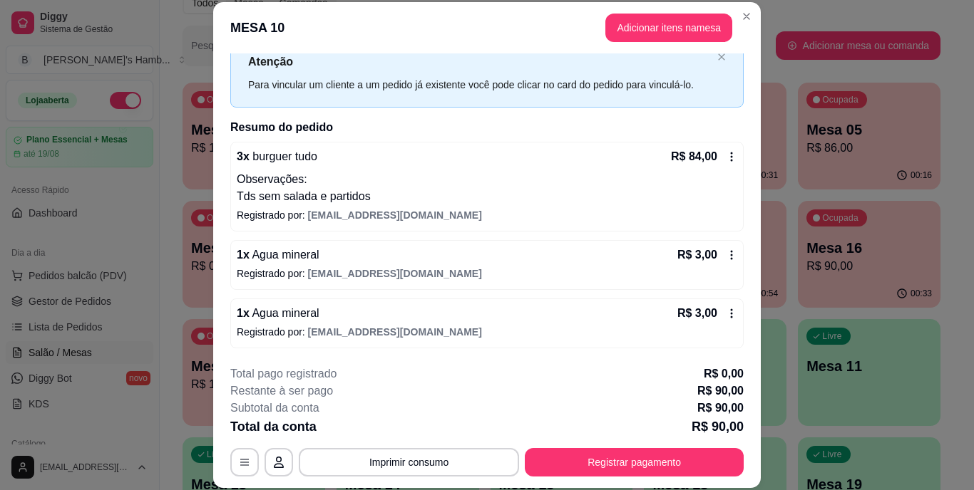
scroll to position [43, 0]
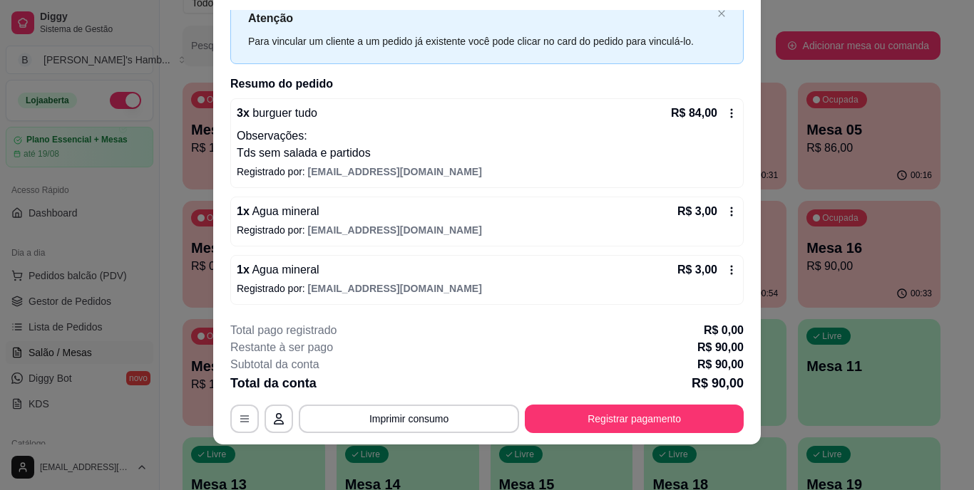
click at [726, 268] on icon at bounding box center [731, 269] width 11 height 11
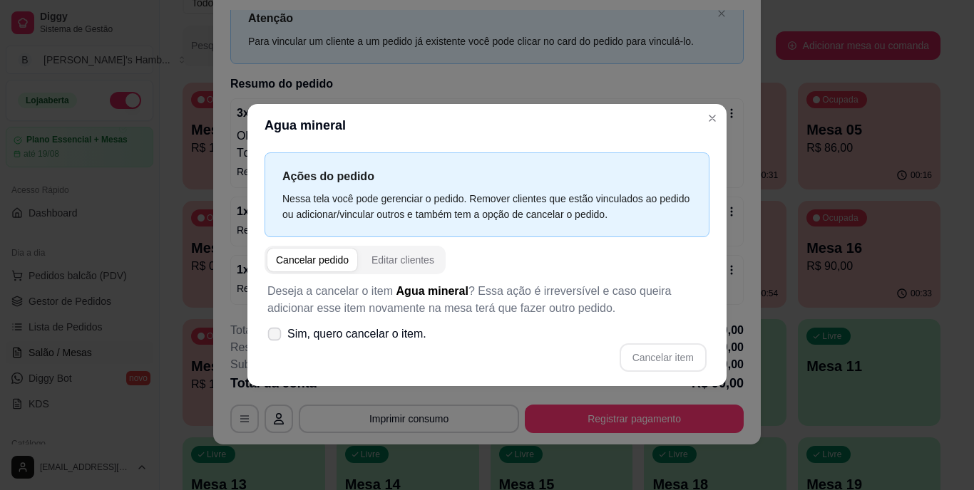
click at [276, 329] on span at bounding box center [275, 335] width 14 height 14
click at [276, 337] on input "Sim, quero cancelar o item." at bounding box center [271, 341] width 9 height 9
checkbox input "true"
click at [670, 358] on button "Cancelar item" at bounding box center [663, 358] width 87 height 29
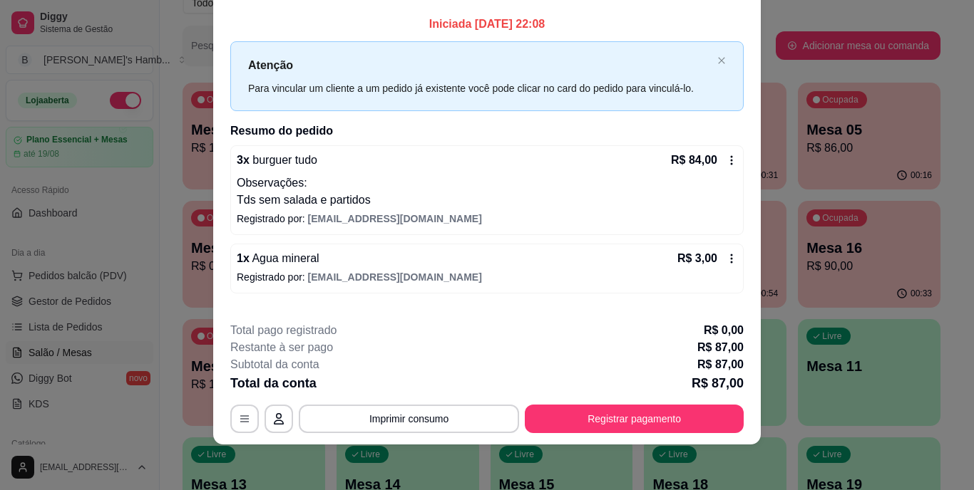
scroll to position [0, 0]
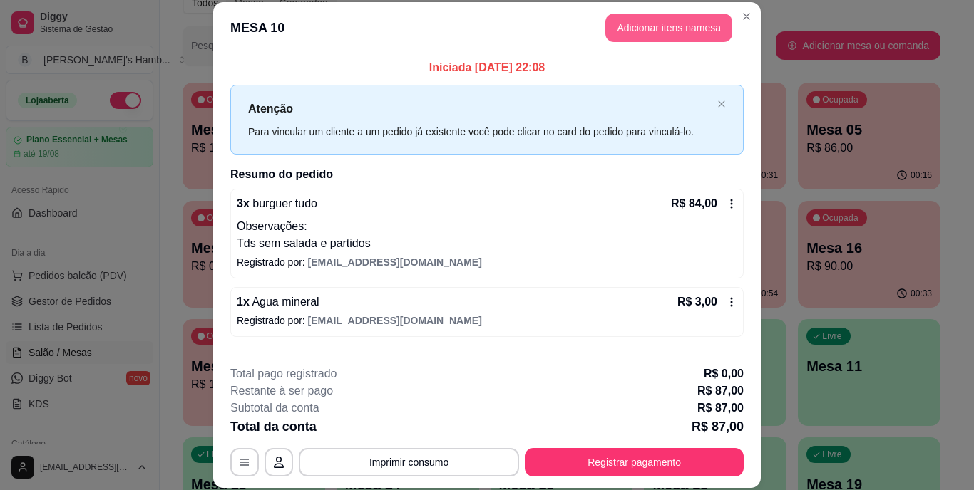
click at [639, 26] on button "Adicionar itens na mesa" at bounding box center [668, 28] width 127 height 29
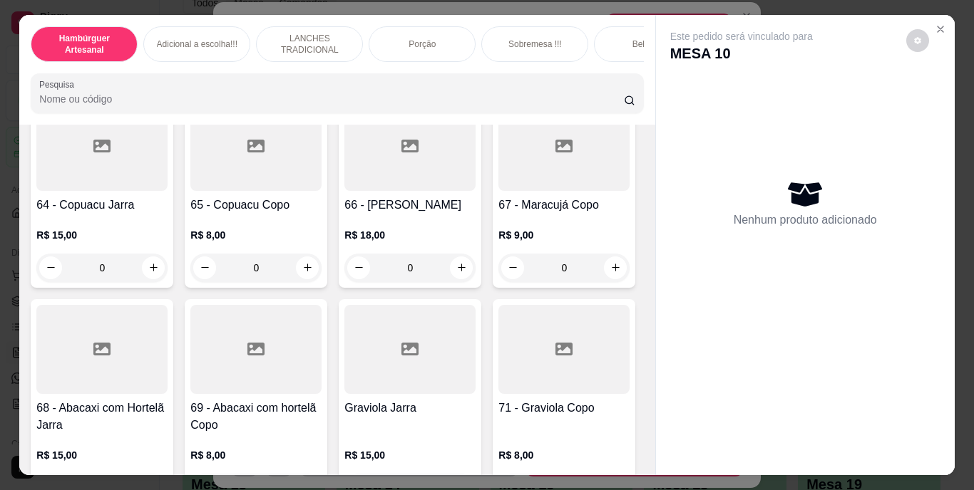
scroll to position [5062, 0]
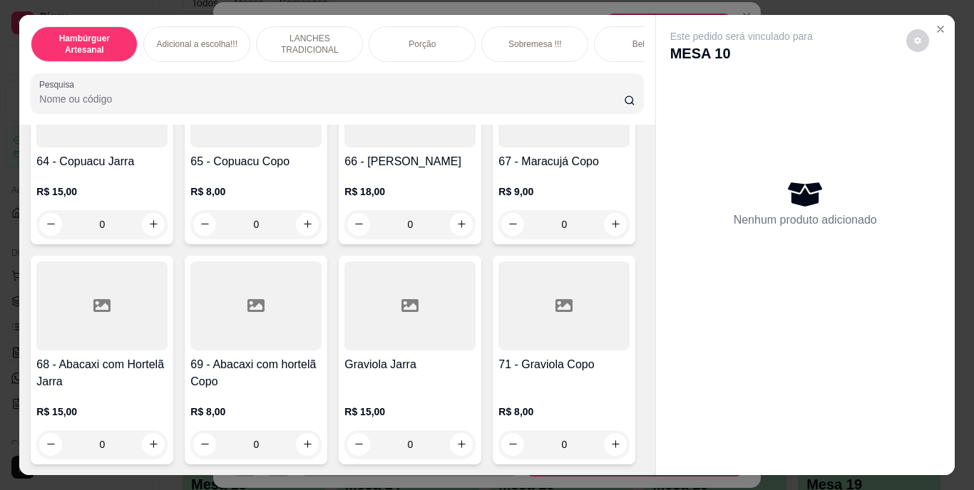
type input "1"
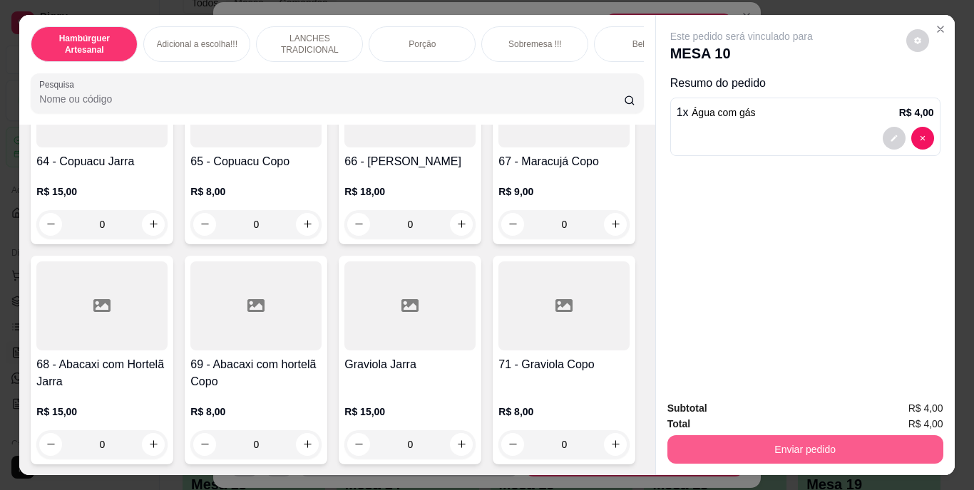
click at [814, 438] on button "Enviar pedido" at bounding box center [805, 450] width 276 height 29
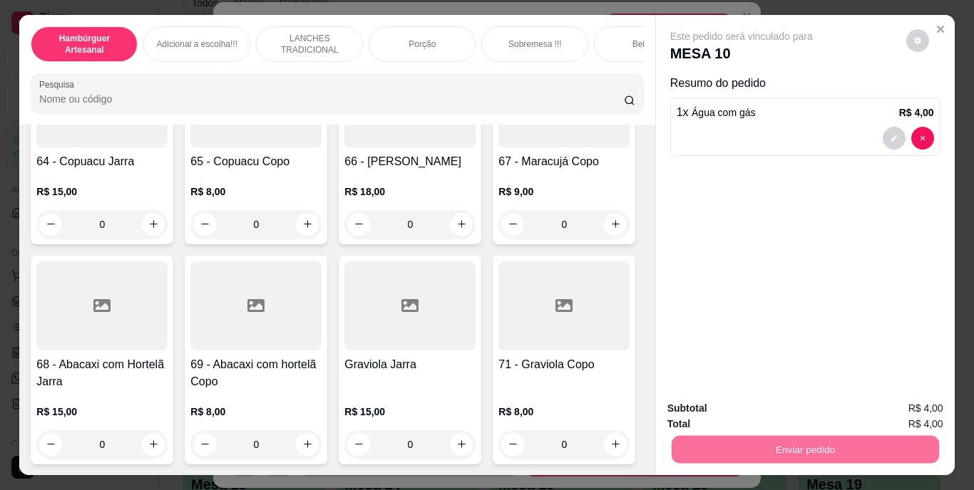
click at [786, 406] on button "Não registrar e enviar pedido" at bounding box center [758, 409] width 144 height 26
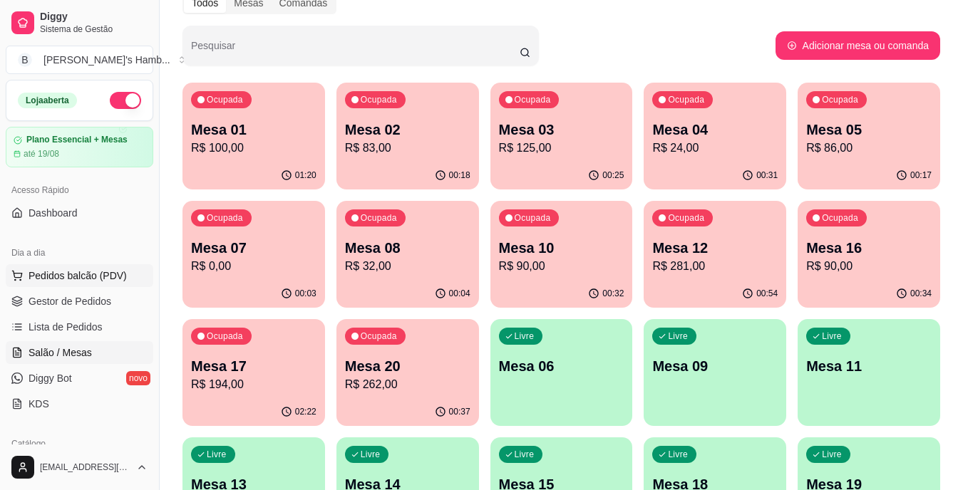
click at [71, 276] on span "Pedidos balcão (PDV)" at bounding box center [78, 276] width 98 height 14
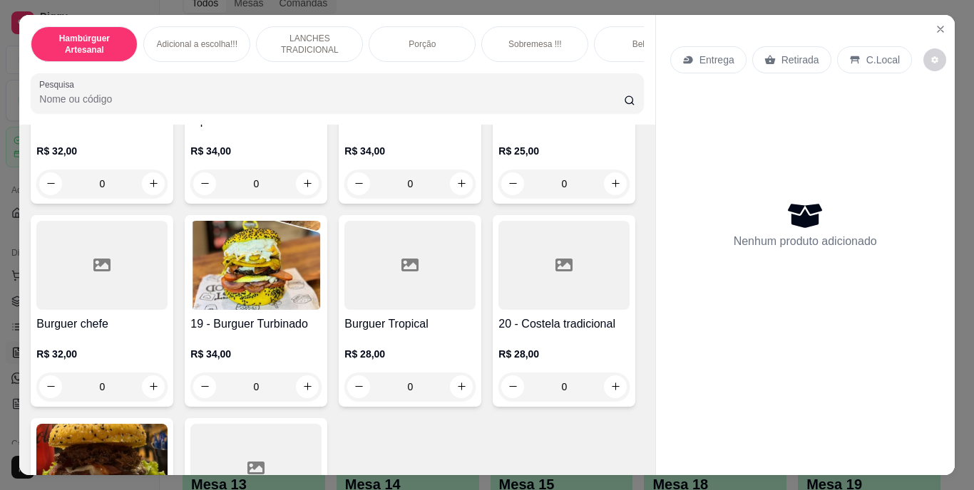
scroll to position [1212, 0]
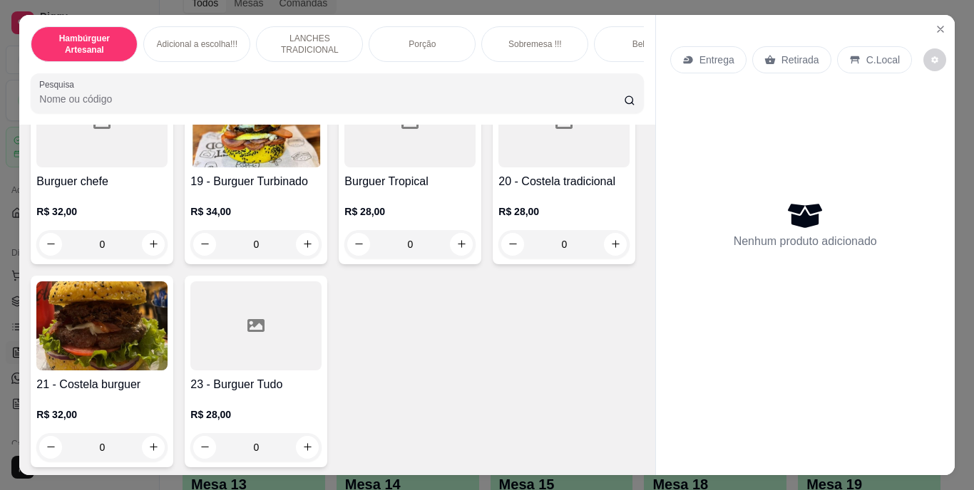
click at [319, 52] on button "increase-product-quantity" at bounding box center [308, 41] width 22 height 22
type input "1"
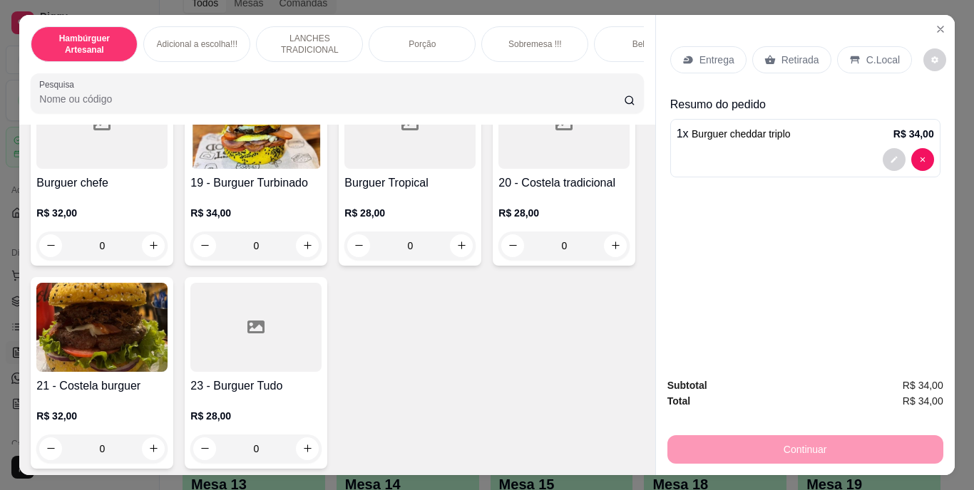
click at [456, 48] on icon "increase-product-quantity" at bounding box center [461, 42] width 11 height 11
type input "1"
click at [781, 53] on p "Retirada" at bounding box center [800, 60] width 38 height 14
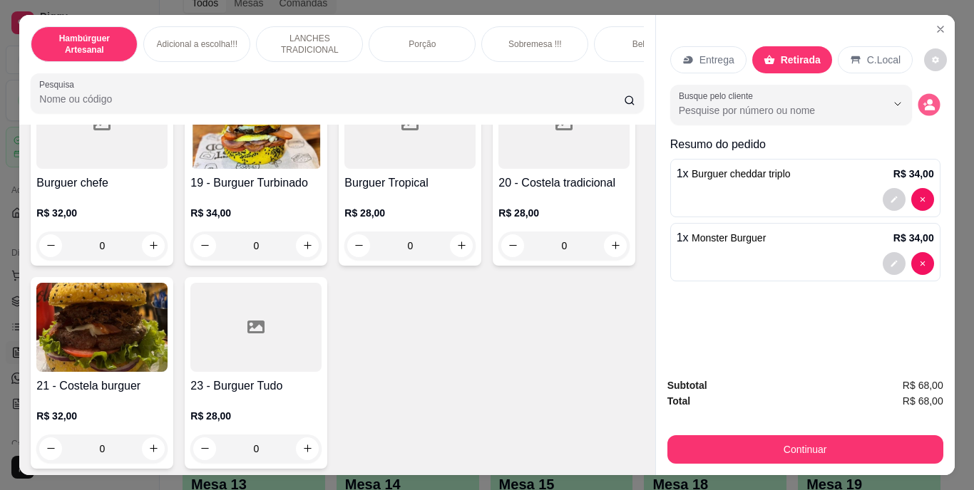
click at [926, 99] on icon "decrease-product-quantity" at bounding box center [928, 104] width 12 height 12
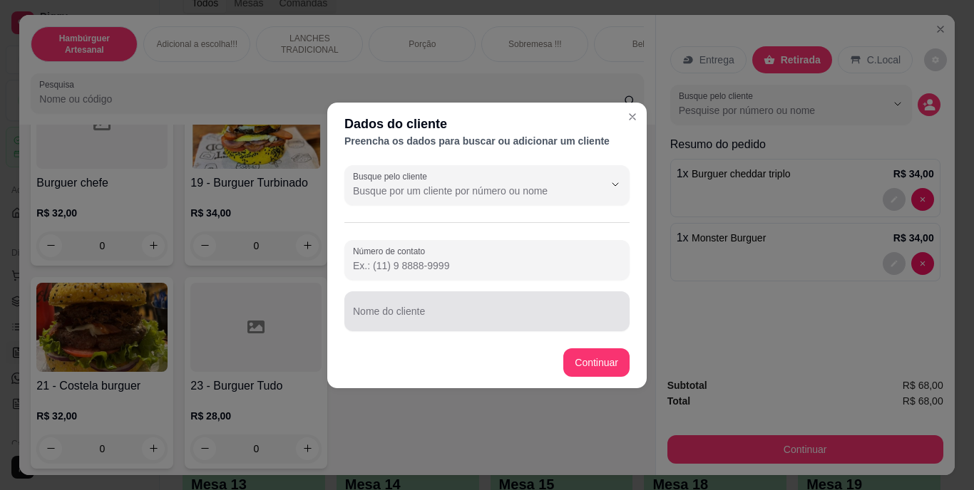
click at [463, 302] on div at bounding box center [487, 311] width 268 height 29
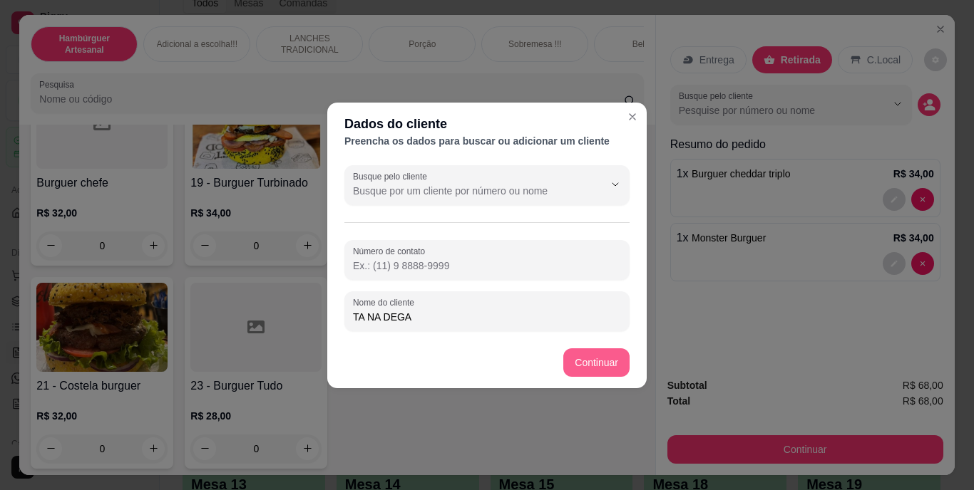
type input "TA NA DEGA"
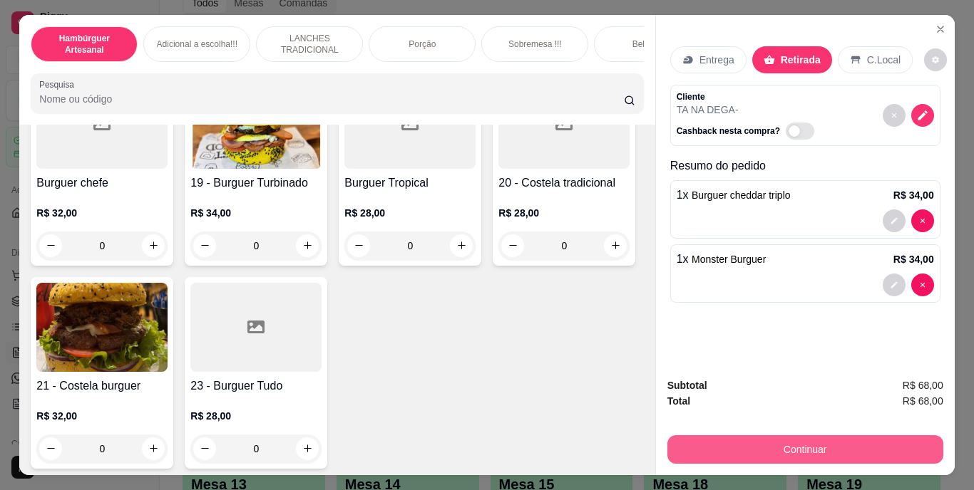
click at [757, 441] on button "Continuar" at bounding box center [805, 450] width 276 height 29
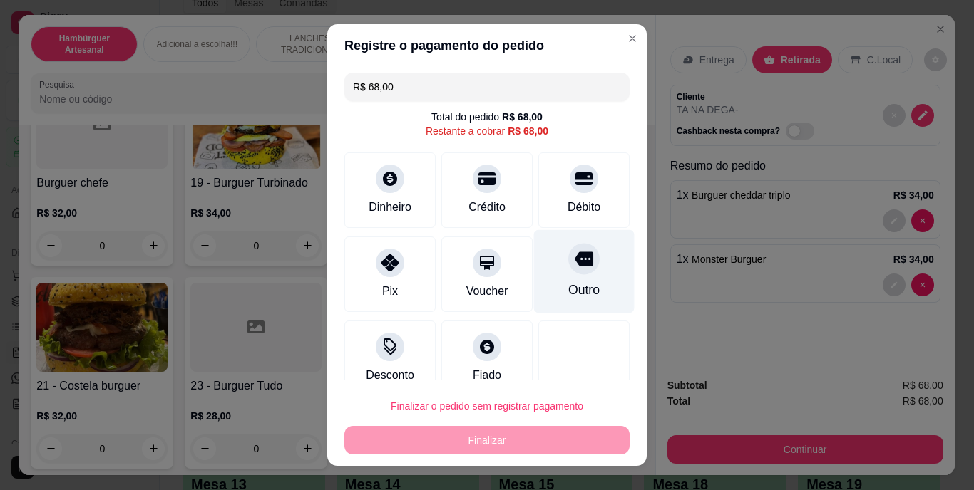
click at [575, 256] on icon at bounding box center [584, 259] width 19 height 19
type input "R$ 0,00"
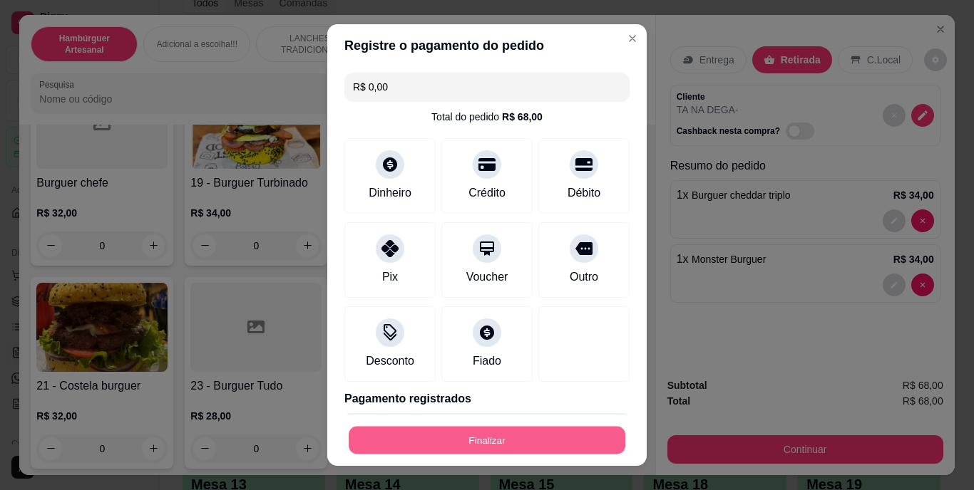
click at [476, 438] on button "Finalizar" at bounding box center [487, 440] width 277 height 28
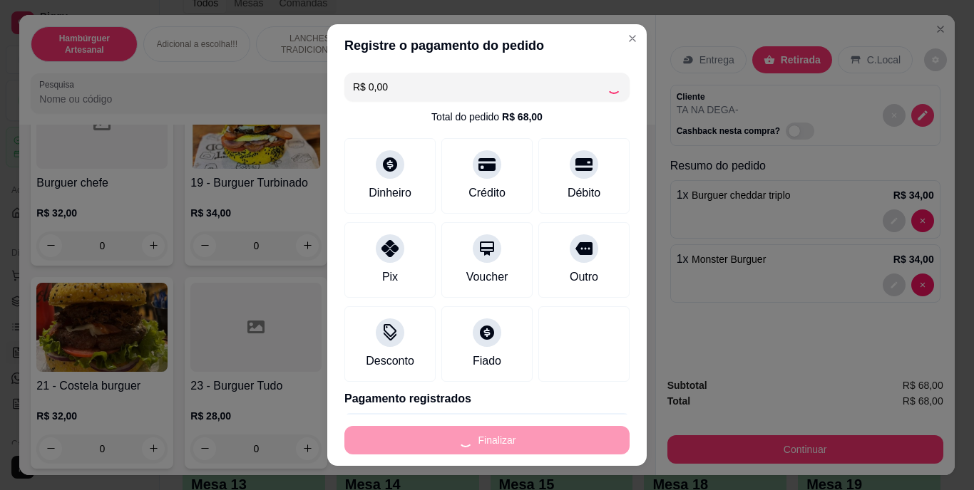
type input "0"
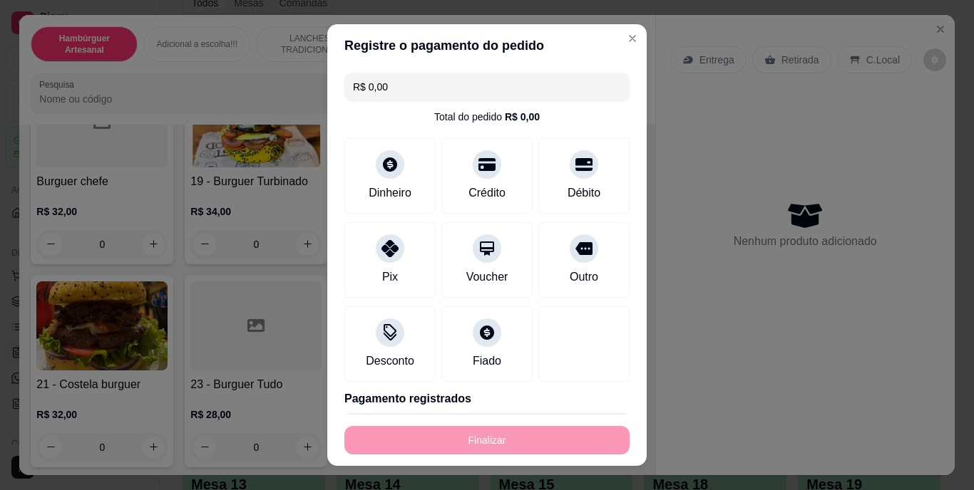
type input "-R$ 68,00"
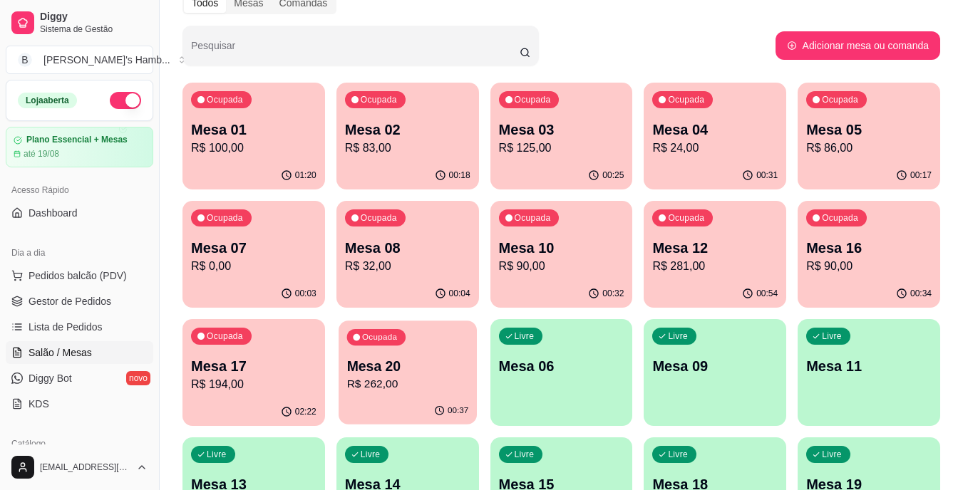
click at [336, 413] on div "Ocupada Mesa 01 R$ 100,00 01:20 Ocupada Mesa 02 R$ 83,00 00:18 Ocupada Mesa 03 …" at bounding box center [562, 314] width 758 height 462
click at [436, 362] on p "Mesa 20" at bounding box center [407, 366] width 122 height 19
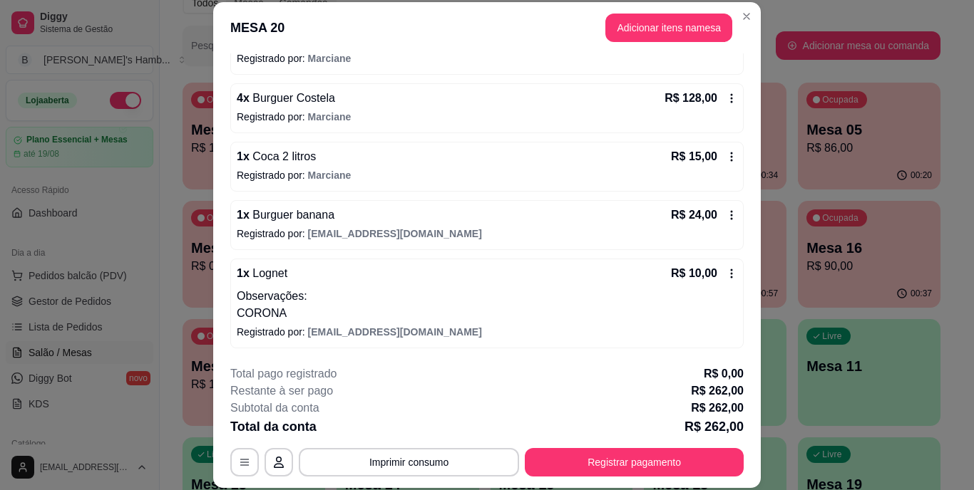
scroll to position [418, 0]
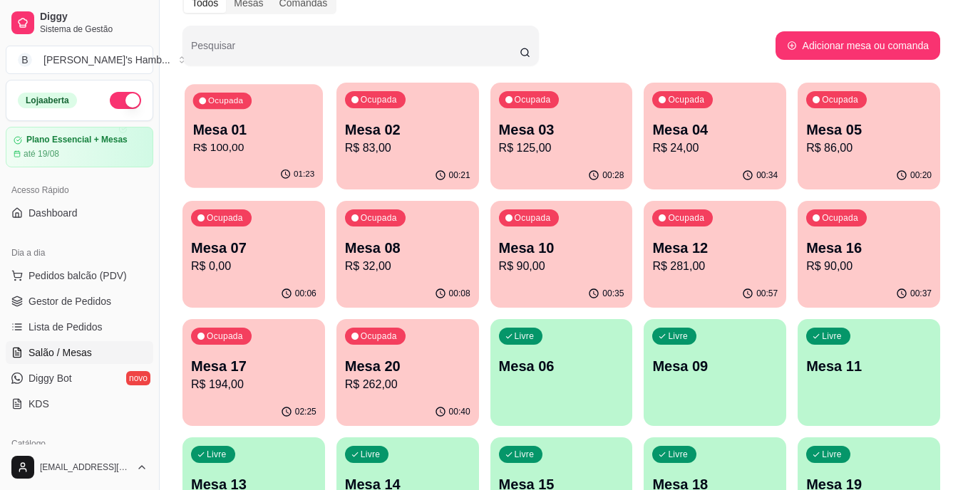
click at [235, 111] on div "Ocupada Mesa 01 R$ 100,00" at bounding box center [254, 122] width 138 height 77
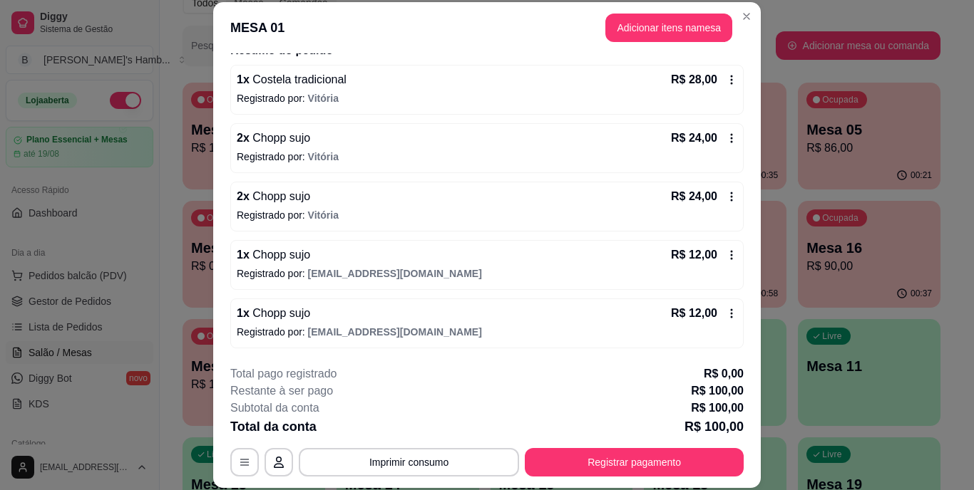
scroll to position [43, 0]
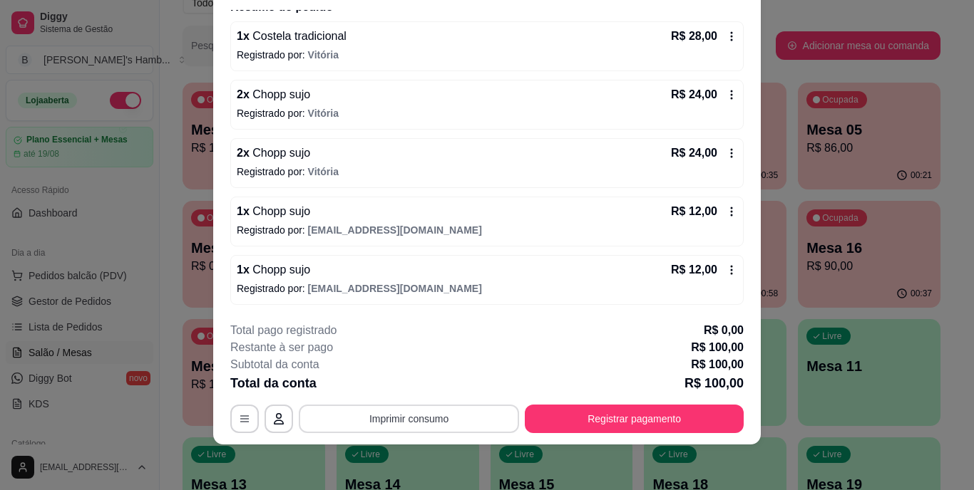
click at [450, 411] on button "Imprimir consumo" at bounding box center [409, 419] width 220 height 29
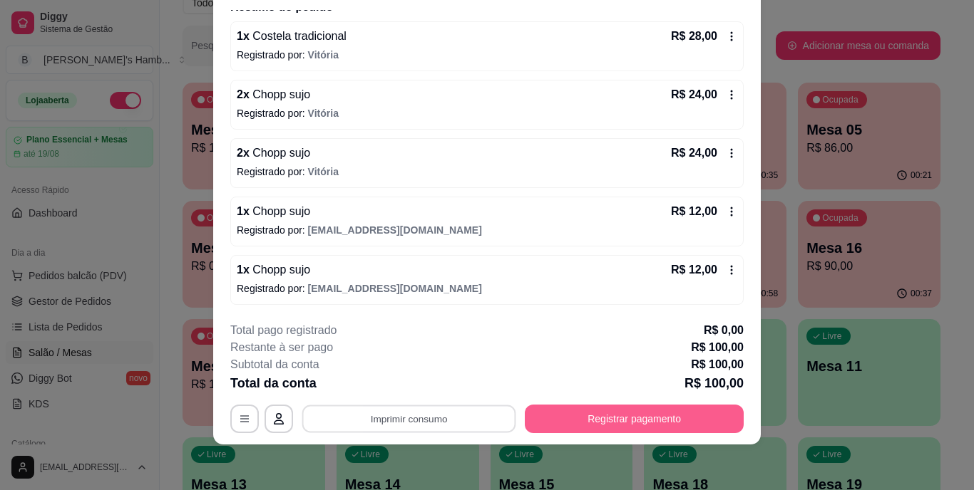
click at [614, 428] on button "Registrar pagamento" at bounding box center [634, 419] width 219 height 29
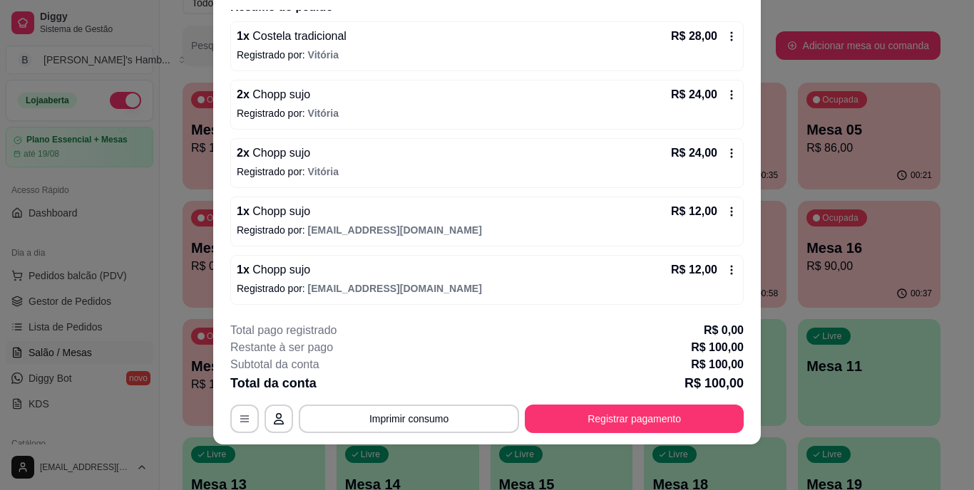
click at [638, 338] on div "Total pago registrado R$ 0,00" at bounding box center [486, 330] width 513 height 17
click at [632, 403] on div "**********" at bounding box center [486, 377] width 513 height 111
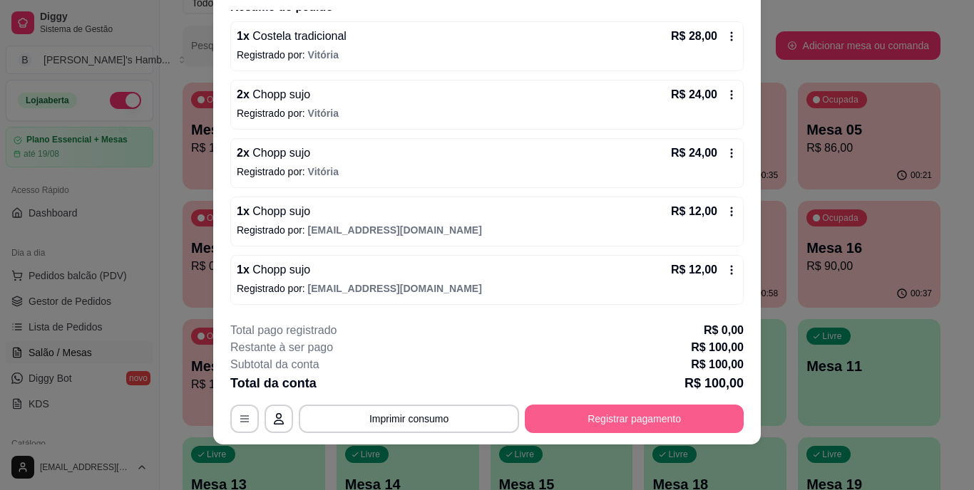
click at [631, 413] on button "Registrar pagamento" at bounding box center [634, 419] width 219 height 29
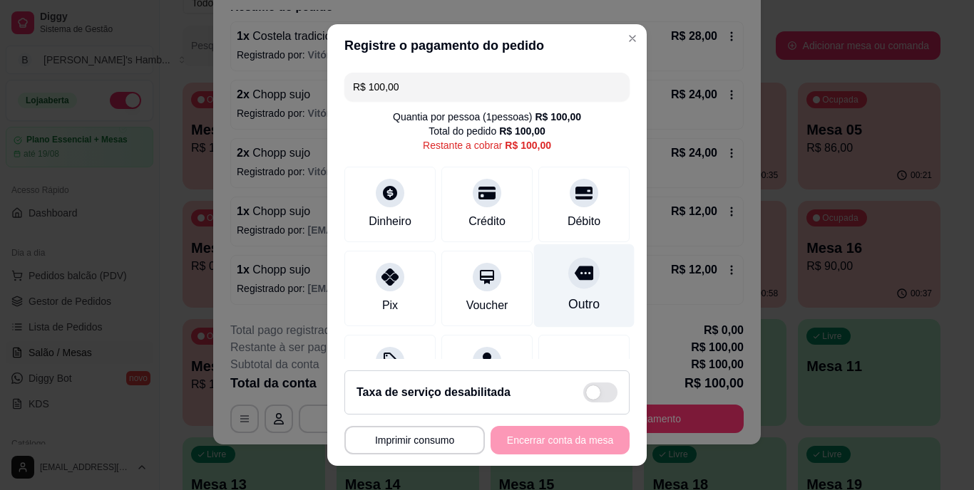
click at [575, 279] on icon at bounding box center [584, 274] width 19 height 14
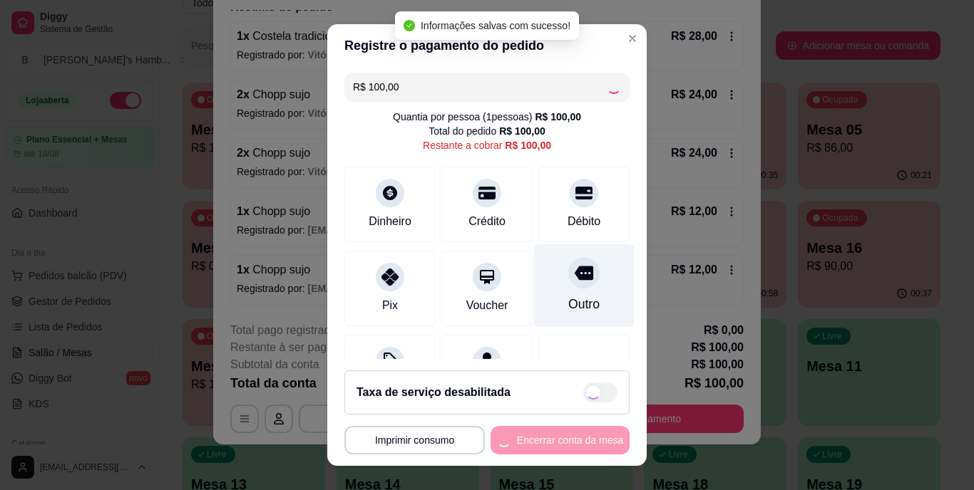
type input "R$ 0,00"
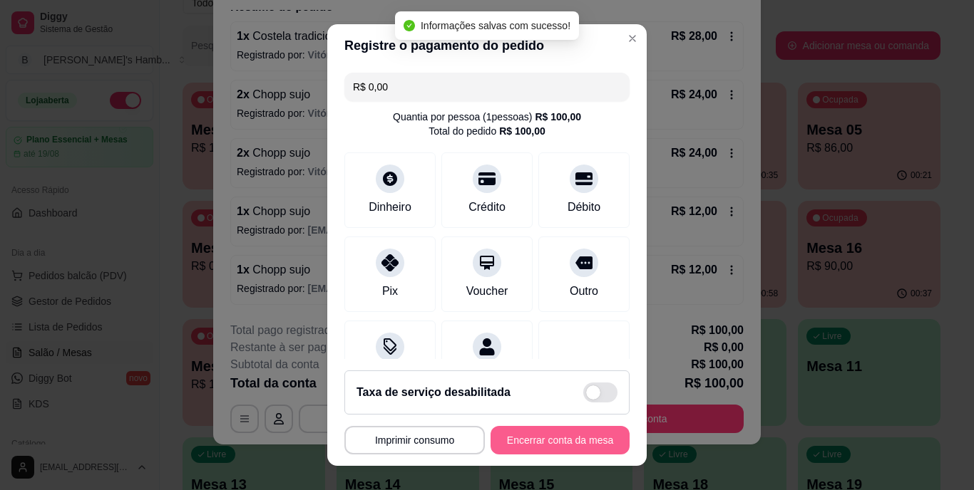
click at [573, 441] on button "Encerrar conta da mesa" at bounding box center [559, 440] width 139 height 29
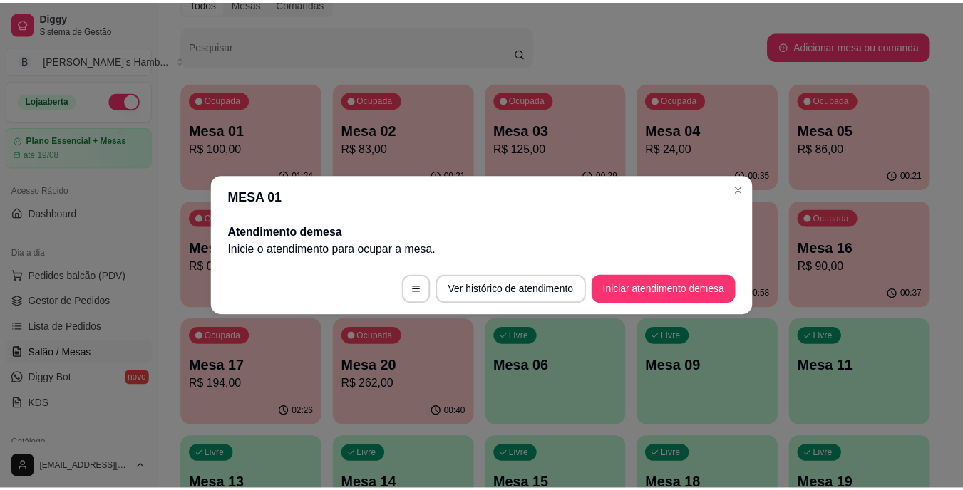
scroll to position [0, 0]
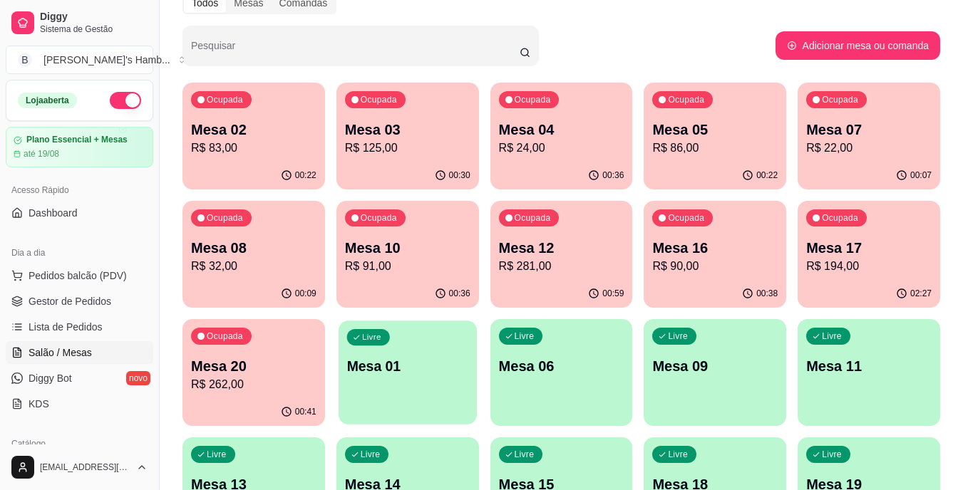
click at [369, 324] on div "Livre Mesa 01" at bounding box center [408, 364] width 138 height 87
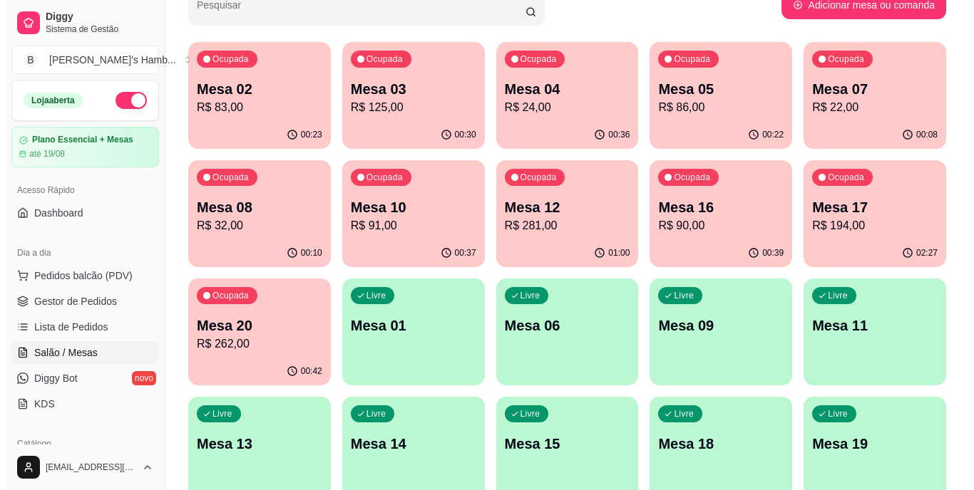
scroll to position [41, 0]
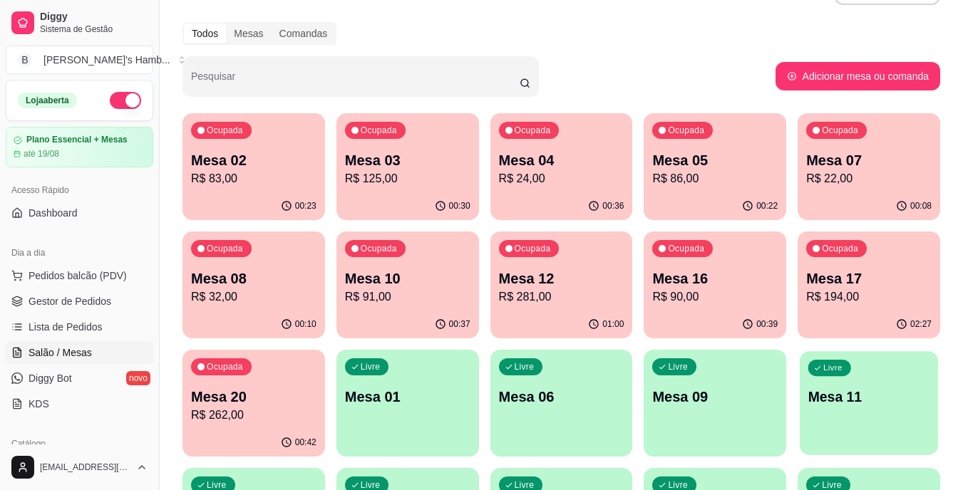
click at [867, 405] on p "Mesa 11" at bounding box center [869, 397] width 122 height 19
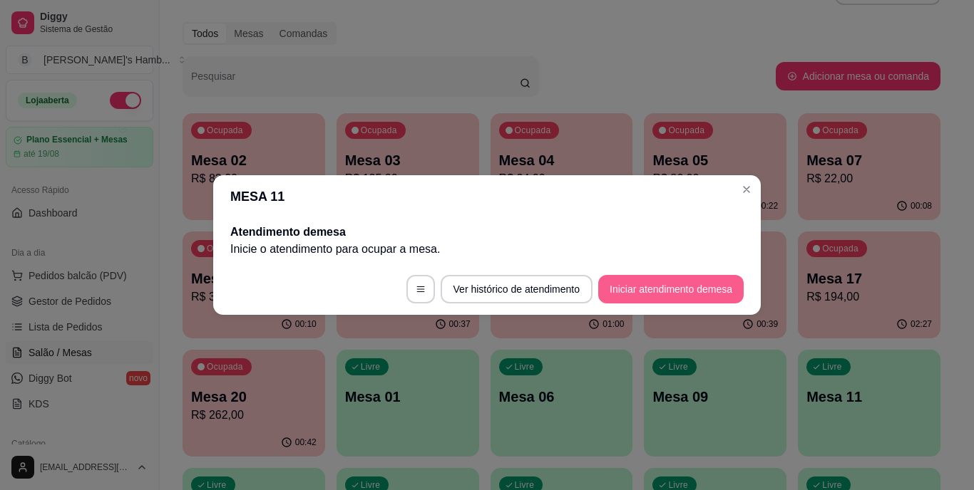
click at [706, 282] on button "Iniciar atendimento de mesa" at bounding box center [670, 289] width 145 height 29
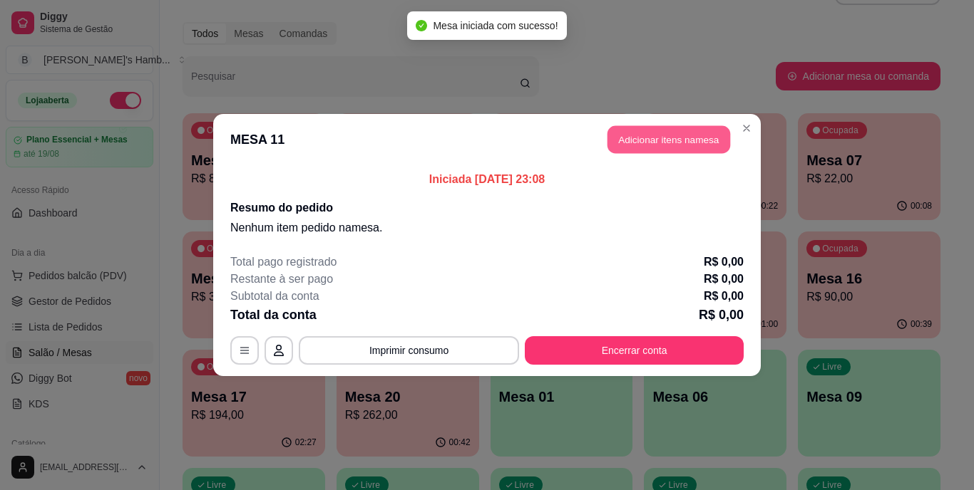
click at [675, 135] on button "Adicionar itens na mesa" at bounding box center [668, 140] width 123 height 28
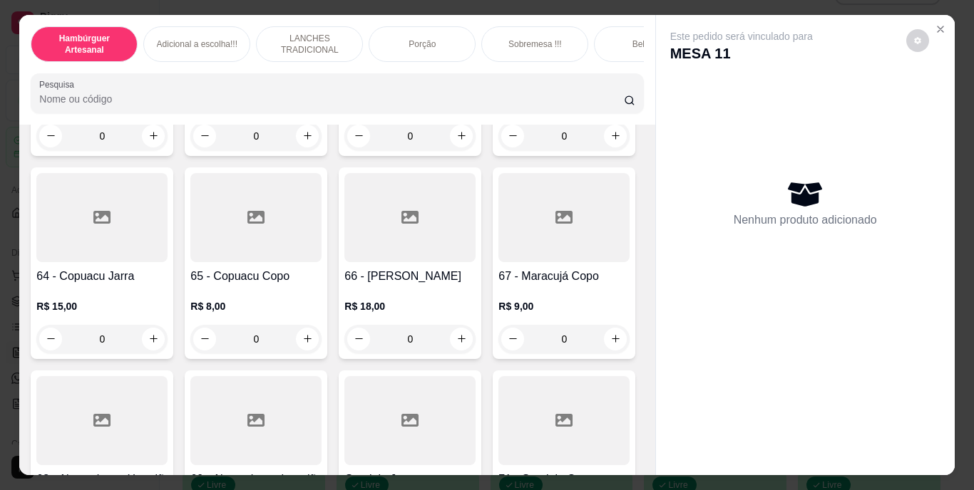
scroll to position [4919, 0]
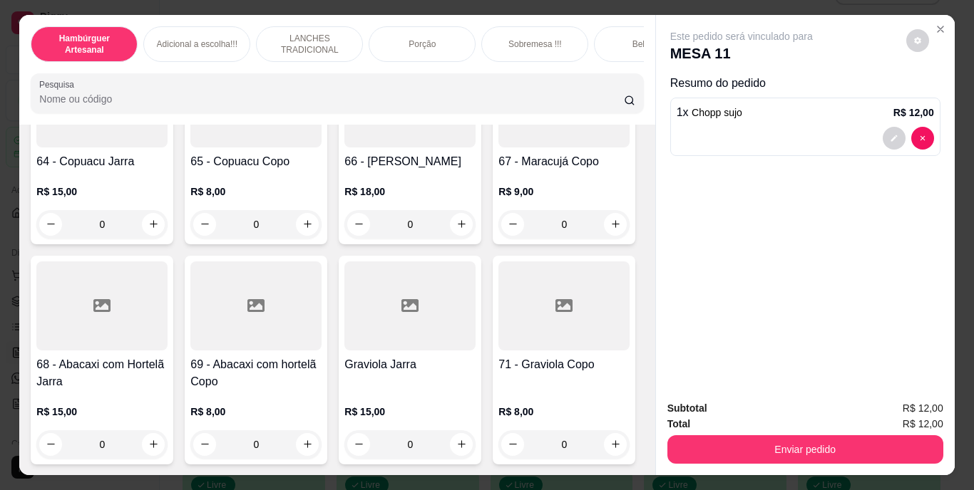
type input "2"
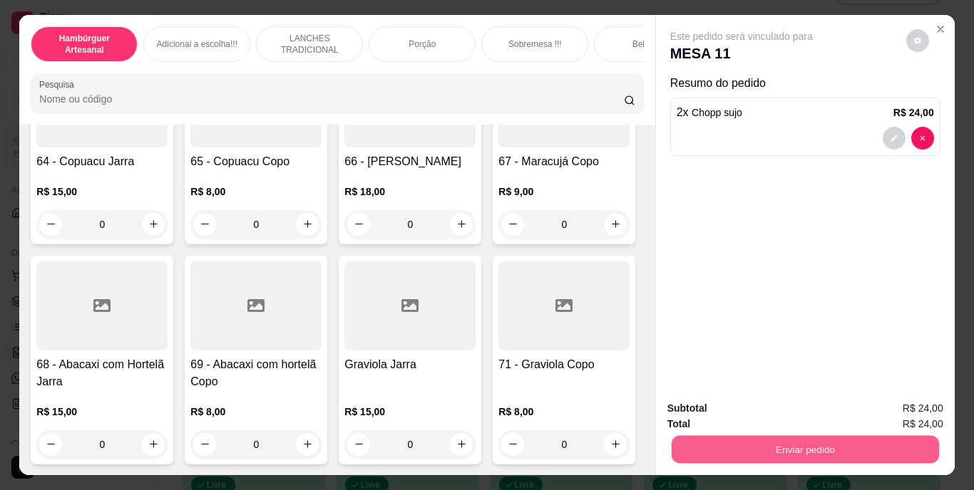
click at [766, 453] on button "Enviar pedido" at bounding box center [804, 450] width 267 height 28
click at [756, 405] on button "Não registrar e enviar pedido" at bounding box center [758, 409] width 144 height 26
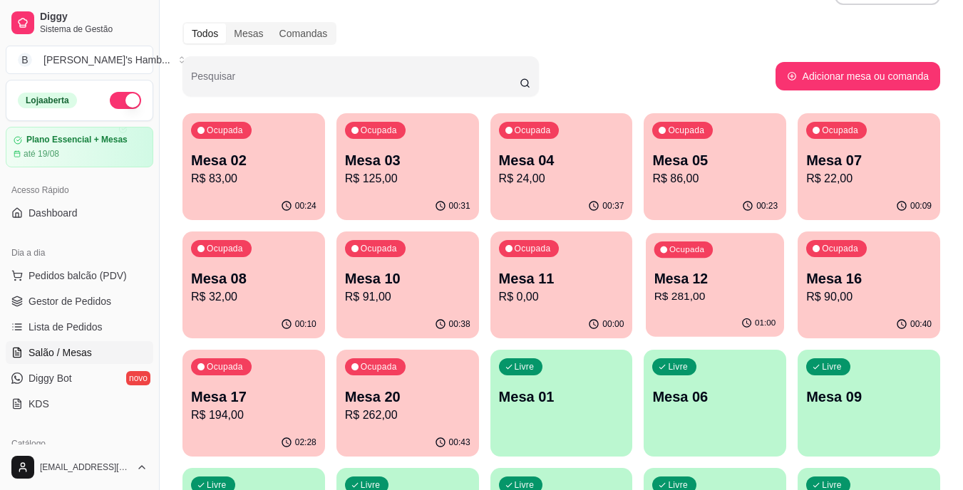
click at [689, 264] on div "Ocupada Mesa 12 R$ 281,00" at bounding box center [715, 271] width 138 height 77
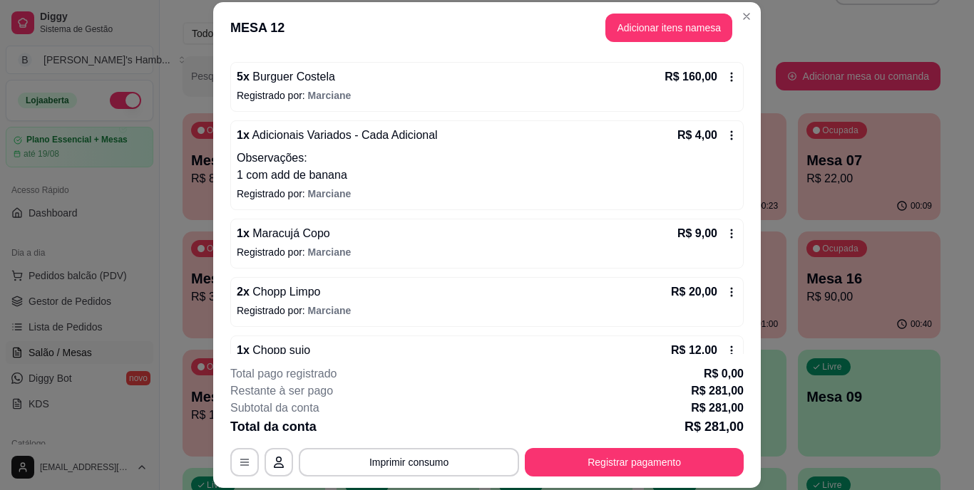
scroll to position [0, 0]
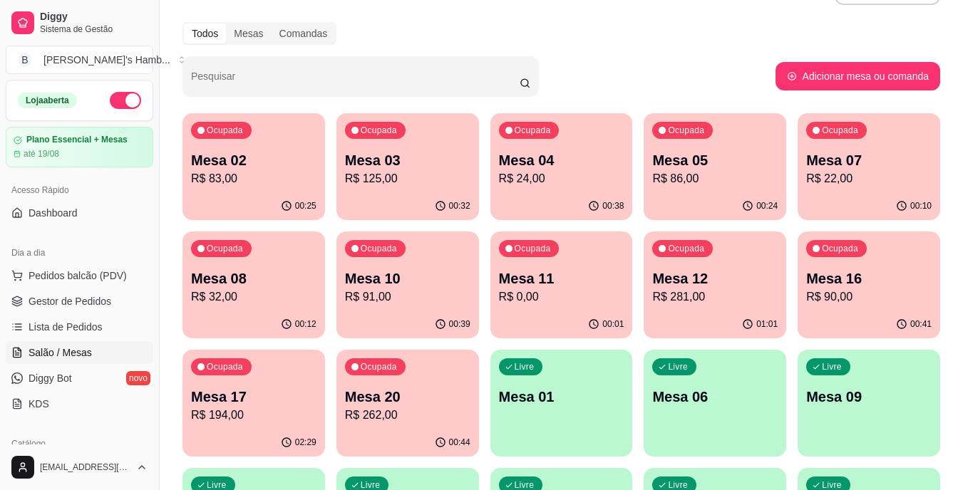
click at [684, 297] on p "R$ 281,00" at bounding box center [714, 297] width 125 height 17
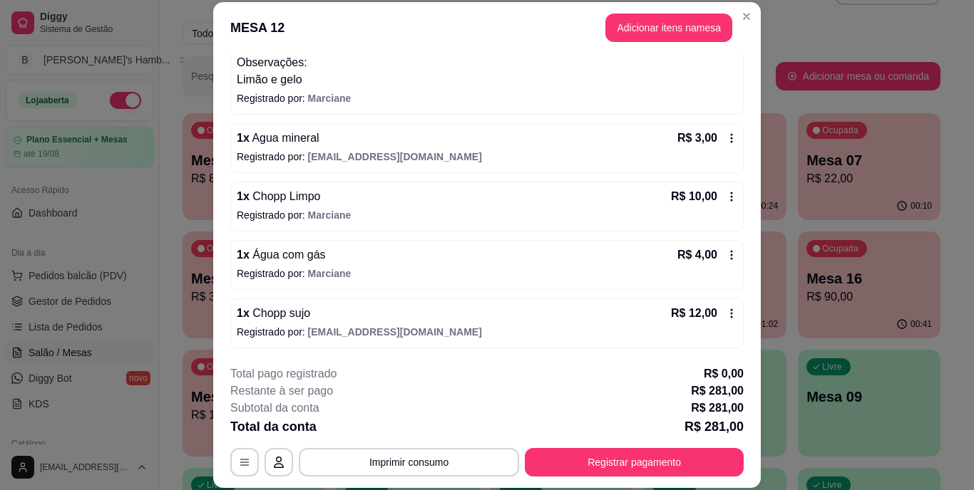
scroll to position [43, 0]
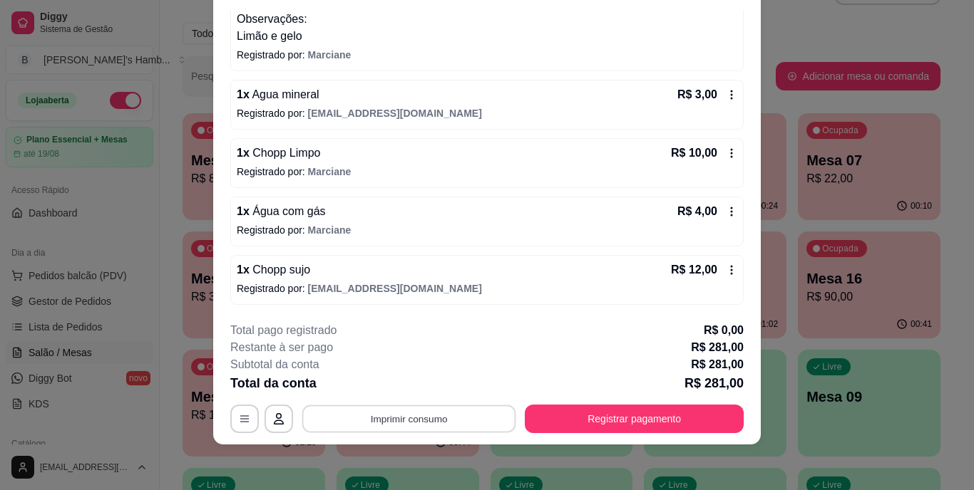
click at [471, 413] on button "Imprimir consumo" at bounding box center [409, 419] width 214 height 28
click at [423, 379] on button "IMPRESSORA" at bounding box center [408, 386] width 100 height 22
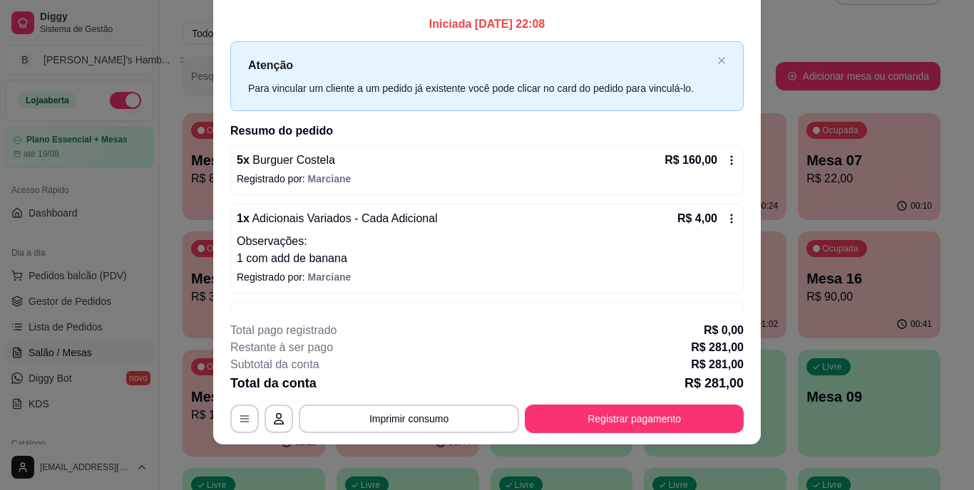
scroll to position [0, 0]
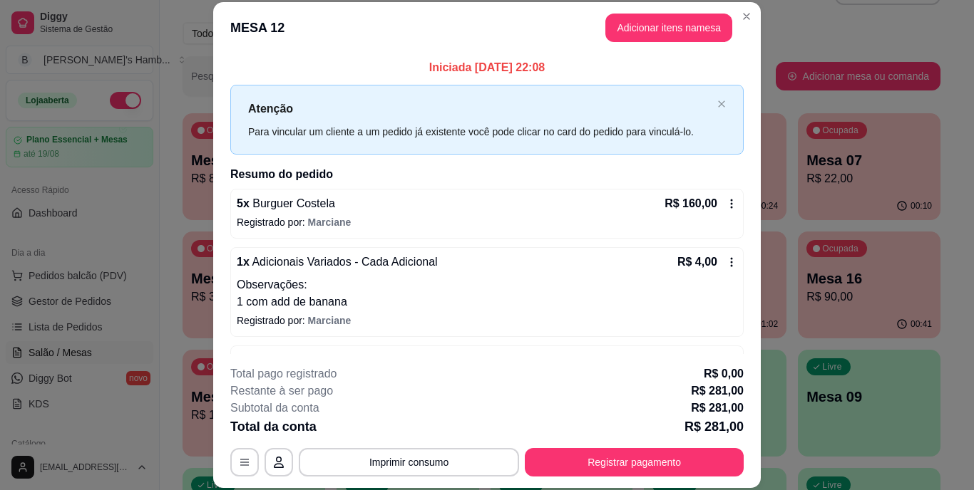
click at [667, 13] on header "MESA 12 Adicionar itens na mesa" at bounding box center [487, 27] width 548 height 51
click at [664, 19] on button "Adicionar itens na mesa" at bounding box center [668, 28] width 123 height 28
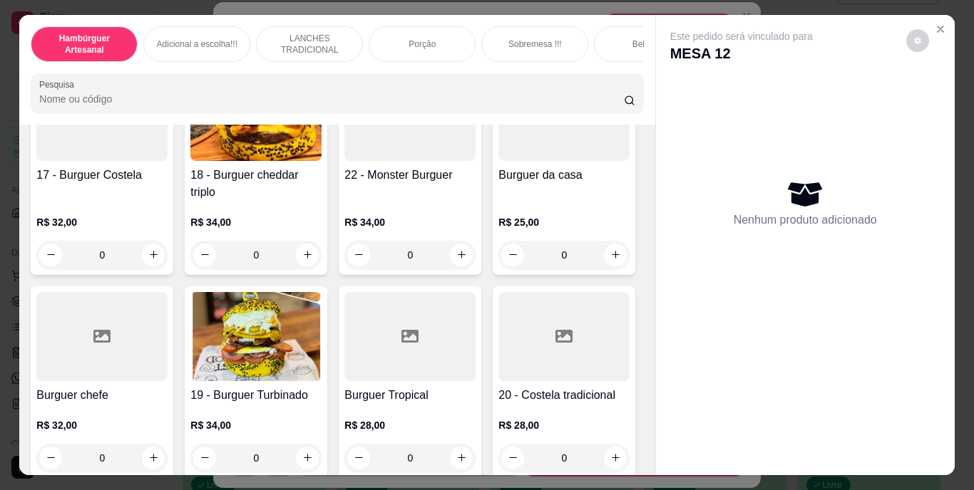
scroll to position [1069, 0]
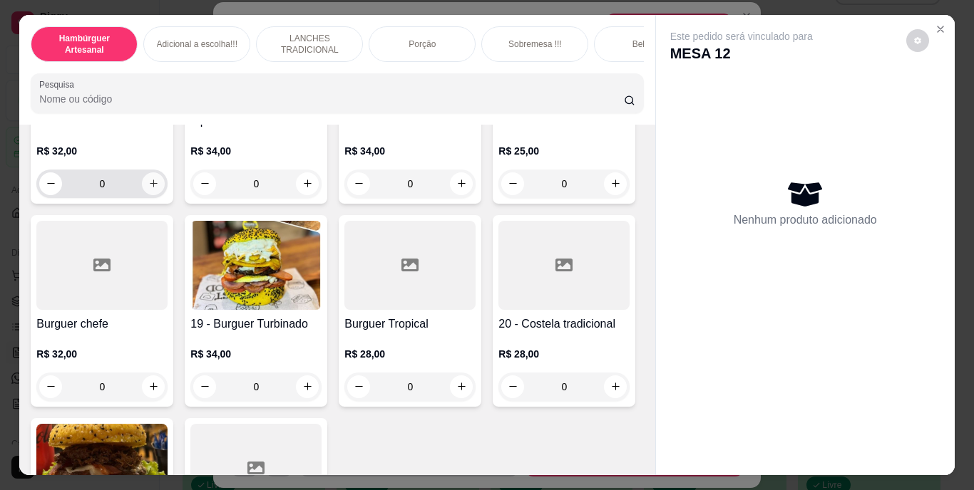
click at [159, 189] on icon "increase-product-quantity" at bounding box center [153, 183] width 11 height 11
type input "1"
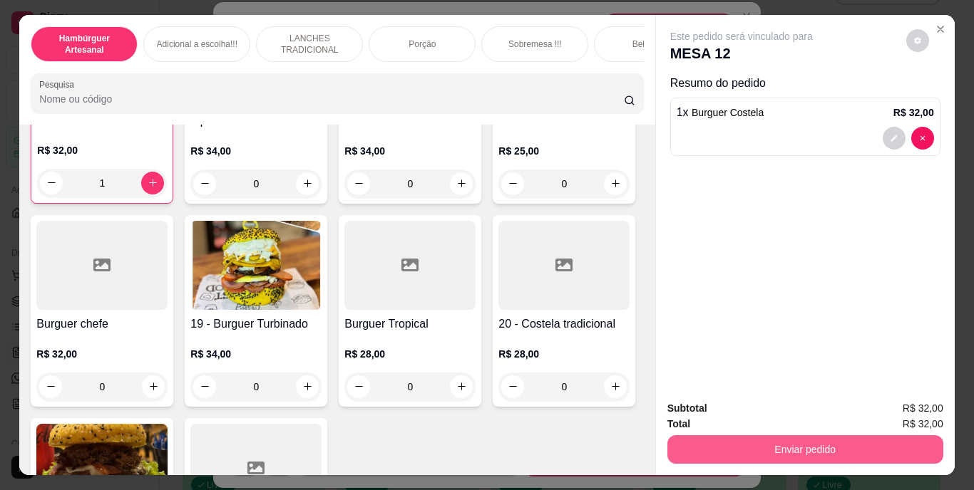
click at [747, 445] on button "Enviar pedido" at bounding box center [805, 450] width 276 height 29
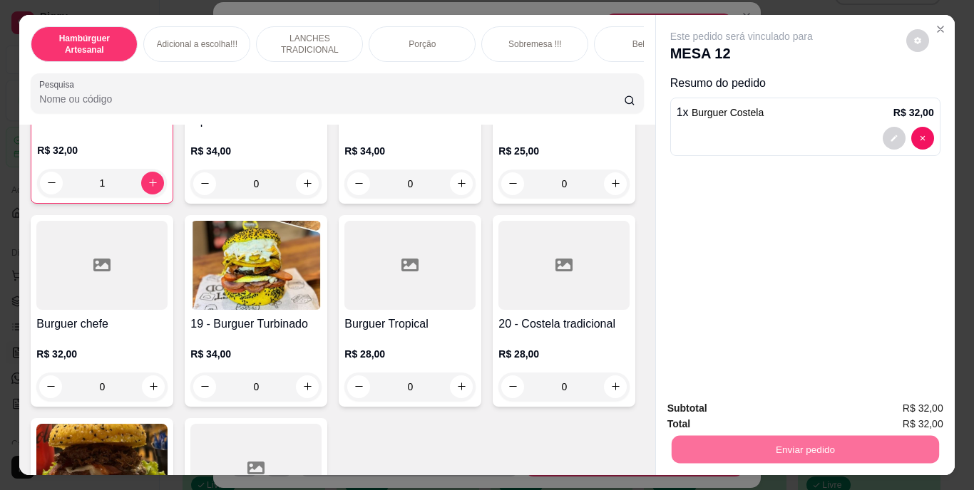
click at [735, 405] on button "Não registrar e enviar pedido" at bounding box center [758, 409] width 148 height 27
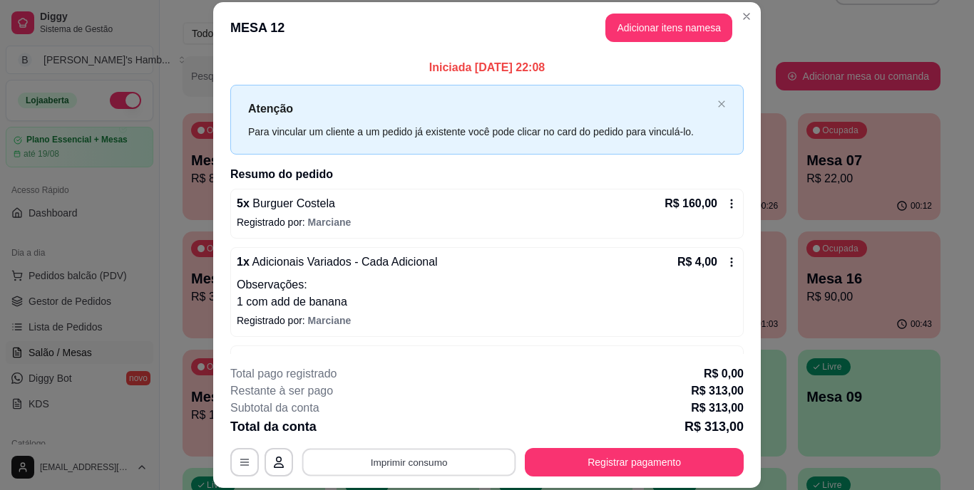
click at [452, 466] on button "Imprimir consumo" at bounding box center [409, 462] width 214 height 28
click at [413, 431] on button "IMPRESSORA" at bounding box center [407, 429] width 103 height 23
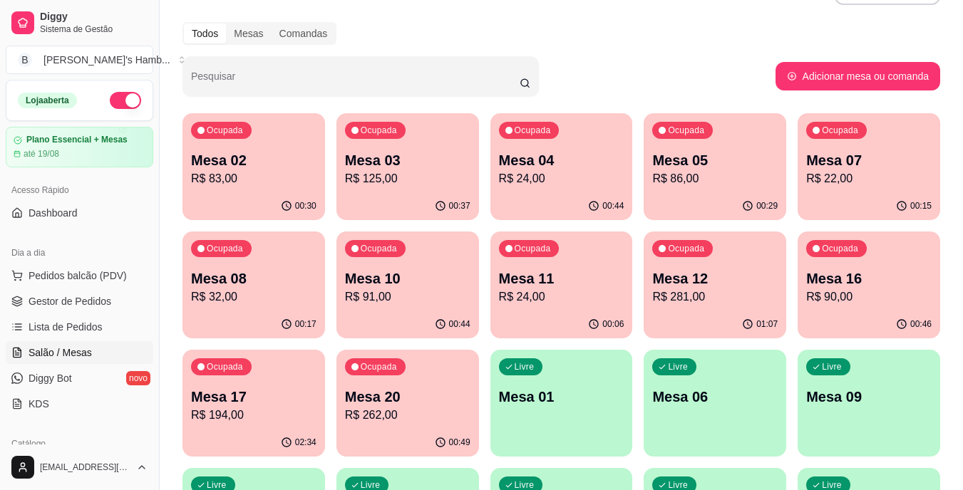
click at [233, 304] on p "R$ 32,00" at bounding box center [253, 297] width 125 height 17
click at [846, 182] on p "R$ 22,00" at bounding box center [868, 178] width 125 height 17
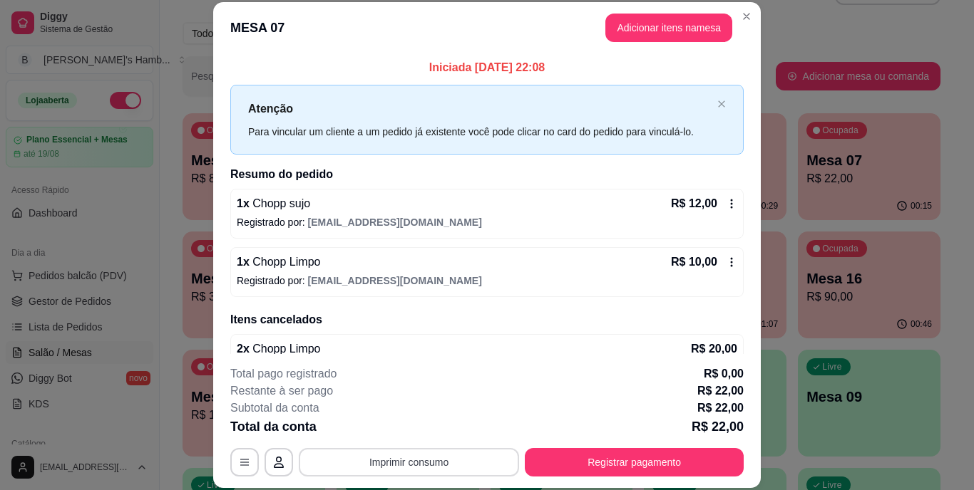
click at [438, 467] on button "Imprimir consumo" at bounding box center [409, 462] width 220 height 29
click at [421, 419] on button "IMPRESSORA" at bounding box center [407, 429] width 103 height 23
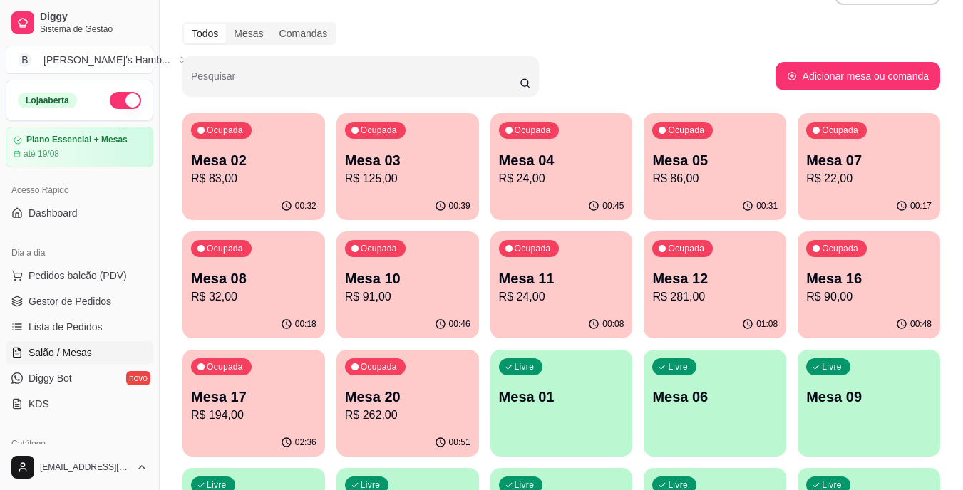
click at [268, 150] on p "Mesa 02" at bounding box center [253, 160] width 125 height 20
click at [66, 272] on span "Pedidos balcão (PDV)" at bounding box center [78, 276] width 98 height 14
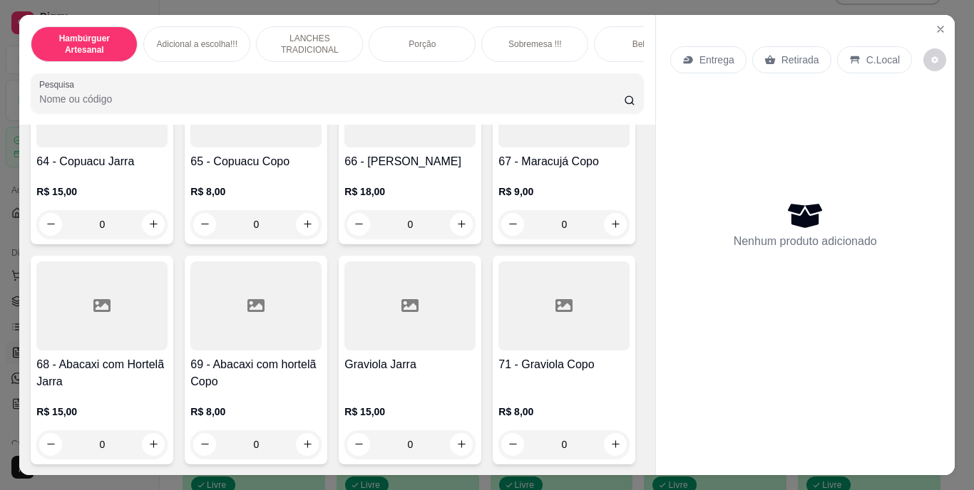
scroll to position [5133, 0]
type input "1"
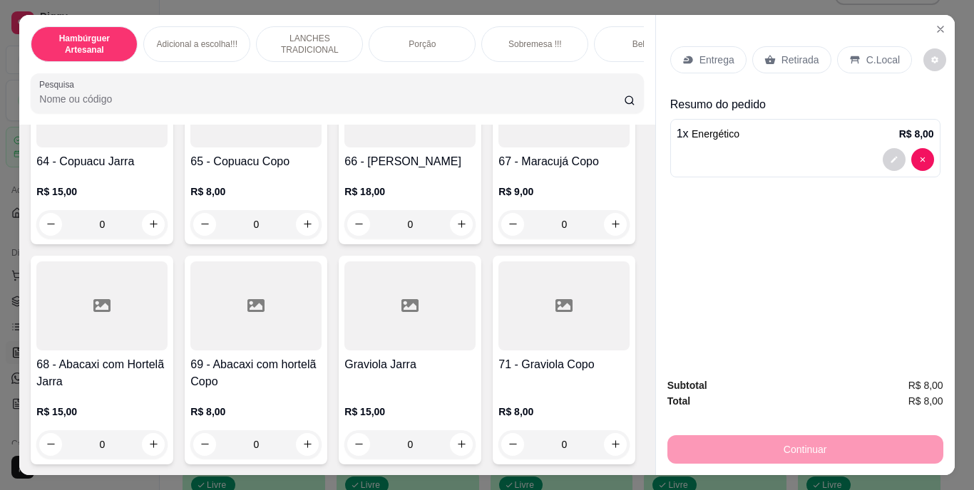
click at [778, 450] on div "Continuar" at bounding box center [805, 448] width 276 height 32
click at [772, 55] on div "Retirada" at bounding box center [791, 59] width 79 height 27
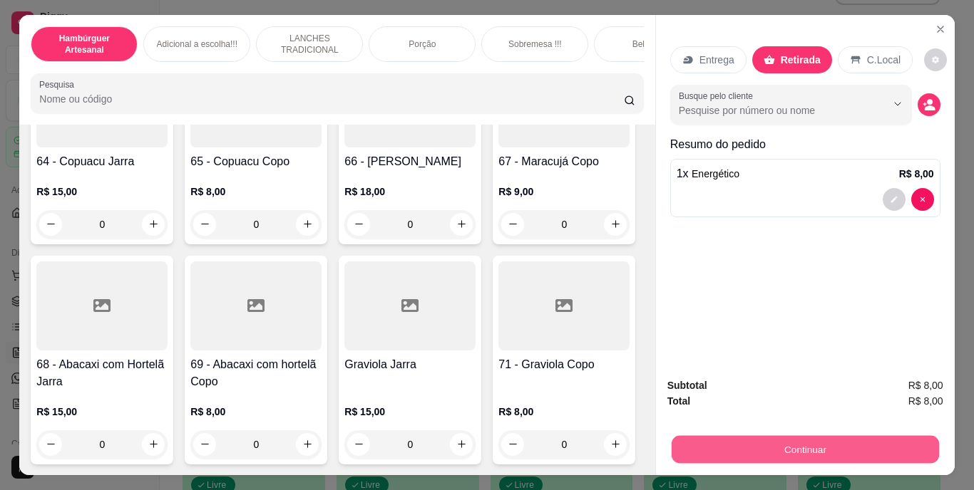
click at [748, 436] on button "Continuar" at bounding box center [804, 450] width 267 height 28
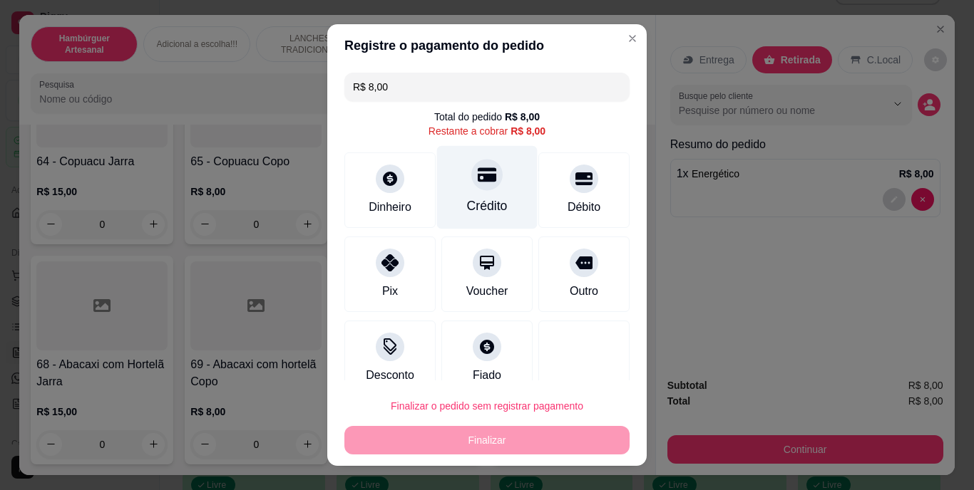
click at [501, 197] on div "Crédito" at bounding box center [487, 187] width 101 height 83
type input "R$ 0,00"
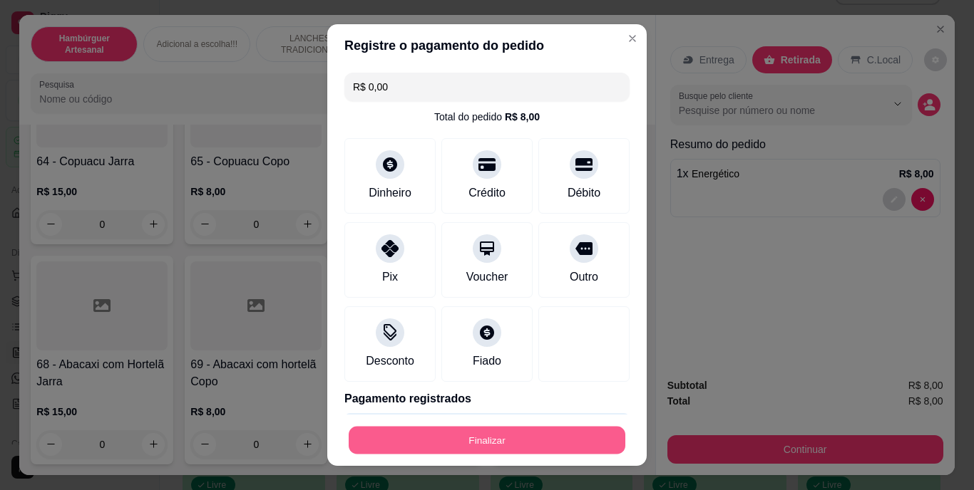
click at [508, 440] on button "Finalizar" at bounding box center [487, 440] width 277 height 28
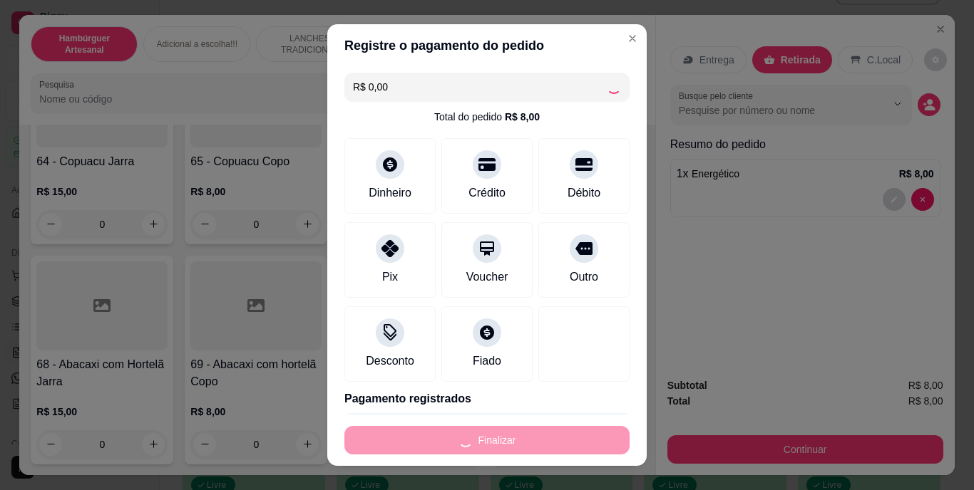
type input "0"
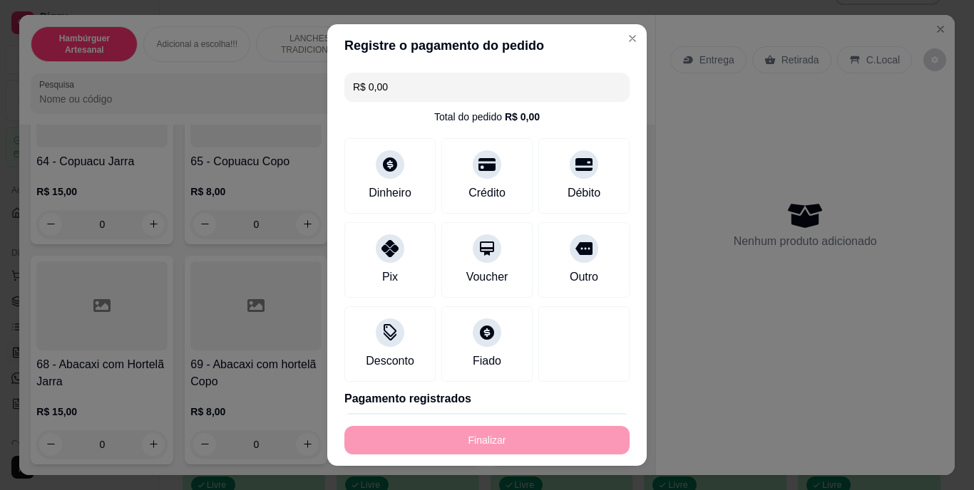
type input "-R$ 8,00"
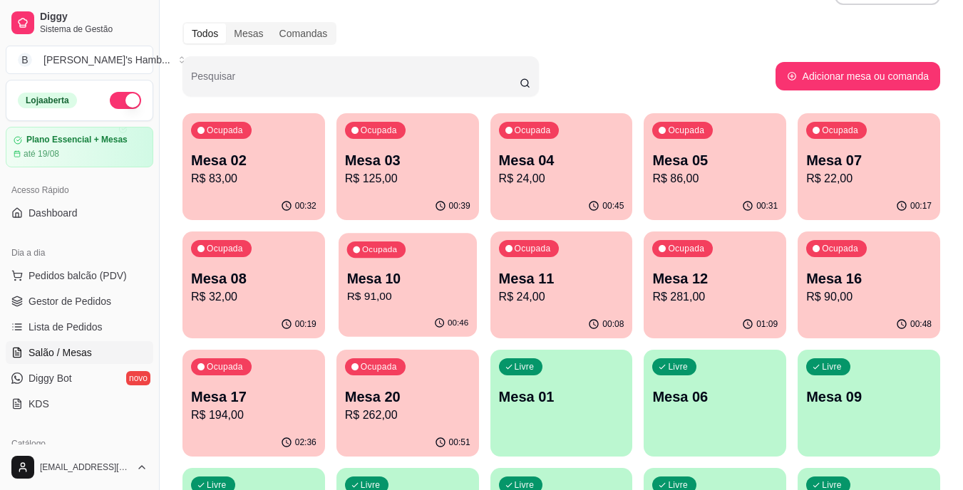
click at [421, 282] on p "Mesa 10" at bounding box center [407, 278] width 122 height 19
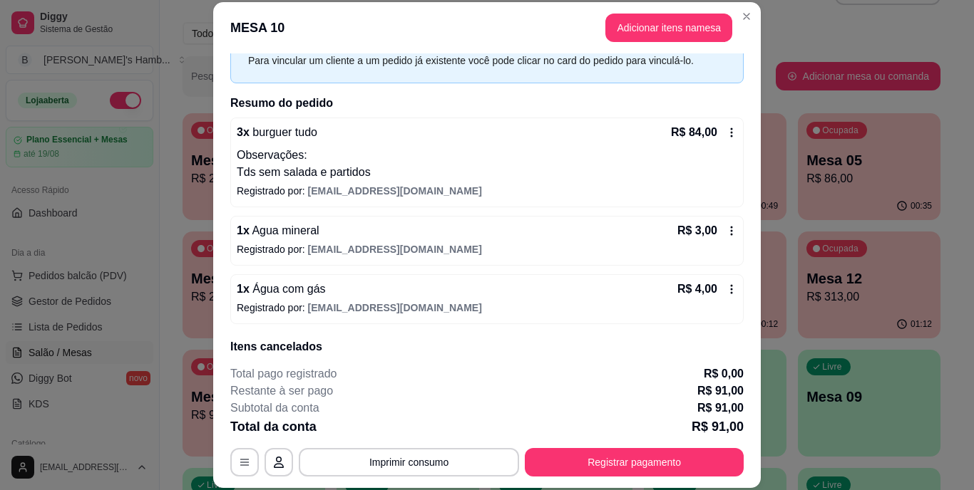
scroll to position [128, 0]
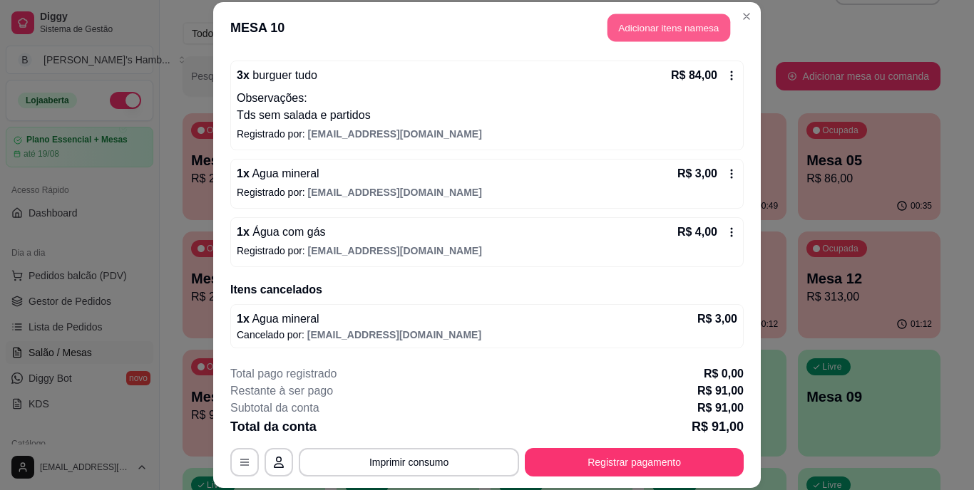
click at [690, 28] on button "Adicionar itens na mesa" at bounding box center [668, 28] width 123 height 28
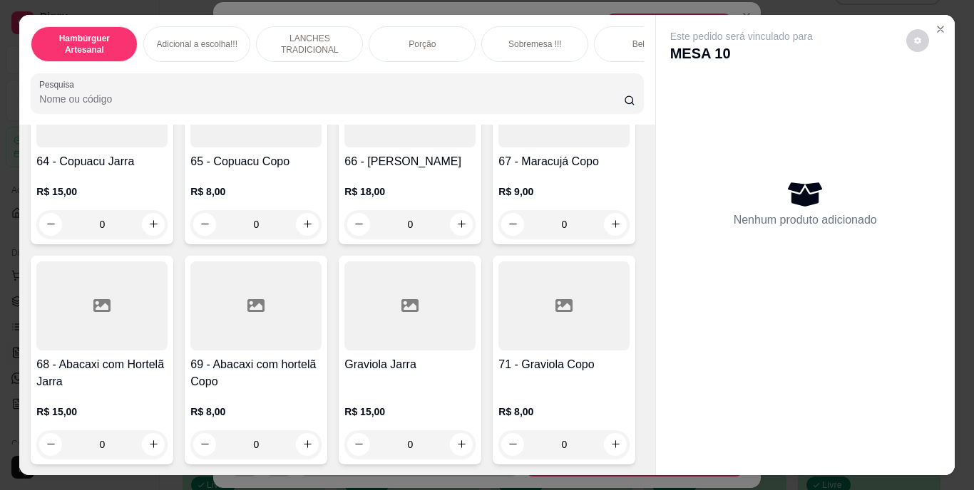
scroll to position [5275, 0]
type input "1"
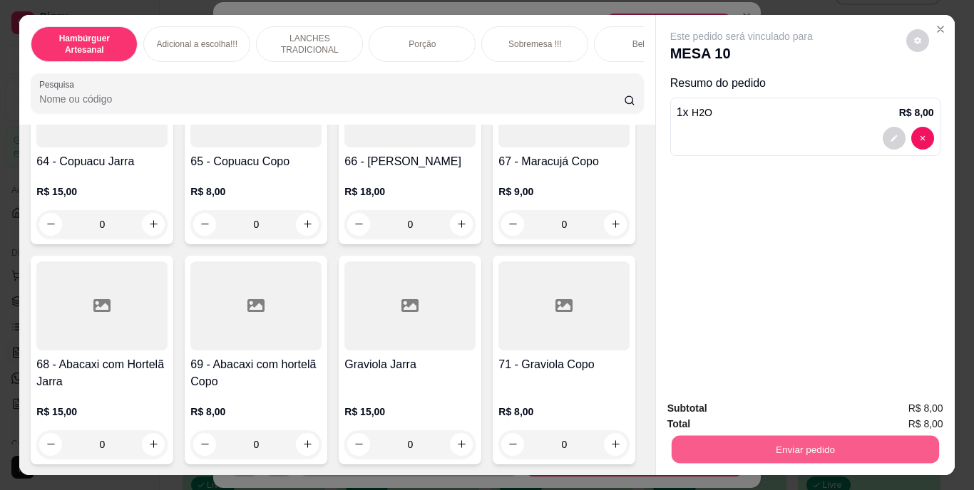
click at [821, 443] on button "Enviar pedido" at bounding box center [804, 450] width 267 height 28
click at [777, 406] on button "Não registrar e enviar pedido" at bounding box center [758, 409] width 144 height 26
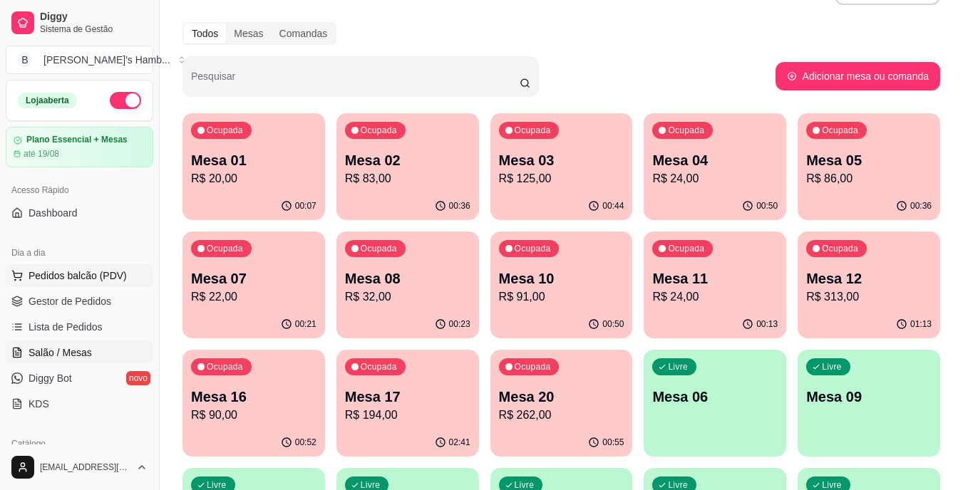
click at [106, 269] on span "Pedidos balcão (PDV)" at bounding box center [78, 276] width 98 height 14
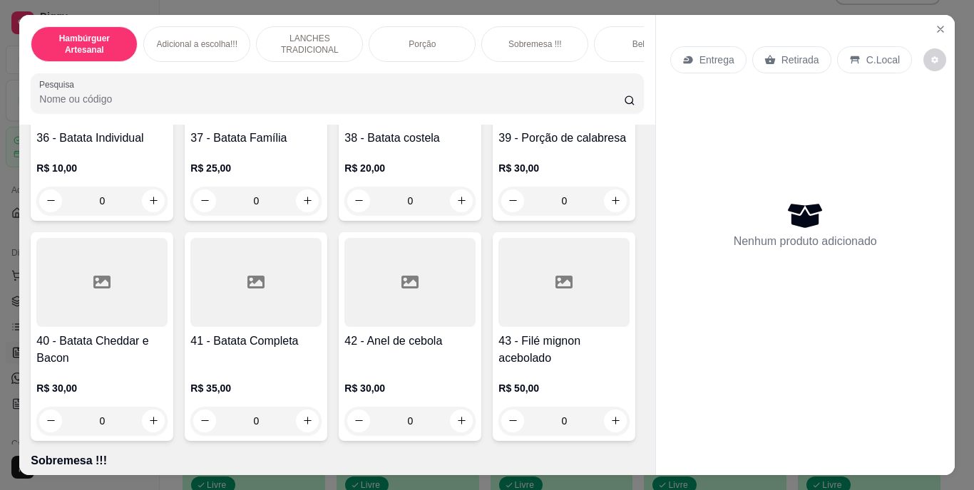
scroll to position [2923, 0]
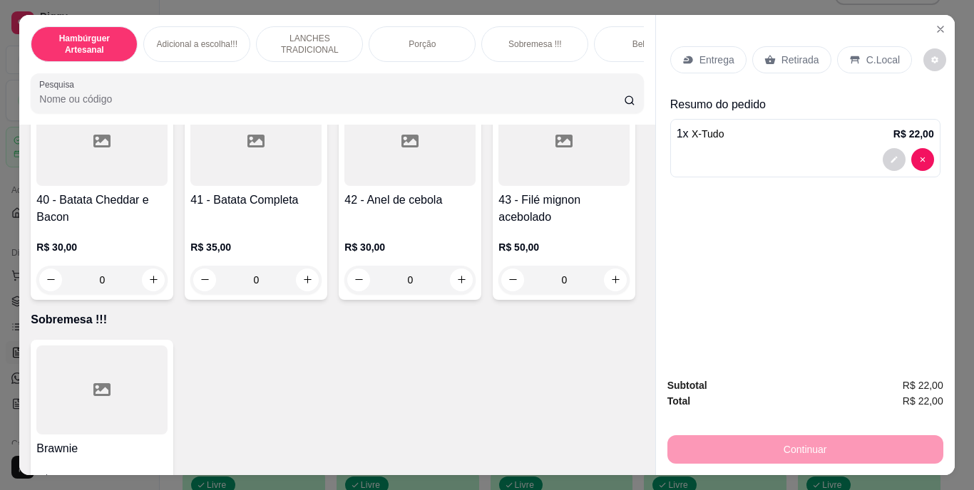
type input "2"
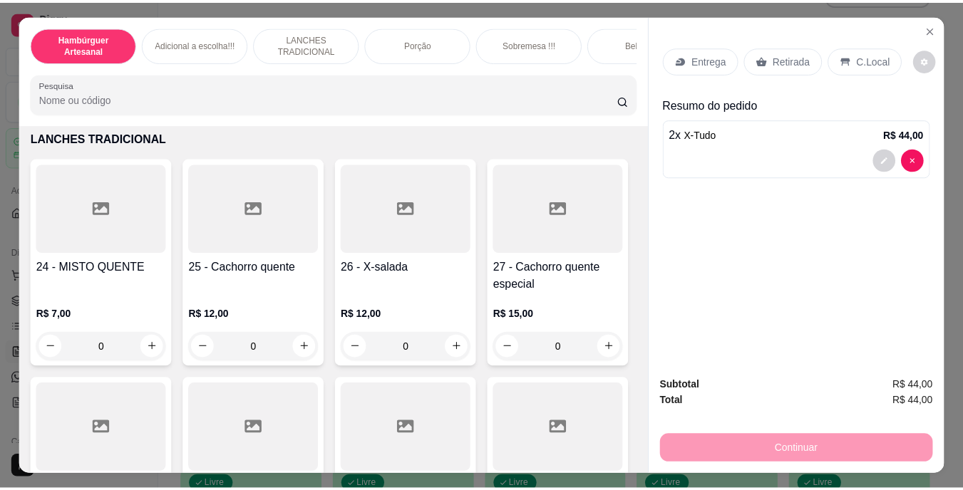
scroll to position [1925, 0]
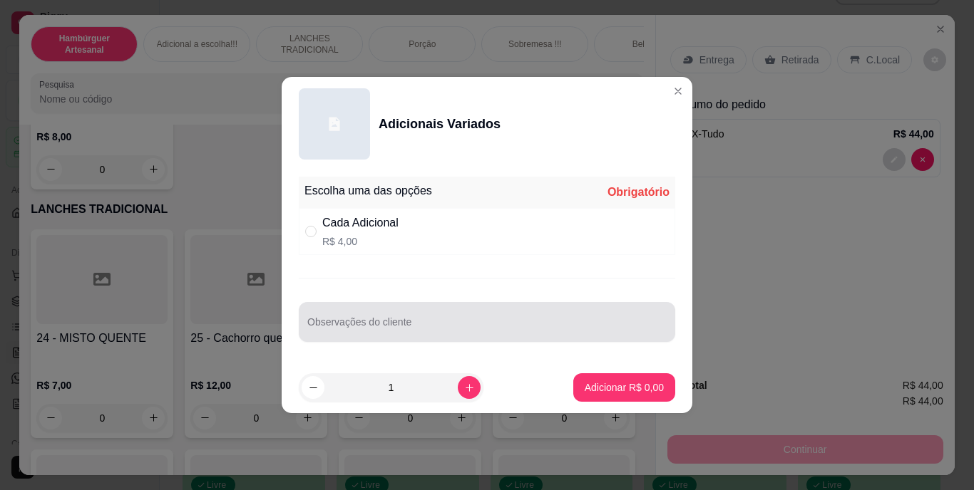
click at [465, 307] on div "Observações do cliente" at bounding box center [487, 322] width 376 height 40
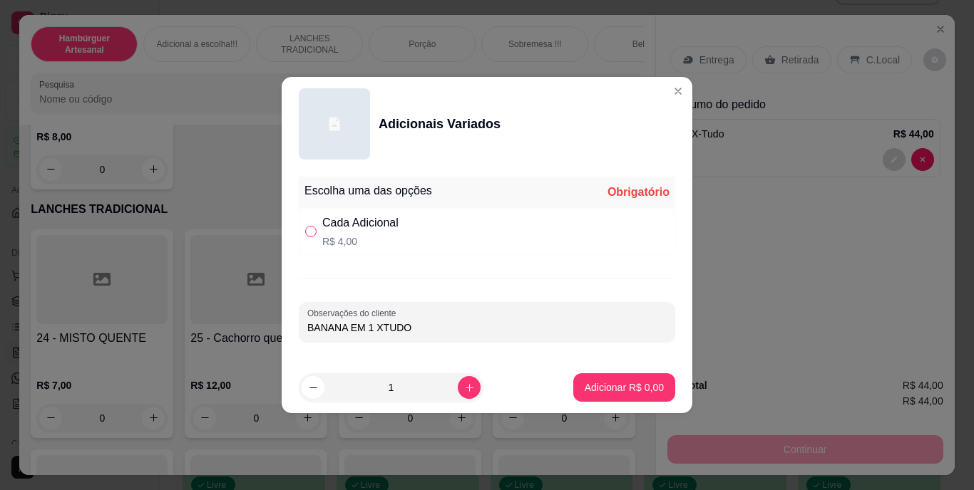
type input "BANANA EM 1 XTUDO"
click at [313, 226] on input "" at bounding box center [310, 231] width 11 height 11
radio input "true"
click at [634, 384] on p "Adicionar R$ 4,00" at bounding box center [624, 388] width 79 height 14
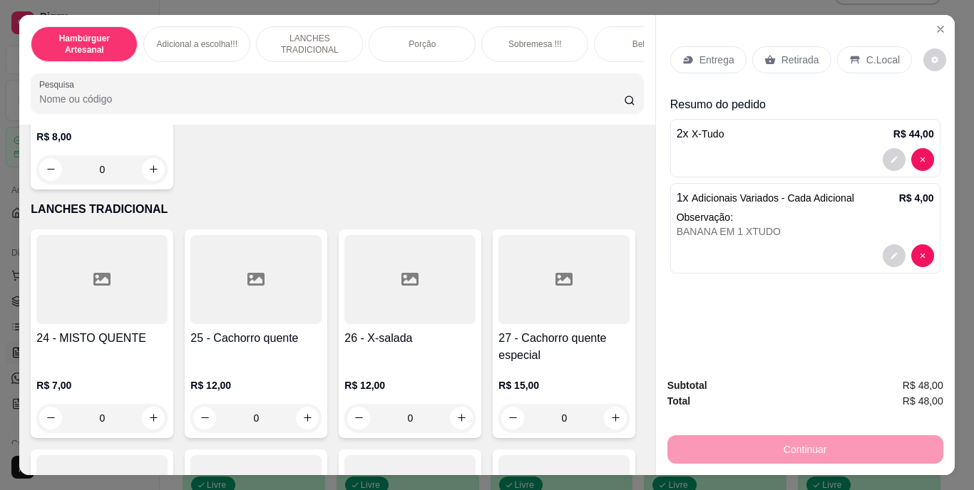
click at [802, 53] on p "Retirada" at bounding box center [800, 60] width 38 height 14
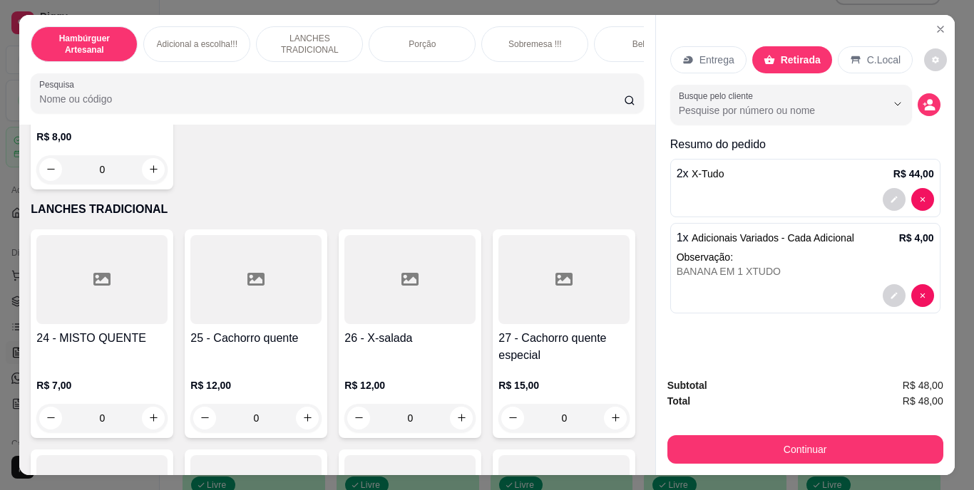
click at [915, 90] on div "Busque pelo cliente" at bounding box center [805, 105] width 270 height 40
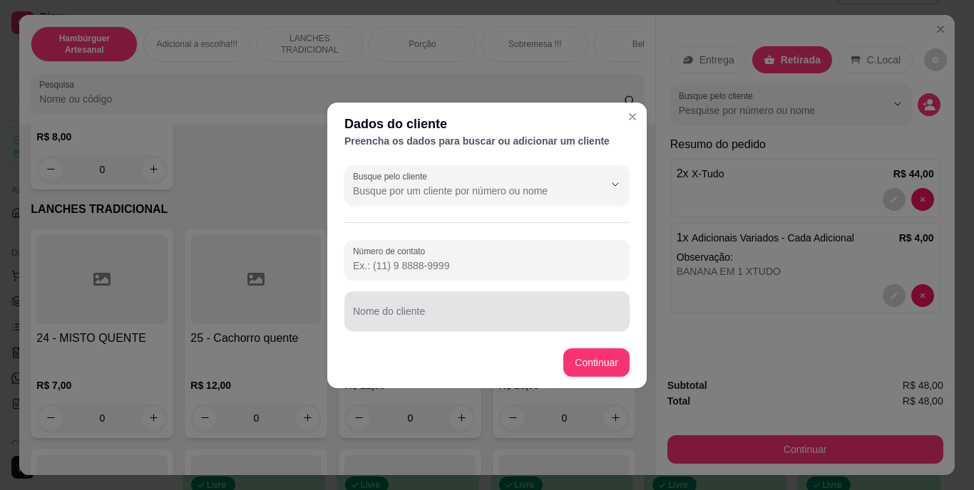
click at [458, 324] on input "Nome do cliente" at bounding box center [487, 317] width 268 height 14
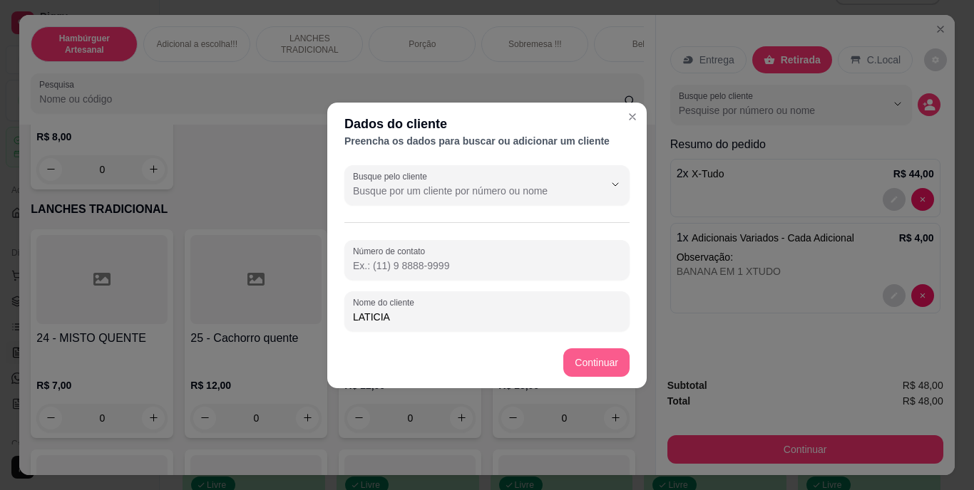
type input "LATICIA"
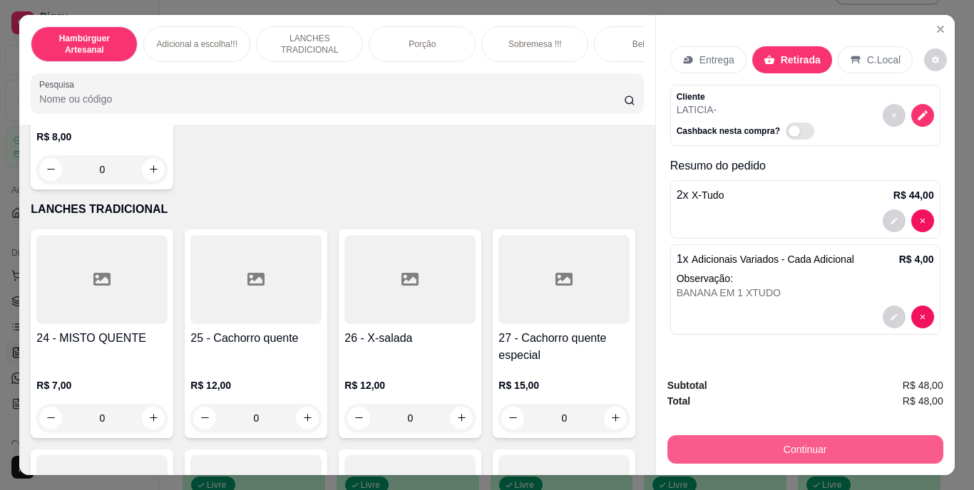
click at [689, 443] on button "Continuar" at bounding box center [805, 450] width 276 height 29
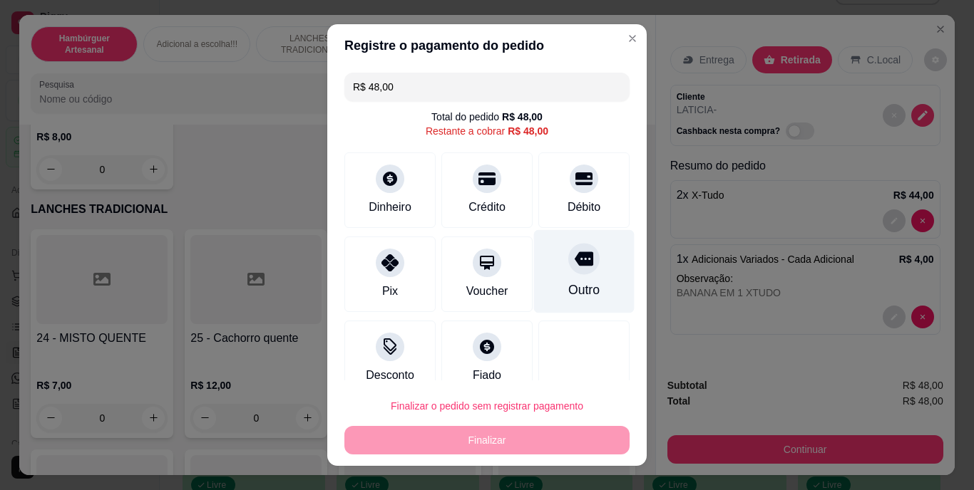
click at [568, 271] on div at bounding box center [583, 259] width 31 height 31
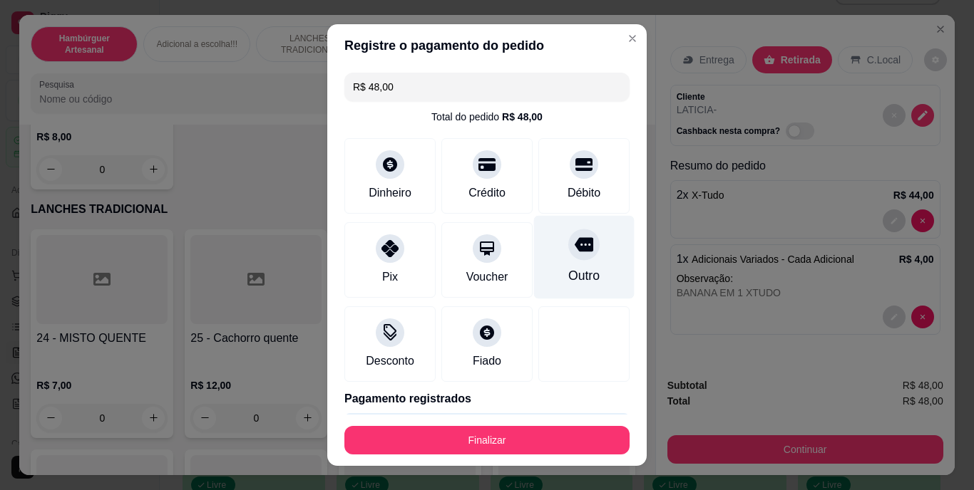
type input "R$ 0,00"
click at [565, 262] on div "Outro" at bounding box center [584, 257] width 101 height 83
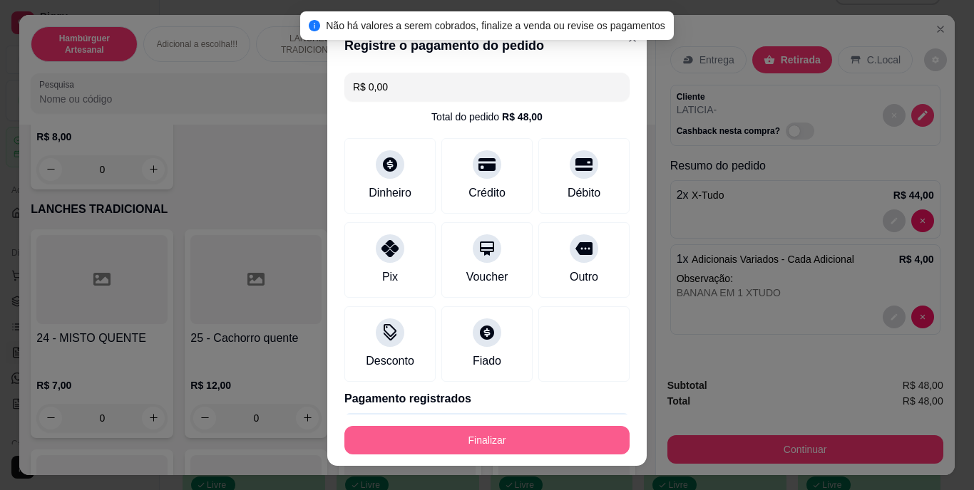
click at [498, 437] on button "Finalizar" at bounding box center [486, 440] width 285 height 29
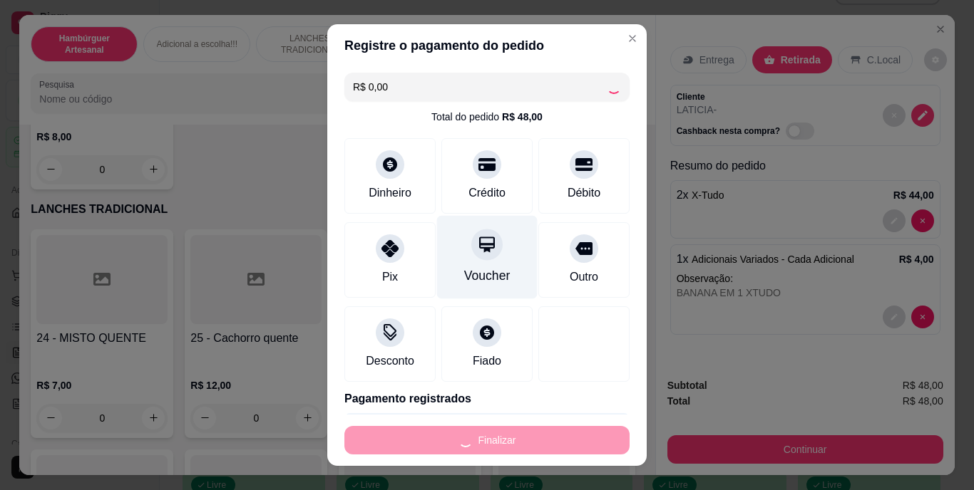
type input "0"
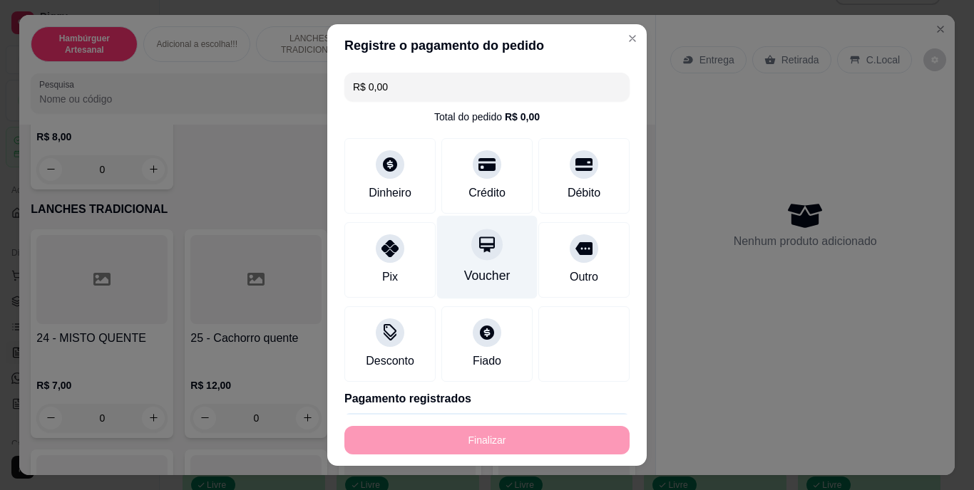
type input "-R$ 48,00"
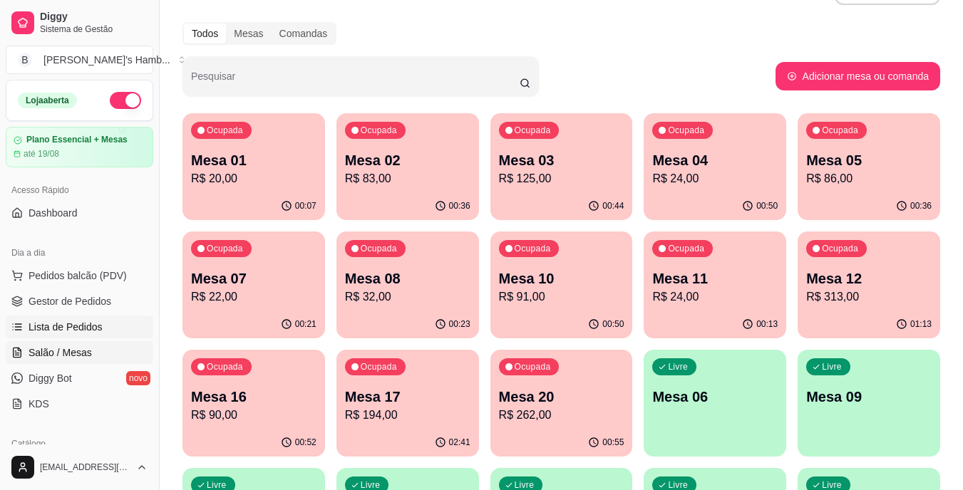
click at [93, 329] on span "Lista de Pedidos" at bounding box center [66, 327] width 74 height 14
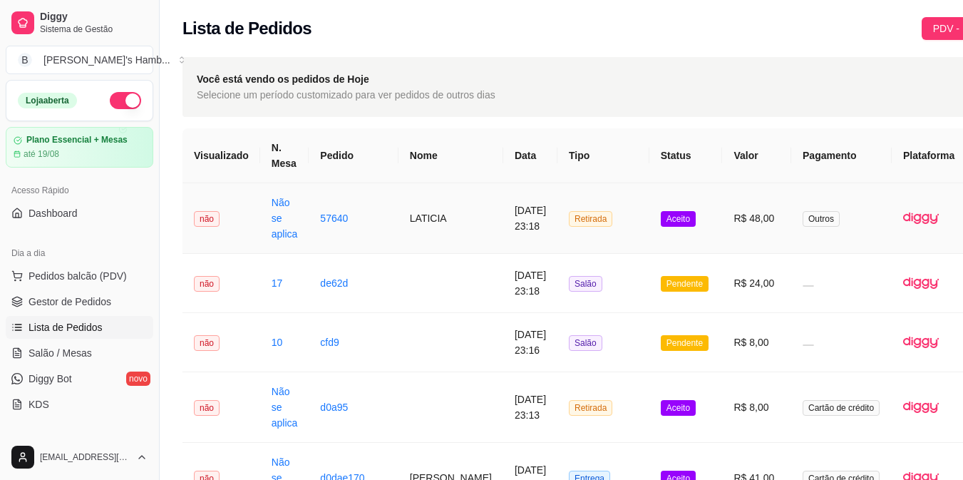
click at [900, 271] on button "IMPRESSORA" at bounding box center [905, 282] width 100 height 22
click at [81, 354] on span "Salão / Mesas" at bounding box center [60, 353] width 63 height 14
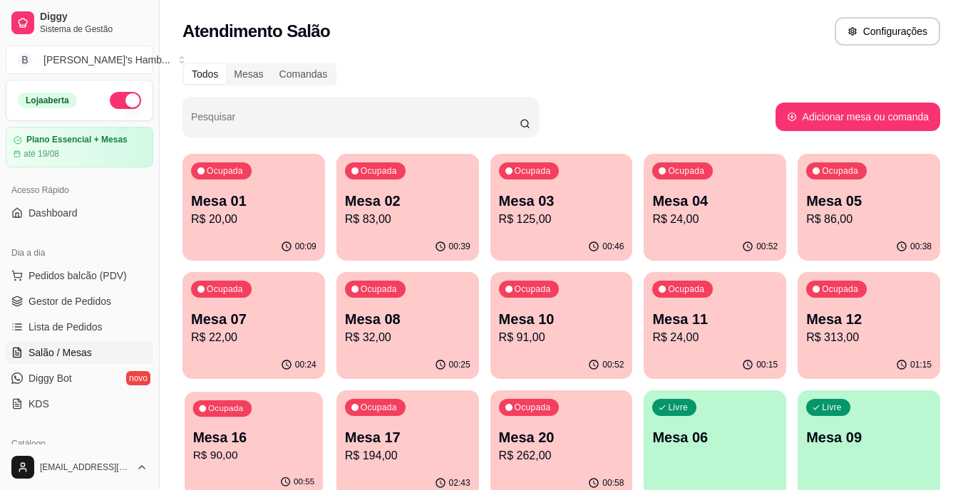
click at [263, 436] on p "Mesa 16" at bounding box center [254, 437] width 122 height 19
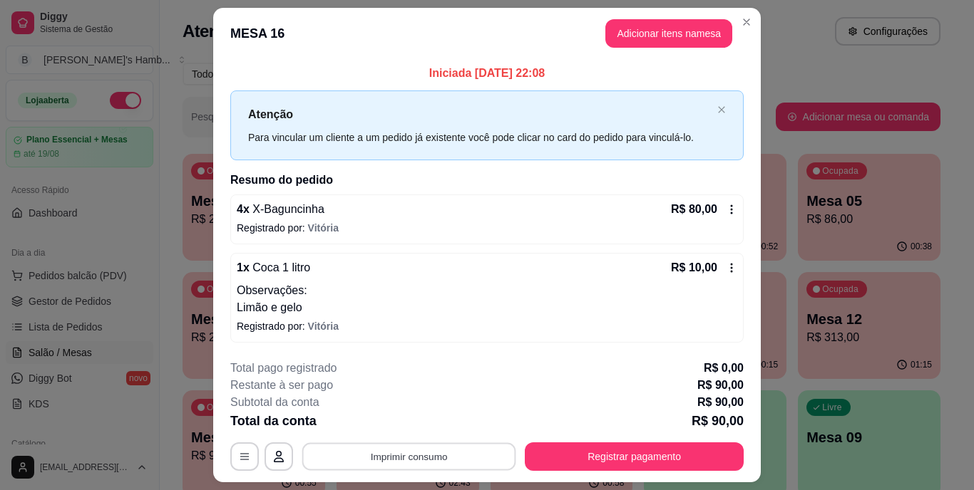
click at [346, 452] on button "Imprimir consumo" at bounding box center [409, 457] width 214 height 28
click at [380, 418] on button "IMPRESSORA" at bounding box center [407, 424] width 103 height 23
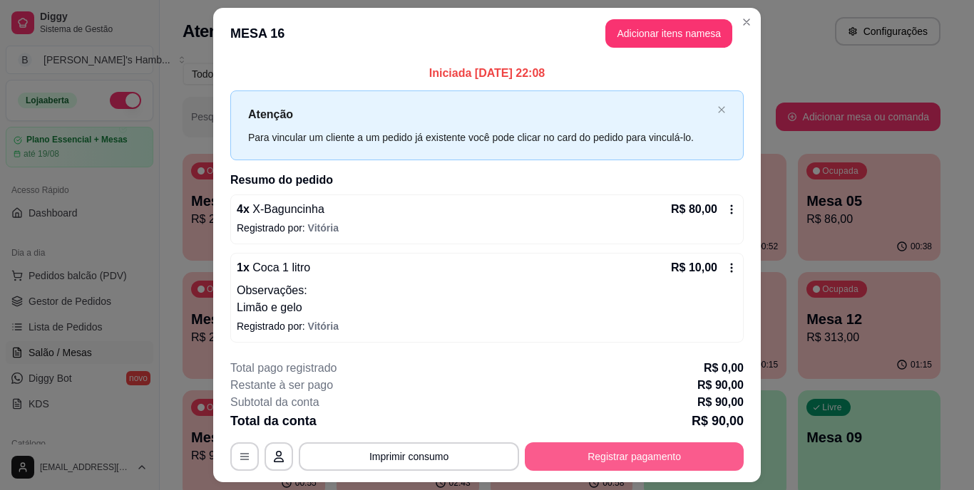
click at [586, 462] on button "Registrar pagamento" at bounding box center [634, 457] width 219 height 29
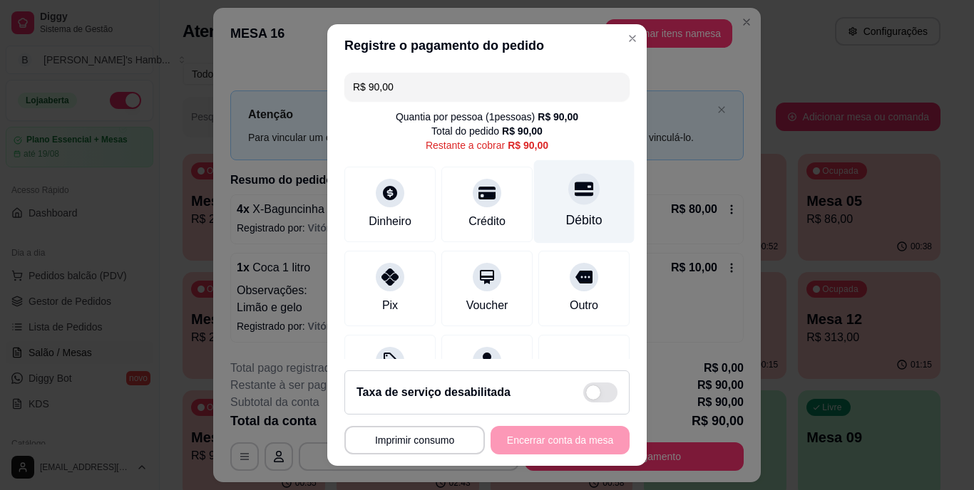
click at [568, 205] on div at bounding box center [583, 189] width 31 height 31
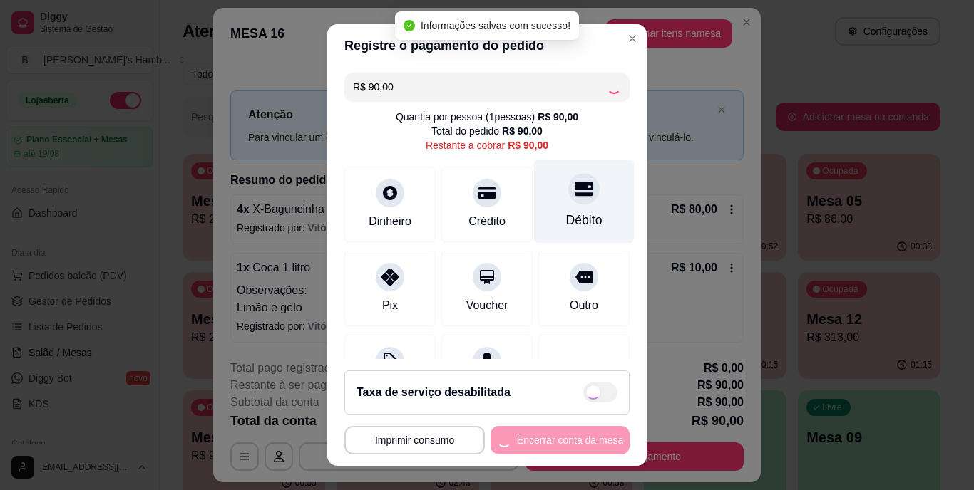
type input "R$ 0,00"
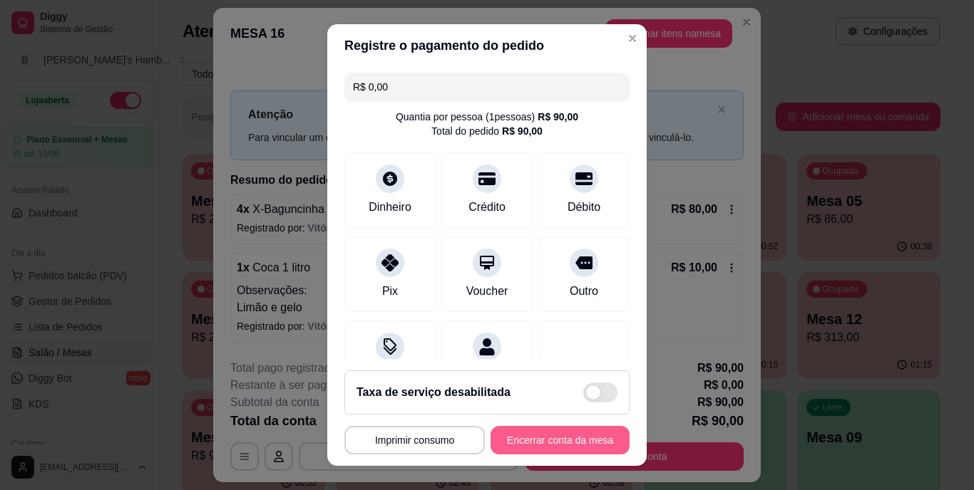
click at [547, 428] on button "Encerrar conta da mesa" at bounding box center [559, 440] width 139 height 29
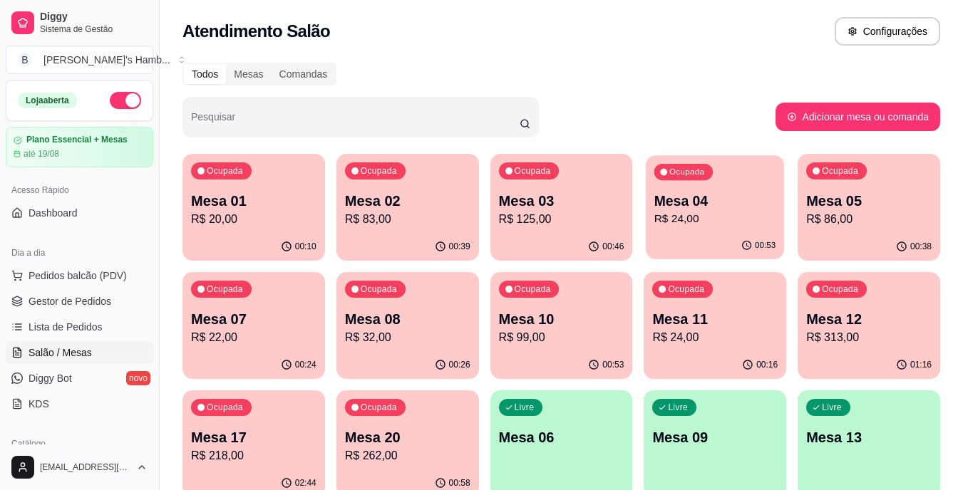
click at [727, 232] on button "Ocupada Mesa 04 R$ 24,00 00:53" at bounding box center [715, 207] width 138 height 104
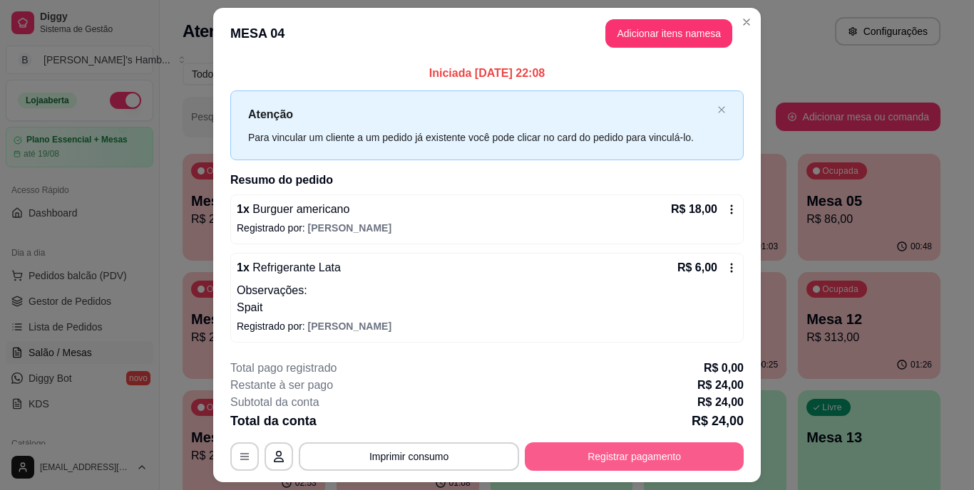
click at [621, 449] on button "Registrar pagamento" at bounding box center [634, 457] width 219 height 29
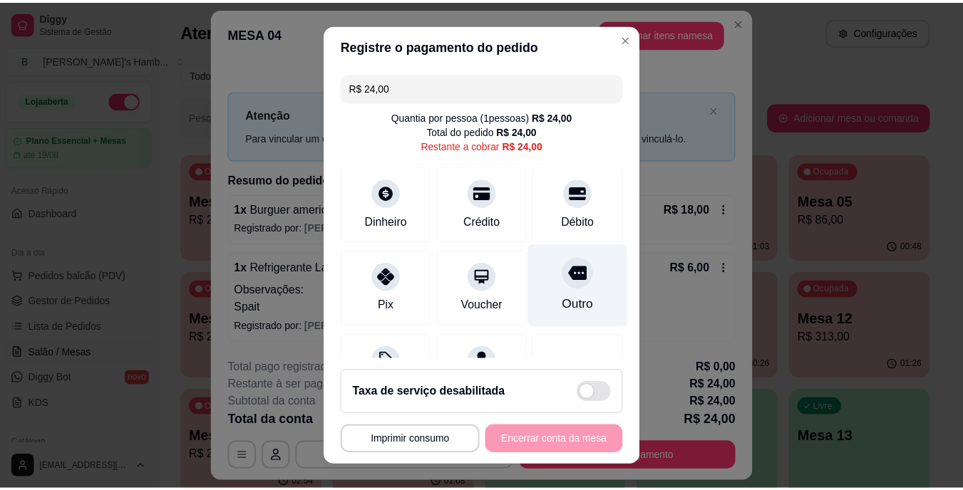
scroll to position [74, 0]
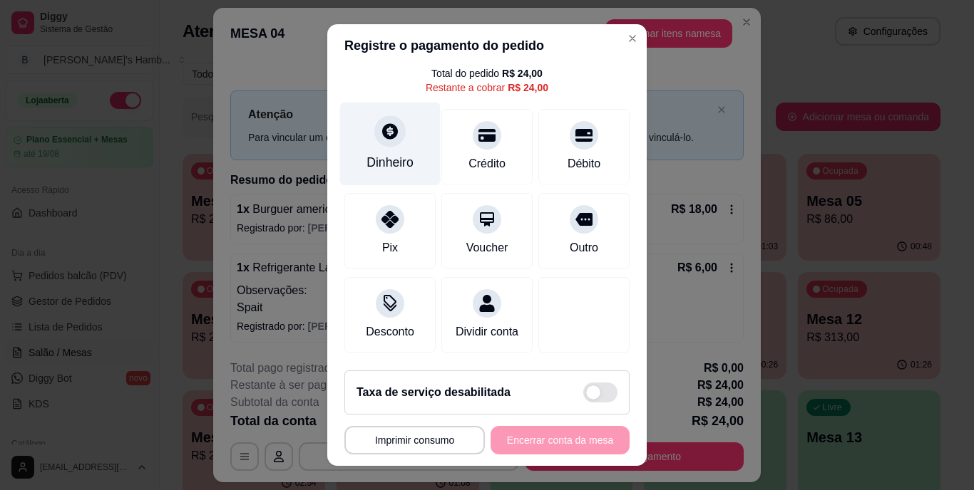
click at [374, 116] on div at bounding box center [389, 131] width 31 height 31
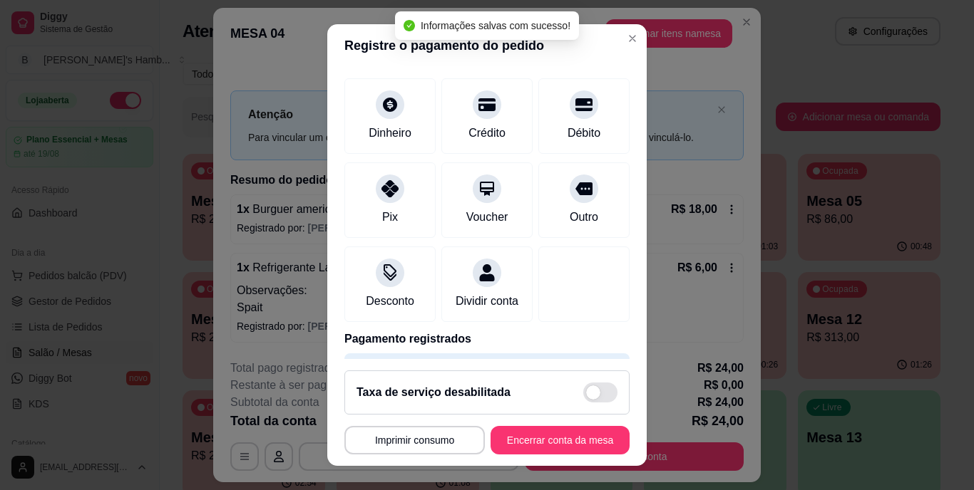
type input "R$ 0,00"
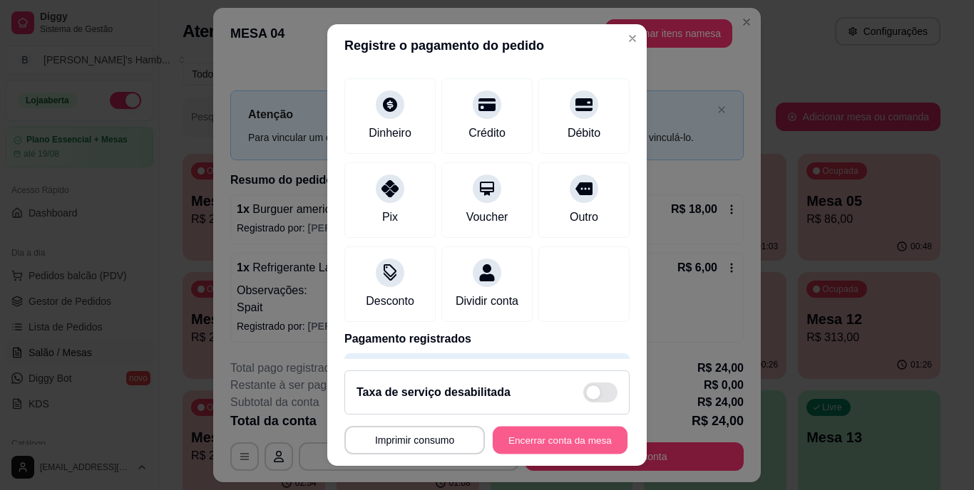
click at [525, 438] on button "Encerrar conta da mesa" at bounding box center [560, 440] width 135 height 28
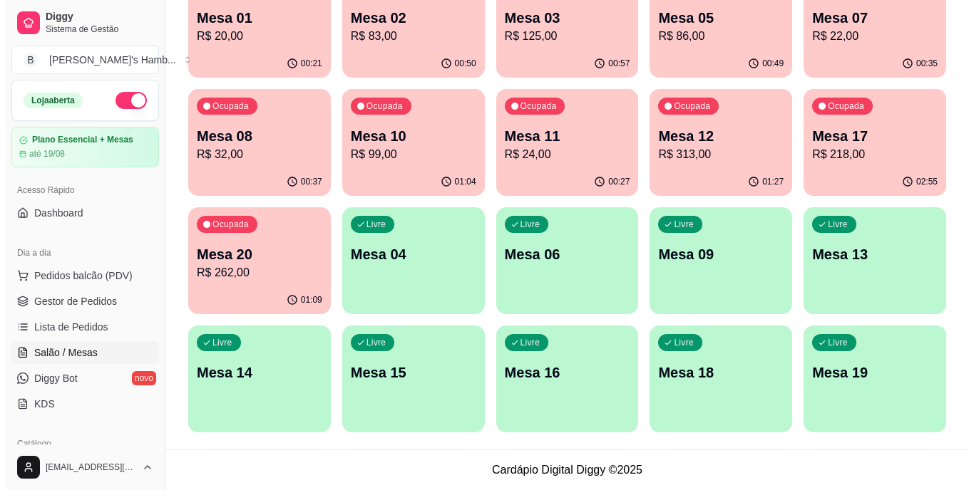
scroll to position [41, 0]
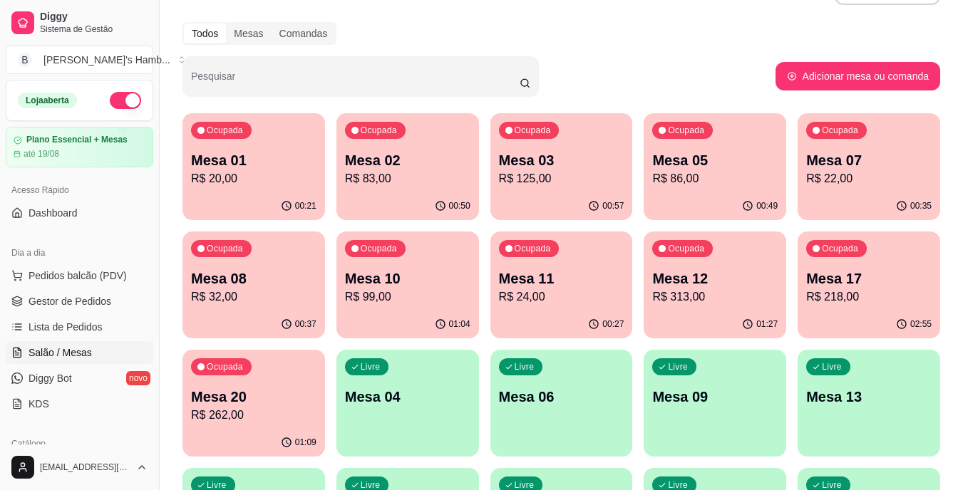
click at [289, 180] on p "R$ 20,00" at bounding box center [253, 178] width 125 height 17
click at [107, 284] on button "Pedidos balcão (PDV)" at bounding box center [80, 275] width 148 height 23
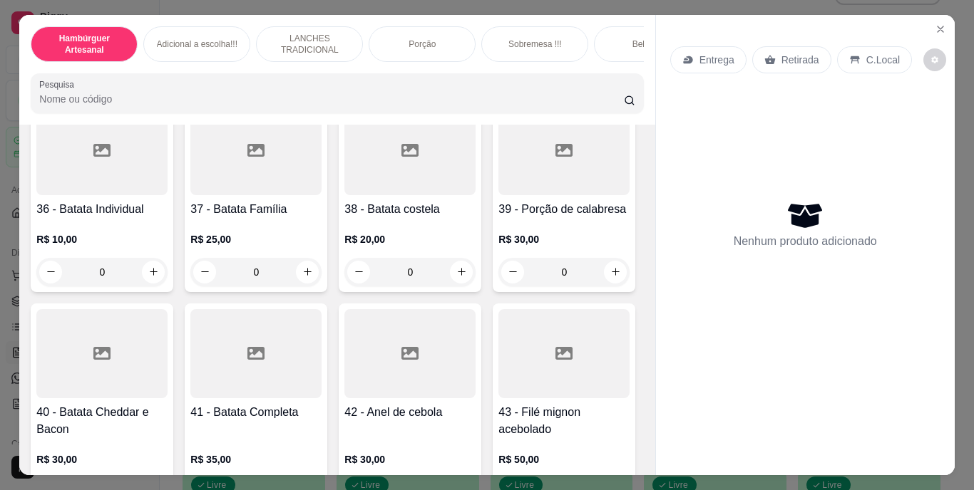
scroll to position [2852, 0]
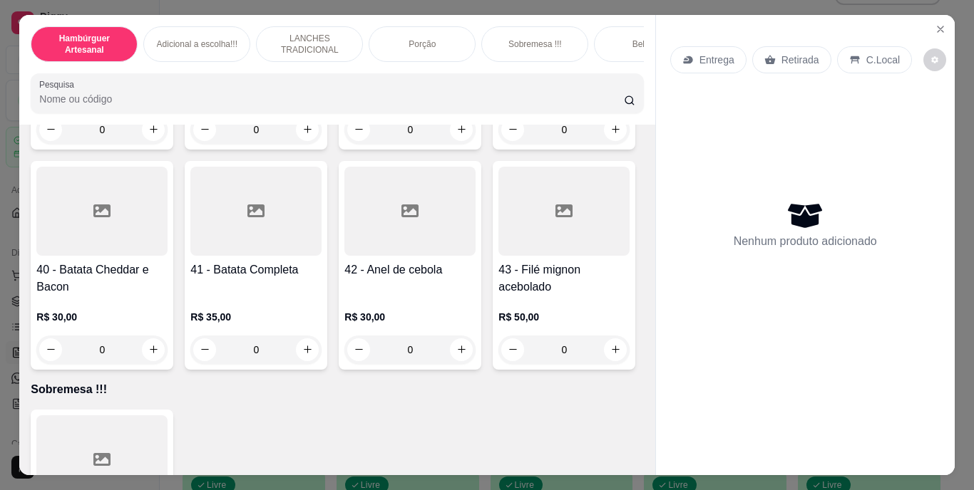
type input "1"
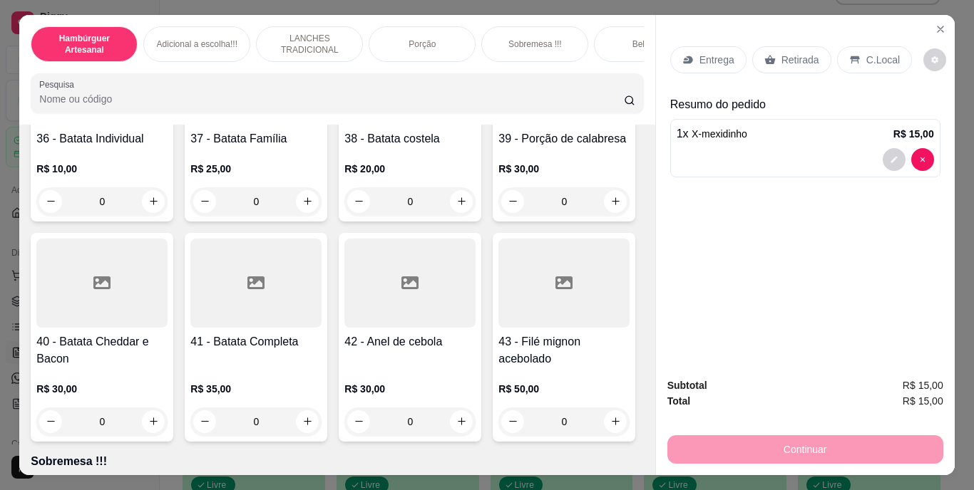
scroll to position [2995, 0]
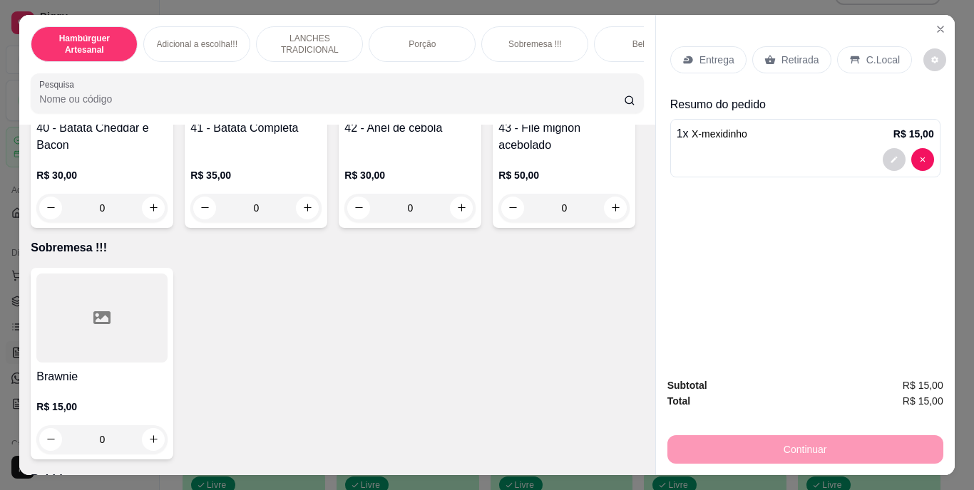
type input "1"
click at [781, 46] on div "Retirada" at bounding box center [791, 59] width 79 height 27
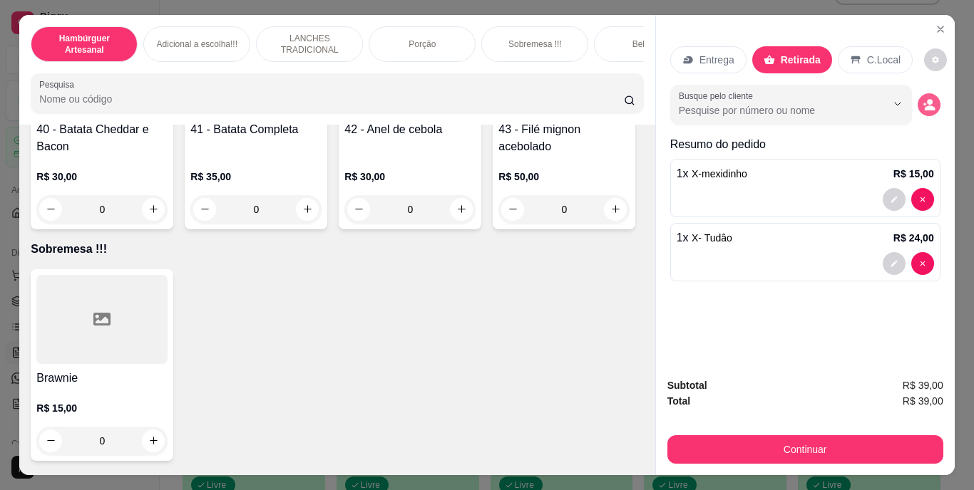
click at [929, 98] on icon "decrease-product-quantity" at bounding box center [928, 104] width 13 height 13
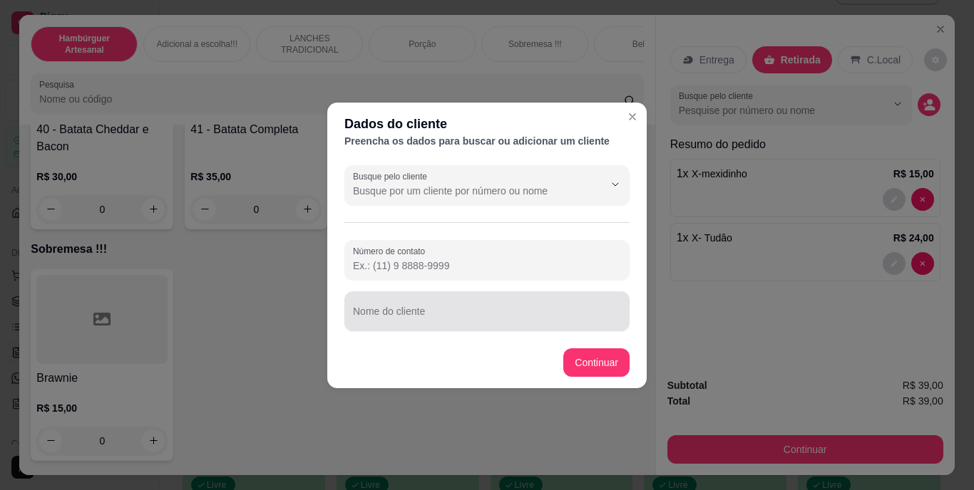
click at [405, 319] on input "Nome do cliente" at bounding box center [487, 317] width 268 height 14
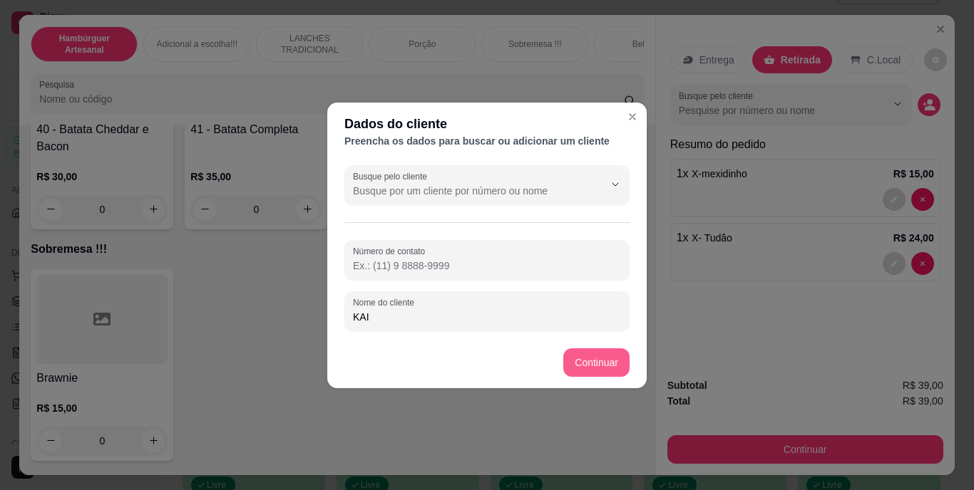
type input "KAI"
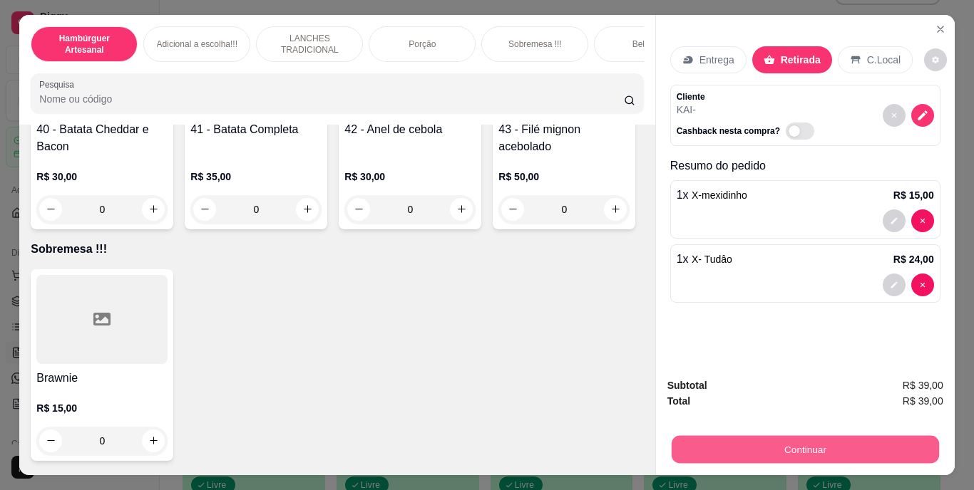
click at [798, 436] on button "Continuar" at bounding box center [804, 450] width 267 height 28
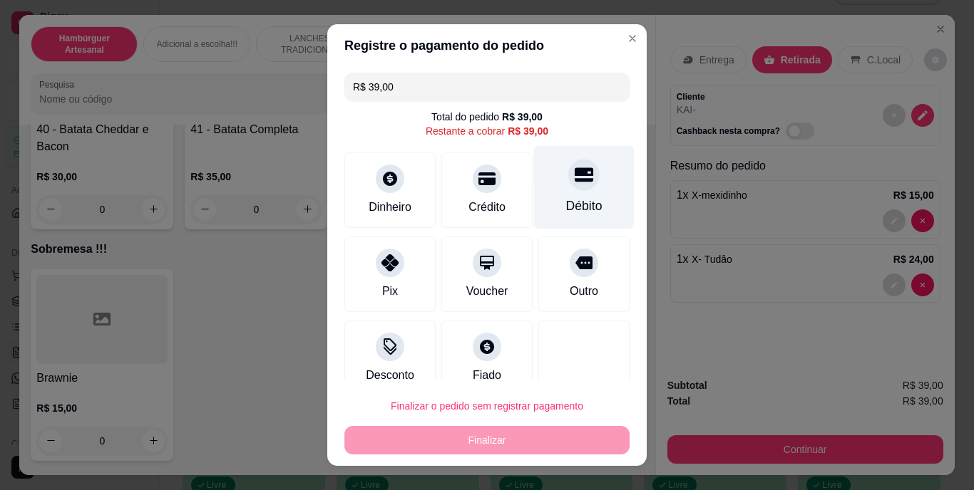
click at [568, 187] on div at bounding box center [583, 175] width 31 height 31
type input "R$ 0,00"
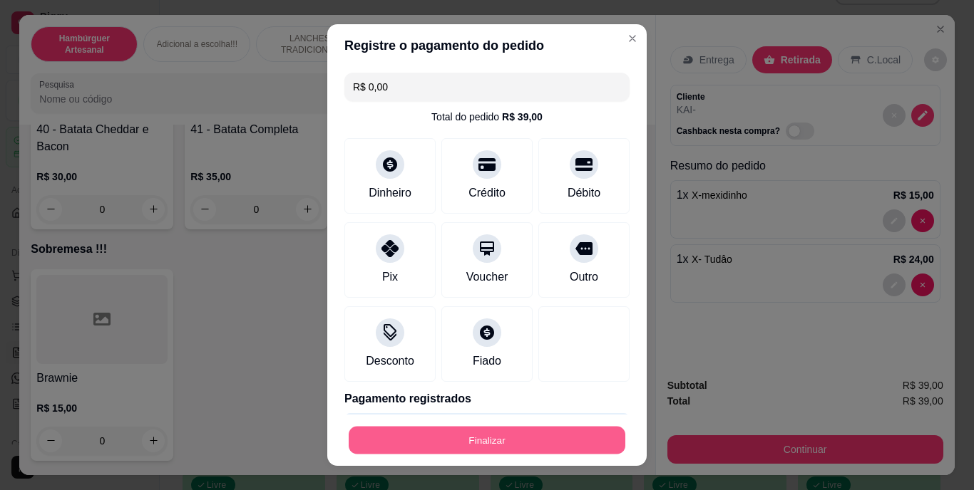
click at [493, 438] on button "Finalizar" at bounding box center [487, 440] width 277 height 28
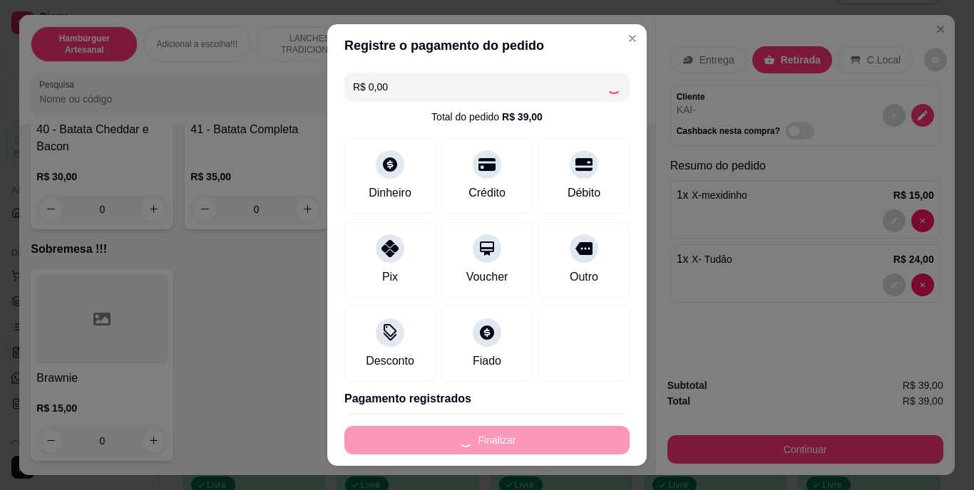
type input "0"
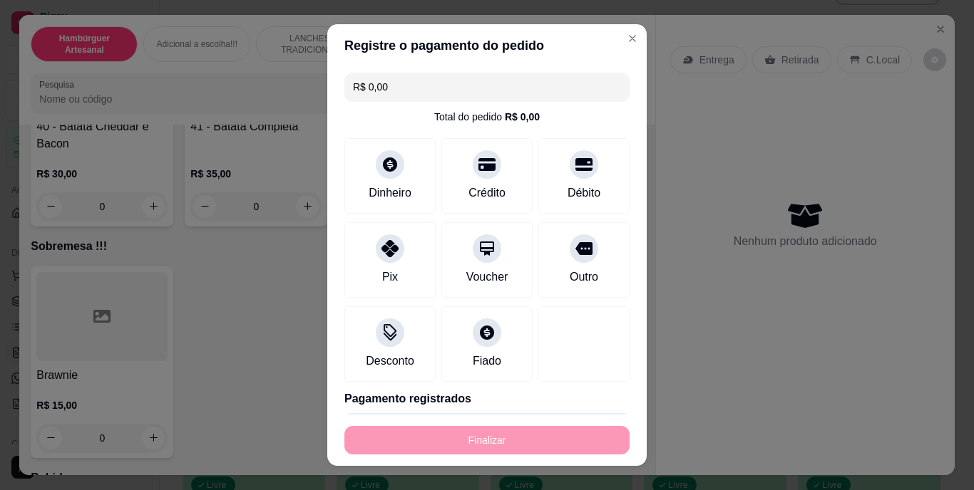
type input "-R$ 39,00"
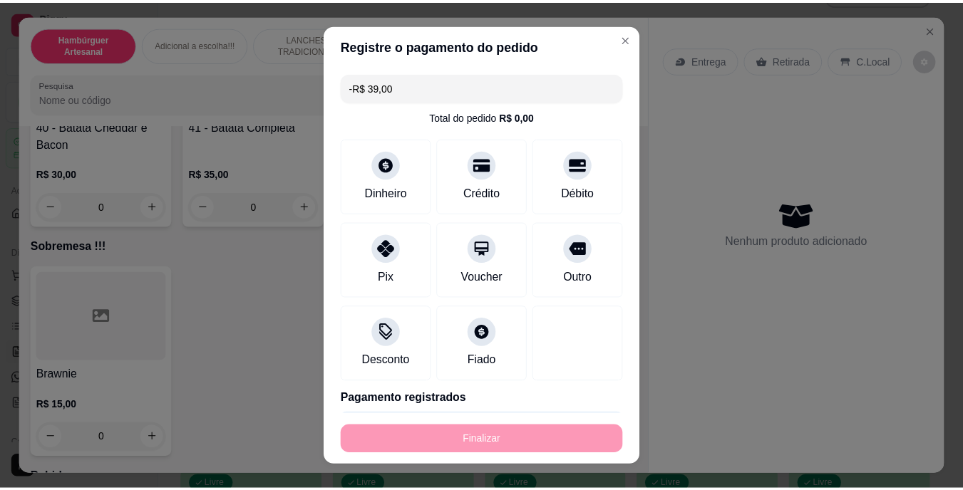
scroll to position [2994, 0]
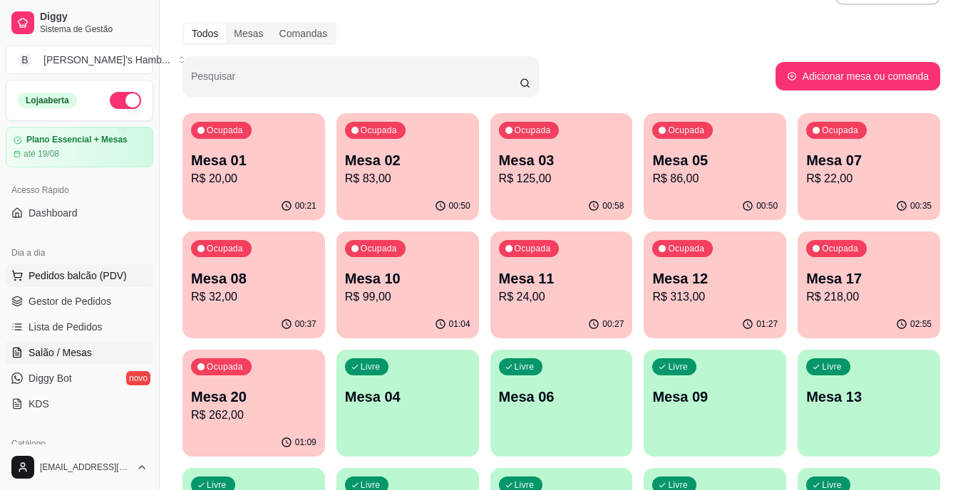
click at [89, 277] on span "Pedidos balcão (PDV)" at bounding box center [78, 276] width 98 height 14
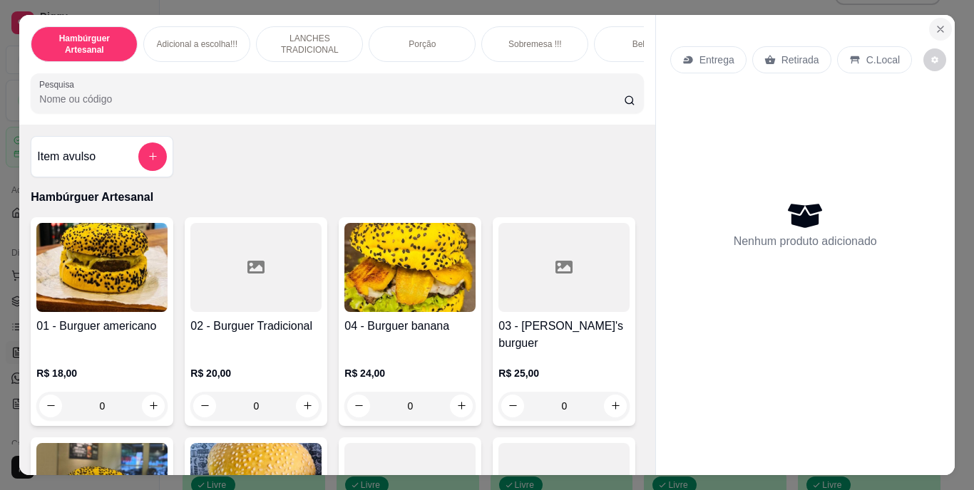
click at [938, 24] on icon "Close" at bounding box center [940, 29] width 11 height 11
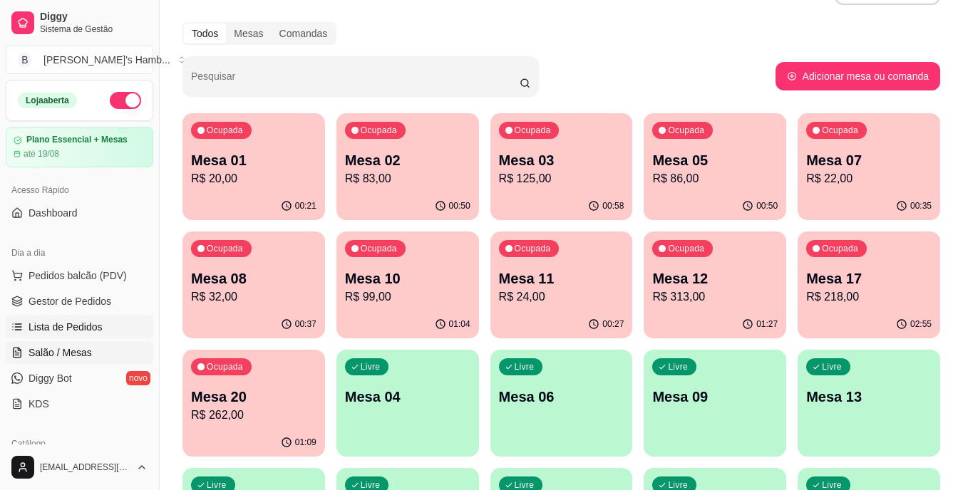
click at [86, 329] on span "Lista de Pedidos" at bounding box center [66, 327] width 74 height 14
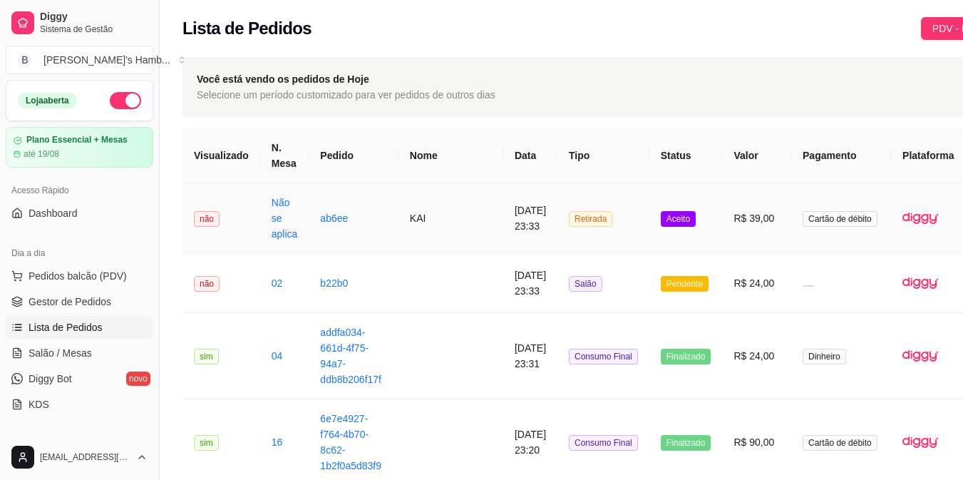
click at [891, 271] on button "IMPRESSORA" at bounding box center [904, 282] width 103 height 23
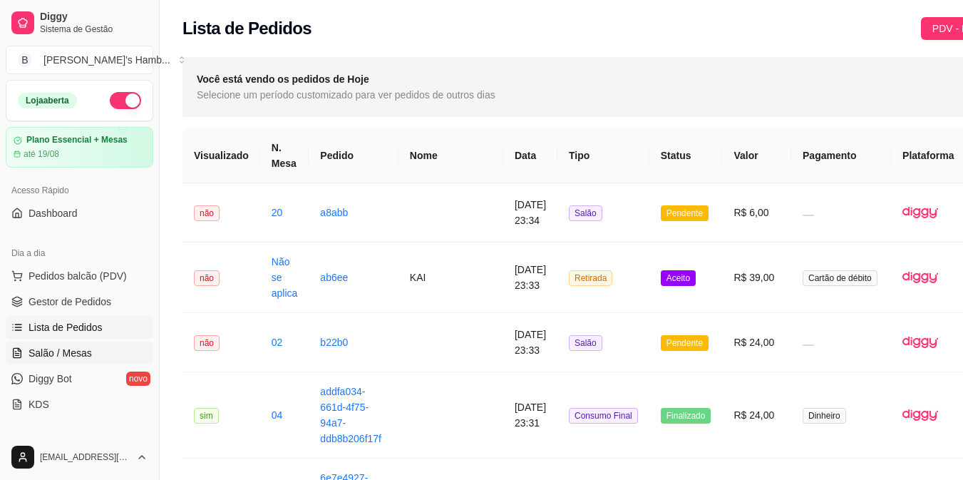
click at [82, 354] on span "Salão / Mesas" at bounding box center [60, 353] width 63 height 14
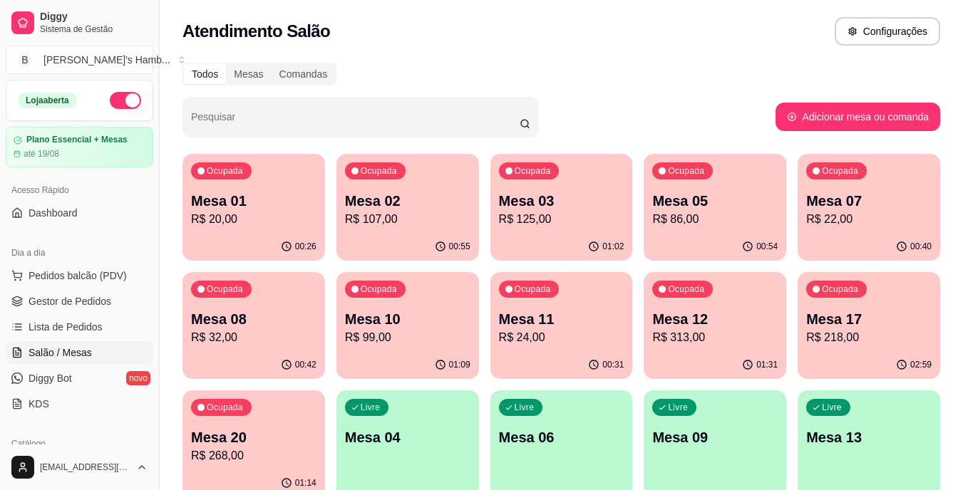
click at [428, 340] on p "R$ 99,00" at bounding box center [407, 337] width 125 height 17
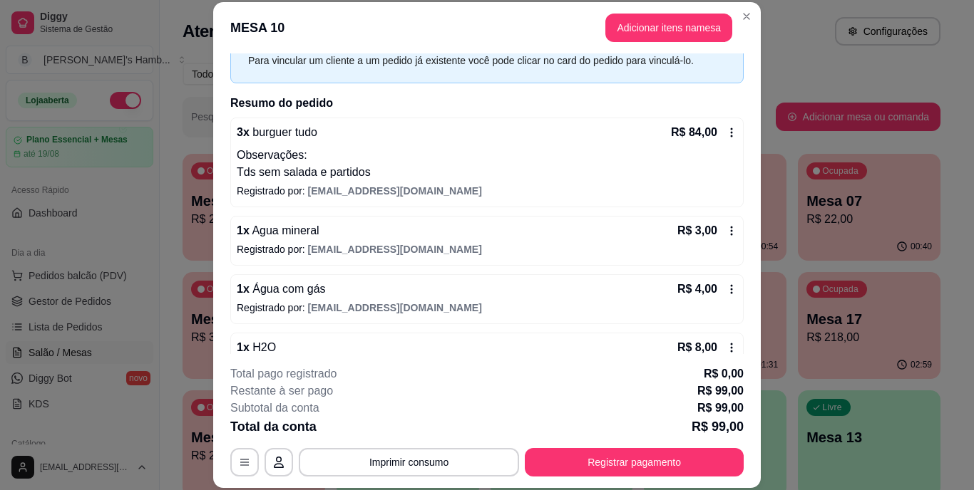
scroll to position [187, 0]
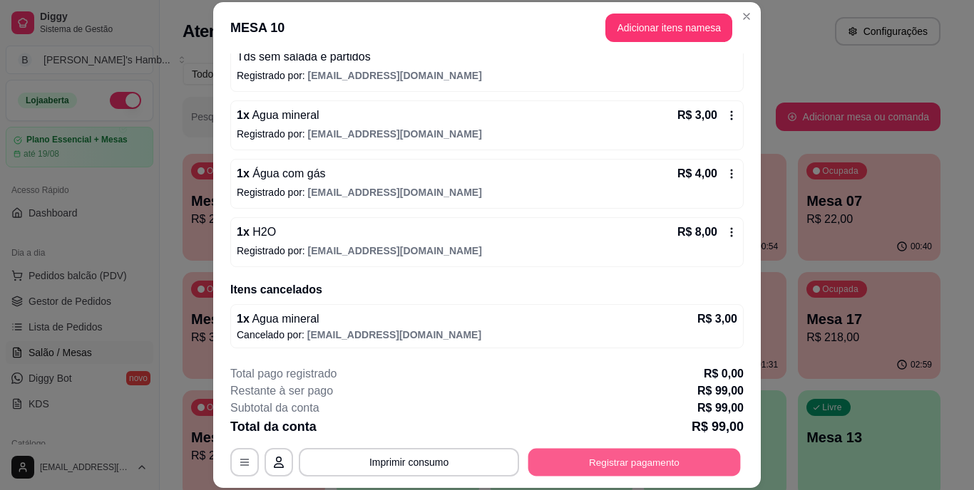
click at [588, 466] on button "Registrar pagamento" at bounding box center [634, 462] width 212 height 28
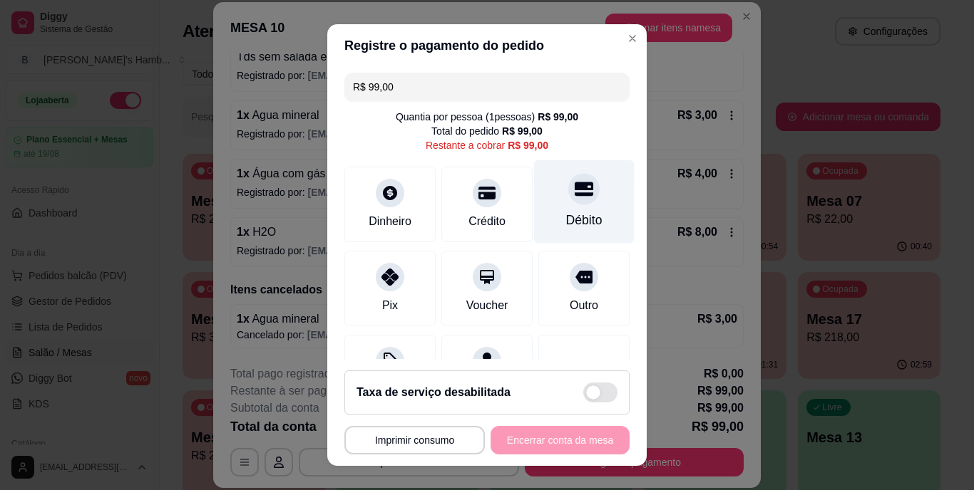
click at [571, 212] on div "Débito" at bounding box center [584, 221] width 36 height 19
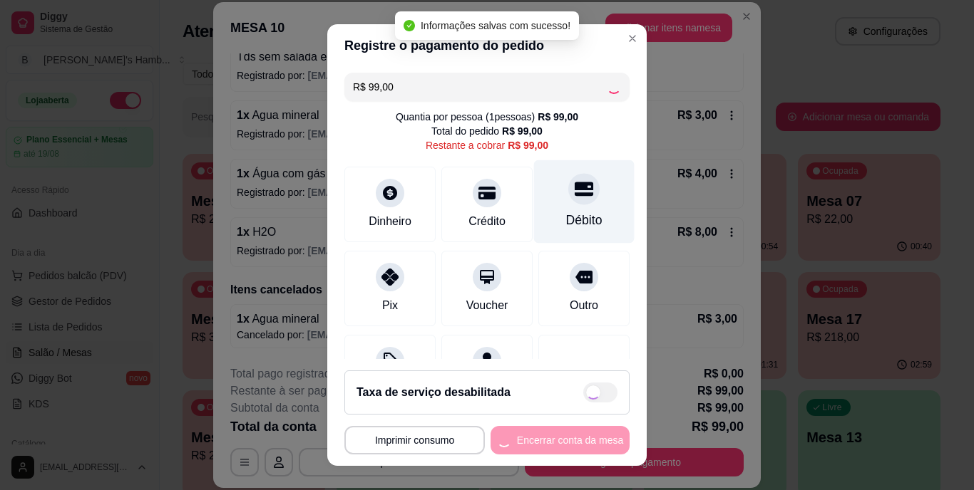
type input "R$ 0,00"
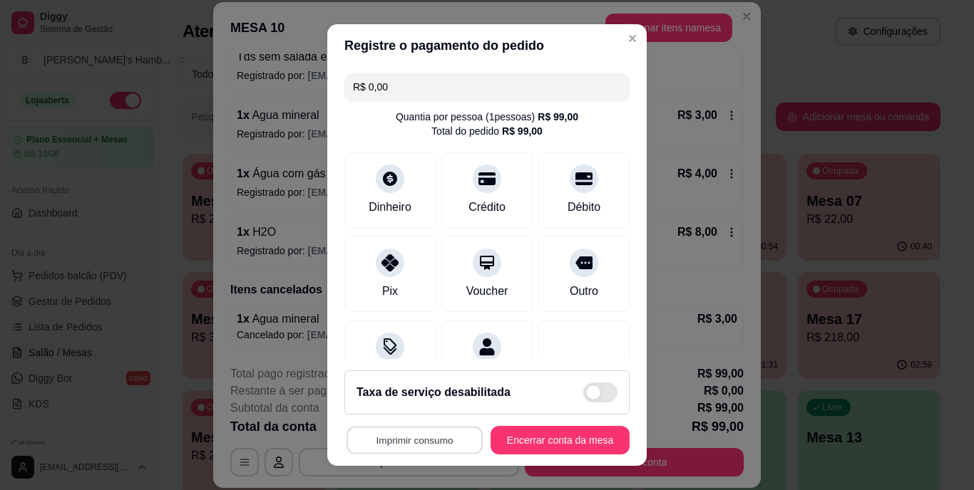
click at [421, 442] on button "Imprimir consumo" at bounding box center [414, 440] width 136 height 28
click at [430, 411] on button "IMPRESSORA" at bounding box center [411, 407] width 100 height 22
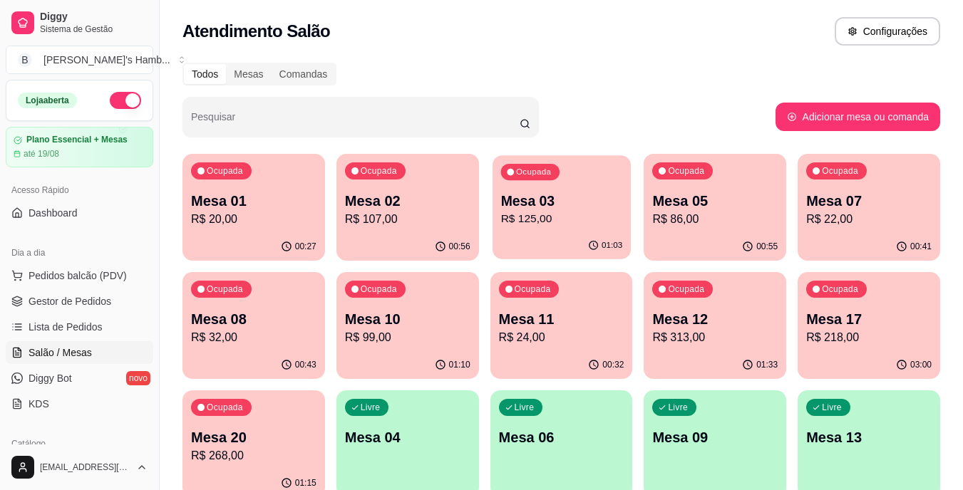
click at [590, 202] on p "Mesa 03" at bounding box center [561, 201] width 122 height 19
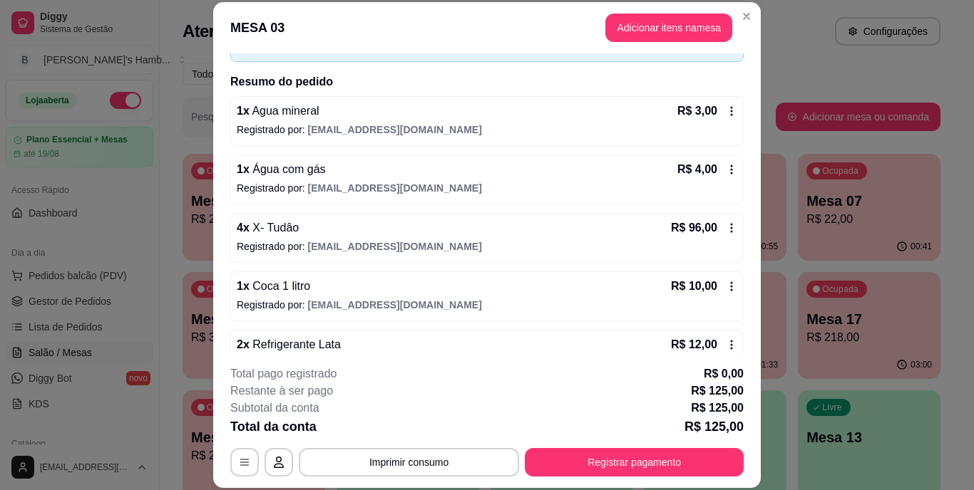
scroll to position [164, 0]
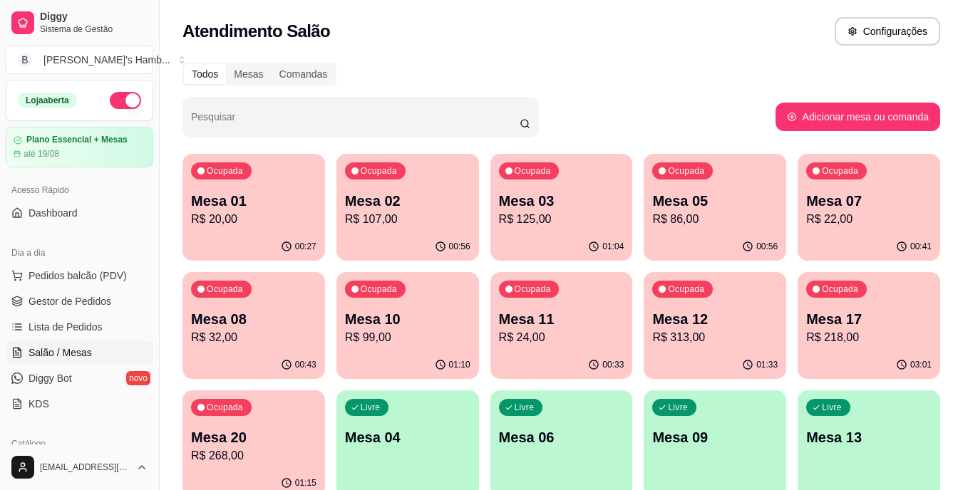
click at [870, 205] on p "Mesa 07" at bounding box center [868, 201] width 125 height 20
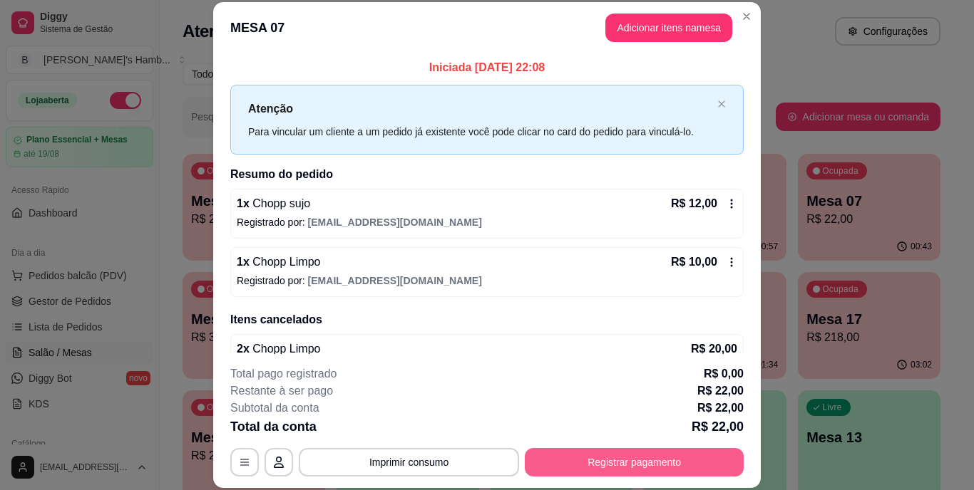
click at [608, 454] on button "Registrar pagamento" at bounding box center [634, 462] width 219 height 29
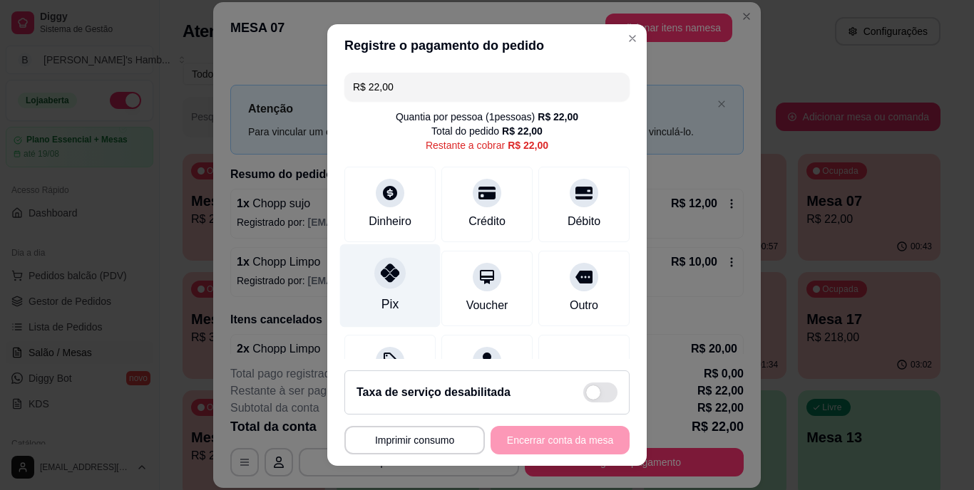
click at [386, 270] on icon at bounding box center [390, 273] width 19 height 19
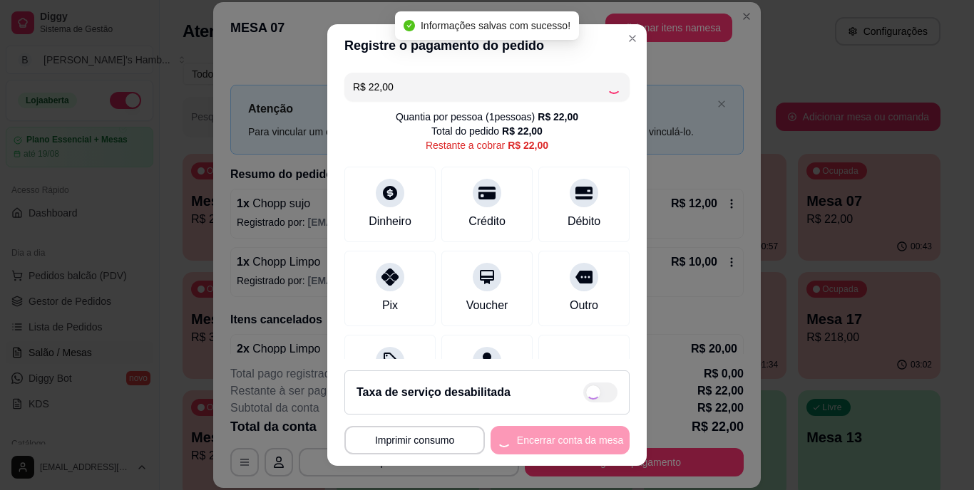
type input "R$ 0,00"
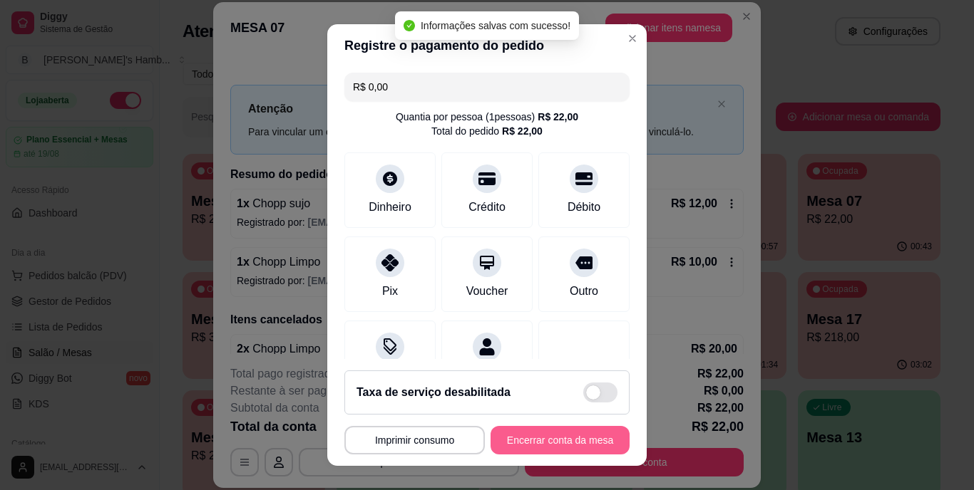
click at [555, 444] on button "Encerrar conta da mesa" at bounding box center [559, 440] width 139 height 29
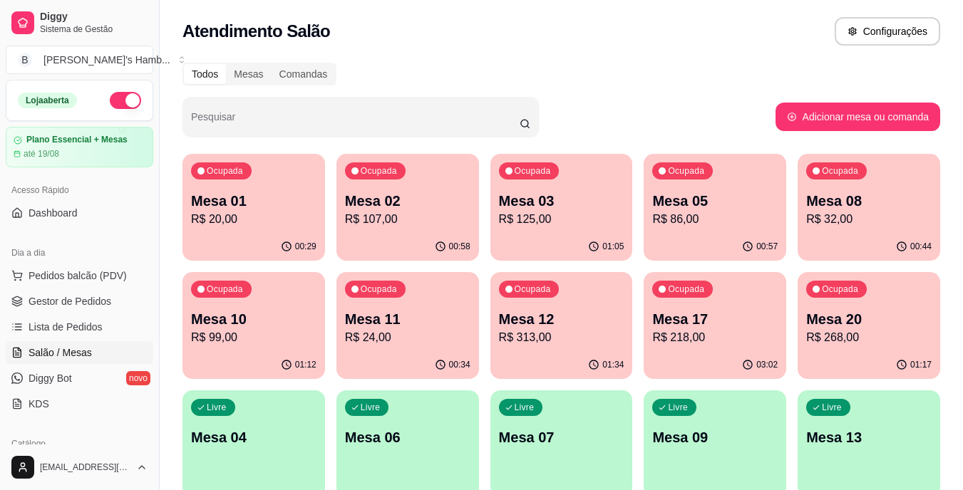
click at [233, 301] on div "Ocupada Mesa 10 R$ 99,00" at bounding box center [254, 311] width 143 height 79
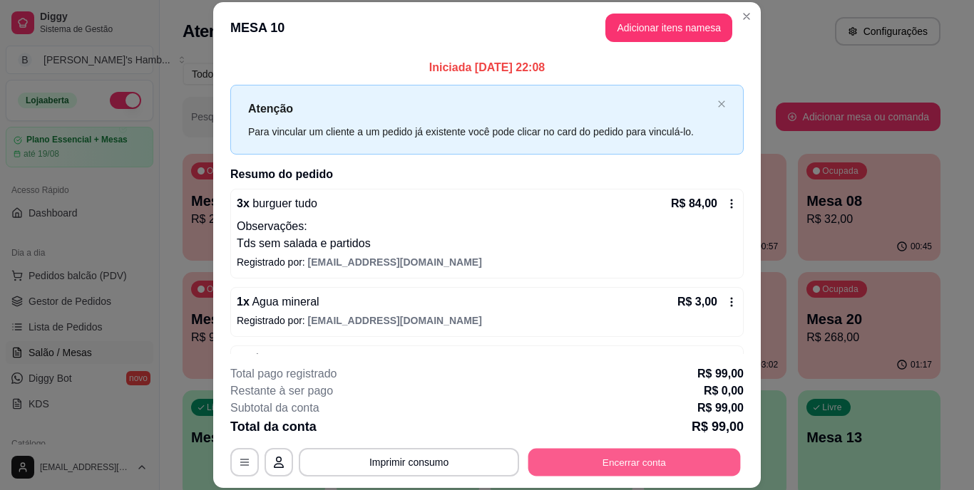
click at [594, 468] on button "Encerrar conta" at bounding box center [634, 462] width 212 height 28
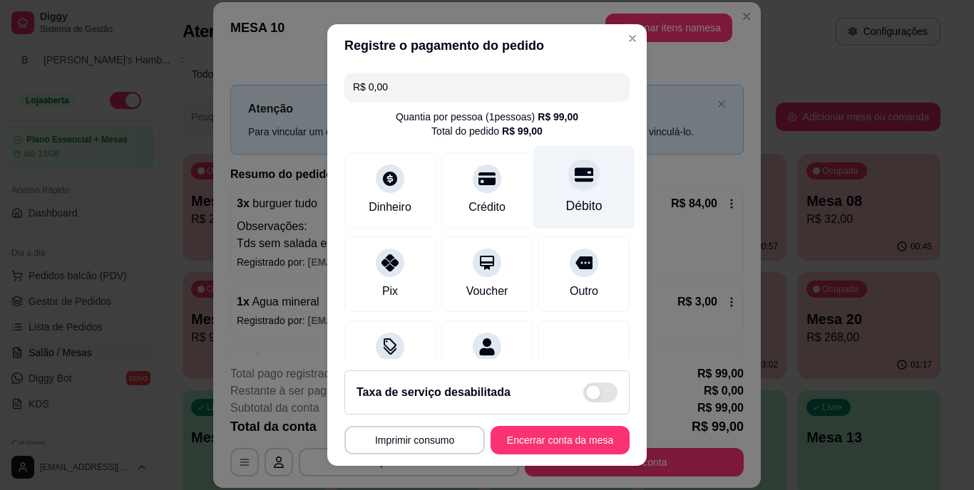
click at [557, 193] on div "Débito" at bounding box center [584, 187] width 101 height 83
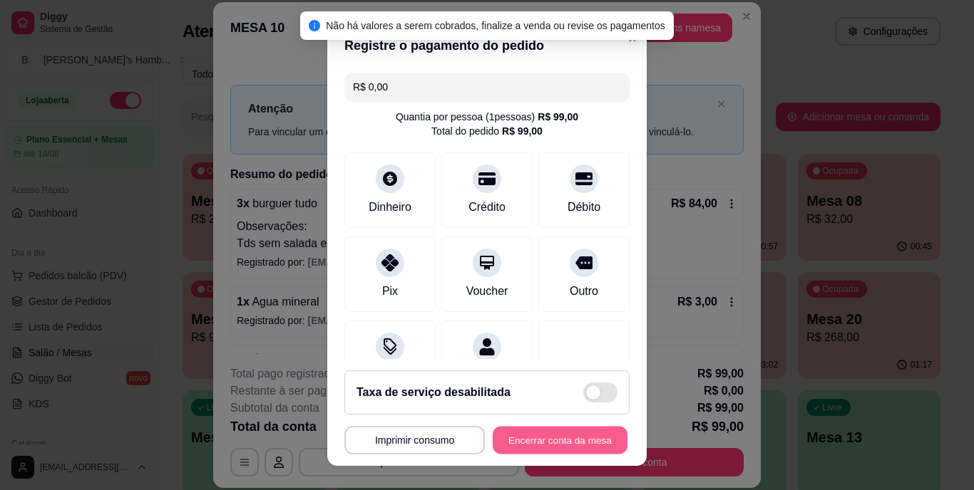
click at [547, 441] on button "Encerrar conta da mesa" at bounding box center [560, 440] width 135 height 28
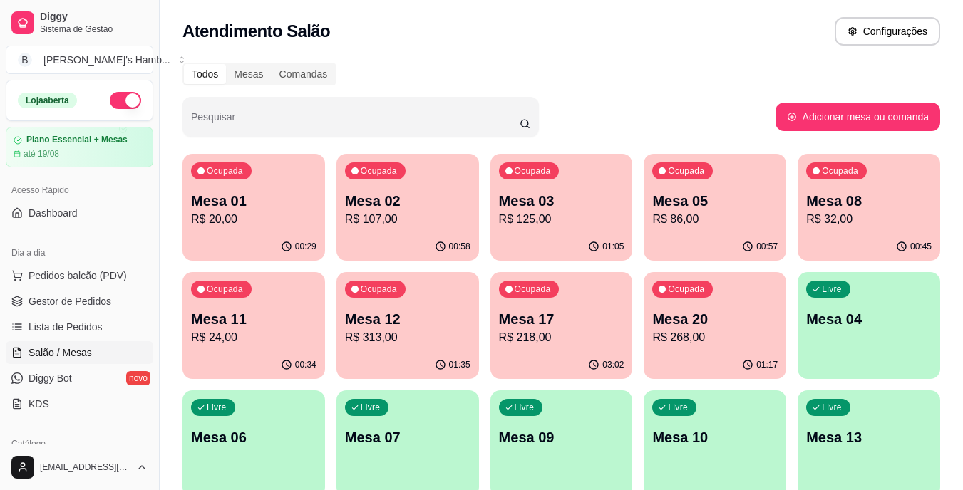
click at [371, 337] on p "R$ 313,00" at bounding box center [407, 337] width 125 height 17
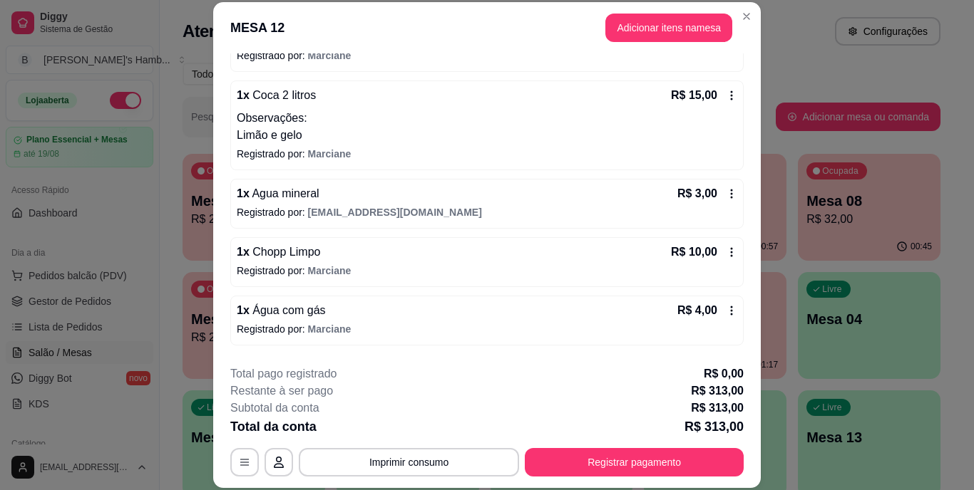
scroll to position [613, 0]
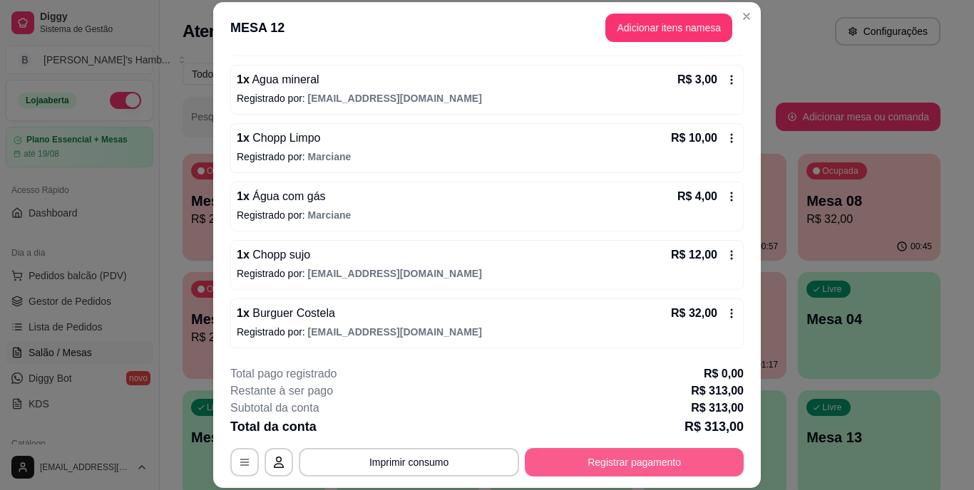
click at [570, 462] on button "Registrar pagamento" at bounding box center [634, 462] width 219 height 29
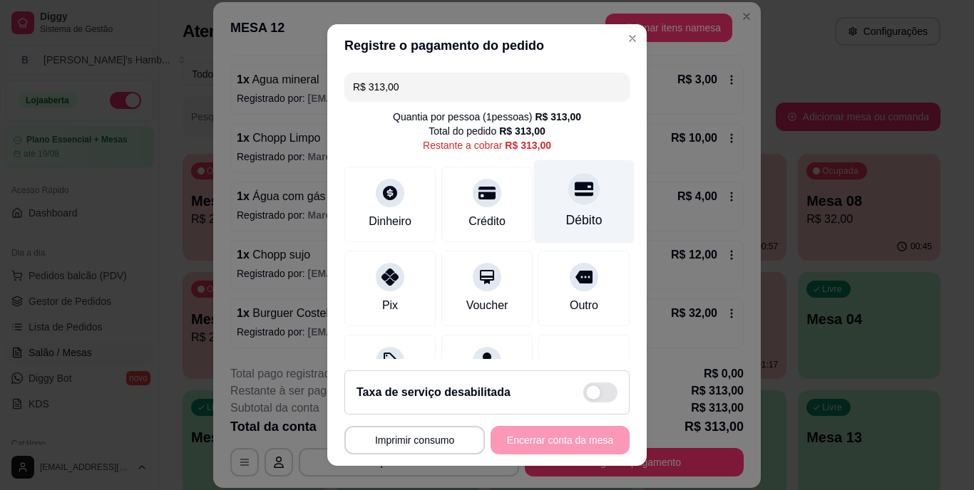
click at [566, 227] on div "Débito" at bounding box center [584, 221] width 36 height 19
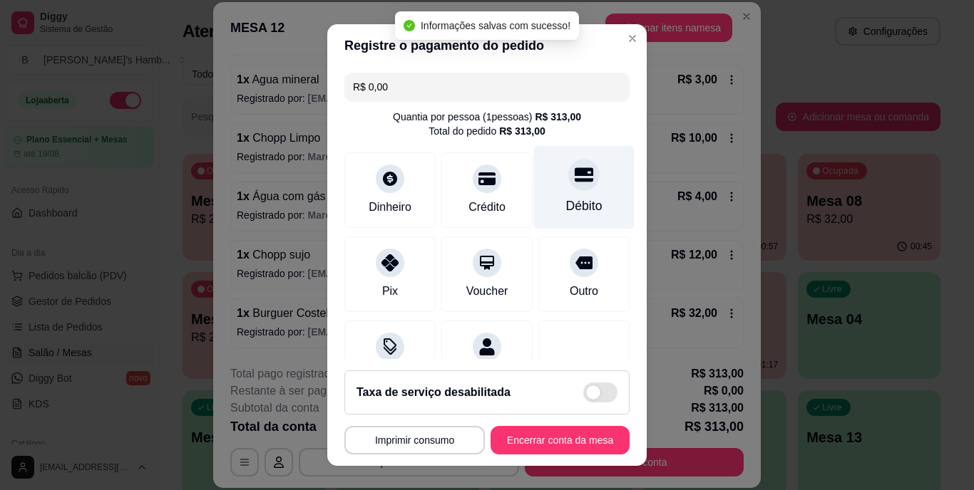
type input "R$ 0,00"
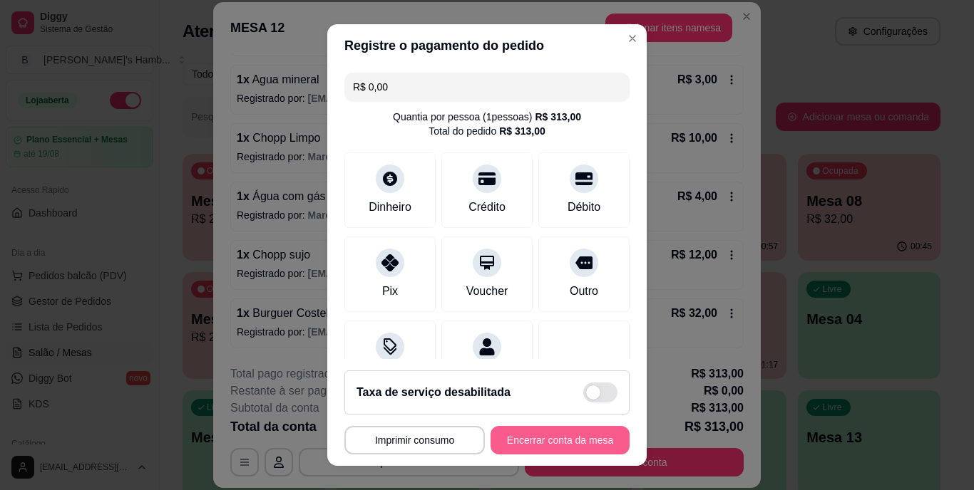
click at [530, 438] on button "Encerrar conta da mesa" at bounding box center [559, 440] width 139 height 29
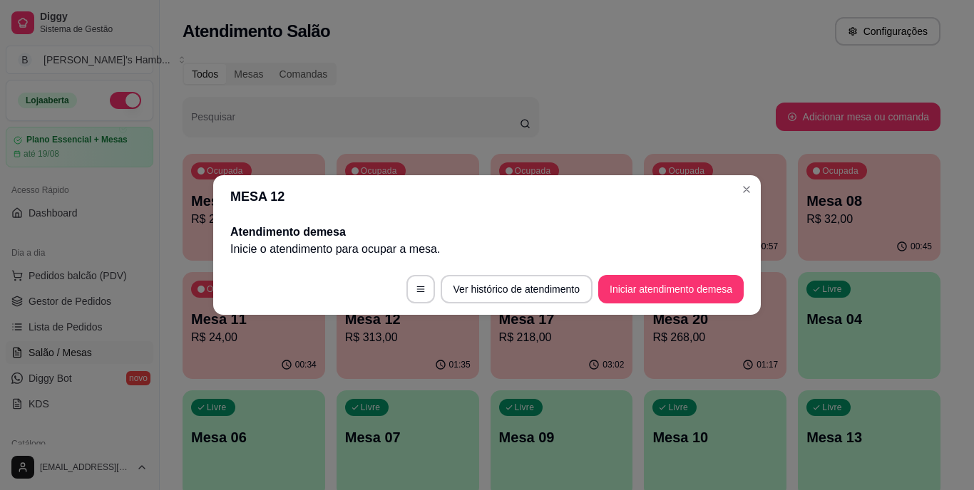
scroll to position [0, 0]
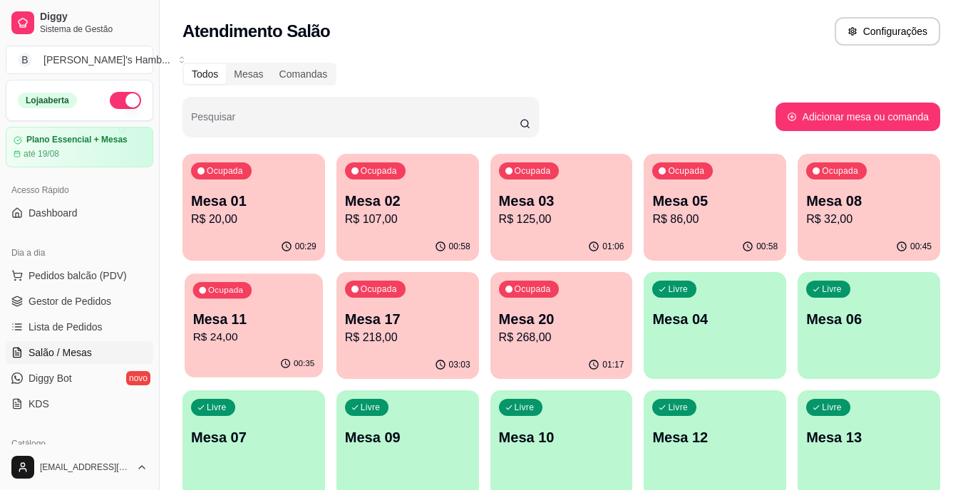
click at [287, 297] on div "Ocupada Mesa 11 R$ 24,00" at bounding box center [254, 312] width 138 height 77
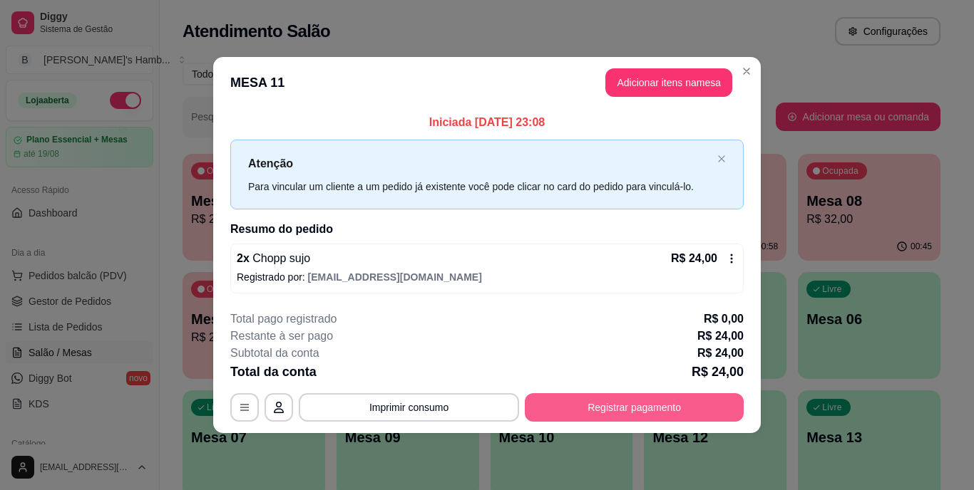
click at [583, 404] on button "Registrar pagamento" at bounding box center [634, 408] width 219 height 29
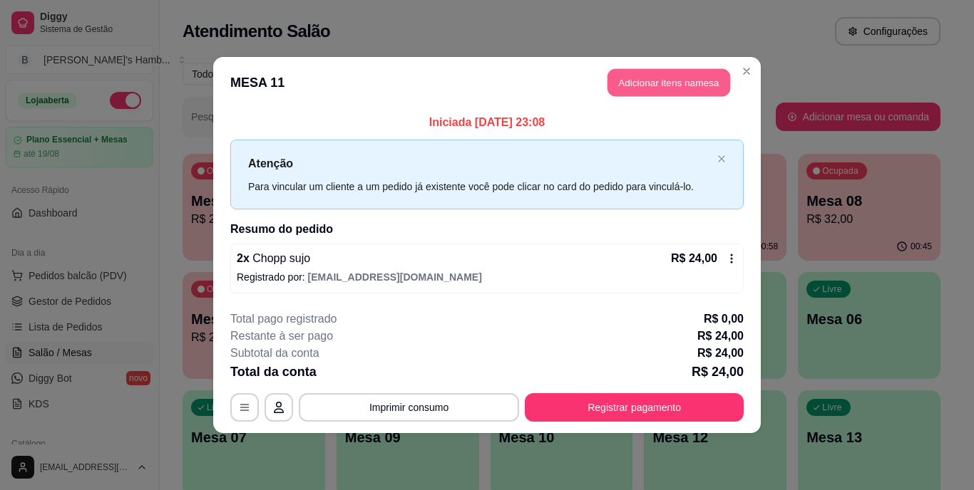
click at [694, 76] on button "Adicionar itens na mesa" at bounding box center [668, 83] width 123 height 28
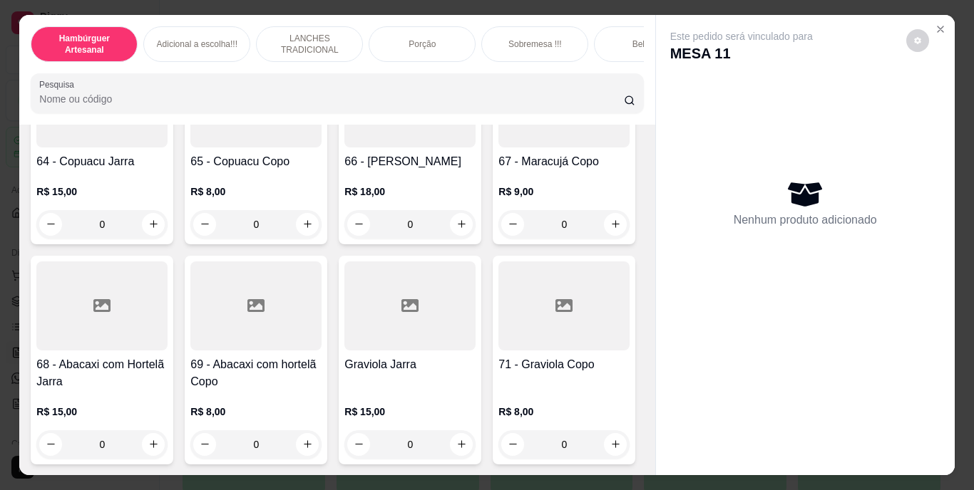
scroll to position [5062, 0]
type input "1"
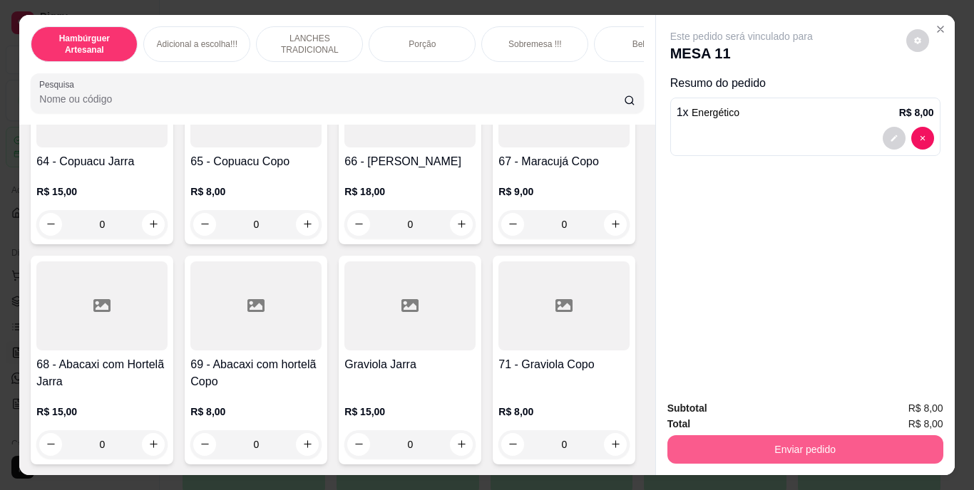
click at [728, 441] on button "Enviar pedido" at bounding box center [805, 450] width 276 height 29
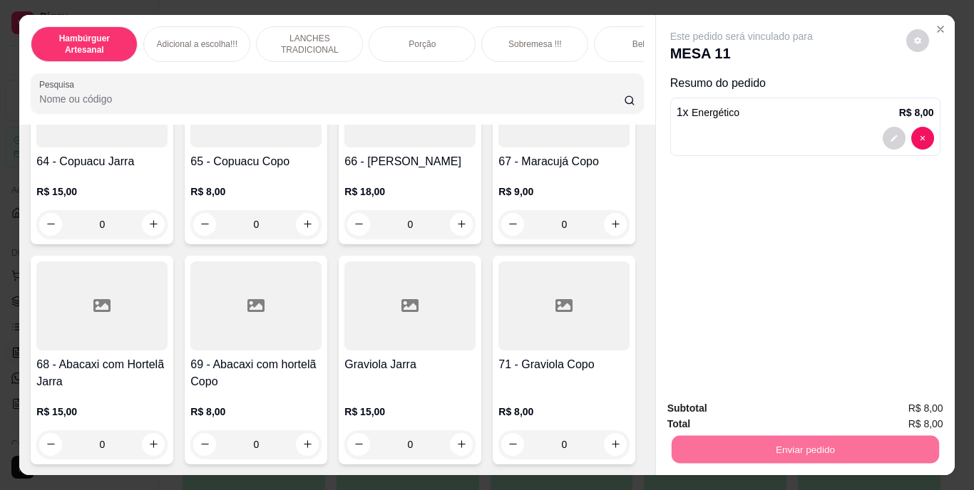
click at [761, 403] on button "Não registrar e enviar pedido" at bounding box center [758, 409] width 144 height 26
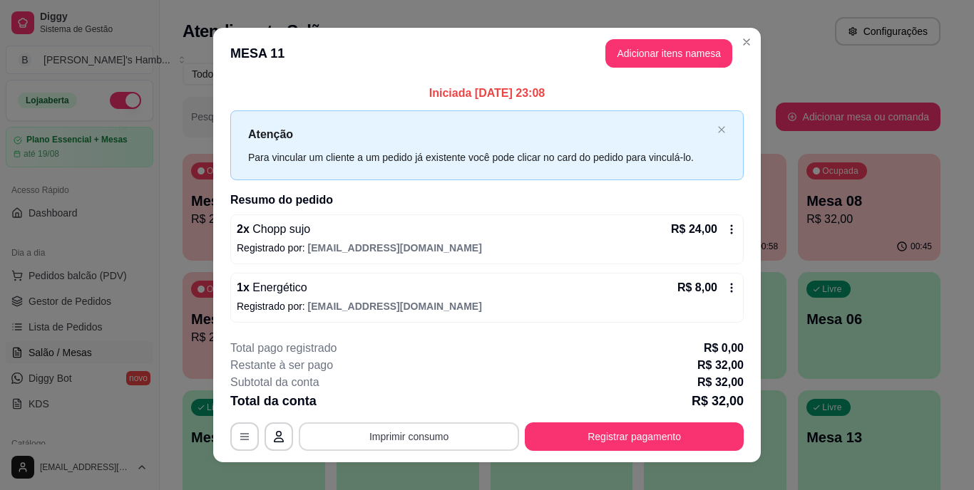
click at [363, 441] on button "Imprimir consumo" at bounding box center [409, 437] width 220 height 29
click at [384, 405] on button "IMPRESSORA" at bounding box center [408, 404] width 100 height 22
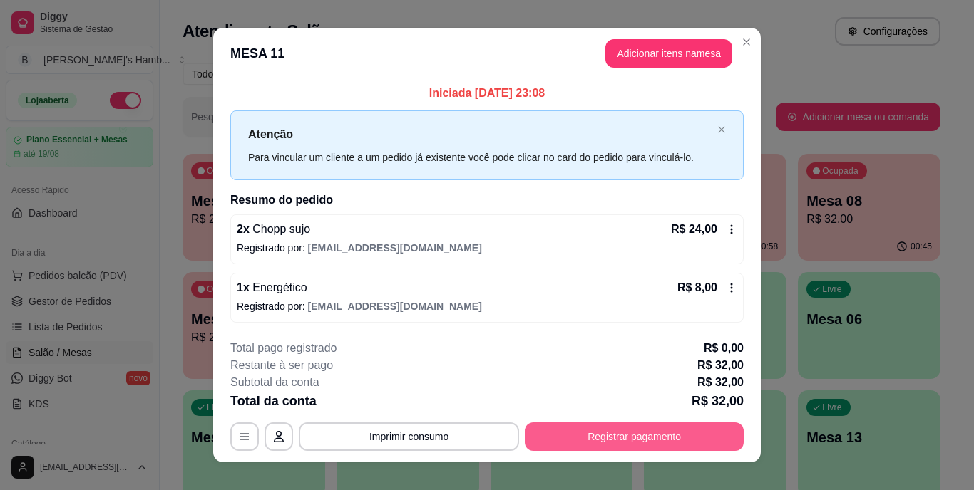
click at [539, 426] on button "Registrar pagamento" at bounding box center [634, 437] width 219 height 29
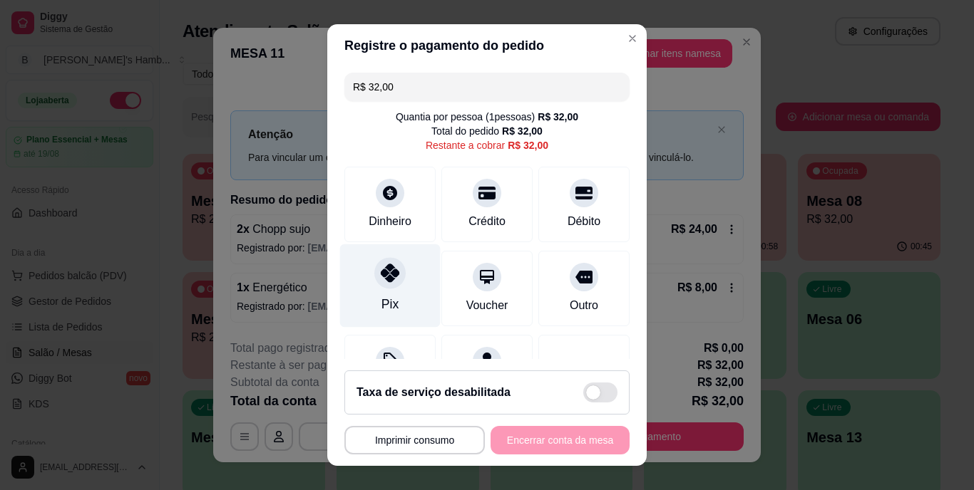
click at [374, 269] on div at bounding box center [389, 273] width 31 height 31
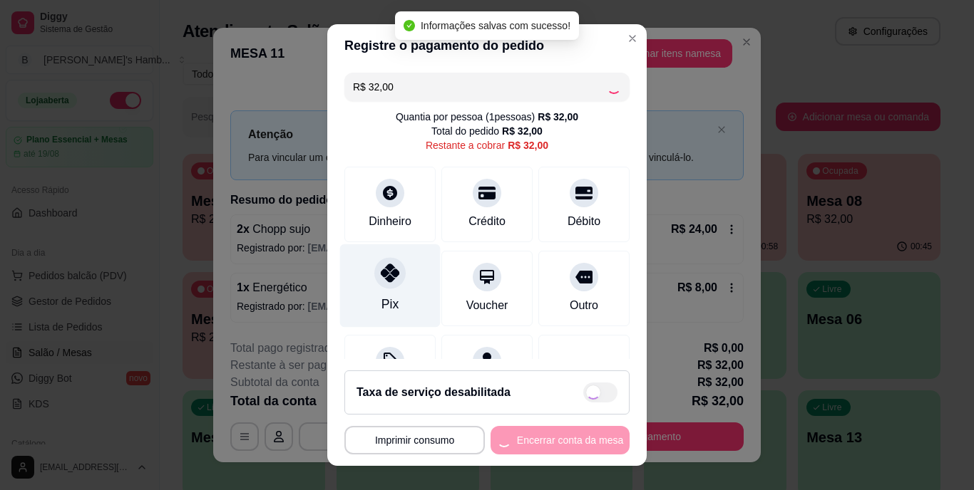
type input "R$ 0,00"
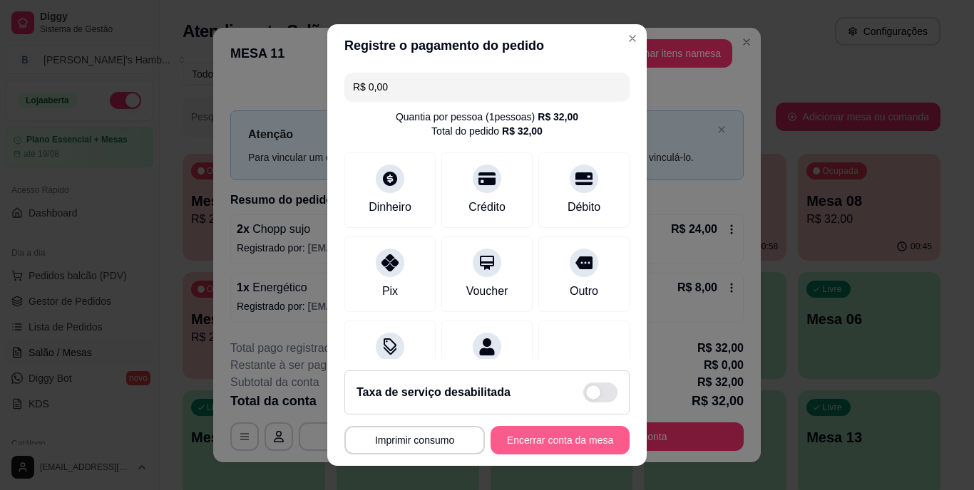
click at [524, 438] on button "Encerrar conta da mesa" at bounding box center [559, 440] width 139 height 29
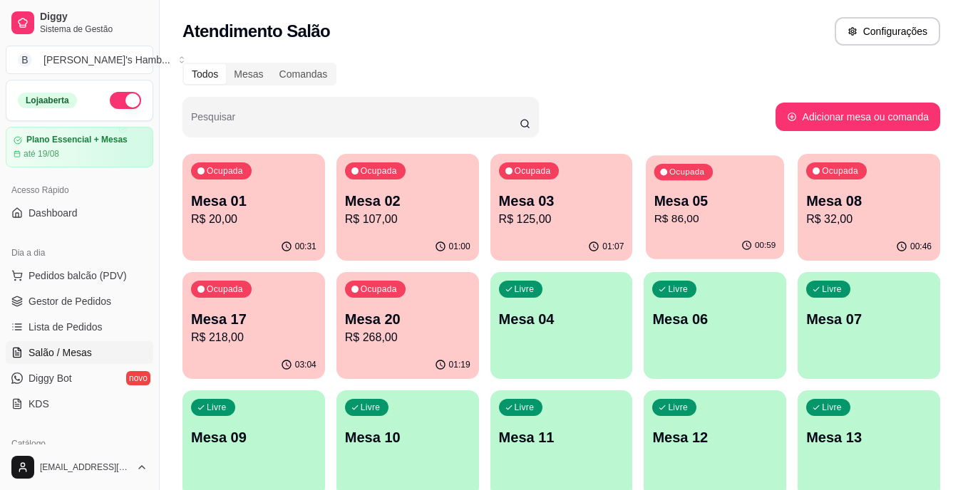
click at [695, 230] on div "Ocupada Mesa 05 R$ 86,00" at bounding box center [715, 193] width 138 height 77
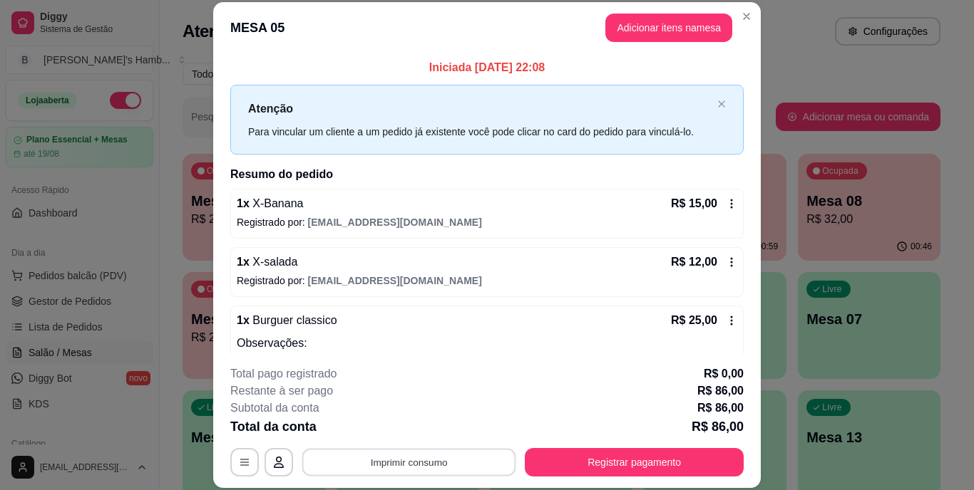
click at [445, 456] on button "Imprimir consumo" at bounding box center [409, 462] width 214 height 28
click at [419, 431] on button "IMPRESSORA" at bounding box center [407, 429] width 103 height 23
click at [644, 19] on button "Adicionar itens na mesa" at bounding box center [668, 28] width 123 height 28
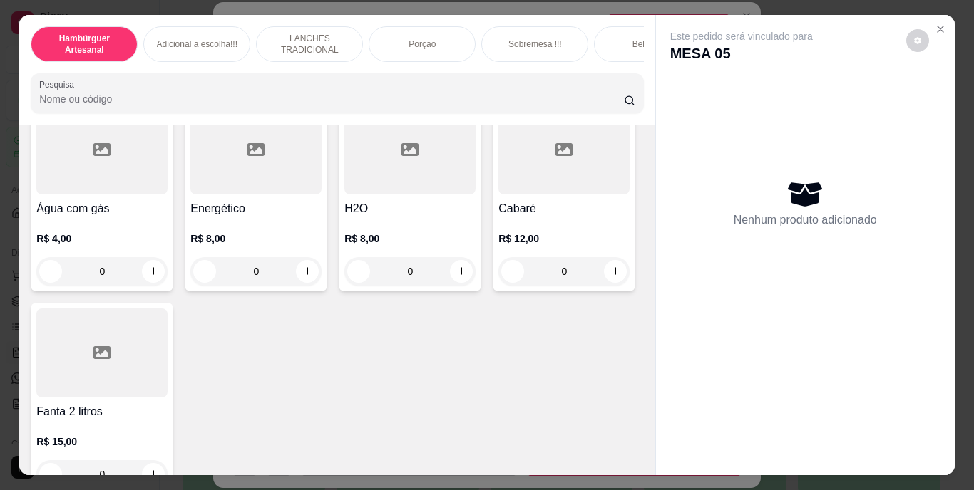
scroll to position [3850, 0]
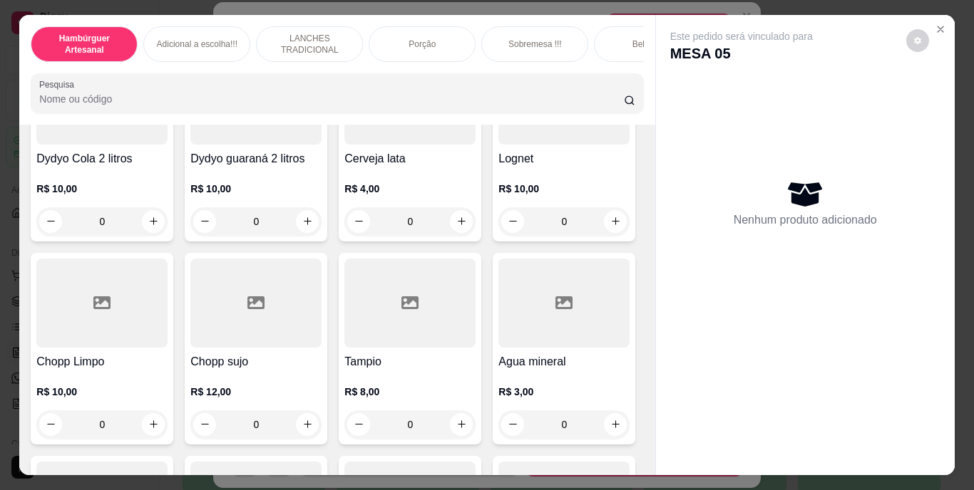
type input "1"
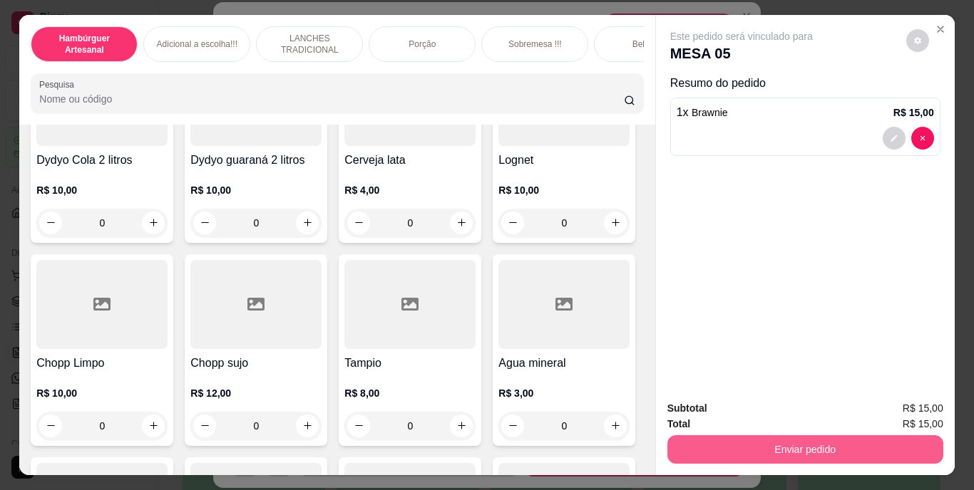
click at [797, 449] on button "Enviar pedido" at bounding box center [805, 450] width 276 height 29
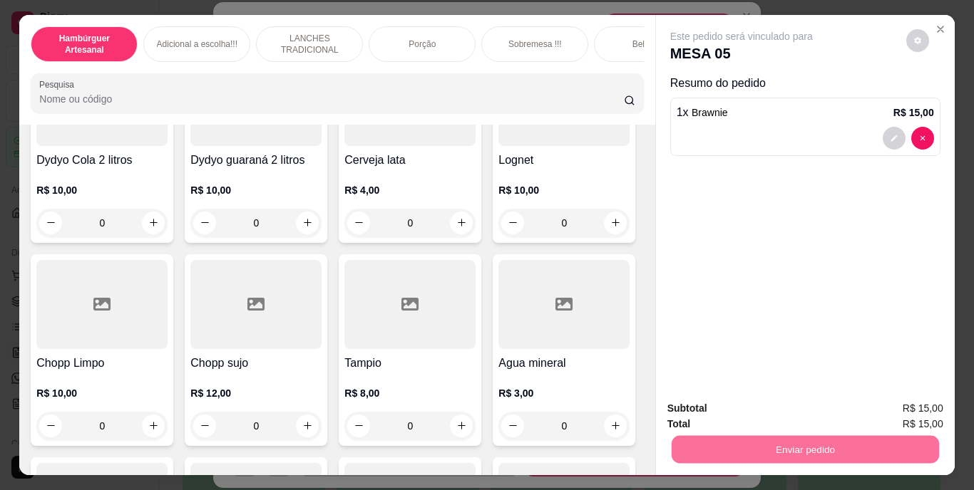
click at [783, 398] on button "Não registrar e enviar pedido" at bounding box center [758, 409] width 144 height 26
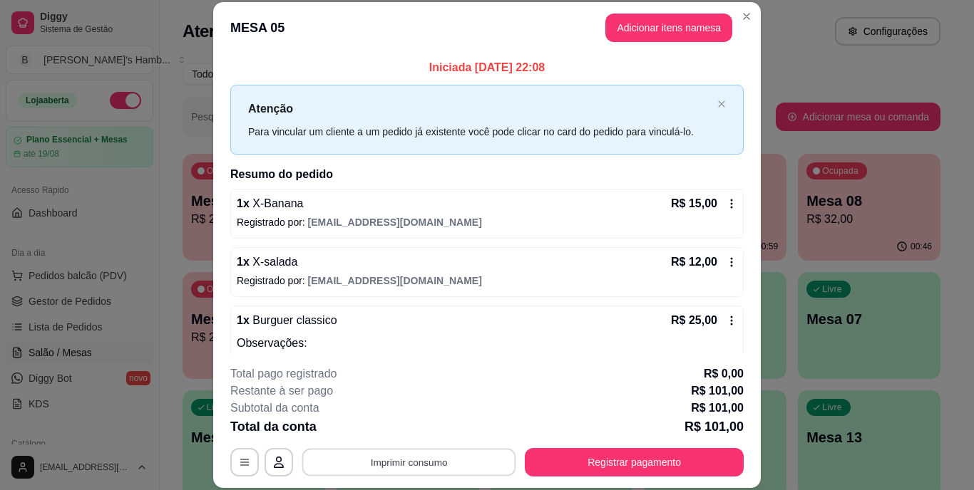
click at [354, 458] on button "Imprimir consumo" at bounding box center [409, 462] width 214 height 28
click at [398, 422] on button "IMPRESSORA" at bounding box center [408, 429] width 100 height 22
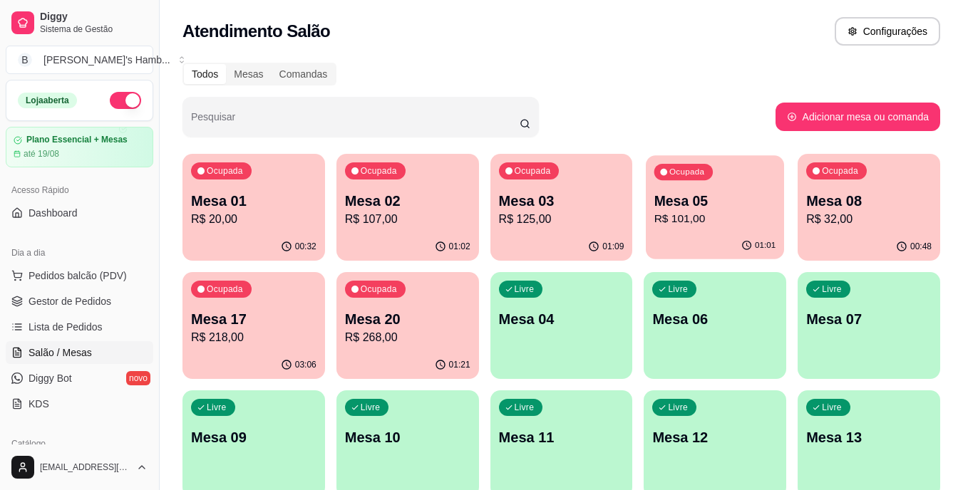
click at [764, 232] on div "Ocupada Mesa 05 R$ 101,00" at bounding box center [715, 193] width 138 height 77
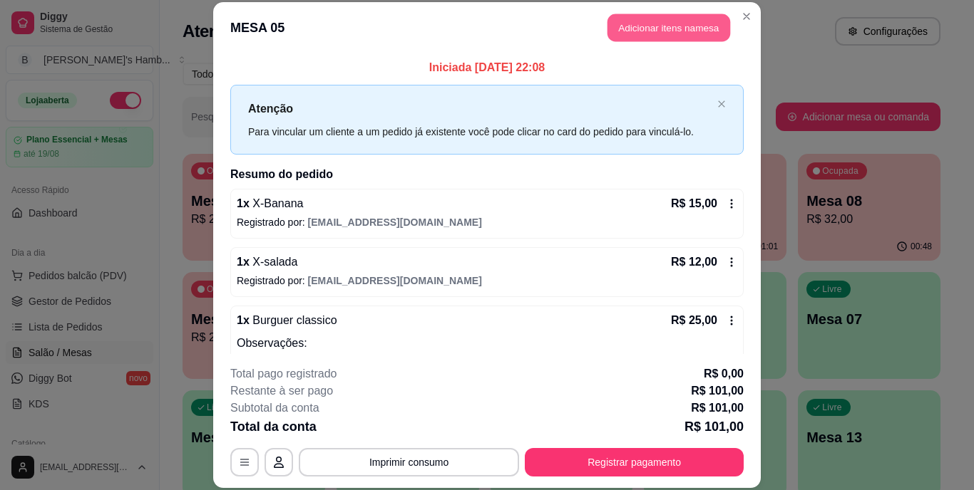
click at [699, 23] on button "Adicionar itens na mesa" at bounding box center [668, 28] width 123 height 28
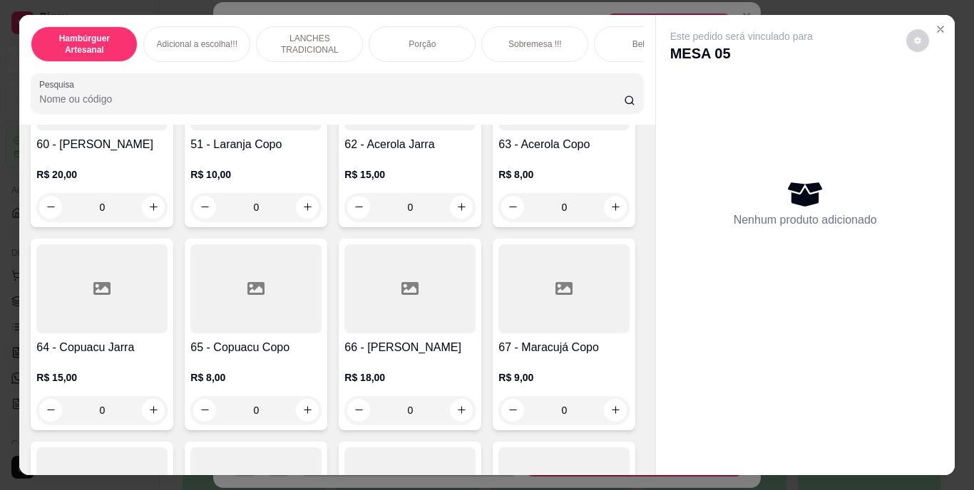
scroll to position [4848, 0]
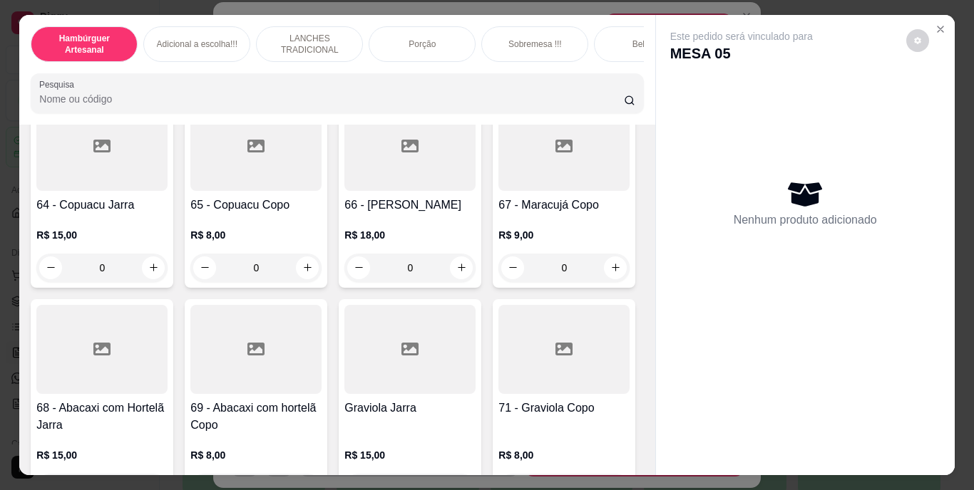
type input "1"
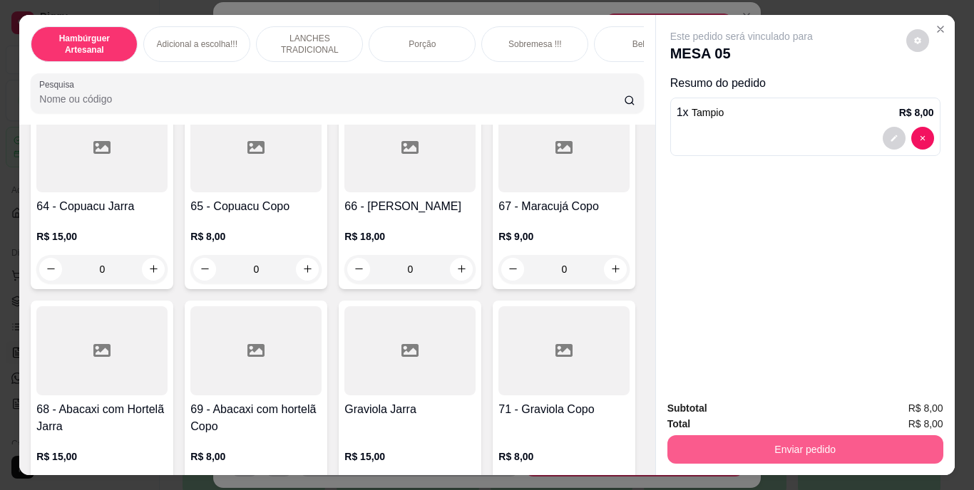
click at [766, 438] on button "Enviar pedido" at bounding box center [805, 450] width 276 height 29
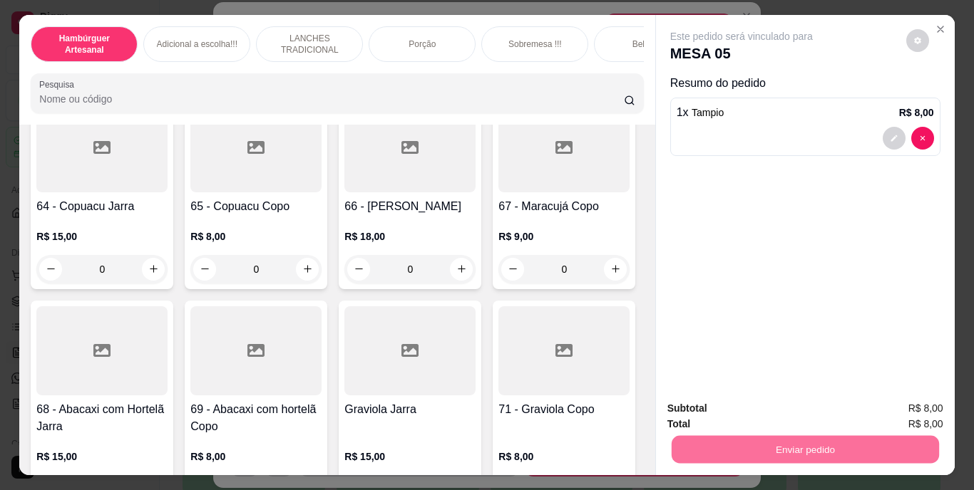
click at [766, 411] on button "Não registrar e enviar pedido" at bounding box center [758, 409] width 148 height 27
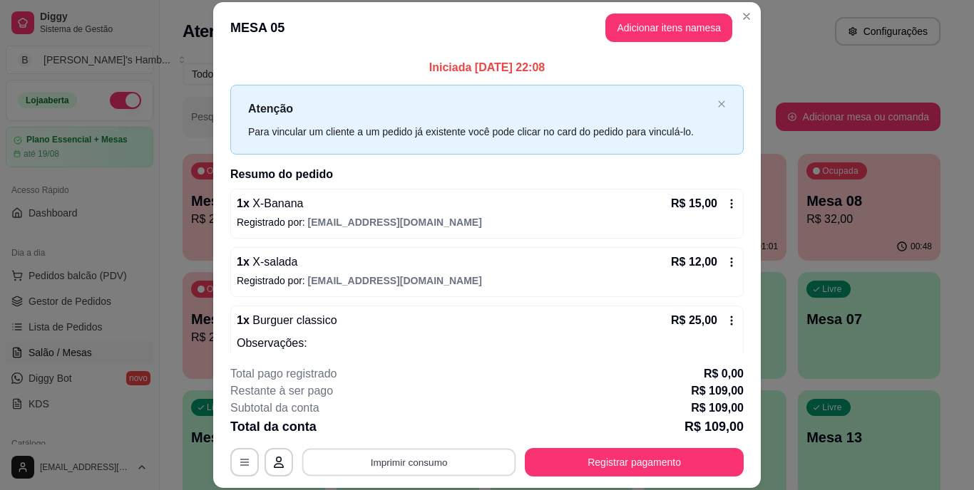
click at [416, 458] on button "Imprimir consumo" at bounding box center [409, 462] width 214 height 28
click at [411, 423] on button "IMPRESSORA" at bounding box center [408, 429] width 100 height 22
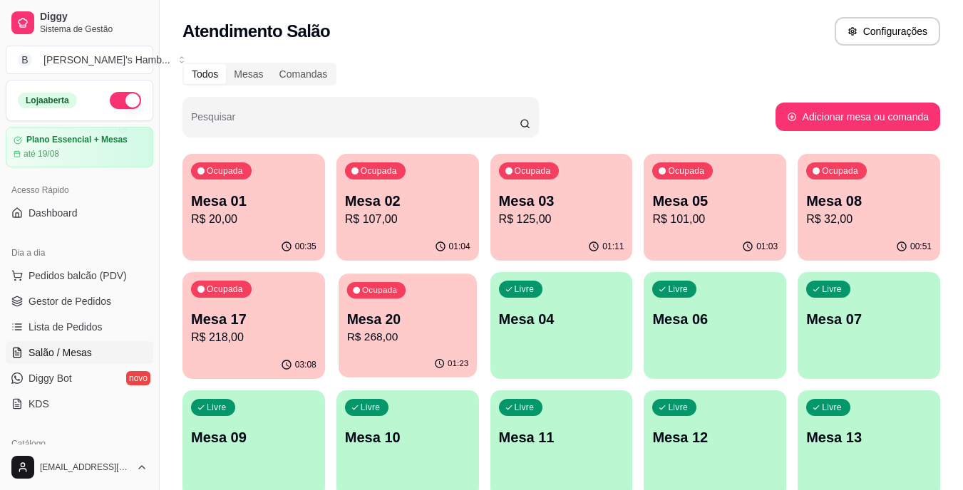
click at [408, 329] on p "R$ 268,00" at bounding box center [407, 337] width 122 height 16
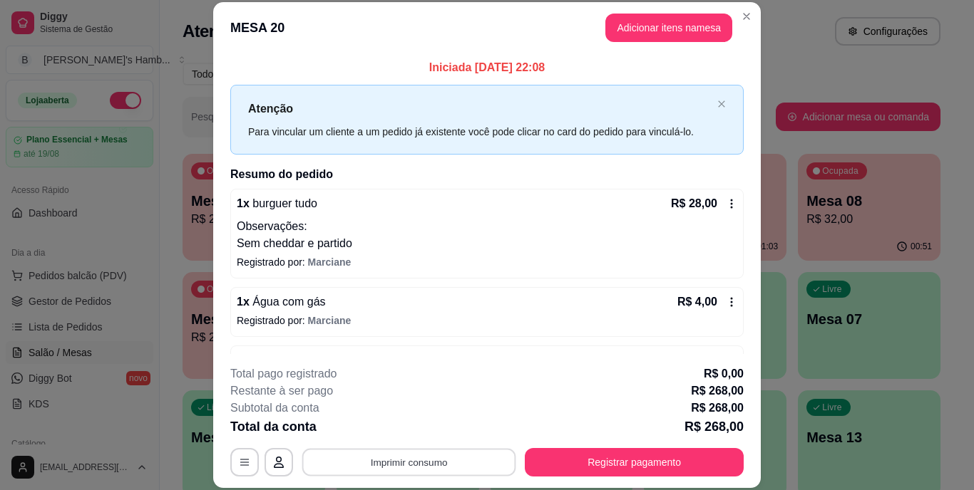
click at [400, 461] on button "Imprimir consumo" at bounding box center [409, 462] width 214 height 28
click at [388, 424] on button "IMPRESSORA" at bounding box center [408, 429] width 100 height 22
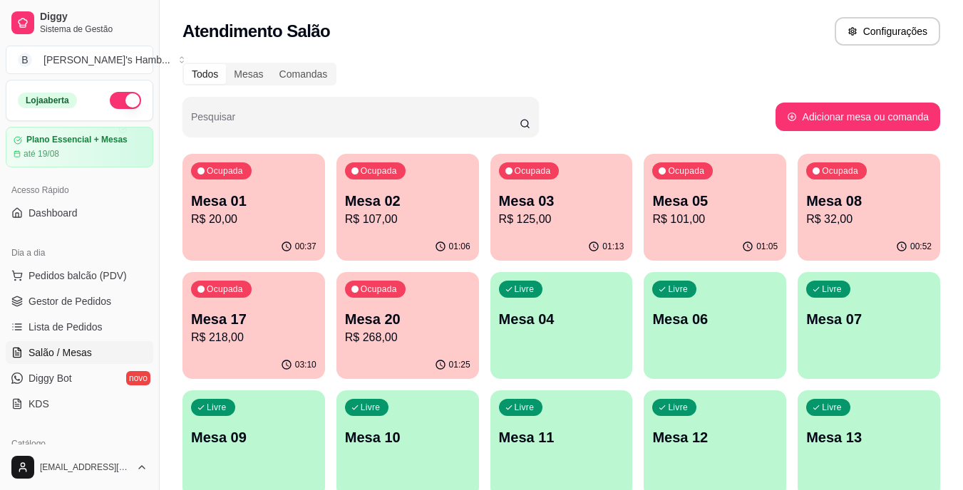
click at [417, 232] on div "Ocupada Mesa 02 R$ 107,00" at bounding box center [407, 193] width 143 height 79
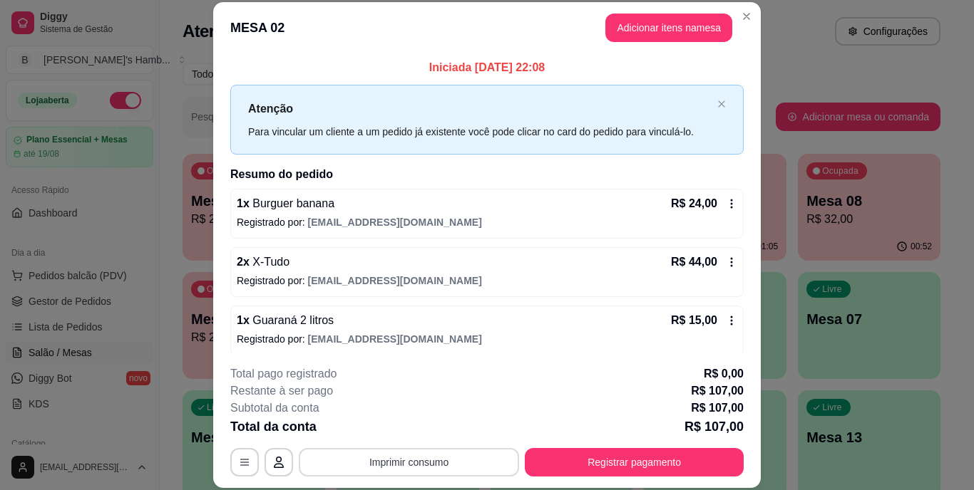
click at [382, 455] on button "Imprimir consumo" at bounding box center [409, 462] width 220 height 29
click at [416, 412] on h4 "Escolha a impressora" at bounding box center [407, 406] width 103 height 14
click at [413, 419] on button "IMPRESSORA" at bounding box center [407, 429] width 103 height 23
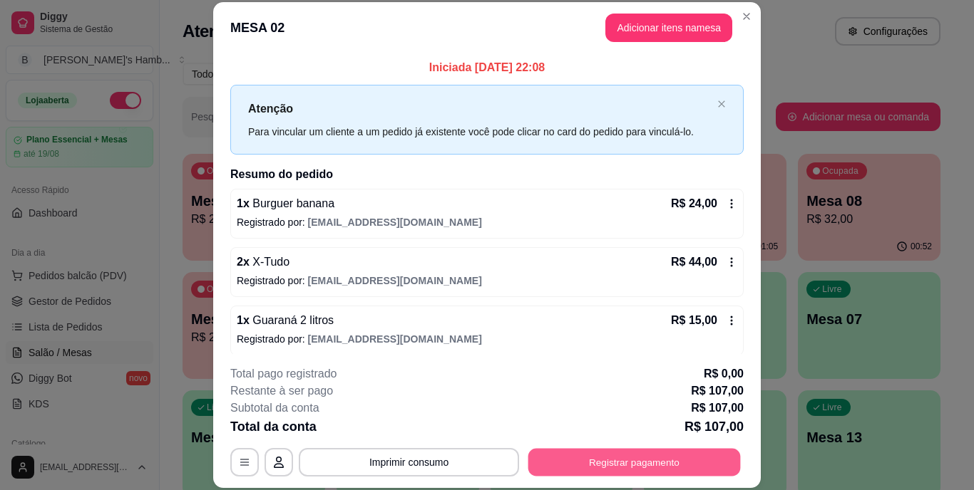
click at [648, 462] on button "Registrar pagamento" at bounding box center [634, 462] width 212 height 28
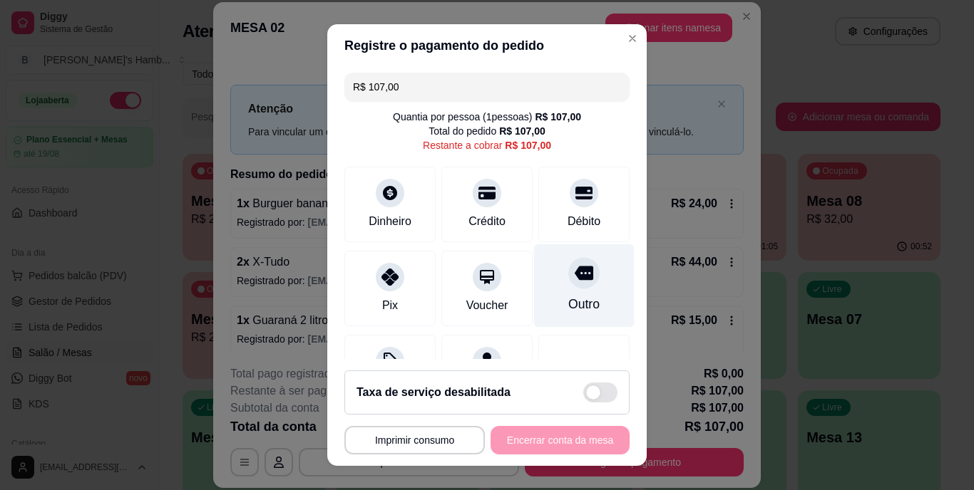
click at [575, 279] on icon at bounding box center [584, 274] width 19 height 14
type input "R$ 0,00"
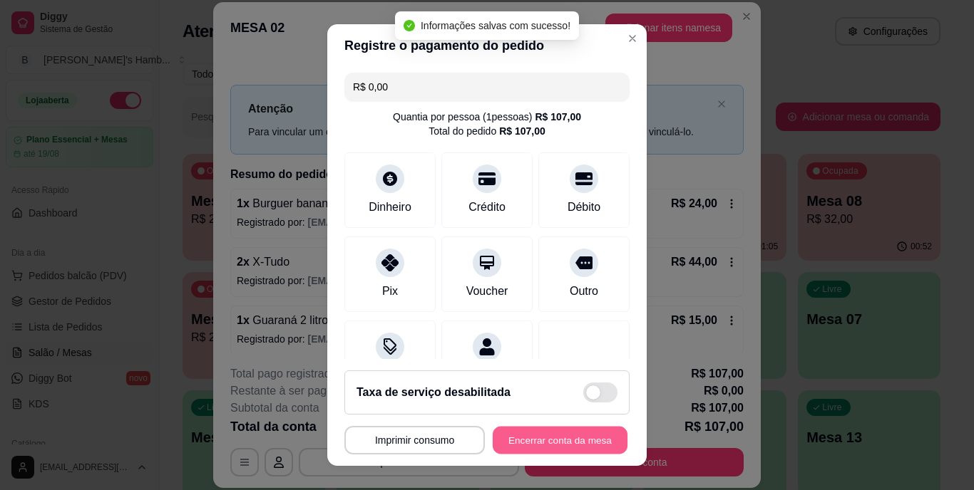
click at [538, 438] on button "Encerrar conta da mesa" at bounding box center [560, 440] width 135 height 28
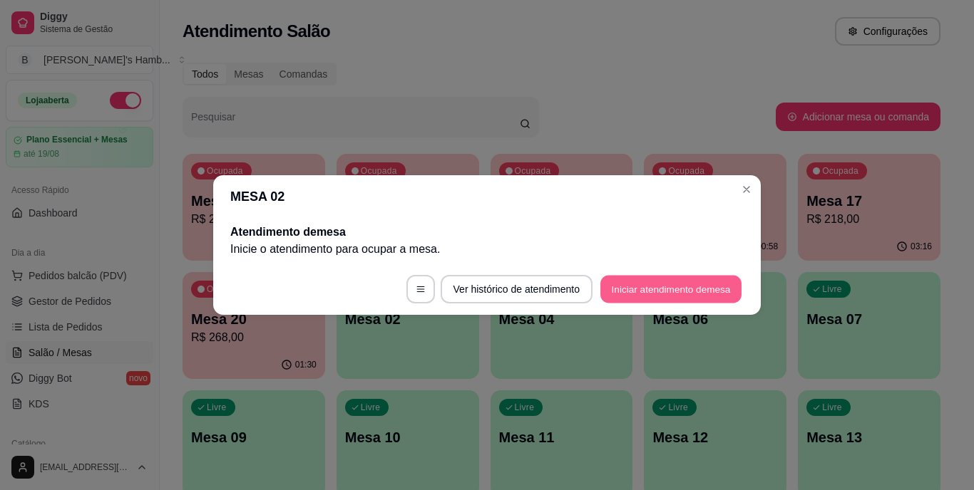
click at [687, 296] on button "Iniciar atendimento de mesa" at bounding box center [670, 290] width 141 height 28
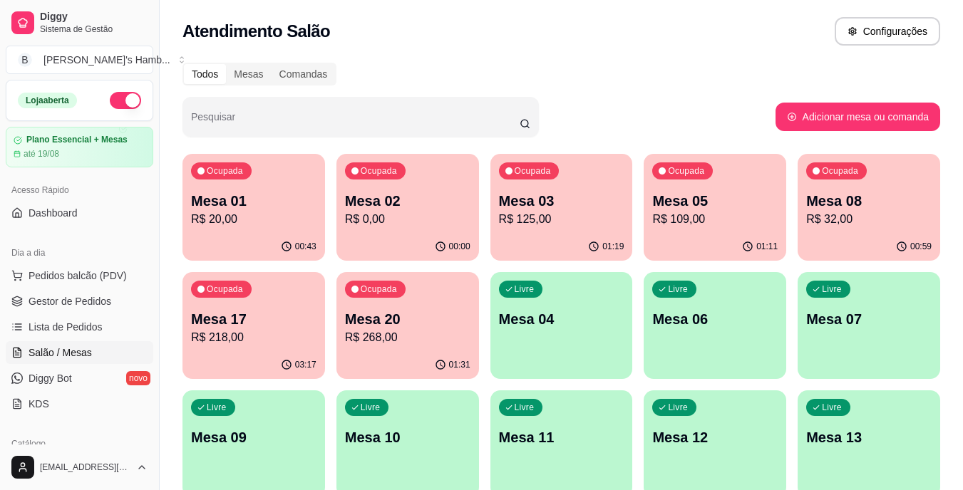
click at [428, 332] on p "R$ 268,00" at bounding box center [407, 337] width 125 height 17
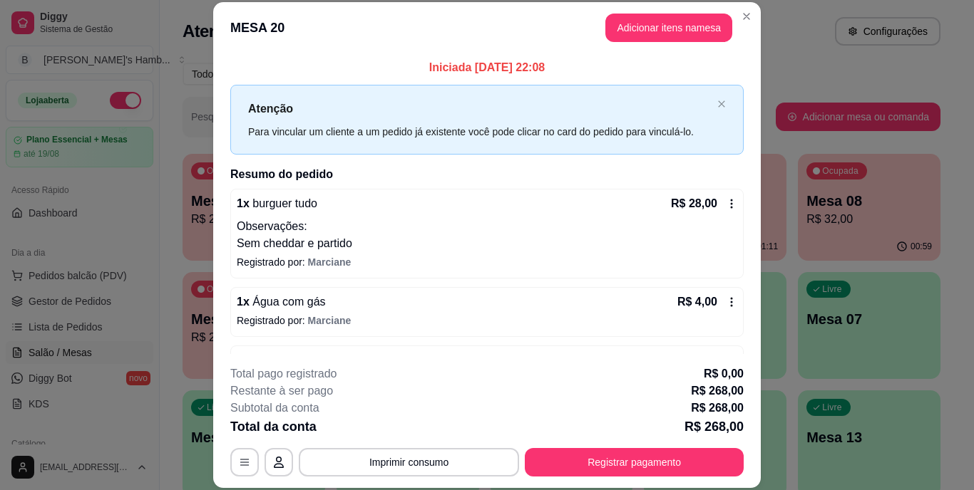
drag, startPoint x: 599, startPoint y: 447, endPoint x: 550, endPoint y: 363, distance: 97.1
click at [550, 363] on footer "**********" at bounding box center [487, 421] width 548 height 134
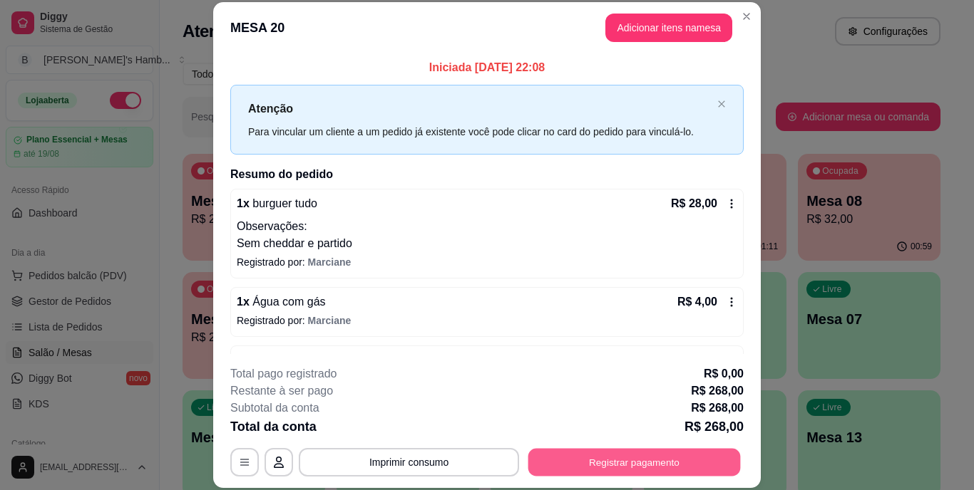
click at [608, 463] on button "Registrar pagamento" at bounding box center [634, 462] width 212 height 28
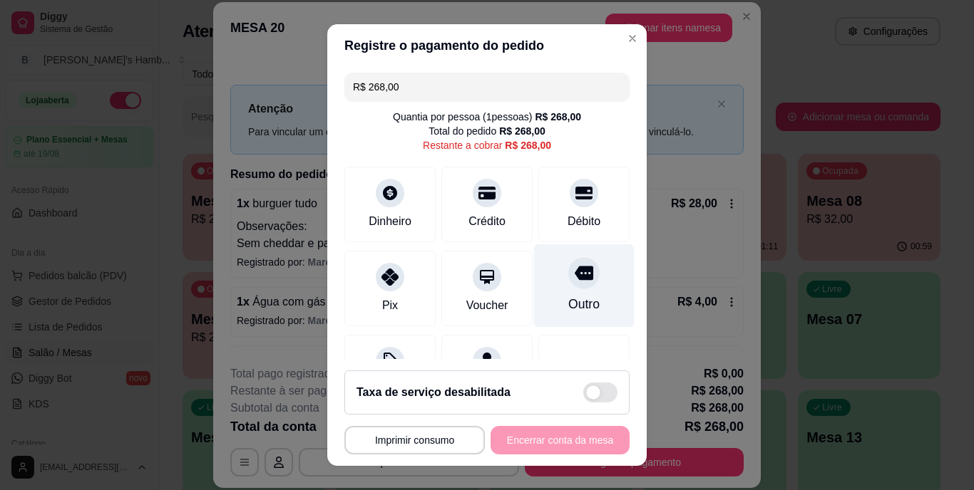
click at [568, 263] on div at bounding box center [583, 273] width 31 height 31
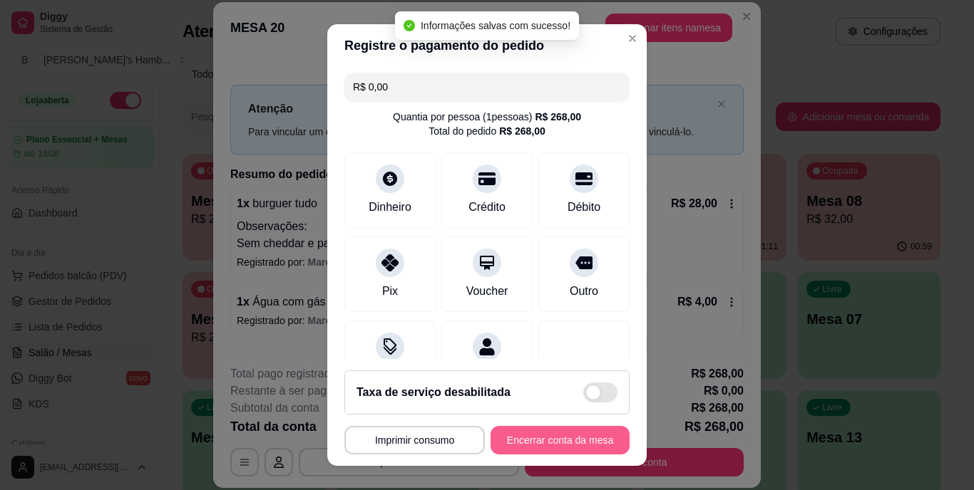
type input "R$ 0,00"
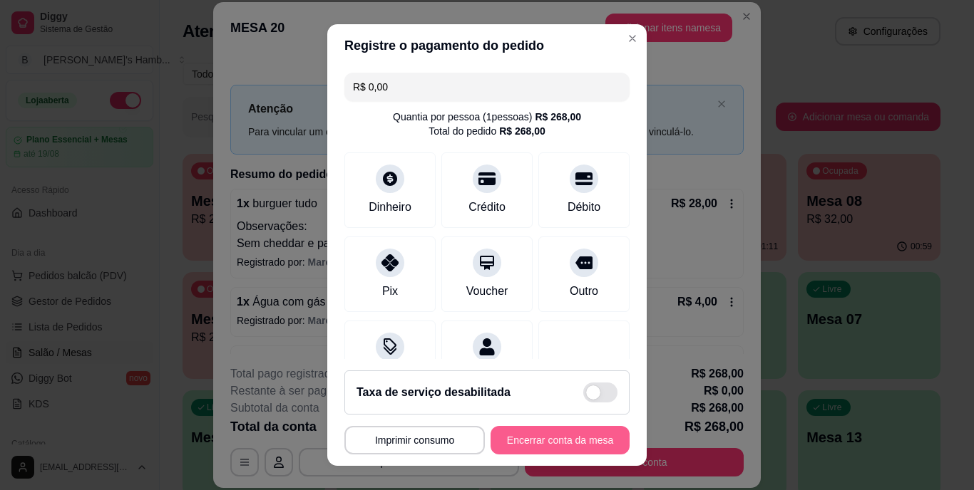
click at [582, 429] on button "Encerrar conta da mesa" at bounding box center [559, 440] width 139 height 29
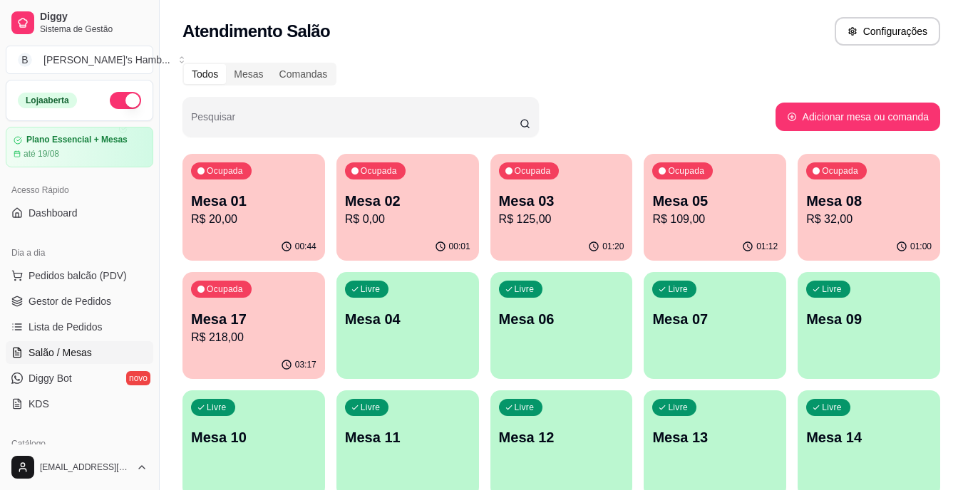
click at [565, 200] on p "Mesa 03" at bounding box center [561, 201] width 125 height 20
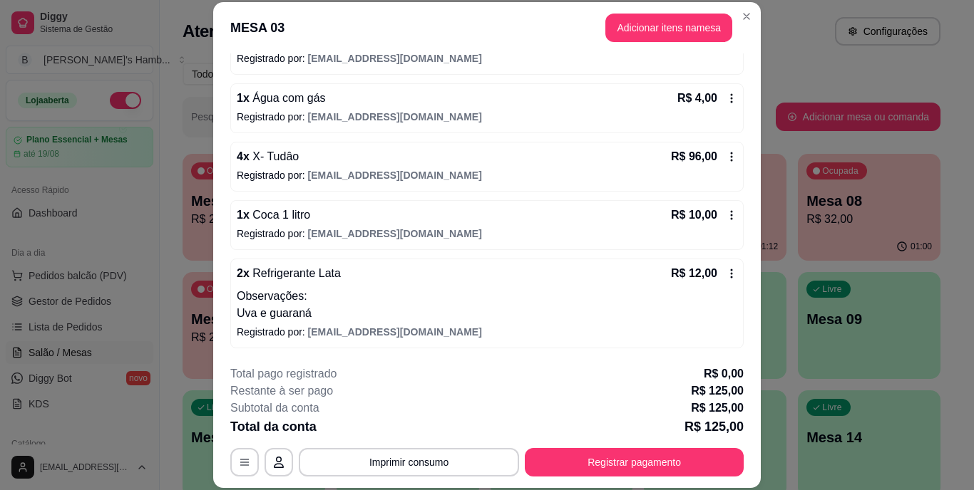
scroll to position [43, 0]
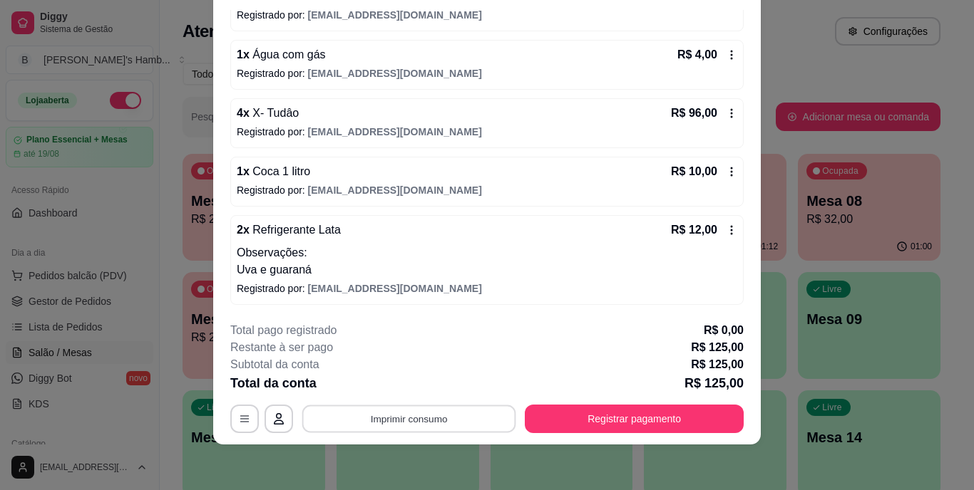
click at [412, 423] on button "Imprimir consumo" at bounding box center [409, 419] width 214 height 28
click at [407, 375] on button "IMPRESSORA" at bounding box center [407, 386] width 103 height 23
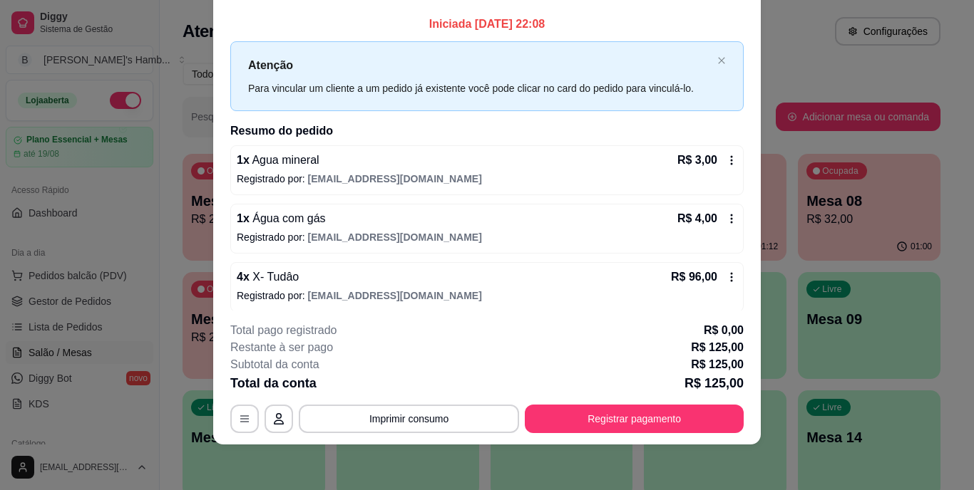
scroll to position [0, 0]
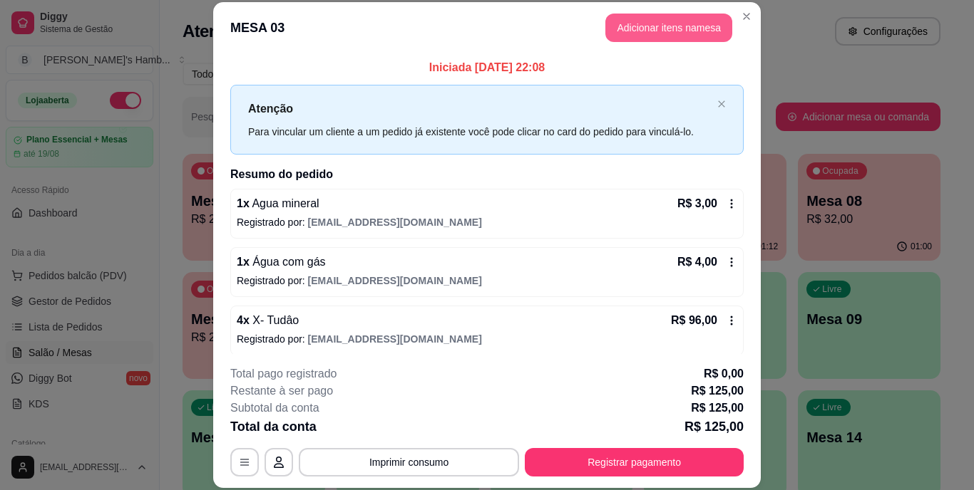
click at [675, 19] on button "Adicionar itens na mesa" at bounding box center [668, 28] width 127 height 29
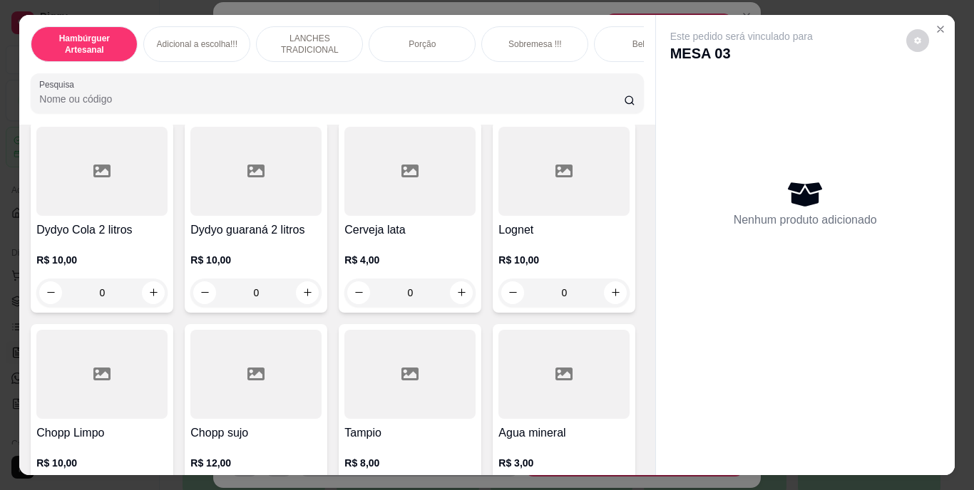
scroll to position [3921, 0]
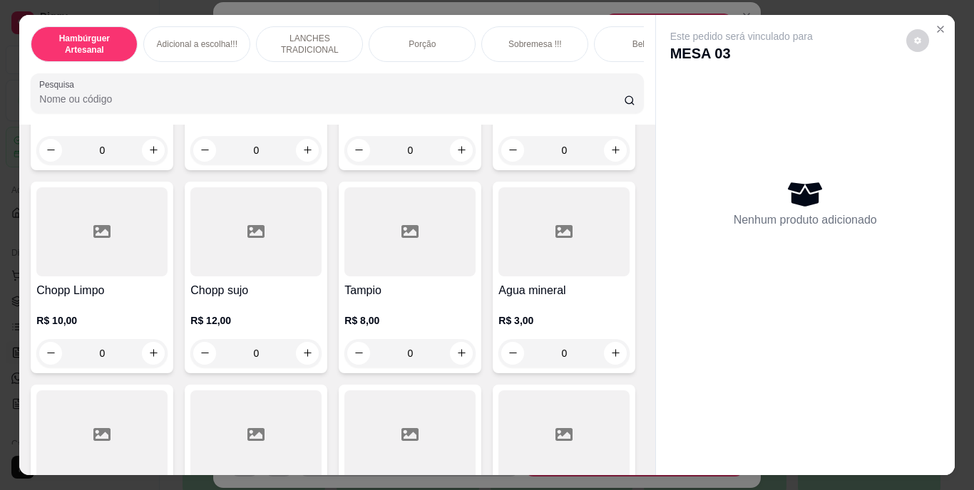
type input "1"
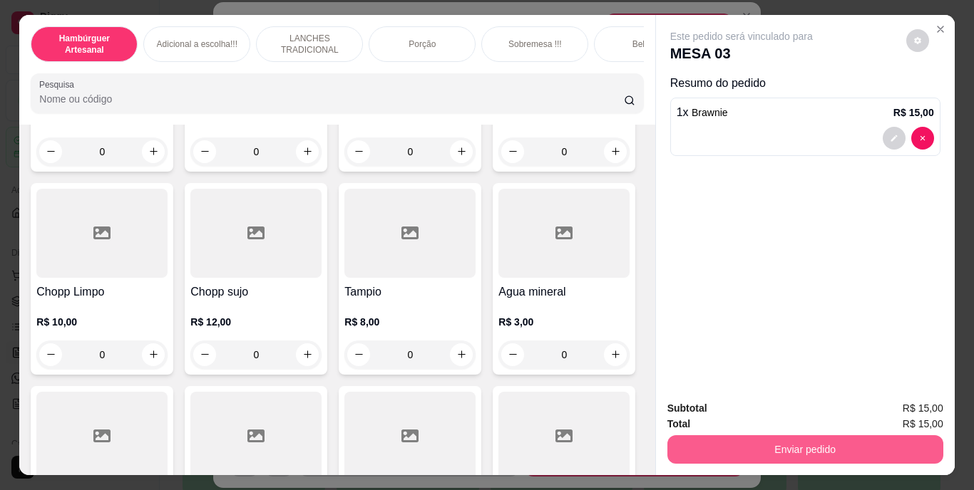
click at [780, 438] on button "Enviar pedido" at bounding box center [805, 450] width 276 height 29
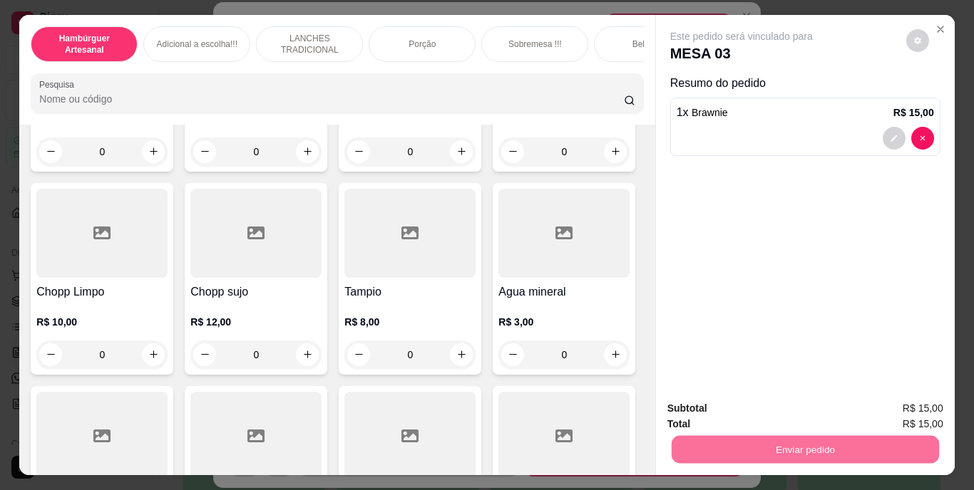
click at [773, 411] on button "Não registrar e enviar pedido" at bounding box center [758, 409] width 148 height 27
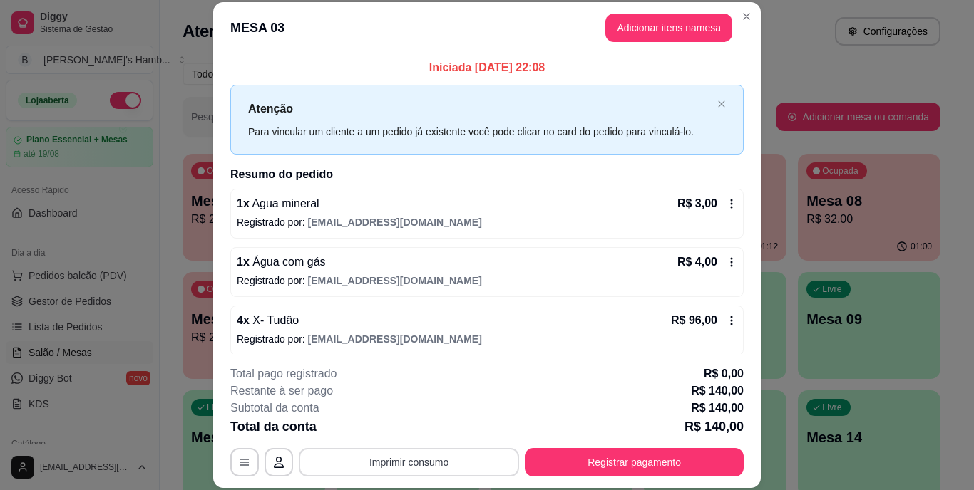
click at [395, 457] on button "Imprimir consumo" at bounding box center [409, 462] width 220 height 29
click at [393, 419] on button "IMPRESSORA" at bounding box center [408, 429] width 100 height 22
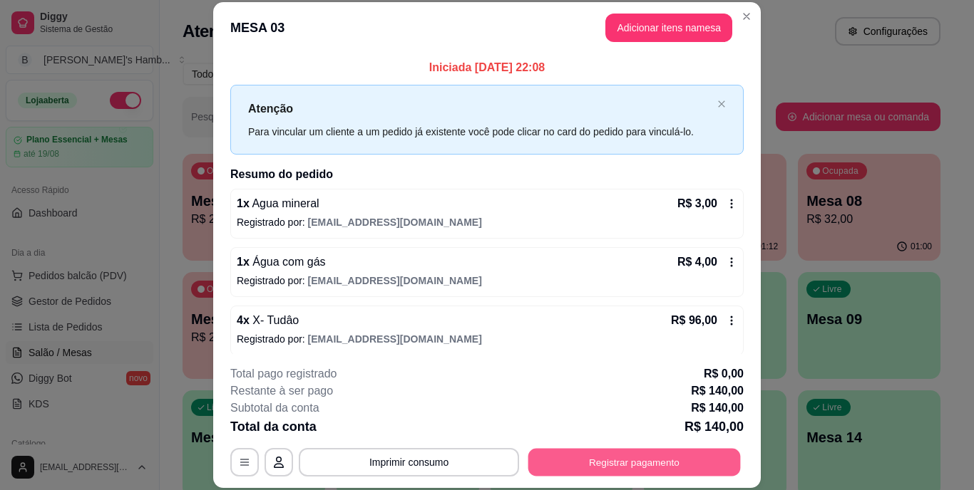
click at [595, 461] on button "Registrar pagamento" at bounding box center [634, 462] width 212 height 28
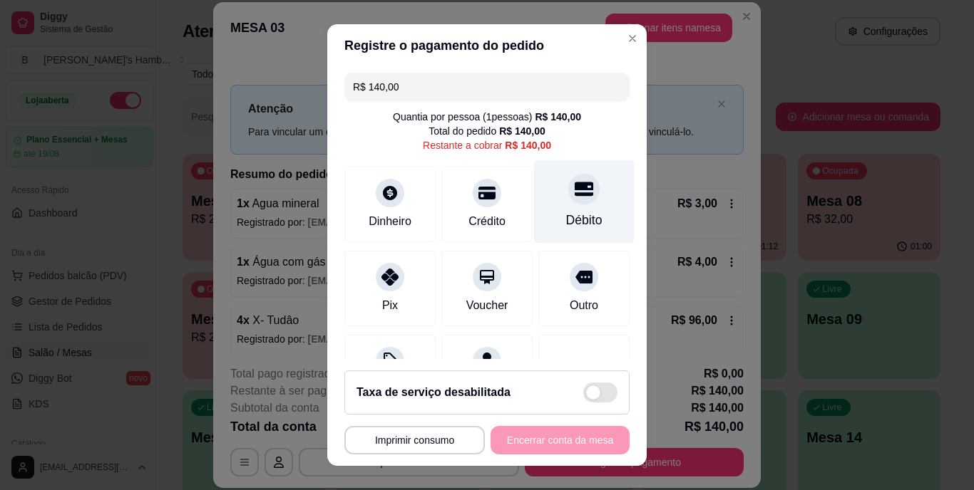
click at [568, 200] on div at bounding box center [583, 189] width 31 height 31
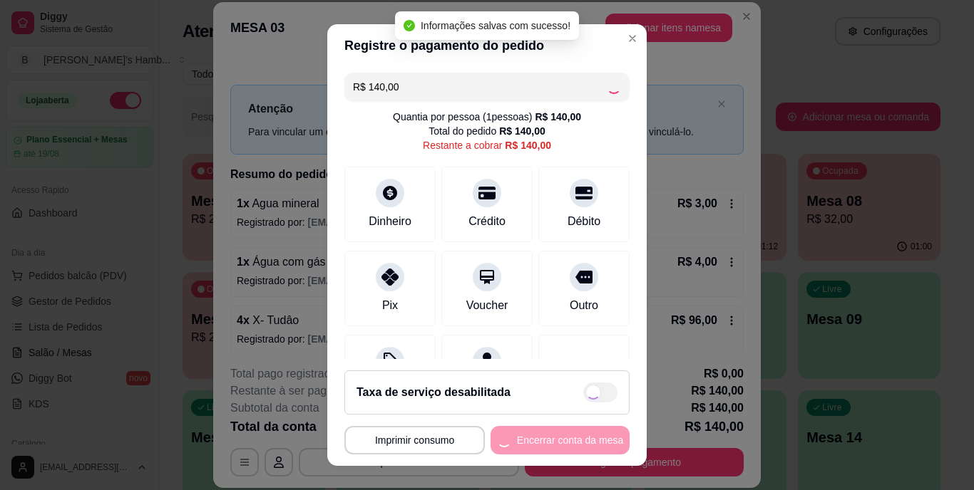
type input "R$ 0,00"
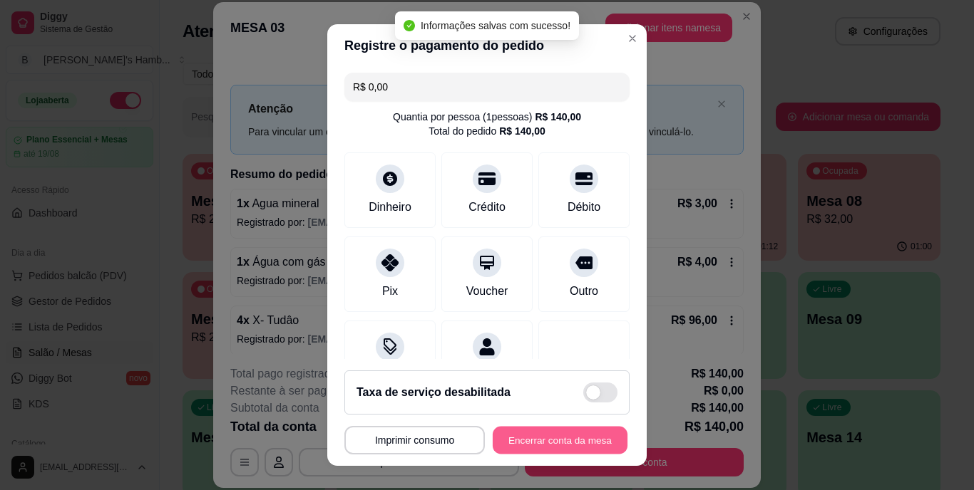
click at [547, 433] on button "Encerrar conta da mesa" at bounding box center [560, 440] width 135 height 28
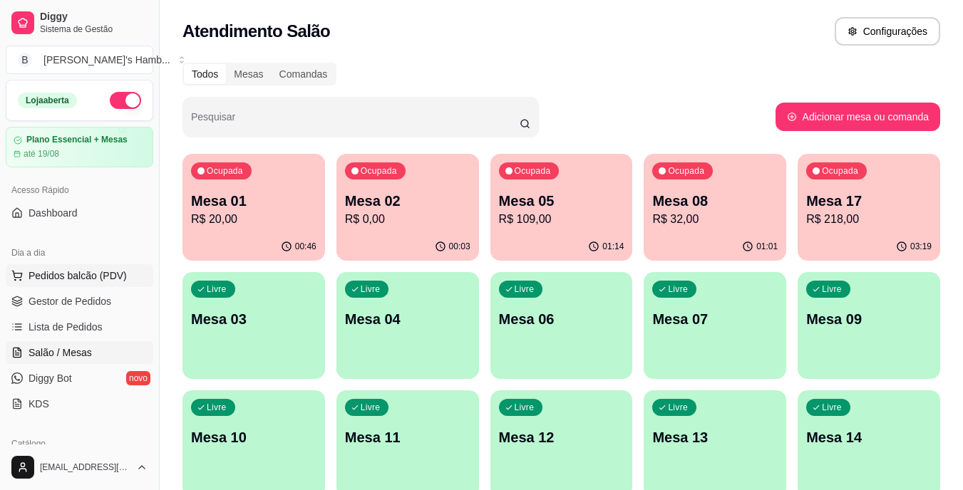
click at [88, 274] on span "Pedidos balcão (PDV)" at bounding box center [78, 276] width 98 height 14
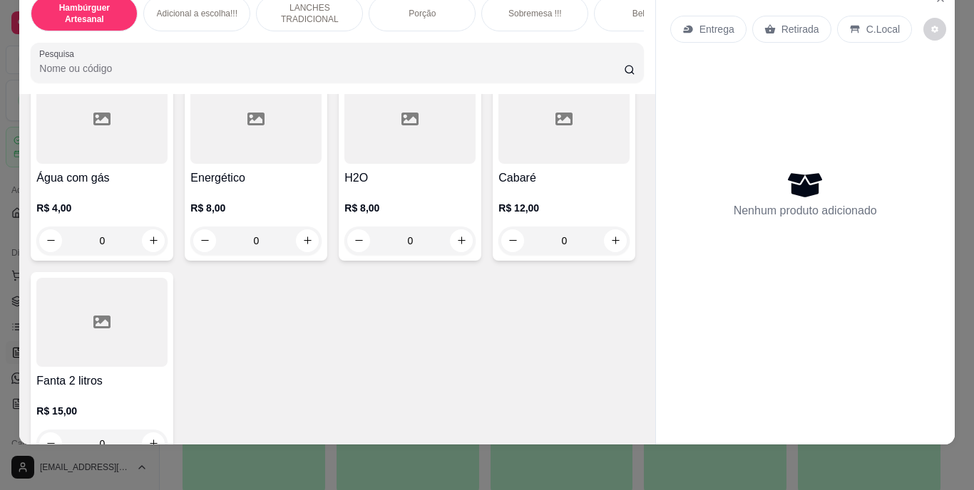
scroll to position [4349, 0]
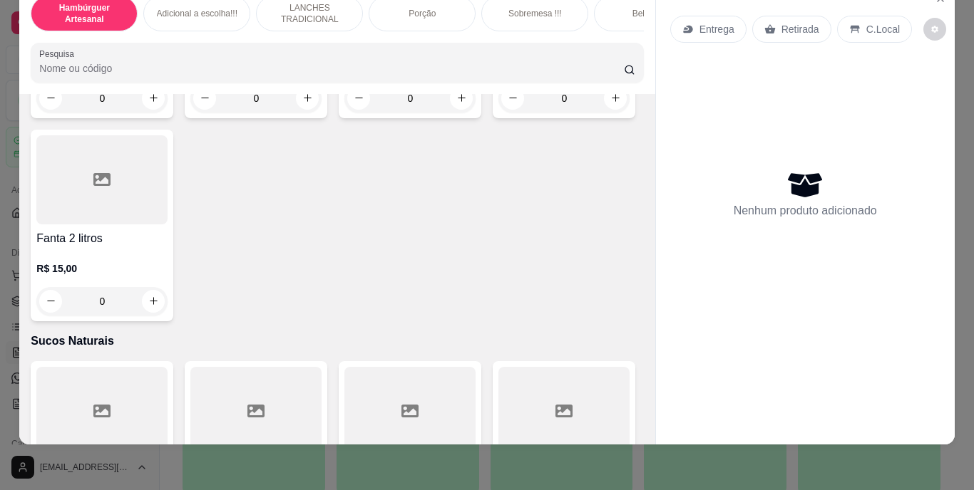
type input "1"
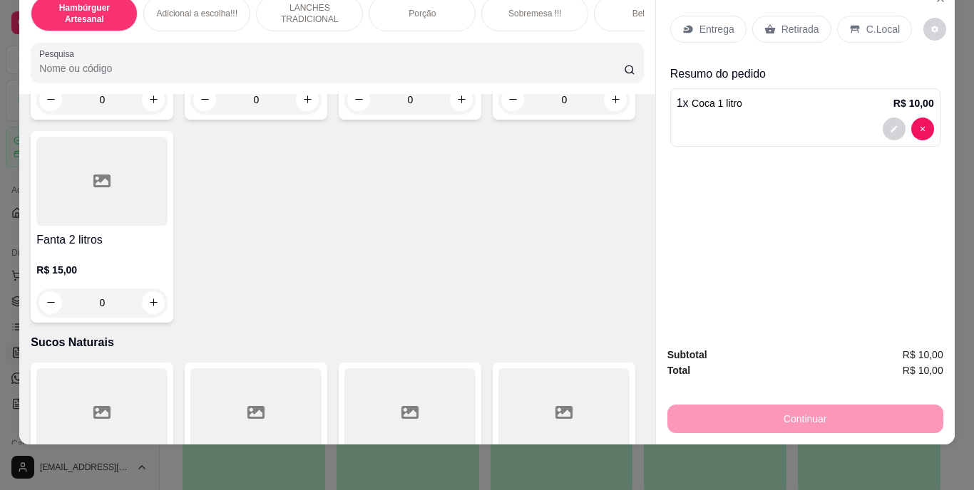
click at [843, 414] on div "Continuar" at bounding box center [805, 417] width 276 height 32
click at [791, 22] on p "Retirada" at bounding box center [800, 29] width 38 height 14
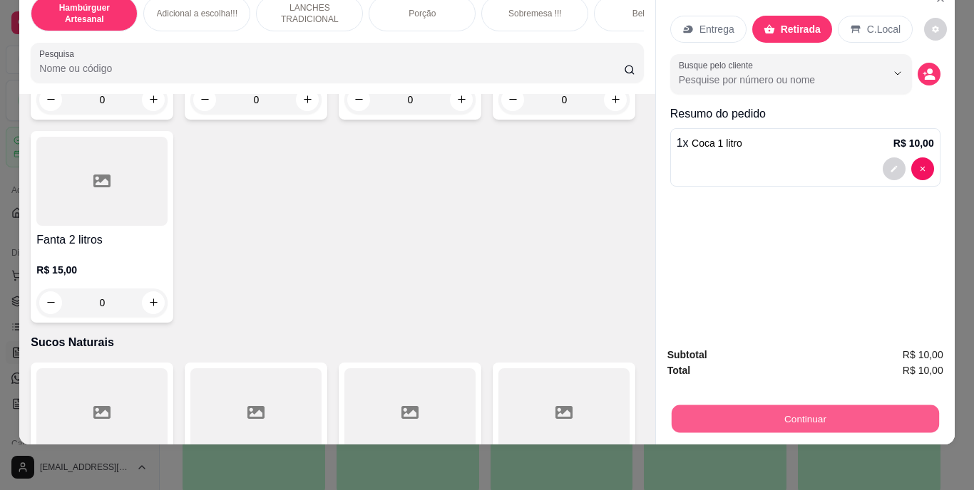
click at [827, 406] on button "Continuar" at bounding box center [804, 420] width 267 height 28
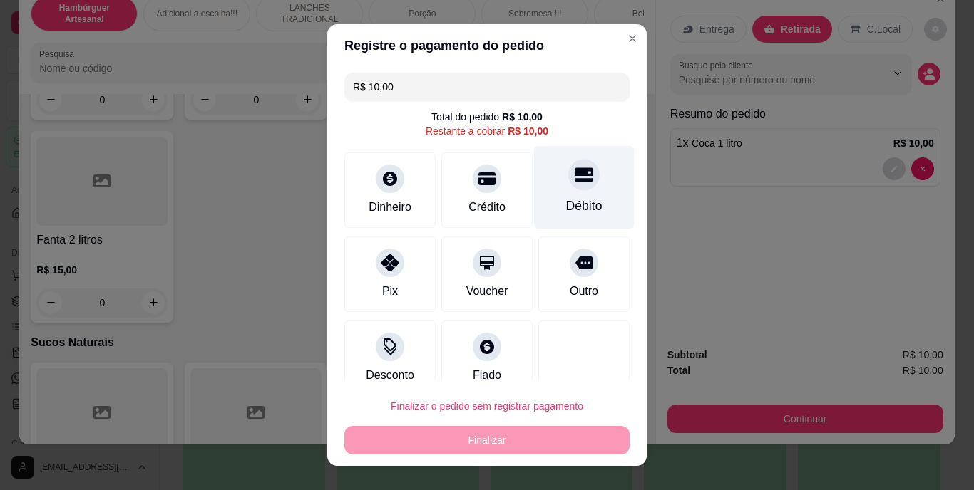
click at [569, 212] on div "Débito" at bounding box center [584, 206] width 36 height 19
type input "R$ 0,00"
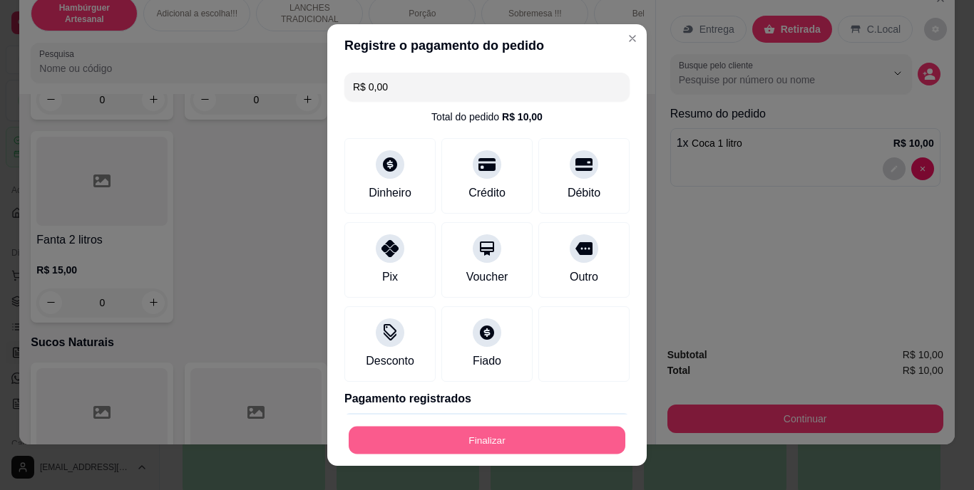
click at [498, 426] on button "Finalizar" at bounding box center [487, 440] width 277 height 28
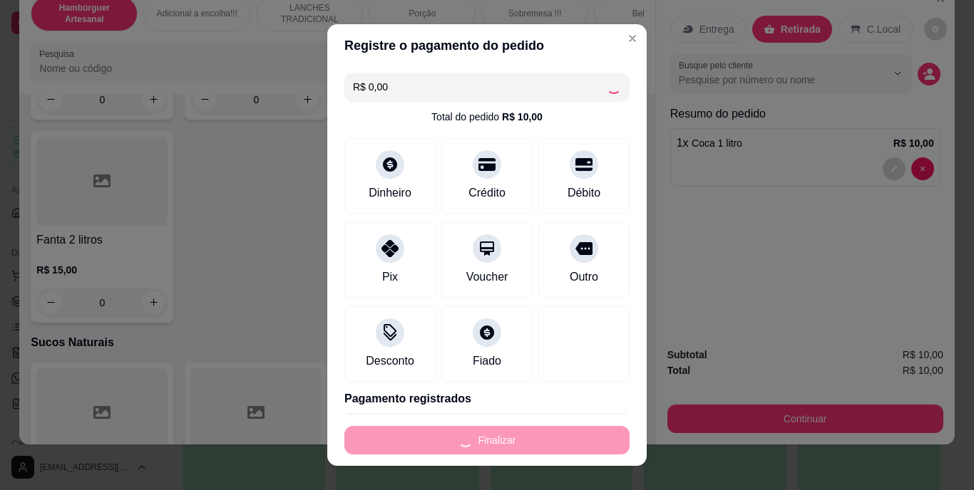
type input "0"
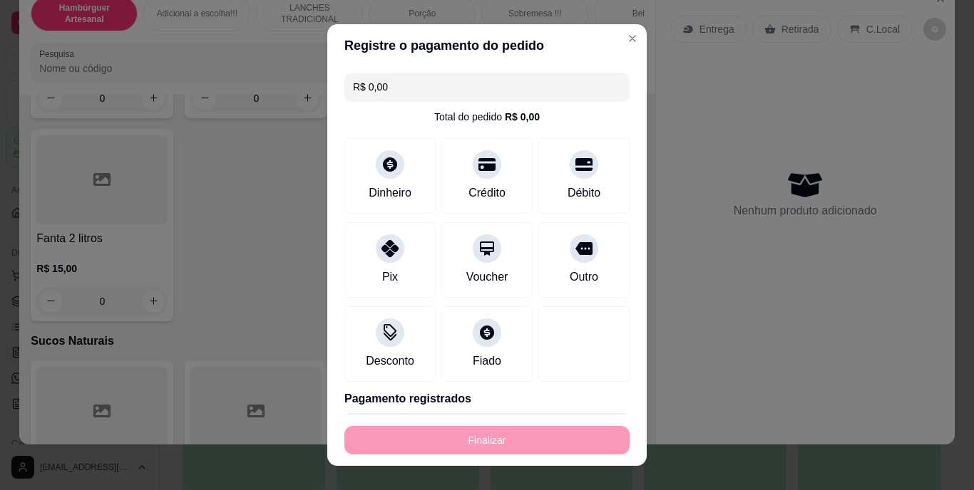
type input "-R$ 10,00"
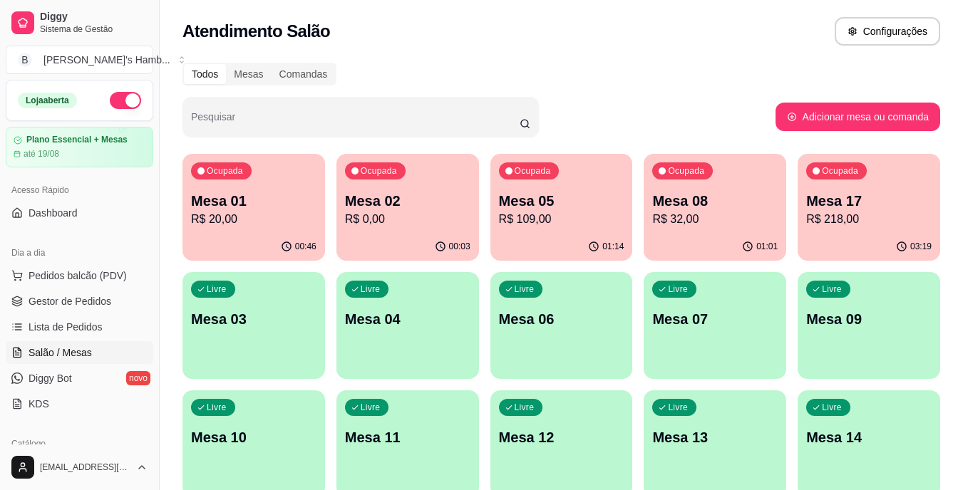
click at [262, 217] on p "R$ 20,00" at bounding box center [253, 219] width 125 height 17
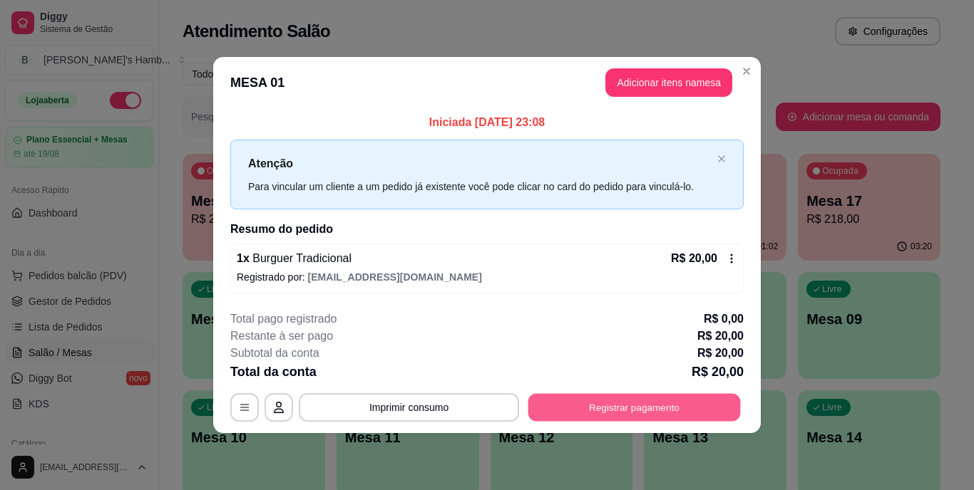
click at [602, 417] on button "Registrar pagamento" at bounding box center [634, 408] width 212 height 28
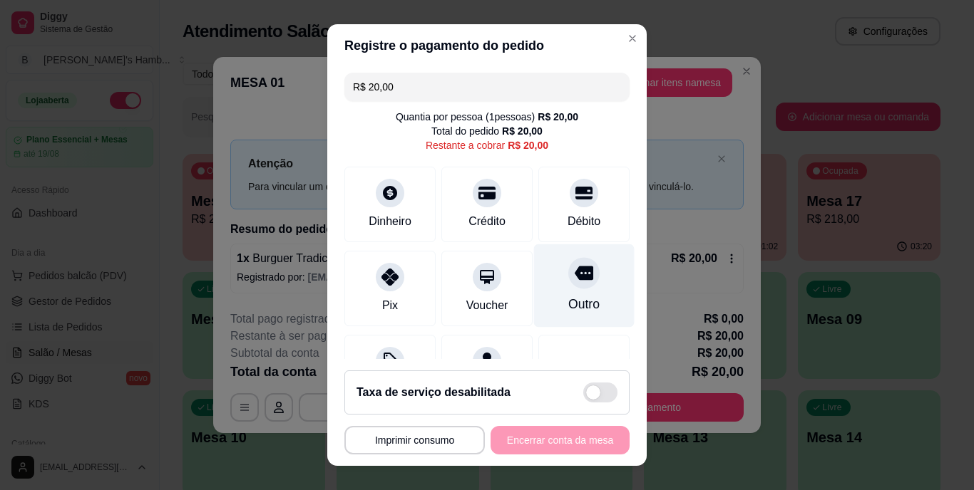
click at [540, 297] on div "Outro" at bounding box center [584, 286] width 101 height 83
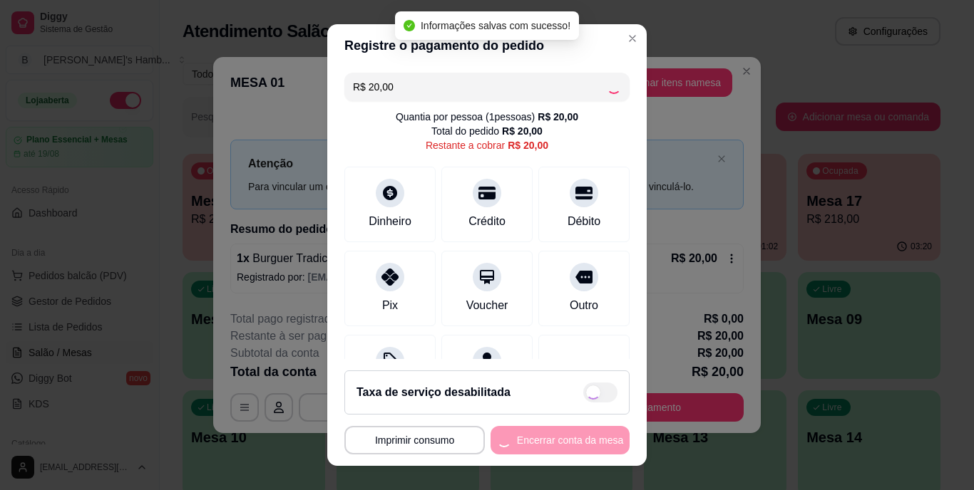
type input "R$ 0,00"
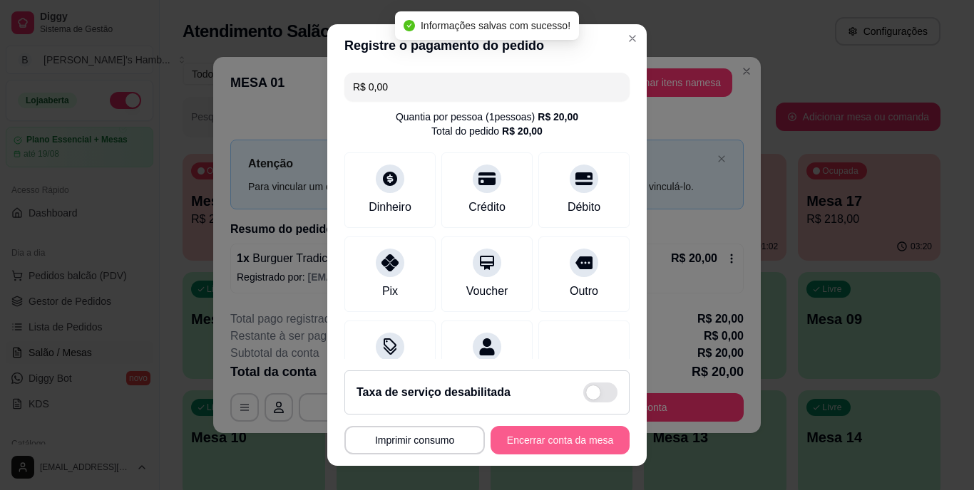
click at [542, 436] on button "Encerrar conta da mesa" at bounding box center [559, 440] width 139 height 29
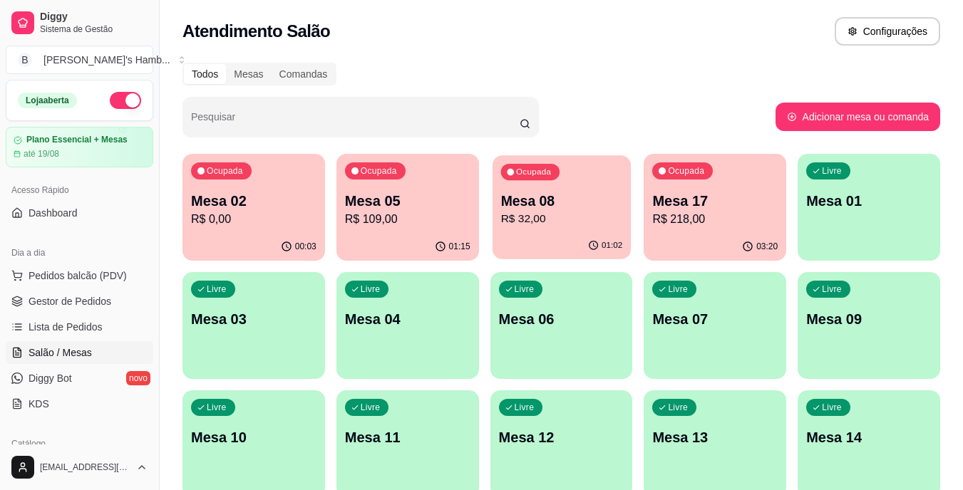
click at [538, 219] on p "R$ 32,00" at bounding box center [561, 219] width 122 height 16
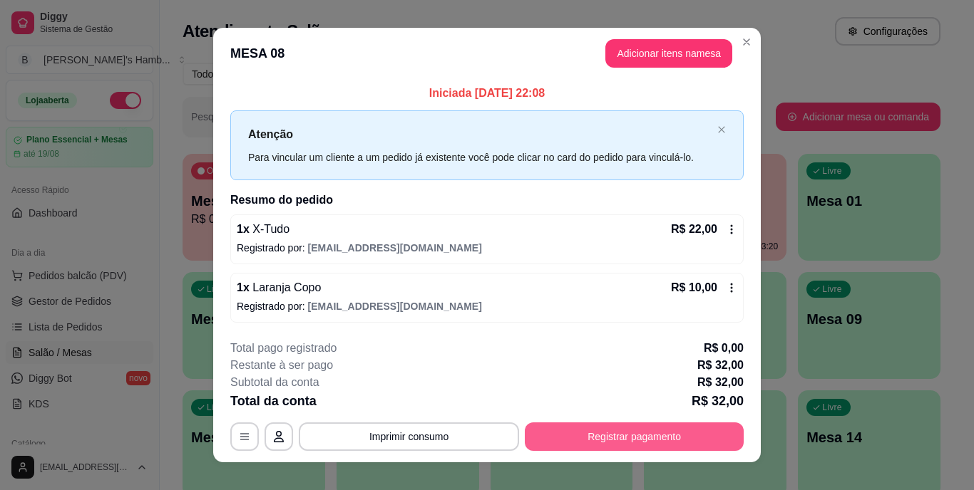
click at [563, 439] on button "Registrar pagamento" at bounding box center [634, 437] width 219 height 29
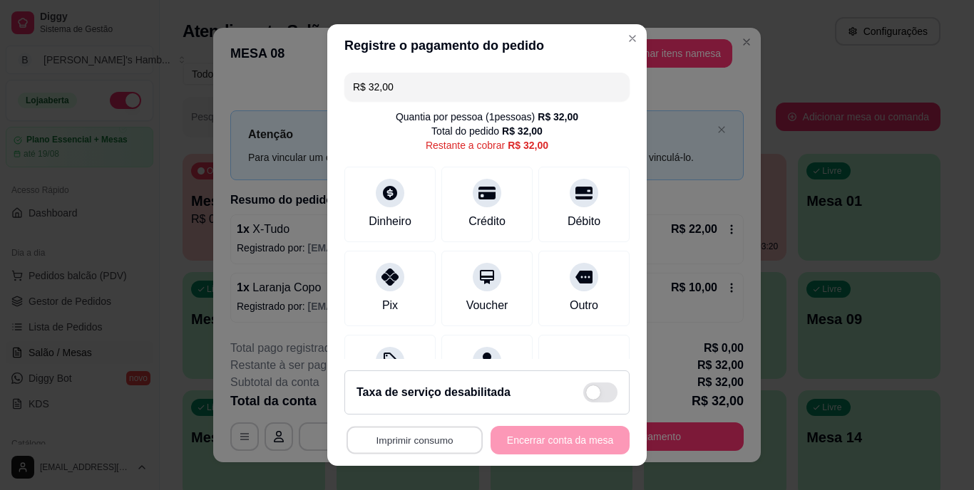
click at [422, 439] on button "Imprimir consumo" at bounding box center [414, 440] width 136 height 28
click at [413, 405] on button "IMPRESSORA" at bounding box center [411, 407] width 100 height 22
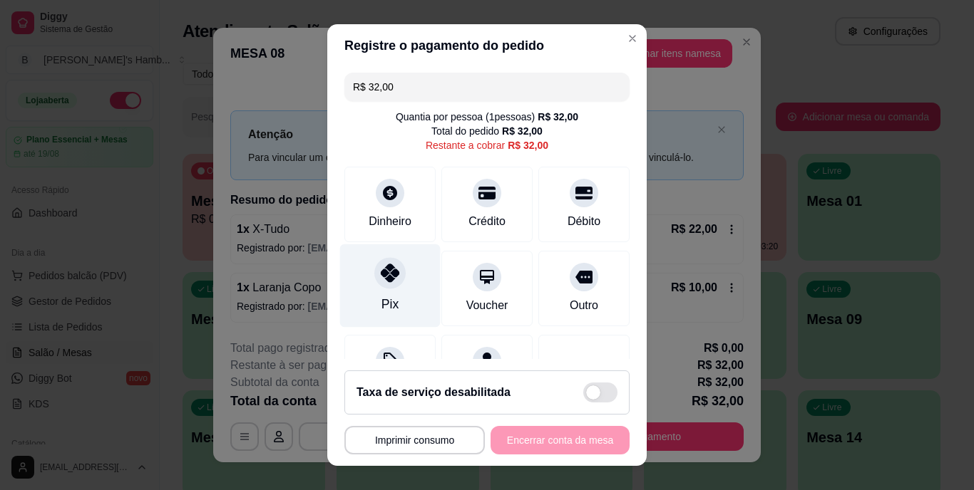
click at [418, 290] on div "Pix" at bounding box center [390, 286] width 101 height 83
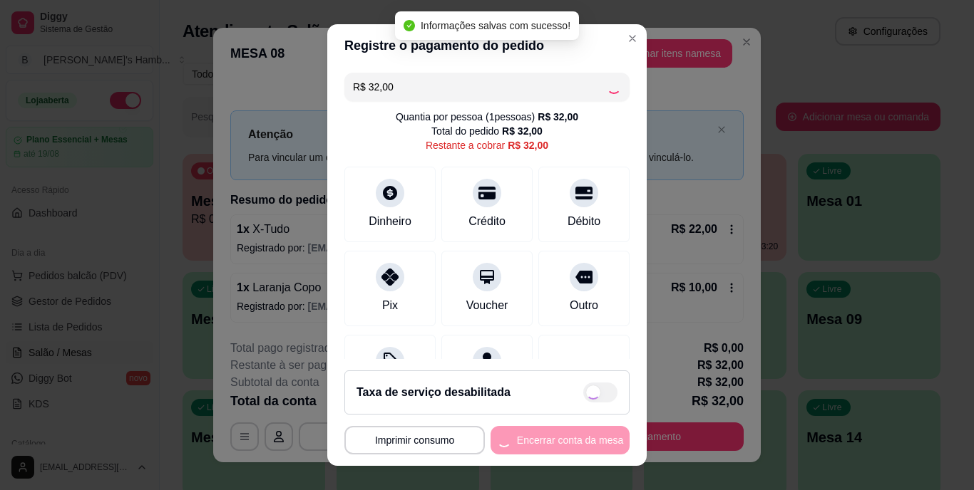
type input "R$ 0,00"
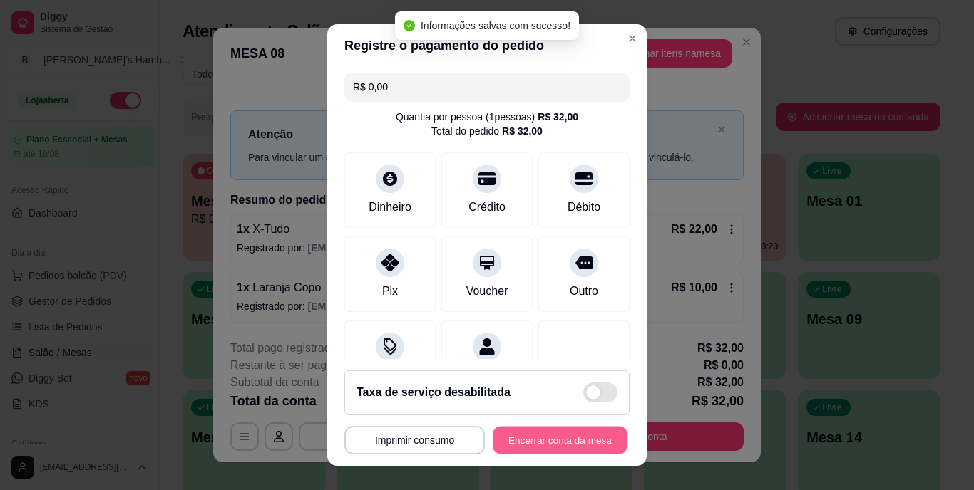
click at [556, 426] on button "Encerrar conta da mesa" at bounding box center [560, 440] width 135 height 28
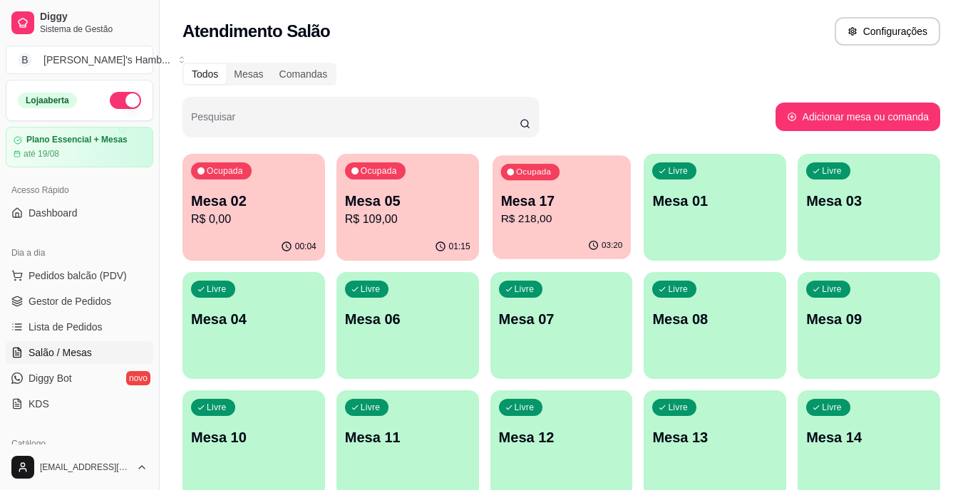
click at [511, 220] on p "R$ 218,00" at bounding box center [561, 219] width 122 height 16
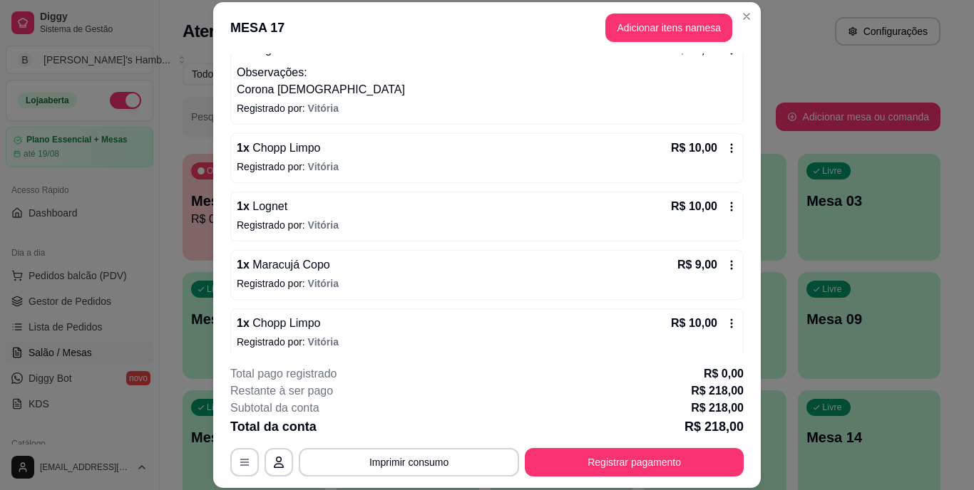
scroll to position [570, 0]
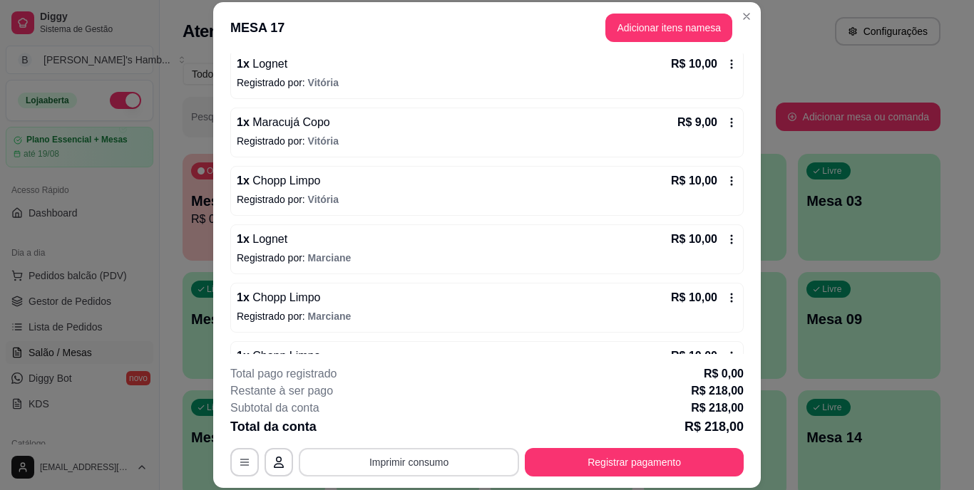
click at [379, 459] on button "Imprimir consumo" at bounding box center [409, 462] width 220 height 29
click at [381, 430] on button "IMPRESSORA" at bounding box center [408, 429] width 100 height 22
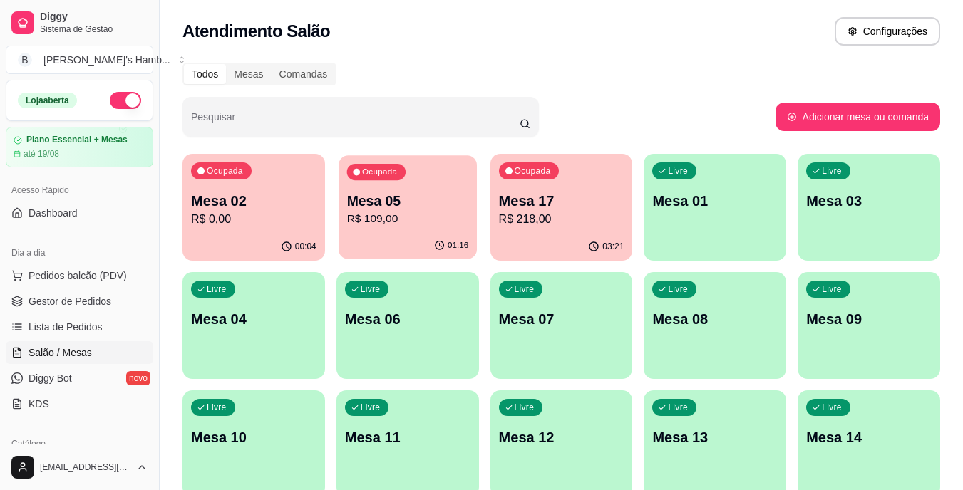
click at [384, 226] on p "R$ 109,00" at bounding box center [407, 219] width 122 height 16
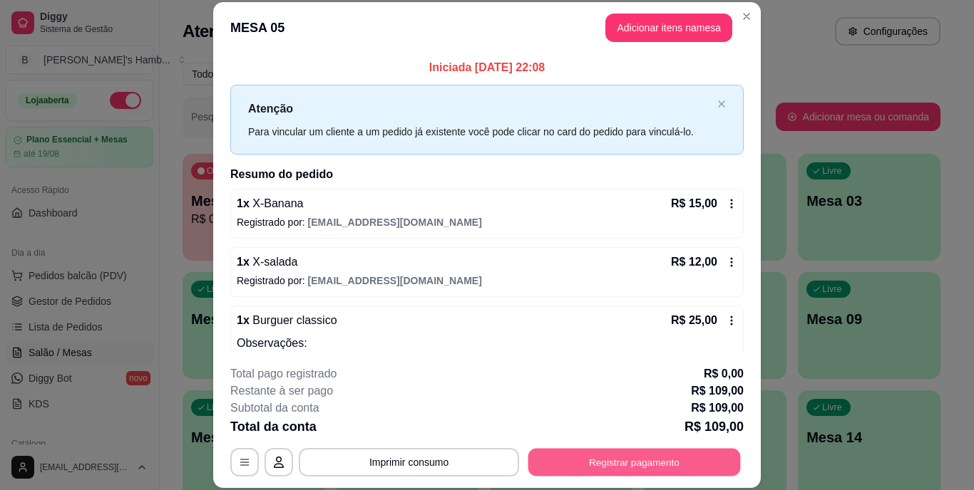
click at [559, 465] on button "Registrar pagamento" at bounding box center [634, 462] width 212 height 28
click at [618, 463] on button "Registrar pagamento" at bounding box center [634, 462] width 212 height 28
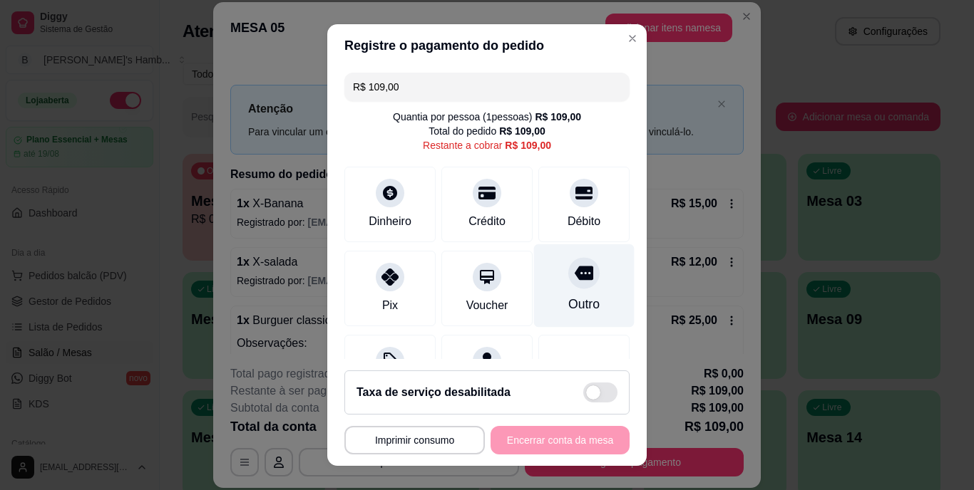
click at [541, 283] on div "Outro" at bounding box center [584, 286] width 101 height 83
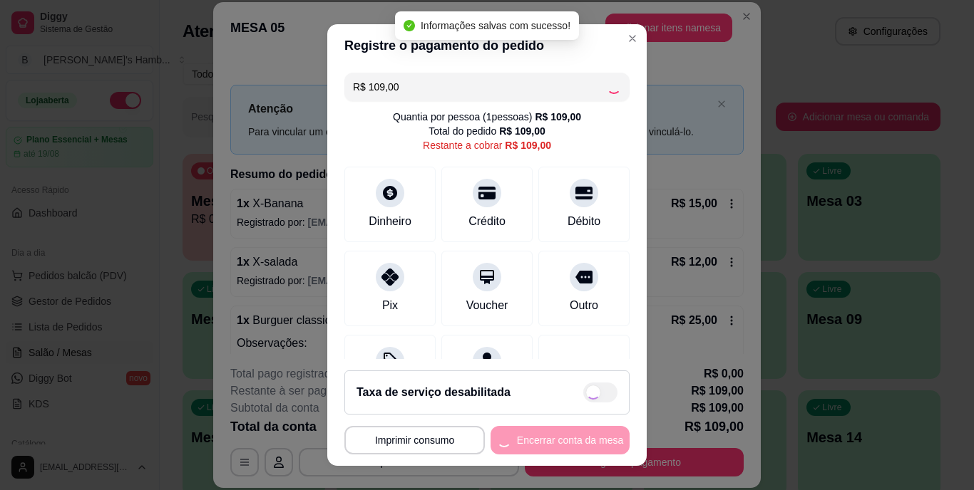
type input "R$ 0,00"
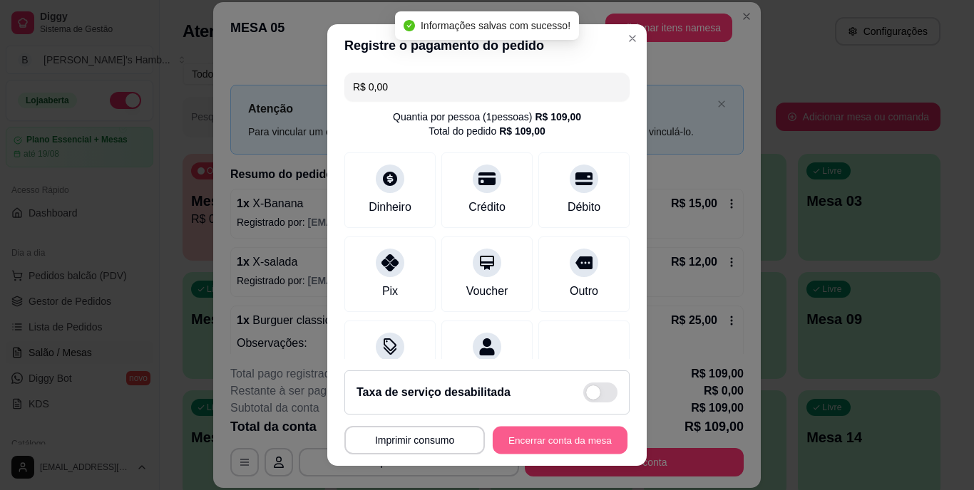
click at [553, 436] on button "Encerrar conta da mesa" at bounding box center [560, 440] width 135 height 28
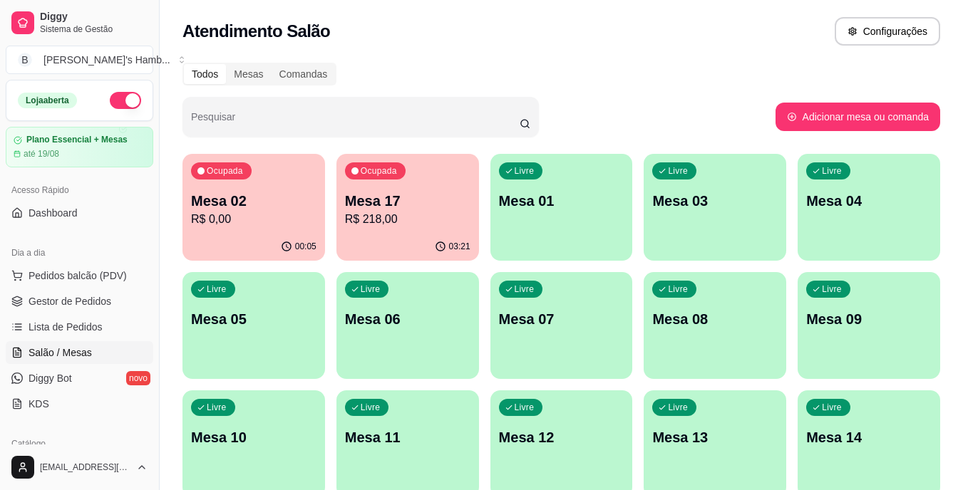
click at [273, 236] on div "00:05" at bounding box center [254, 247] width 143 height 28
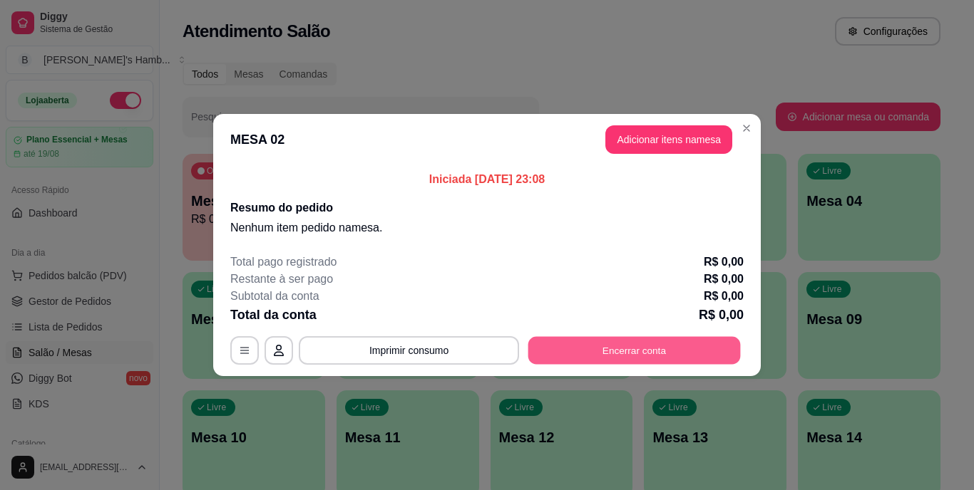
click at [628, 346] on button "Encerrar conta" at bounding box center [634, 351] width 212 height 28
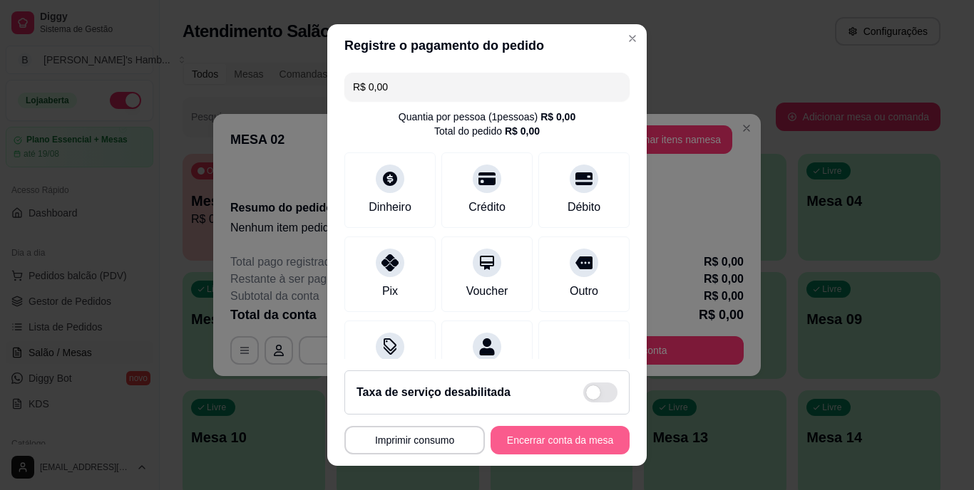
click at [543, 446] on button "Encerrar conta da mesa" at bounding box center [559, 440] width 139 height 29
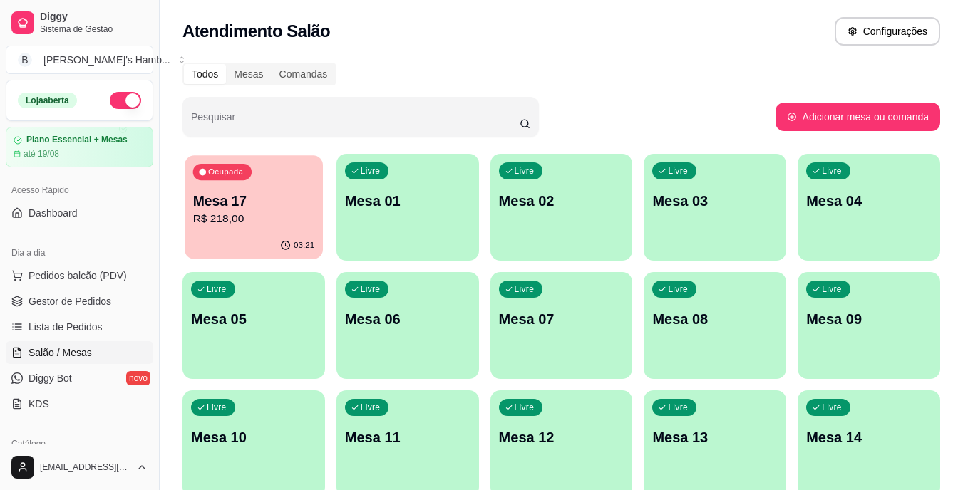
click at [263, 195] on p "Mesa 17" at bounding box center [254, 201] width 122 height 19
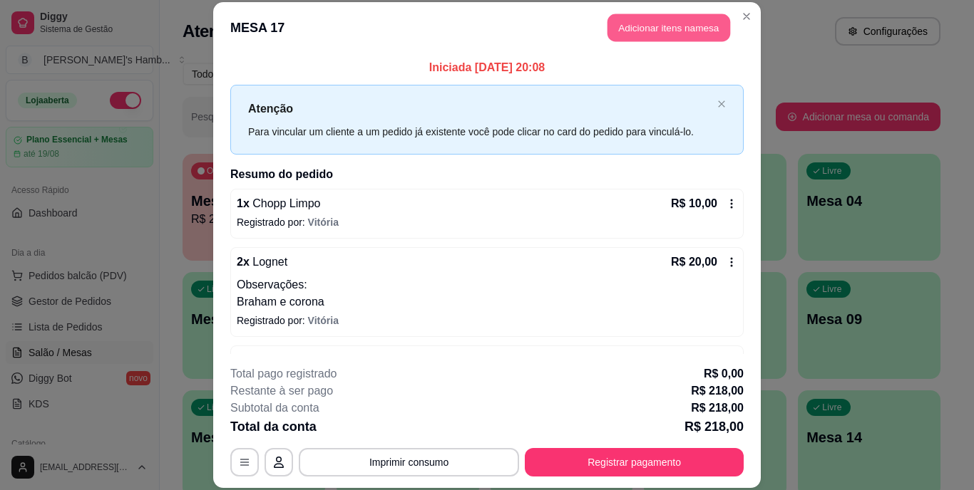
click at [680, 24] on button "Adicionar itens na mesa" at bounding box center [668, 28] width 123 height 28
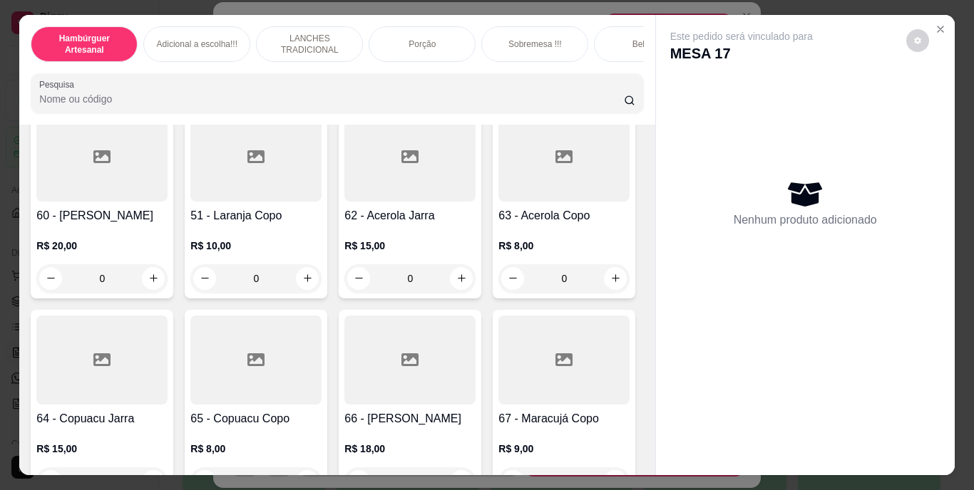
scroll to position [4776, 0]
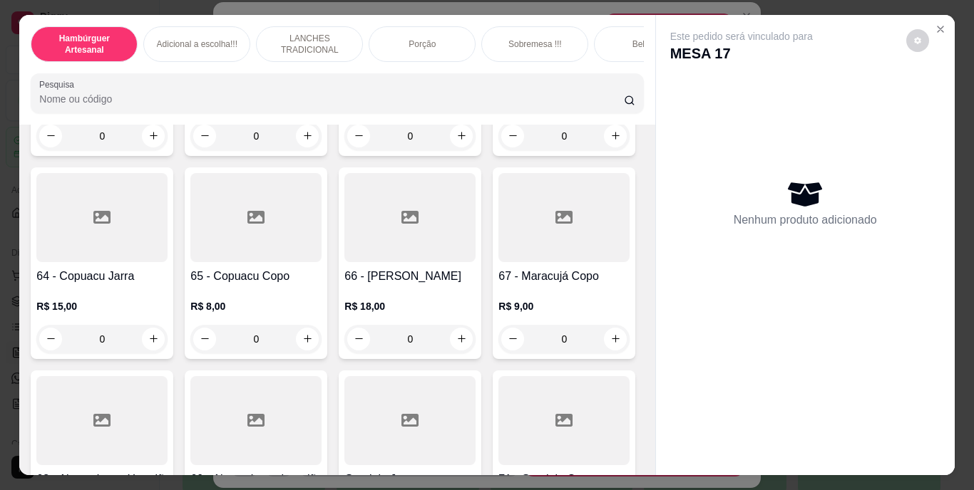
type input "1"
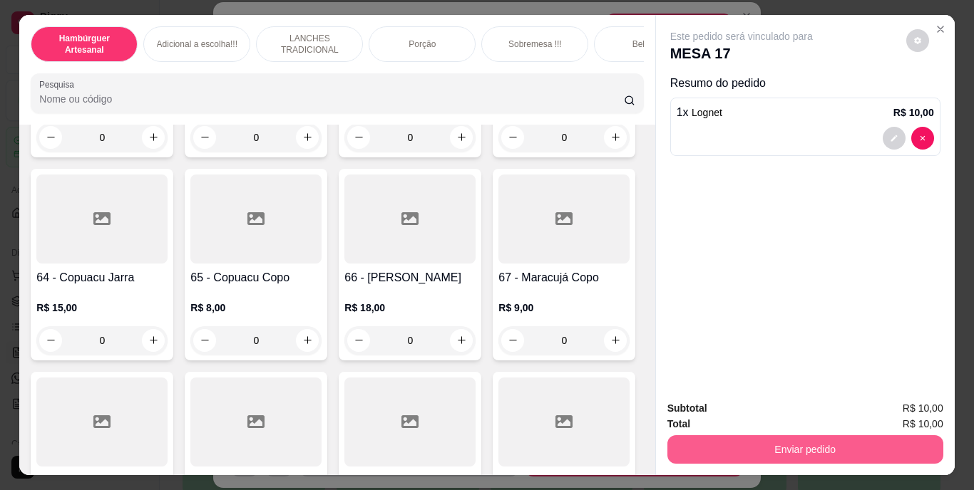
click at [682, 442] on button "Enviar pedido" at bounding box center [805, 450] width 276 height 29
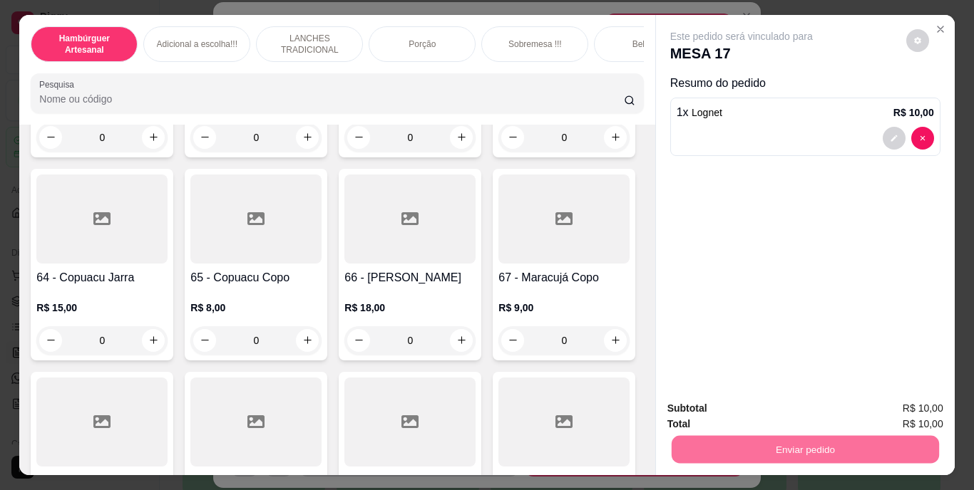
click at [768, 415] on button "Não registrar e enviar pedido" at bounding box center [758, 409] width 148 height 27
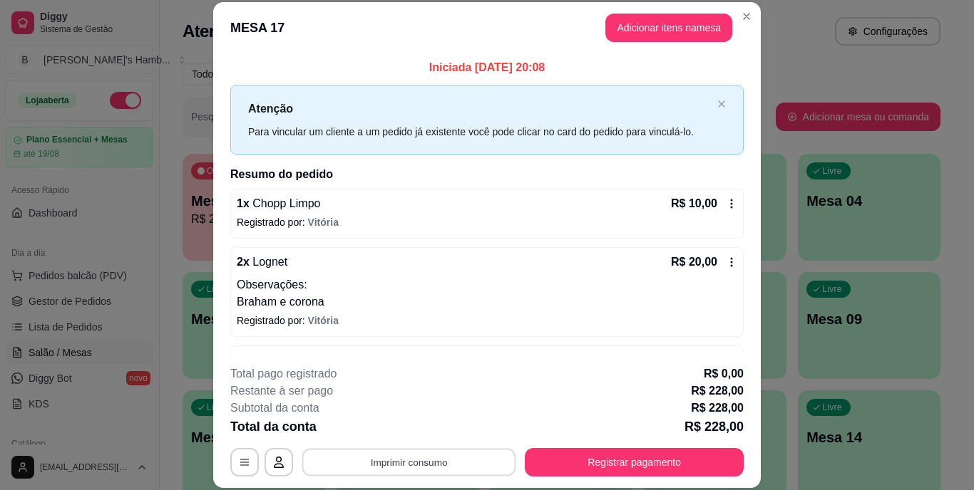
click at [456, 466] on button "Imprimir consumo" at bounding box center [409, 462] width 214 height 28
click at [403, 430] on button "IMPRESSORA" at bounding box center [407, 429] width 103 height 23
click at [663, 272] on div "2 x Lognet R$ 20,00 Observações: Braham e corona" at bounding box center [487, 282] width 500 height 57
click at [663, 272] on div "Ações do pedido Nessa tela você pode gerenciar o pedido. Remover clientes que e…" at bounding box center [487, 266] width 482 height 241
click at [663, 272] on div "Cancelar pedido Editar clientes Deseja a cancelar o item Lognet ? Essa ação é i…" at bounding box center [487, 313] width 448 height 135
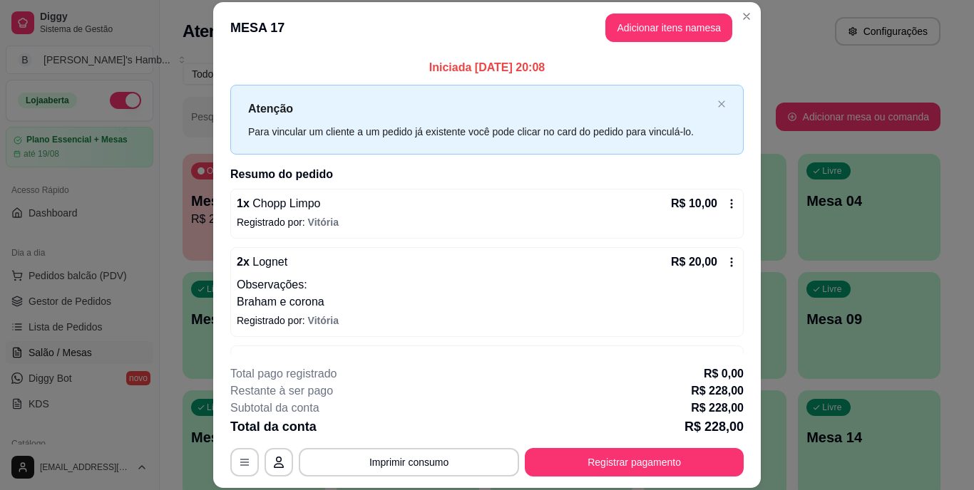
drag, startPoint x: 663, startPoint y: 272, endPoint x: 660, endPoint y: 282, distance: 11.1
click at [660, 282] on div "Cancelar pedido Editar clientes Deseja a cancelar o item Lognet ? Essa ação é i…" at bounding box center [486, 313] width 445 height 135
click at [660, 282] on div "Deseja a cancelar o item Lognet ? Essa ação é irreversível e caso queira adicio…" at bounding box center [486, 327] width 445 height 106
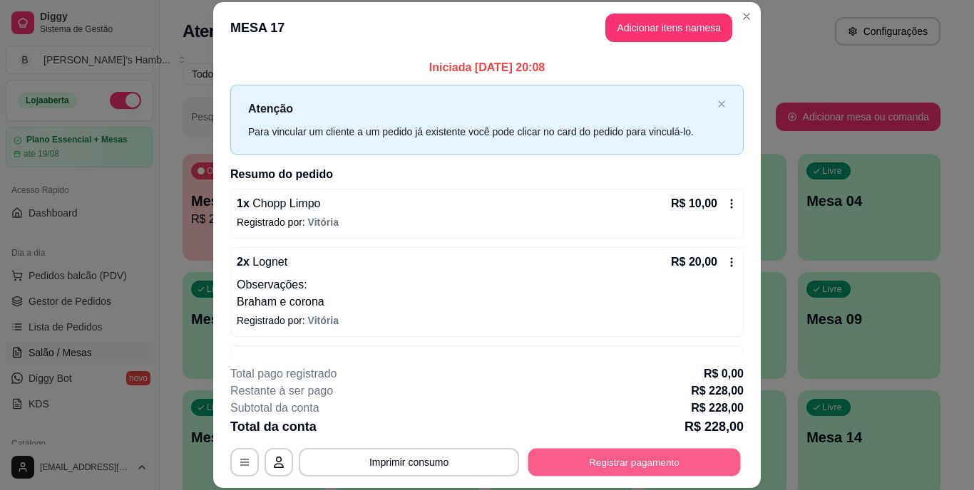
click at [677, 465] on button "Registrar pagamento" at bounding box center [634, 462] width 212 height 28
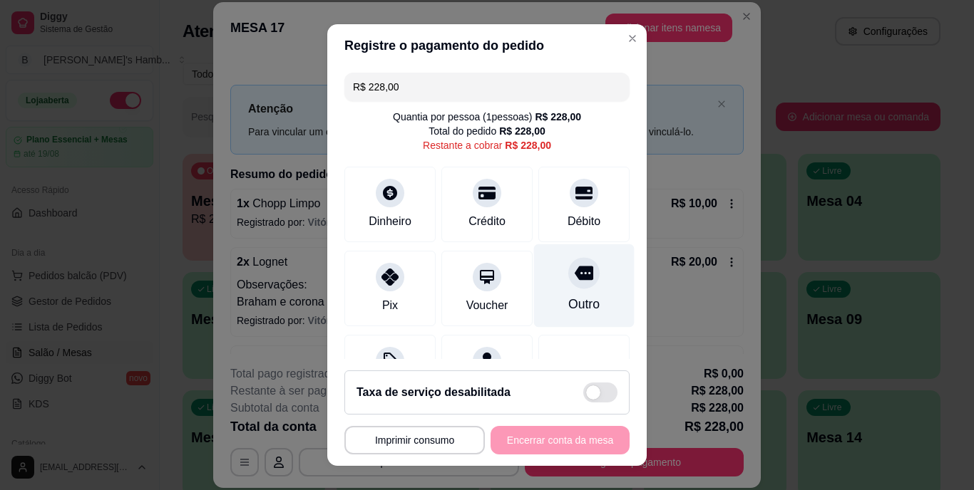
click at [575, 281] on icon at bounding box center [584, 273] width 19 height 19
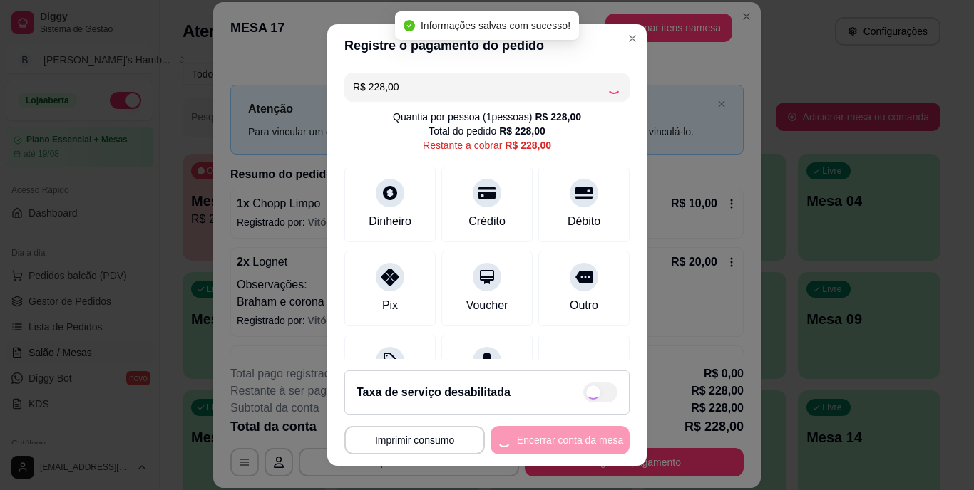
type input "R$ 0,00"
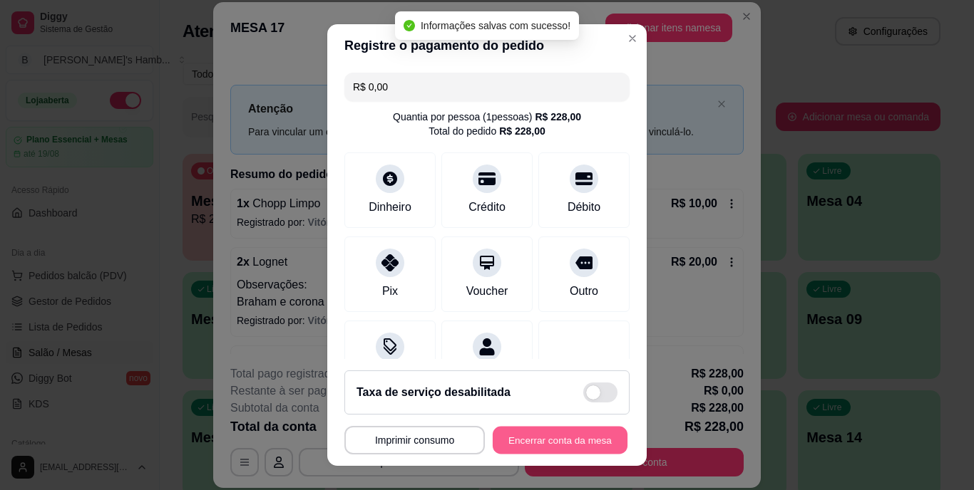
click at [550, 431] on button "Encerrar conta da mesa" at bounding box center [560, 440] width 135 height 28
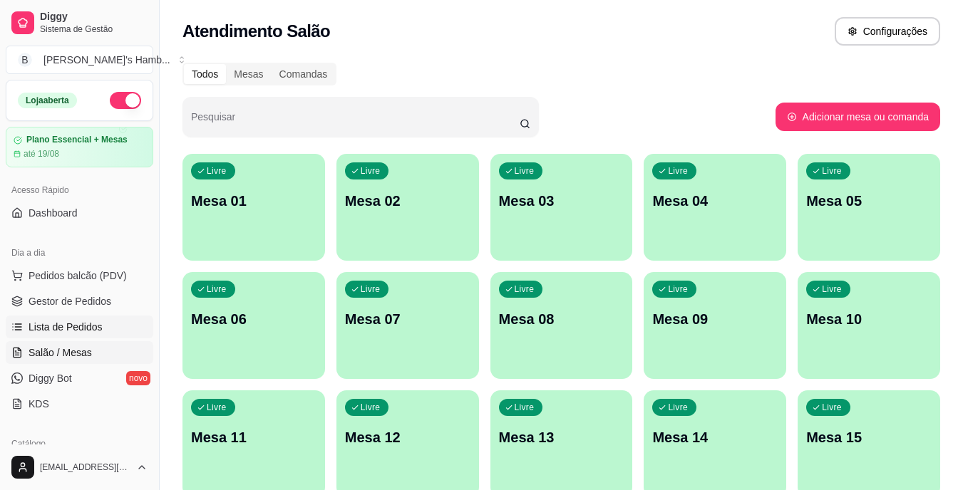
click at [97, 322] on span "Lista de Pedidos" at bounding box center [66, 327] width 74 height 14
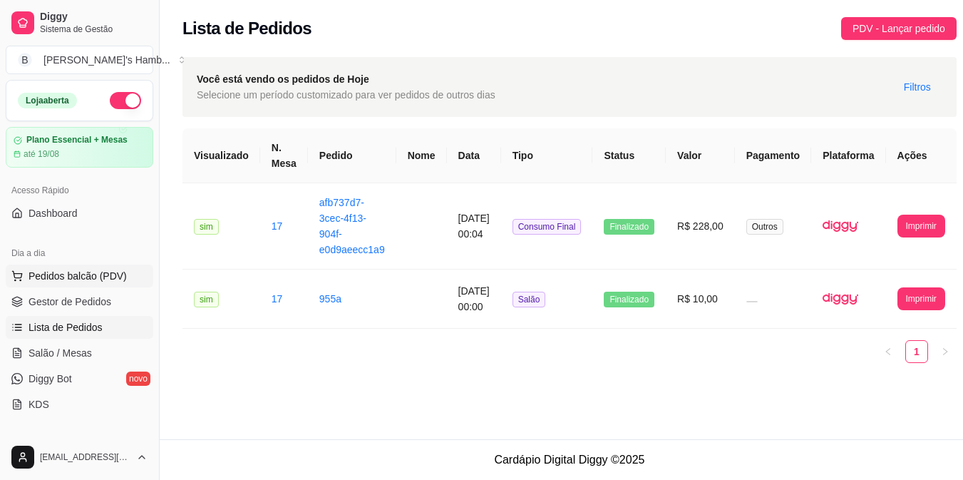
click at [115, 277] on span "Pedidos balcão (PDV)" at bounding box center [78, 276] width 98 height 14
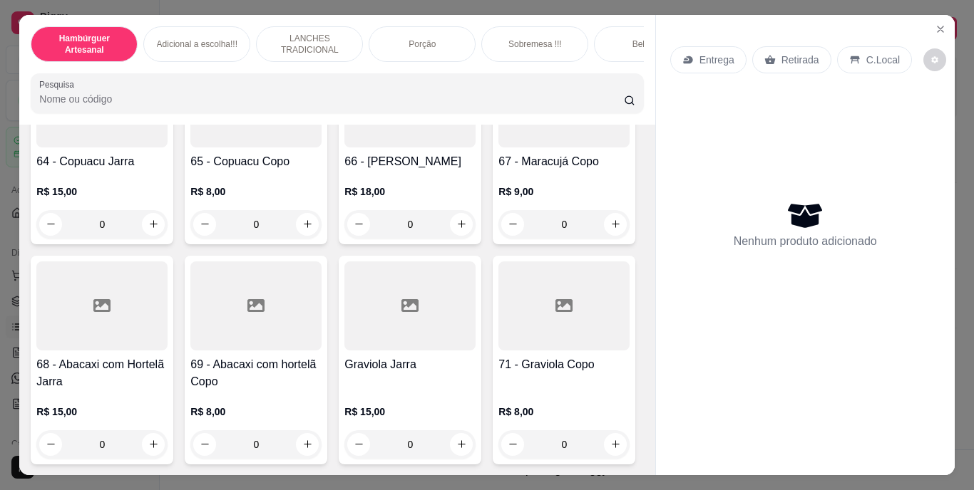
scroll to position [5204, 0]
type input "1"
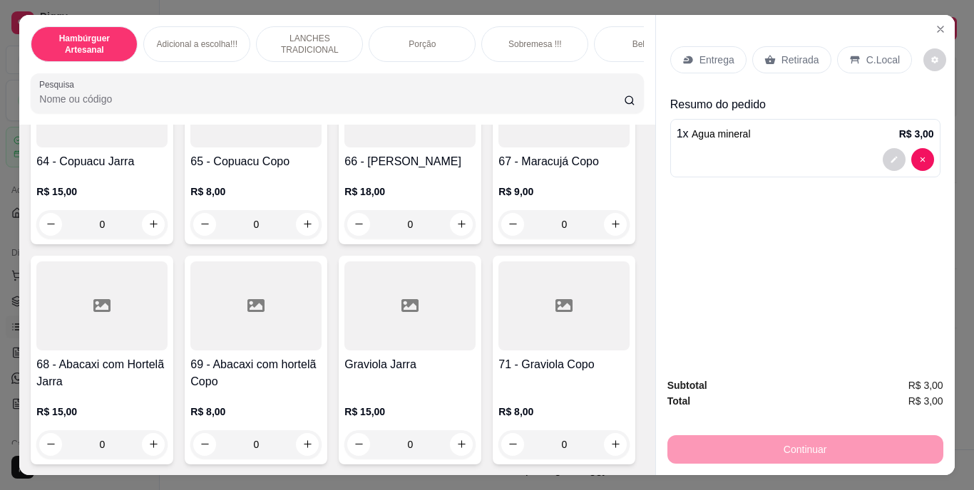
scroll to position [5205, 0]
click at [781, 53] on p "Retirada" at bounding box center [800, 60] width 38 height 14
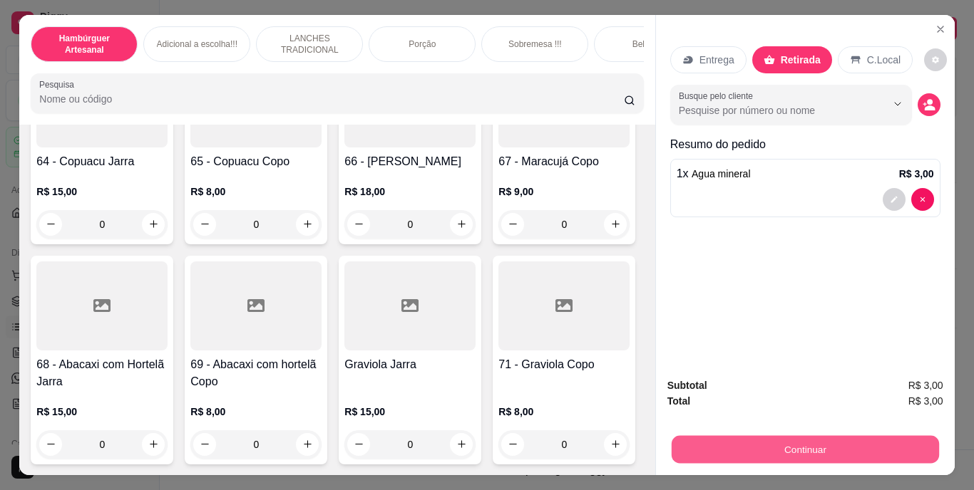
click at [715, 451] on button "Continuar" at bounding box center [804, 450] width 267 height 28
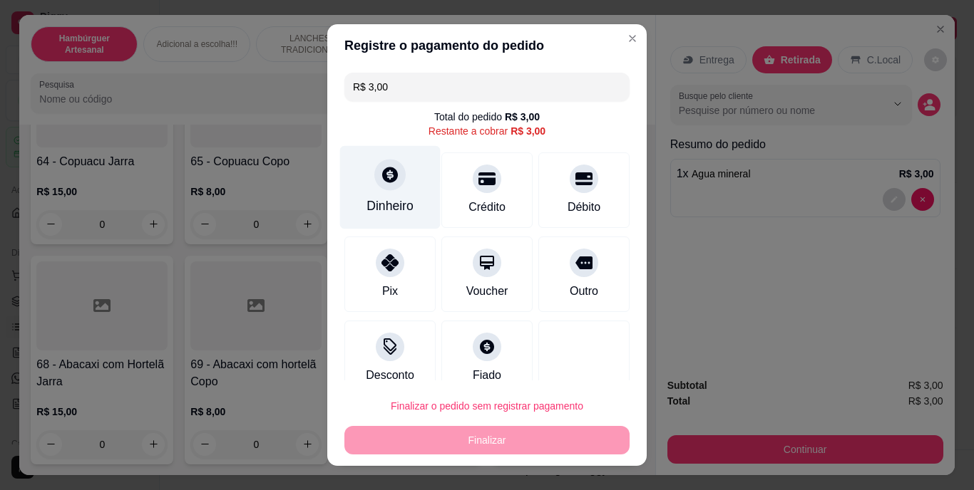
click at [381, 190] on div at bounding box center [389, 175] width 31 height 31
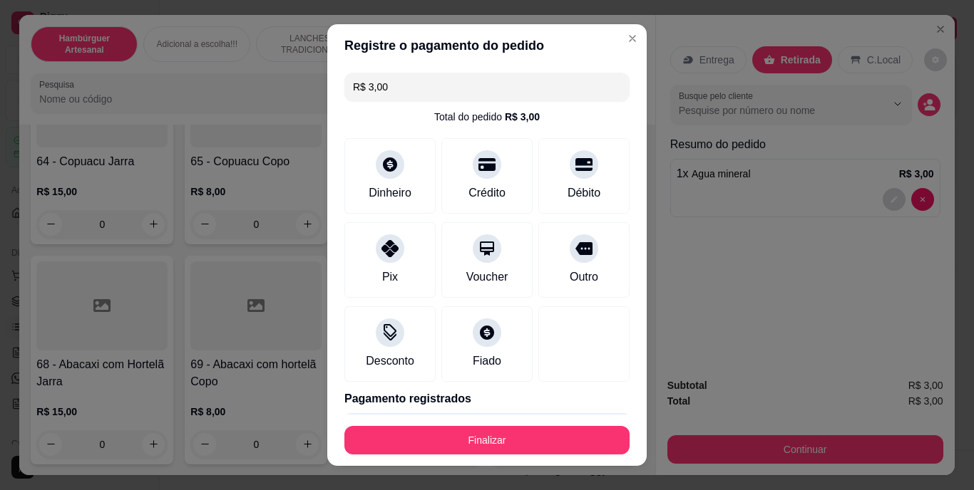
type input "R$ 0,00"
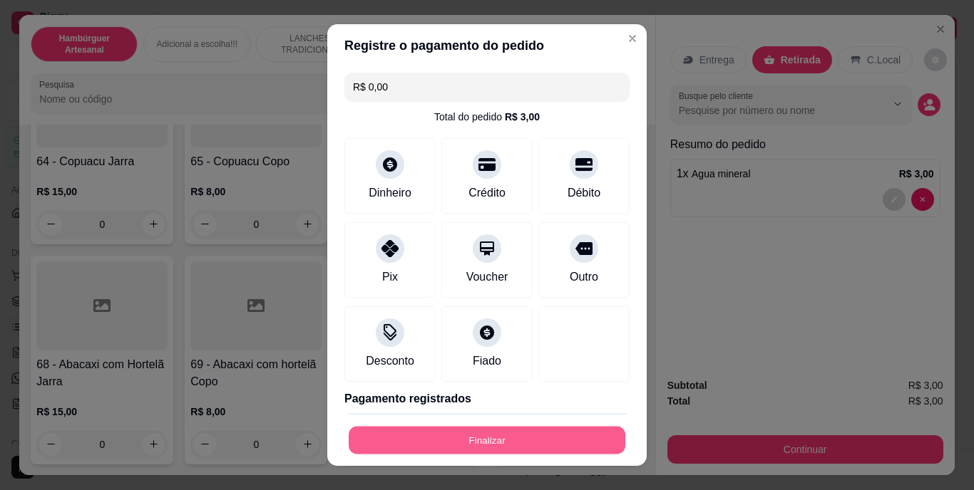
click at [487, 436] on button "Finalizar" at bounding box center [487, 440] width 277 height 28
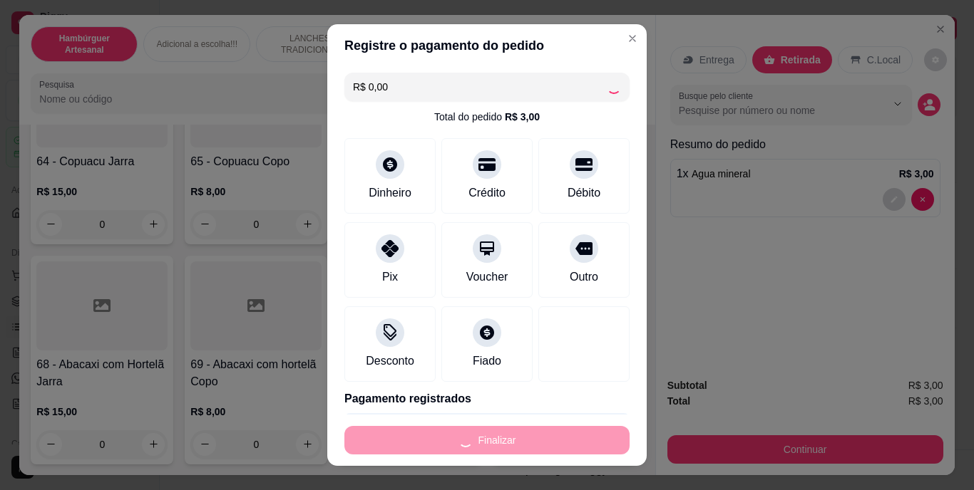
type input "0"
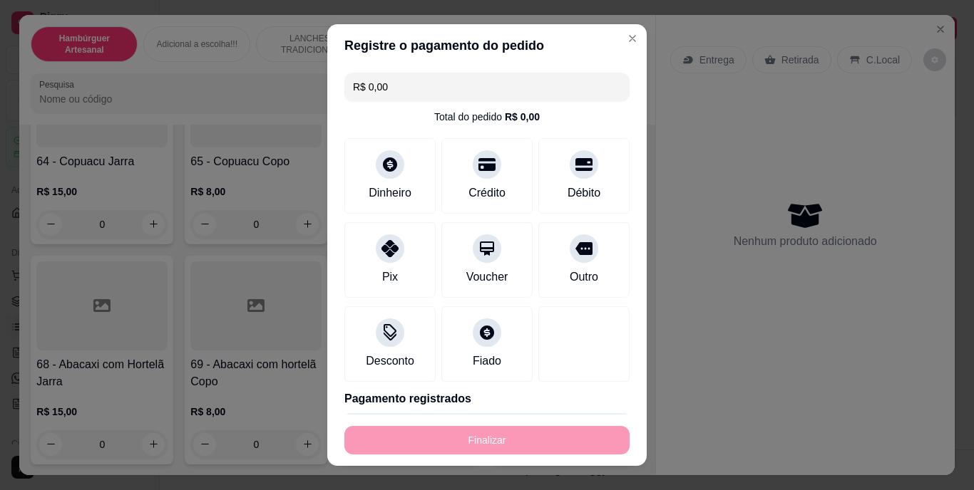
type input "-R$ 3,00"
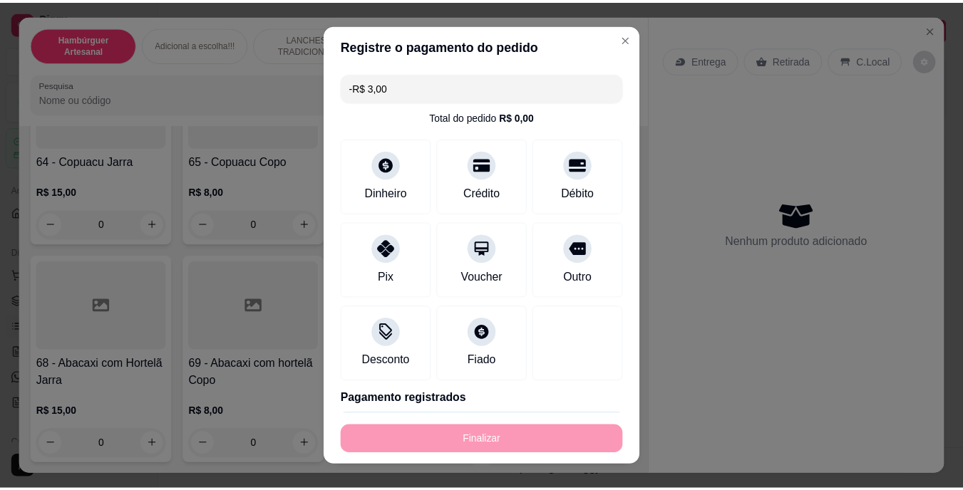
scroll to position [5204, 0]
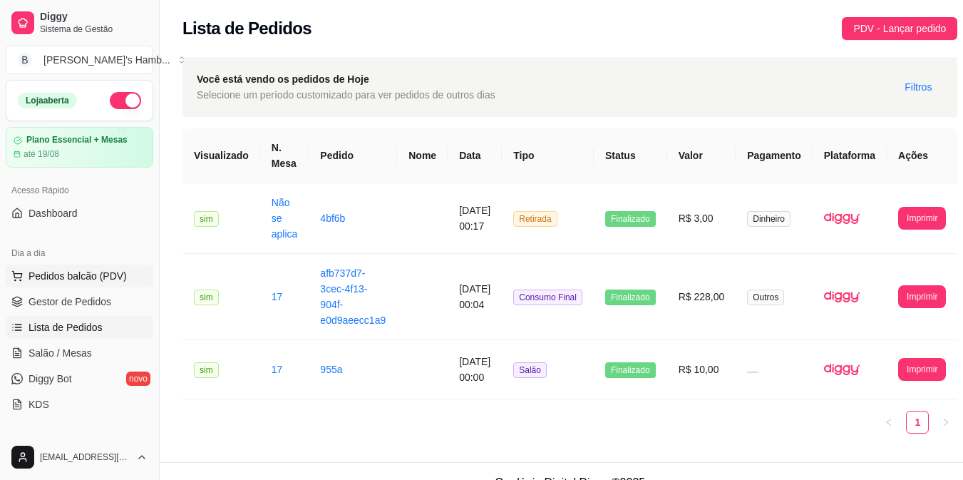
click at [123, 275] on button "Pedidos balcão (PDV)" at bounding box center [80, 275] width 148 height 23
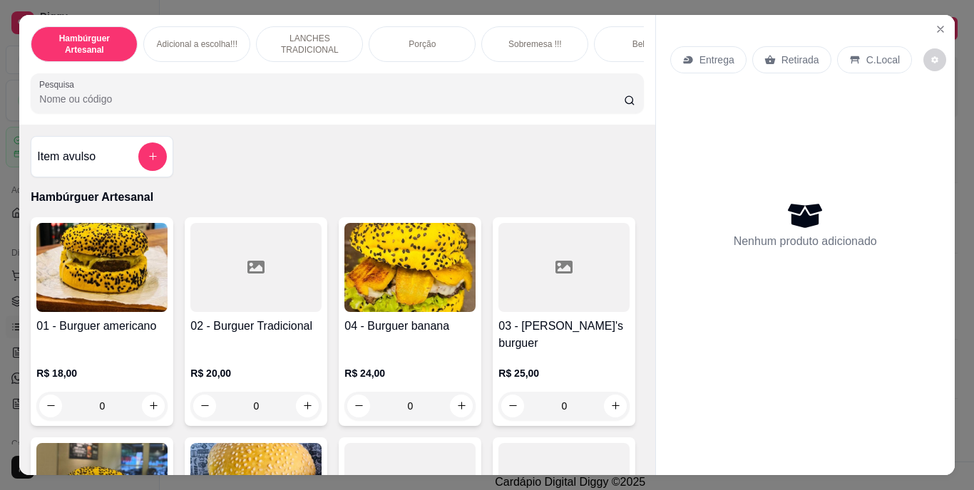
click at [372, 106] on input "Pesquisa" at bounding box center [331, 99] width 585 height 14
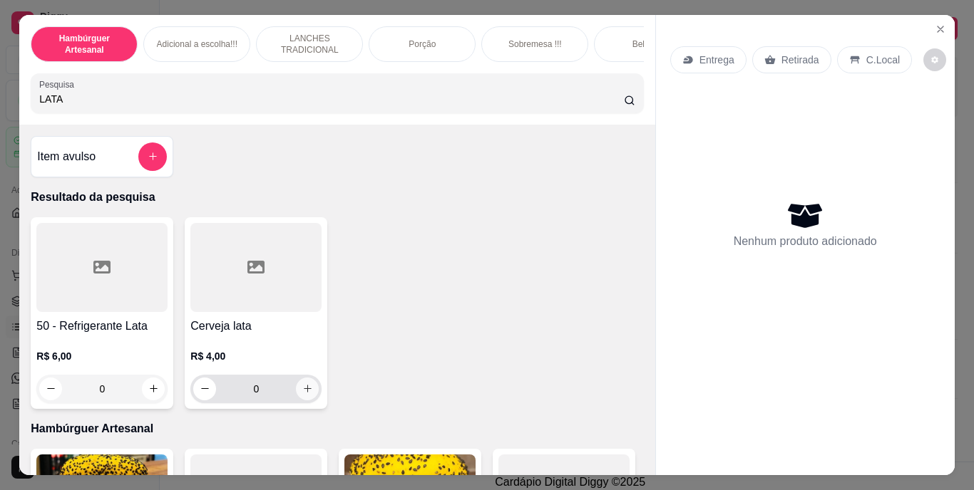
type input "LATA"
click at [302, 391] on icon "increase-product-quantity" at bounding box center [307, 389] width 11 height 11
type input "1"
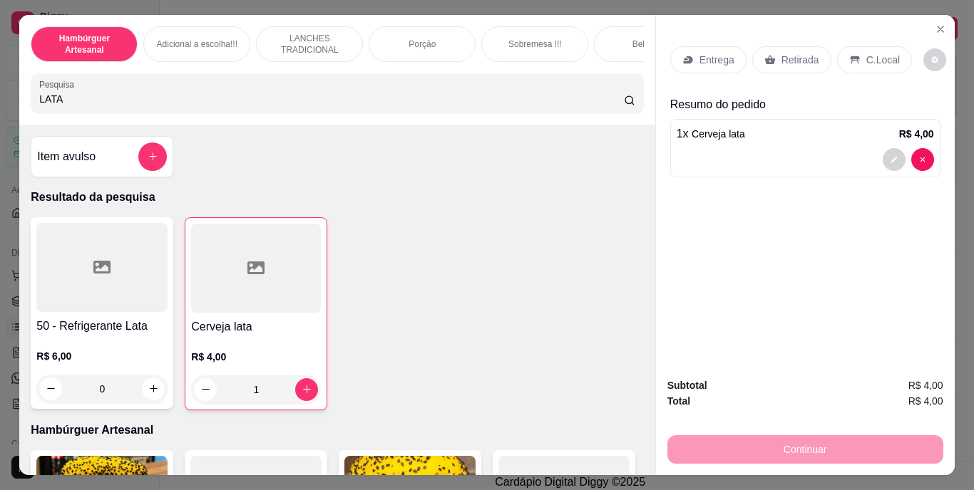
click at [796, 53] on p "Retirada" at bounding box center [800, 60] width 38 height 14
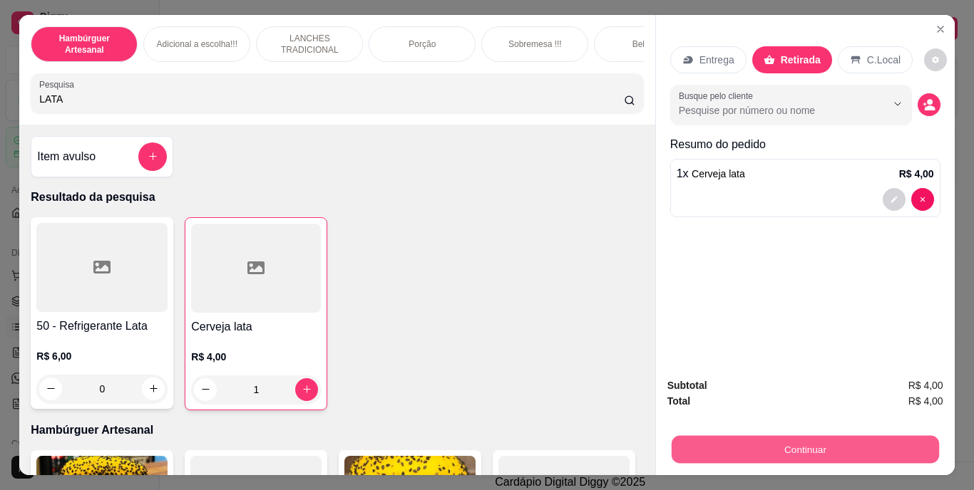
click at [781, 440] on button "Continuar" at bounding box center [804, 450] width 267 height 28
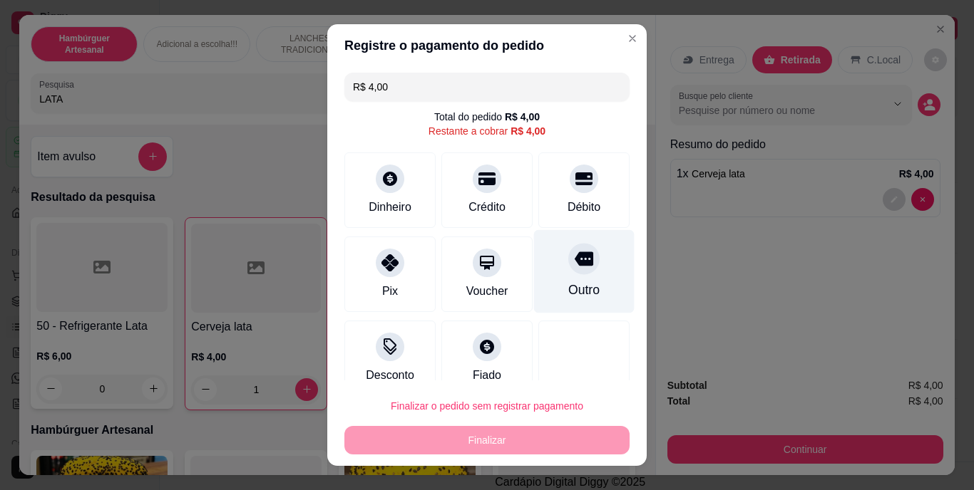
click at [553, 279] on div "Outro" at bounding box center [584, 271] width 101 height 83
type input "R$ 0,00"
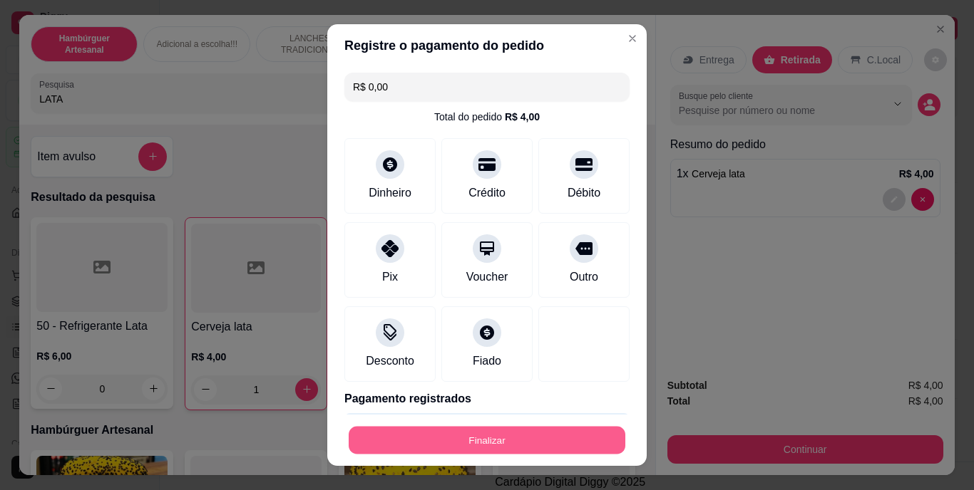
click at [520, 446] on button "Finalizar" at bounding box center [487, 440] width 277 height 28
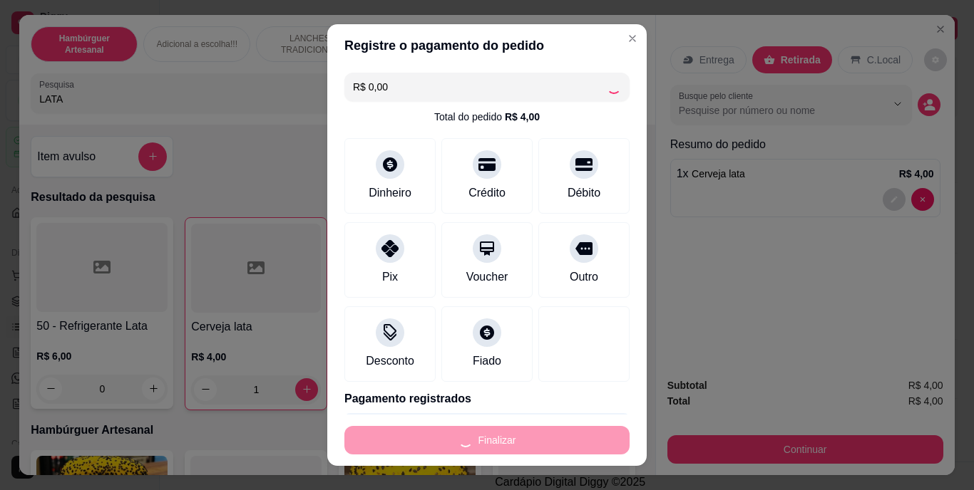
type input "0"
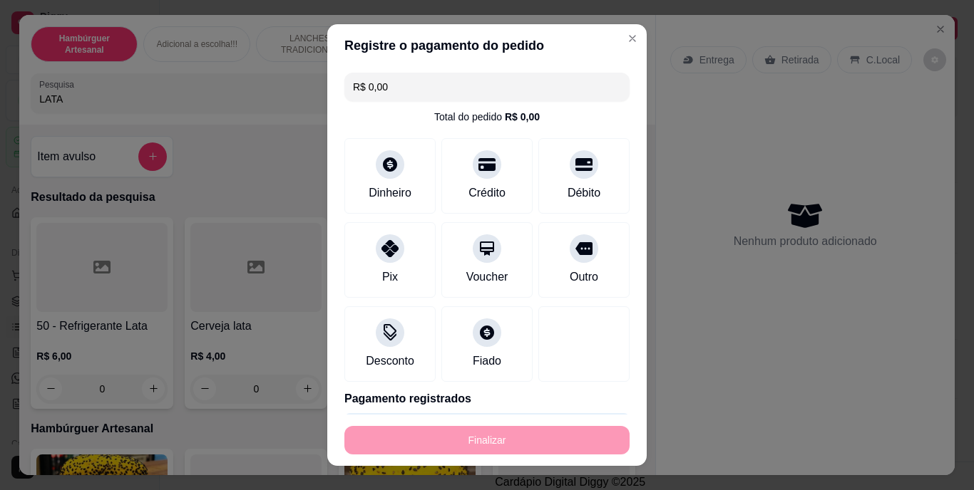
type input "-R$ 4,00"
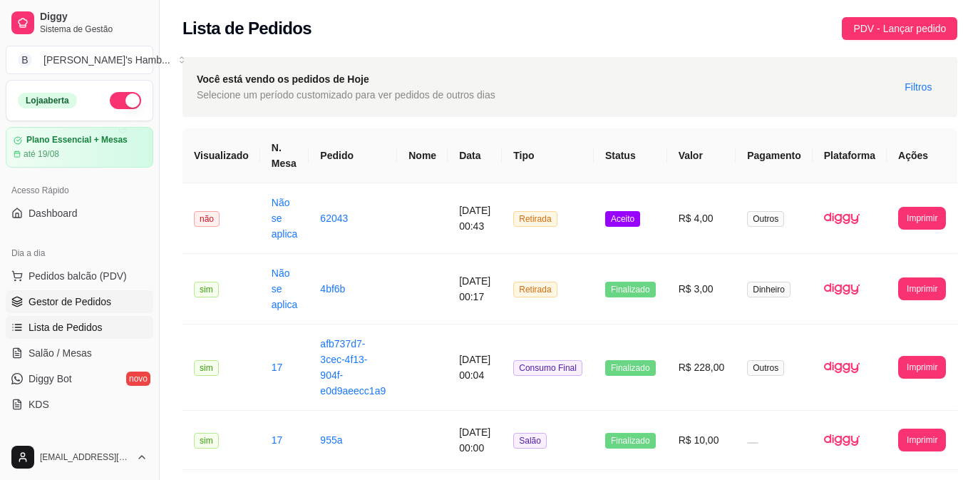
click at [59, 306] on span "Gestor de Pedidos" at bounding box center [70, 301] width 83 height 14
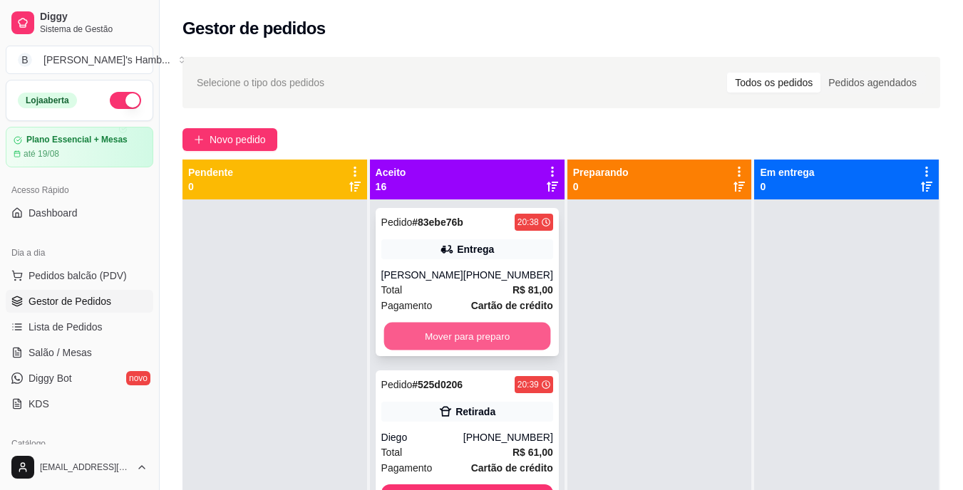
click at [460, 346] on button "Mover para preparo" at bounding box center [467, 337] width 167 height 28
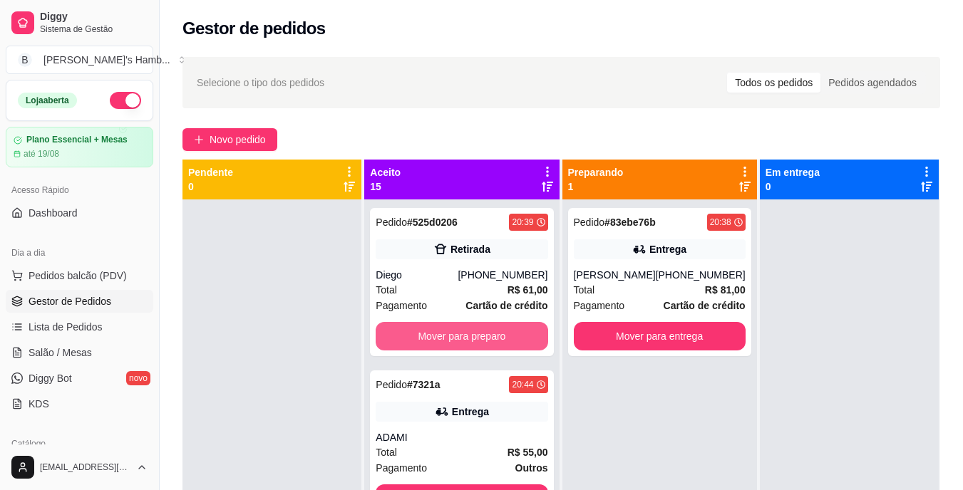
click at [460, 346] on button "Mover para preparo" at bounding box center [462, 336] width 172 height 29
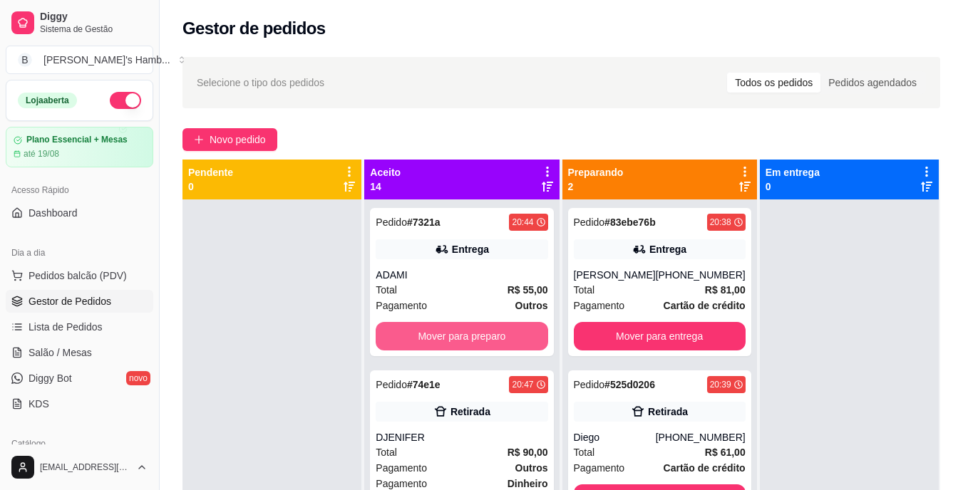
click at [460, 346] on button "Mover para preparo" at bounding box center [462, 336] width 172 height 29
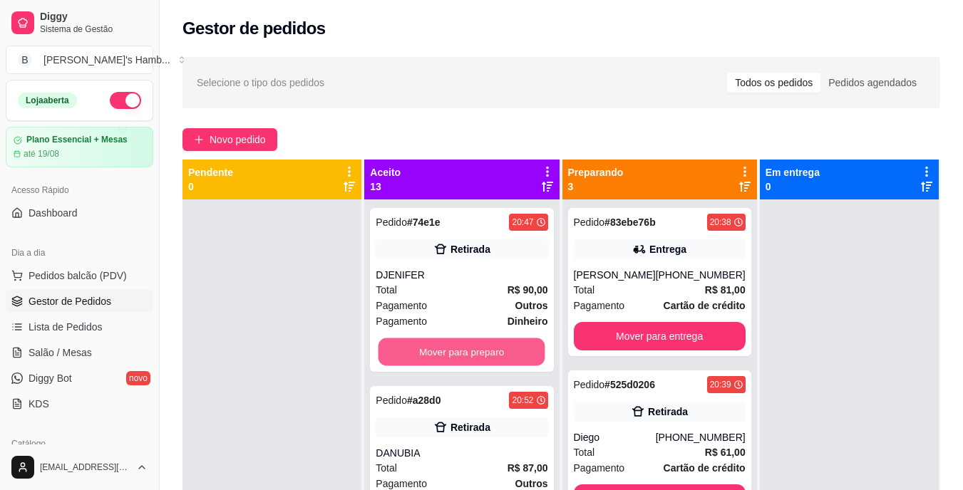
click at [460, 346] on button "Mover para preparo" at bounding box center [462, 353] width 167 height 28
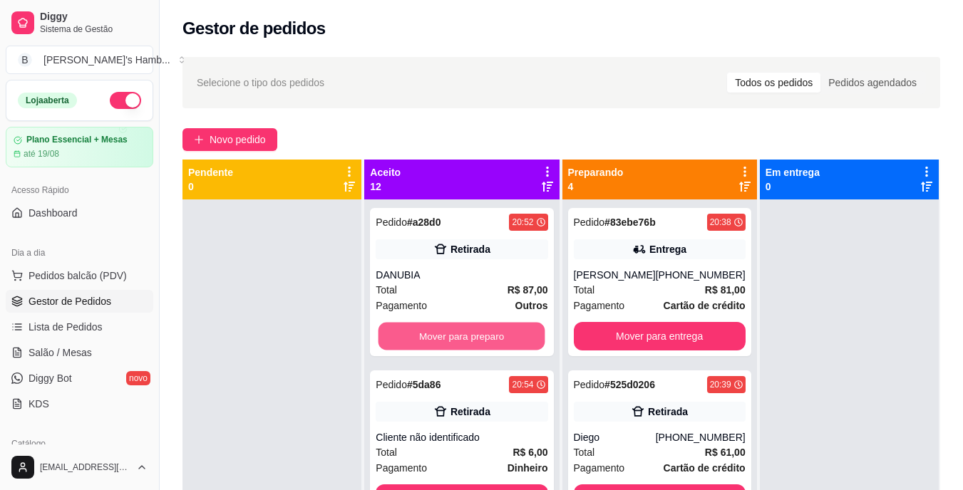
click at [460, 346] on button "Mover para preparo" at bounding box center [462, 337] width 167 height 28
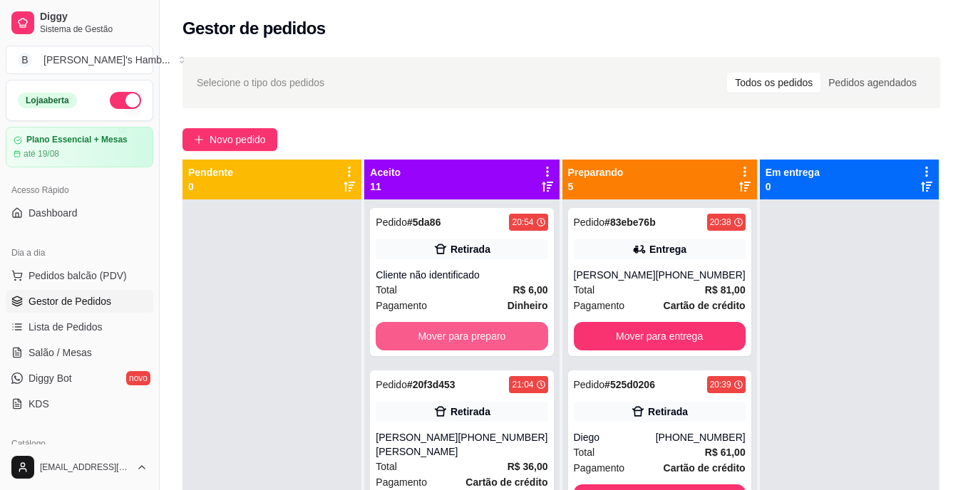
click at [460, 346] on button "Mover para preparo" at bounding box center [462, 336] width 172 height 29
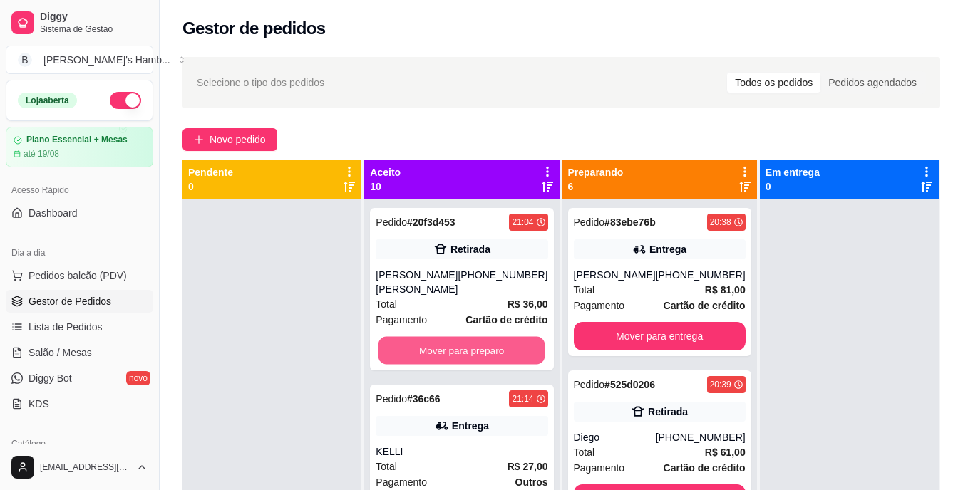
click at [460, 346] on button "Mover para preparo" at bounding box center [462, 351] width 167 height 28
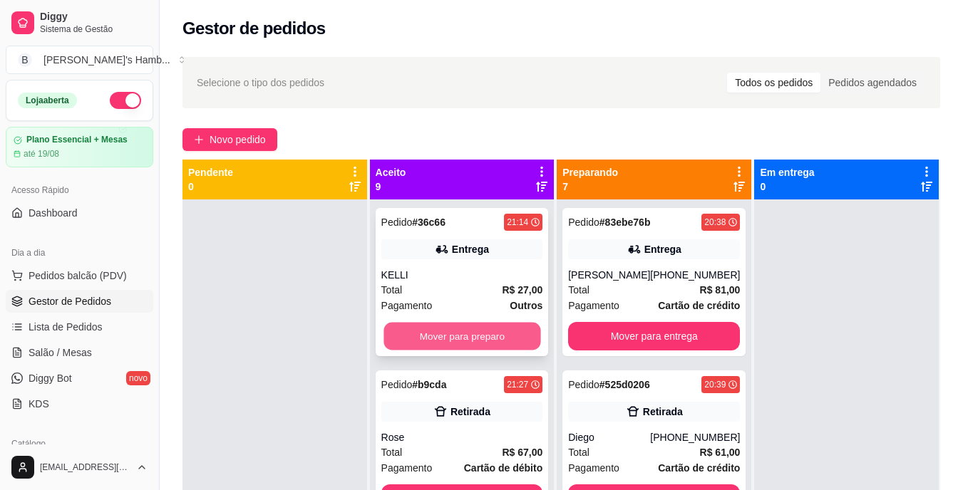
click at [464, 329] on button "Mover para preparo" at bounding box center [462, 337] width 157 height 28
click at [464, 329] on button "Mover para preparo" at bounding box center [462, 336] width 162 height 29
click at [464, 329] on button "Mover para preparo" at bounding box center [462, 337] width 157 height 28
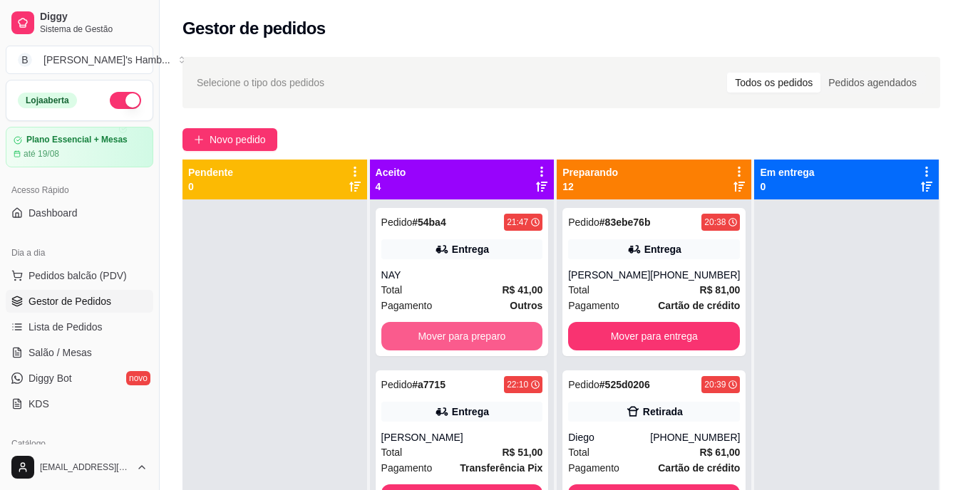
click at [464, 329] on button "Mover para preparo" at bounding box center [462, 336] width 162 height 29
click at [464, 329] on button "Mover para preparo" at bounding box center [462, 337] width 157 height 28
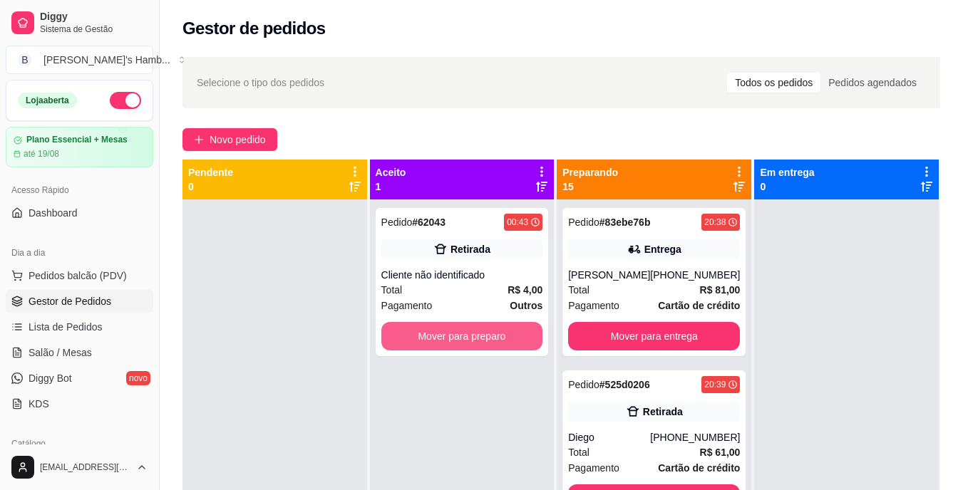
click at [464, 329] on button "Mover para preparo" at bounding box center [462, 336] width 162 height 29
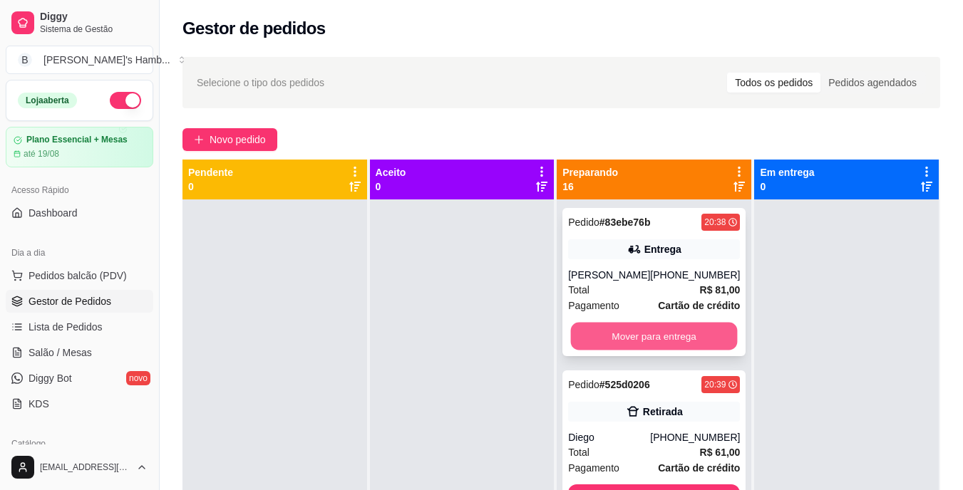
click at [602, 330] on button "Mover para entrega" at bounding box center [654, 337] width 167 height 28
click at [602, 330] on div "Mover para entrega" at bounding box center [654, 336] width 172 height 29
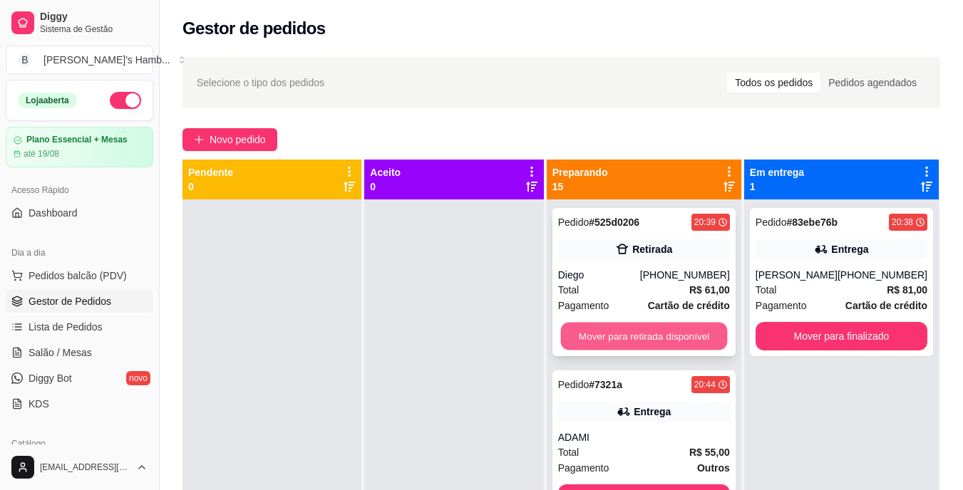
click at [716, 324] on div "Mover para retirada disponível" at bounding box center [644, 336] width 172 height 29
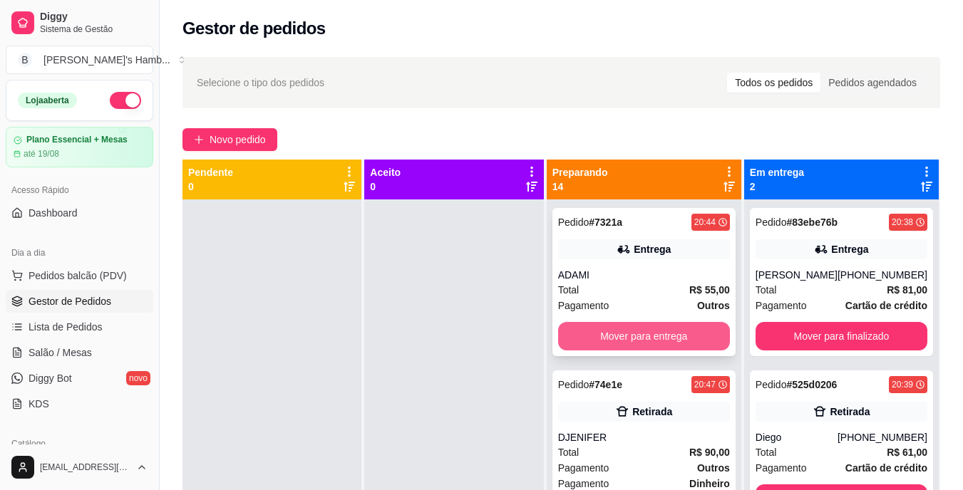
click at [679, 338] on button "Mover para entrega" at bounding box center [644, 336] width 172 height 29
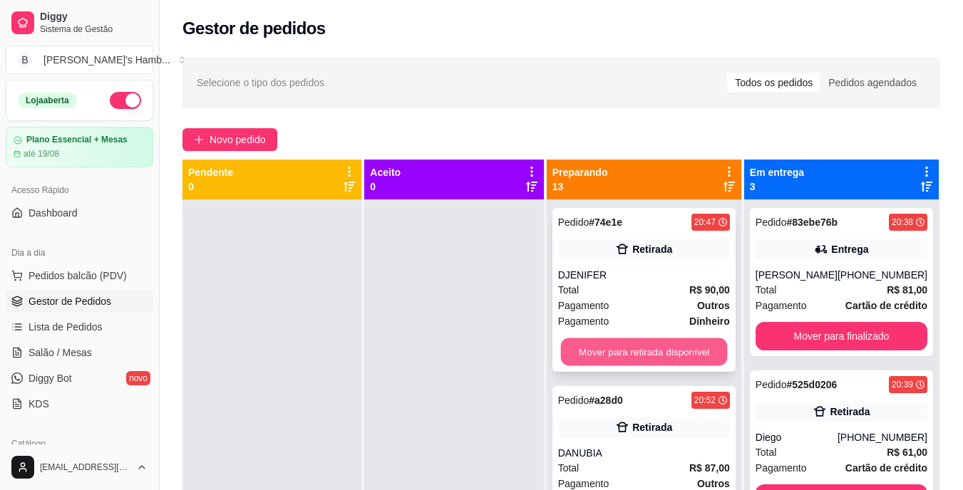
click at [675, 344] on button "Mover para retirada disponível" at bounding box center [643, 353] width 167 height 28
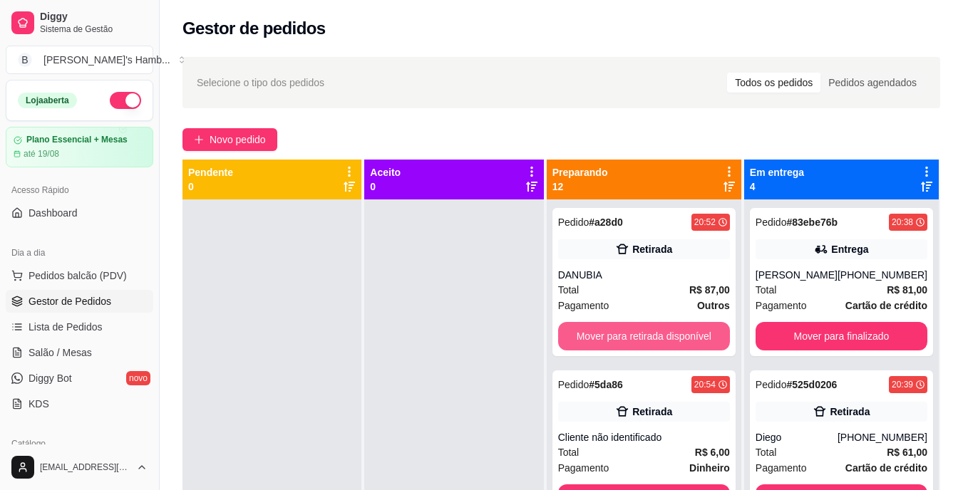
click at [675, 344] on button "Mover para retirada disponível" at bounding box center [644, 336] width 172 height 29
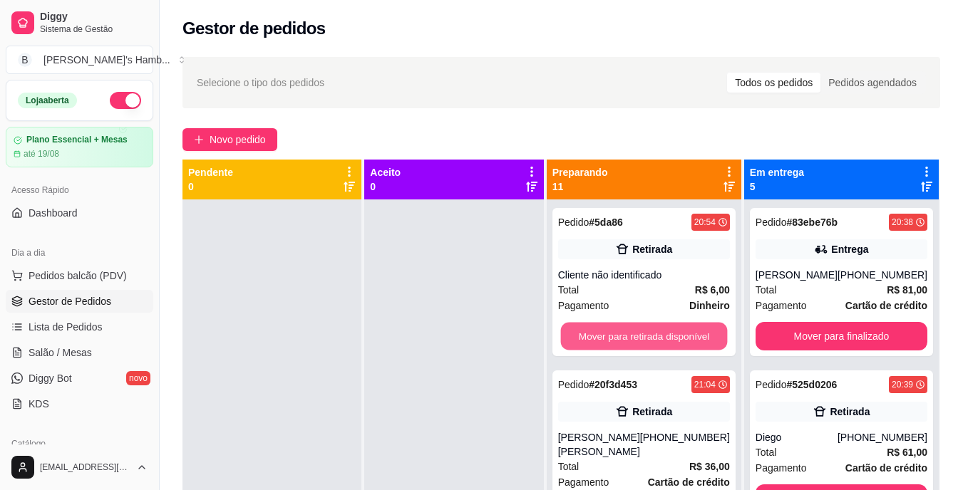
click at [675, 344] on button "Mover para retirada disponível" at bounding box center [643, 337] width 167 height 28
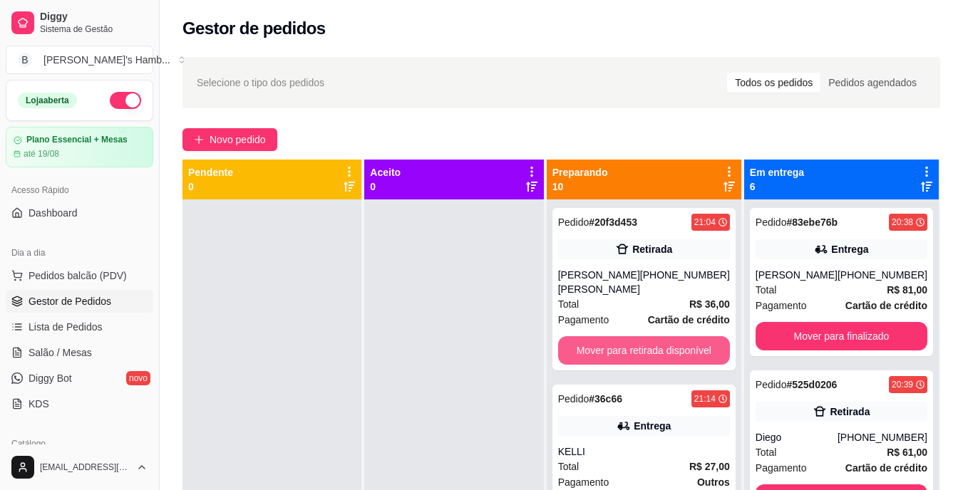
click at [675, 344] on button "Mover para retirada disponível" at bounding box center [644, 350] width 172 height 29
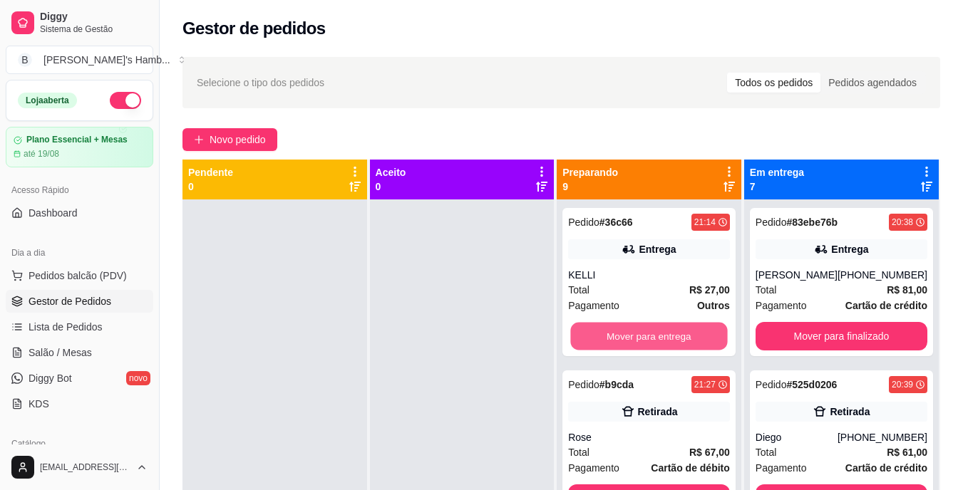
click at [675, 344] on button "Mover para entrega" at bounding box center [649, 337] width 157 height 28
click at [675, 344] on button "Mover para retirada disponível" at bounding box center [649, 337] width 157 height 28
click at [675, 344] on button "Mover para entrega" at bounding box center [649, 337] width 157 height 28
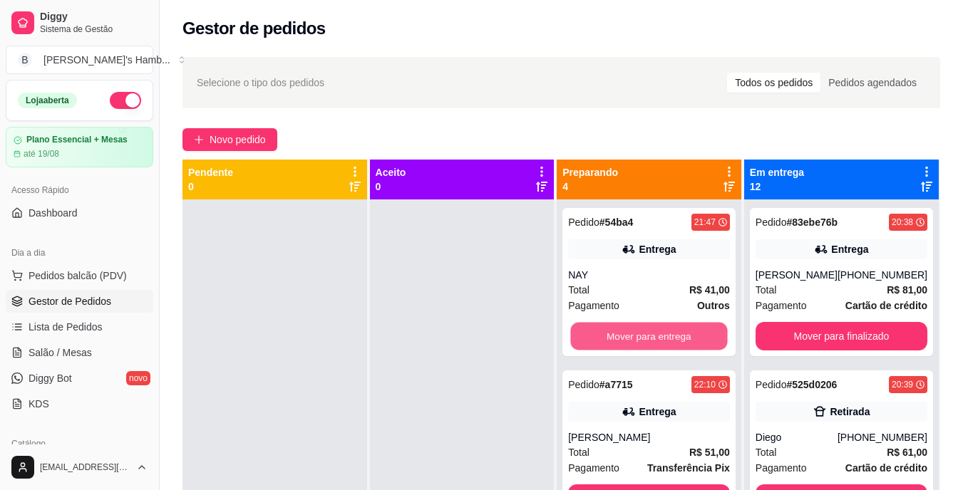
click at [675, 344] on button "Mover para entrega" at bounding box center [649, 337] width 157 height 28
click at [675, 344] on button "Mover para retirada disponível" at bounding box center [649, 337] width 157 height 28
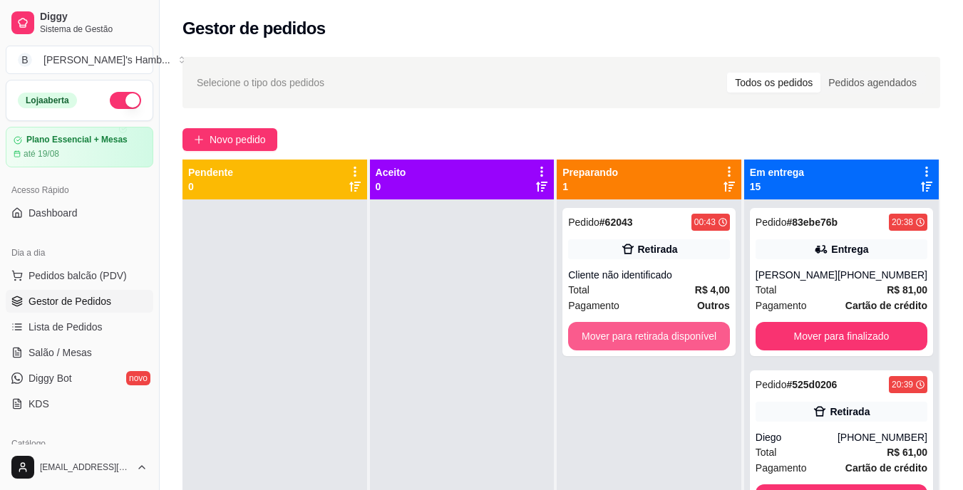
click at [675, 344] on button "Mover para retirada disponível" at bounding box center [649, 336] width 162 height 29
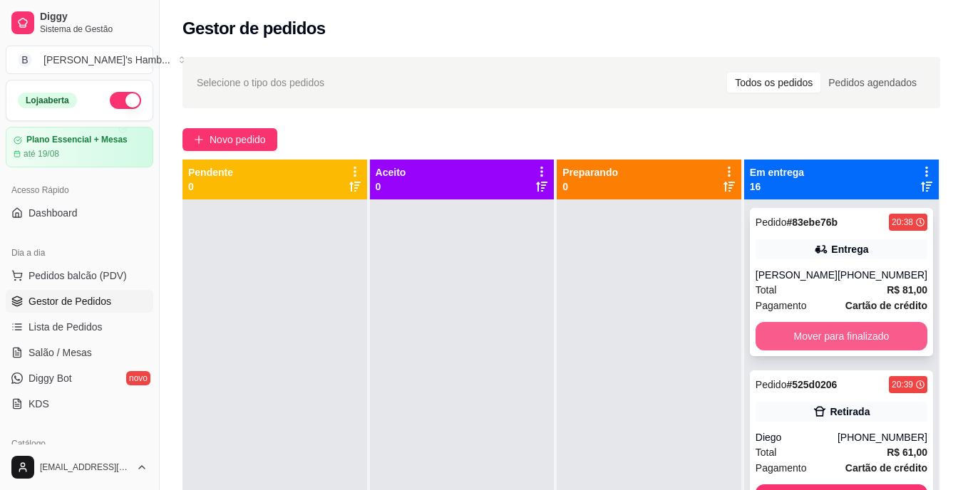
click at [798, 337] on button "Mover para finalizado" at bounding box center [842, 336] width 172 height 29
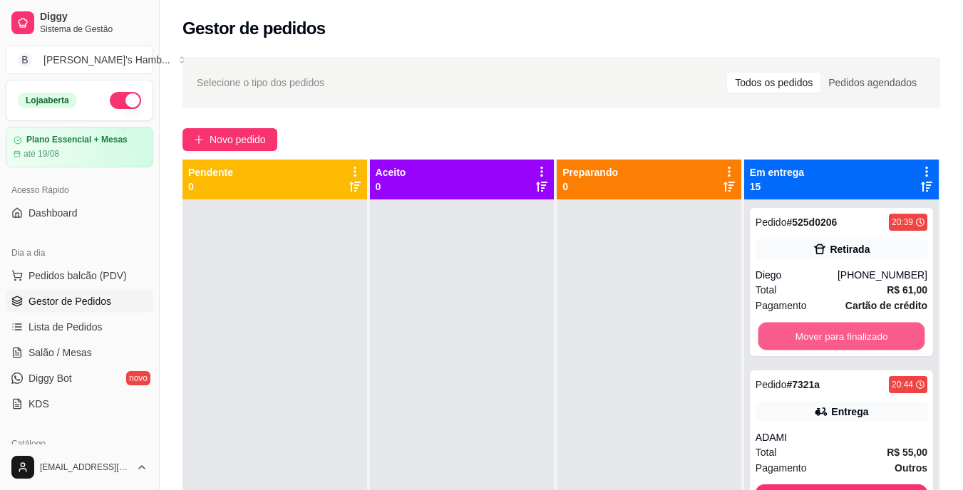
click at [798, 337] on button "Mover para finalizado" at bounding box center [841, 337] width 167 height 28
click at [798, 337] on button "Mover para finalizado" at bounding box center [842, 336] width 172 height 29
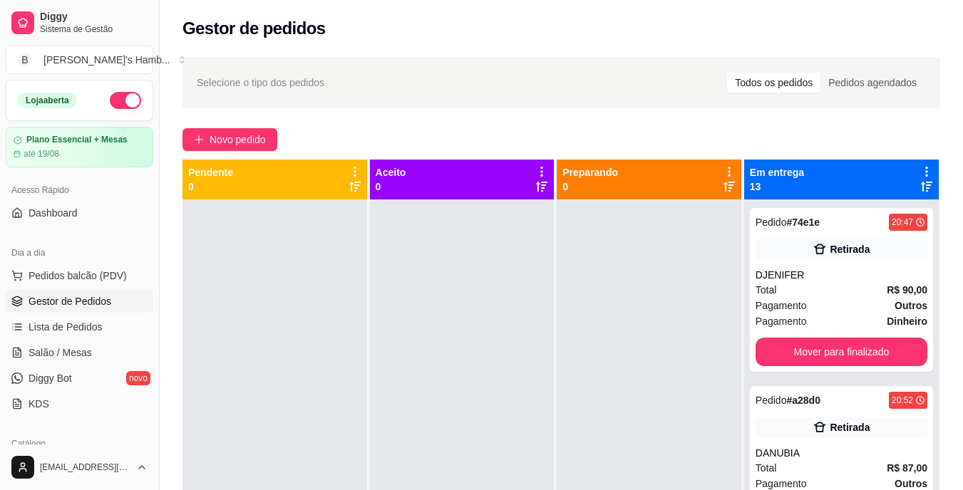
click at [798, 337] on div "Pedido # 74e1e 20:47 Retirada DJENIFER Total R$ 90,00 Pagamento Outros Pagament…" at bounding box center [841, 290] width 183 height 164
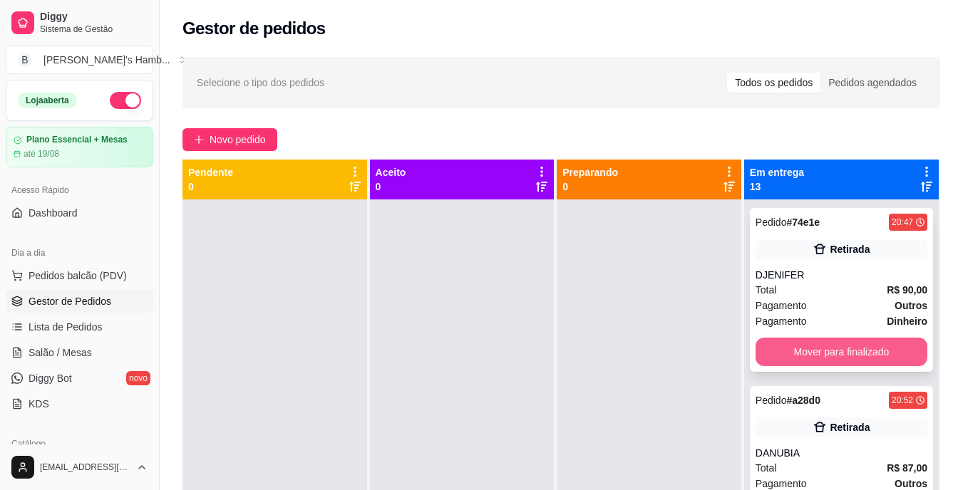
click at [796, 344] on button "Mover para finalizado" at bounding box center [842, 352] width 172 height 29
click at [796, 344] on div "Mover para finalizado" at bounding box center [842, 352] width 172 height 29
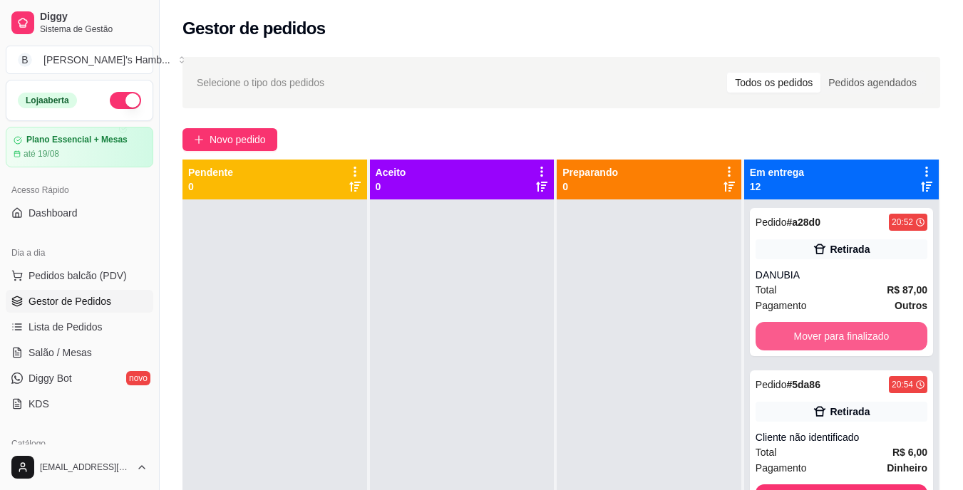
click at [796, 344] on button "Mover para finalizado" at bounding box center [842, 336] width 172 height 29
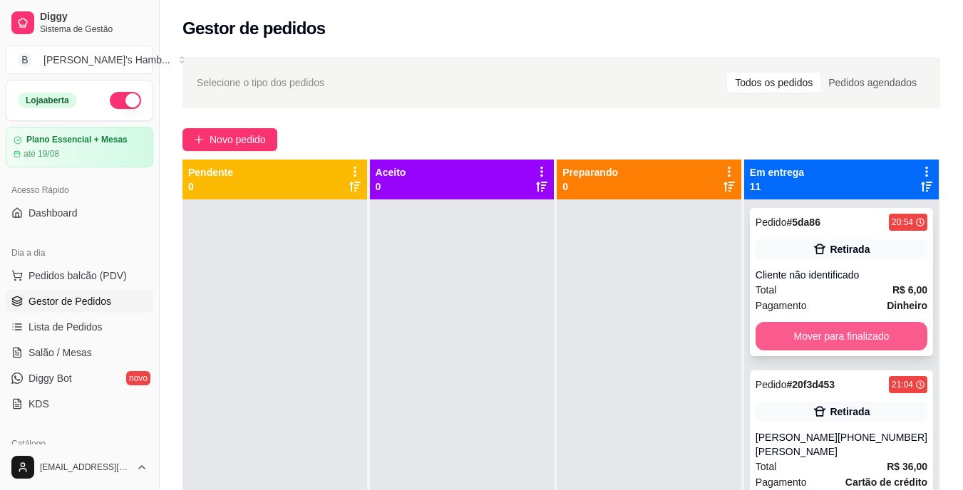
click at [800, 334] on button "Mover para finalizado" at bounding box center [842, 336] width 172 height 29
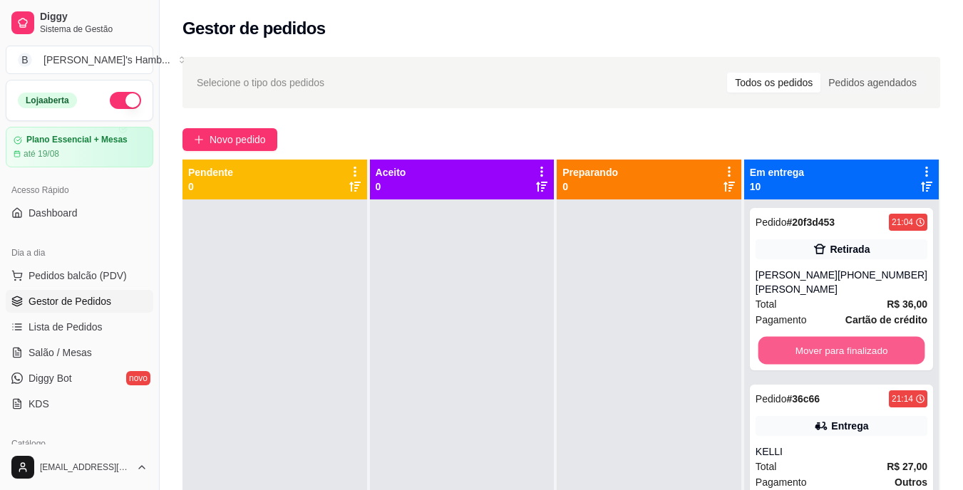
click at [800, 337] on button "Mover para finalizado" at bounding box center [841, 351] width 167 height 28
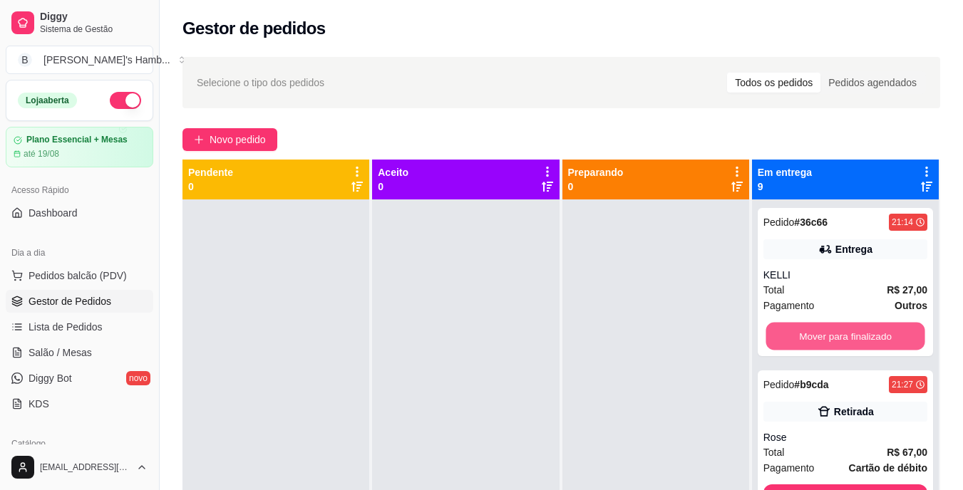
click at [800, 334] on button "Mover para finalizado" at bounding box center [845, 337] width 159 height 28
click at [800, 334] on button "Mover para finalizado" at bounding box center [846, 336] width 164 height 29
click at [800, 334] on button "Mover para finalizado" at bounding box center [845, 337] width 159 height 28
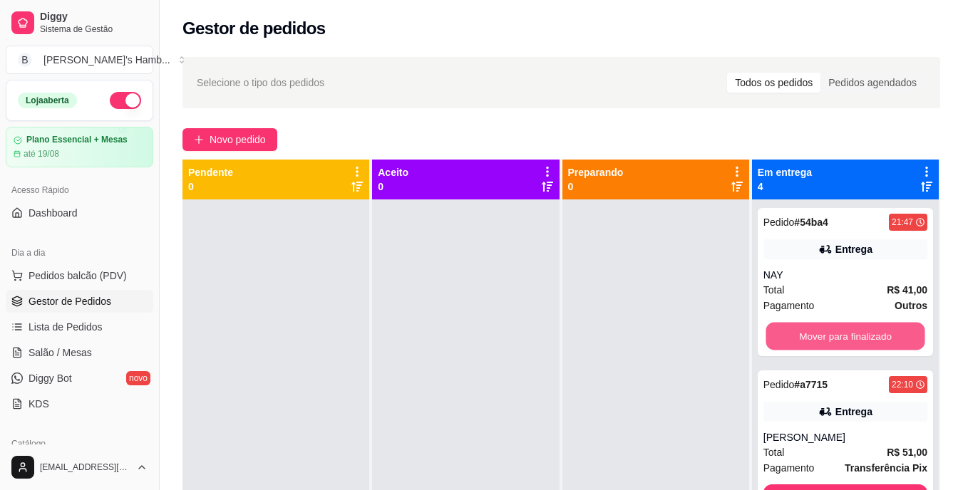
click at [800, 334] on button "Mover para finalizado" at bounding box center [845, 337] width 159 height 28
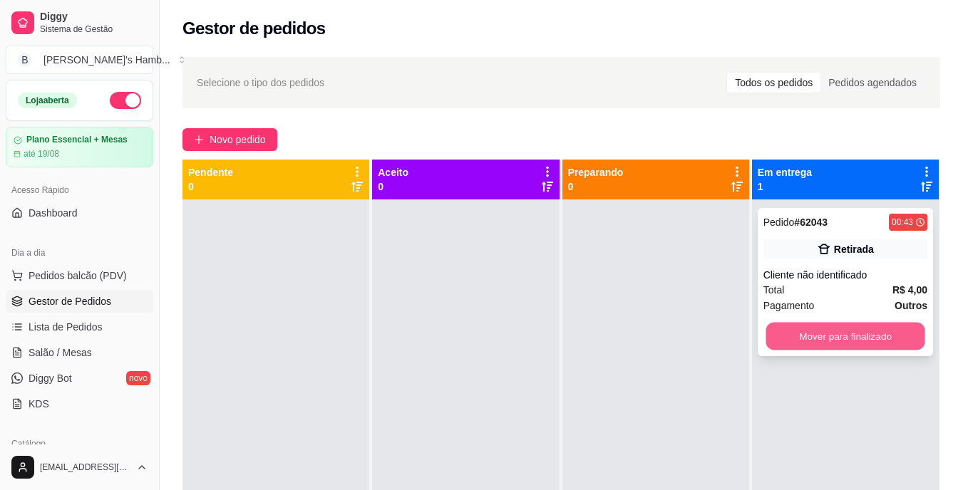
click at [801, 331] on button "Mover para finalizado" at bounding box center [845, 337] width 159 height 28
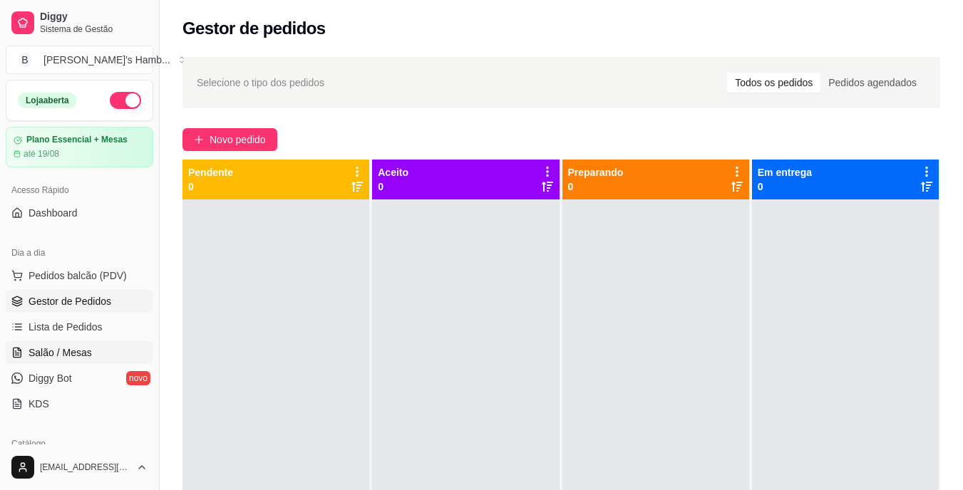
click at [88, 356] on span "Salão / Mesas" at bounding box center [60, 353] width 63 height 14
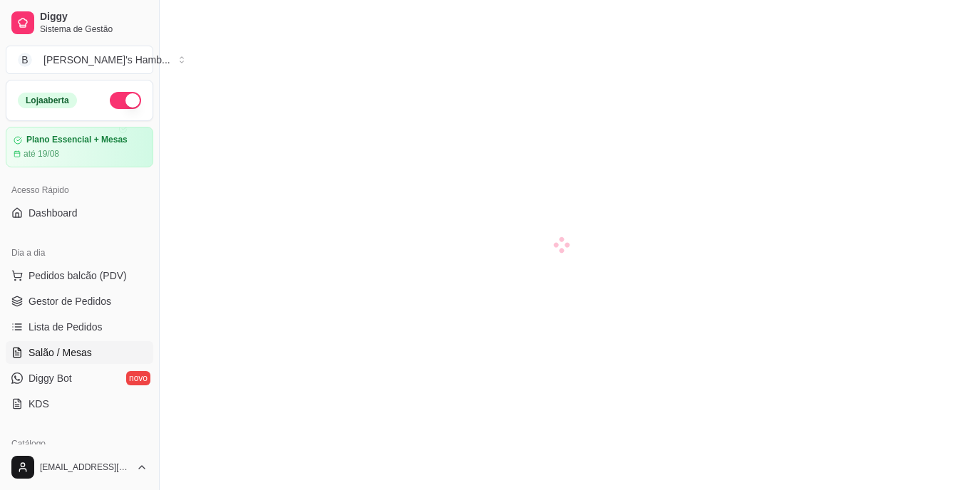
click at [88, 356] on span "Salão / Mesas" at bounding box center [60, 353] width 63 height 14
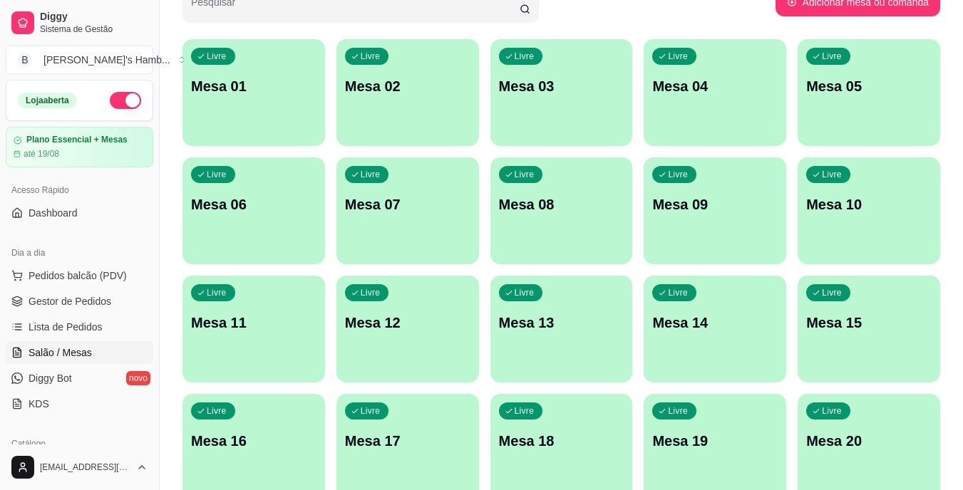
scroll to position [128, 0]
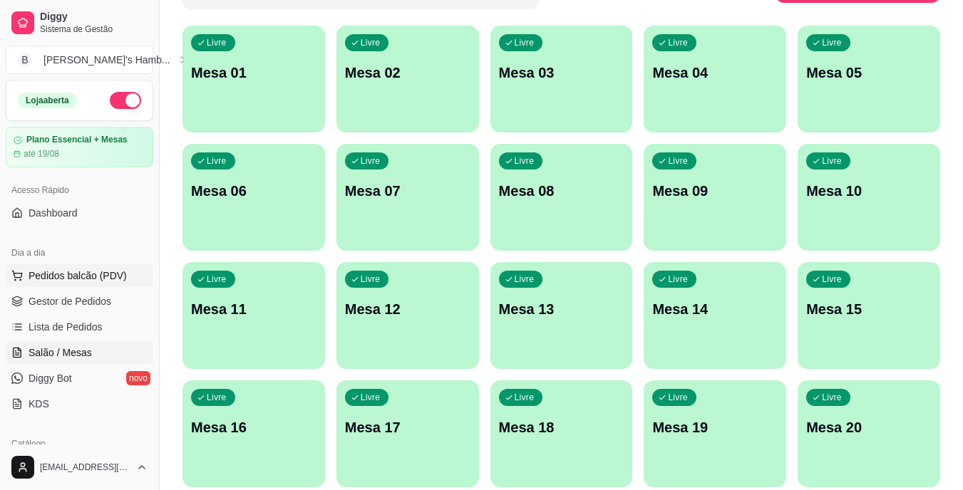
click at [95, 272] on span "Pedidos balcão (PDV)" at bounding box center [78, 276] width 98 height 14
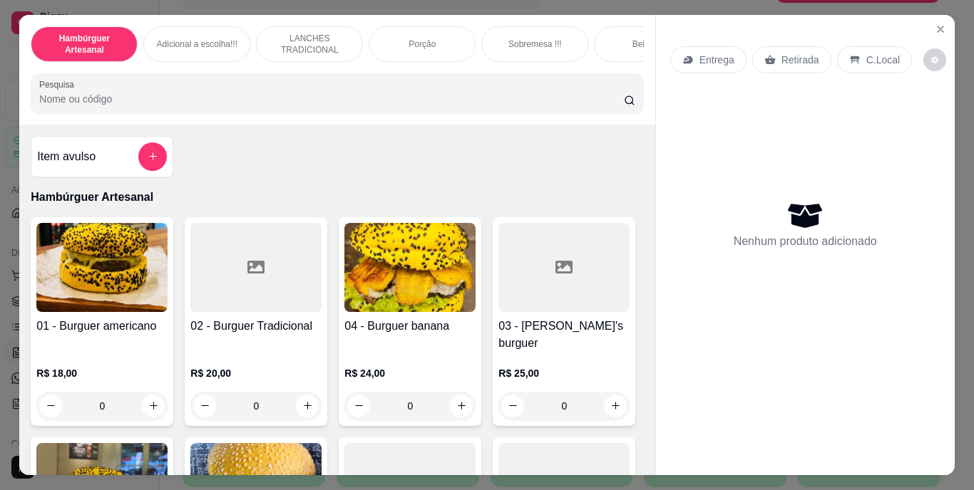
click at [455, 103] on input "Pesquisa" at bounding box center [331, 99] width 585 height 14
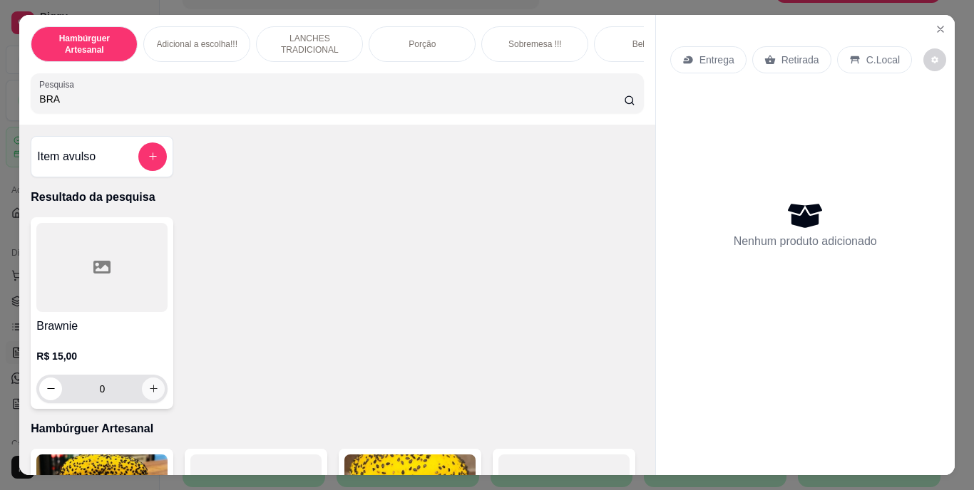
type input "BRA"
click at [148, 391] on icon "increase-product-quantity" at bounding box center [153, 389] width 11 height 11
type input "1"
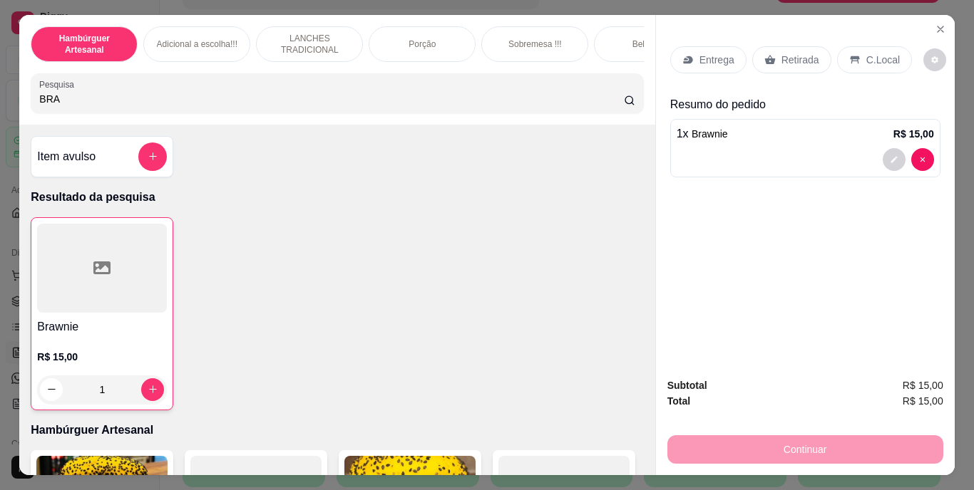
click at [788, 46] on div "Retirada" at bounding box center [791, 59] width 79 height 27
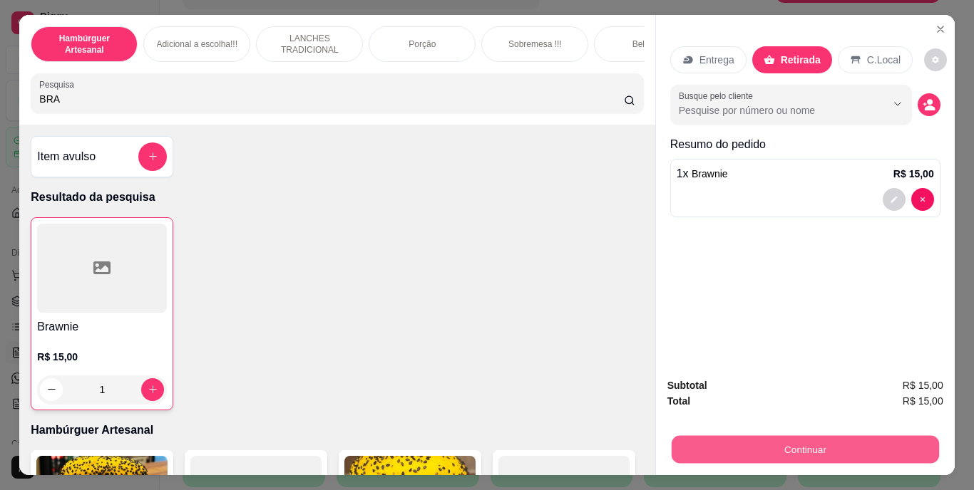
click at [728, 448] on button "Continuar" at bounding box center [804, 450] width 267 height 28
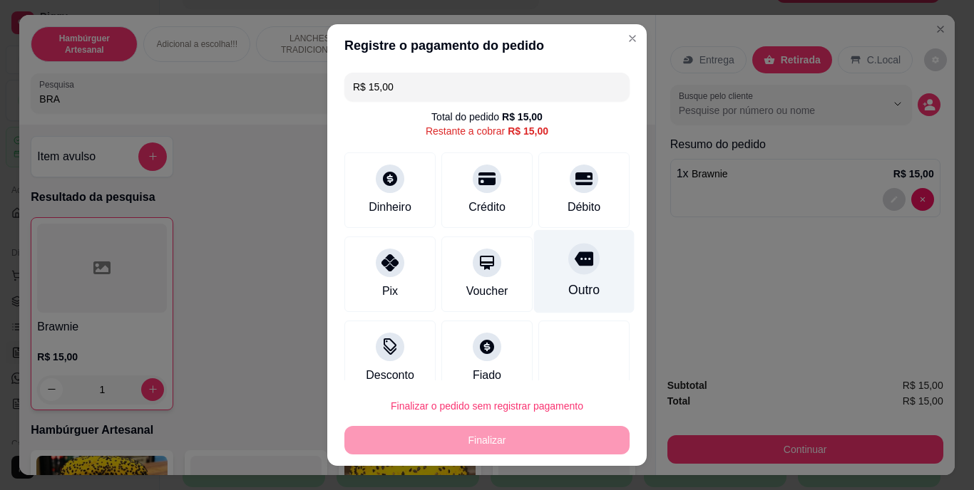
click at [561, 307] on div "Outro" at bounding box center [584, 271] width 101 height 83
type input "R$ 0,00"
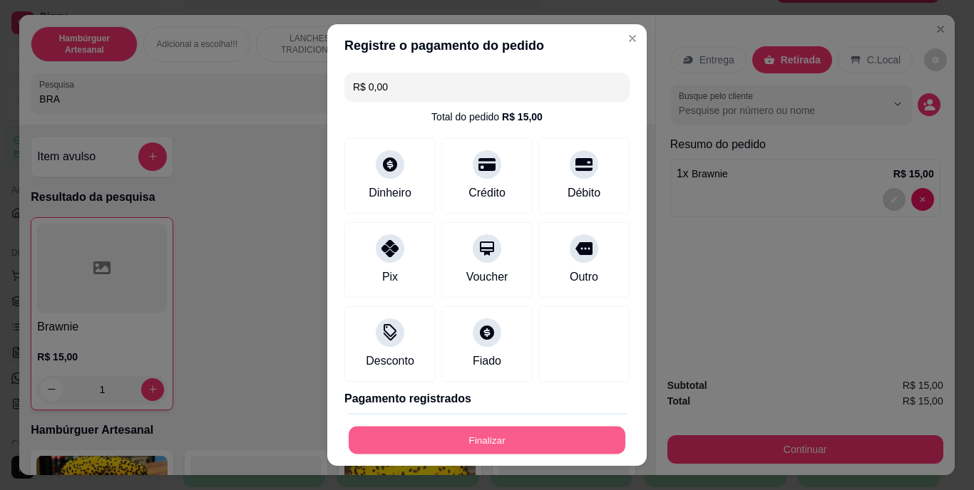
click at [513, 432] on button "Finalizar" at bounding box center [487, 440] width 277 height 28
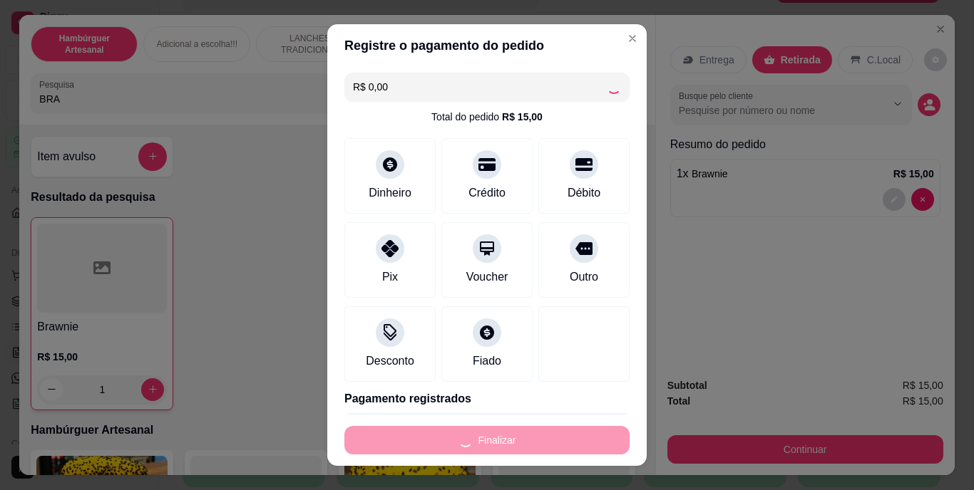
type input "0"
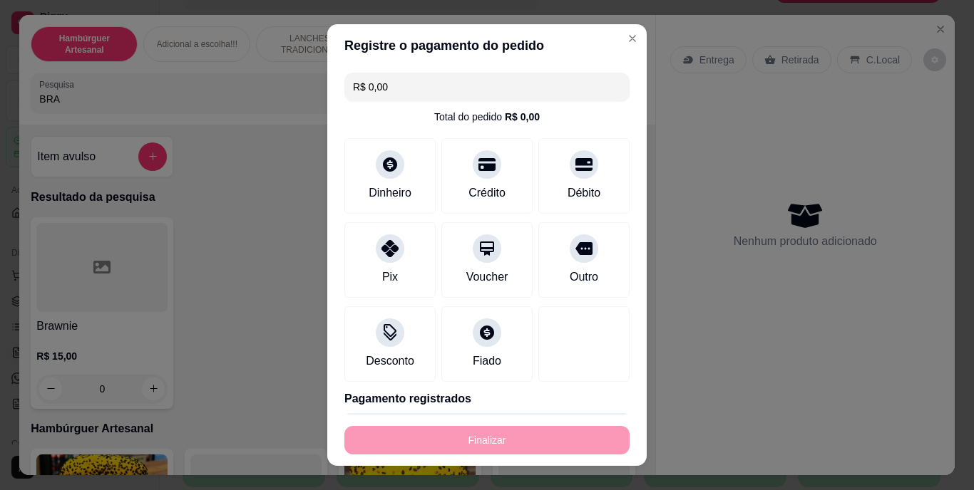
type input "-R$ 15,00"
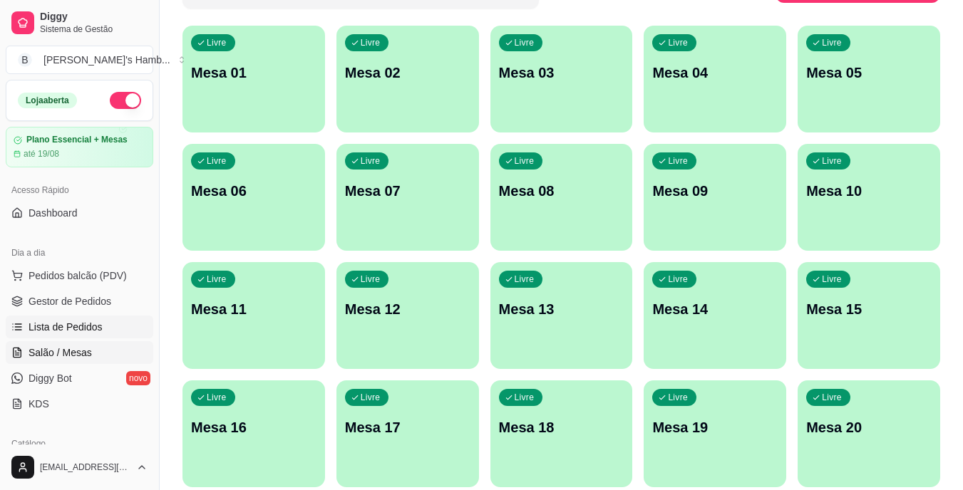
click at [75, 329] on span "Lista de Pedidos" at bounding box center [66, 327] width 74 height 14
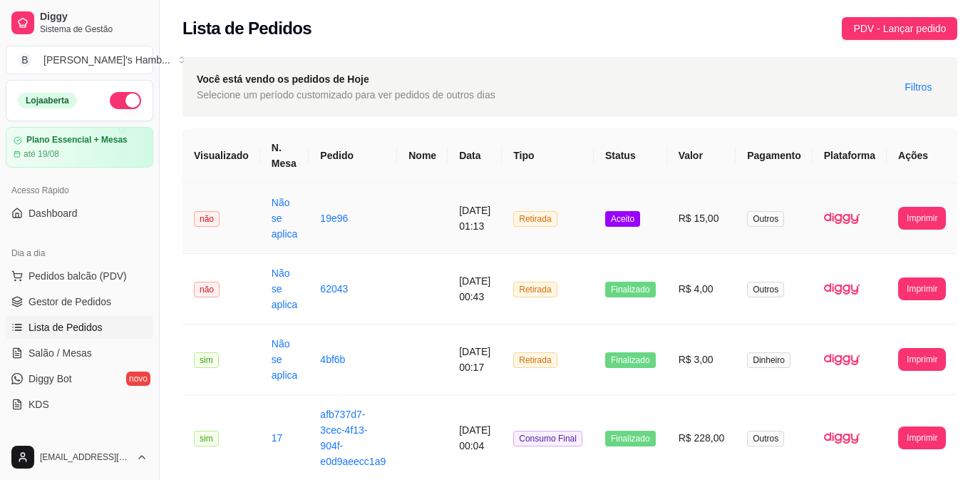
click at [667, 239] on td "Aceito" at bounding box center [630, 218] width 73 height 71
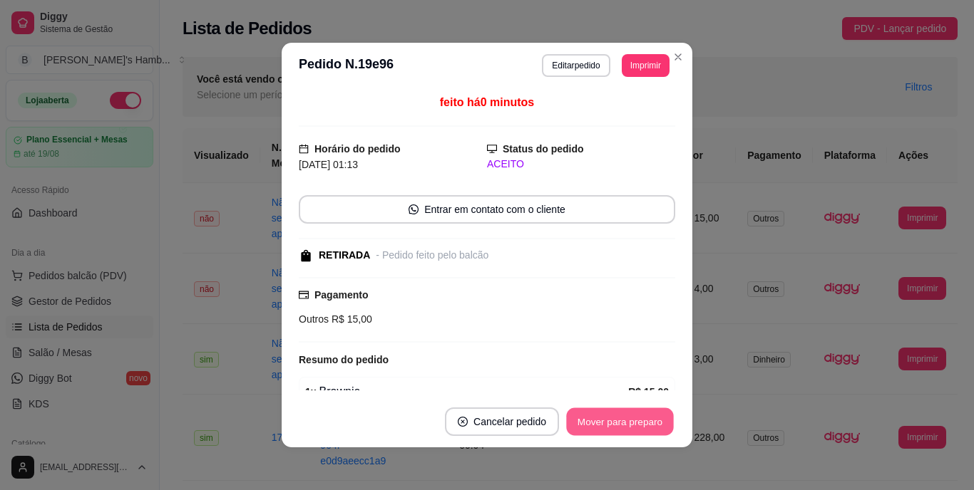
click at [594, 425] on button "Mover para preparo" at bounding box center [619, 422] width 107 height 28
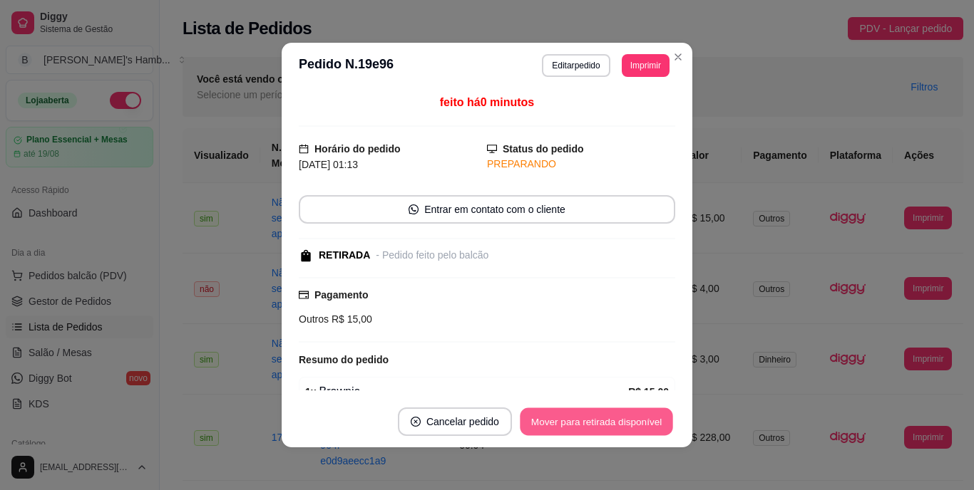
click at [594, 425] on button "Mover para retirada disponível" at bounding box center [596, 422] width 153 height 28
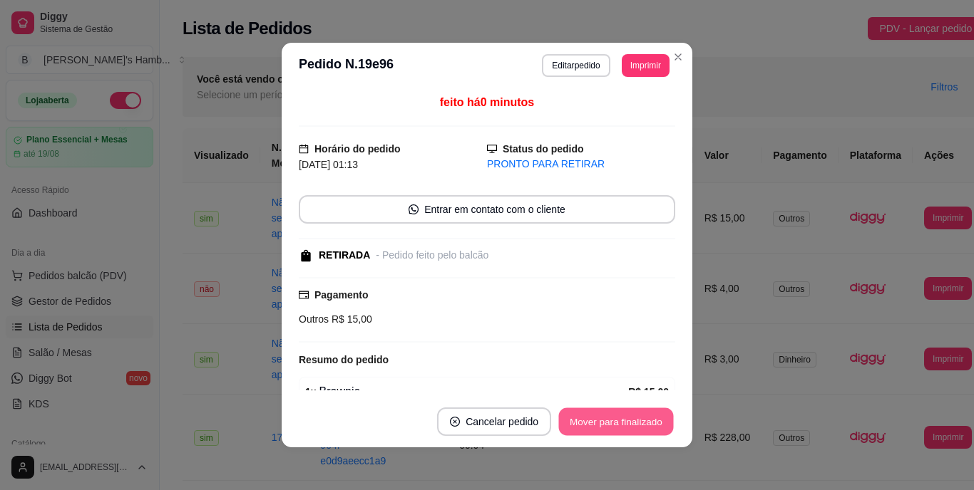
click at [594, 425] on button "Mover para finalizado" at bounding box center [616, 422] width 115 height 28
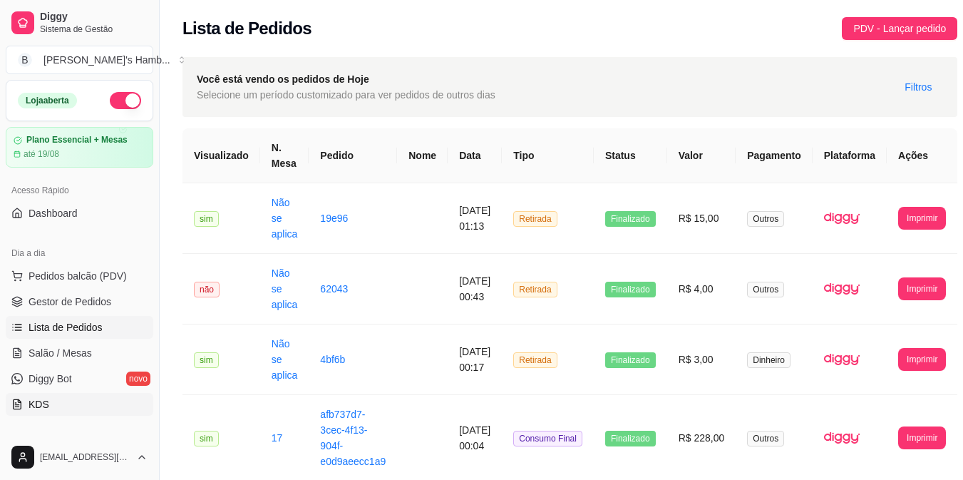
click at [135, 400] on link "KDS" at bounding box center [80, 404] width 148 height 23
